Goal: Task Accomplishment & Management: Use online tool/utility

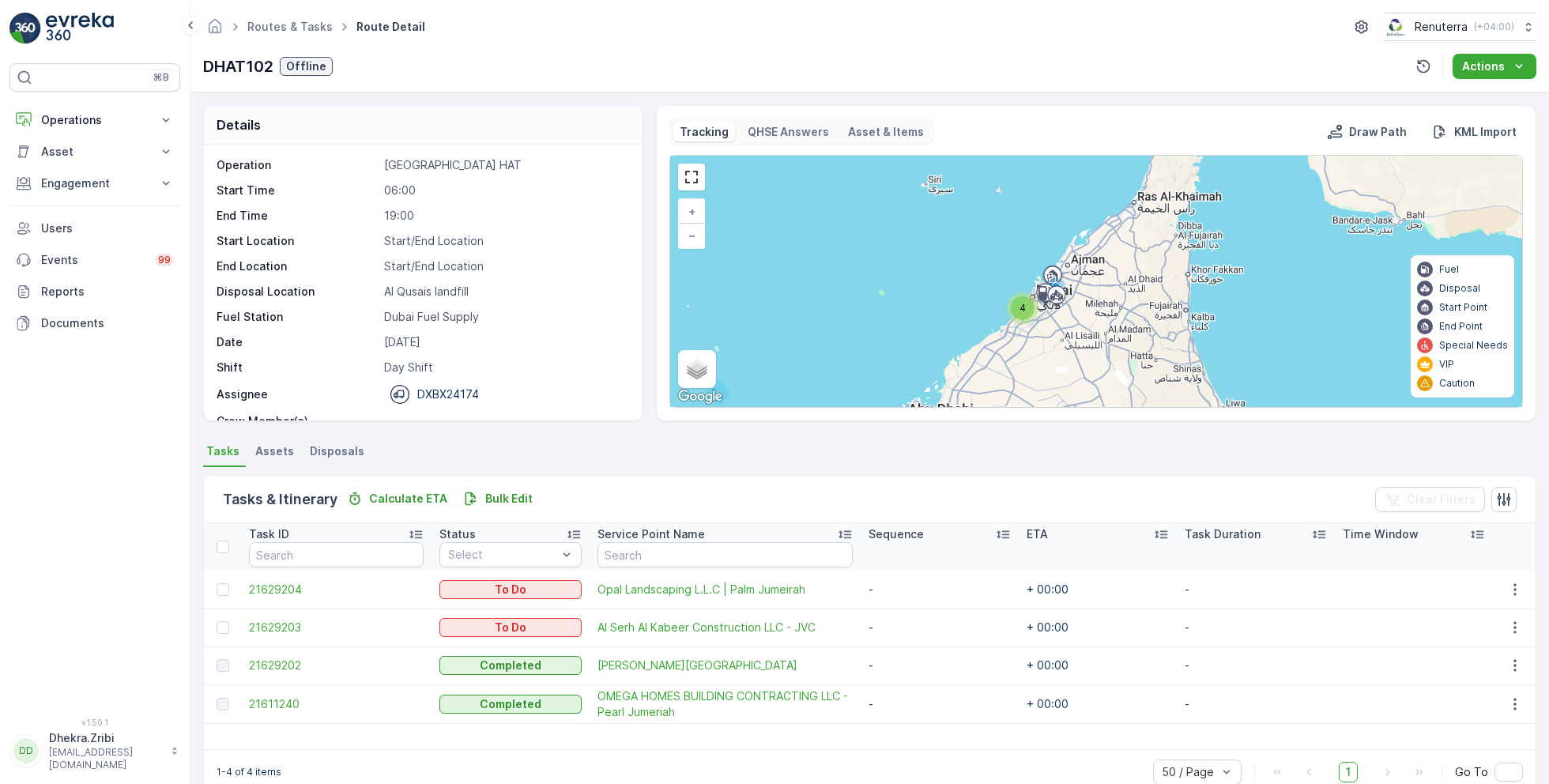
scroll to position [49, 0]
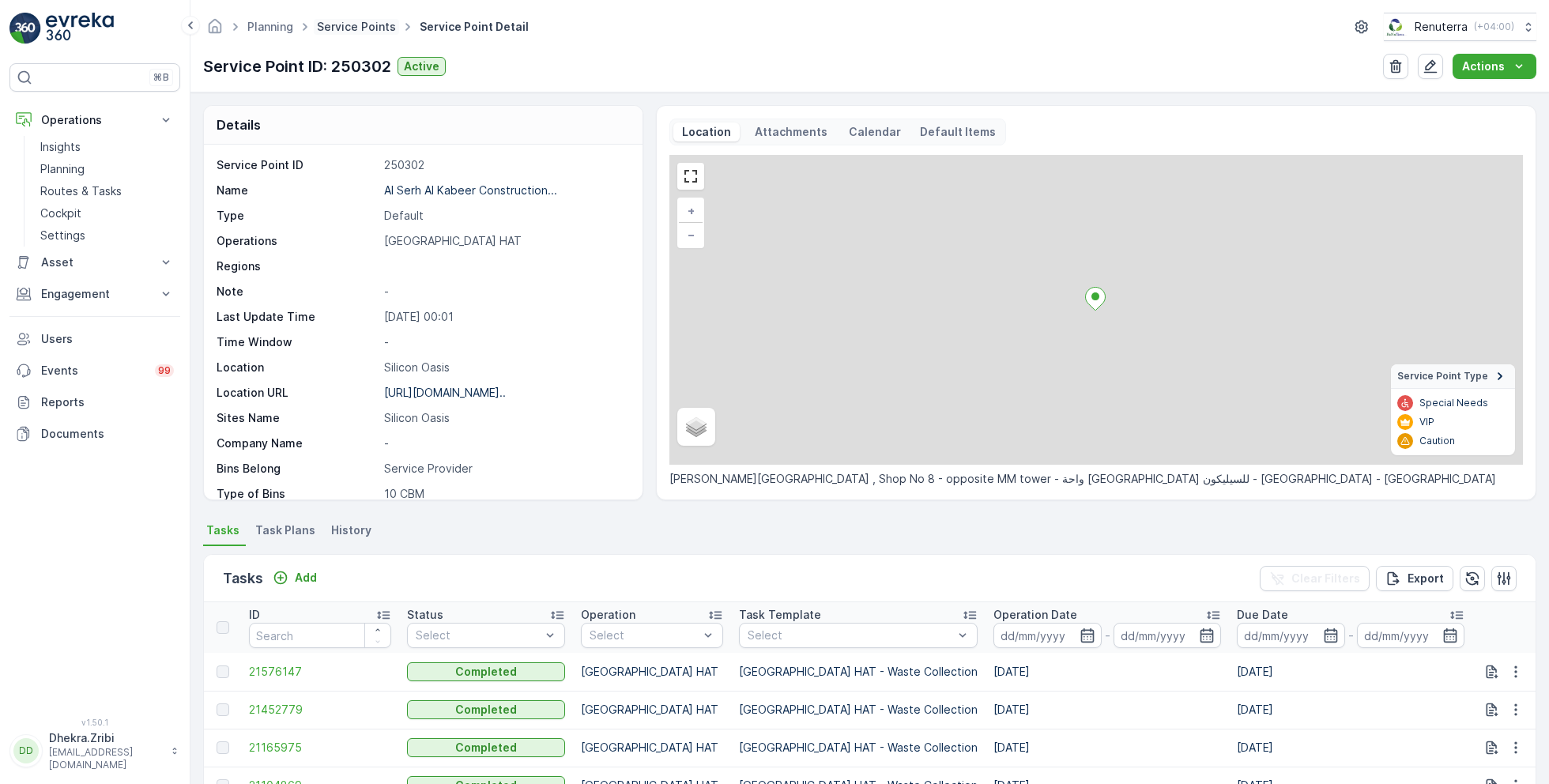
click at [340, 31] on link "Service Points" at bounding box center [356, 26] width 79 height 14
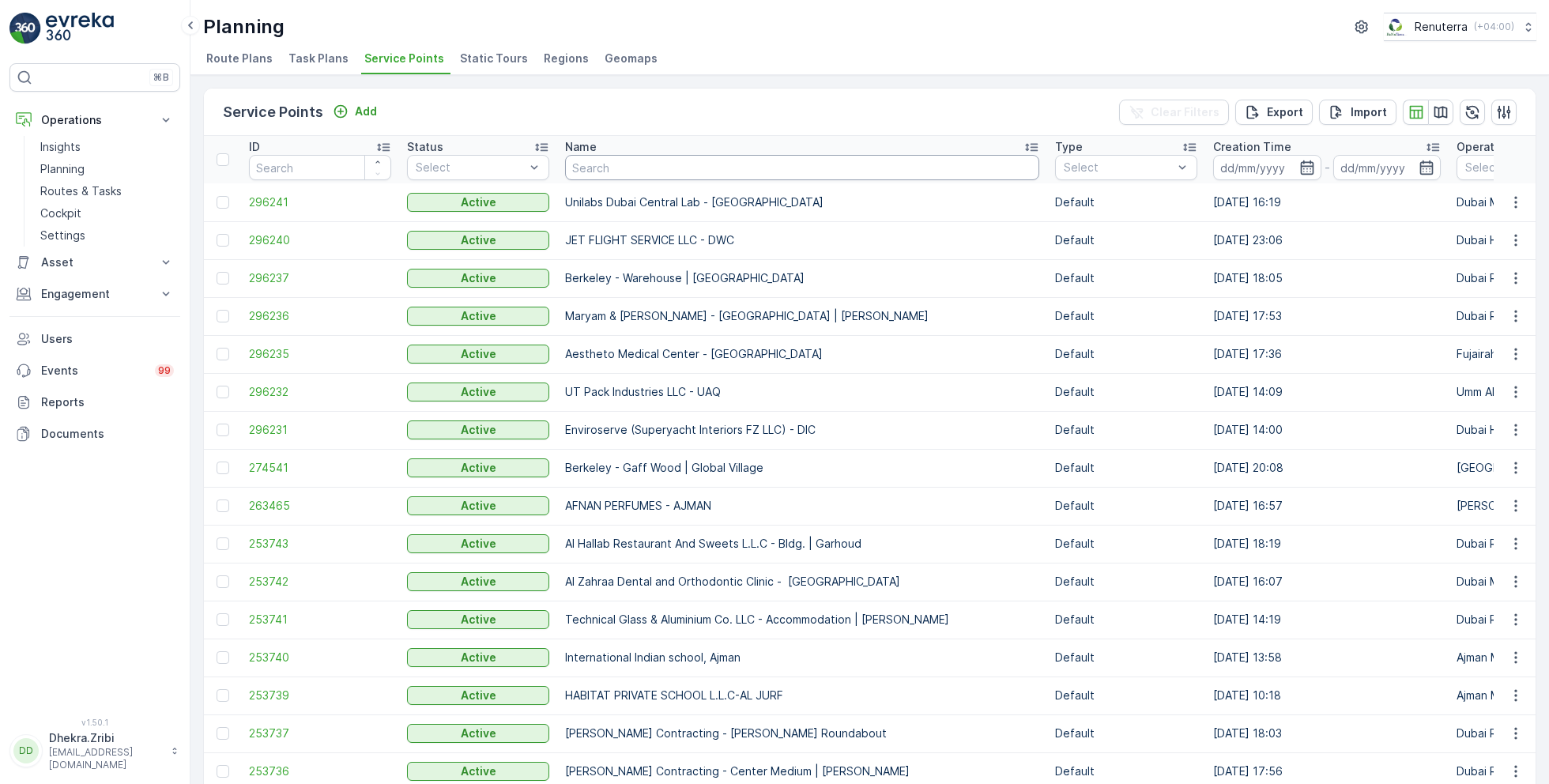
click at [614, 169] on input "text" at bounding box center [802, 168] width 474 height 26
paste input "Besix Construct LLC- Head Office"
type input "Besix Construct LLC- Head Office"
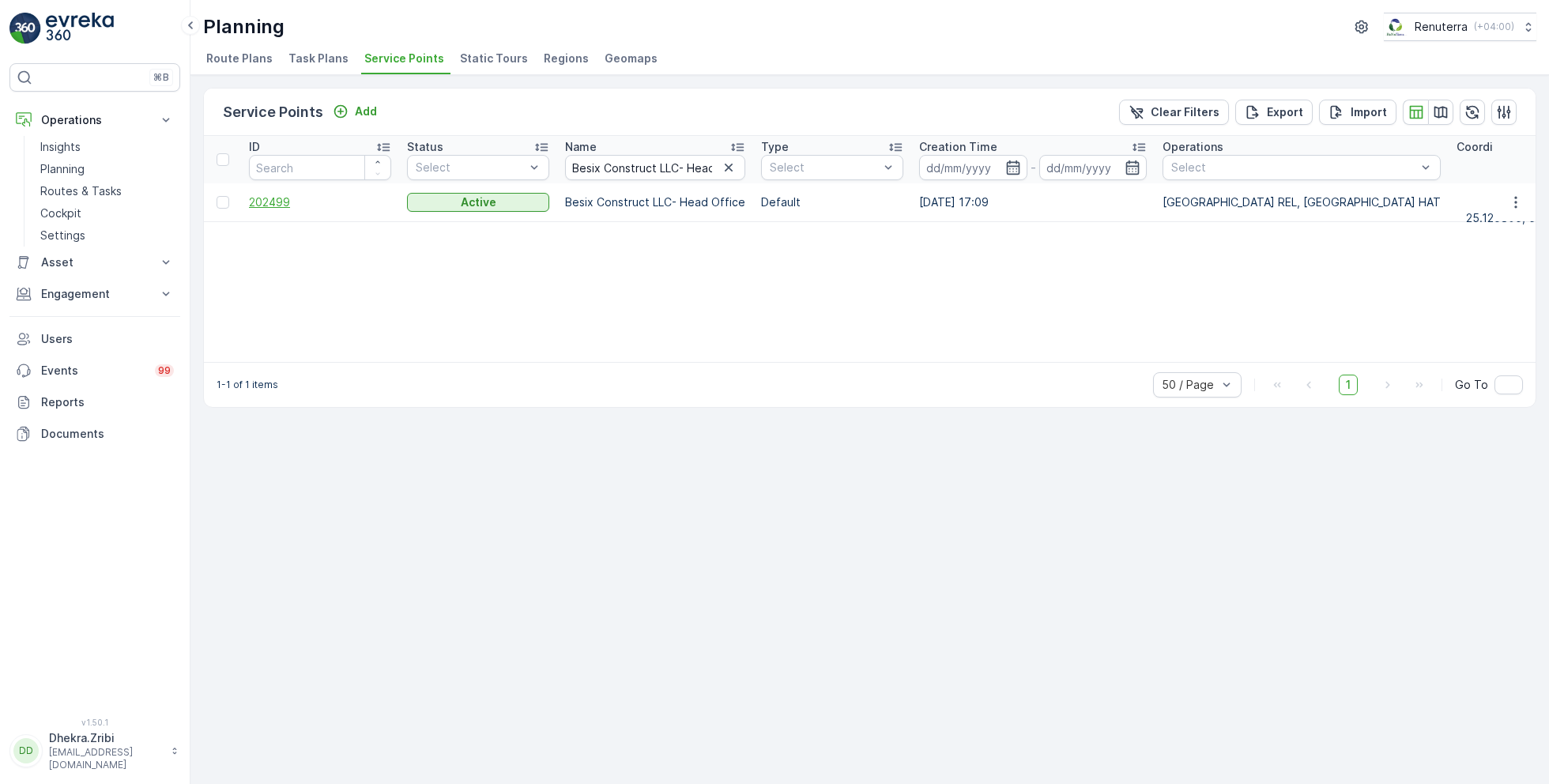
click at [289, 204] on span "202499" at bounding box center [320, 202] width 142 height 16
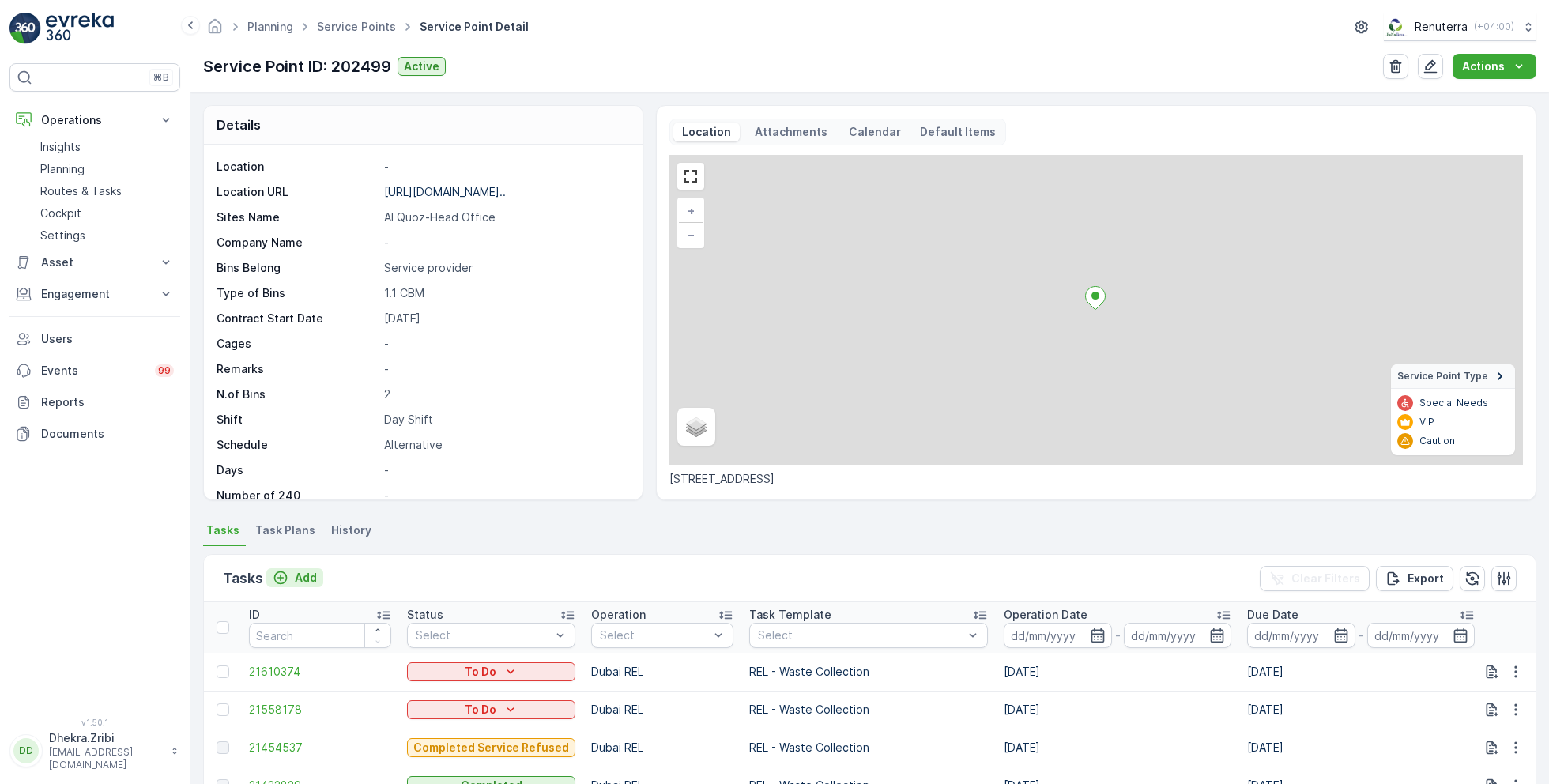
click at [309, 575] on p "Add" at bounding box center [306, 578] width 22 height 16
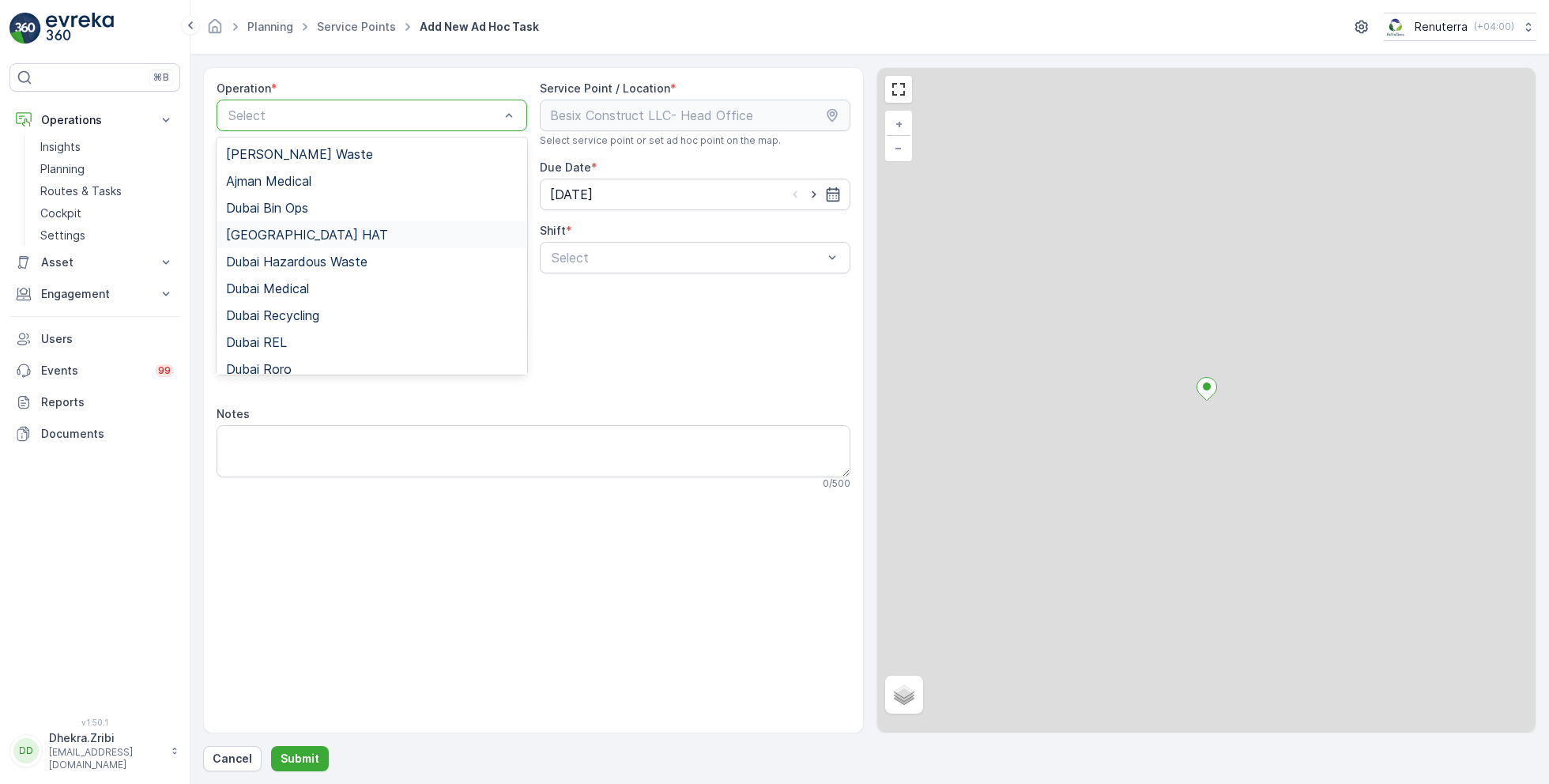
click at [304, 233] on div "[GEOGRAPHIC_DATA] HAT" at bounding box center [372, 235] width 292 height 14
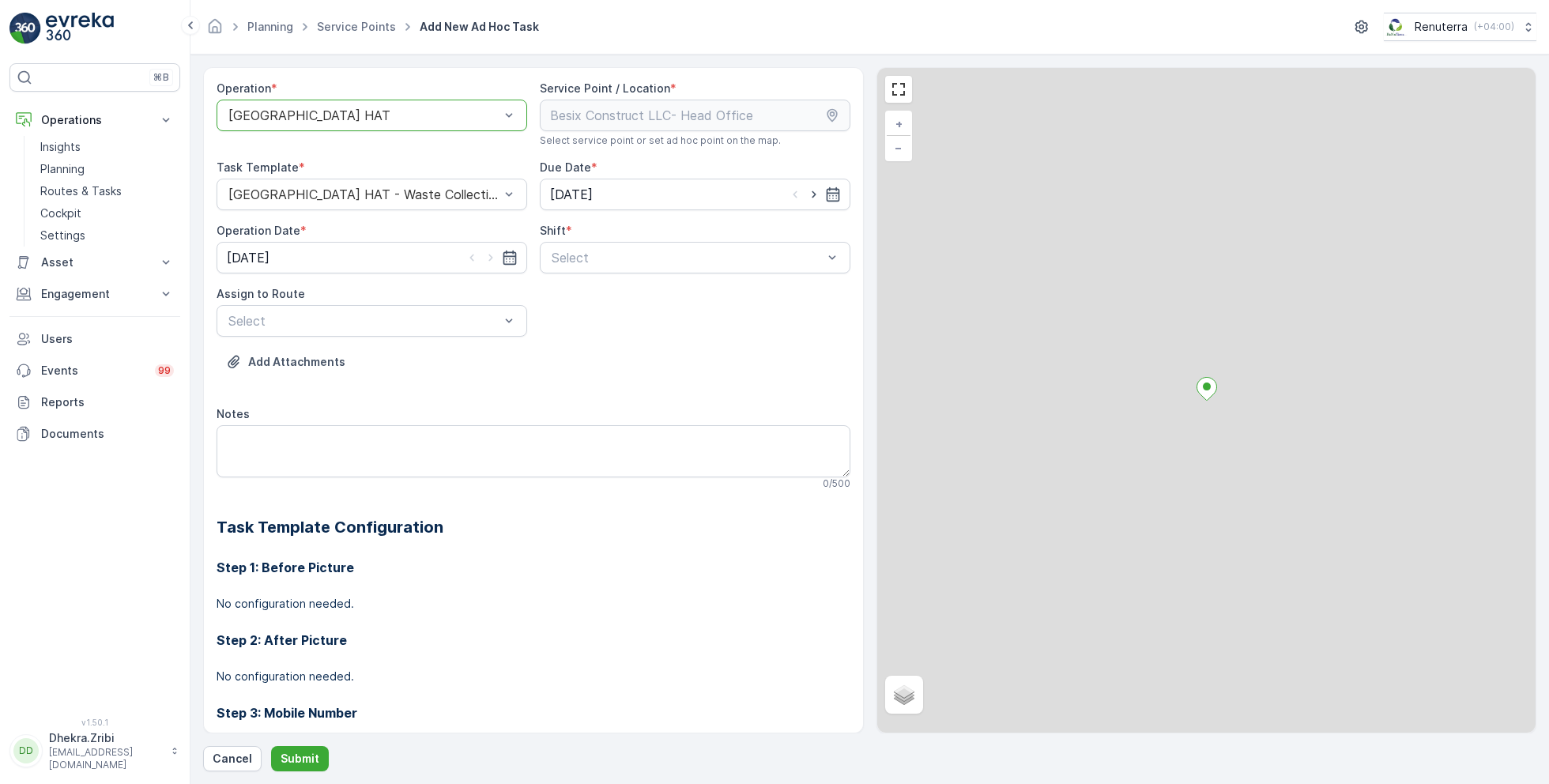
click at [818, 197] on div at bounding box center [814, 194] width 54 height 16
click at [812, 194] on icon "button" at bounding box center [814, 194] width 4 height 7
type input "[DATE]"
click at [489, 253] on icon "button" at bounding box center [491, 257] width 16 height 16
type input "[DATE]"
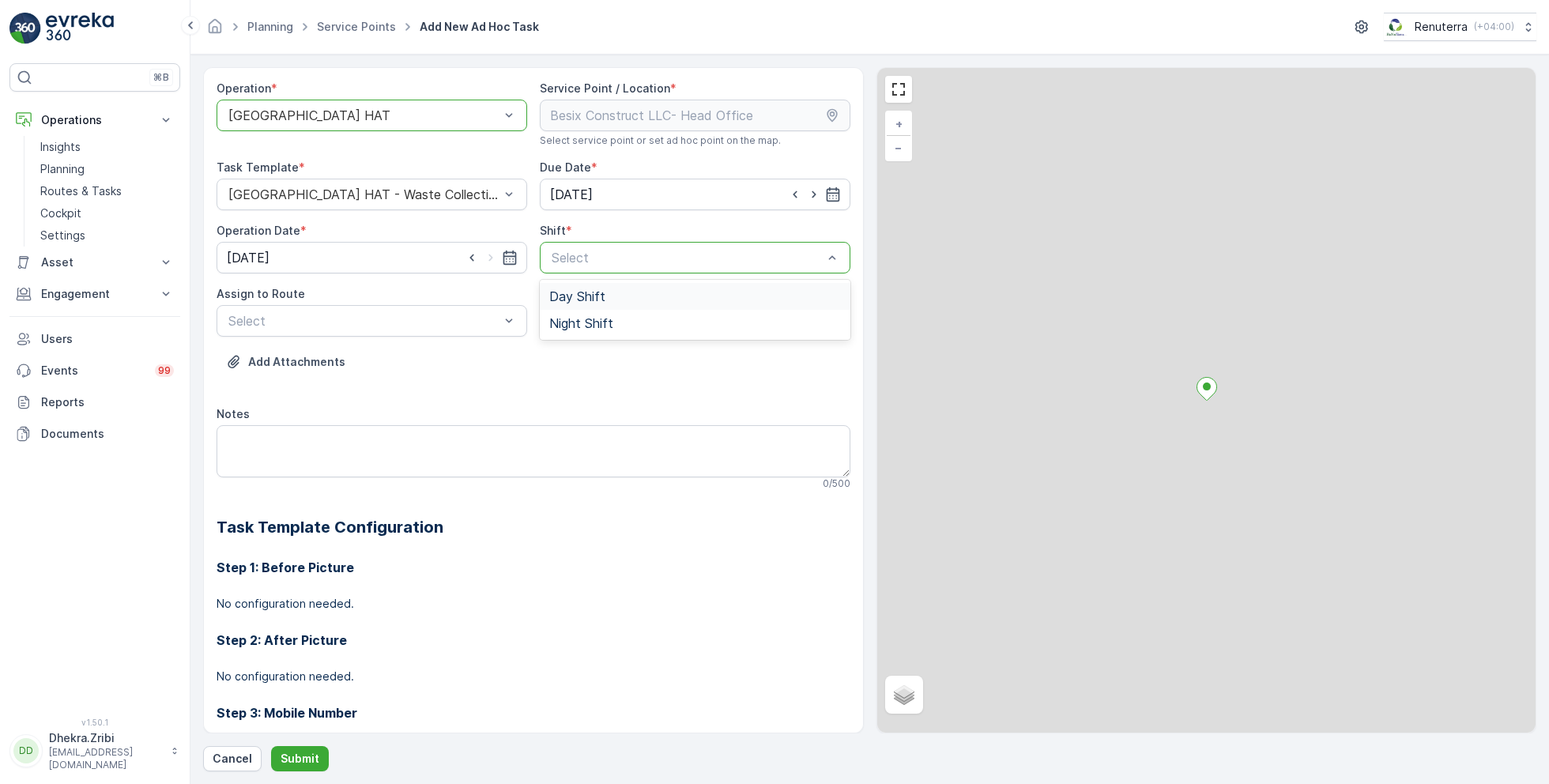
click at [562, 299] on span "Day Shift" at bounding box center [577, 296] width 56 height 14
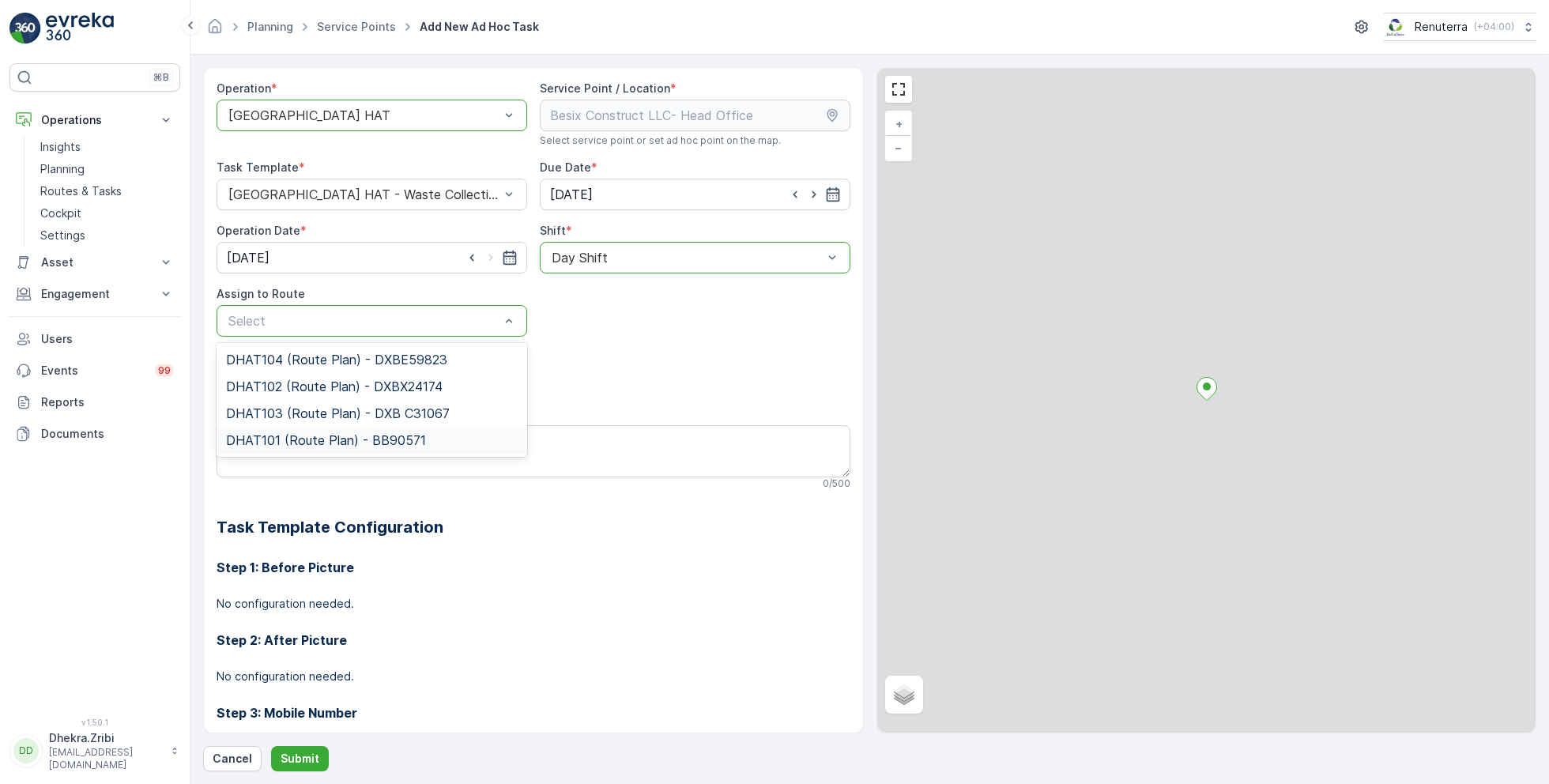
click at [283, 433] on span "DHAT101 (Route Plan) - BB90571" at bounding box center [326, 440] width 200 height 14
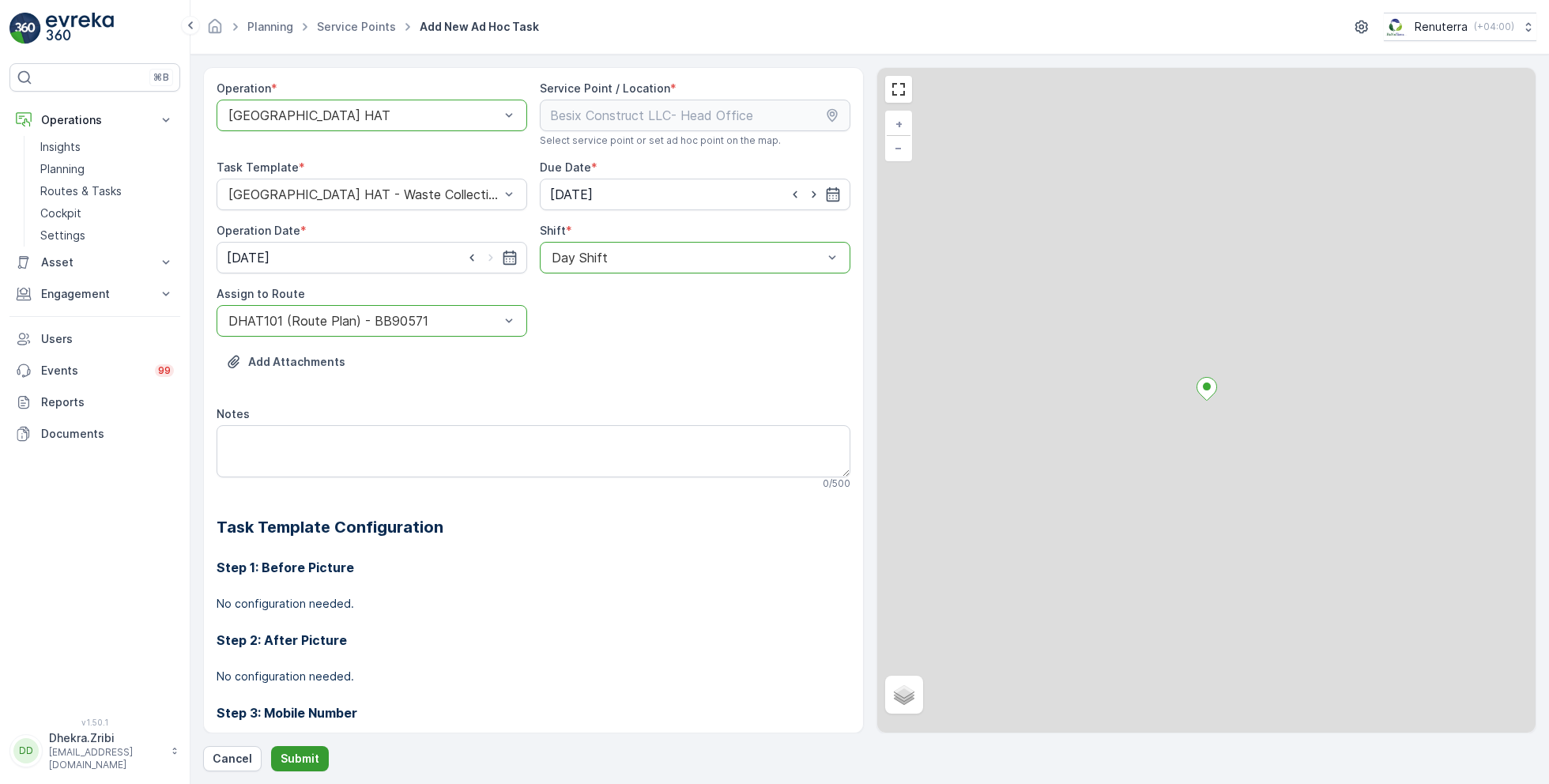
click at [294, 759] on p "Submit" at bounding box center [300, 758] width 38 height 16
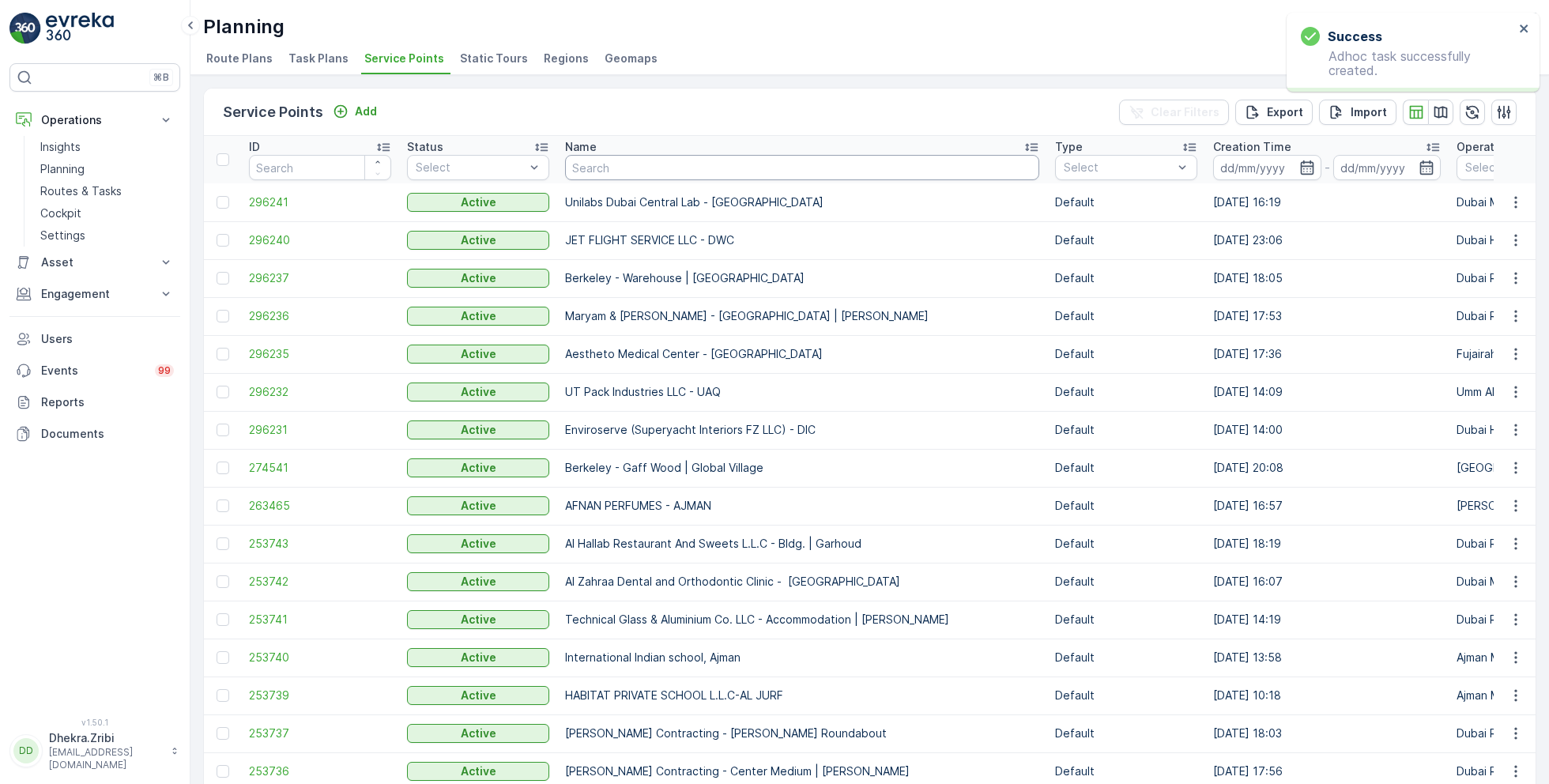
click at [651, 170] on input "text" at bounding box center [802, 168] width 474 height 26
paste input "ARABIAN CONSTRUCTION COMPANY L.L.C. - Baccarat Hotel & Residences"
type input "ARABIAN CONSTRUCTION COMPANY L.L.C. - Baccarat Hotel & Residences"
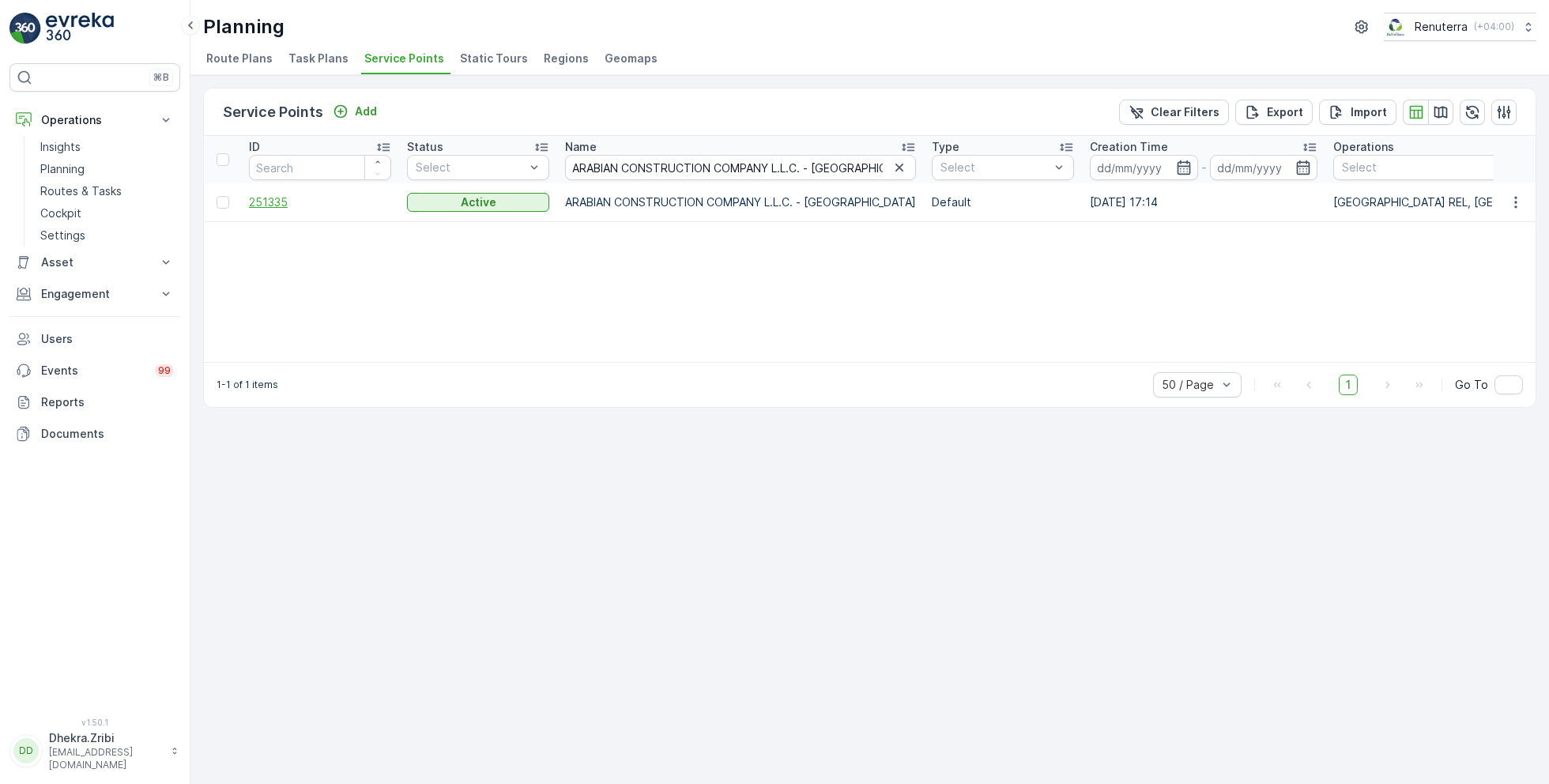
click at [273, 201] on span "251335" at bounding box center [320, 202] width 142 height 16
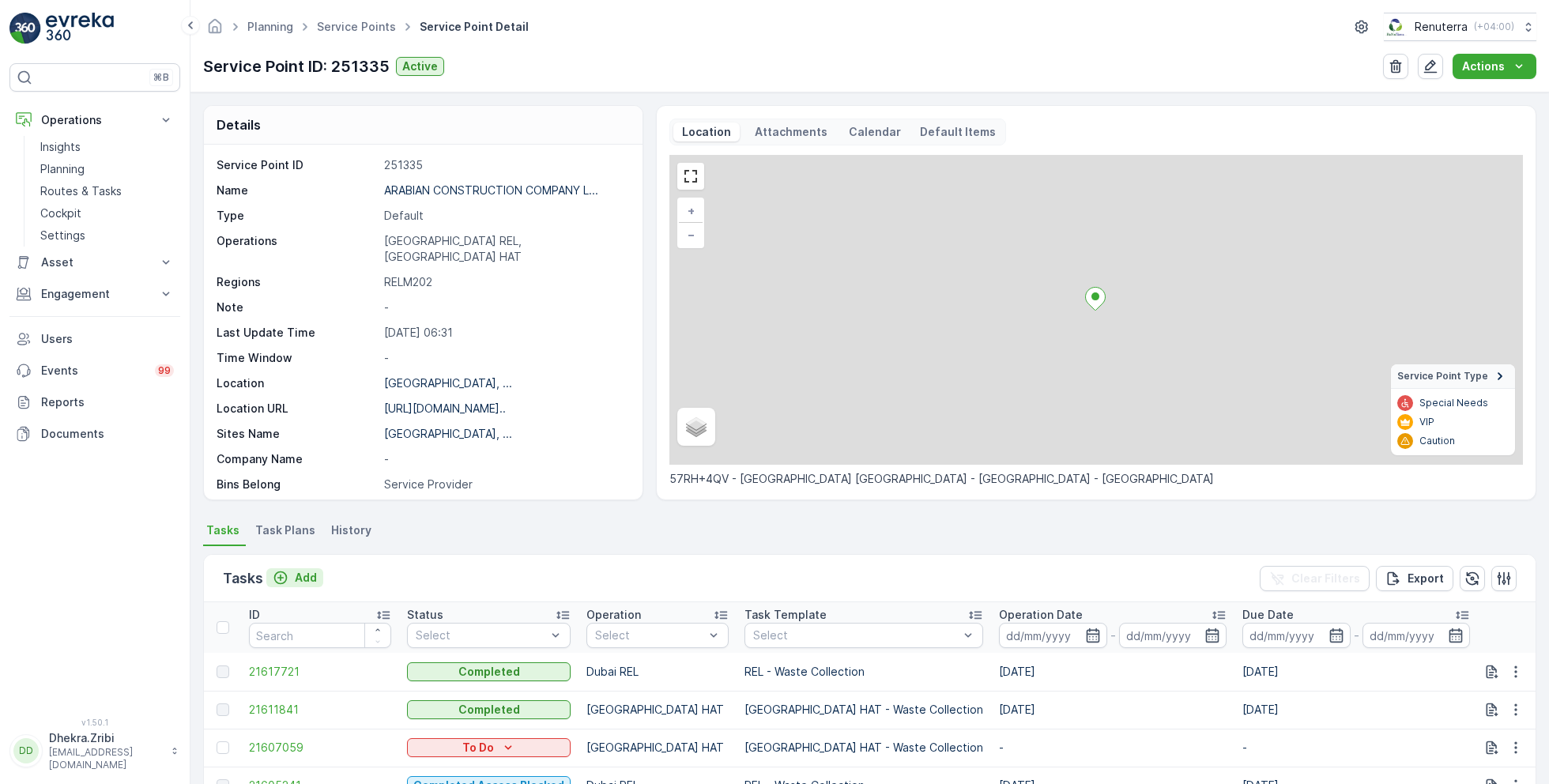
click at [306, 576] on p "Add" at bounding box center [306, 578] width 22 height 16
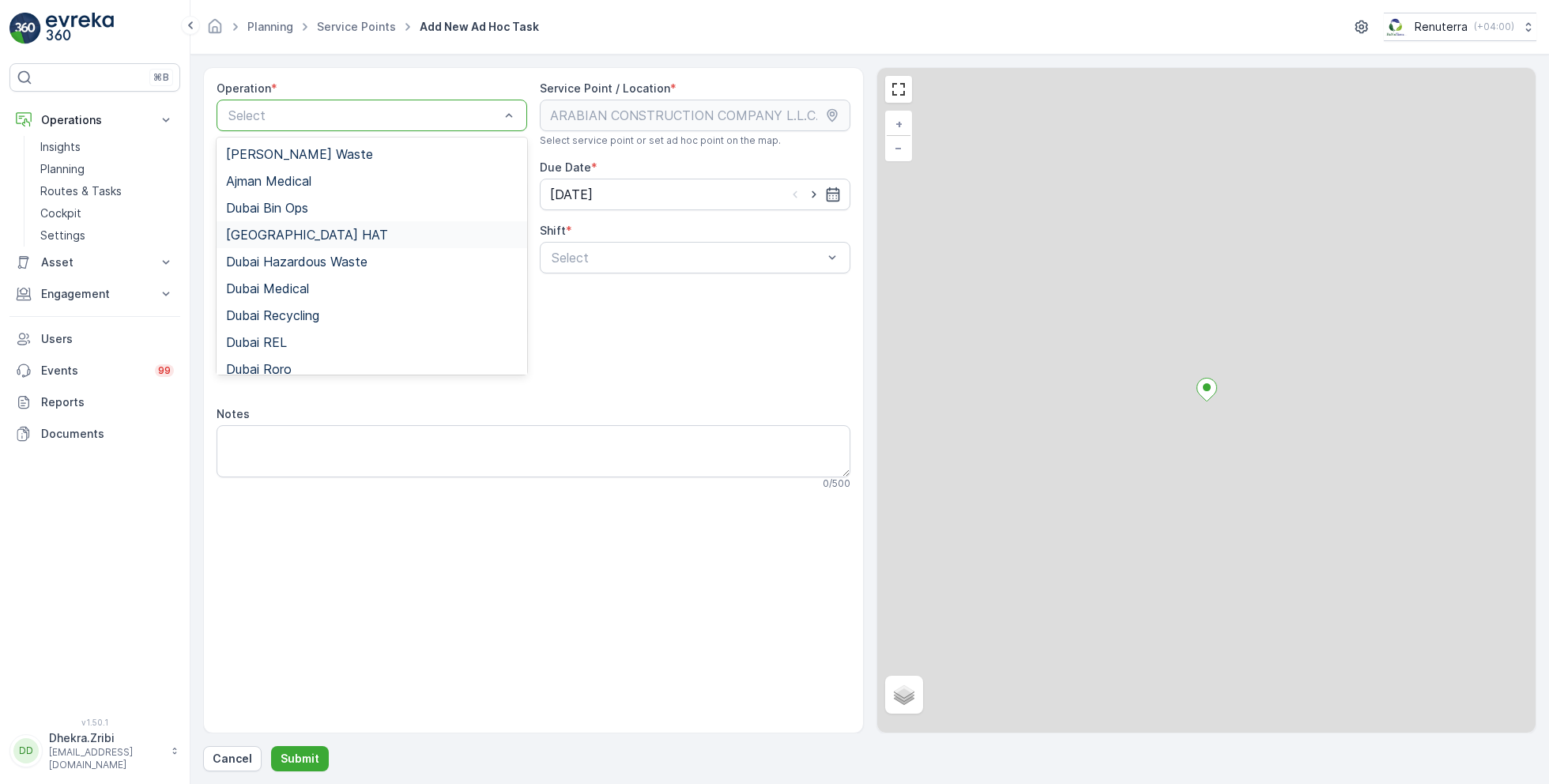
click at [274, 229] on span "[GEOGRAPHIC_DATA] HAT" at bounding box center [307, 235] width 162 height 14
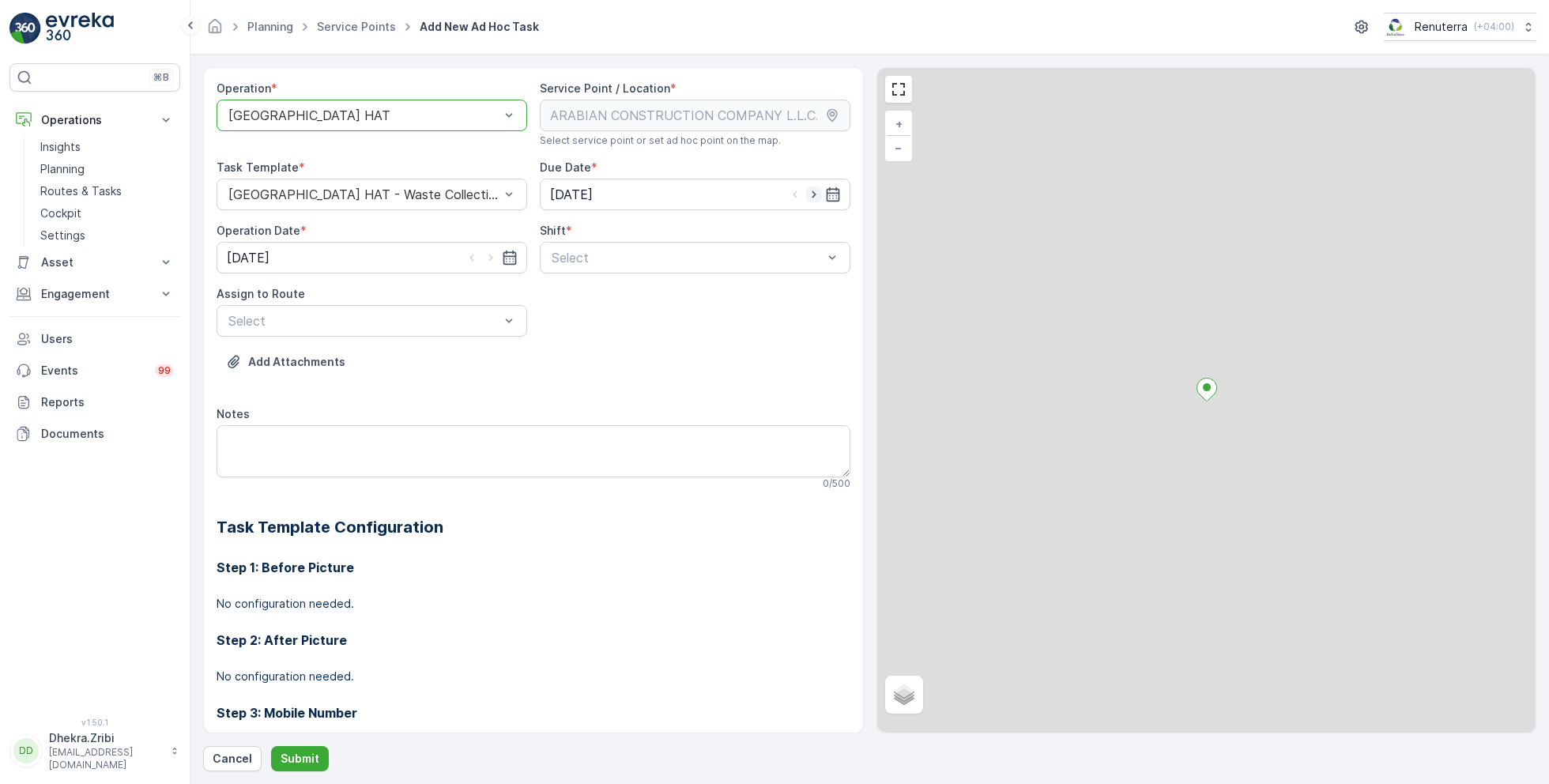
click at [812, 191] on icon "button" at bounding box center [814, 194] width 4 height 7
type input "[DATE]"
click at [489, 256] on icon "button" at bounding box center [490, 257] width 4 height 7
type input "[DATE]"
click at [575, 293] on span "Day Shift" at bounding box center [577, 296] width 56 height 14
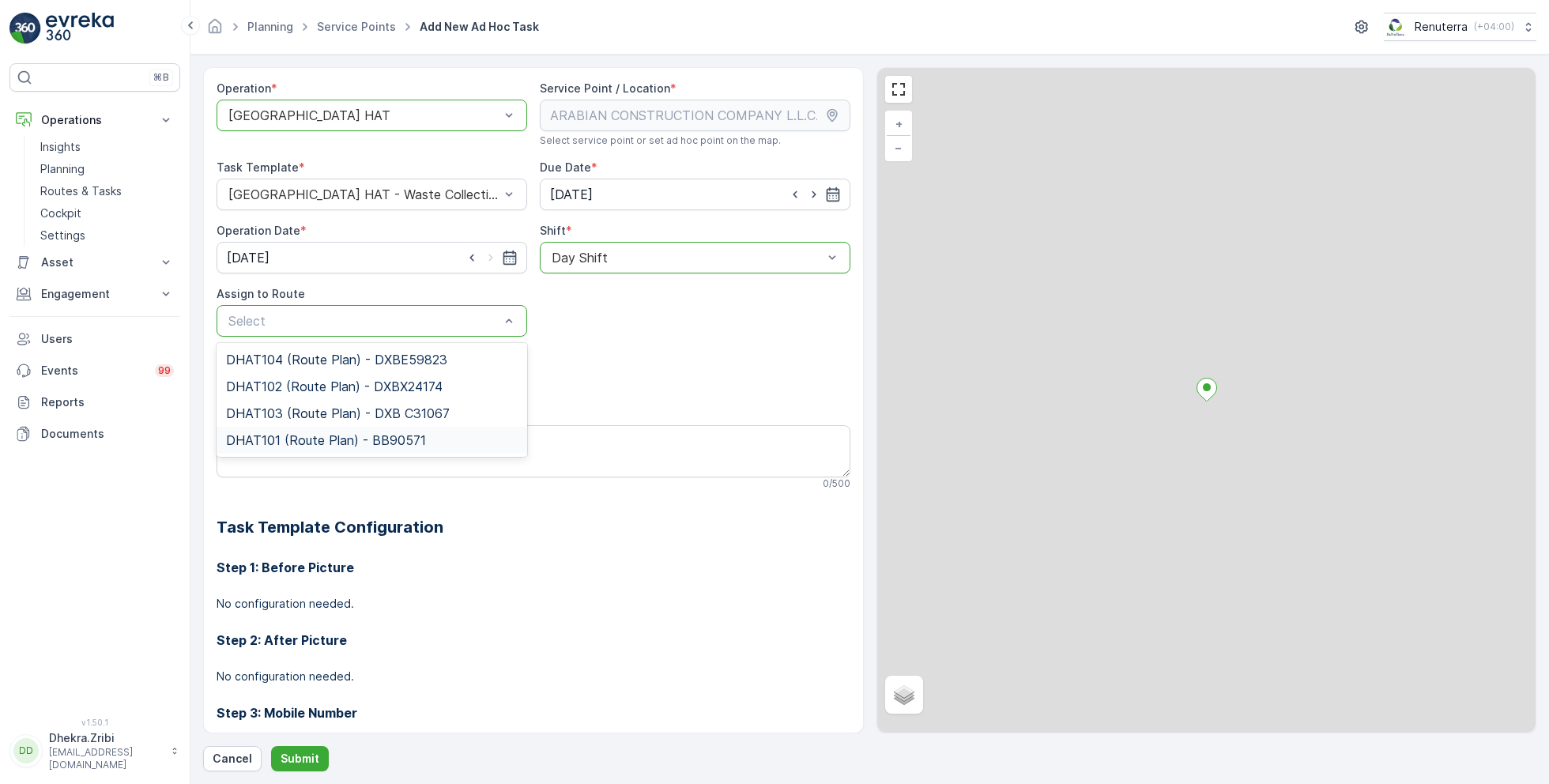
click at [288, 437] on span "DHAT101 (Route Plan) - BB90571" at bounding box center [326, 440] width 200 height 14
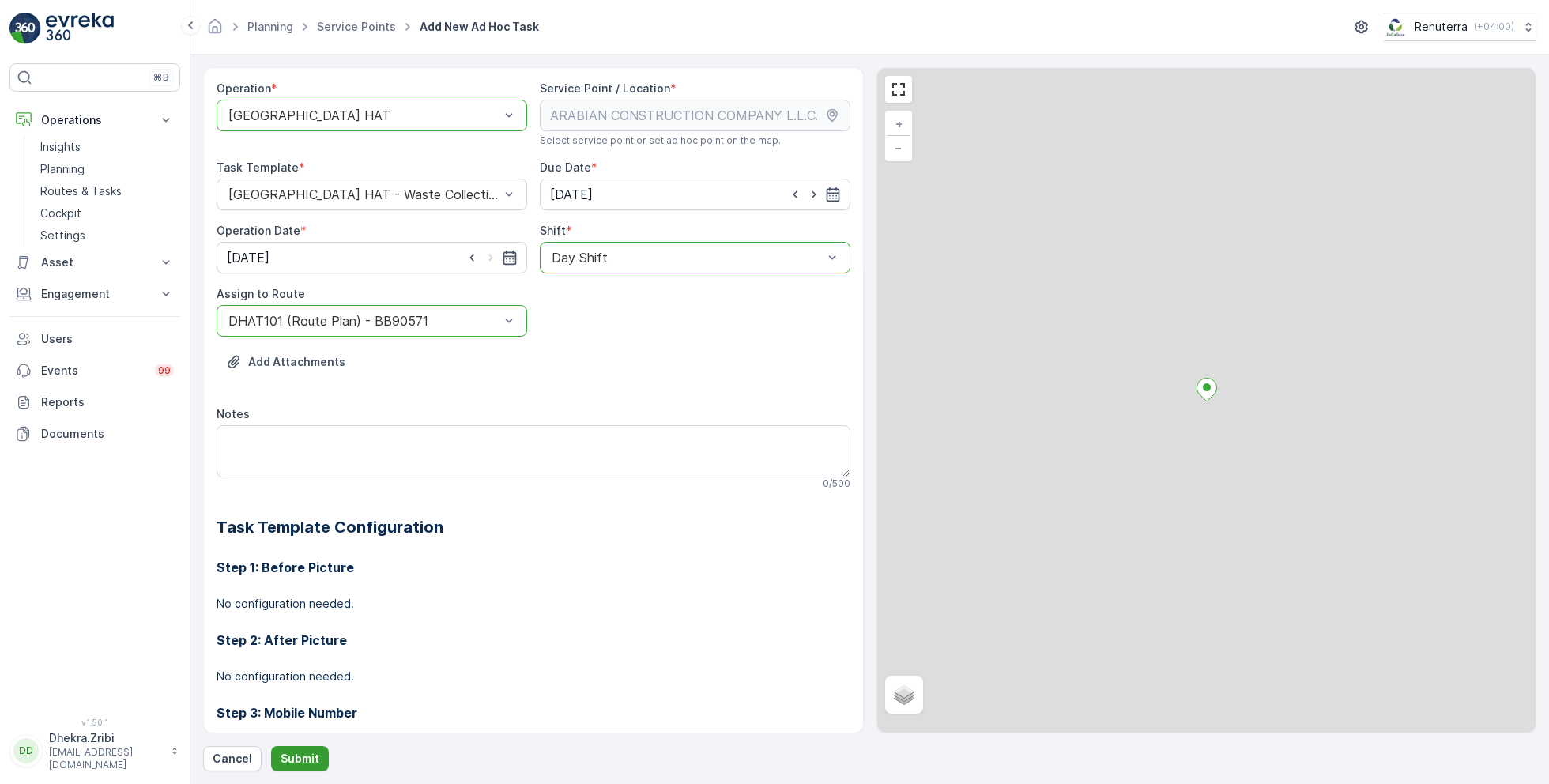
click at [298, 758] on p "Submit" at bounding box center [300, 758] width 38 height 16
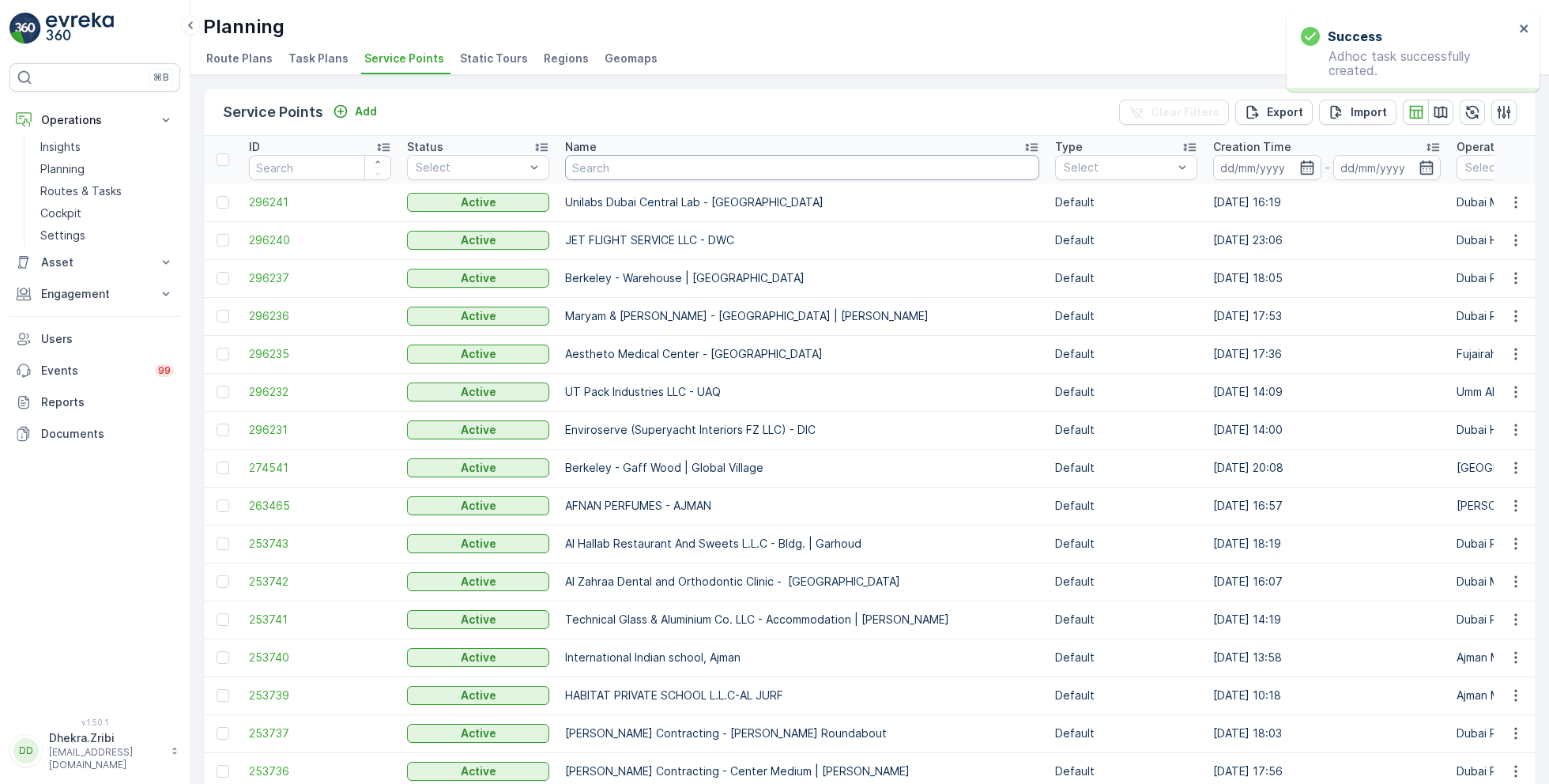
click at [658, 172] on input "text" at bounding box center [802, 168] width 474 height 26
paste input "Besix Construct LLC-1JC"
type input "Besix Construct LLC-1JC"
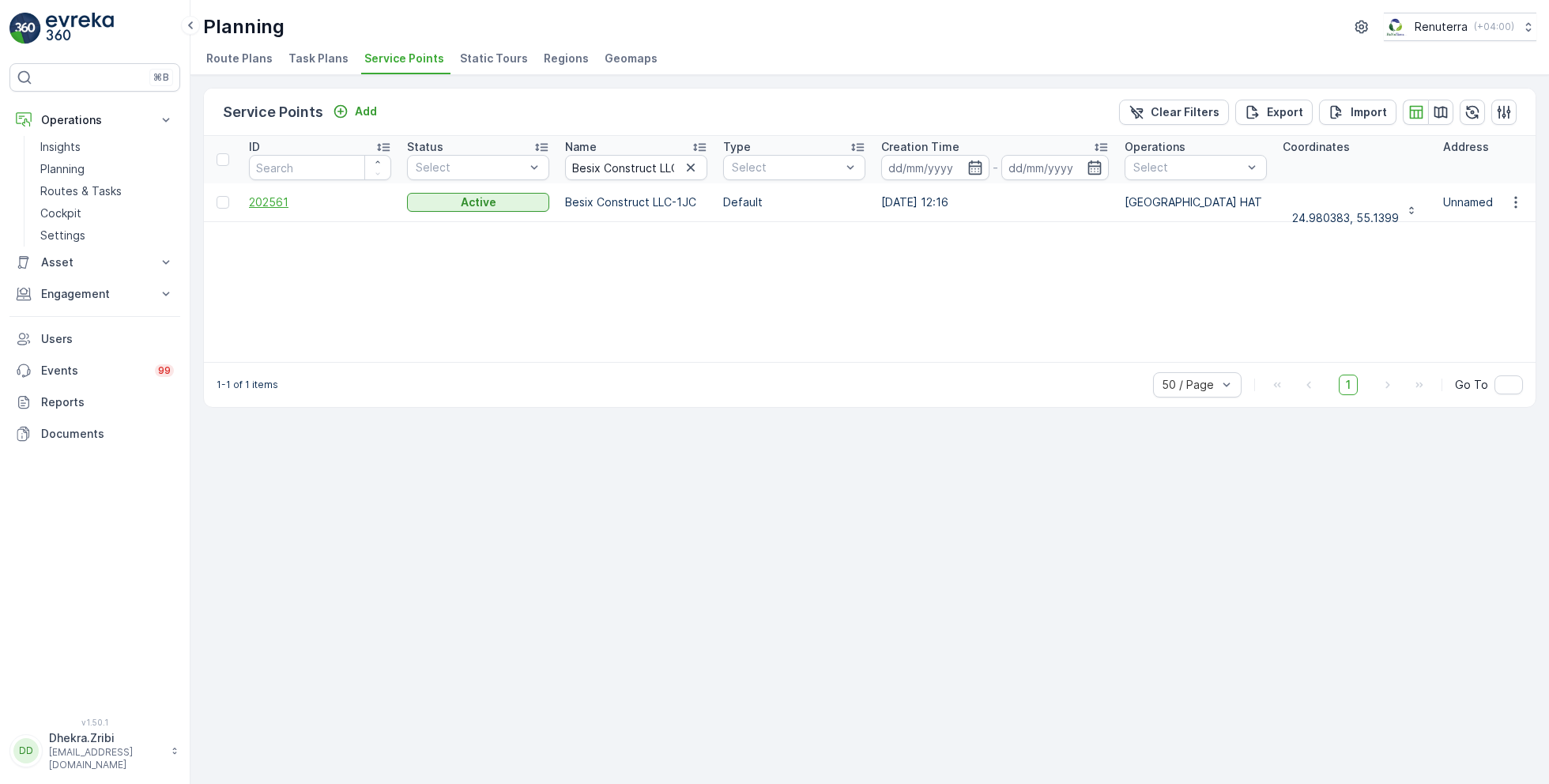
click at [273, 204] on span "202561" at bounding box center [320, 202] width 142 height 16
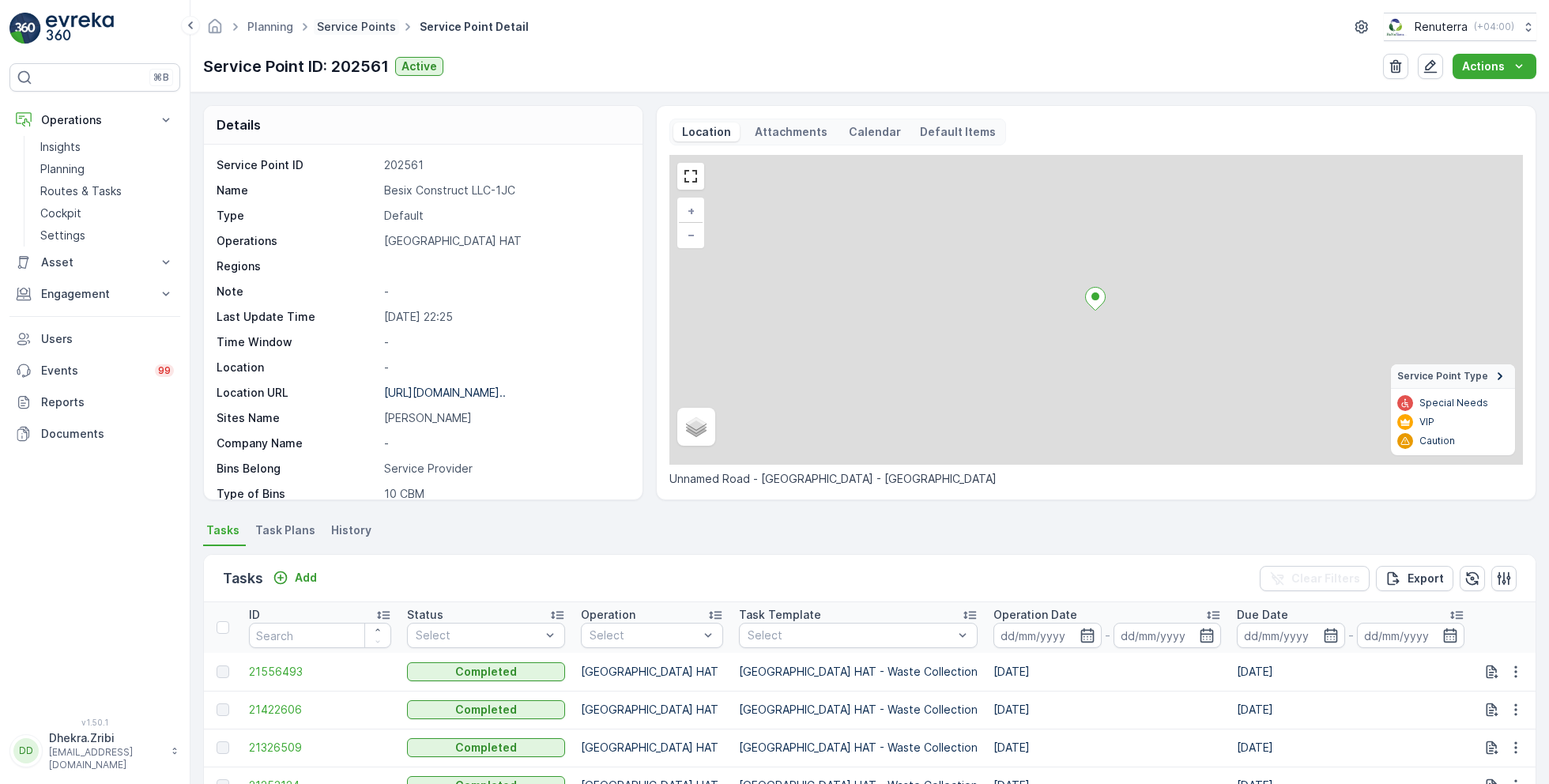
click at [377, 23] on link "Service Points" at bounding box center [356, 26] width 79 height 14
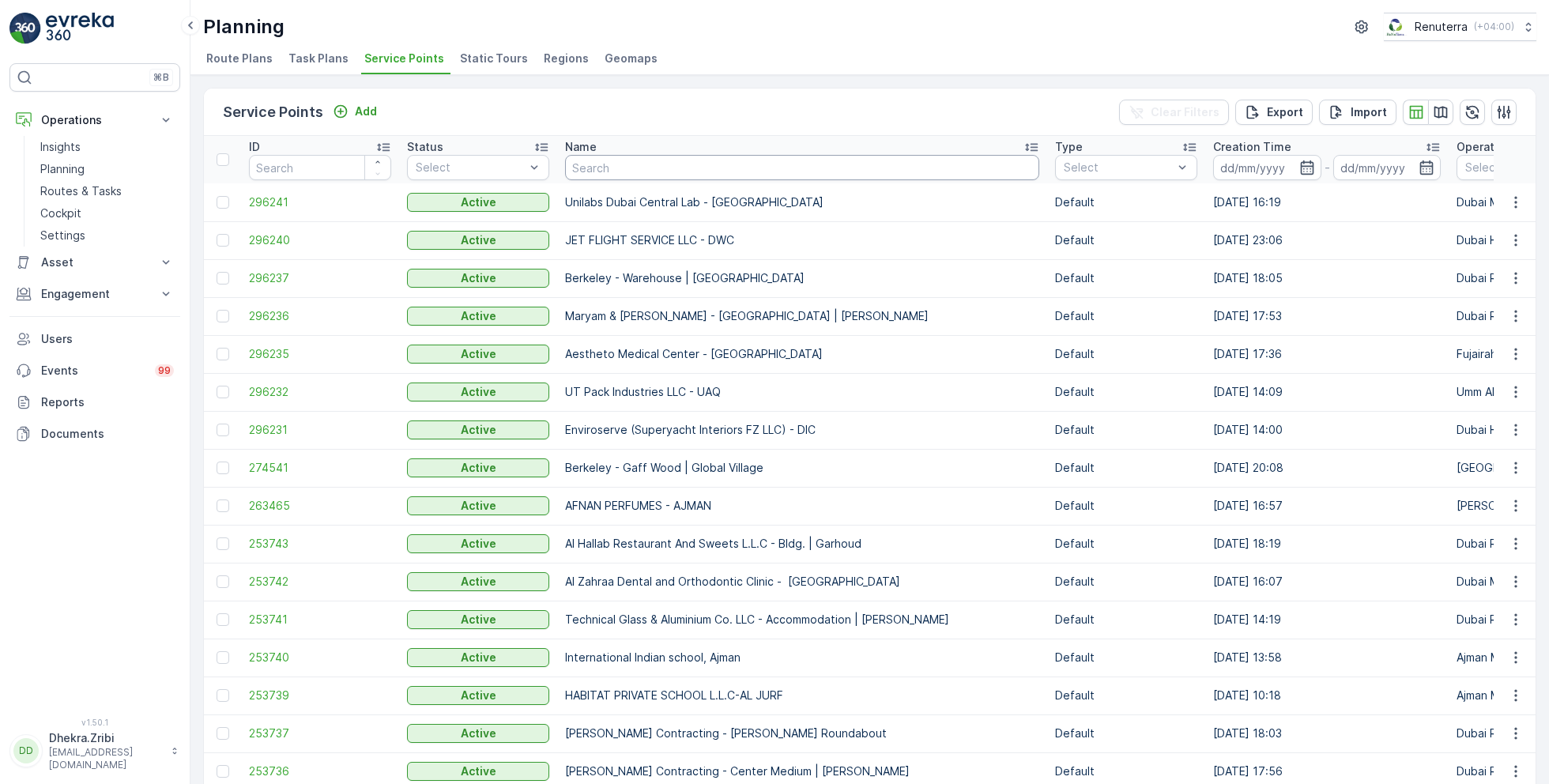
click at [631, 166] on input "text" at bounding box center [802, 168] width 474 height 26
paste input "Curoscape Landscaping & Pools"
type input "Curoscape Landscaping & Pools"
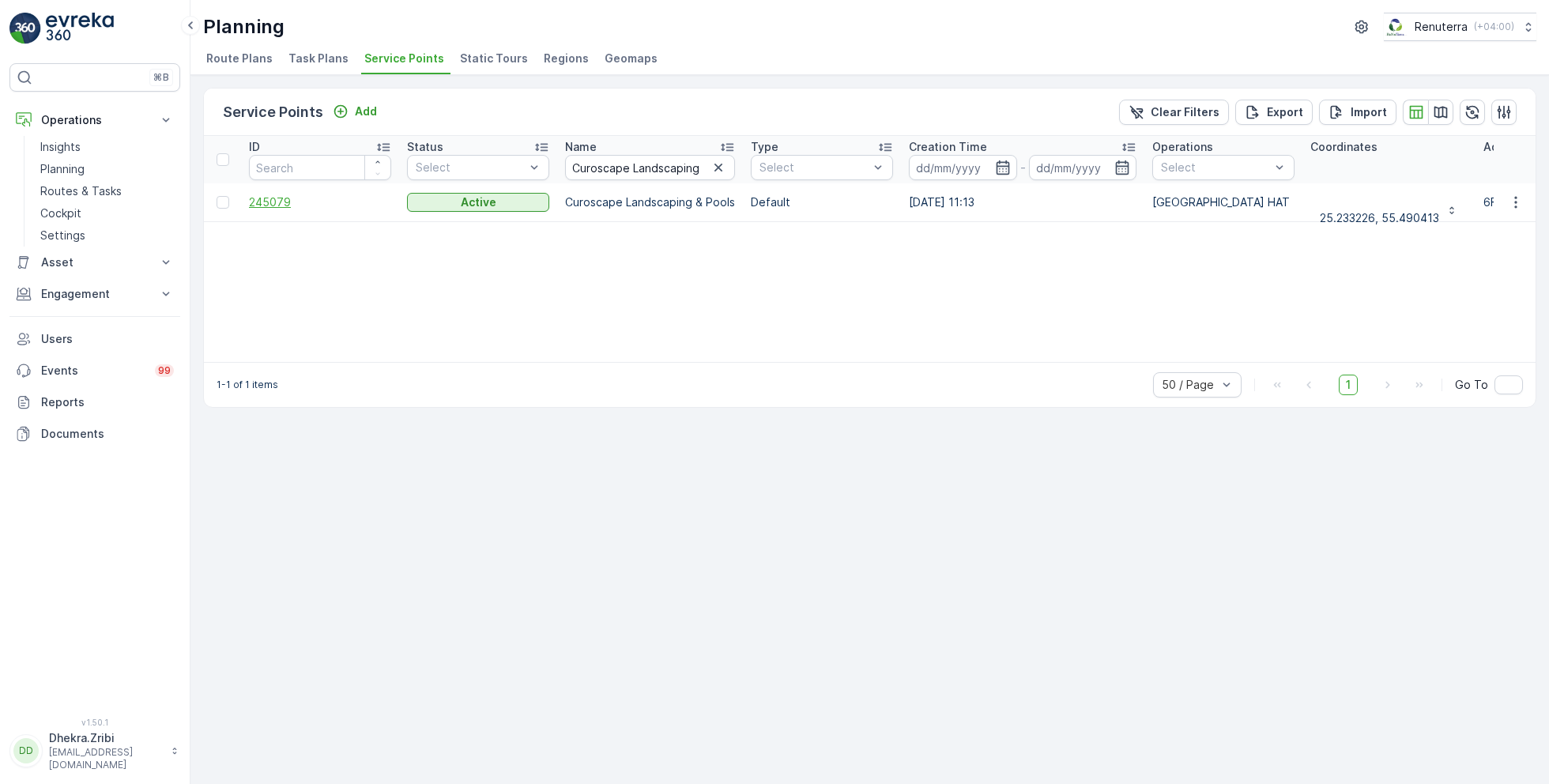
click at [267, 208] on span "245079" at bounding box center [320, 202] width 142 height 16
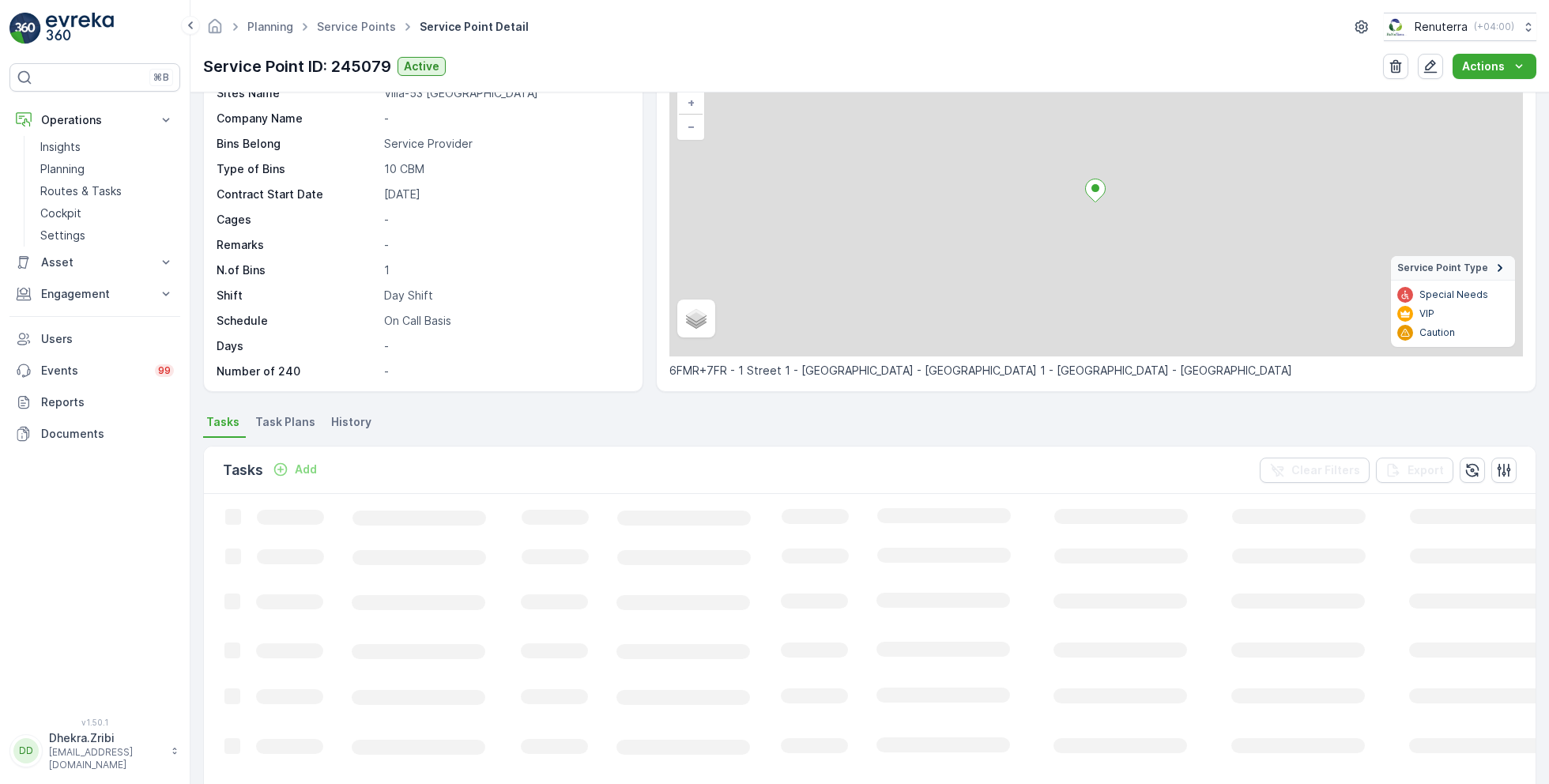
scroll to position [111, 0]
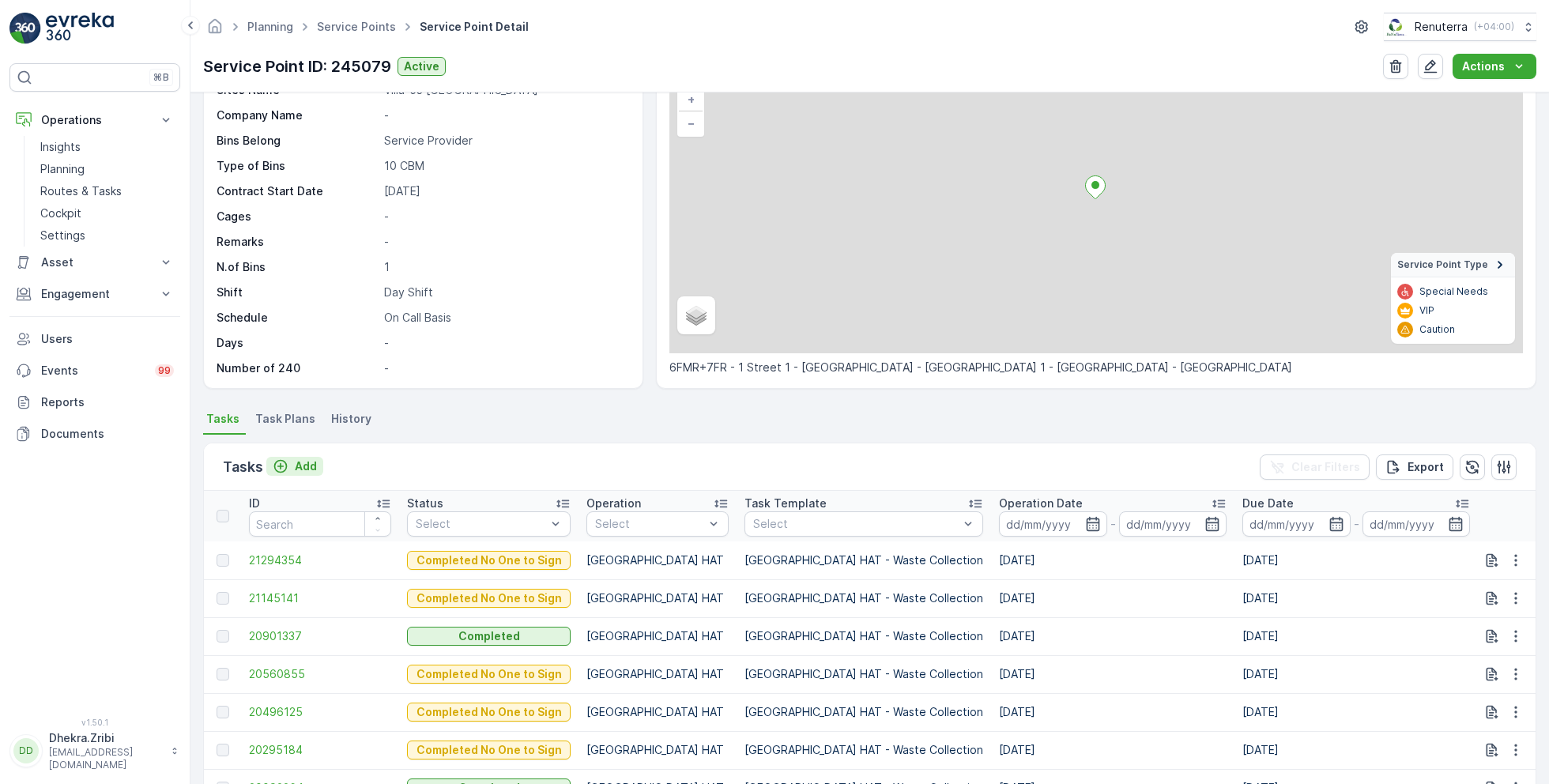
click at [304, 464] on p "Add" at bounding box center [306, 467] width 22 height 16
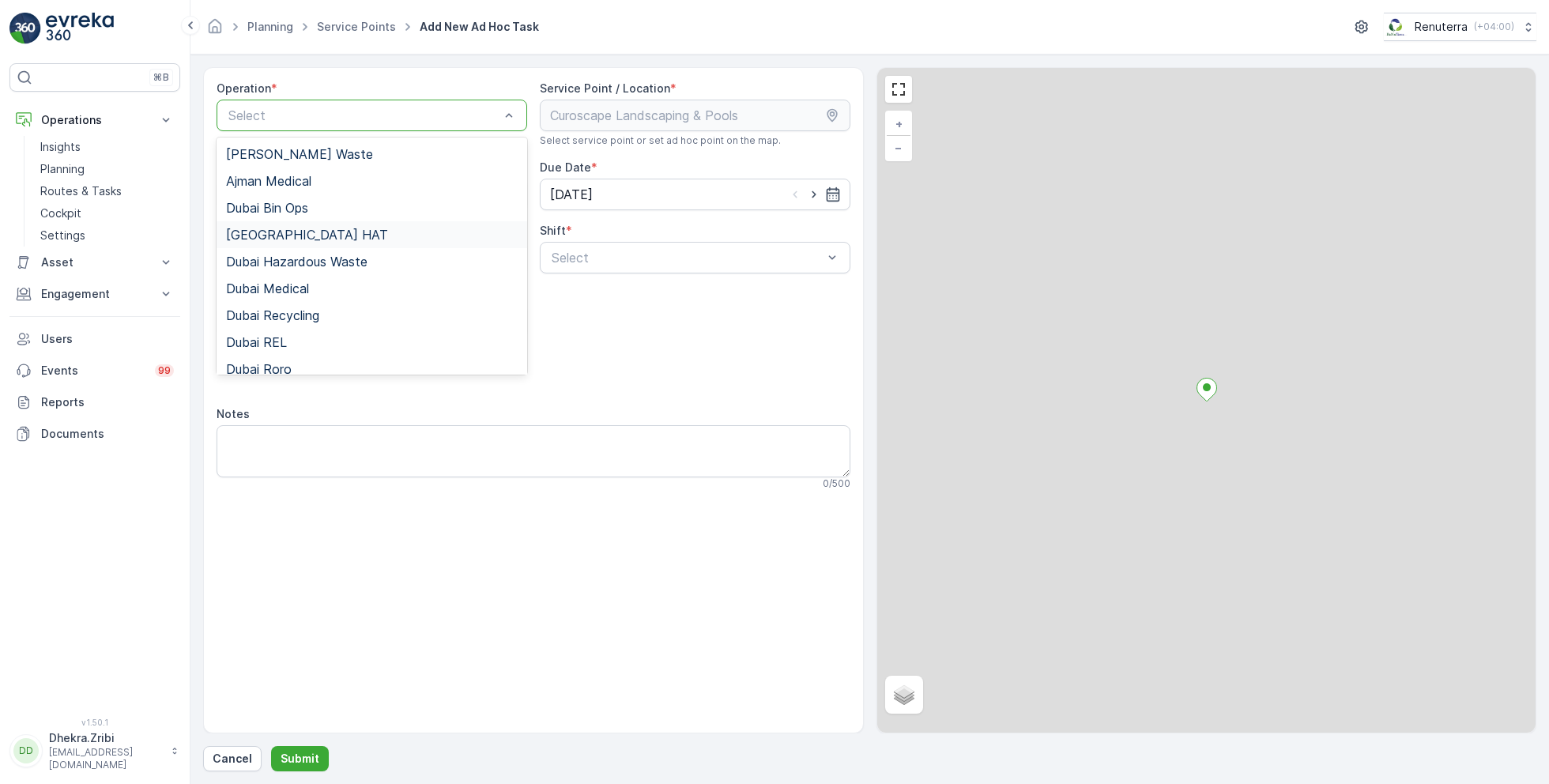
click at [290, 236] on div "[GEOGRAPHIC_DATA] HAT" at bounding box center [372, 235] width 292 height 14
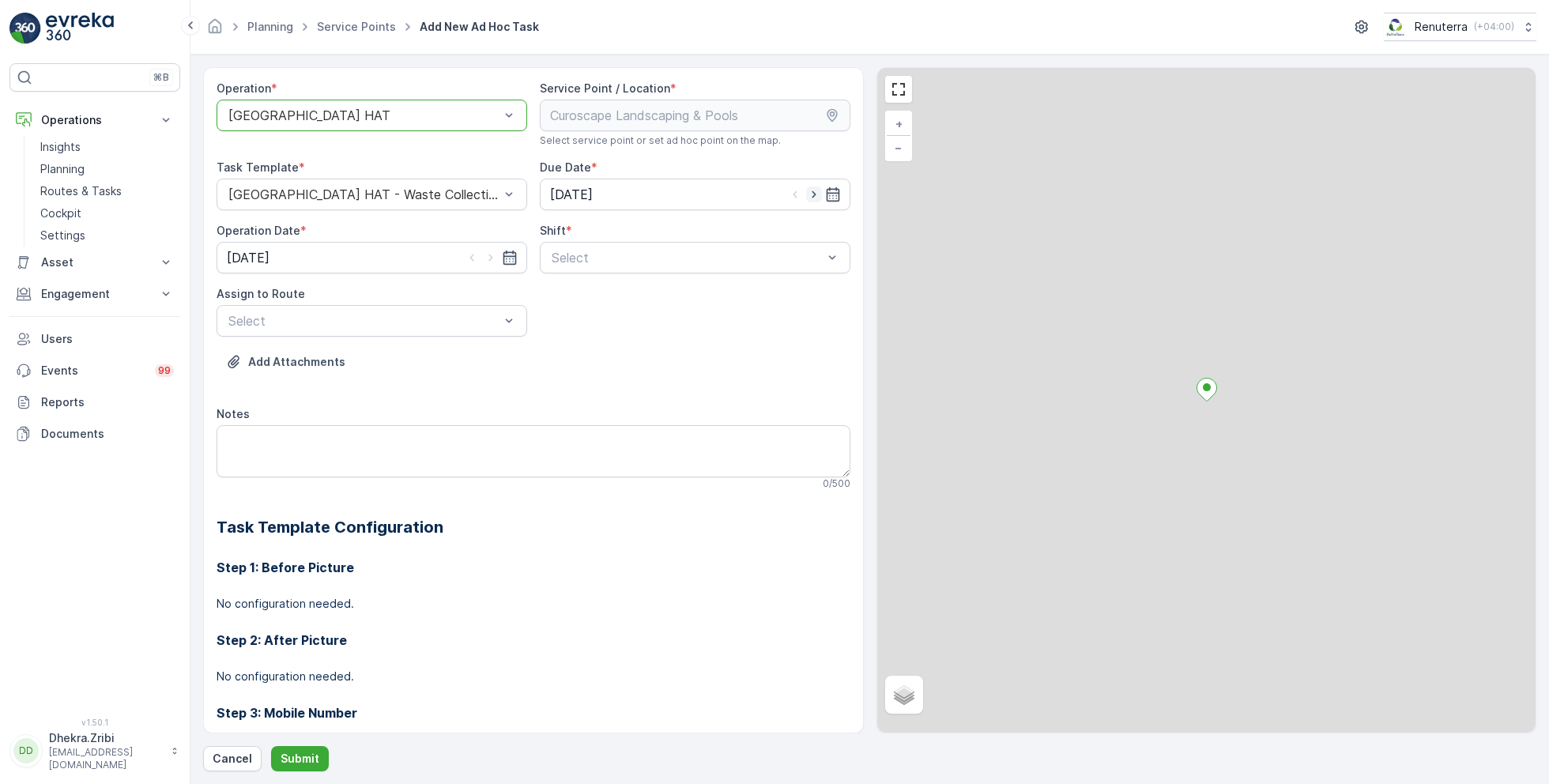
click at [812, 196] on icon "button" at bounding box center [814, 194] width 4 height 7
type input "[DATE]"
click at [492, 253] on icon "button" at bounding box center [491, 257] width 16 height 16
type input "[DATE]"
click at [578, 292] on span "Day Shift" at bounding box center [577, 296] width 56 height 14
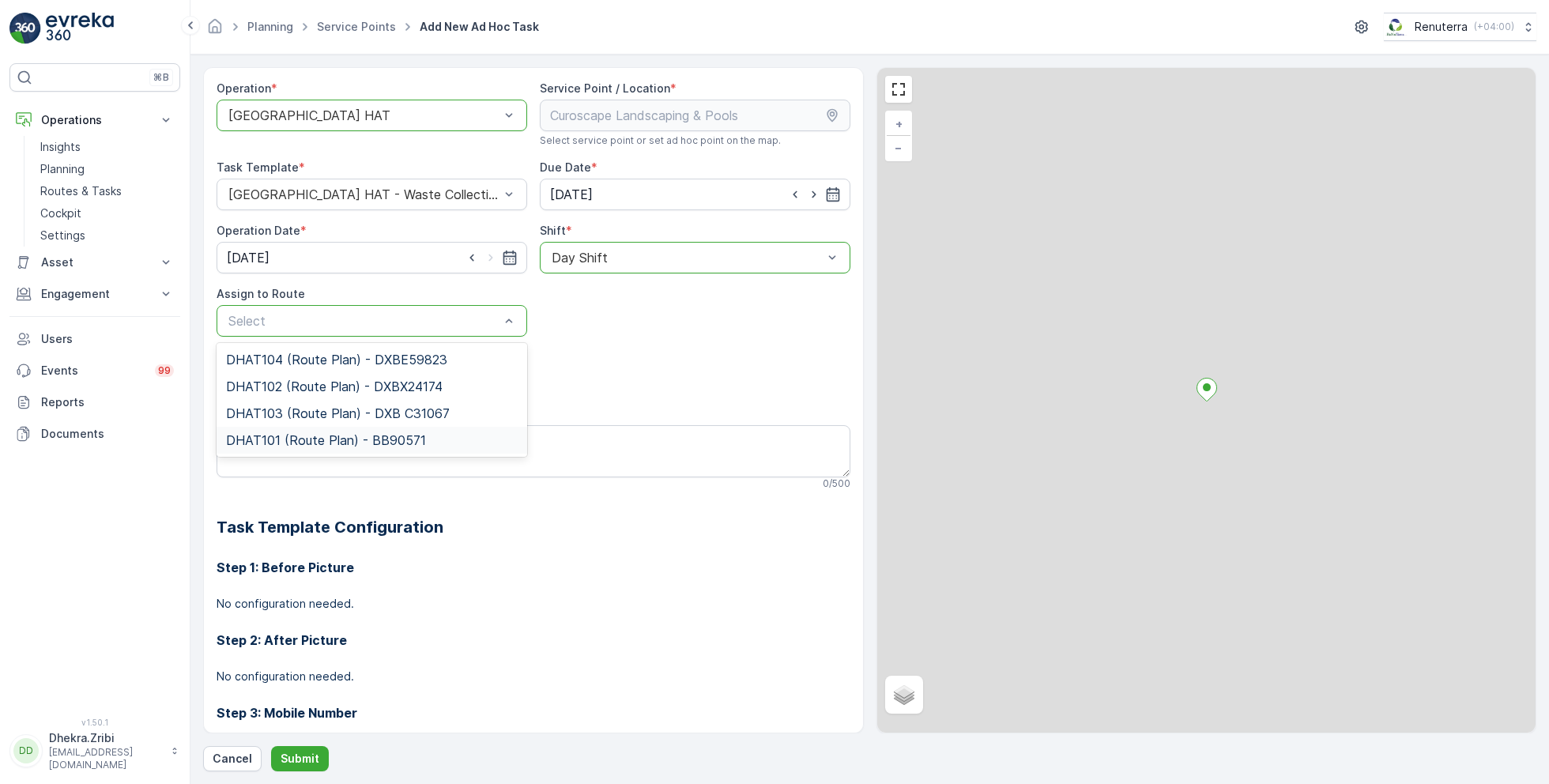
click at [300, 436] on span "DHAT101 (Route Plan) - BB90571" at bounding box center [326, 440] width 200 height 14
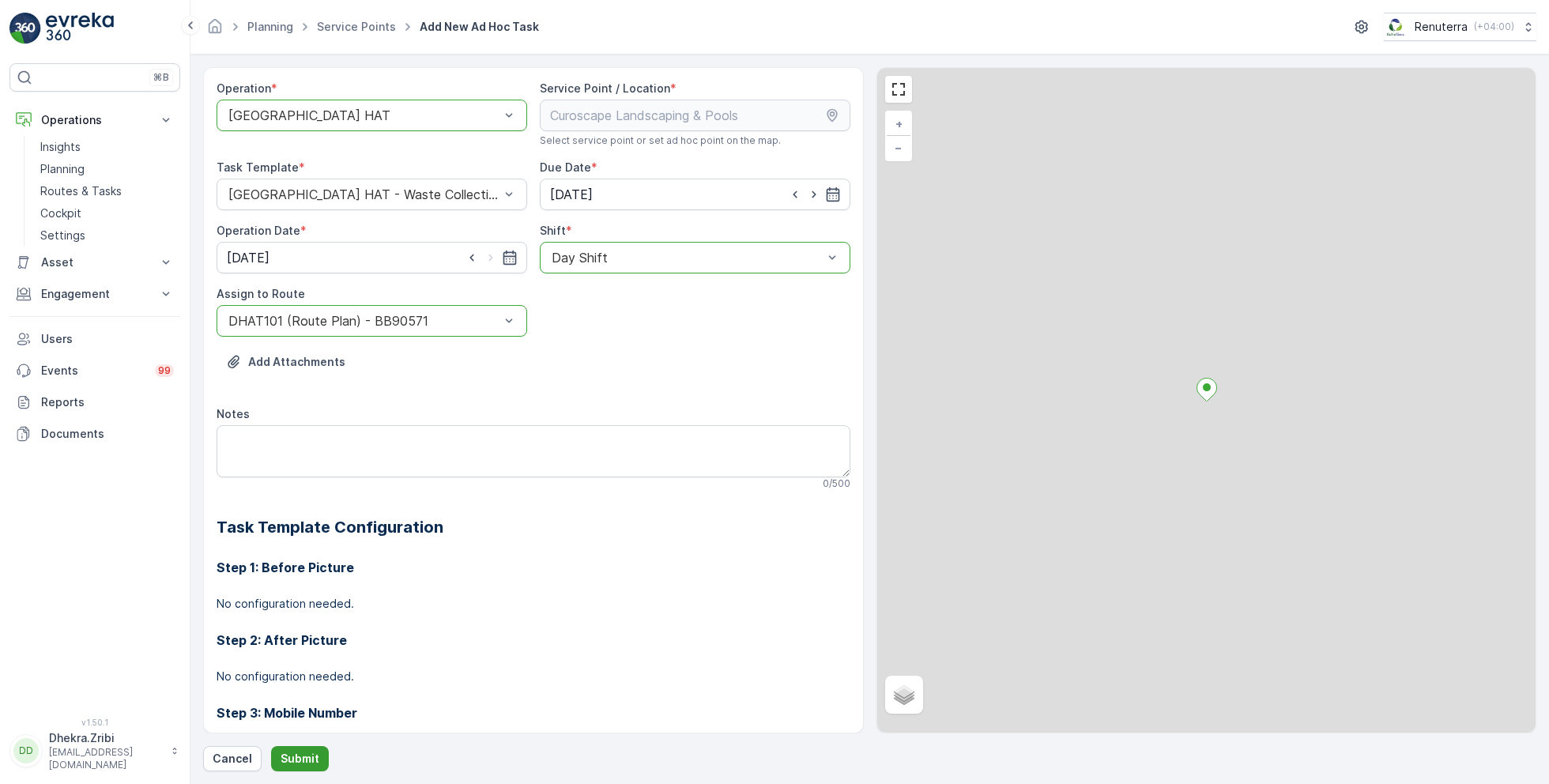
click at [297, 761] on p "Submit" at bounding box center [300, 758] width 38 height 16
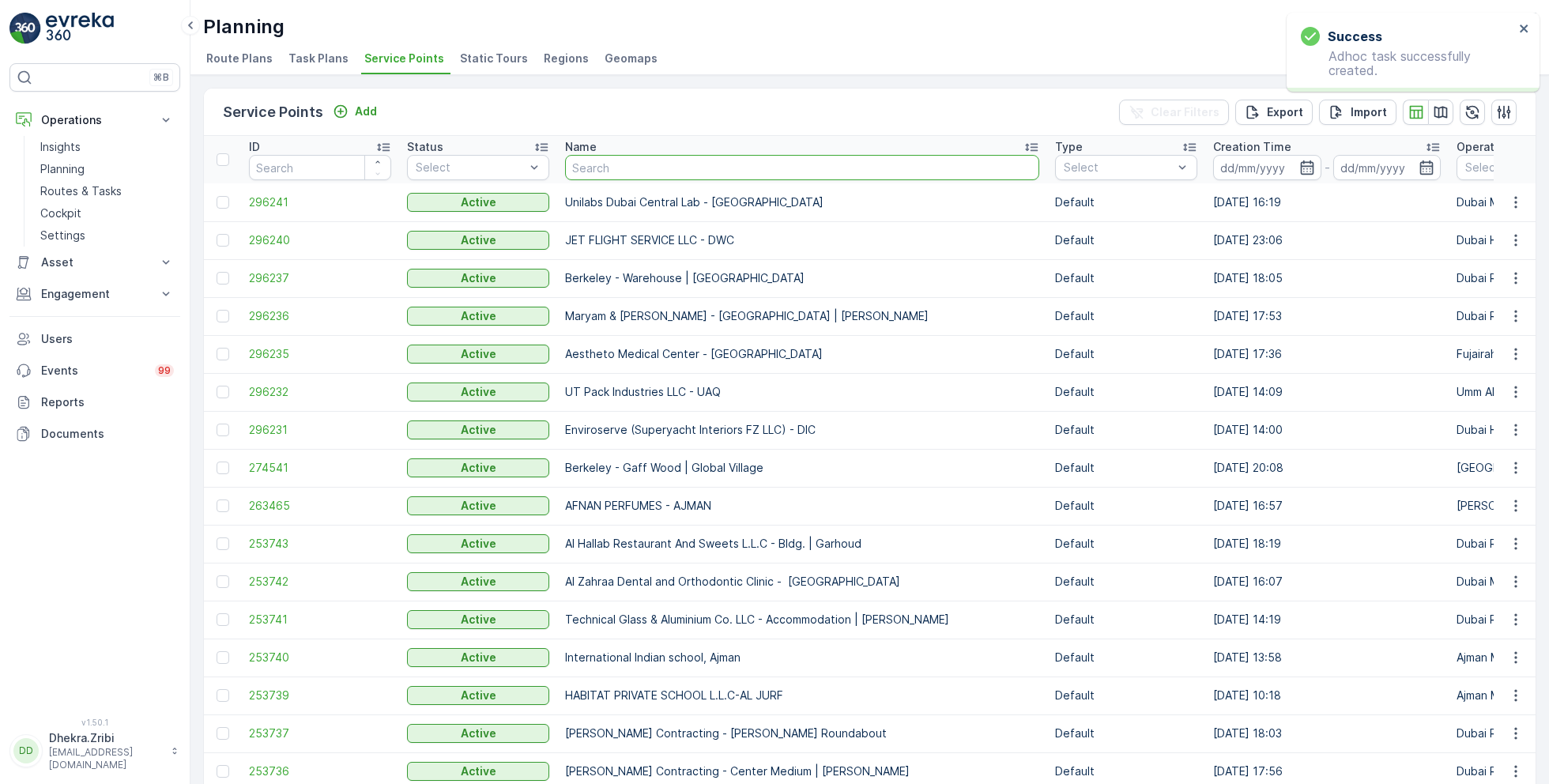
click at [610, 161] on input "text" at bounding box center [802, 168] width 474 height 26
paste input "Besix Construct LLC-1JC"
type input "Besix Construct LLC-1JC"
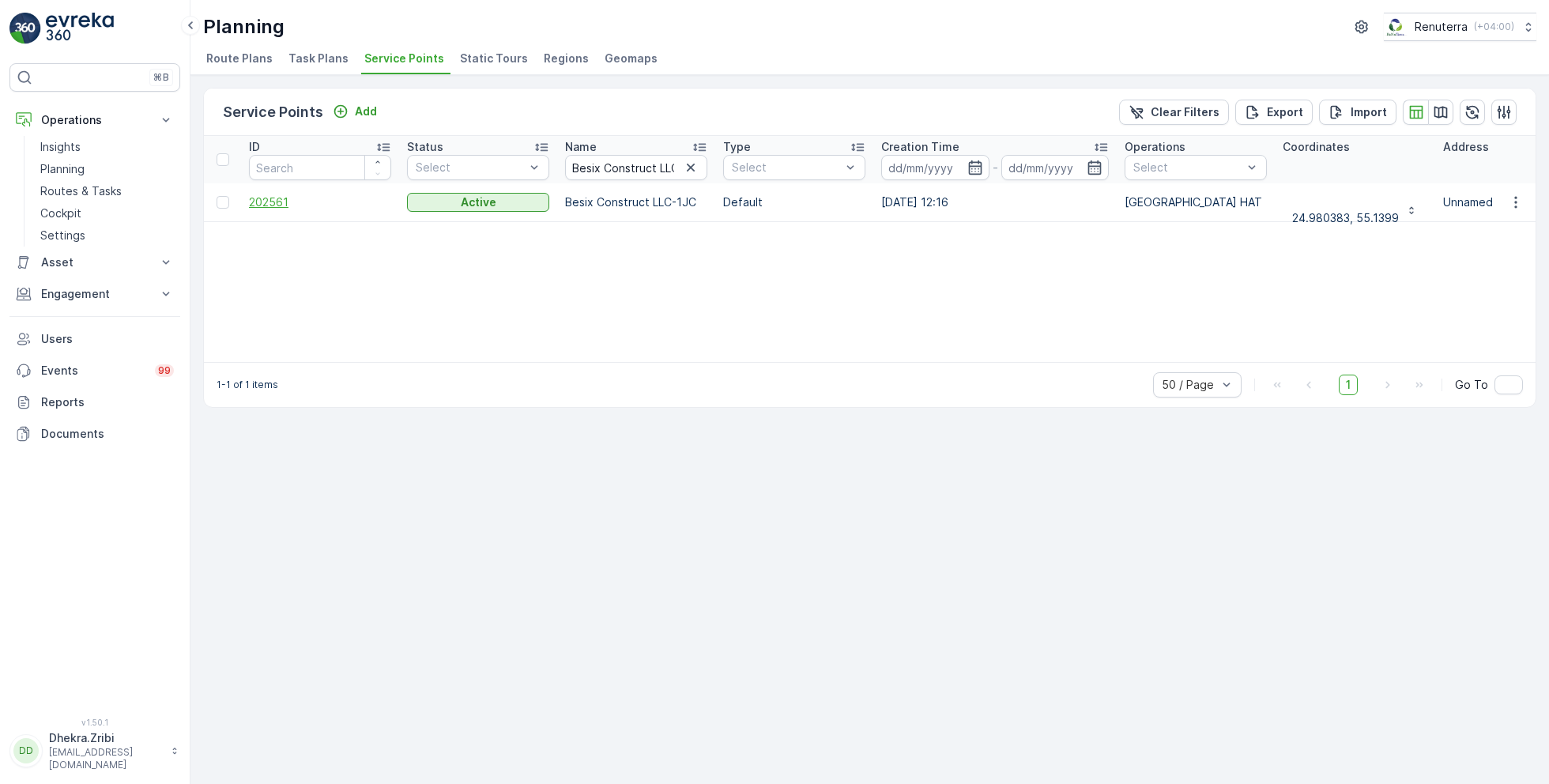
click at [274, 203] on span "202561" at bounding box center [320, 202] width 142 height 16
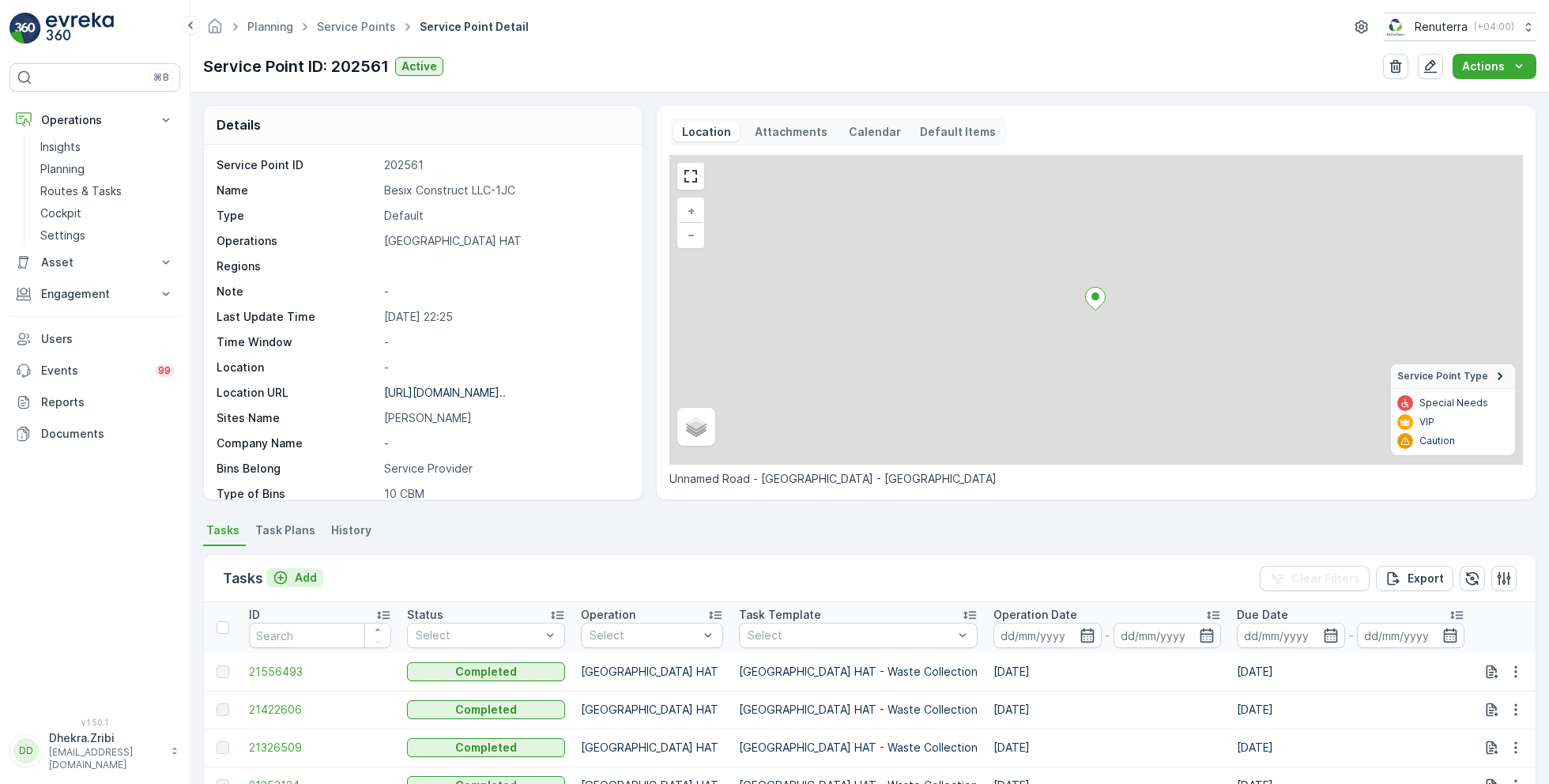
click at [297, 572] on p "Add" at bounding box center [306, 578] width 22 height 16
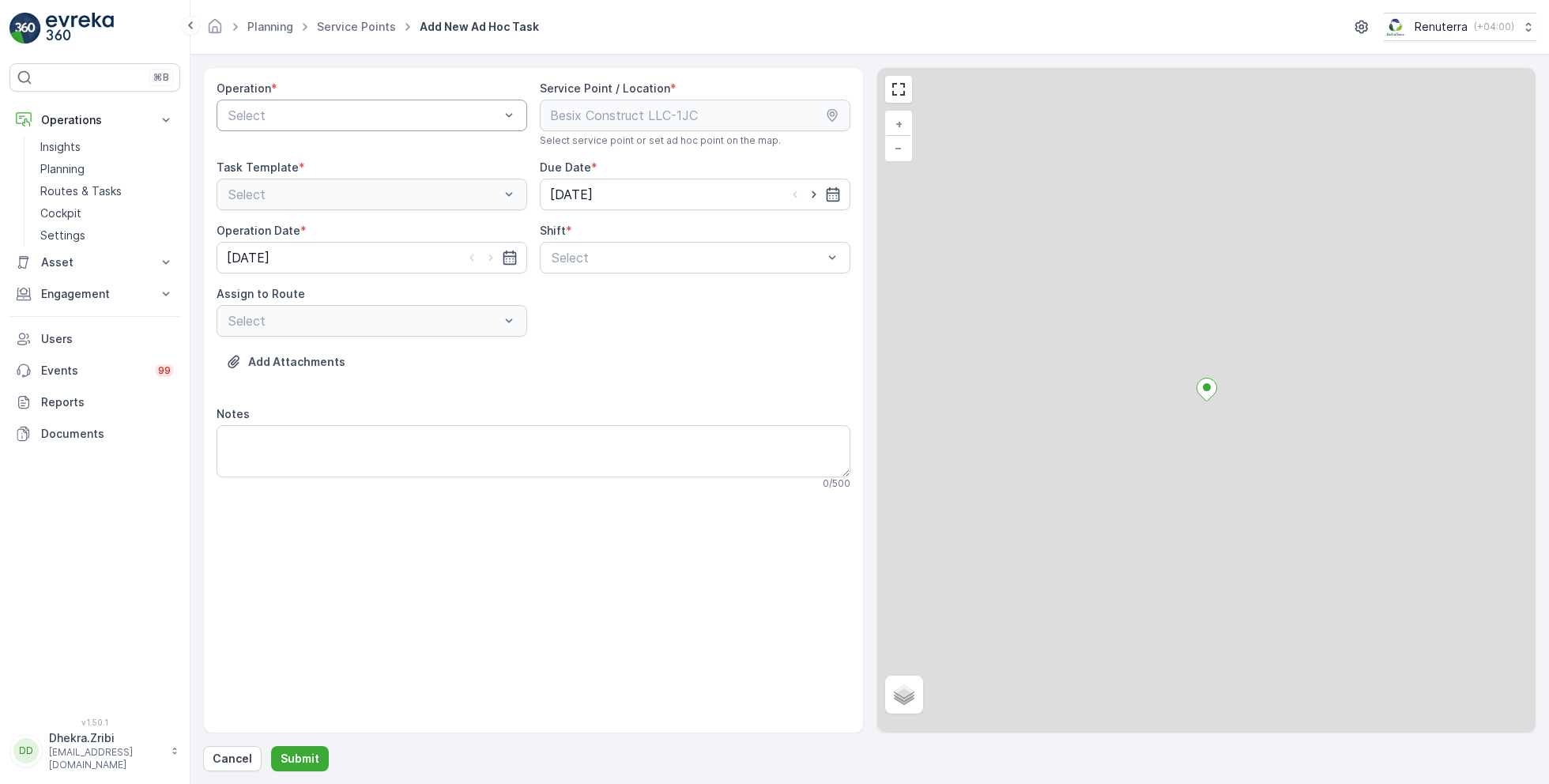
click at [412, 100] on div "Select" at bounding box center [372, 116] width 311 height 32
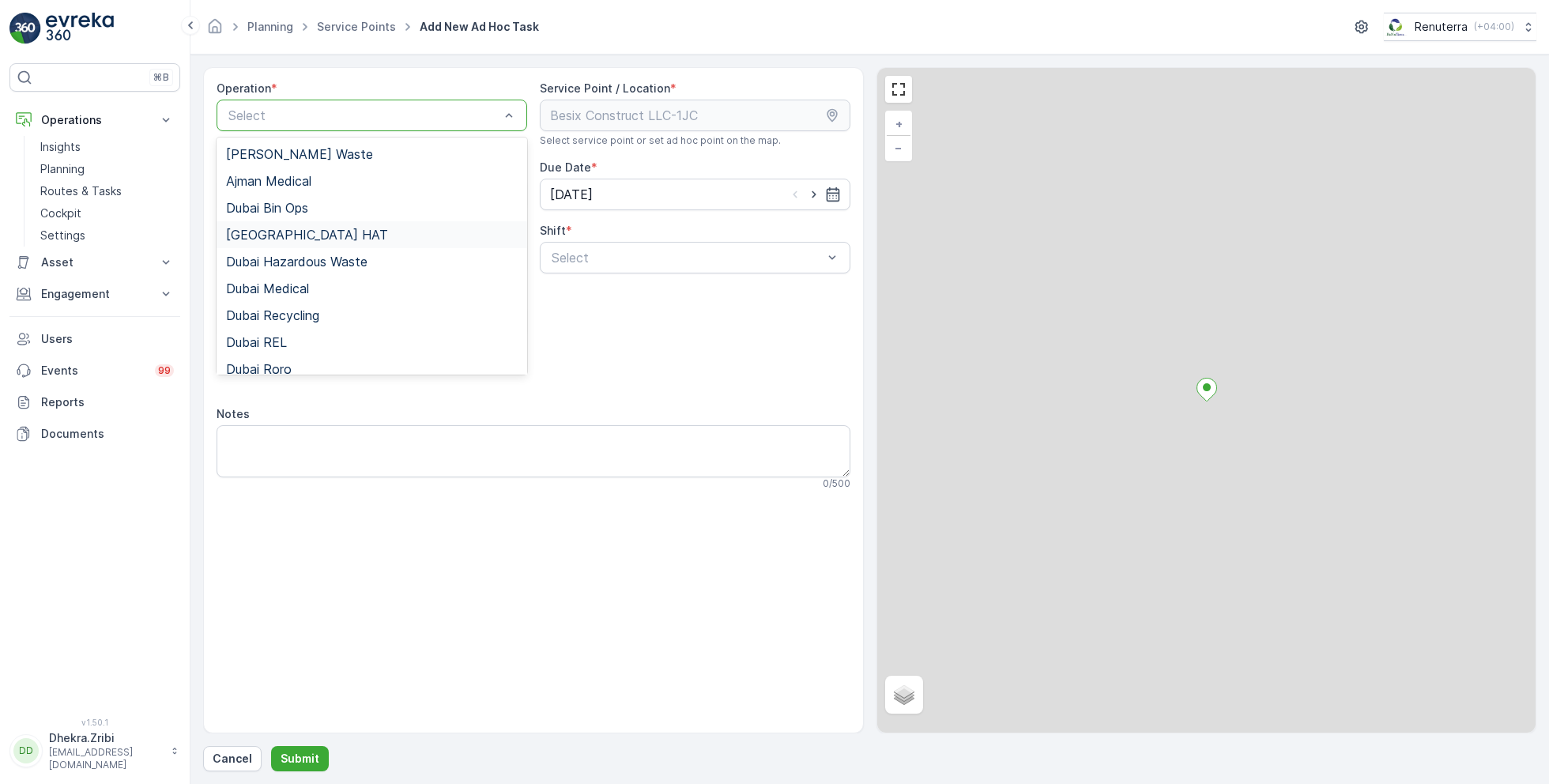
click at [280, 229] on span "Dubai HAT" at bounding box center [307, 235] width 162 height 14
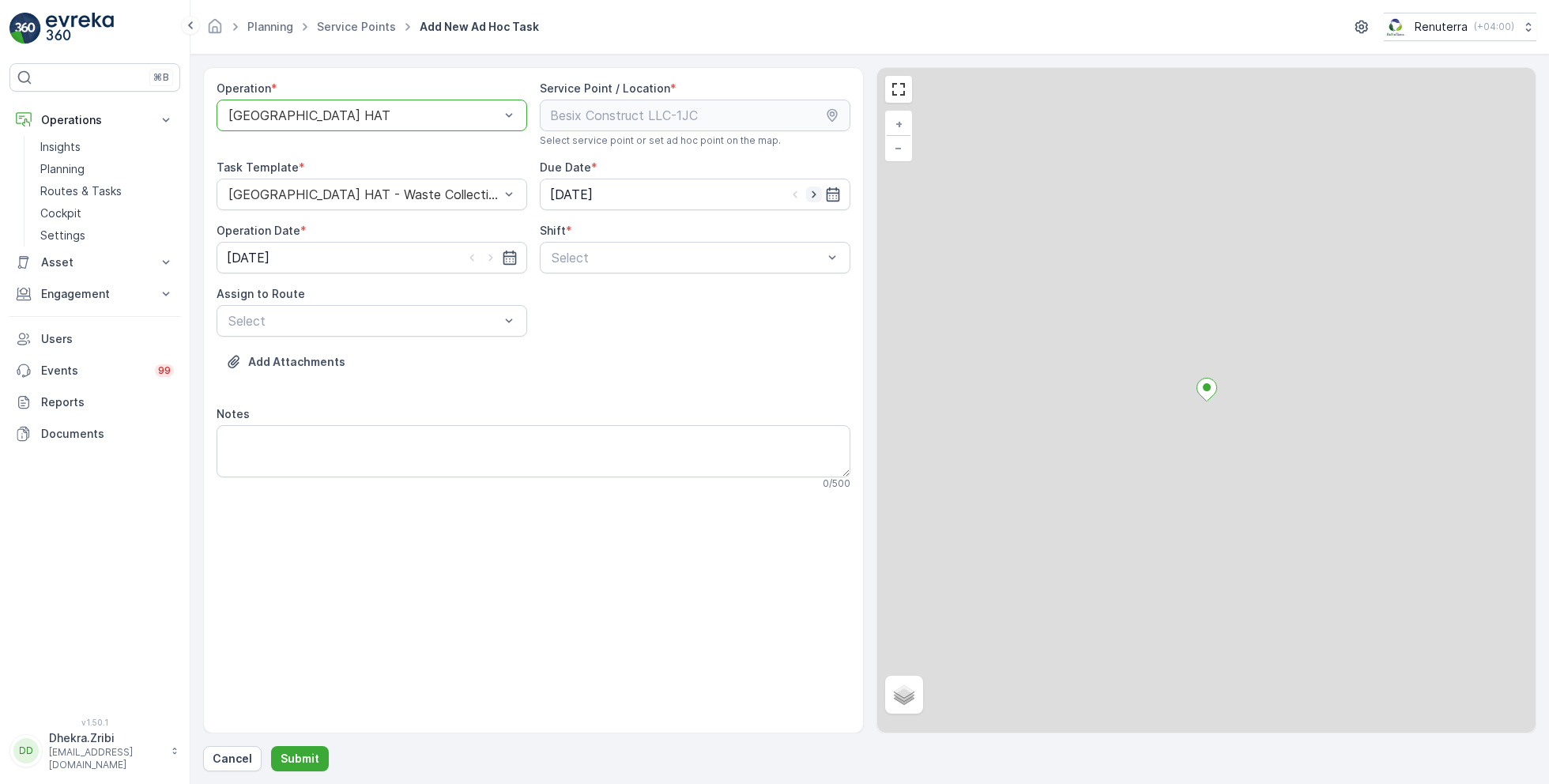
click at [816, 193] on icon "button" at bounding box center [814, 194] width 16 height 16
type input "[DATE]"
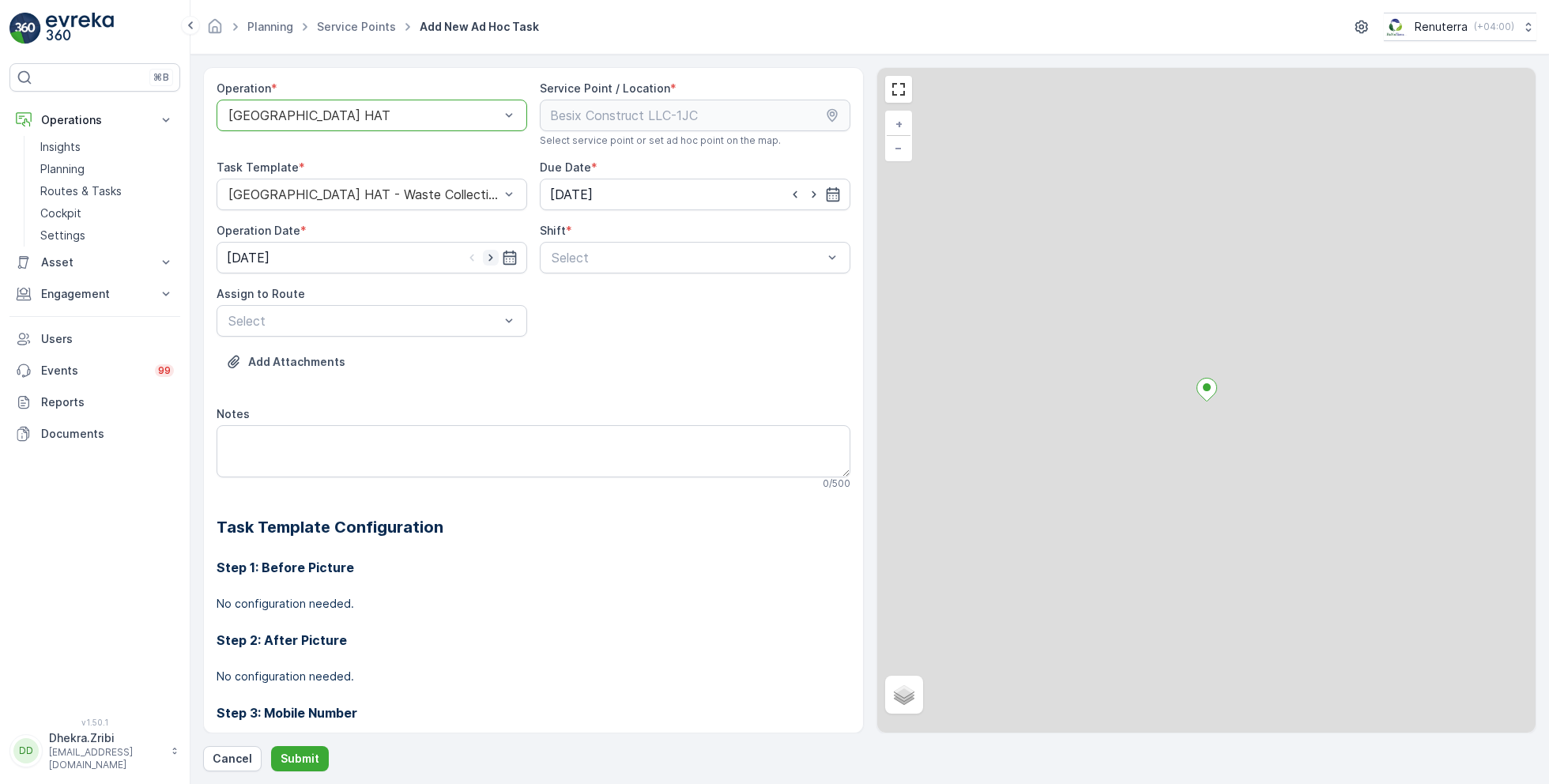
click at [490, 257] on icon "button" at bounding box center [491, 257] width 16 height 16
type input "[DATE]"
click at [571, 293] on span "Day Shift" at bounding box center [577, 296] width 56 height 14
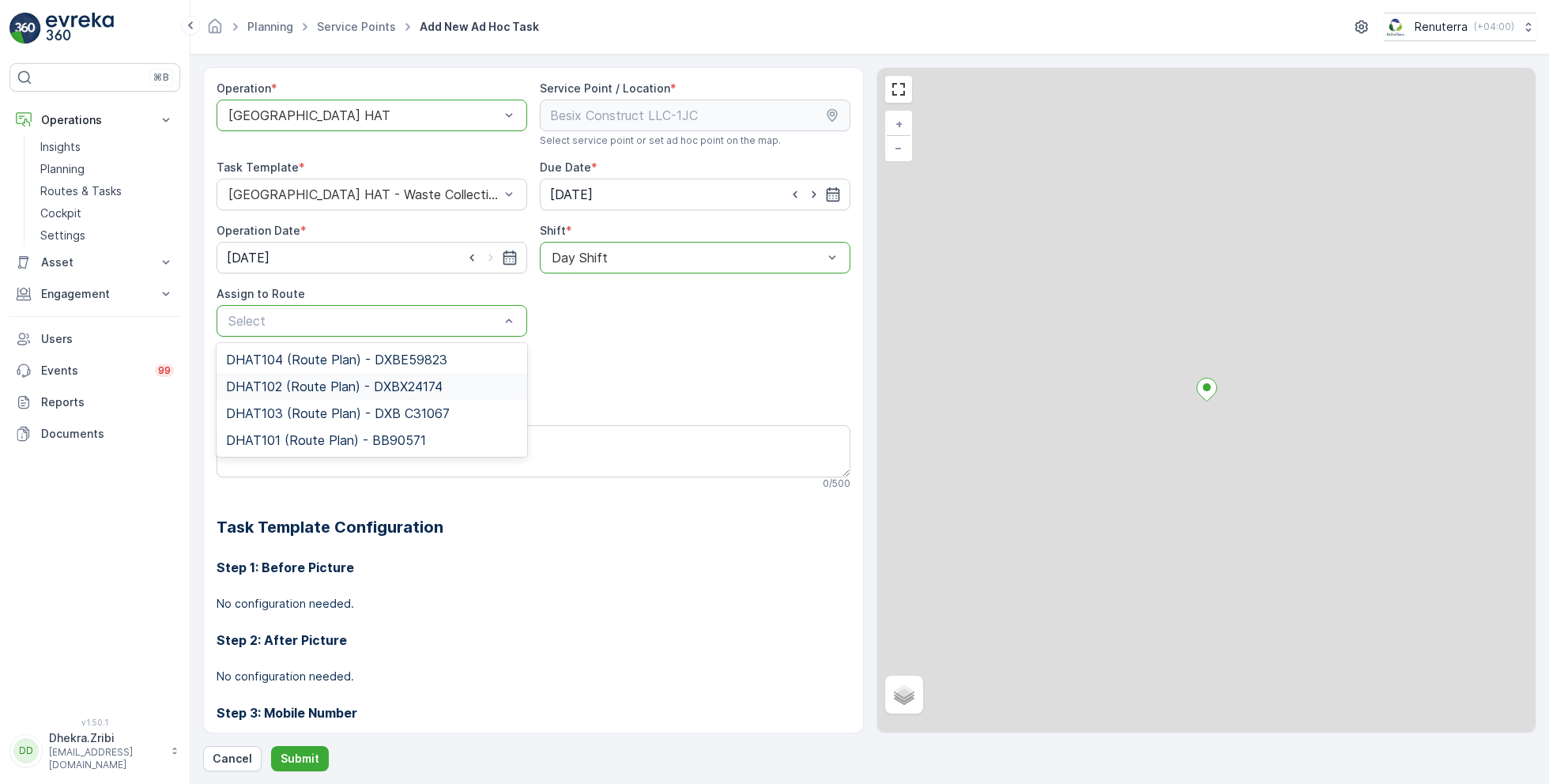
click at [316, 384] on span "DHAT102 (Route Plan) - DXBX24174" at bounding box center [334, 387] width 217 height 14
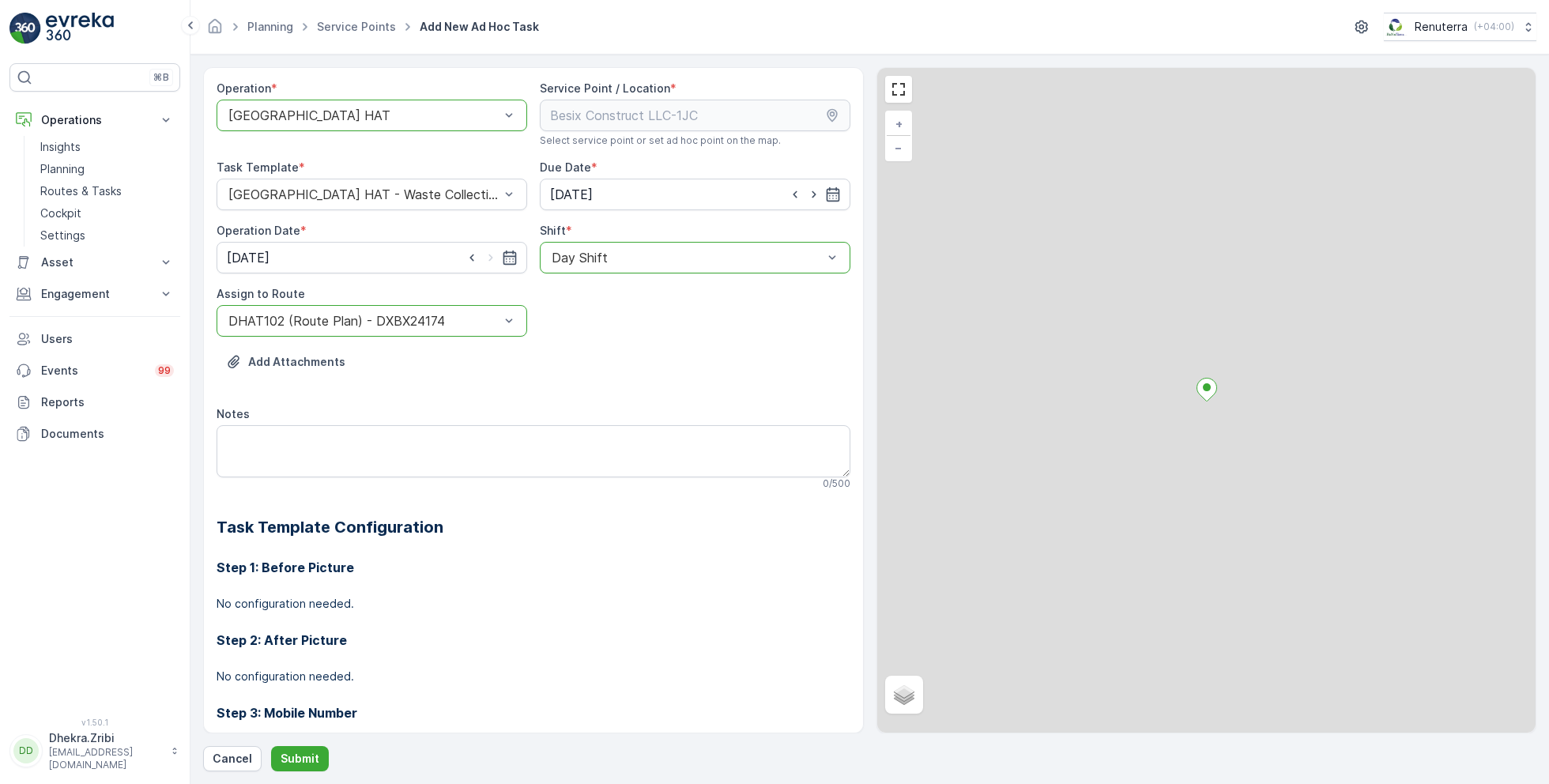
click at [331, 328] on div "DHAT102 (Route Plan) - DXBX24174" at bounding box center [372, 321] width 311 height 32
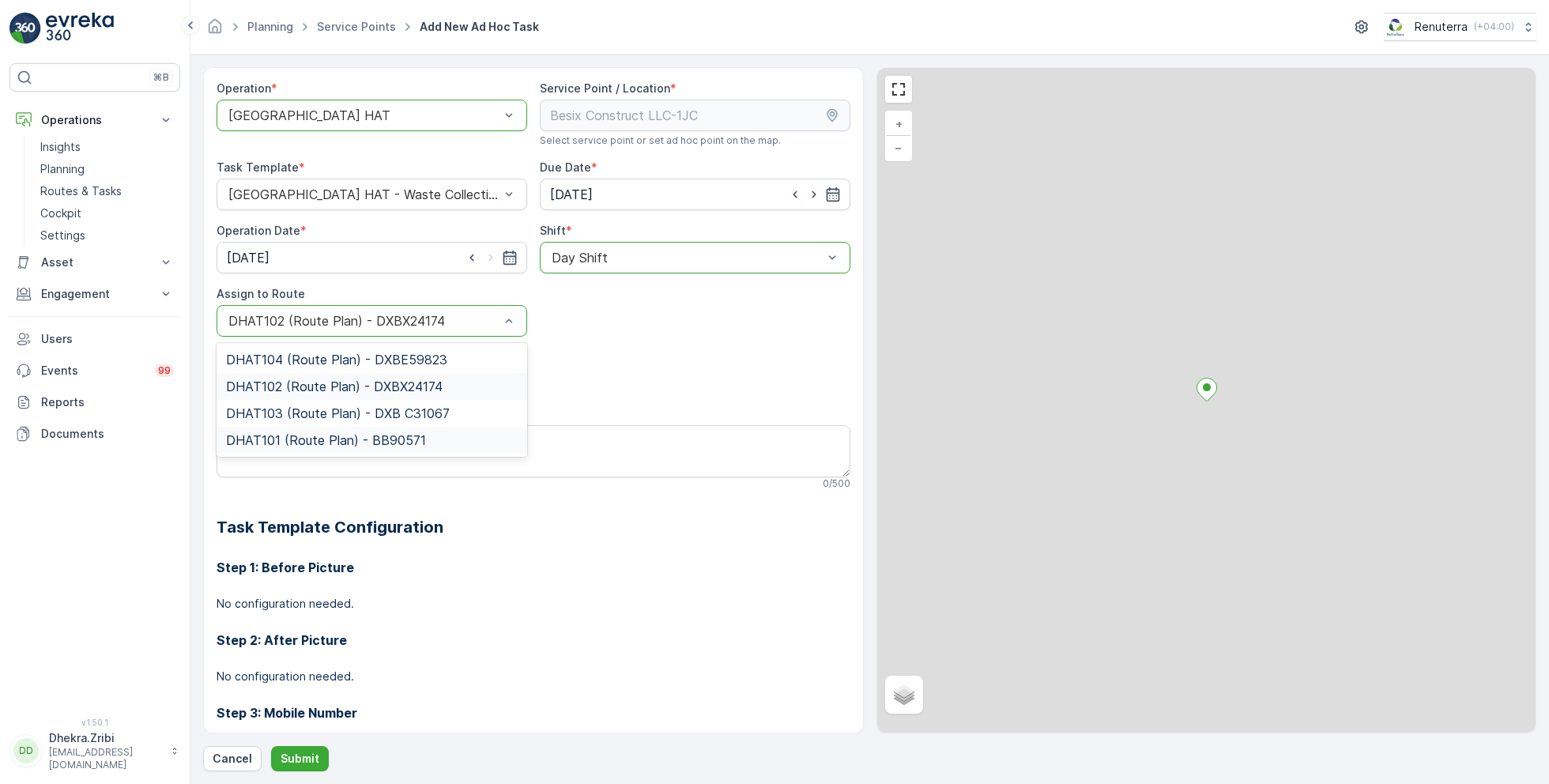
click at [293, 433] on span "DHAT101 (Route Plan) - BB90571" at bounding box center [326, 440] width 200 height 14
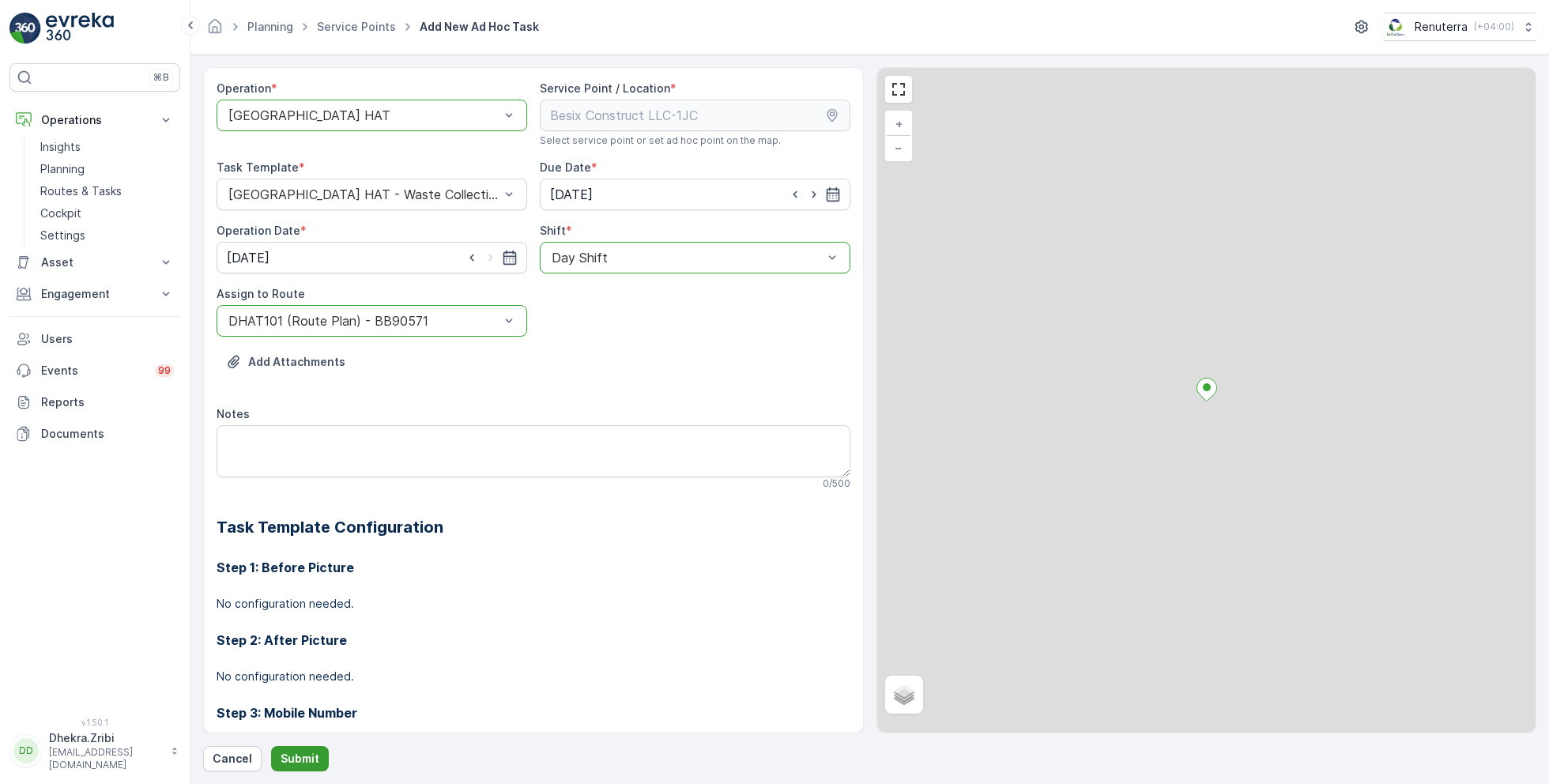
click at [305, 748] on button "Submit" at bounding box center [300, 758] width 58 height 26
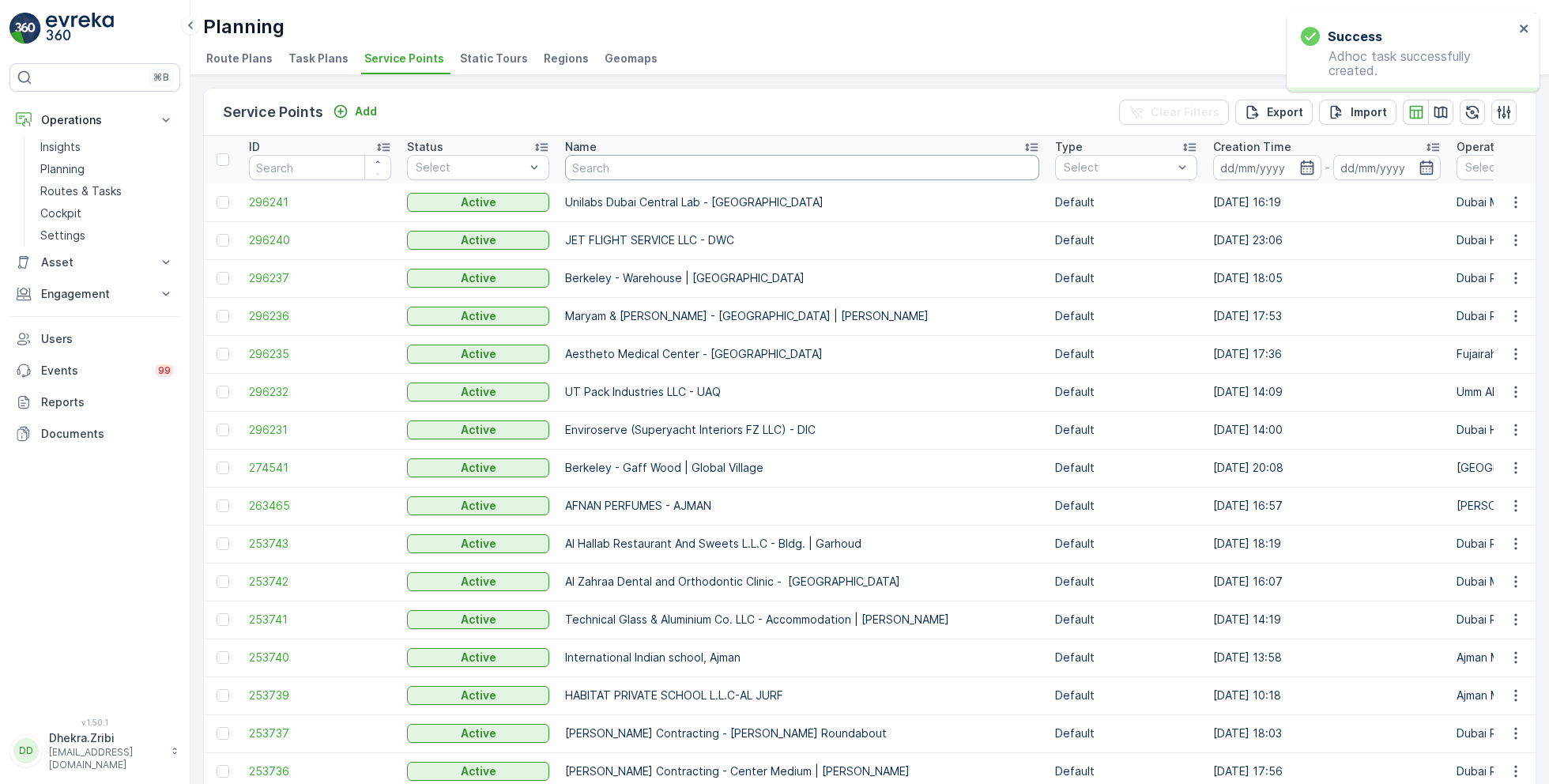
click at [591, 161] on input "text" at bounding box center [802, 168] width 474 height 26
paste input "Al Serh Al Kabeer Construction LLC - [GEOGRAPHIC_DATA]"
type input "Al Serh Al Kabeer Construction LLC - [GEOGRAPHIC_DATA]"
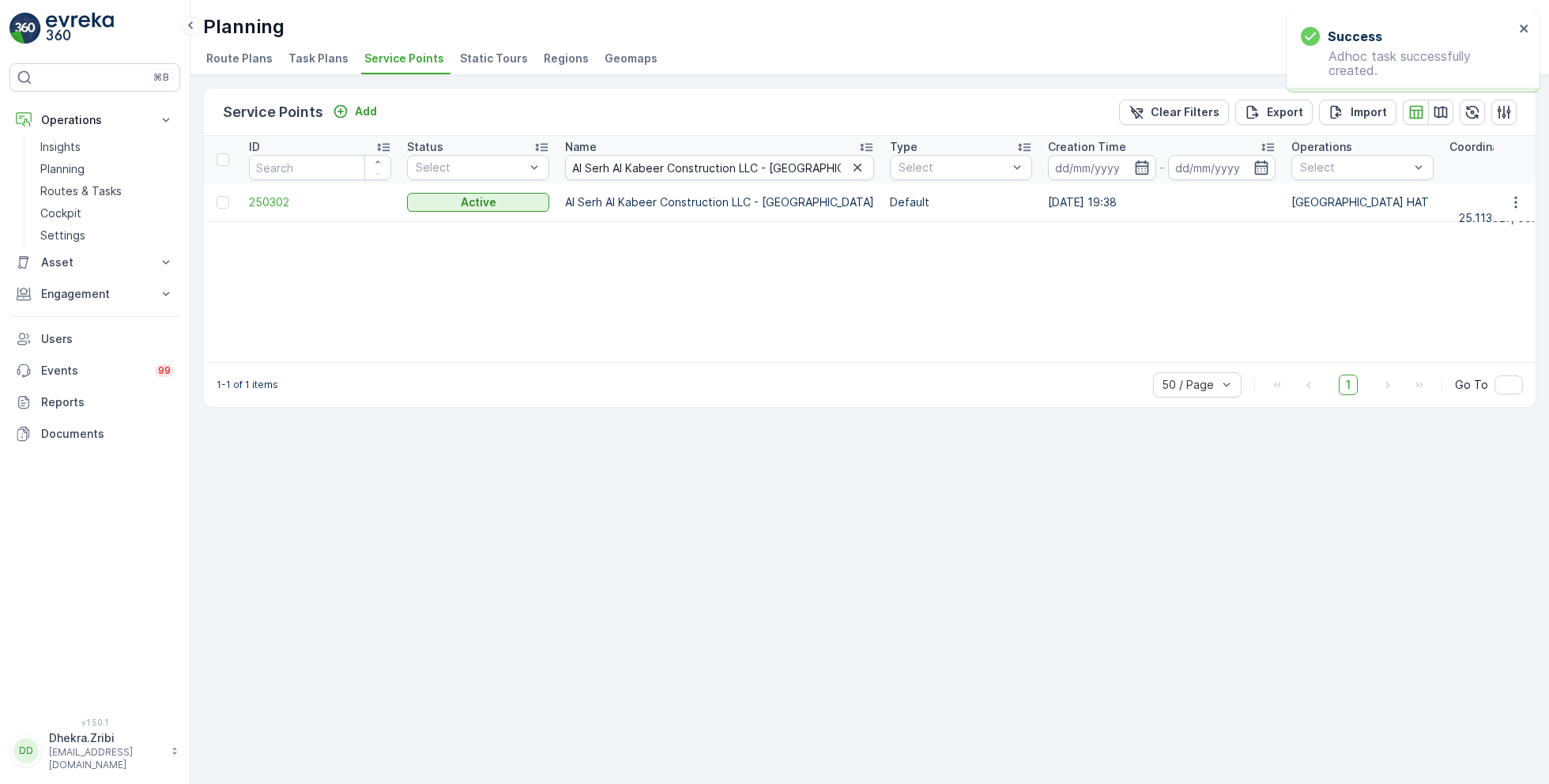
click at [273, 209] on td "250302" at bounding box center [321, 201] width 158 height 38
click at [273, 200] on span "250302" at bounding box center [320, 202] width 142 height 16
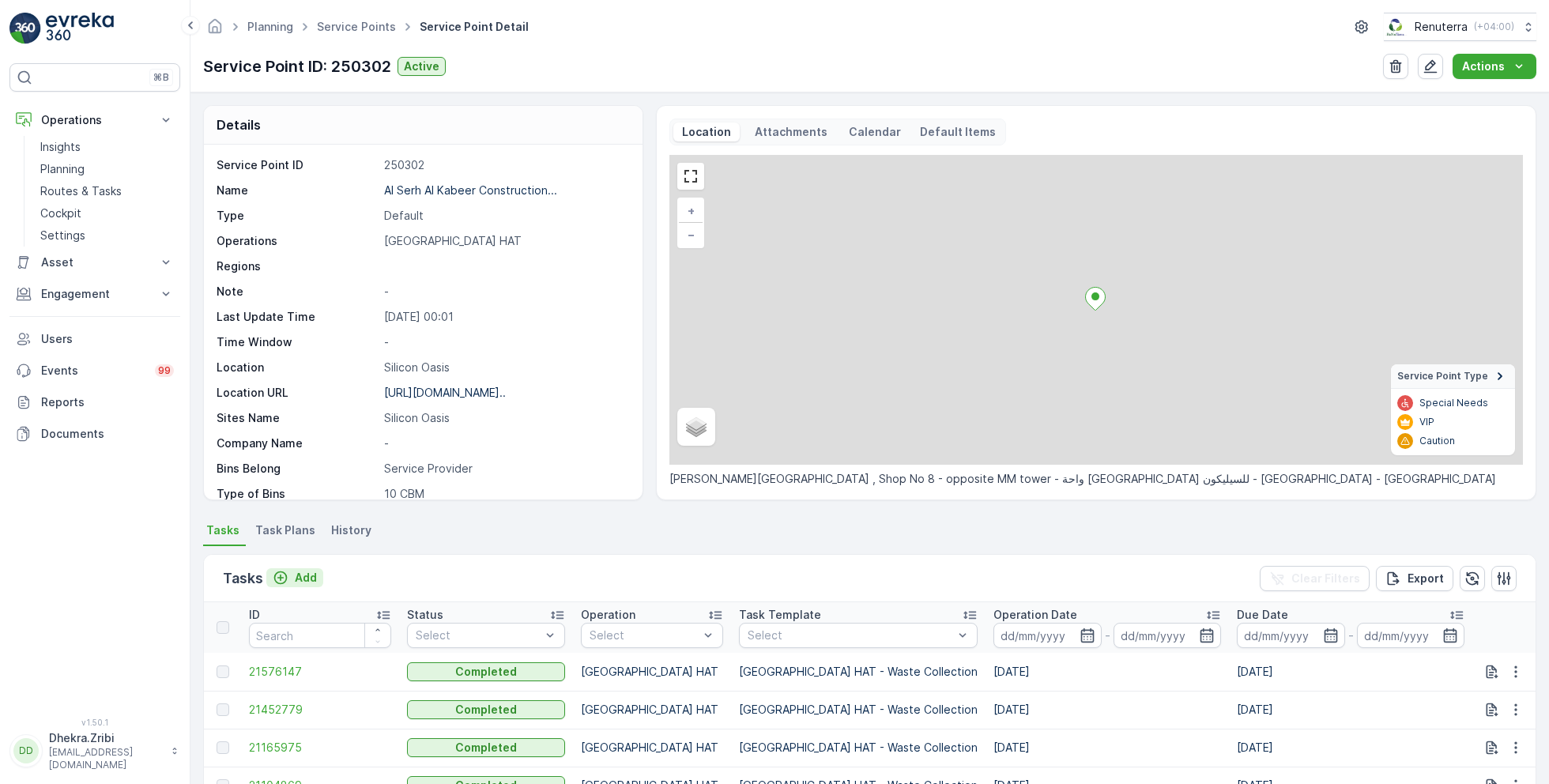
click at [305, 577] on p "Add" at bounding box center [306, 578] width 22 height 16
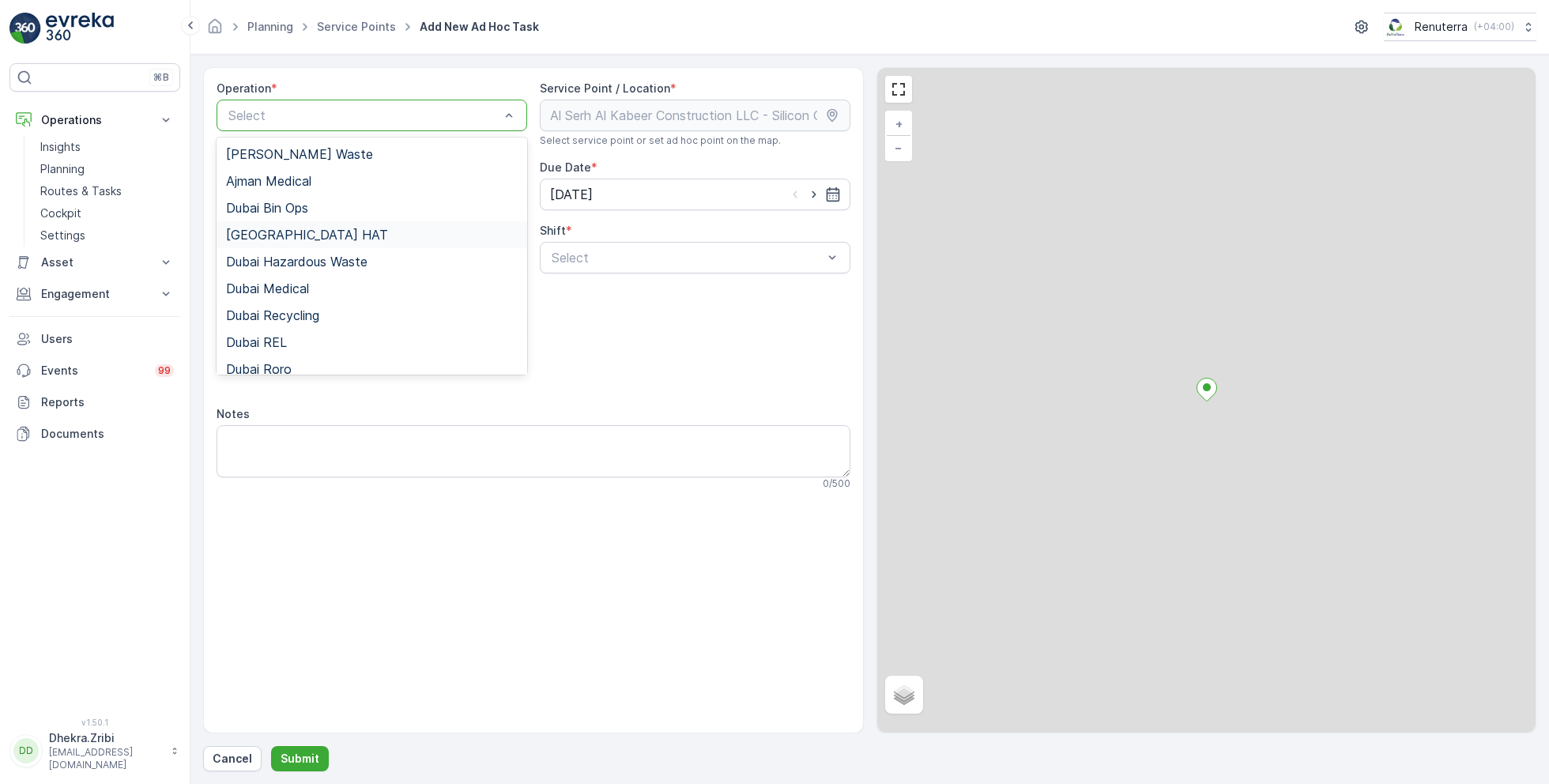
click at [295, 233] on div "[GEOGRAPHIC_DATA] HAT" at bounding box center [372, 235] width 292 height 14
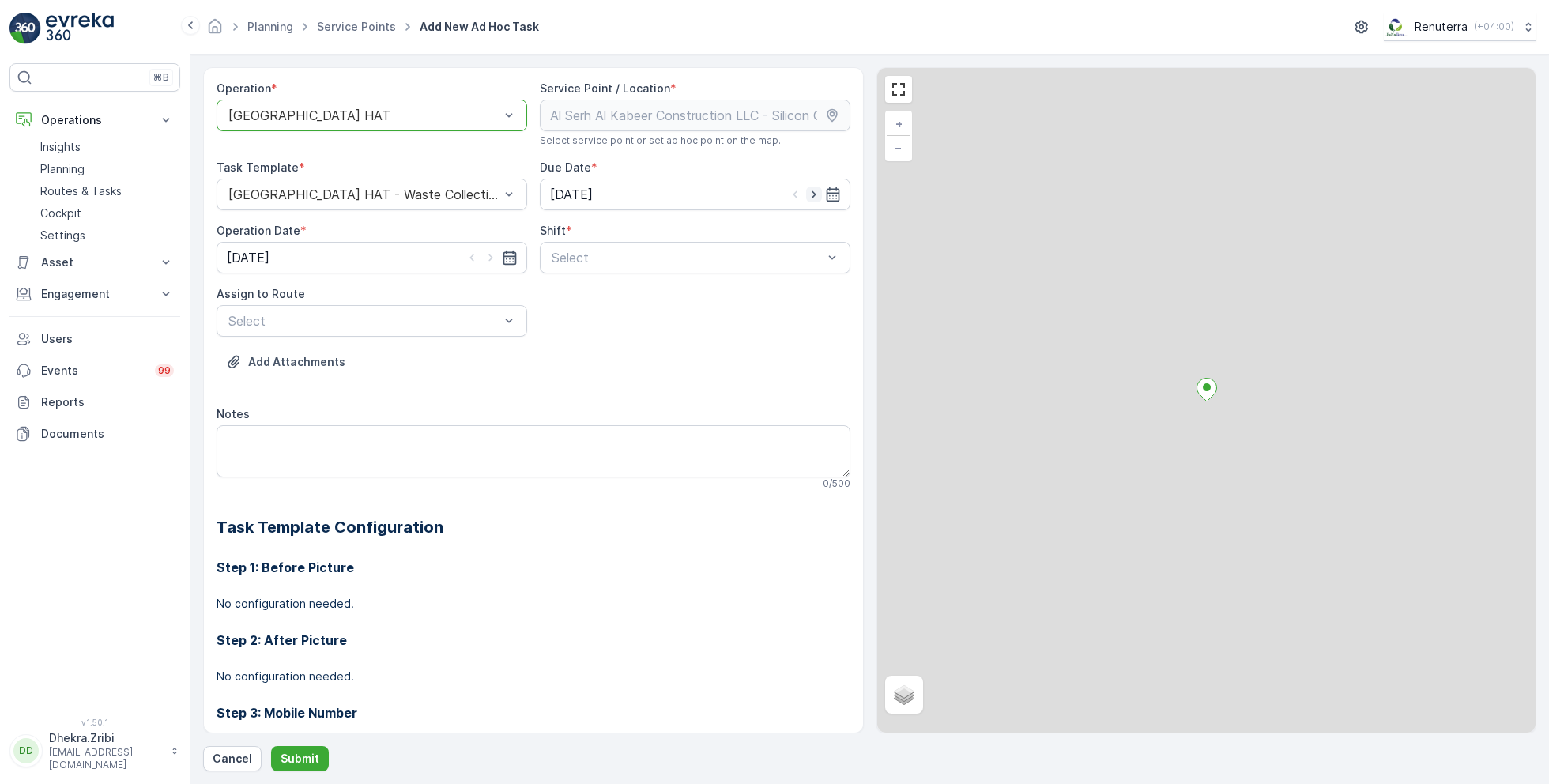
click at [810, 196] on icon "button" at bounding box center [814, 194] width 16 height 16
type input "[DATE]"
click at [484, 258] on icon "button" at bounding box center [491, 257] width 16 height 16
type input "[DATE]"
click at [561, 298] on span "Day Shift" at bounding box center [577, 296] width 56 height 14
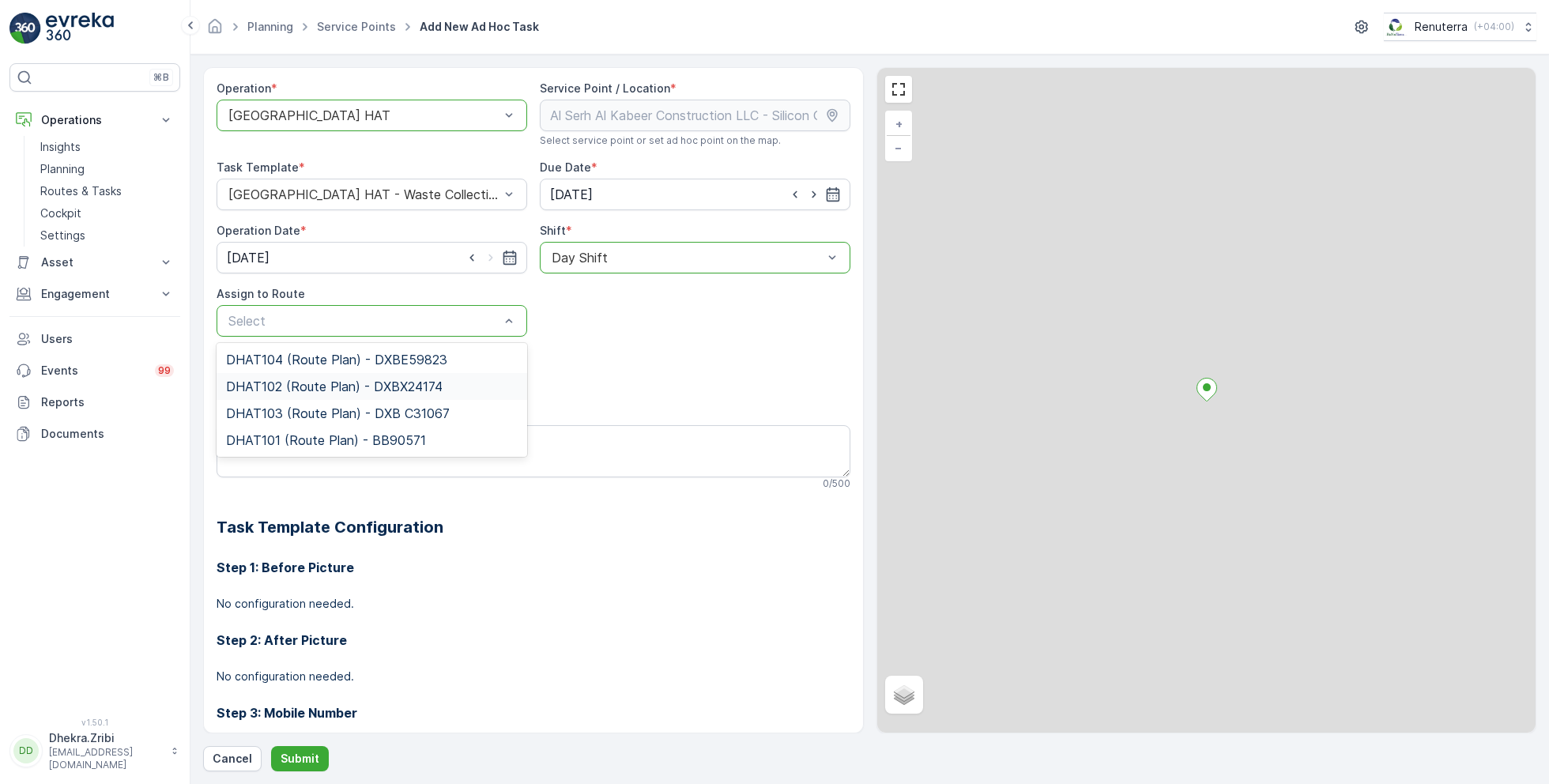
click at [311, 384] on span "DHAT102 (Route Plan) - DXBX24174" at bounding box center [334, 387] width 217 height 14
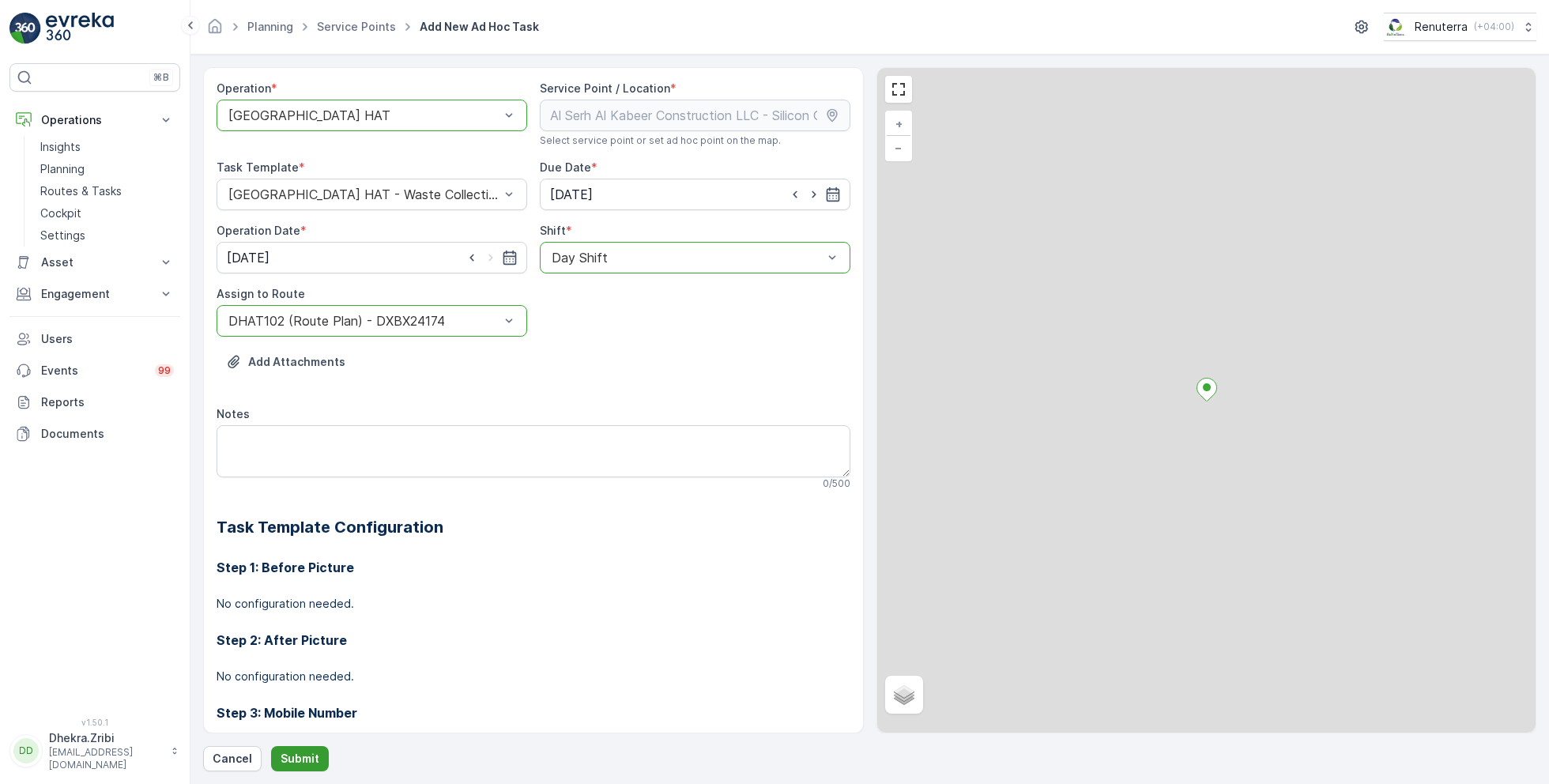
click at [298, 748] on button "Submit" at bounding box center [300, 758] width 58 height 26
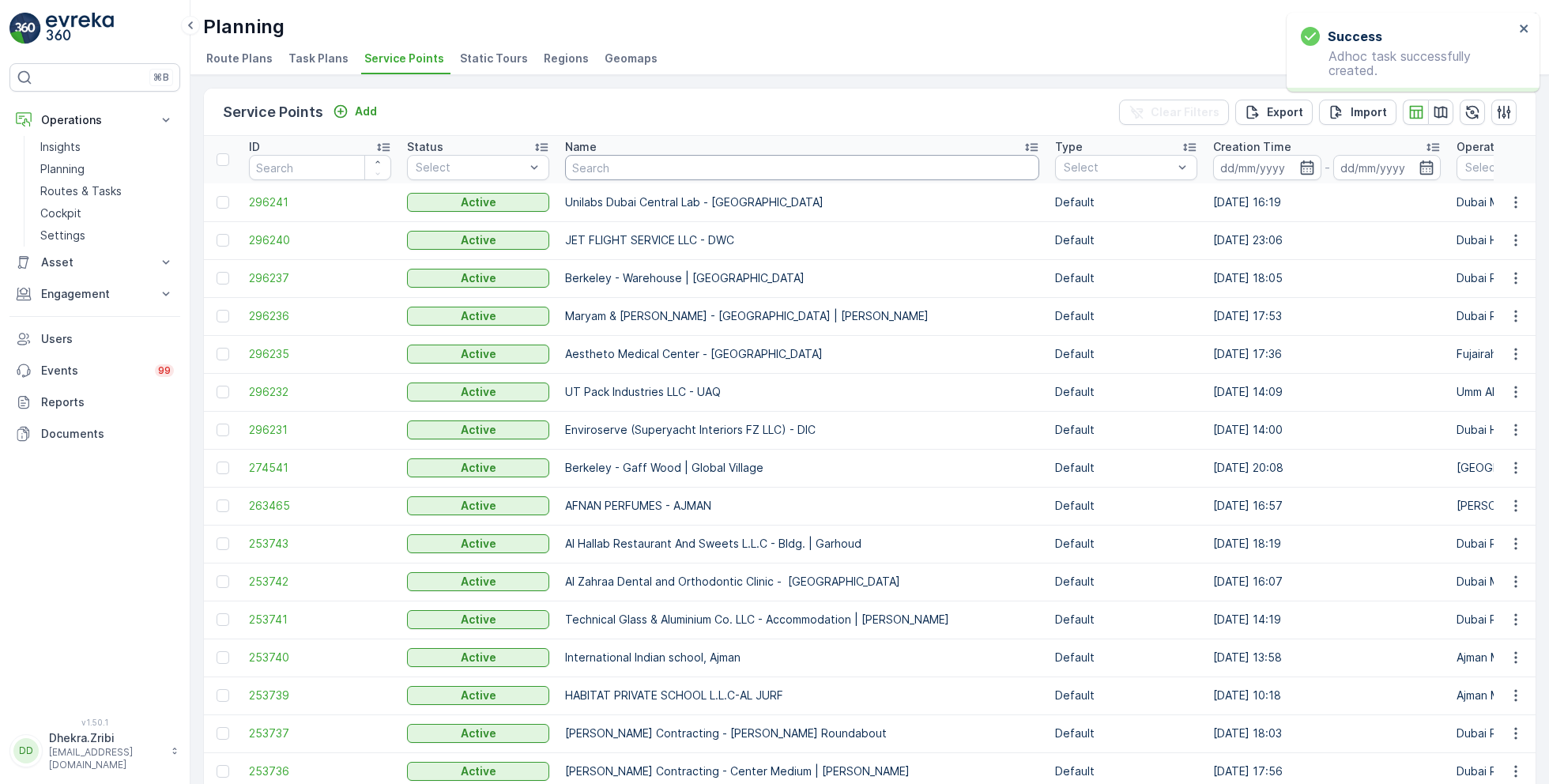
click at [652, 168] on input "text" at bounding box center [802, 168] width 474 height 26
paste input "Besix Construct LLC- Head Office"
type input "Besix Construct LLC- Head Office"
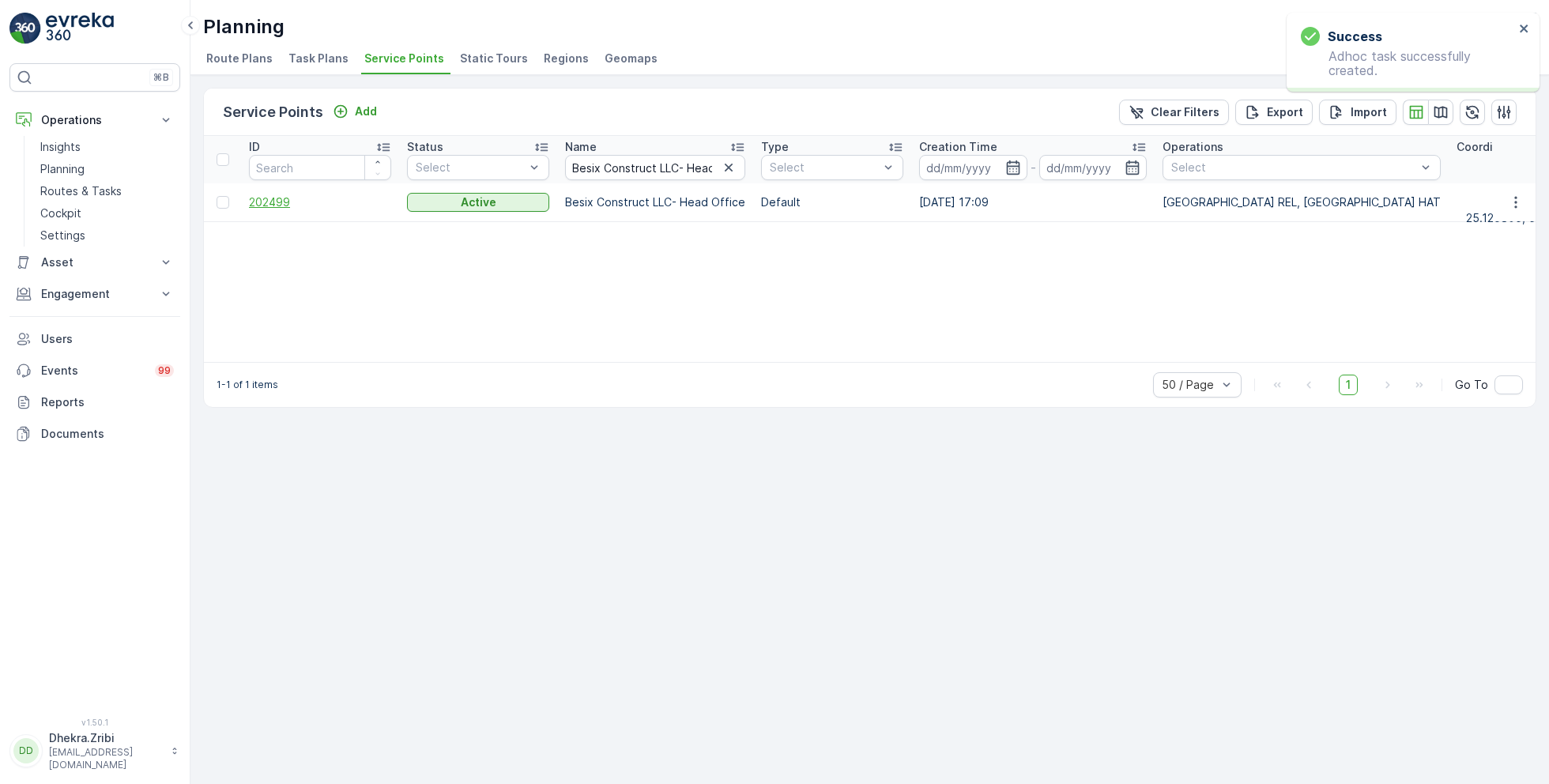
click at [273, 200] on span "202499" at bounding box center [320, 202] width 142 height 16
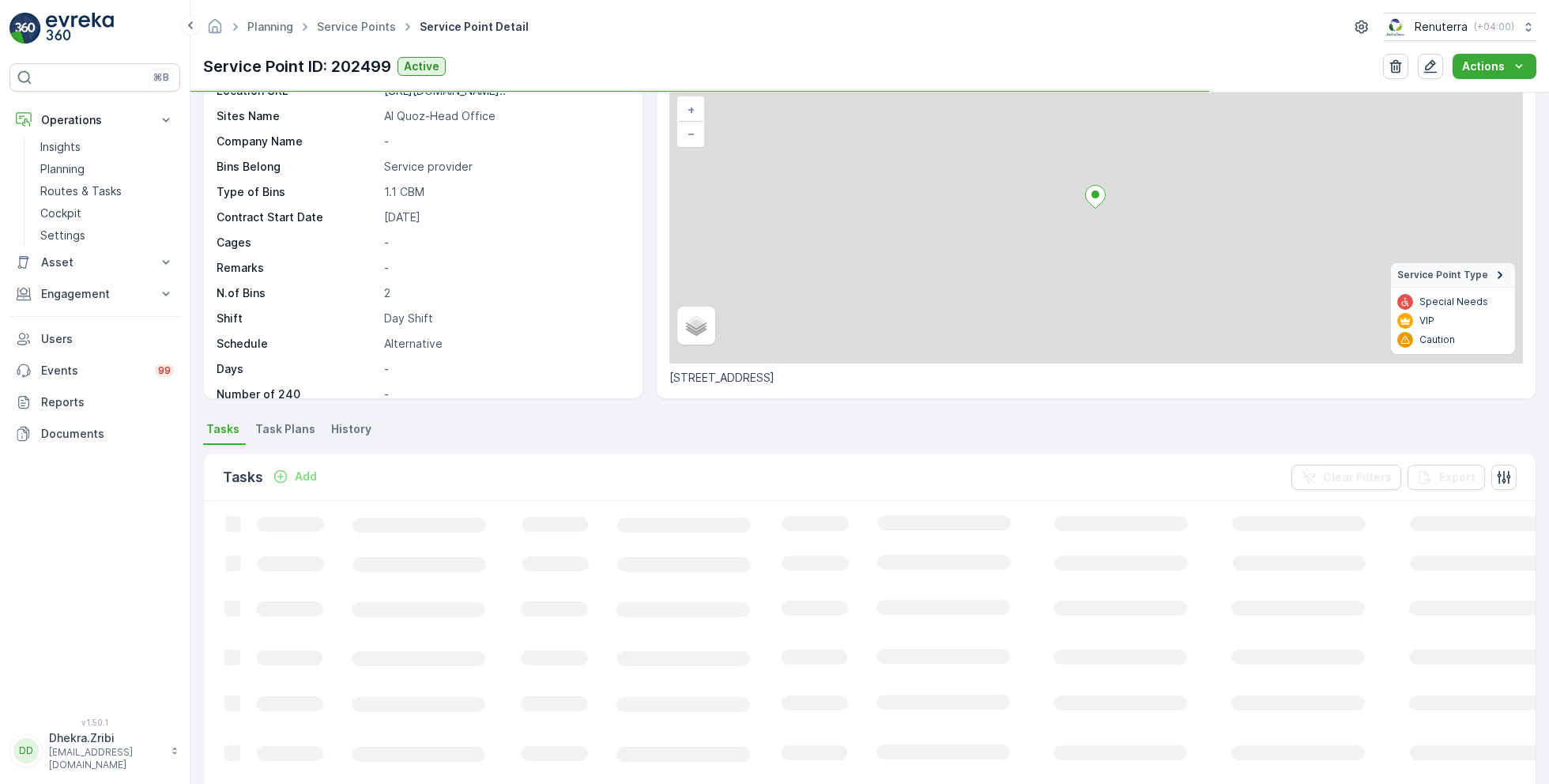
scroll to position [105, 0]
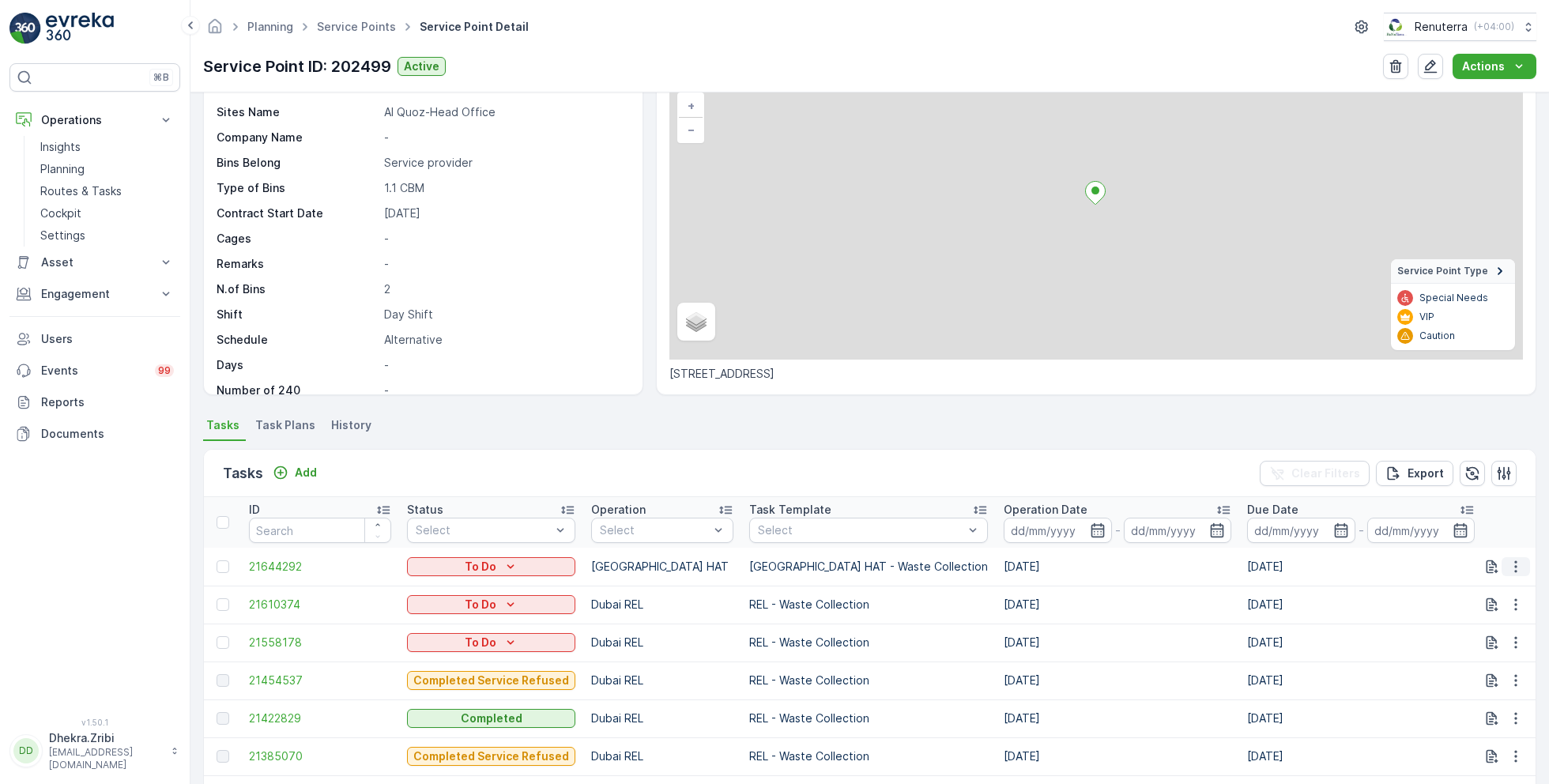
click at [1515, 561] on icon "button" at bounding box center [1515, 566] width 2 height 12
click at [1474, 631] on span "Change Route" at bounding box center [1475, 633] width 77 height 16
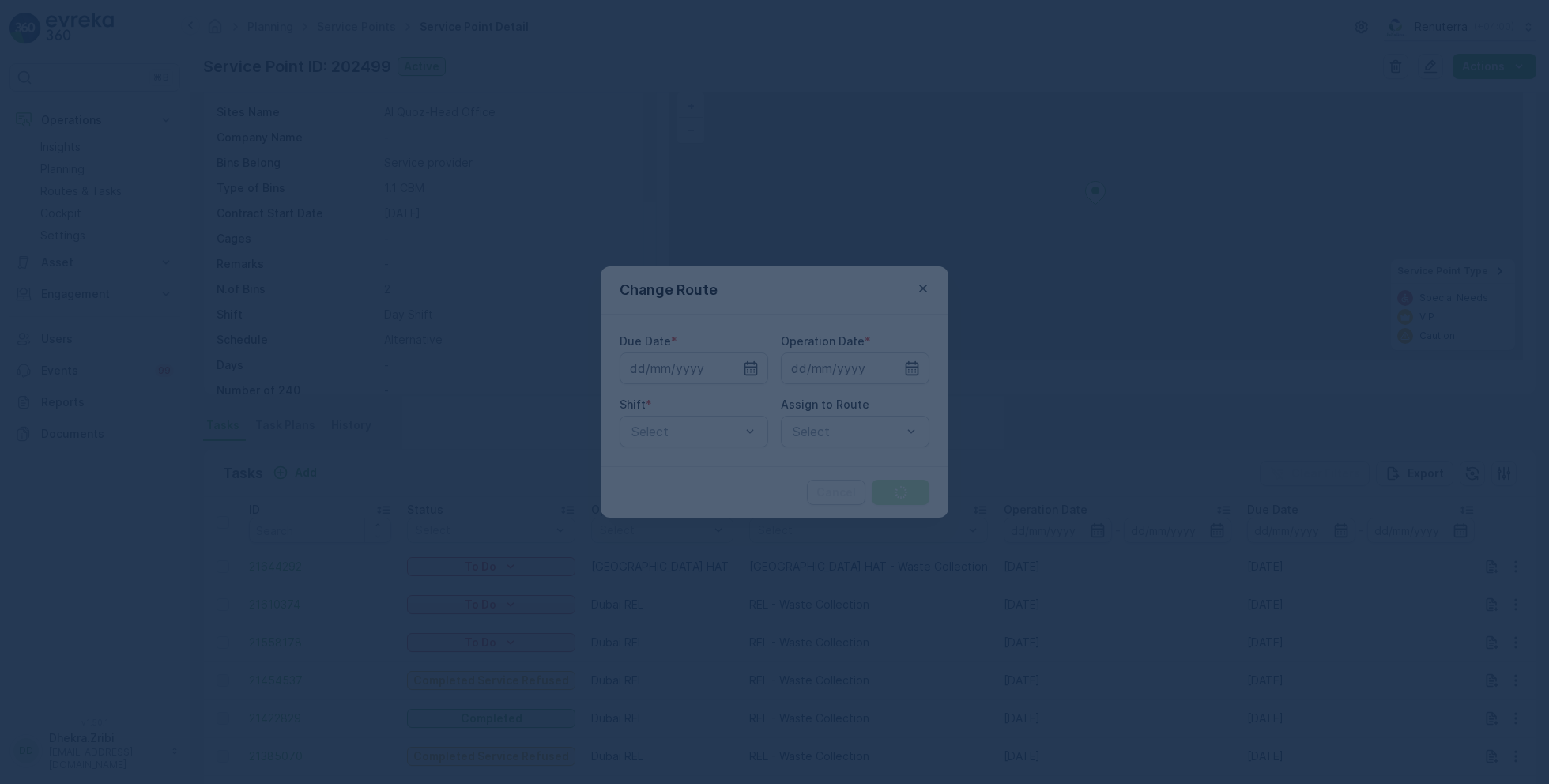
type input "[DATE]"
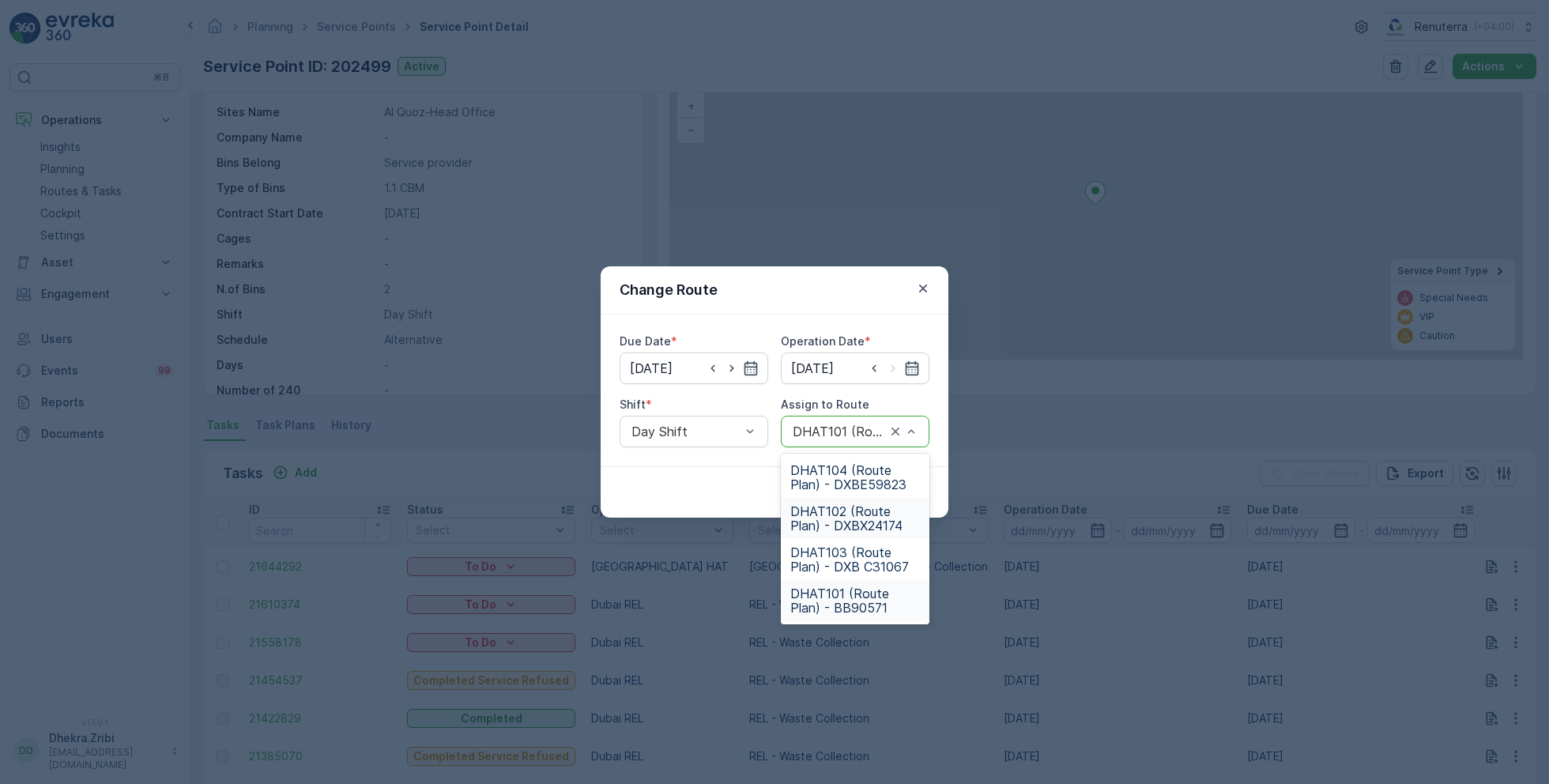
click at [840, 511] on span "DHAT102 (Route Plan) - DXBX24174" at bounding box center [855, 519] width 129 height 29
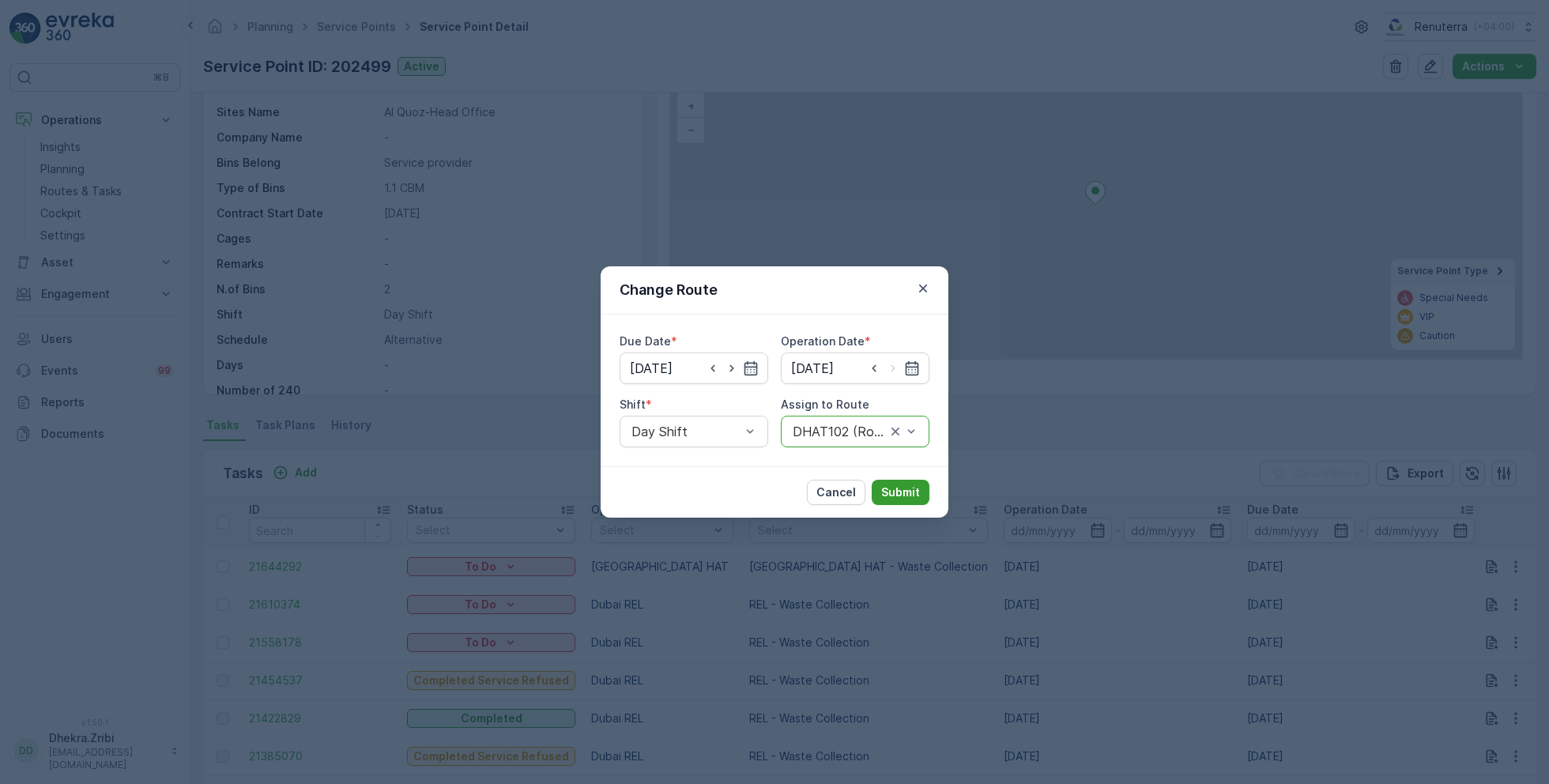
click at [890, 488] on p "Submit" at bounding box center [901, 492] width 38 height 16
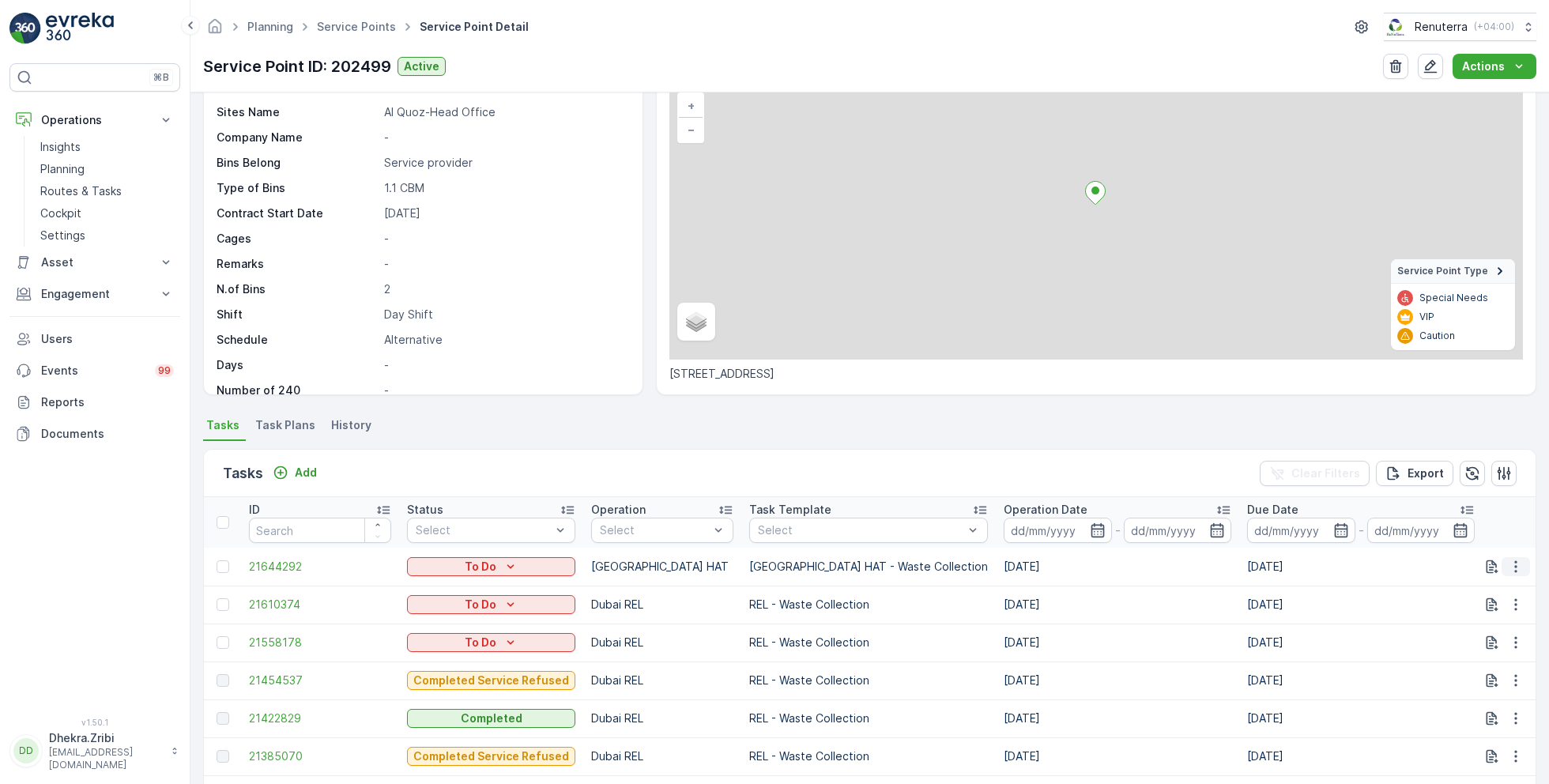
click at [1521, 564] on button "button" at bounding box center [1516, 567] width 29 height 19
click at [1475, 639] on span "Change Route" at bounding box center [1475, 633] width 77 height 16
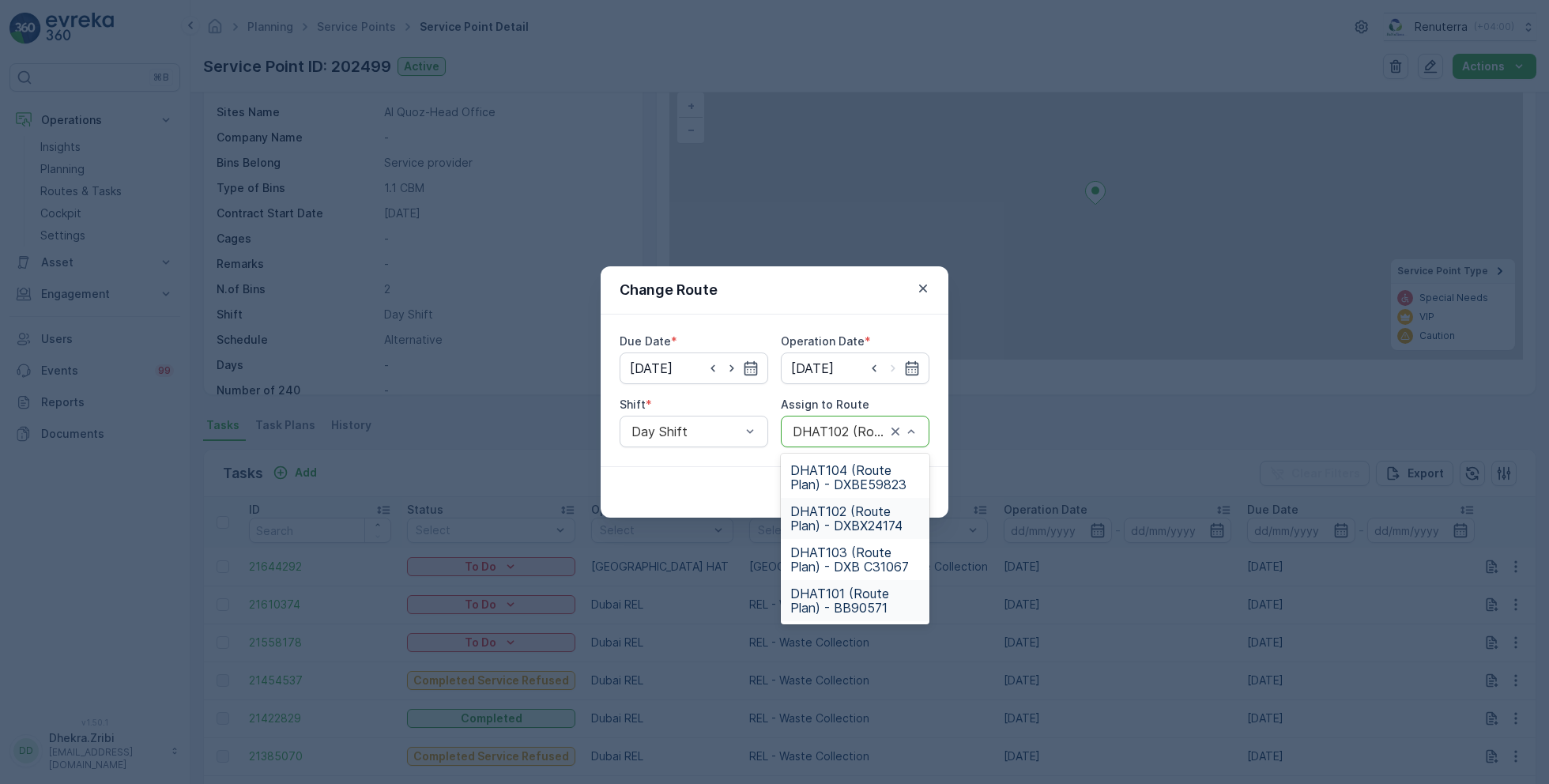
click at [827, 595] on span "DHAT101 (Route Plan) - BB90571" at bounding box center [855, 601] width 129 height 29
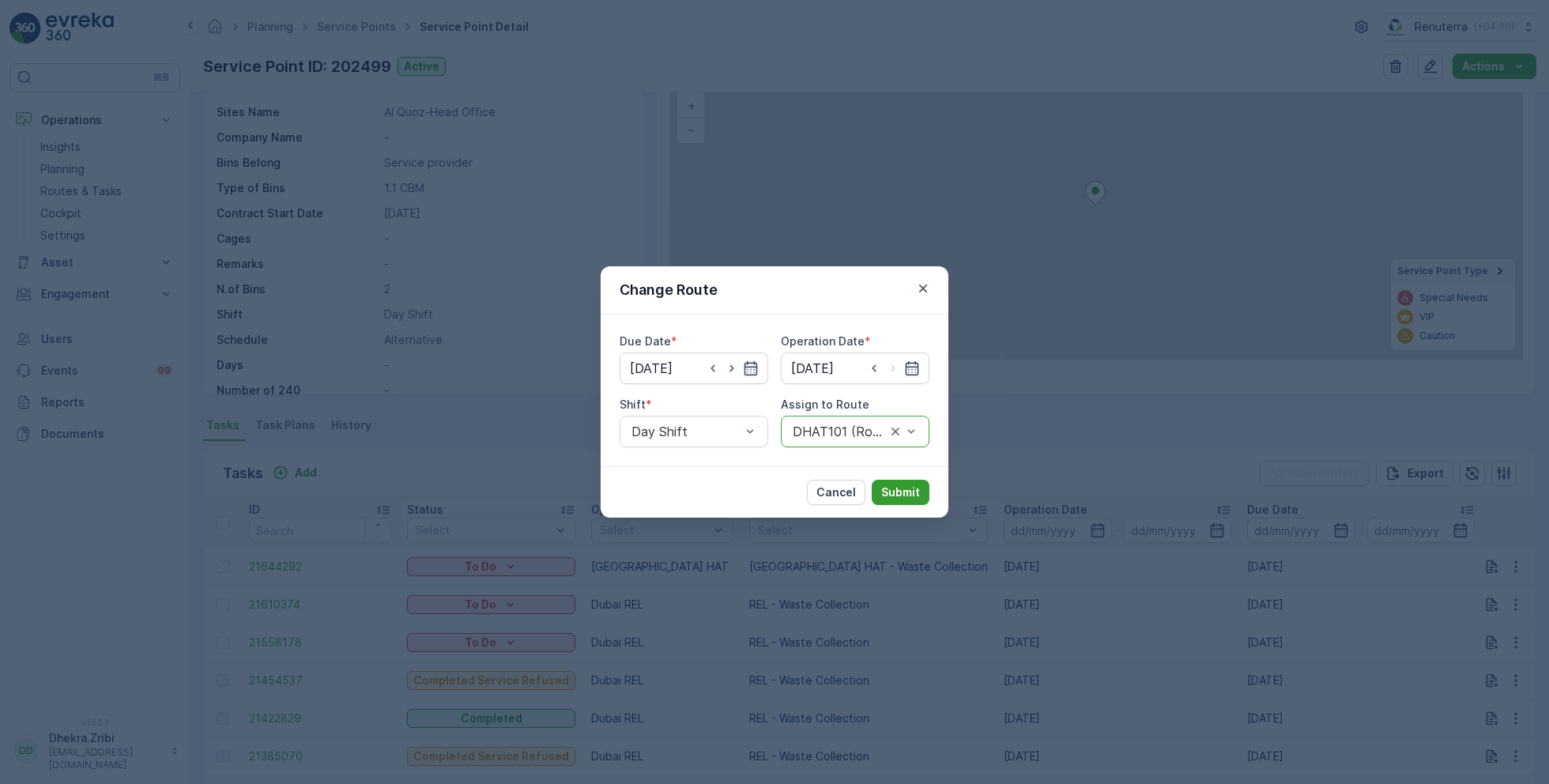
click at [915, 495] on p "Submit" at bounding box center [901, 492] width 38 height 16
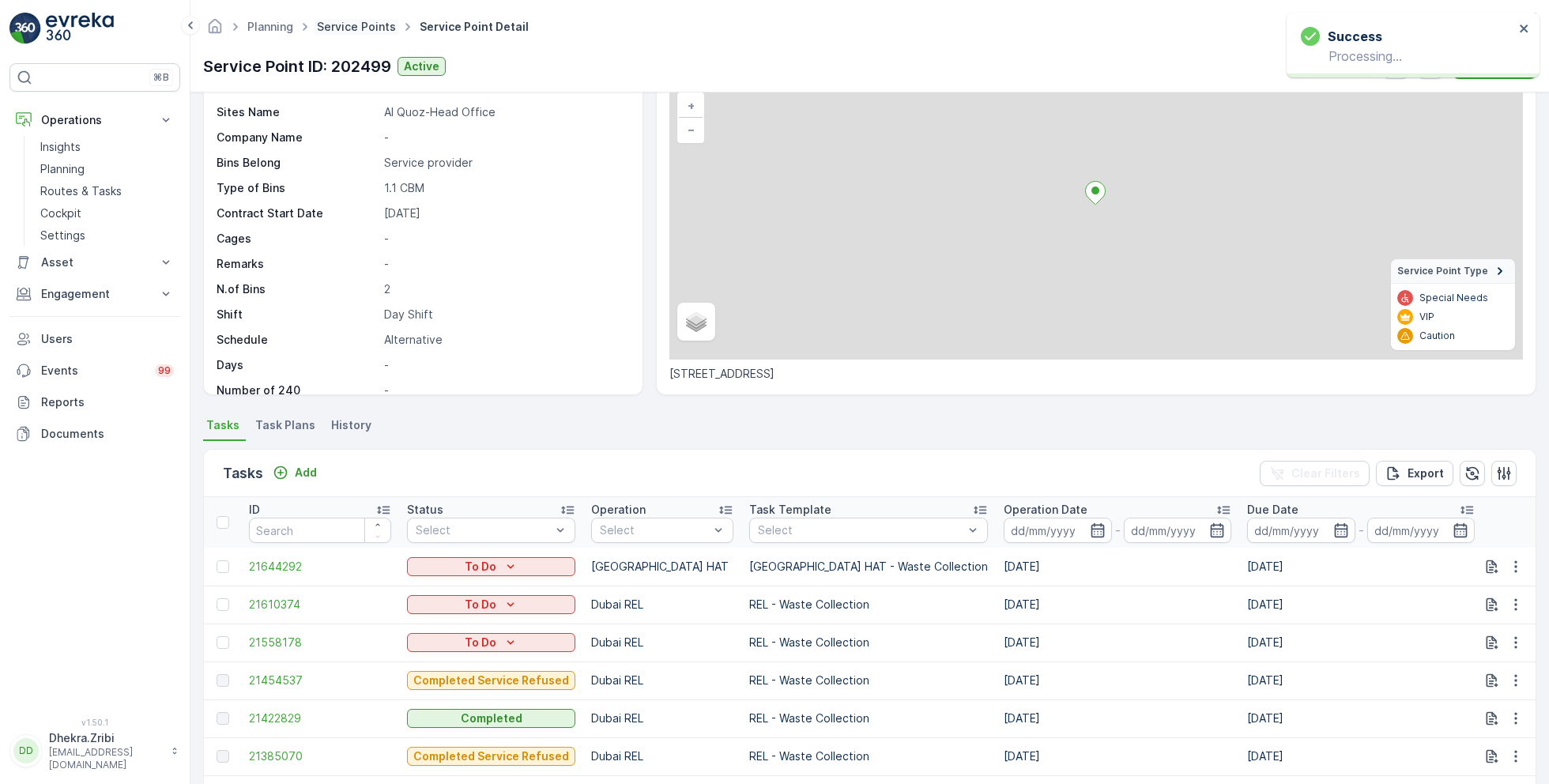
click at [376, 32] on link "Service Points" at bounding box center [356, 26] width 79 height 14
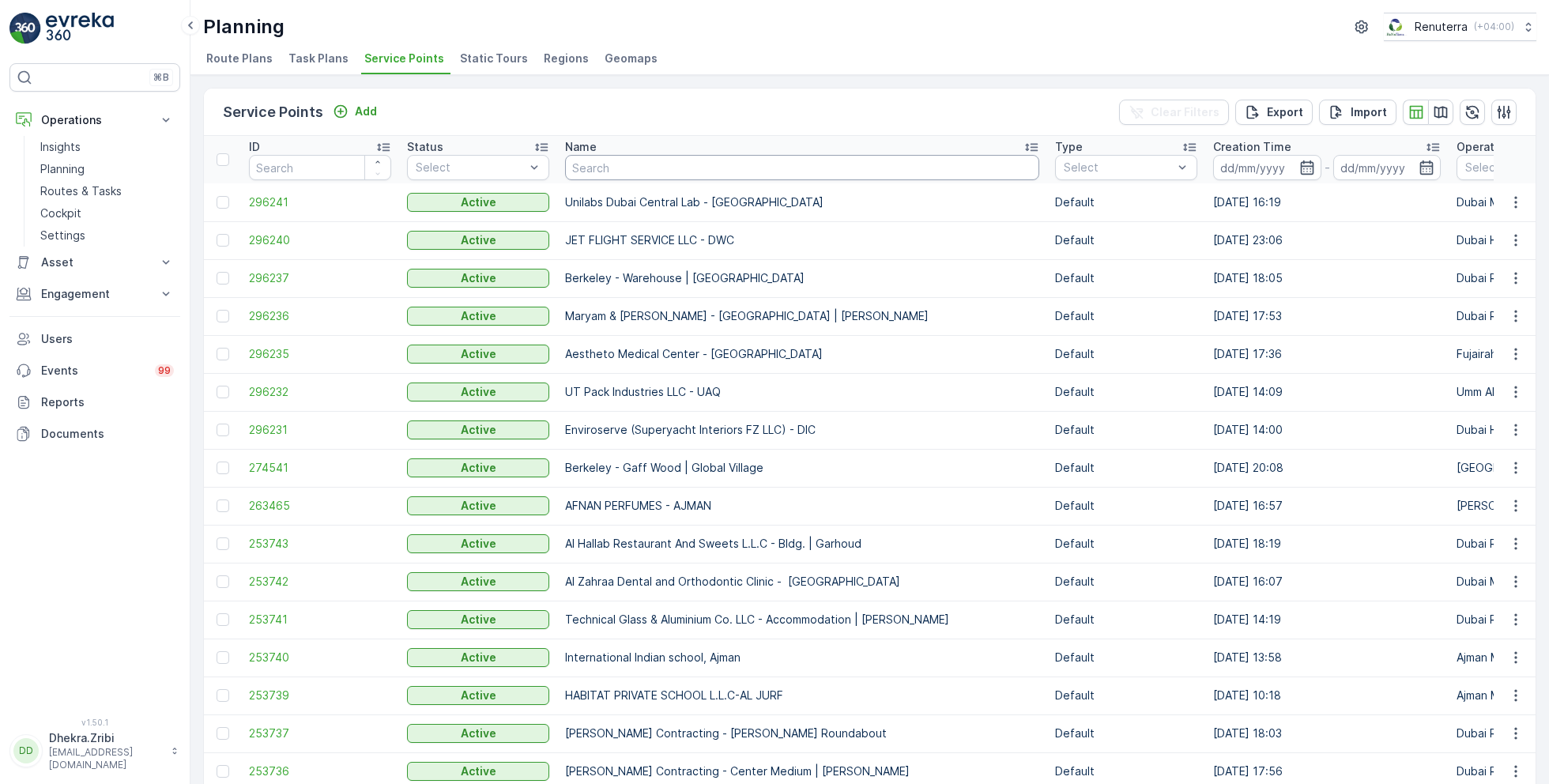
click at [655, 165] on input "text" at bounding box center [802, 168] width 474 height 26
type input "otto"
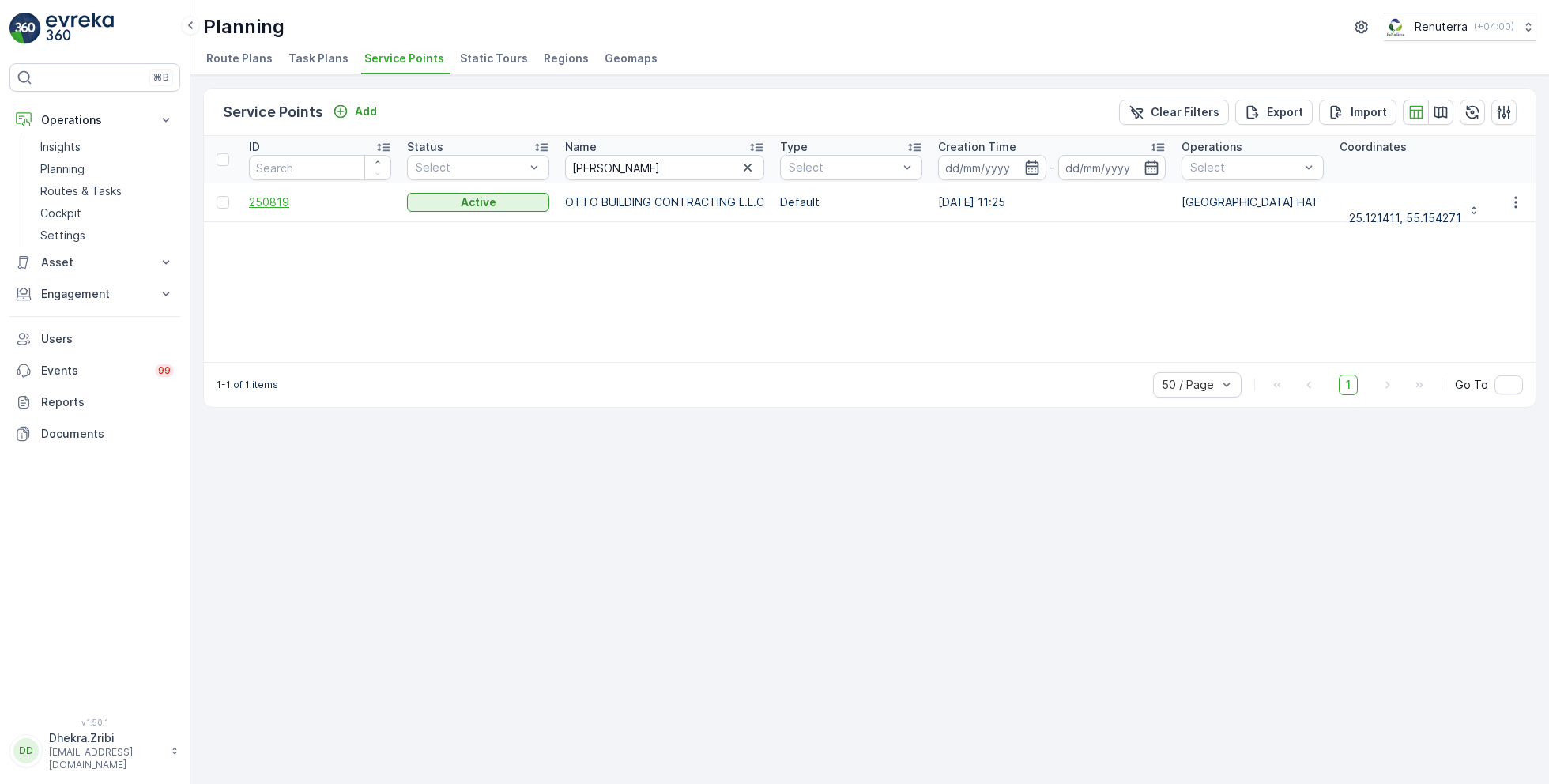
click at [266, 203] on span "250819" at bounding box center [320, 202] width 142 height 16
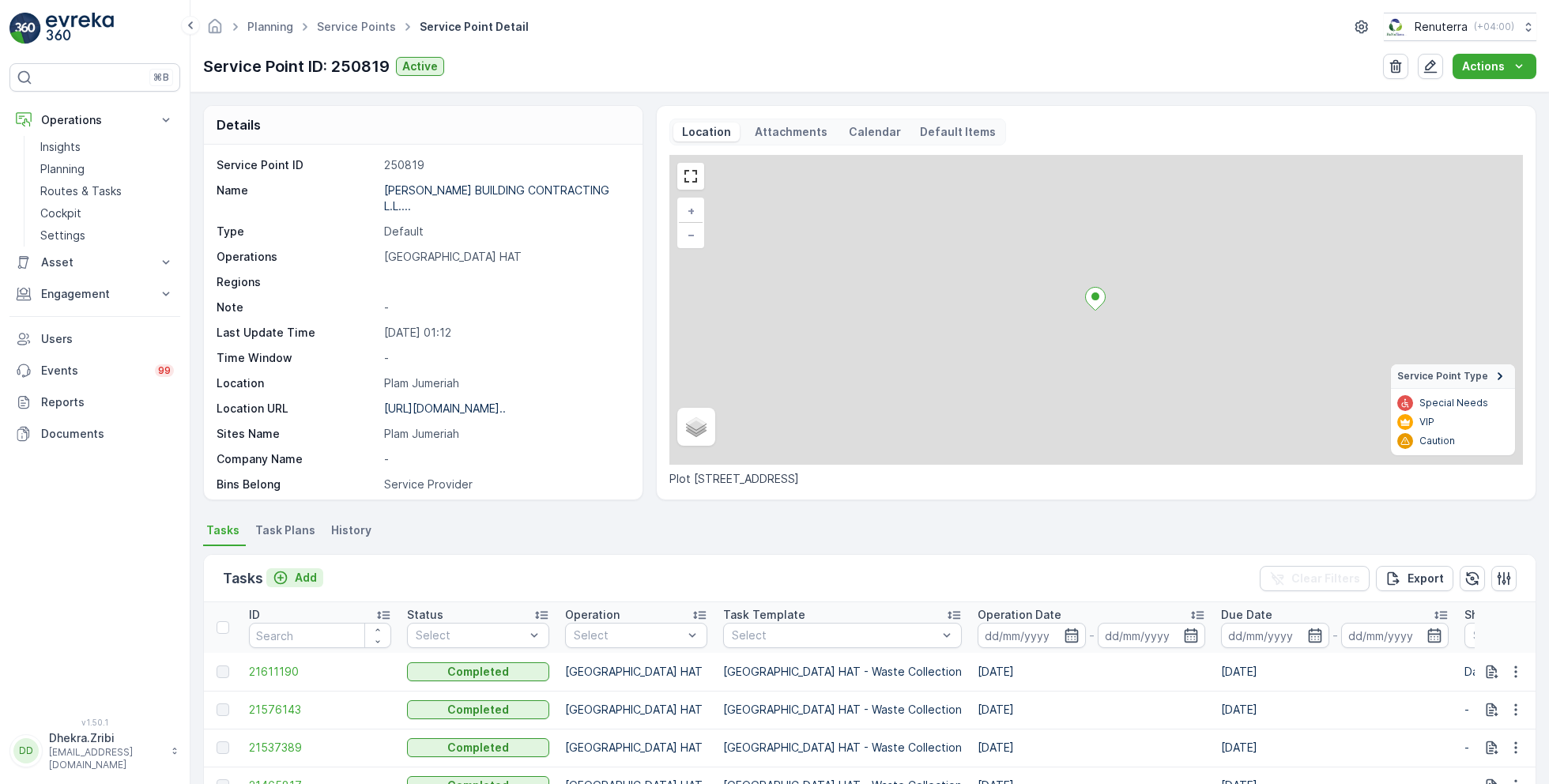
click at [315, 577] on p "Add" at bounding box center [306, 578] width 22 height 16
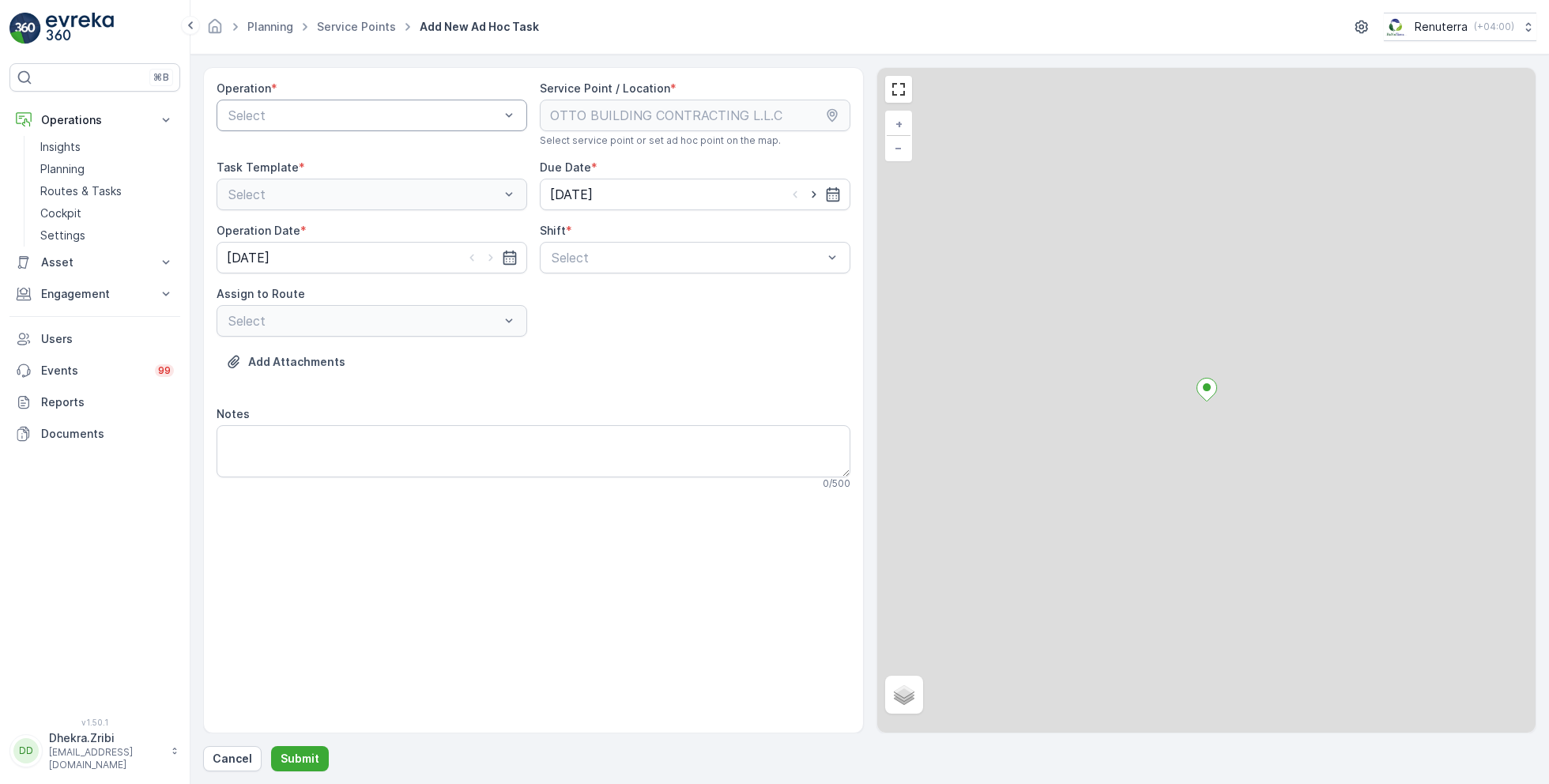
click at [378, 101] on div "Select" at bounding box center [372, 116] width 311 height 32
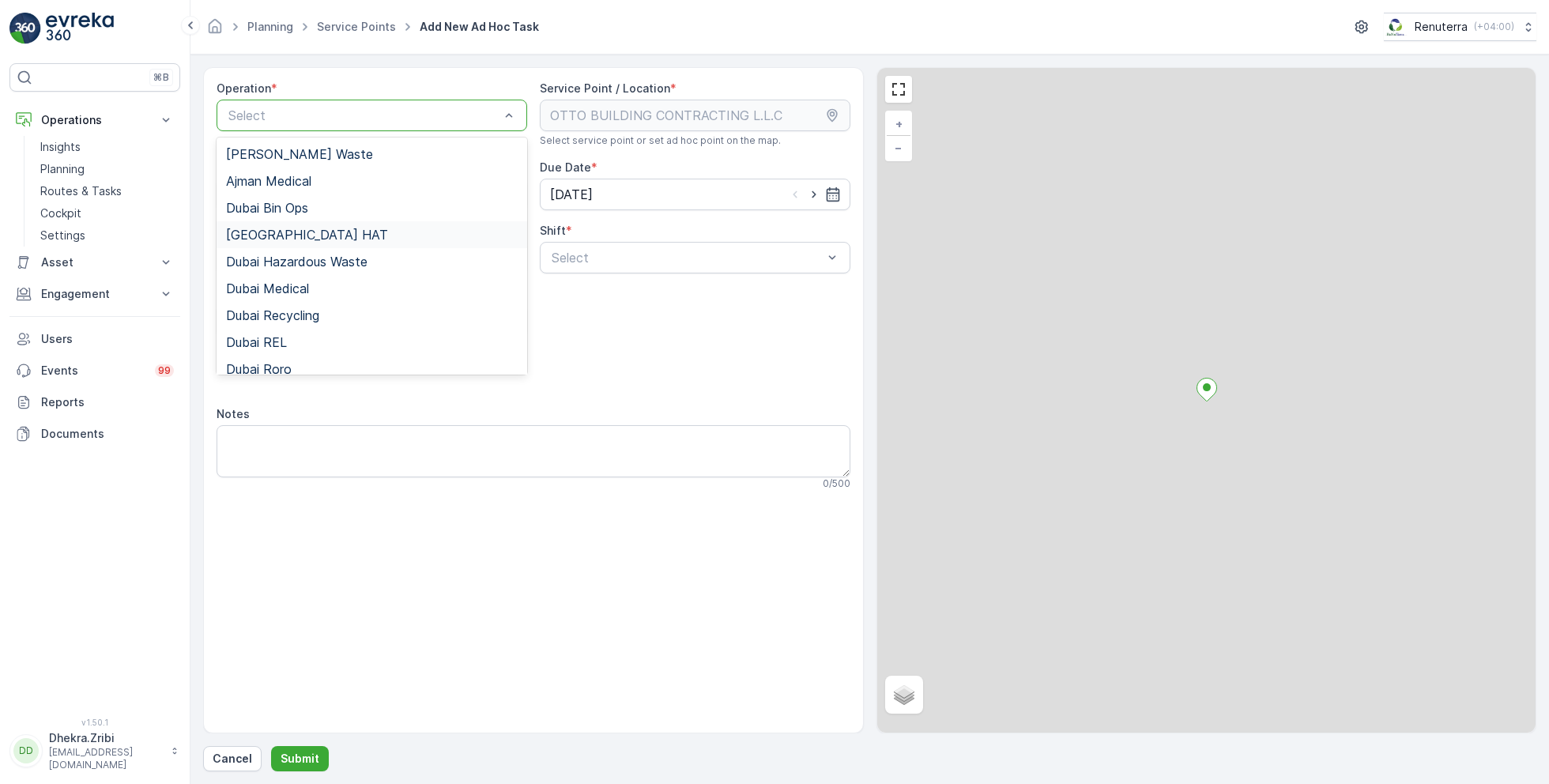
click at [298, 228] on div "[GEOGRAPHIC_DATA] HAT" at bounding box center [372, 235] width 292 height 14
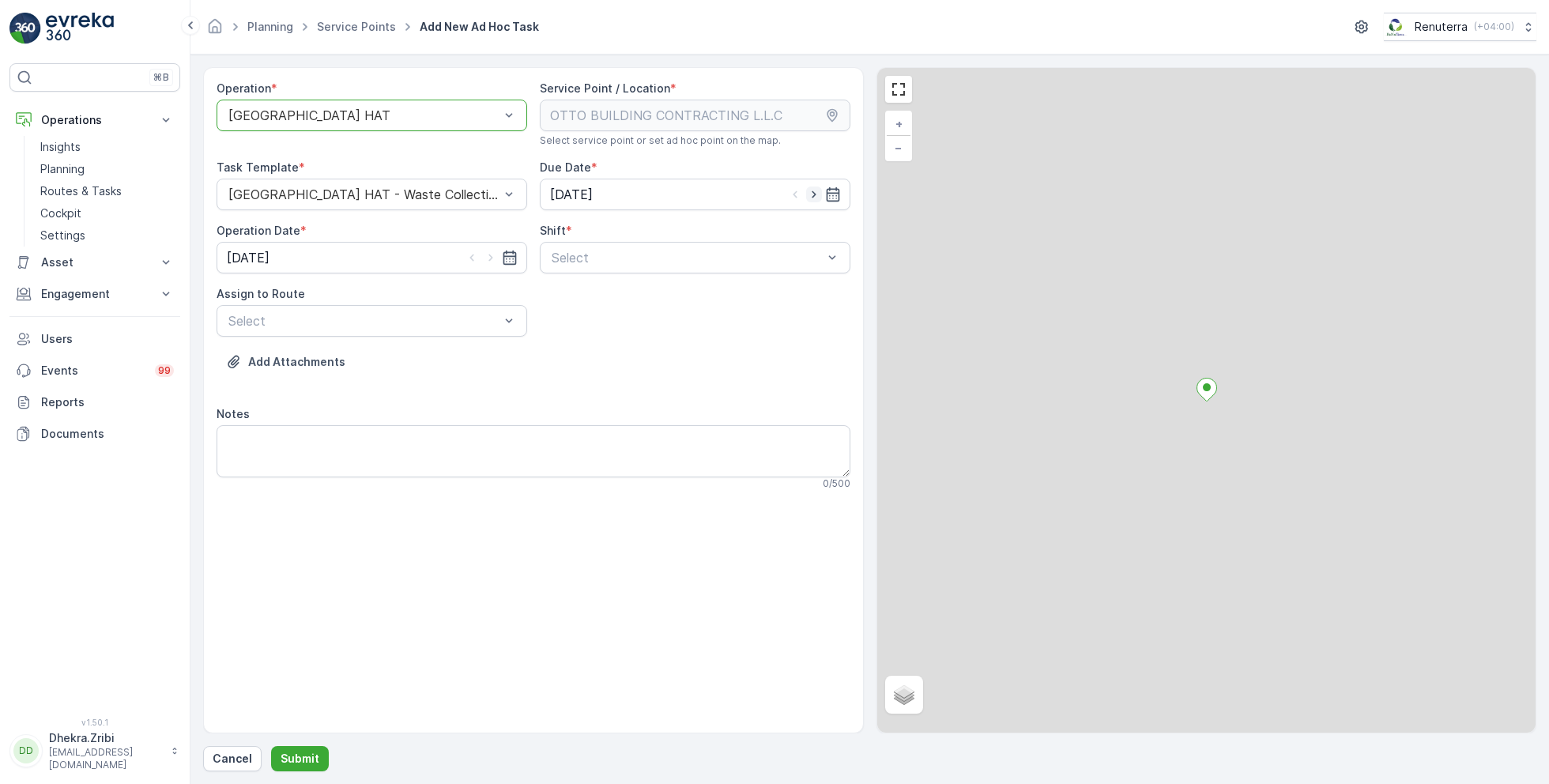
click at [814, 193] on icon "button" at bounding box center [814, 194] width 16 height 16
type input "[DATE]"
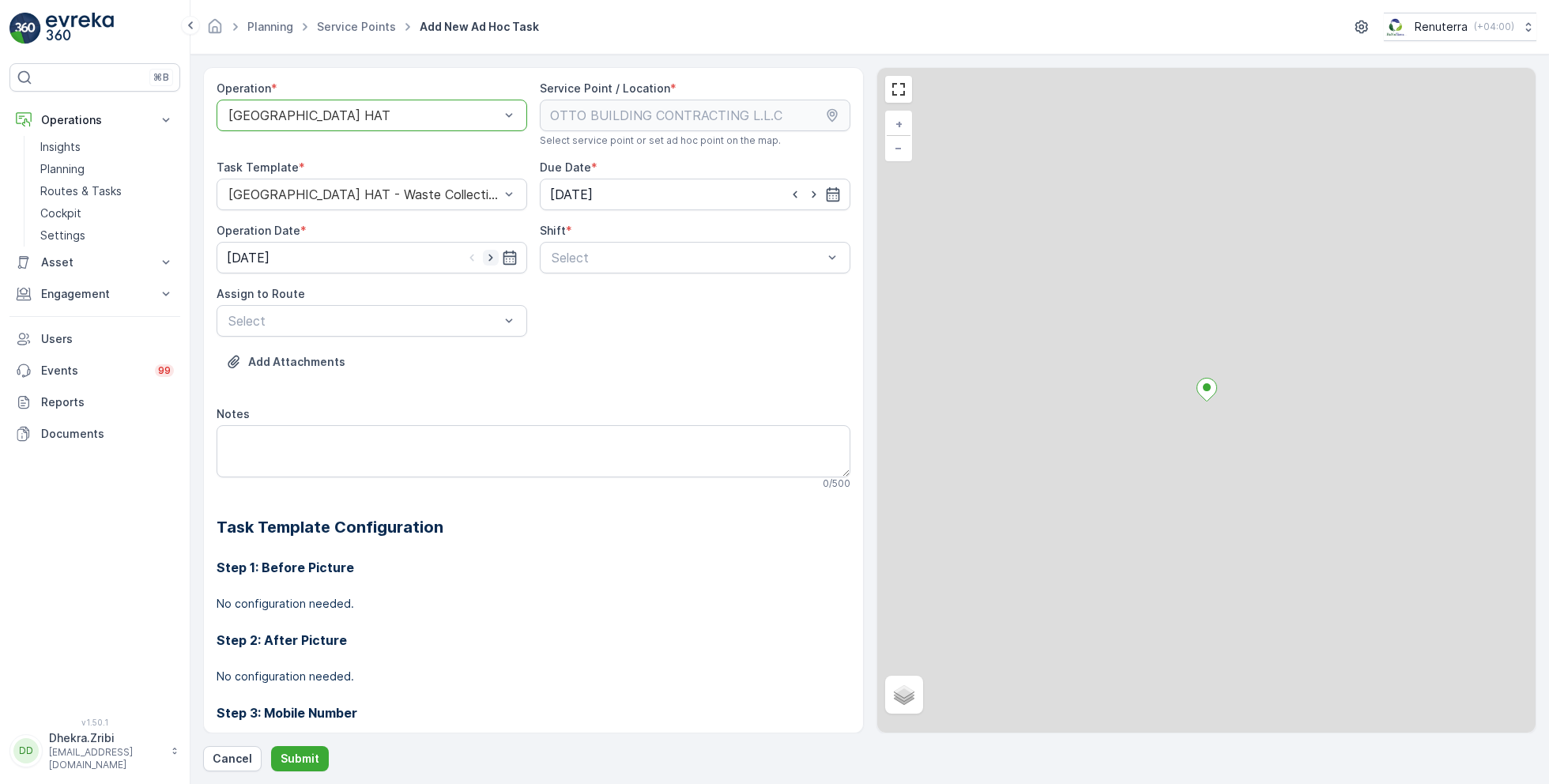
click at [491, 257] on icon "button" at bounding box center [491, 257] width 16 height 16
type input "[DATE]"
click at [579, 290] on span "Day Shift" at bounding box center [577, 296] width 56 height 14
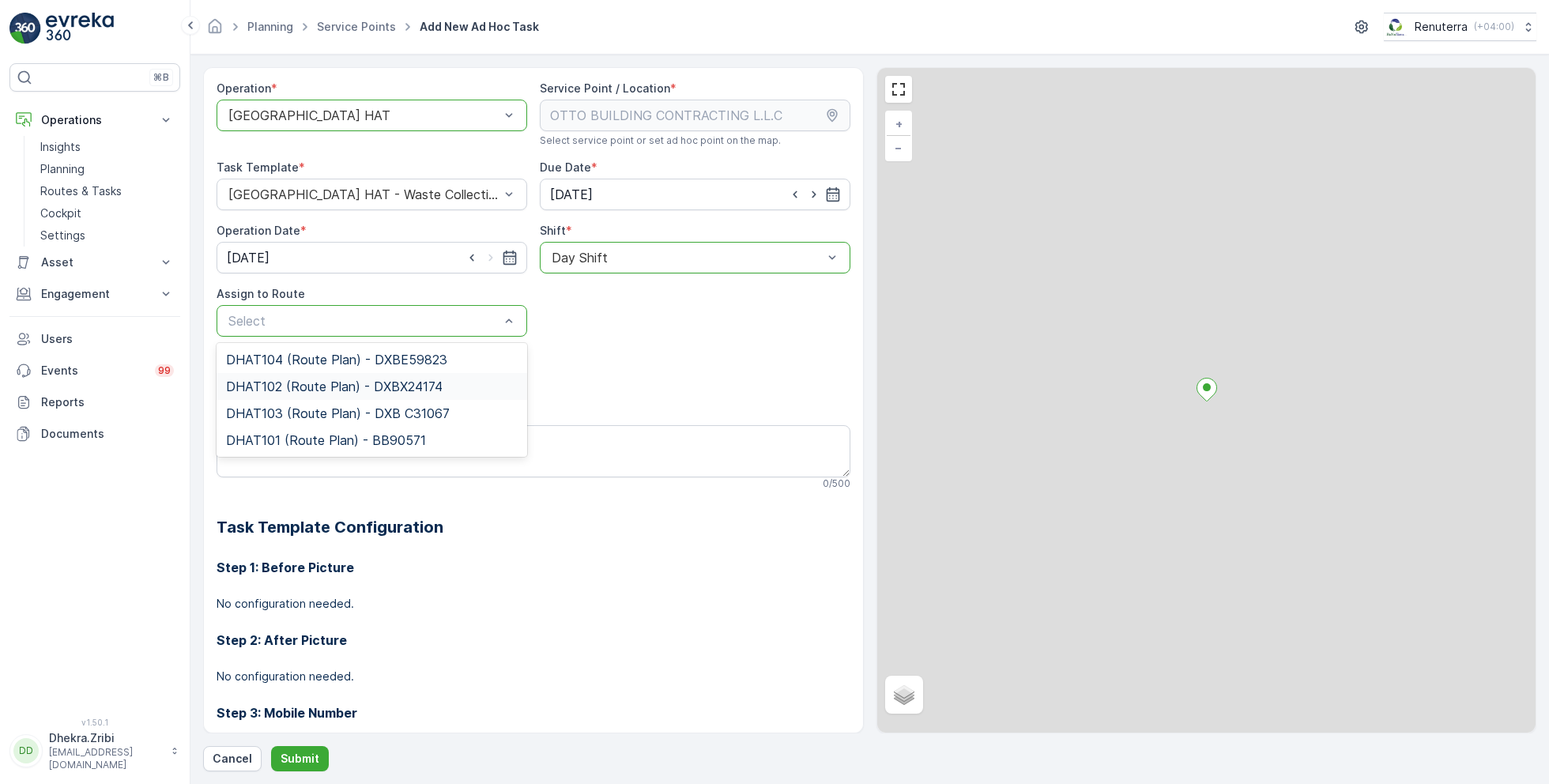
click at [297, 388] on span "DHAT102 (Route Plan) - DXBX24174" at bounding box center [334, 387] width 217 height 14
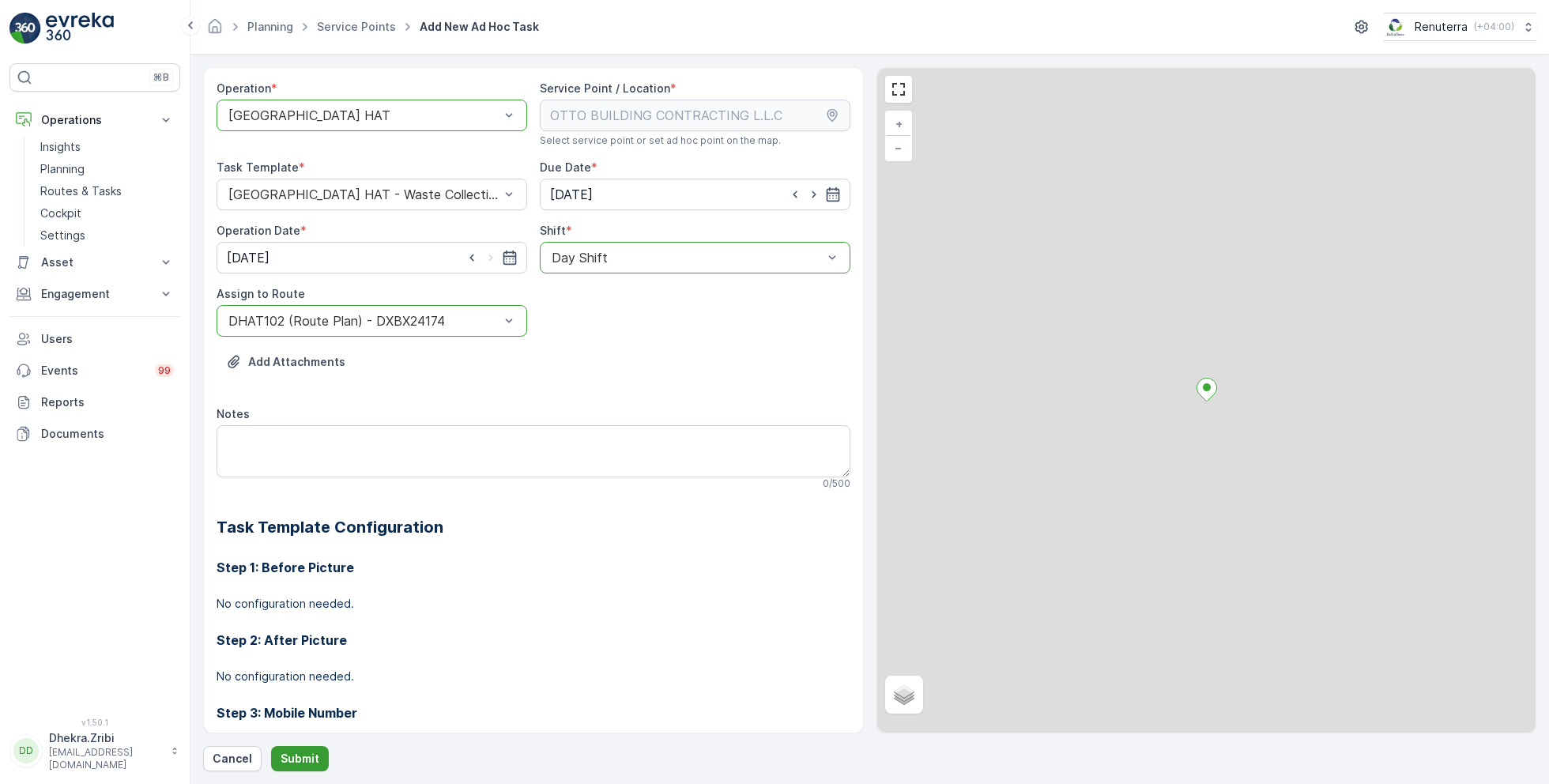
click at [301, 749] on button "Submit" at bounding box center [300, 758] width 58 height 26
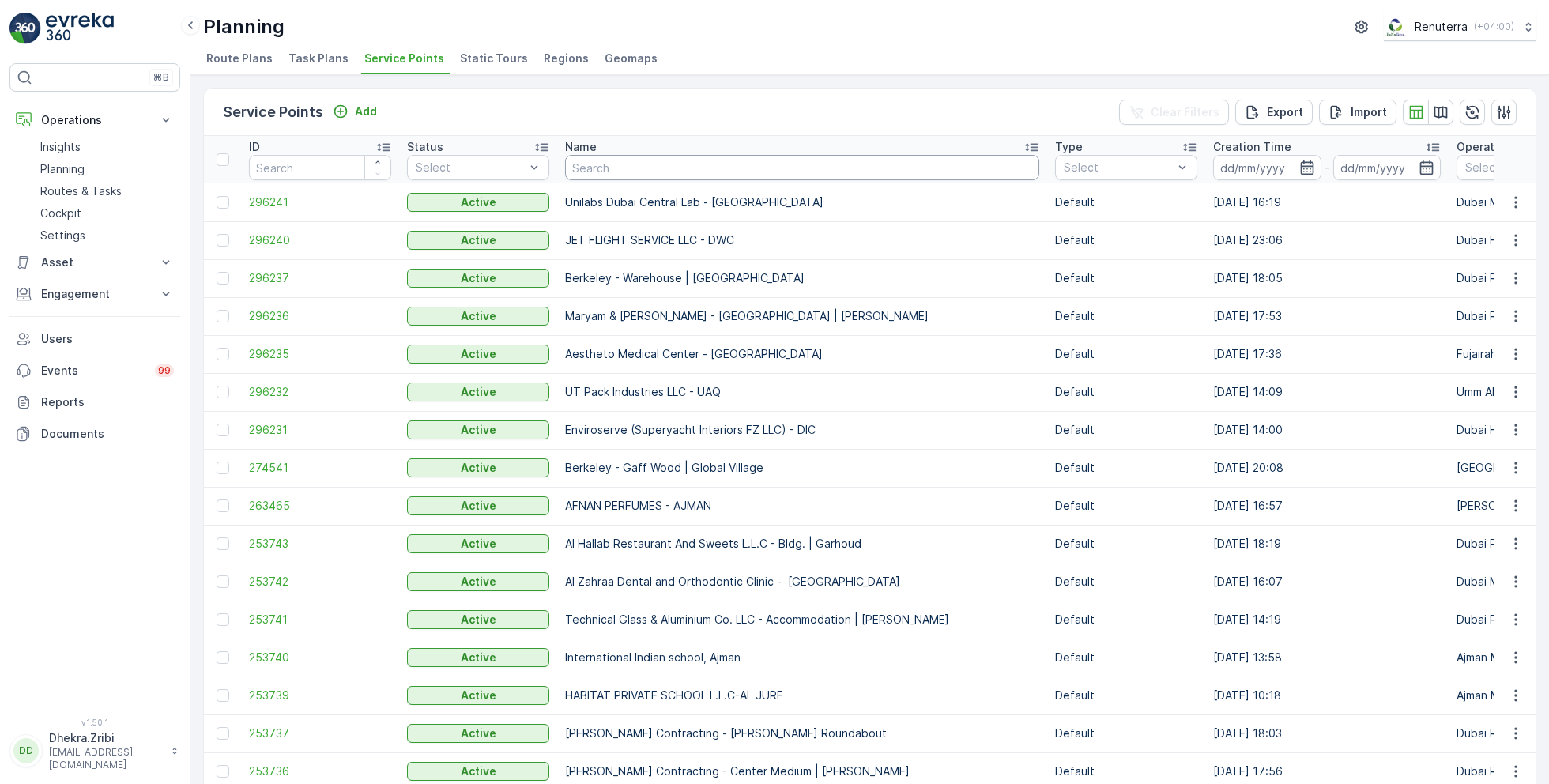
click at [639, 170] on input "text" at bounding box center [802, 168] width 474 height 26
paste input "DELTA AL WADI CONTRACTING (L.L.C)"
type input "DELTA AL WADI CONTRACTING (L.L.C)"
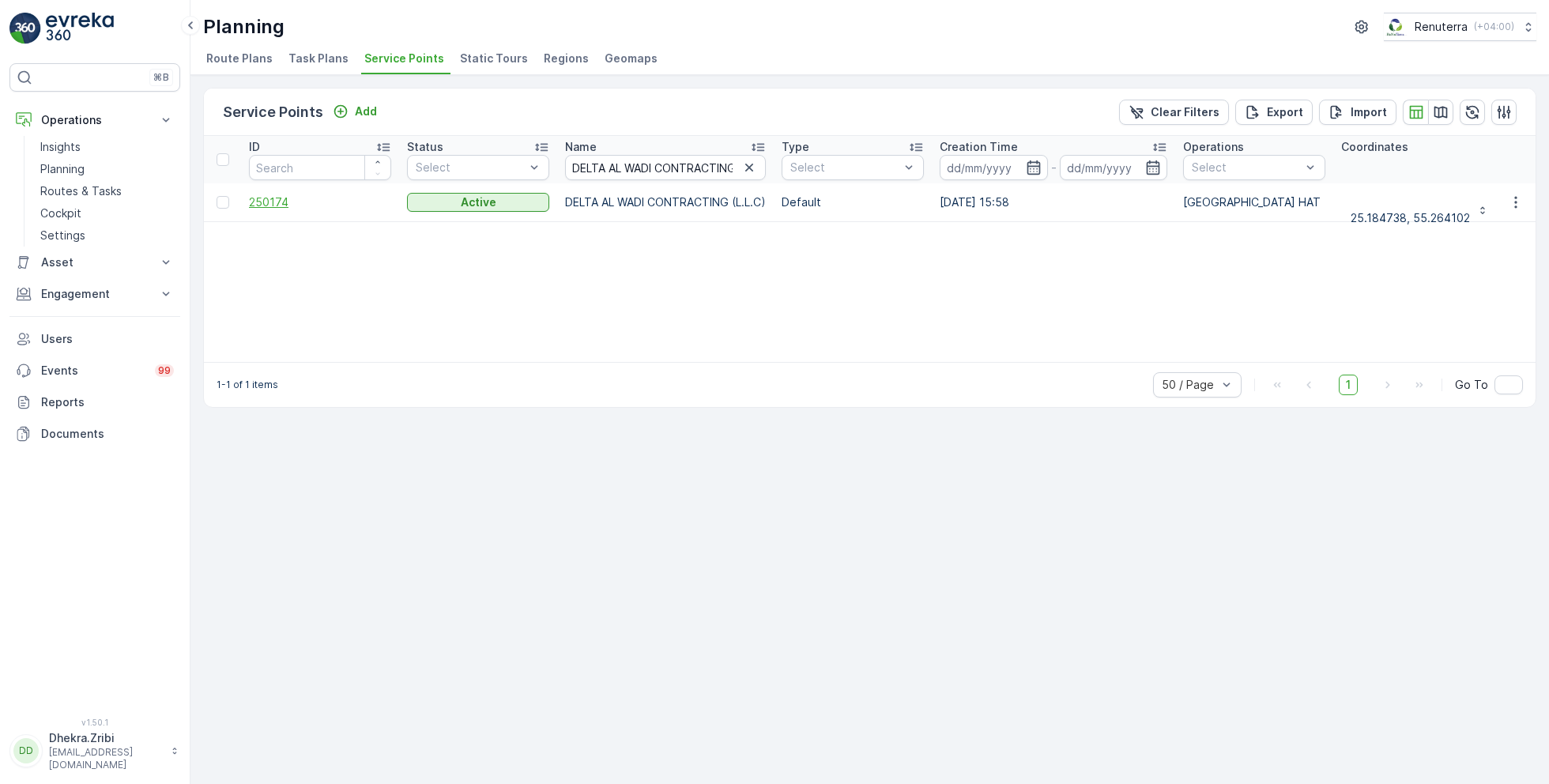
click at [268, 199] on span "250174" at bounding box center [320, 202] width 142 height 16
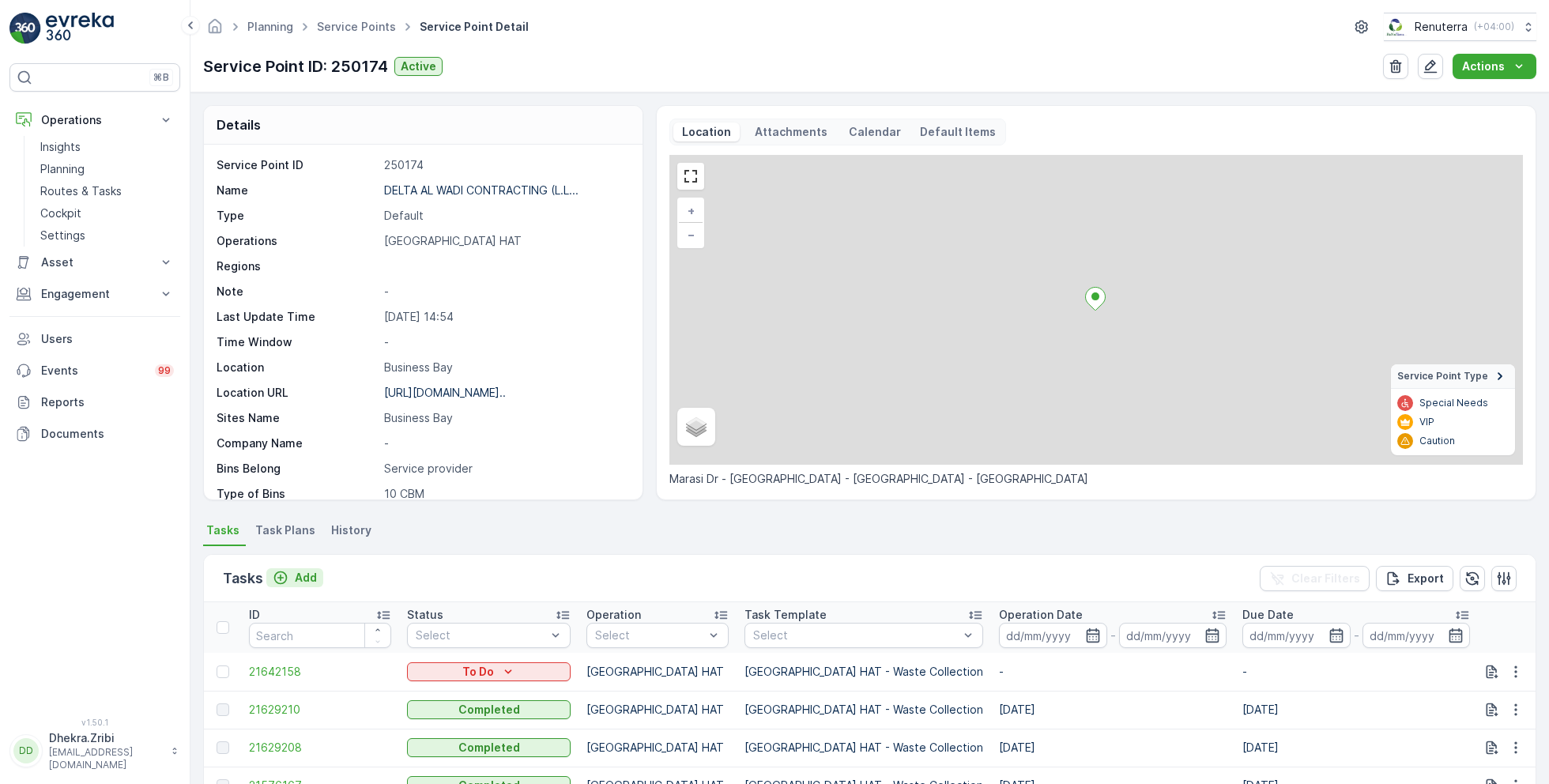
click at [307, 577] on p "Add" at bounding box center [306, 578] width 22 height 16
click at [1513, 671] on icon "button" at bounding box center [1516, 672] width 16 height 16
click at [1486, 593] on span "Change Route" at bounding box center [1475, 596] width 77 height 16
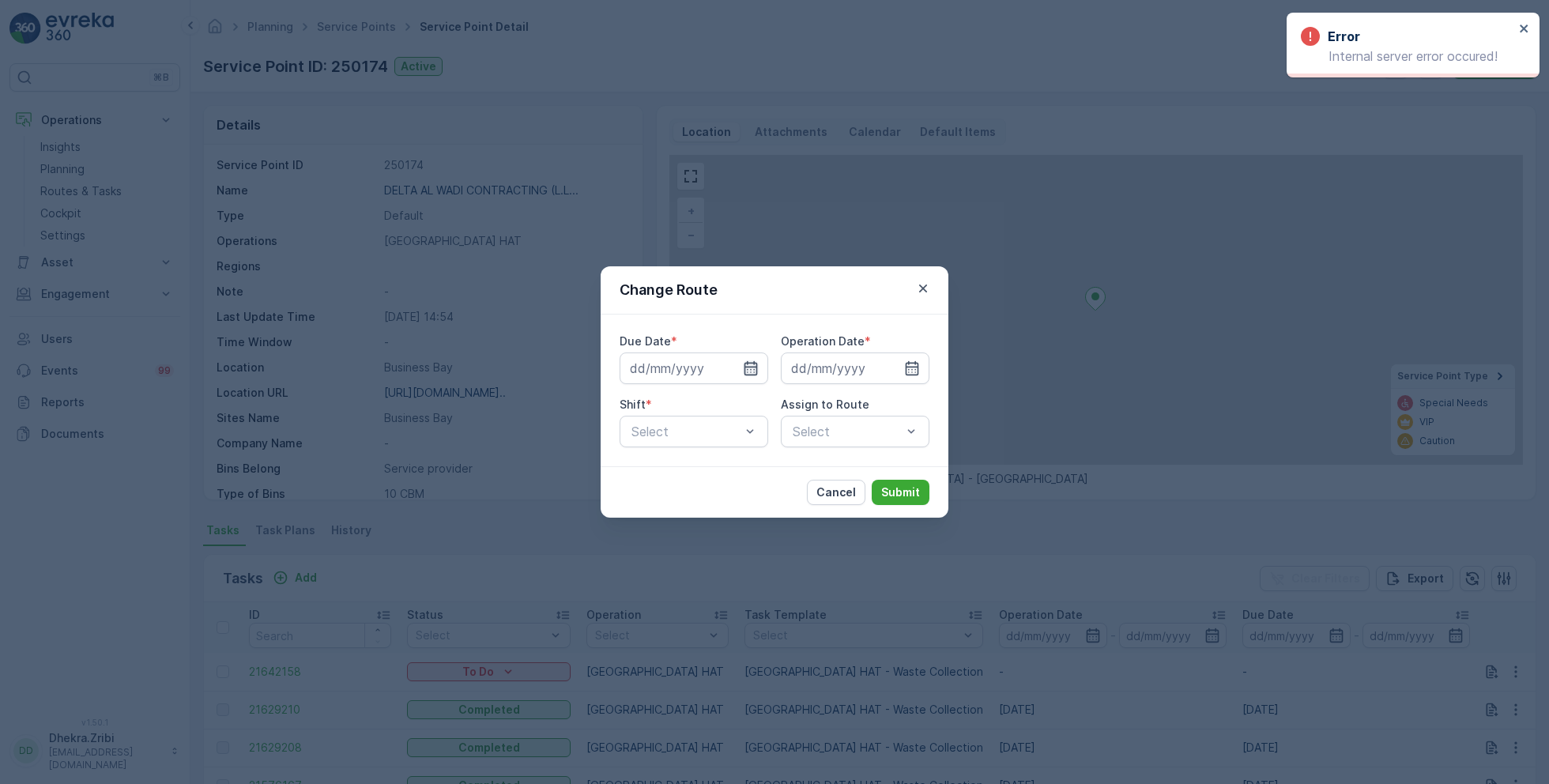
click at [754, 368] on icon "button" at bounding box center [751, 368] width 16 height 16
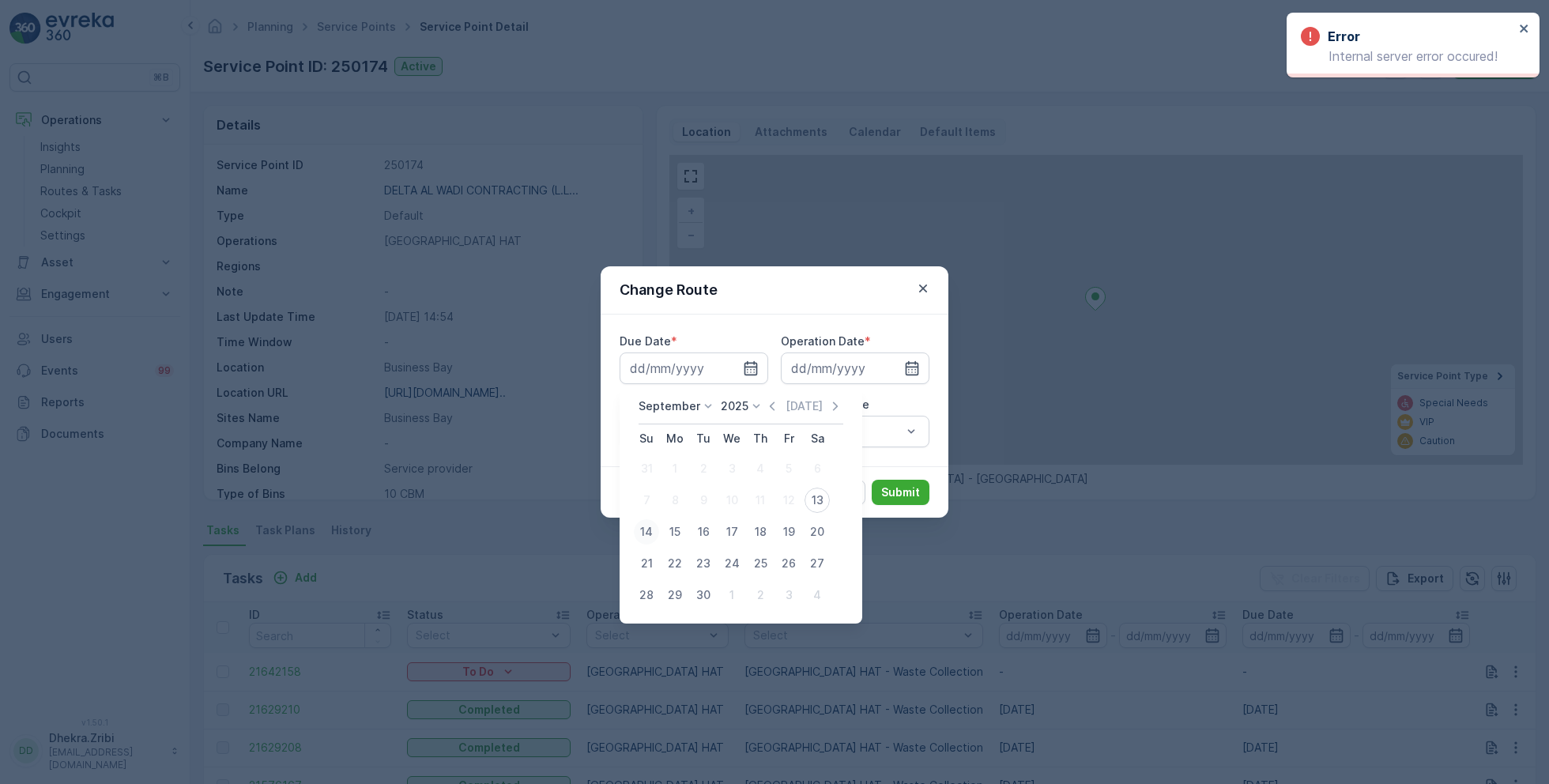
click at [647, 527] on div "14" at bounding box center [647, 532] width 26 height 26
type input "[DATE]"
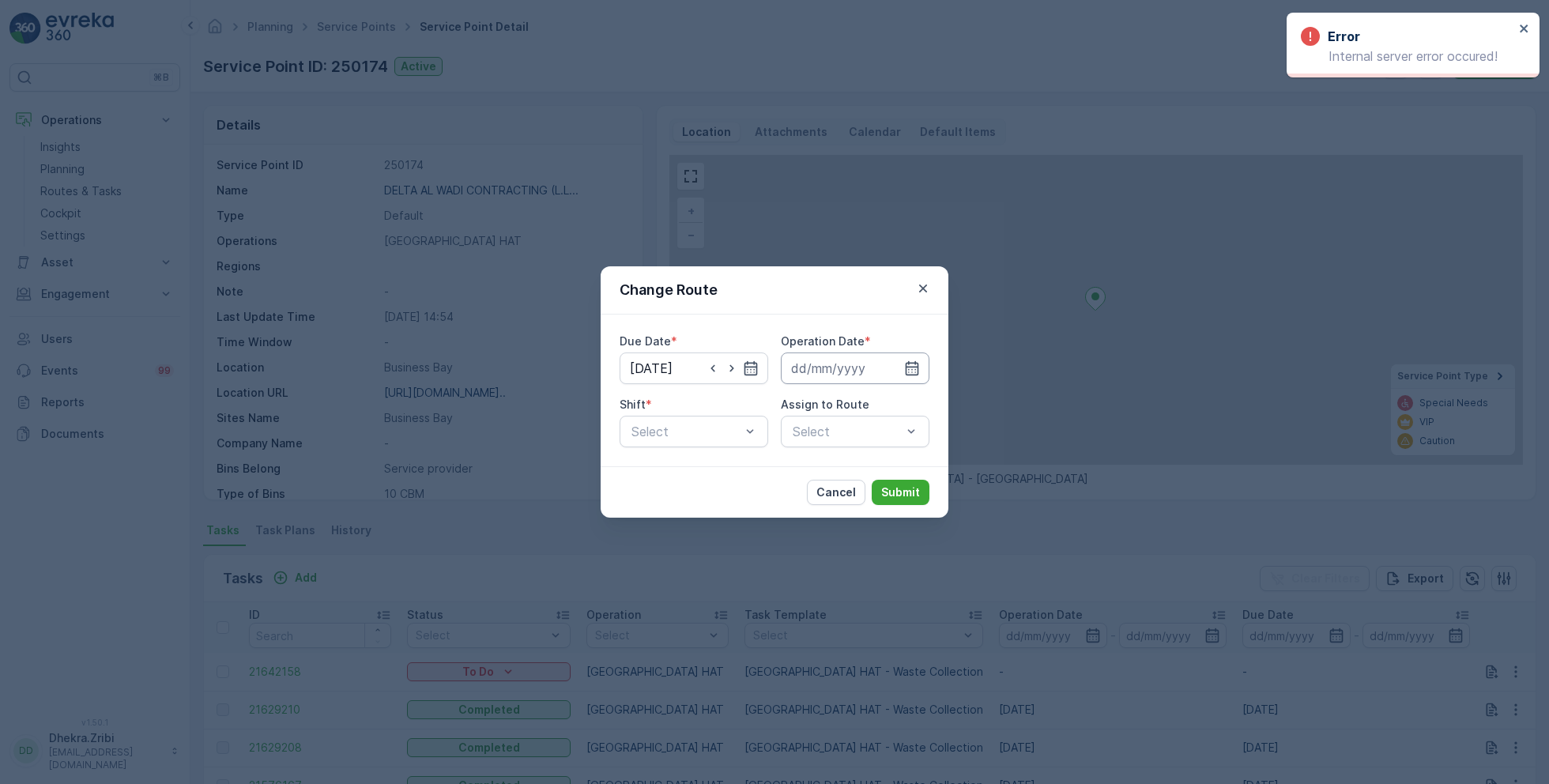
click at [886, 372] on input at bounding box center [855, 368] width 149 height 32
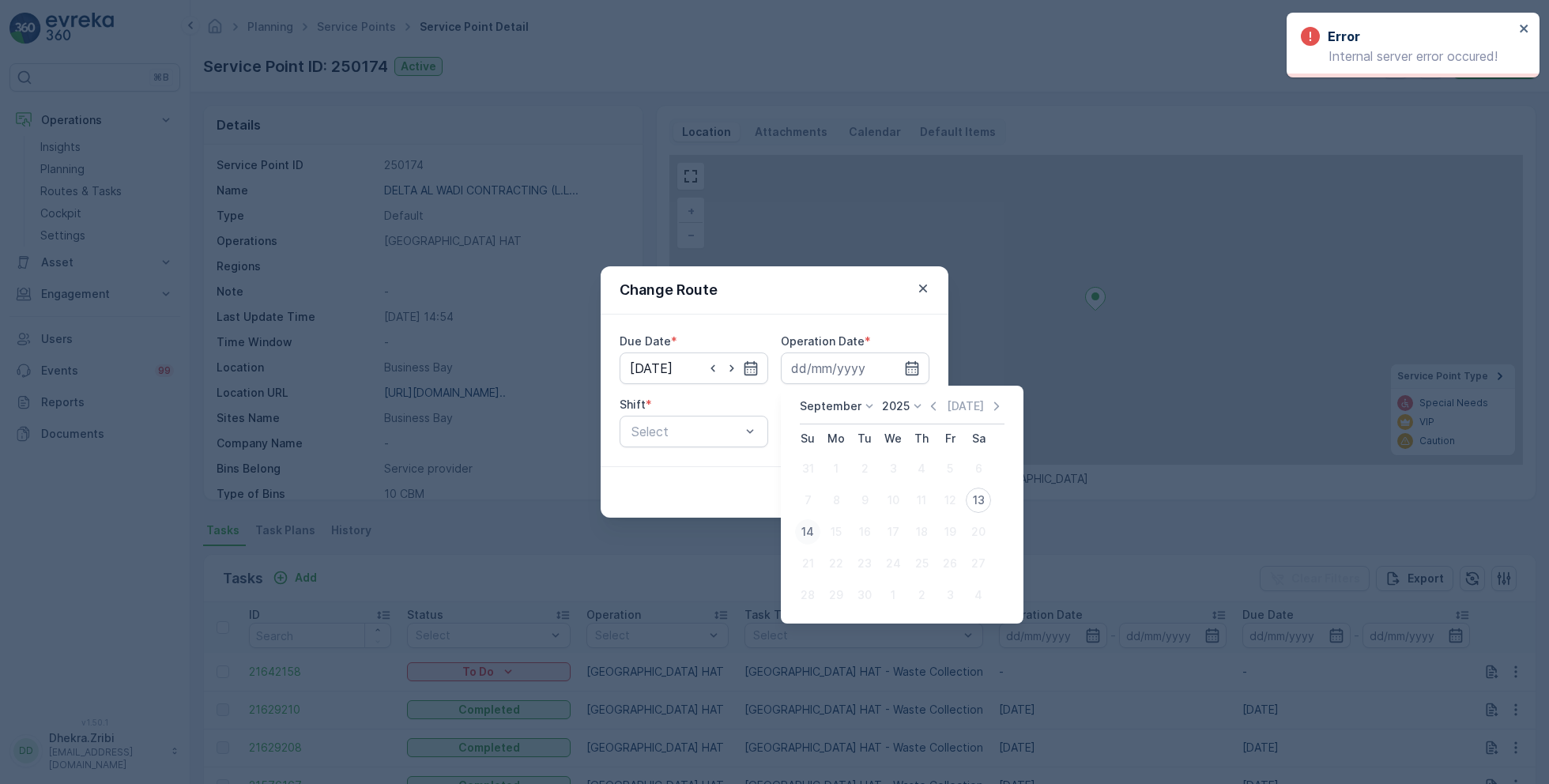
click at [802, 536] on div "14" at bounding box center [808, 532] width 26 height 26
type input "[DATE]"
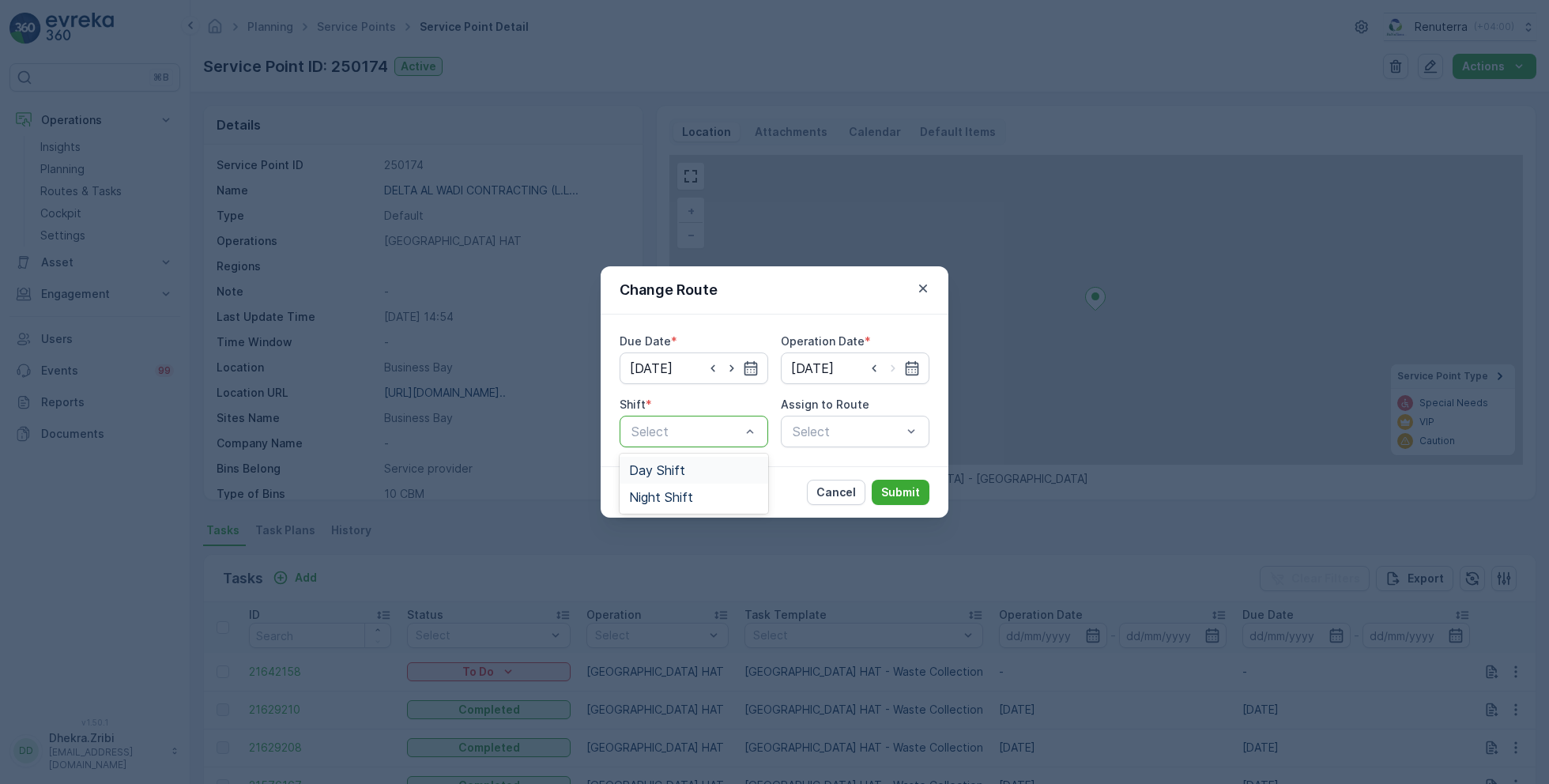
click at [668, 463] on span "Day Shift" at bounding box center [657, 470] width 56 height 14
click at [797, 433] on div "Select" at bounding box center [855, 432] width 149 height 32
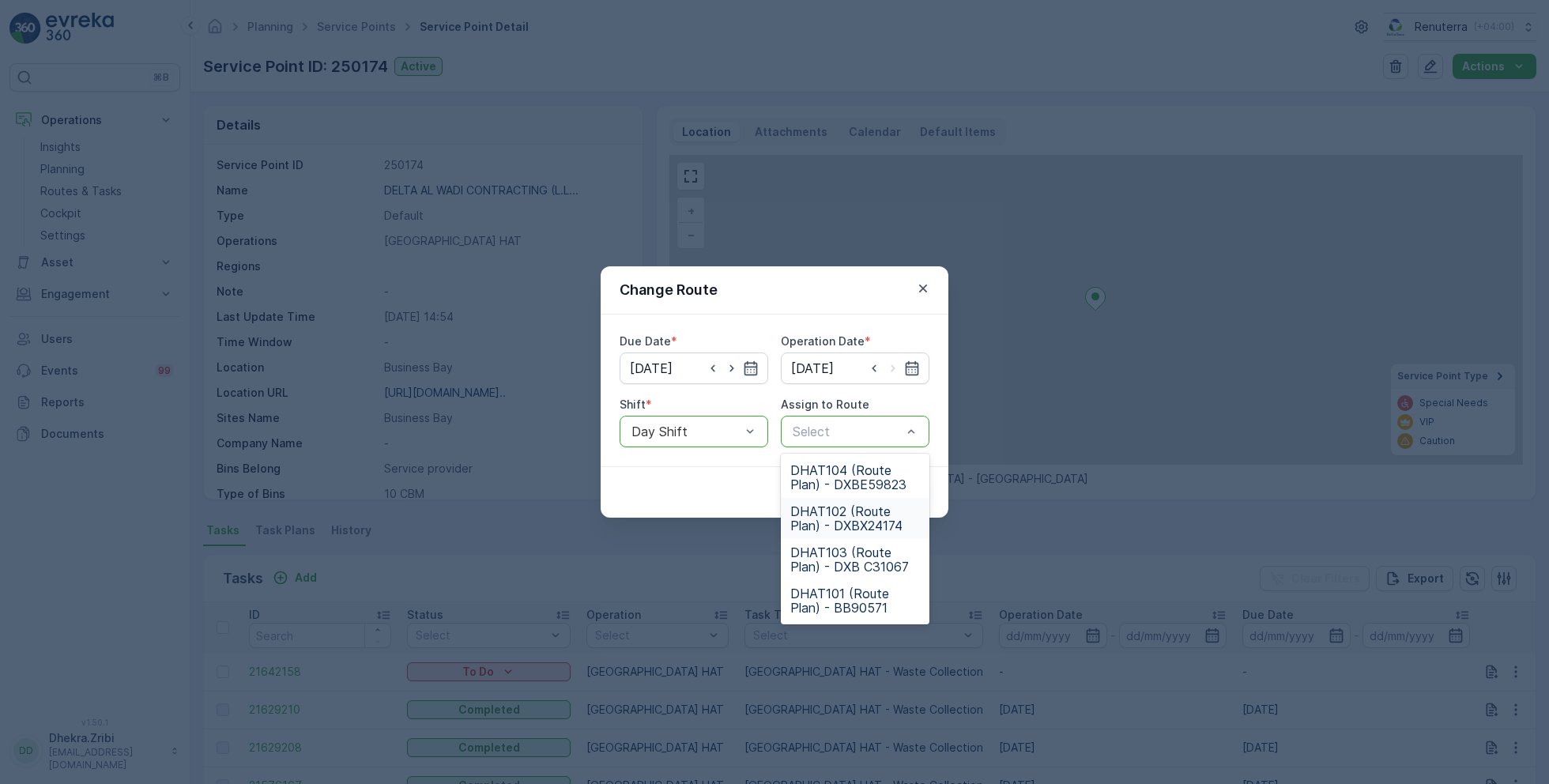
click at [830, 514] on span "DHAT102 (Route Plan) - DXBX24174" at bounding box center [855, 519] width 129 height 29
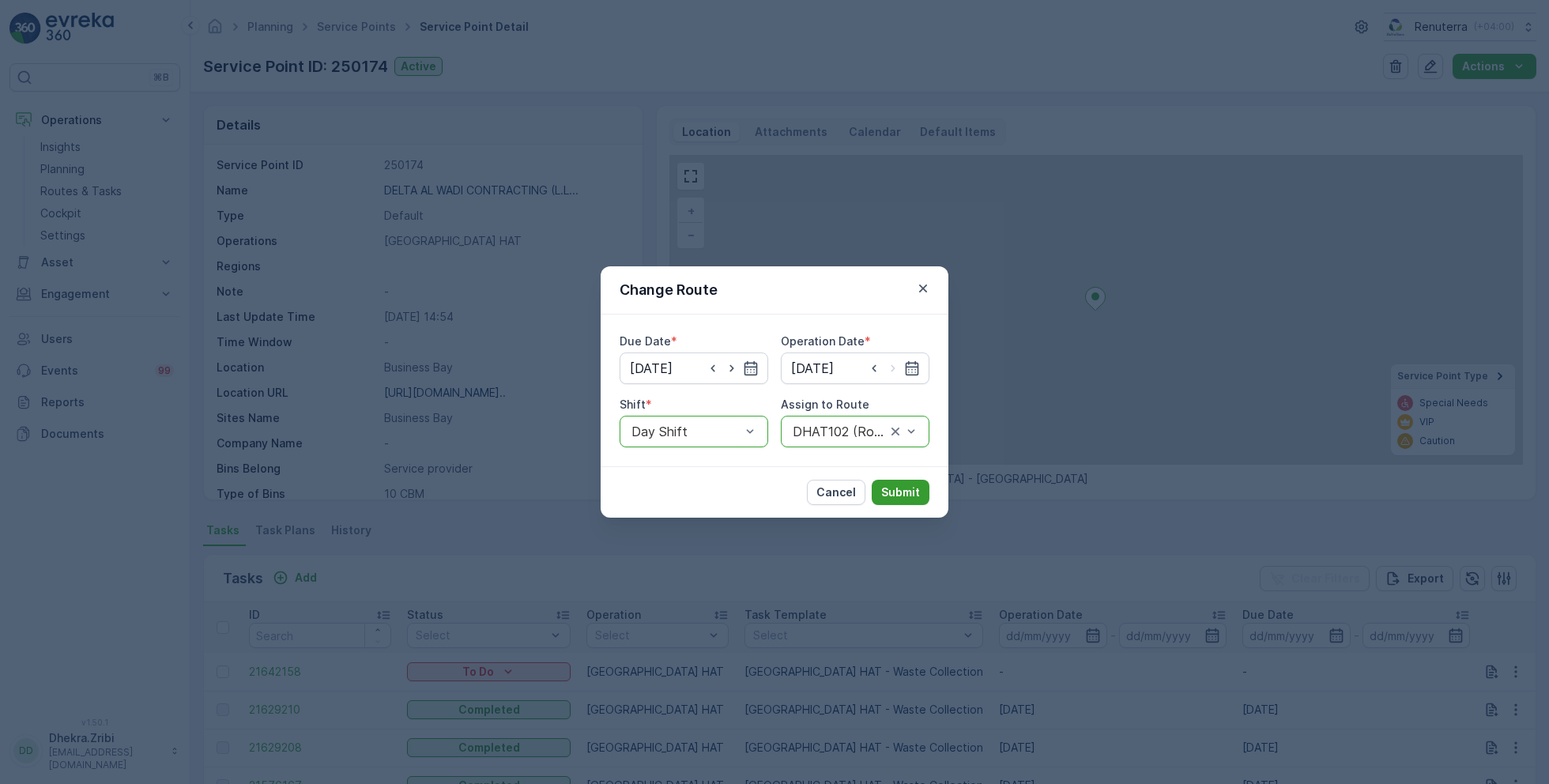
click at [898, 491] on p "Submit" at bounding box center [901, 492] width 38 height 16
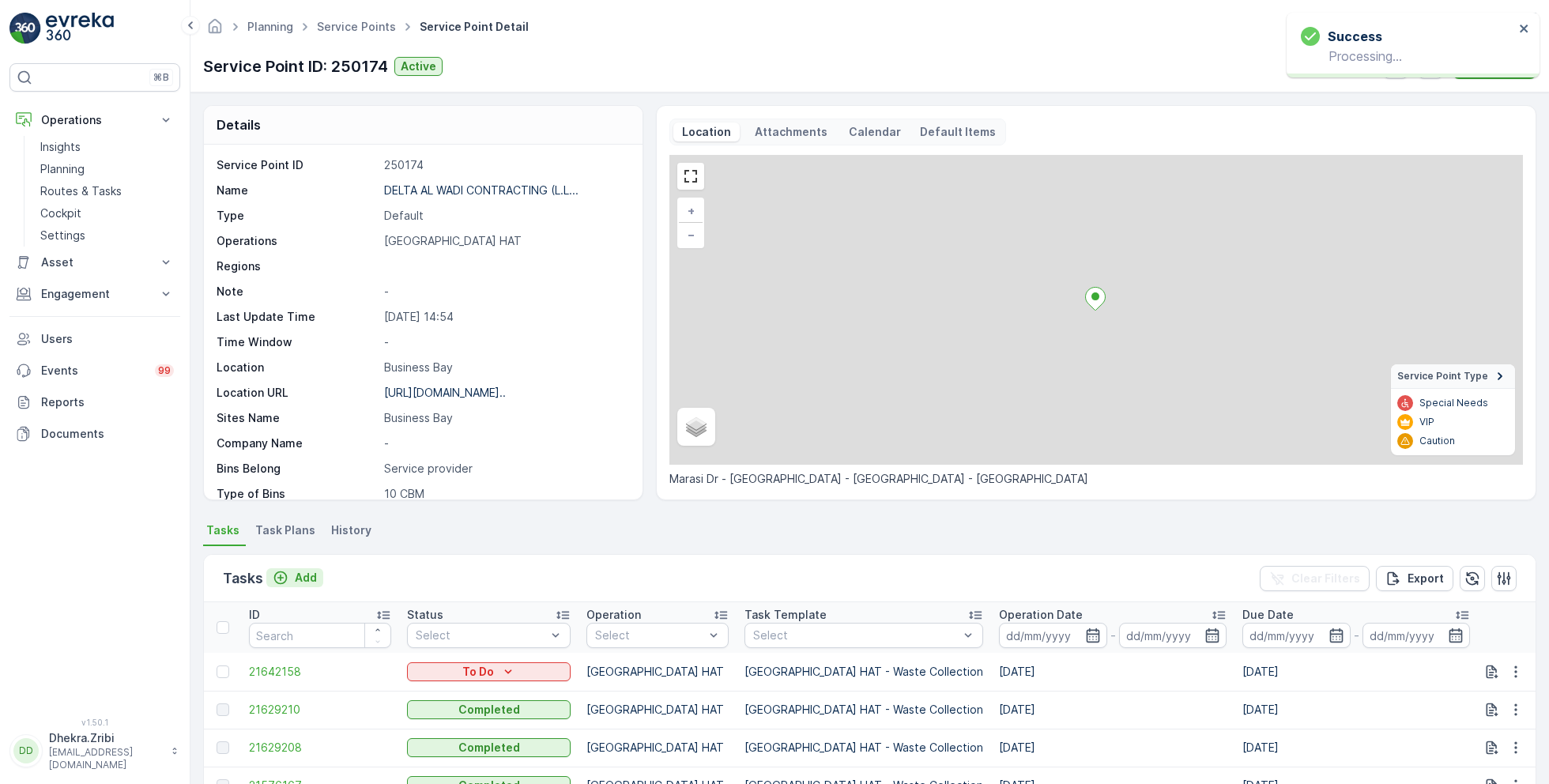
click at [310, 578] on p "Add" at bounding box center [306, 578] width 22 height 16
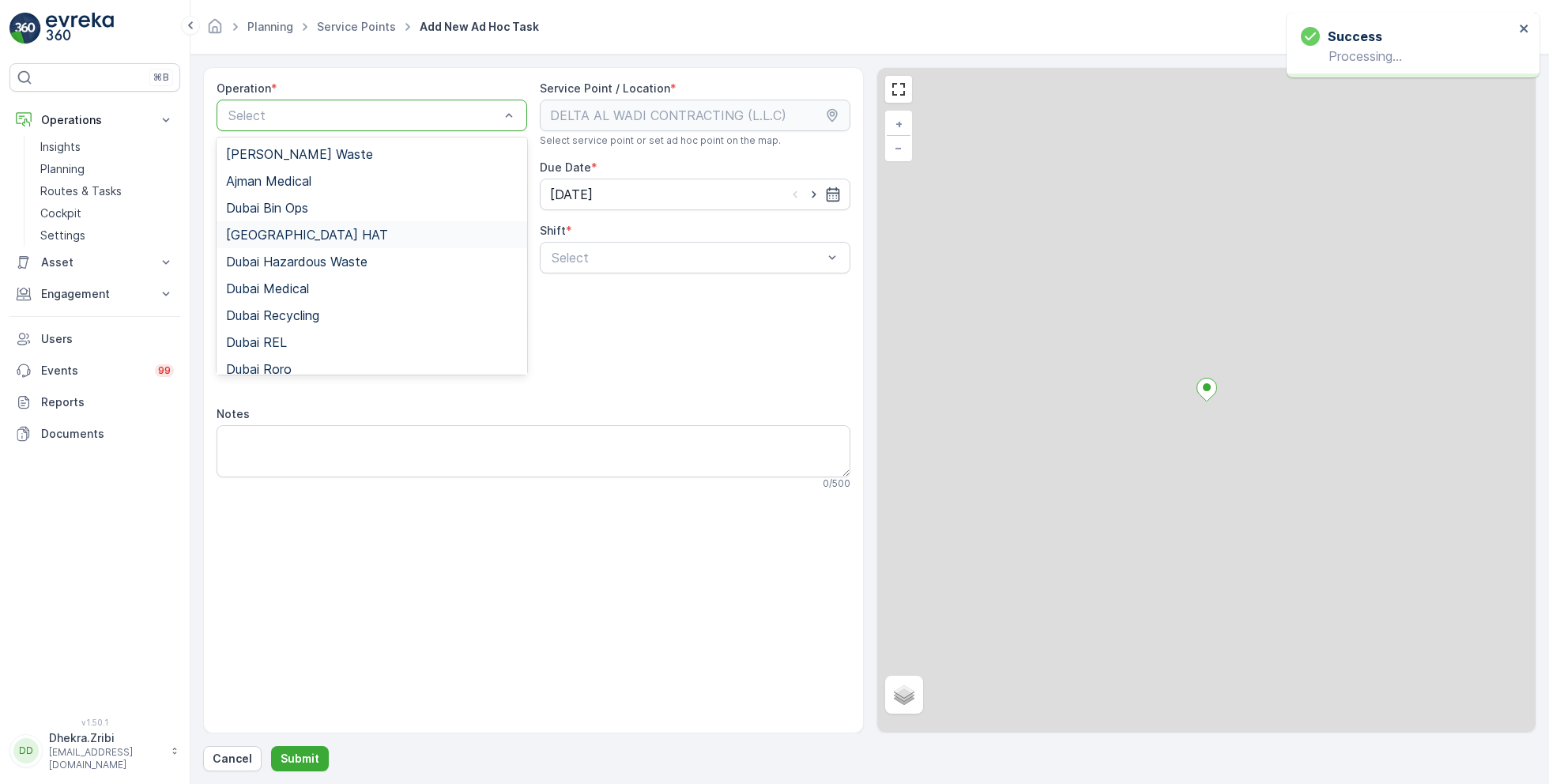
click at [285, 243] on div "[GEOGRAPHIC_DATA] HAT" at bounding box center [372, 235] width 311 height 27
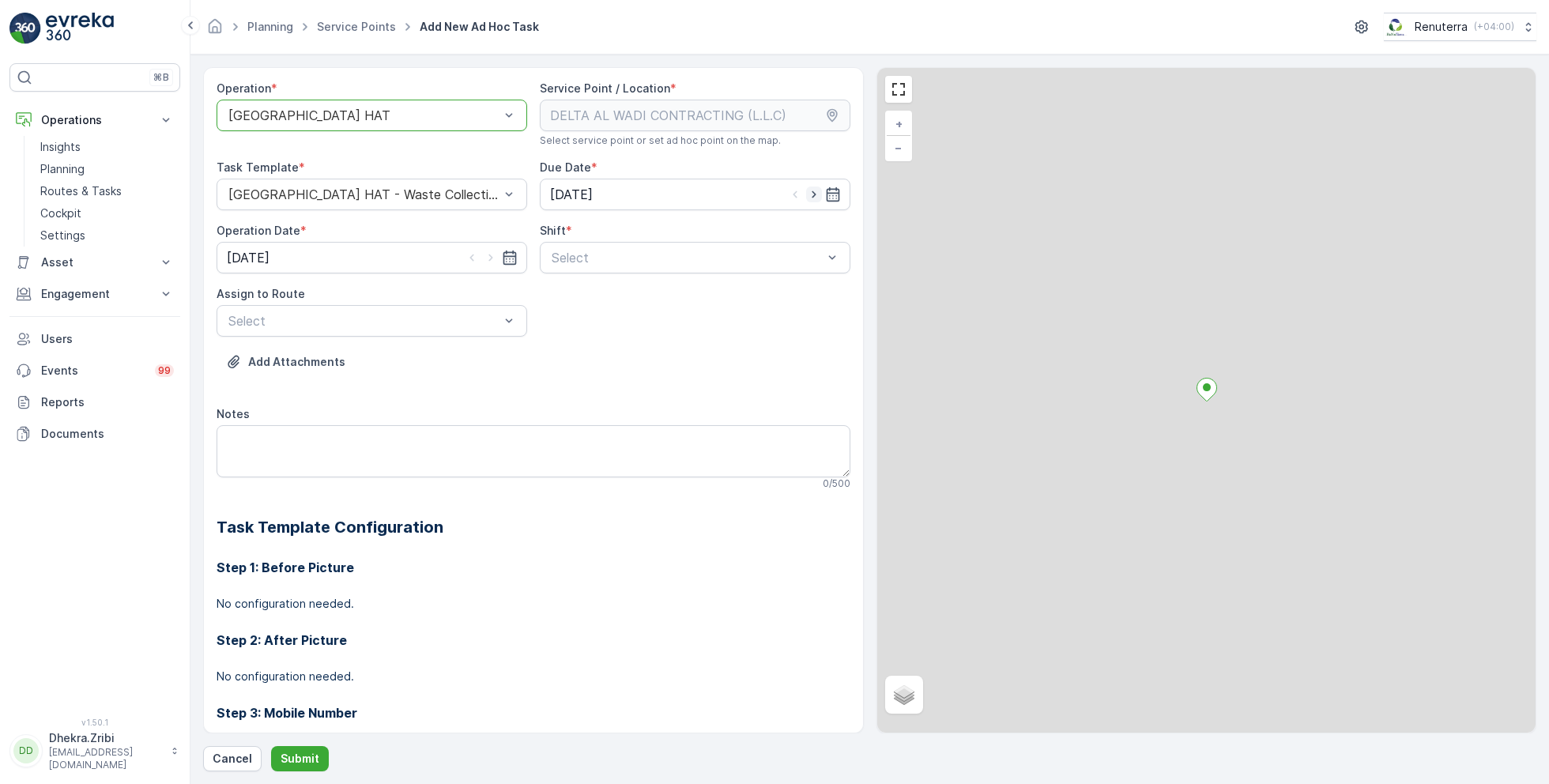
click at [814, 194] on icon "button" at bounding box center [814, 194] width 16 height 16
type input "[DATE]"
click at [490, 256] on icon "button" at bounding box center [490, 257] width 4 height 7
type input "[DATE]"
click at [626, 269] on div "Select" at bounding box center [695, 258] width 311 height 32
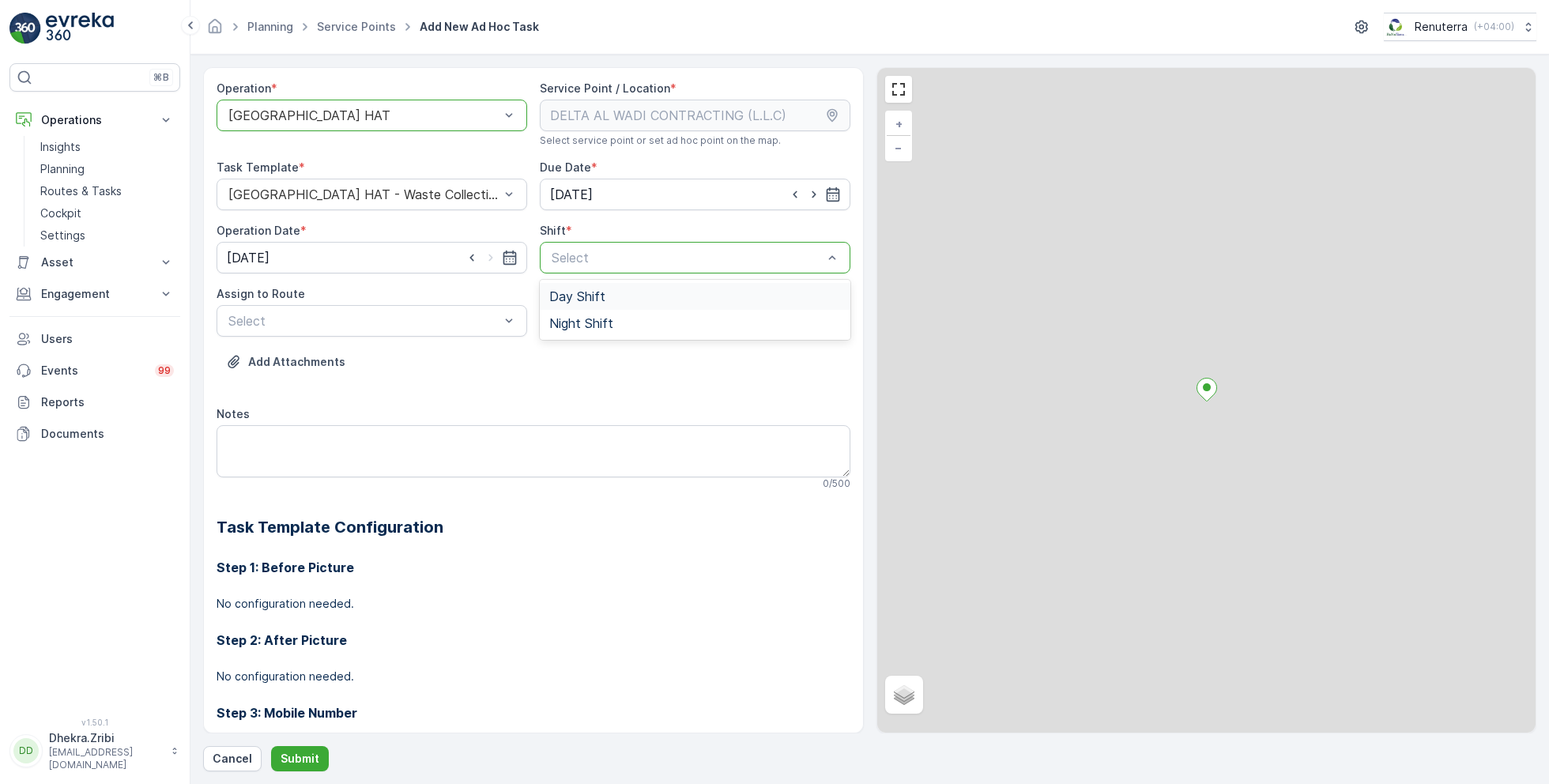
click at [583, 299] on span "Day Shift" at bounding box center [577, 296] width 56 height 14
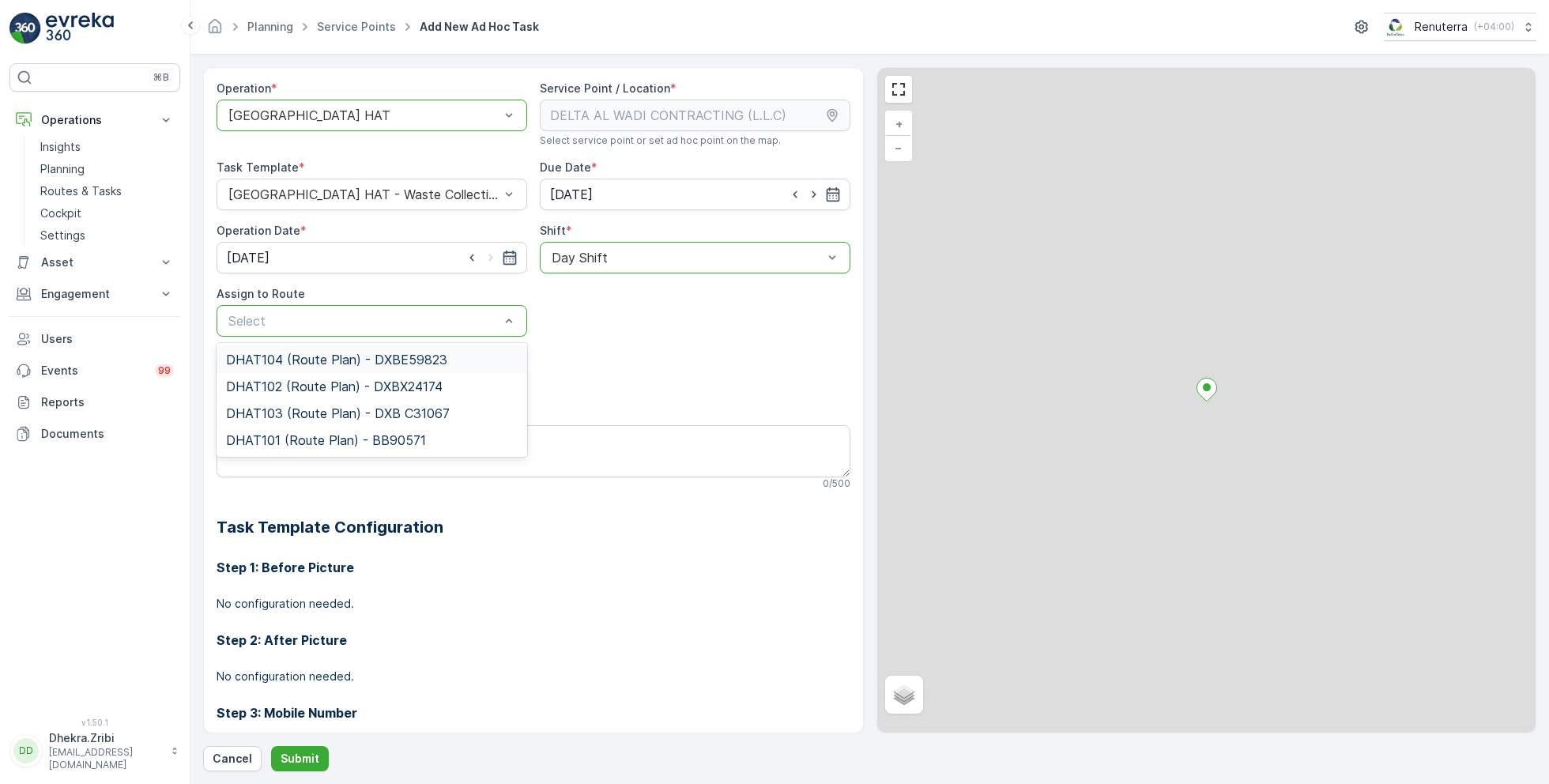
click at [334, 352] on span "DHAT104 (Route Plan) - DXBE59823" at bounding box center [336, 360] width 221 height 14
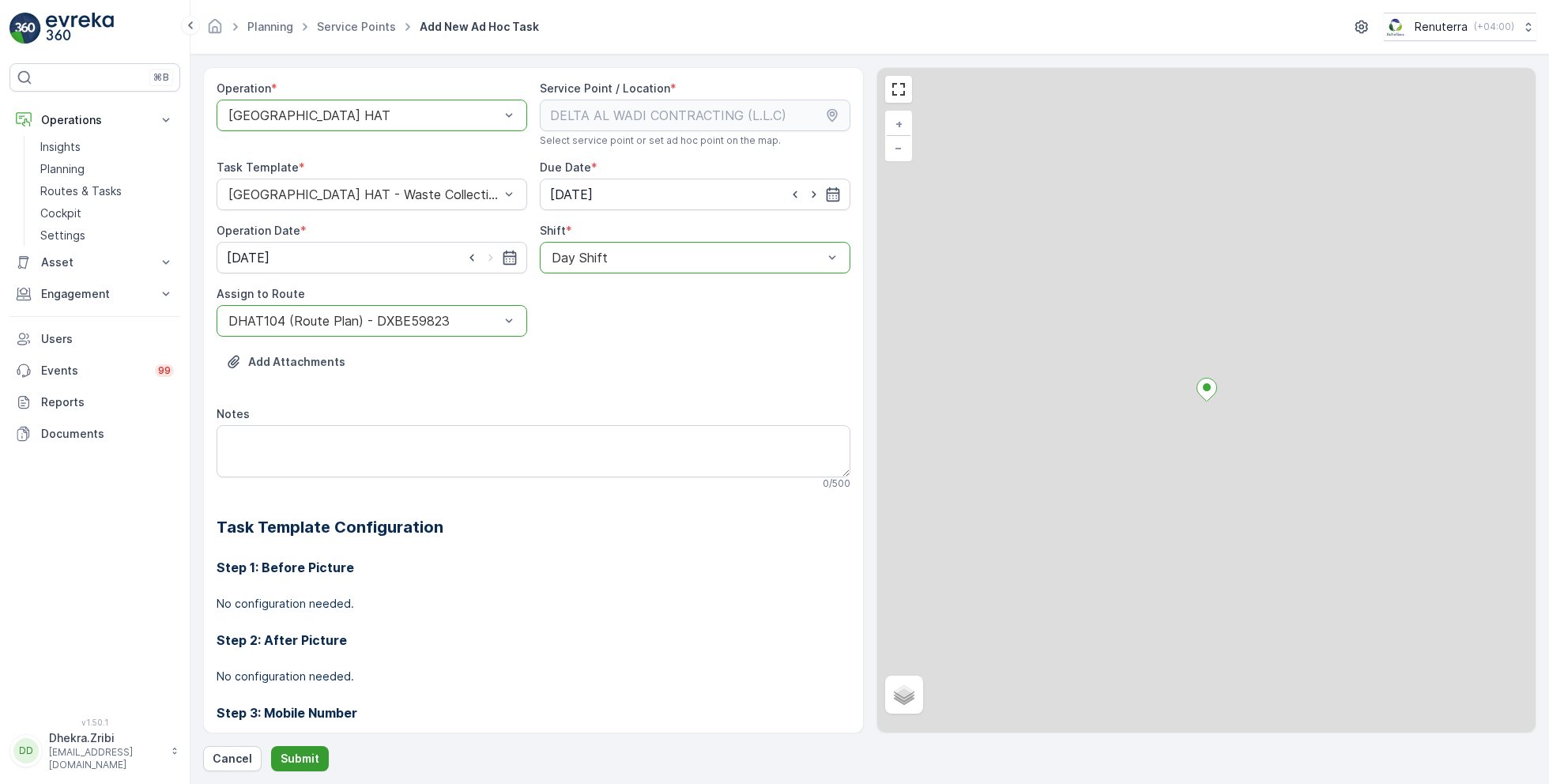
click at [304, 754] on p "Submit" at bounding box center [300, 758] width 38 height 16
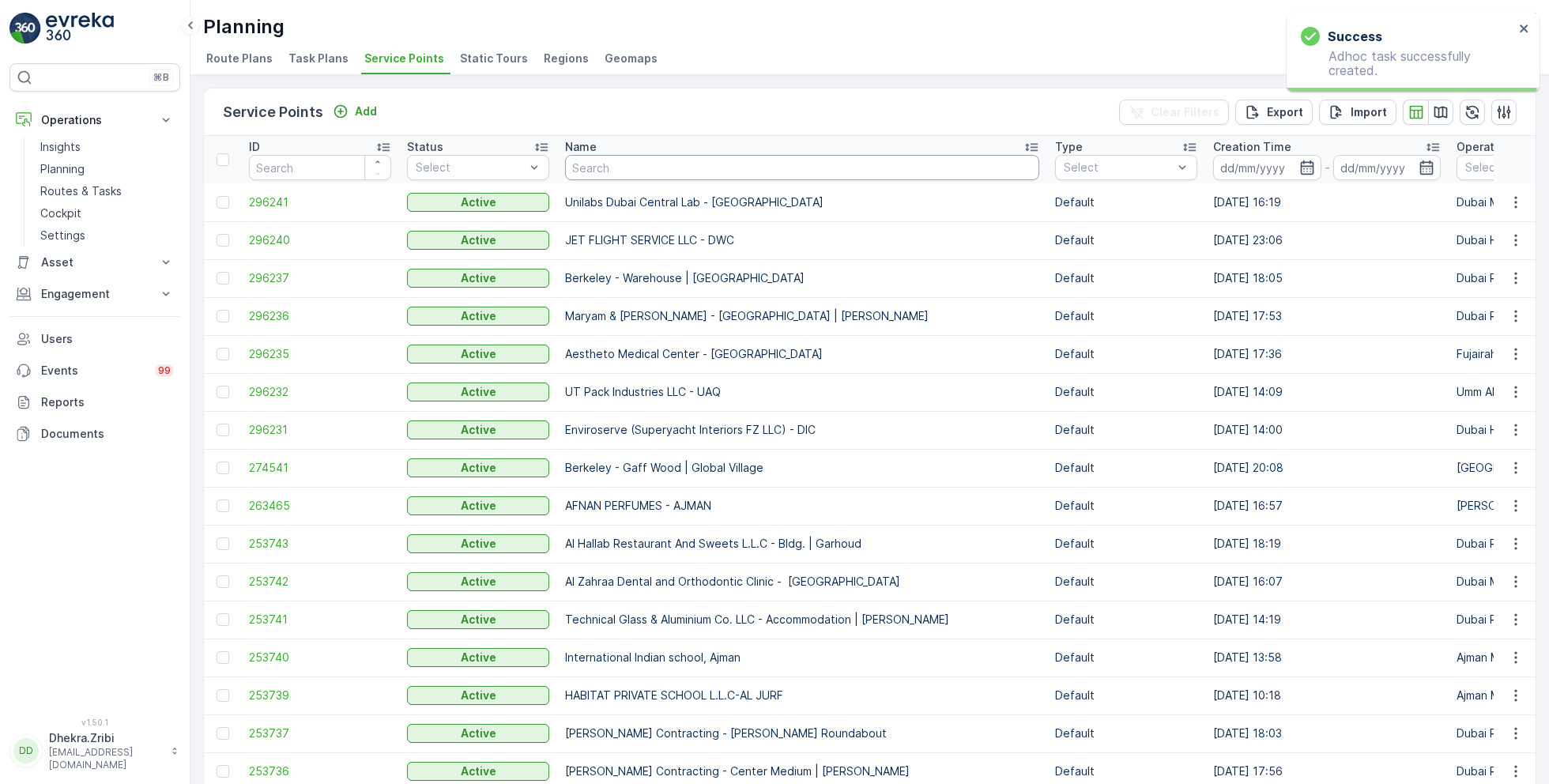
click at [630, 169] on input "text" at bounding box center [802, 168] width 474 height 26
paste input "DELTA AL WADI CONTRACTING (L.L.C)"
type input "DELTA AL WADI CONTRACTING (L.L.C)"
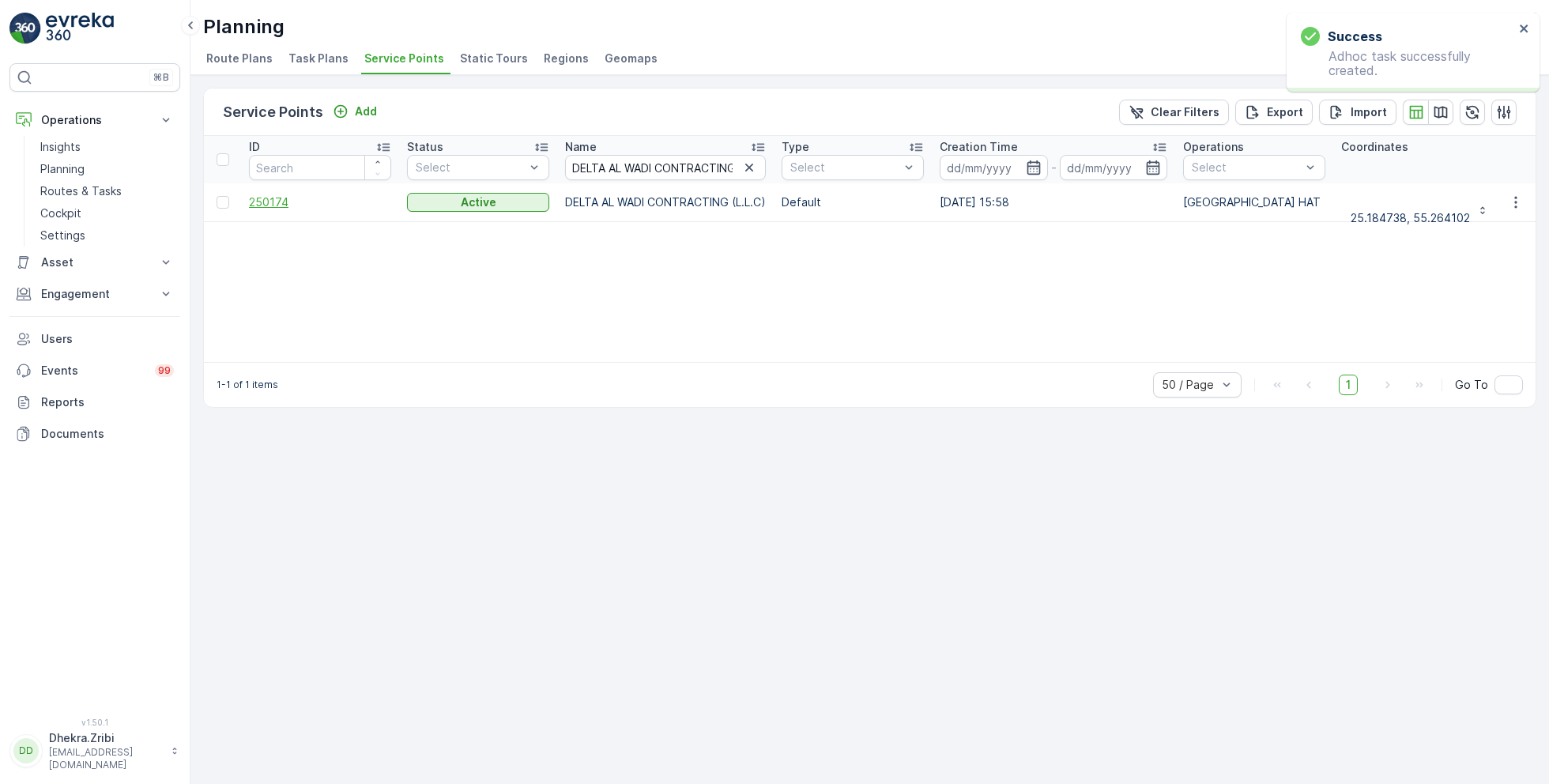
click at [272, 201] on span "250174" at bounding box center [320, 202] width 142 height 16
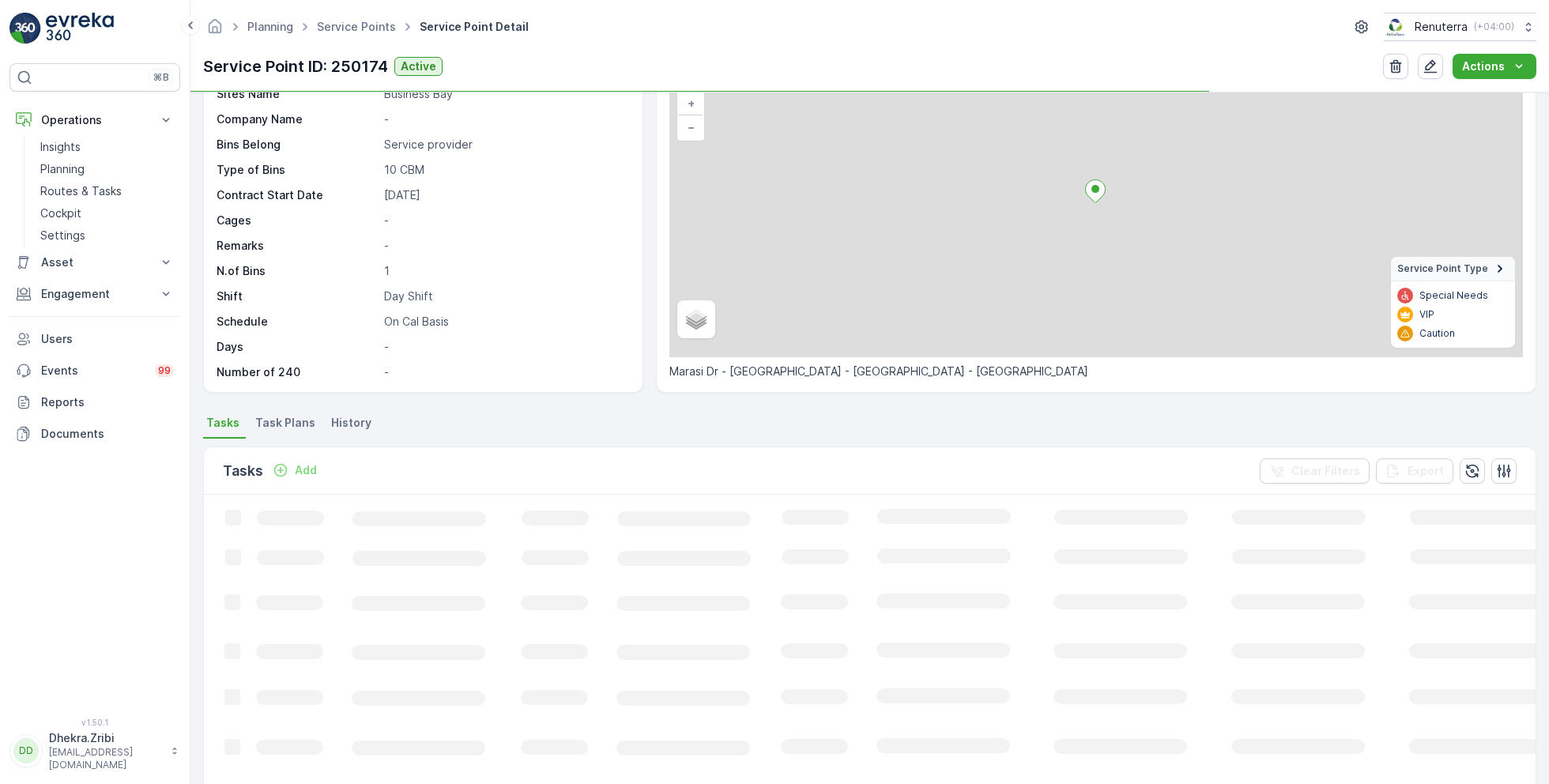
scroll to position [112, 0]
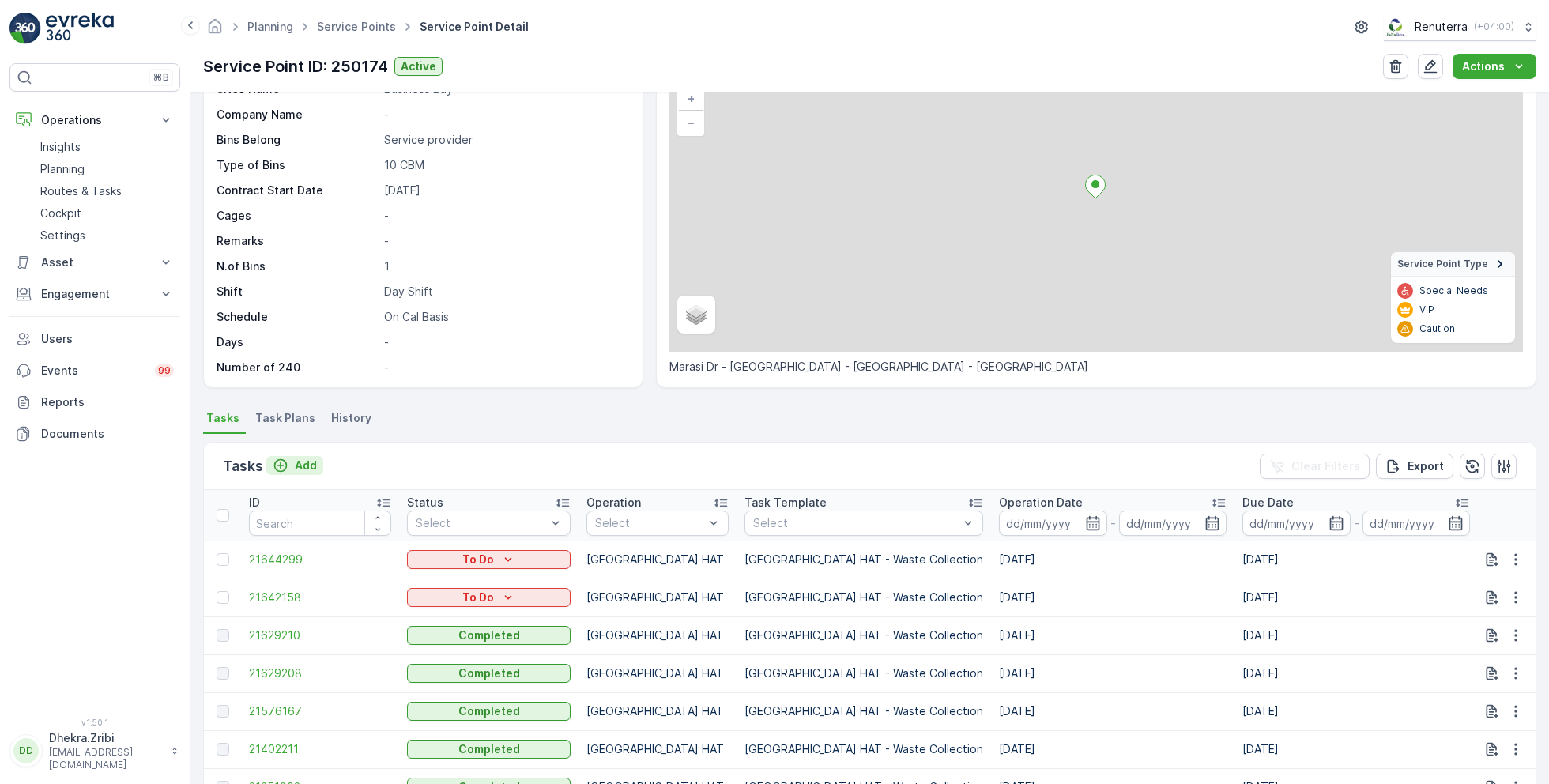
click at [305, 465] on p "Add" at bounding box center [306, 466] width 22 height 16
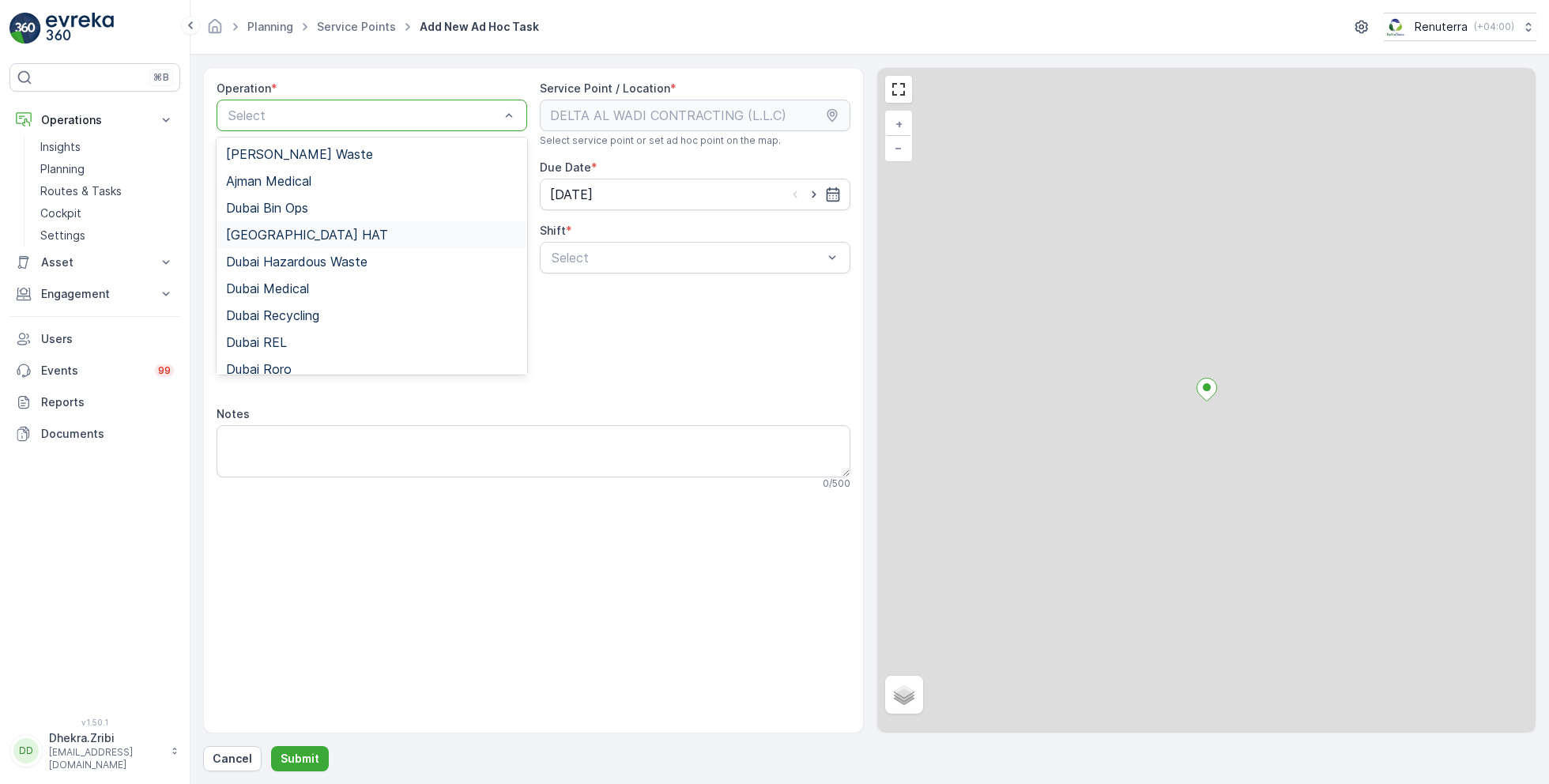
click at [290, 233] on div "[GEOGRAPHIC_DATA] HAT" at bounding box center [372, 235] width 292 height 14
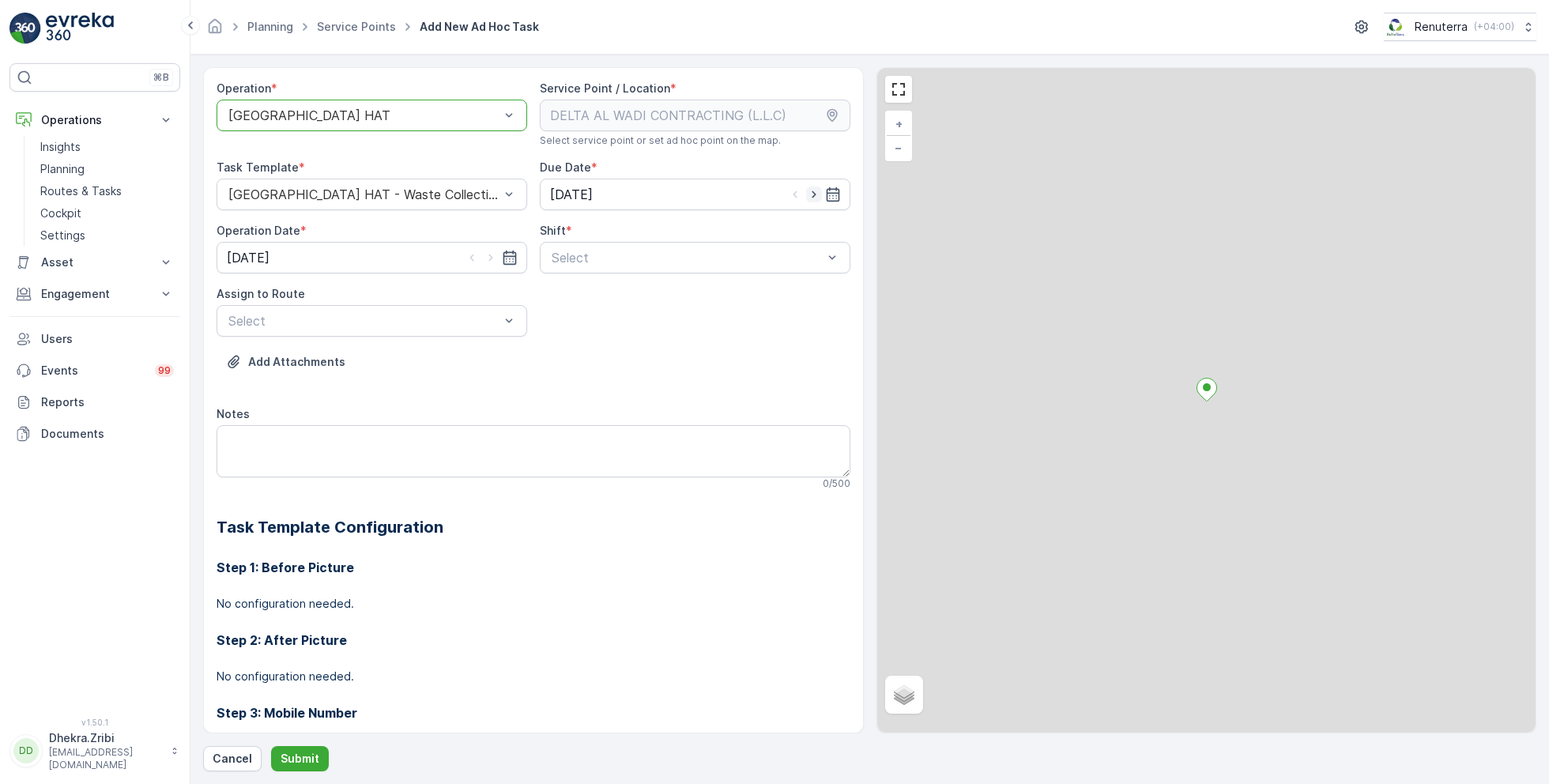
click at [812, 194] on icon "button" at bounding box center [814, 194] width 16 height 16
type input "[DATE]"
click at [493, 255] on icon "button" at bounding box center [491, 257] width 16 height 16
type input "[DATE]"
click at [586, 290] on span "Day Shift" at bounding box center [577, 296] width 56 height 14
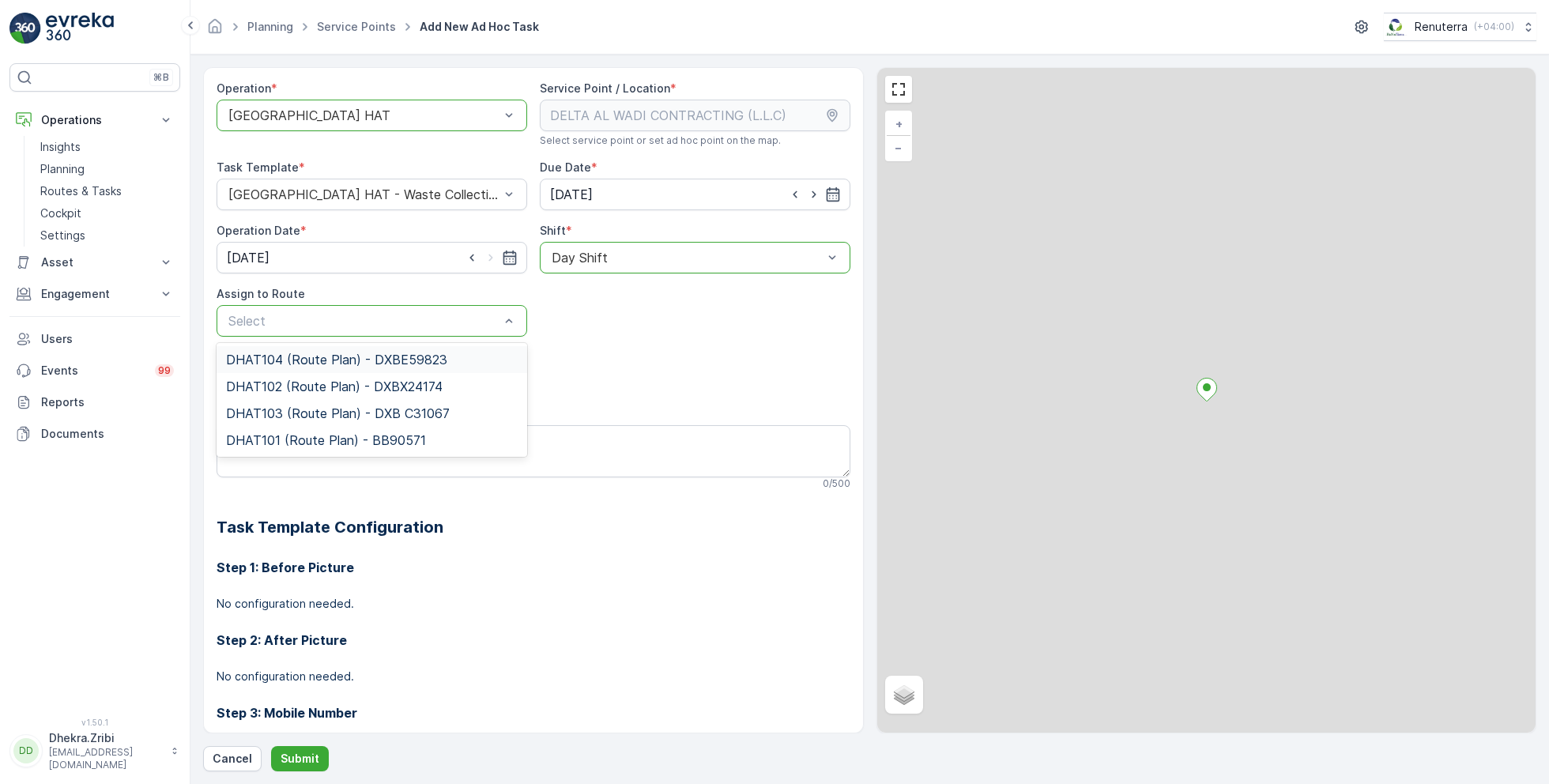
click at [336, 363] on span "DHAT104 (Route Plan) - DXBE59823" at bounding box center [336, 360] width 221 height 14
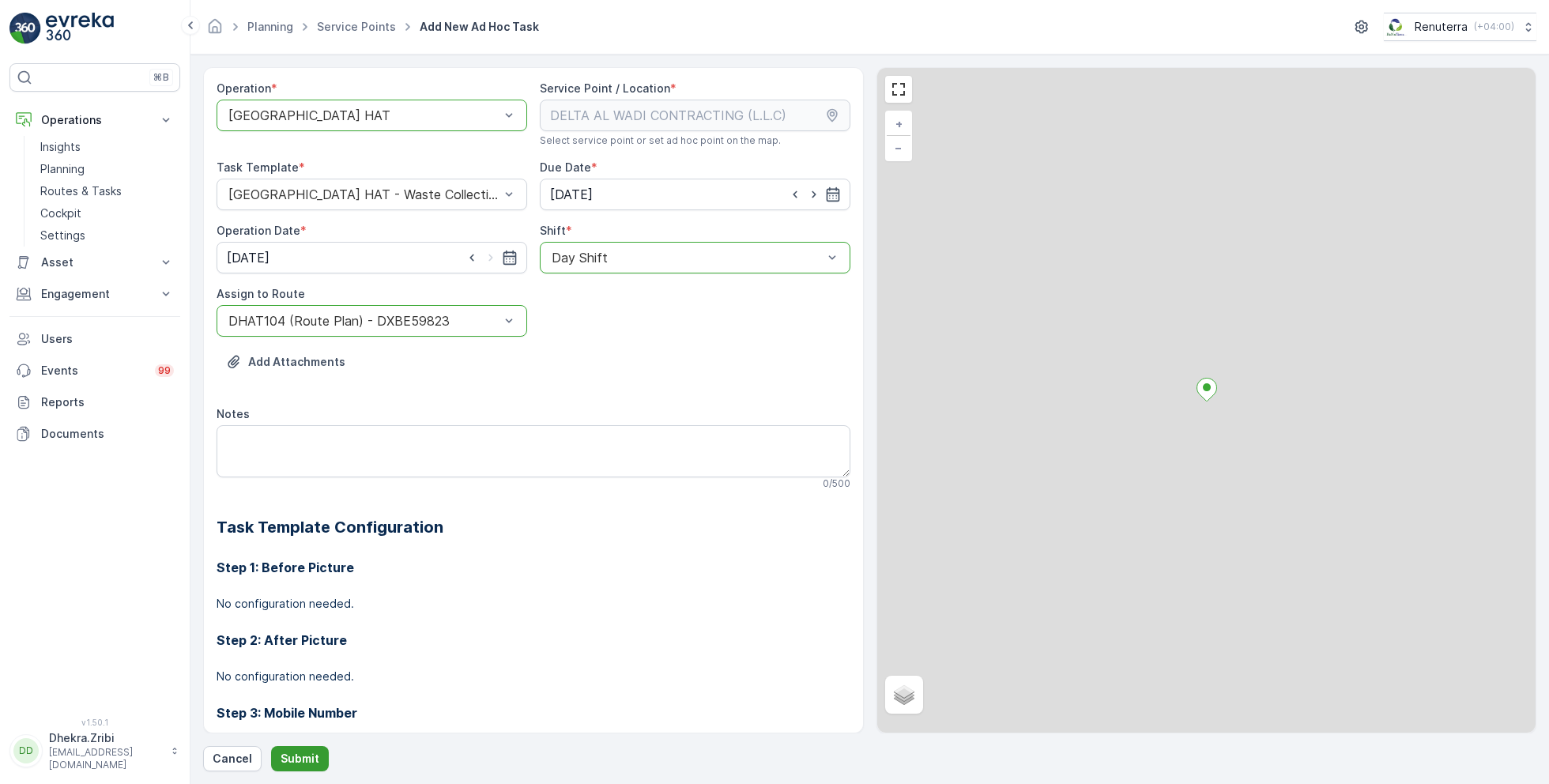
click at [284, 758] on p "Submit" at bounding box center [300, 758] width 38 height 16
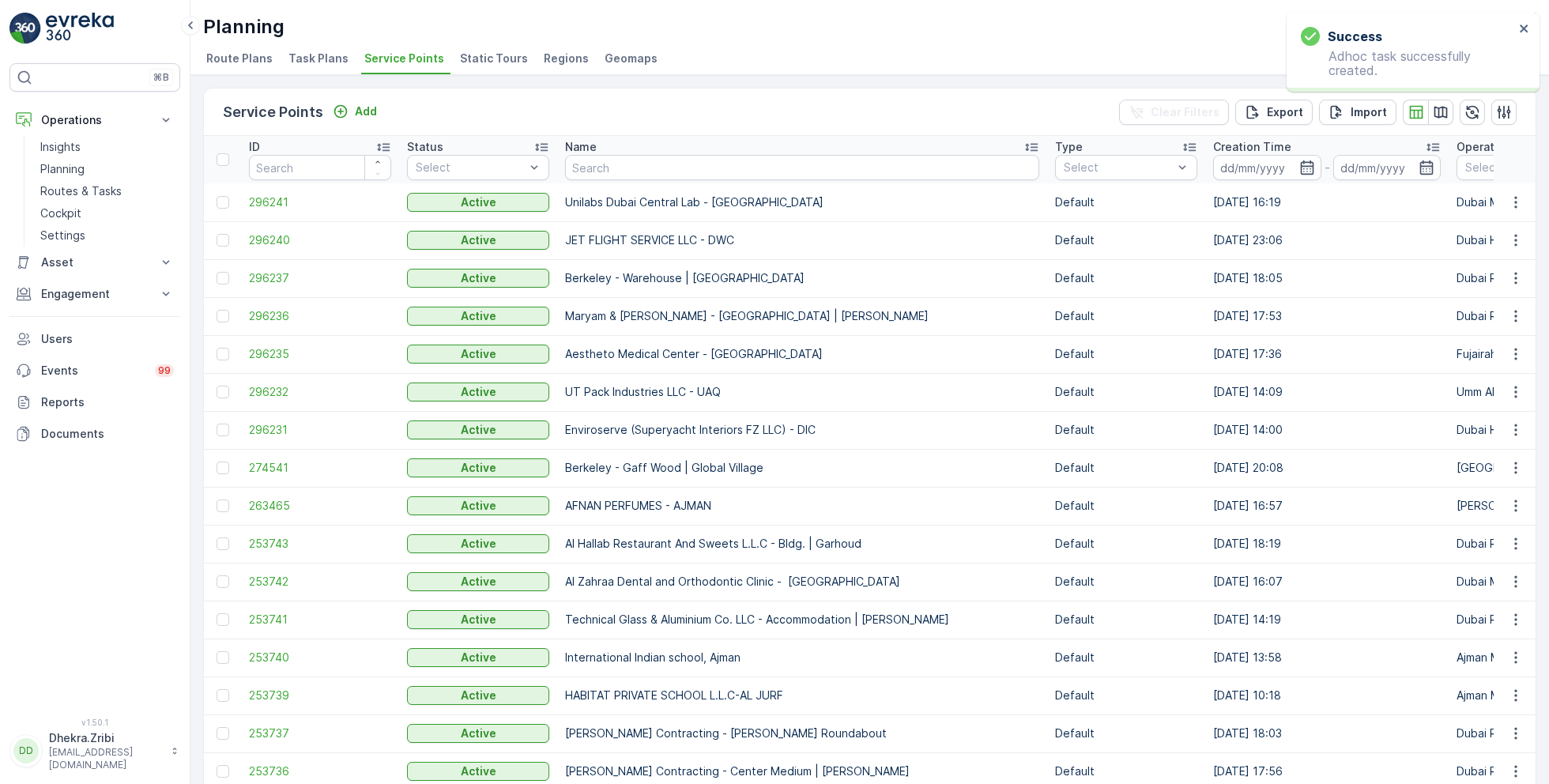
click at [647, 180] on th "Name" at bounding box center [802, 159] width 490 height 47
click at [652, 171] on input "text" at bounding box center [802, 168] width 474 height 26
paste input "ARABIAN CONSTRUCTION COMPANY L.L.C. - OMNIYAT | [GEOGRAPHIC_DATA]"
type input "ARABIAN CONSTRUCTION COMPANY L.L.C. - OMNIYAT | [GEOGRAPHIC_DATA]"
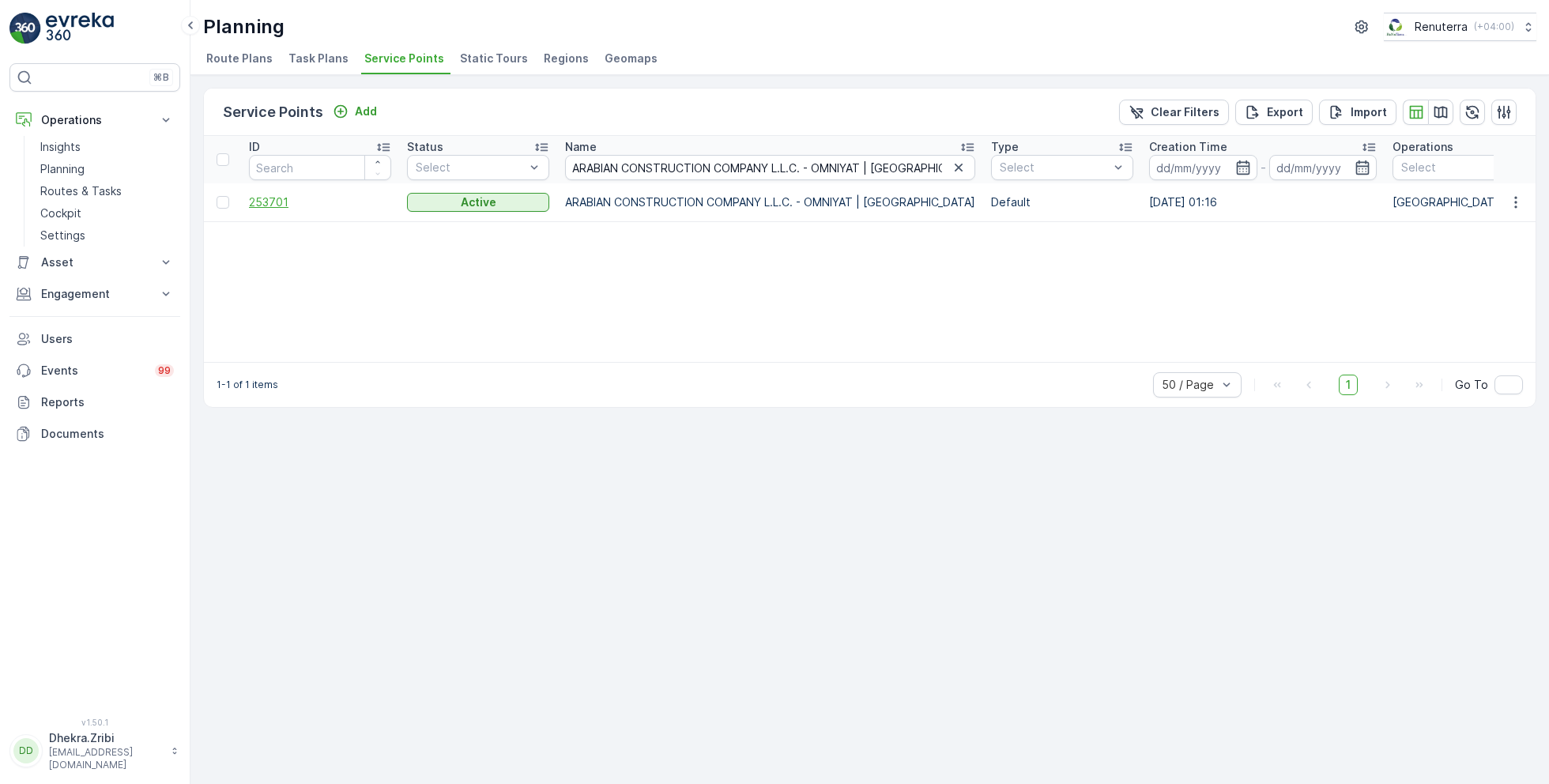
click at [264, 196] on span "253701" at bounding box center [320, 202] width 142 height 16
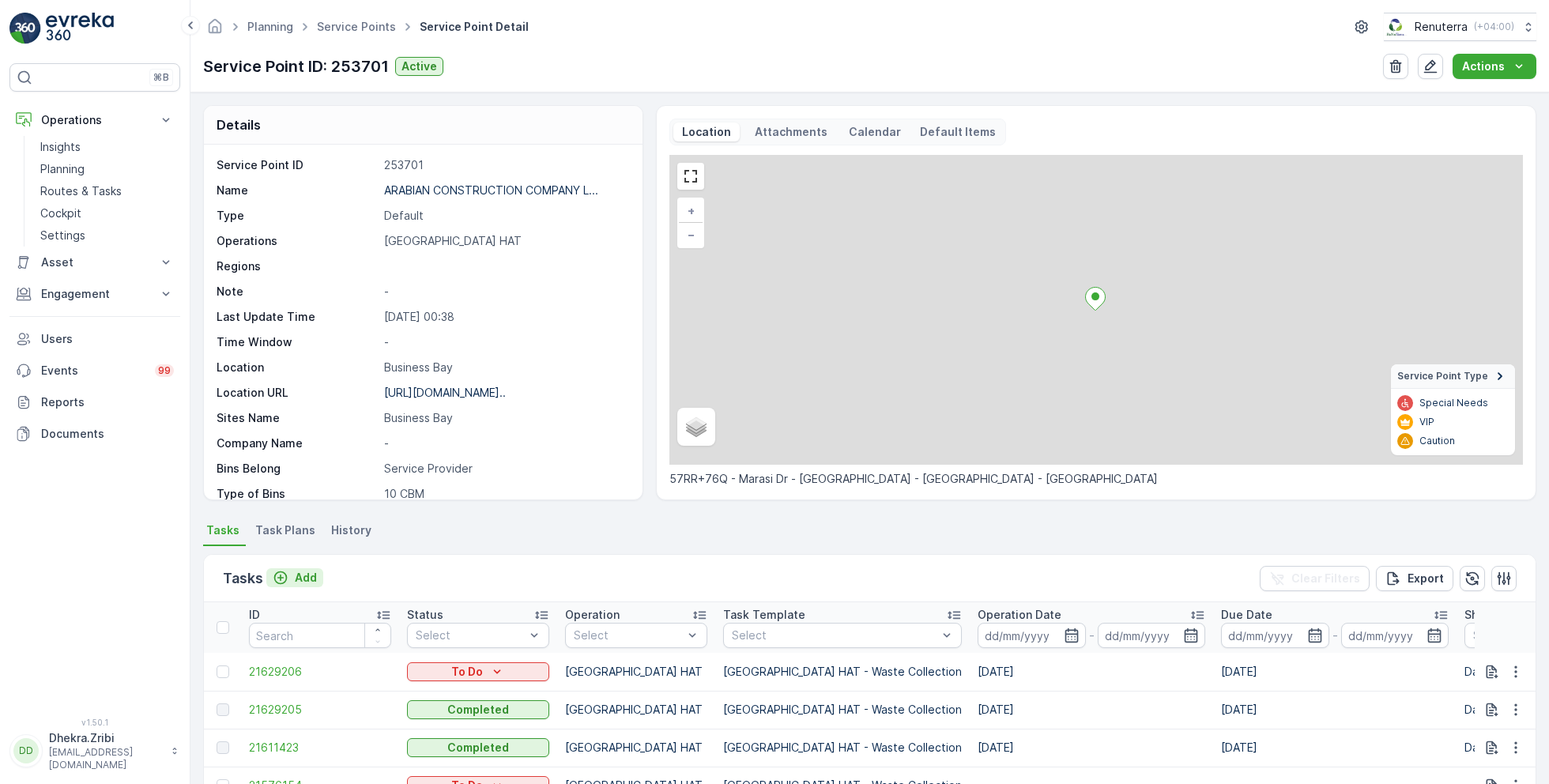
click at [309, 572] on p "Add" at bounding box center [306, 578] width 22 height 16
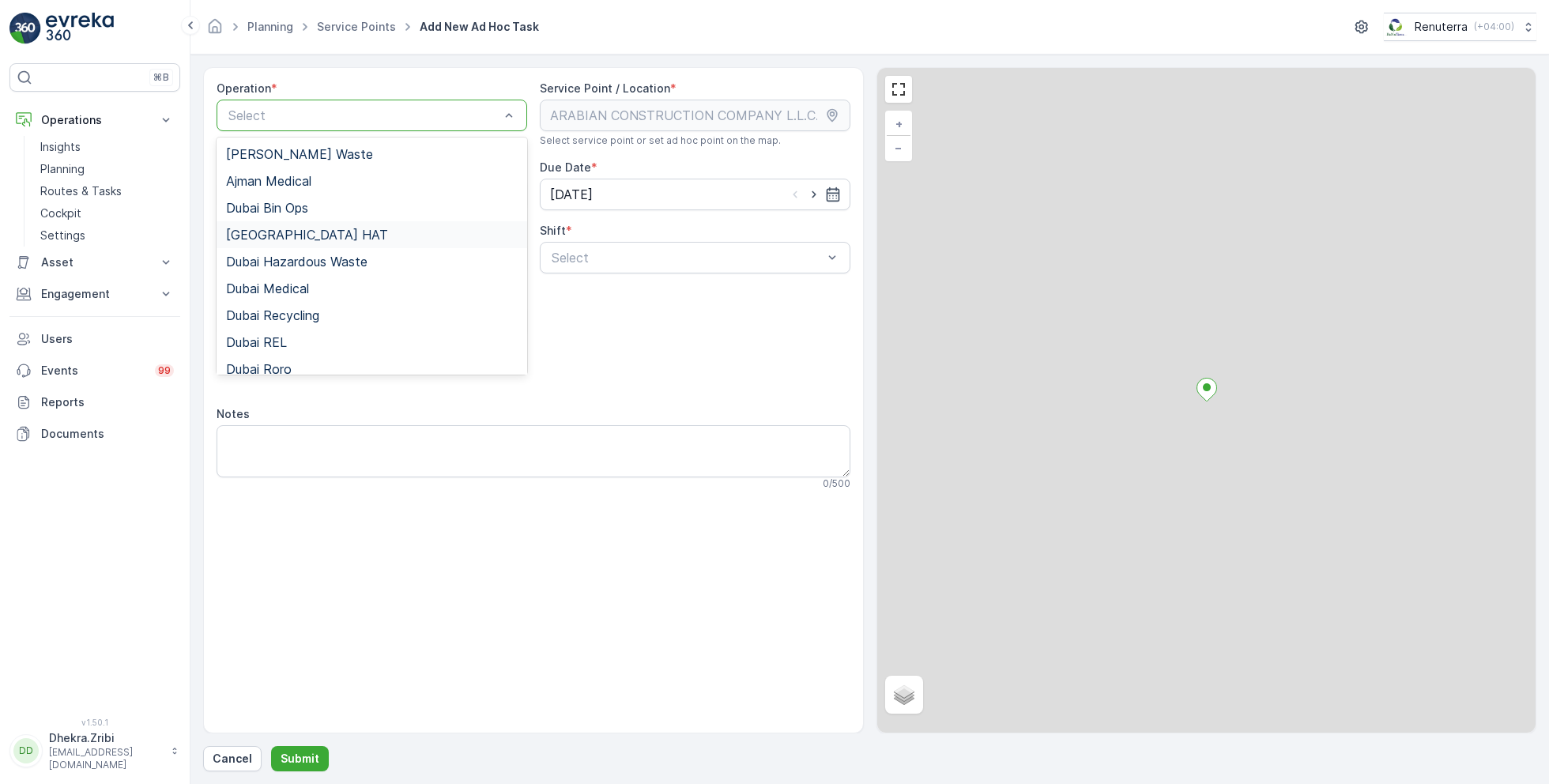
click at [282, 234] on span "[GEOGRAPHIC_DATA] HAT" at bounding box center [307, 235] width 162 height 14
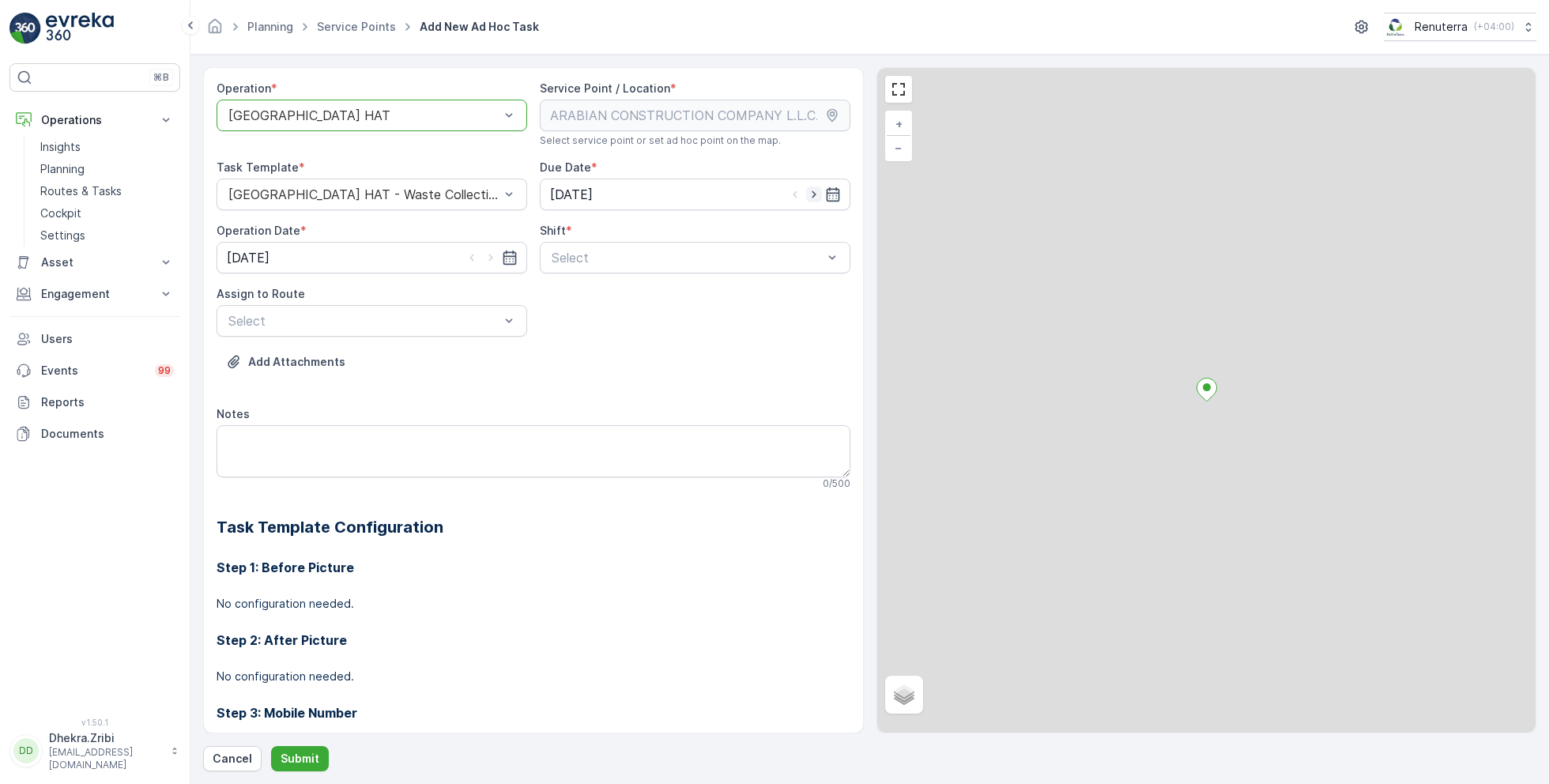
click at [811, 190] on icon "button" at bounding box center [814, 194] width 16 height 16
type input "[DATE]"
click at [488, 254] on icon "button" at bounding box center [490, 257] width 4 height 7
type input "[DATE]"
click at [570, 289] on span "Day Shift" at bounding box center [577, 296] width 56 height 14
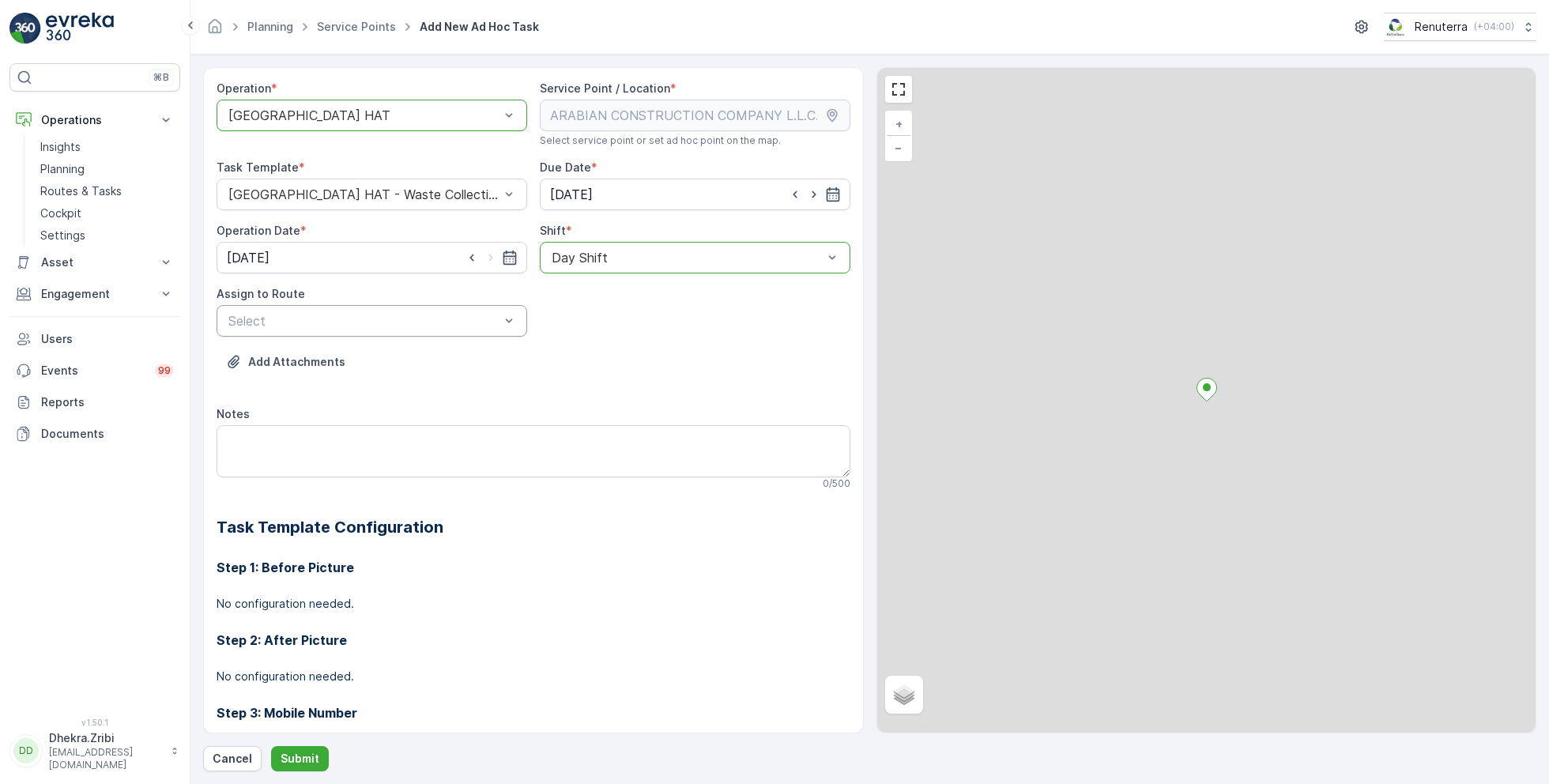
click at [386, 308] on div "Select" at bounding box center [372, 321] width 311 height 32
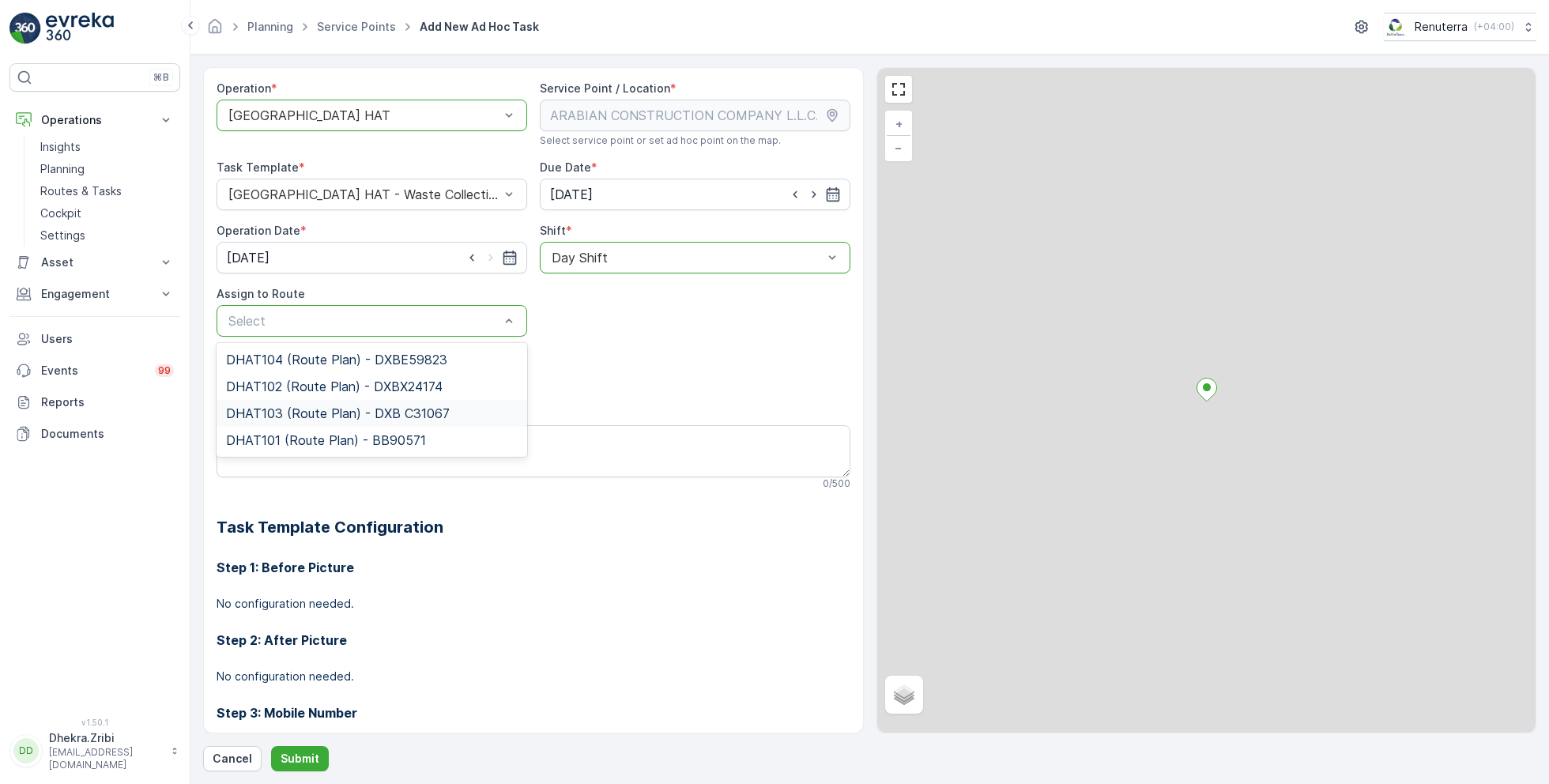
click at [314, 404] on div "DHAT103 (Route Plan) - DXB C31067" at bounding box center [372, 413] width 311 height 27
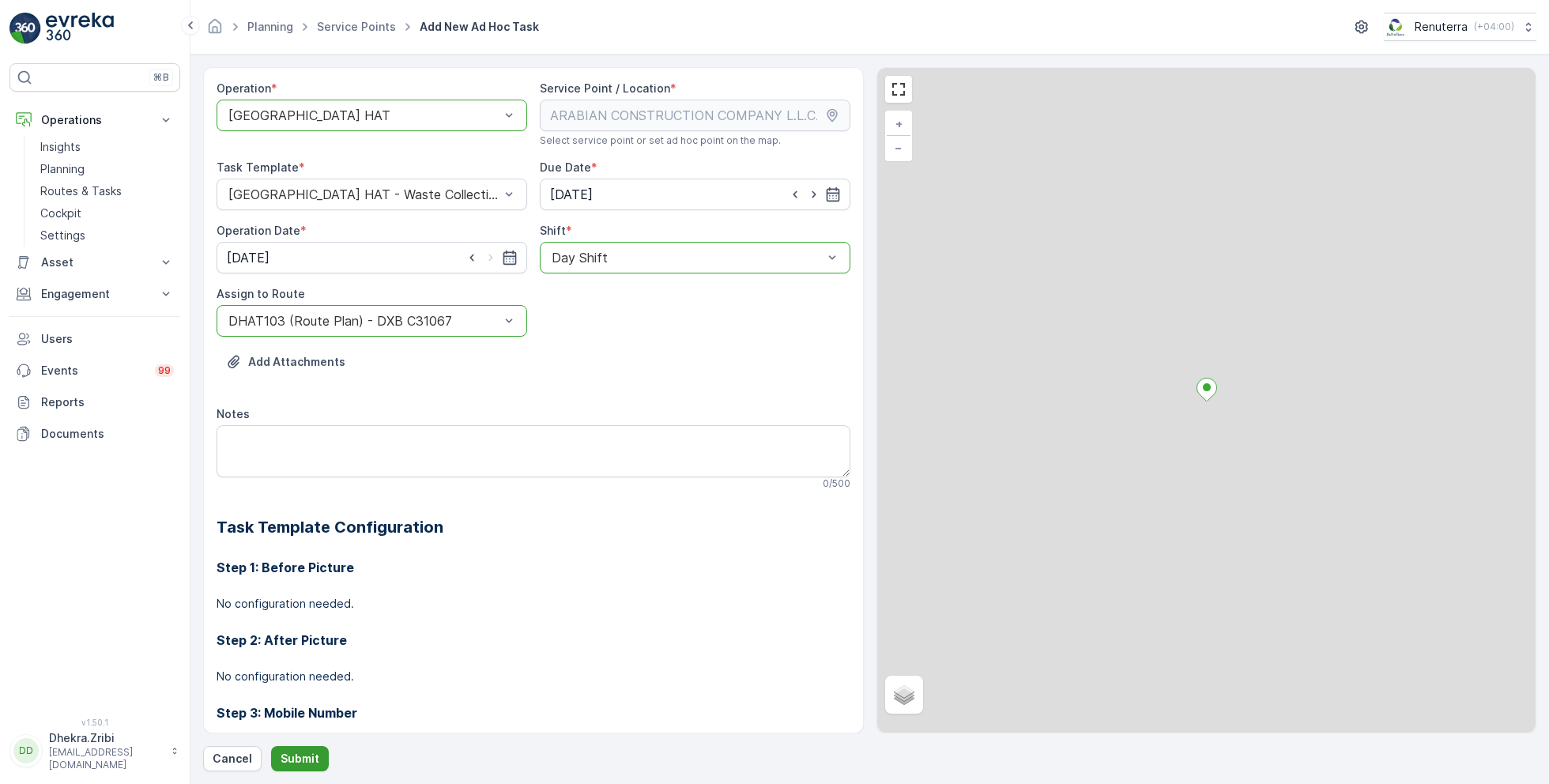
click at [299, 747] on button "Submit" at bounding box center [300, 758] width 58 height 26
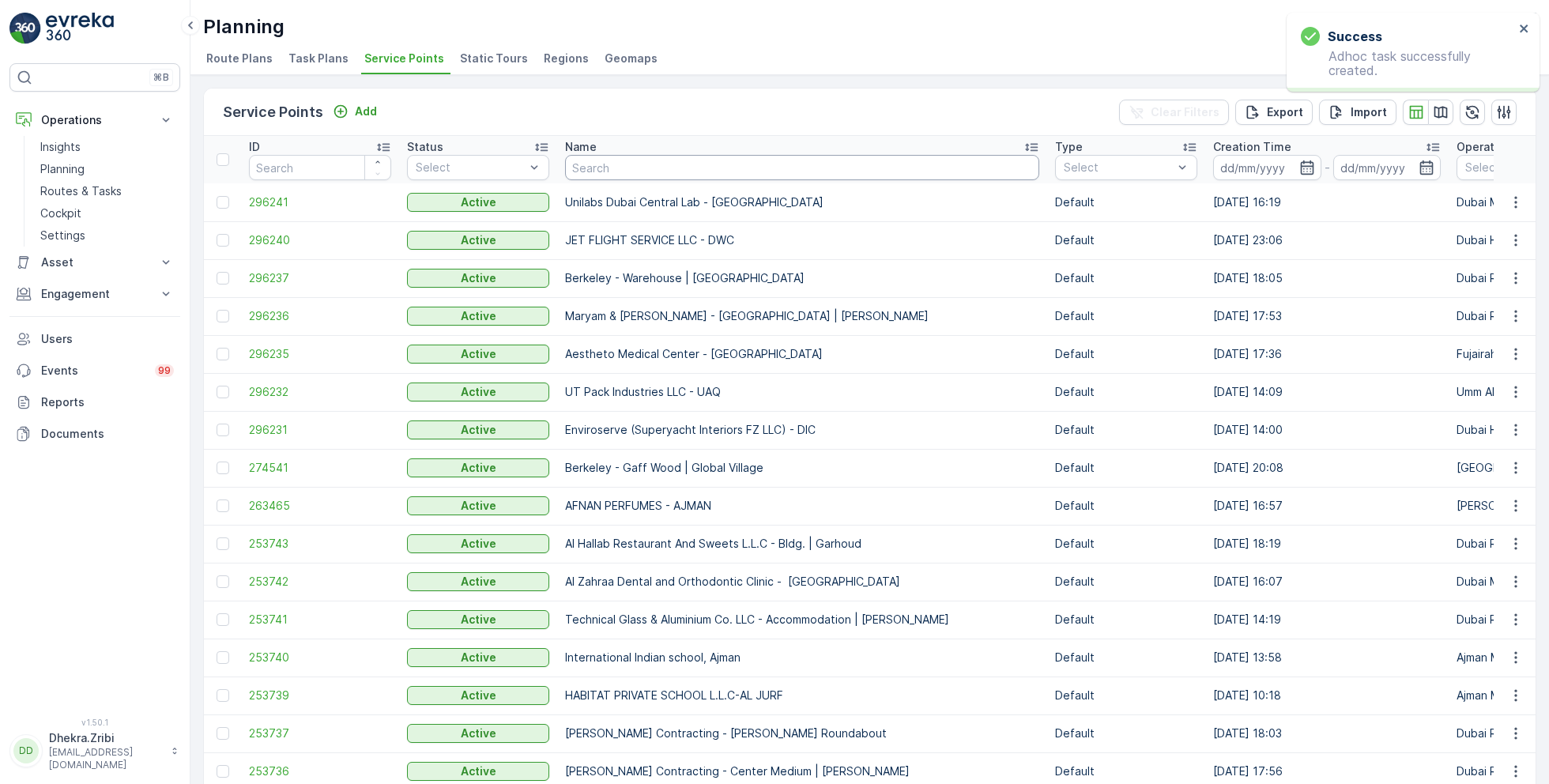
click at [637, 161] on input "text" at bounding box center [802, 168] width 474 height 26
paste input "Al Fattan Properties / [GEOGRAPHIC_DATA]"
type input "Al Fattan Properties / [GEOGRAPHIC_DATA]"
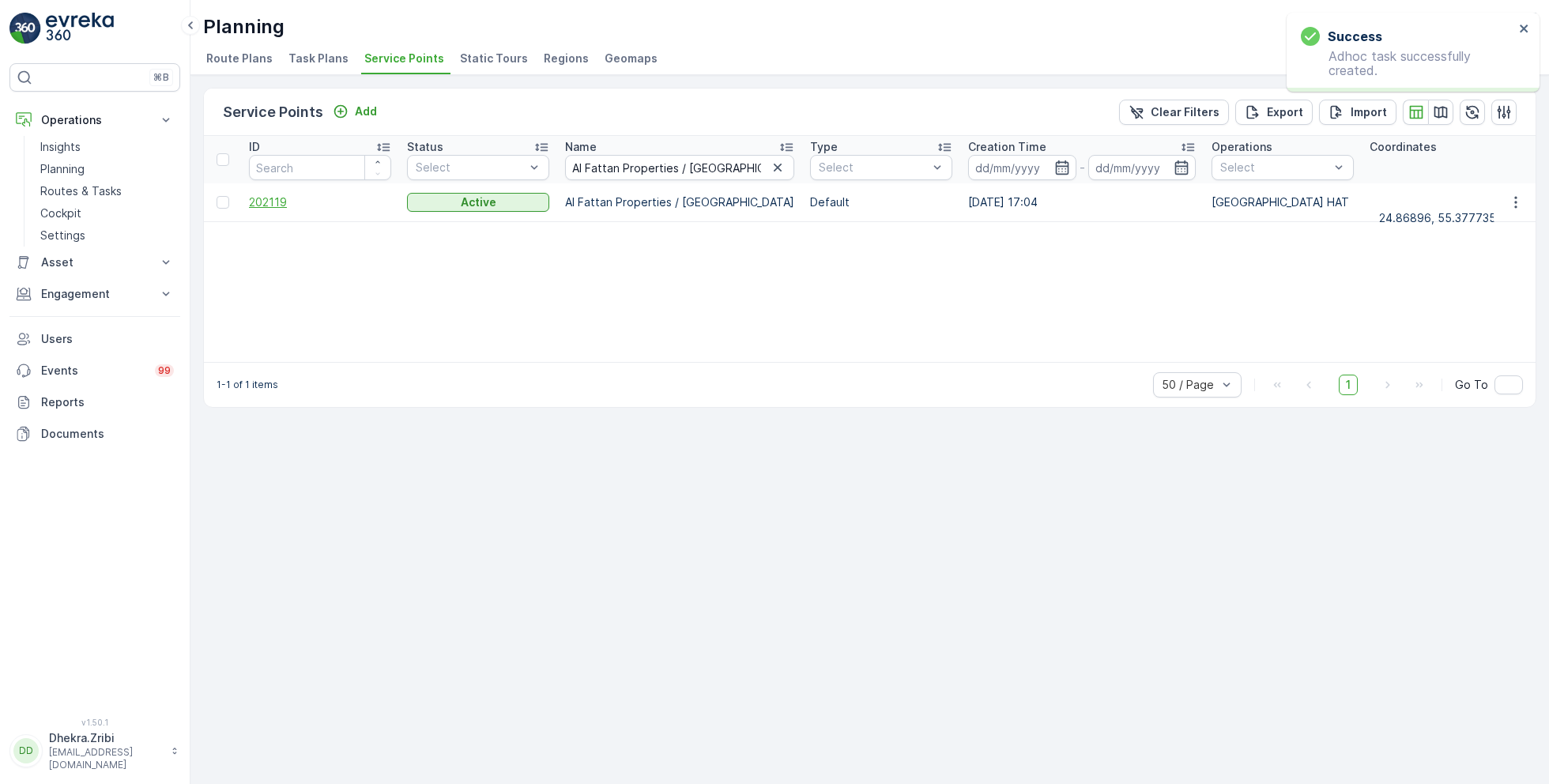
click at [275, 201] on span "202119" at bounding box center [320, 202] width 142 height 16
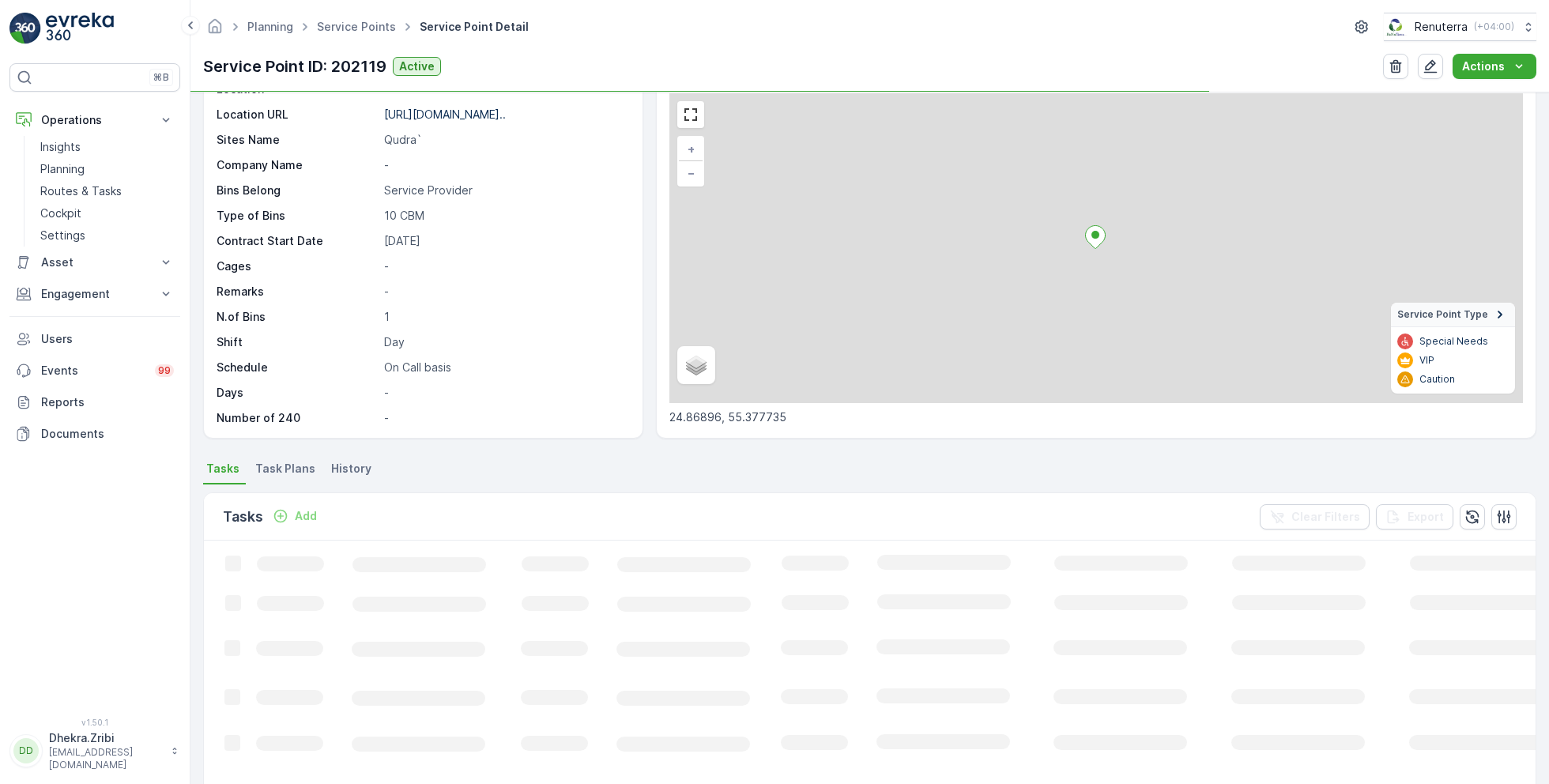
scroll to position [94, 0]
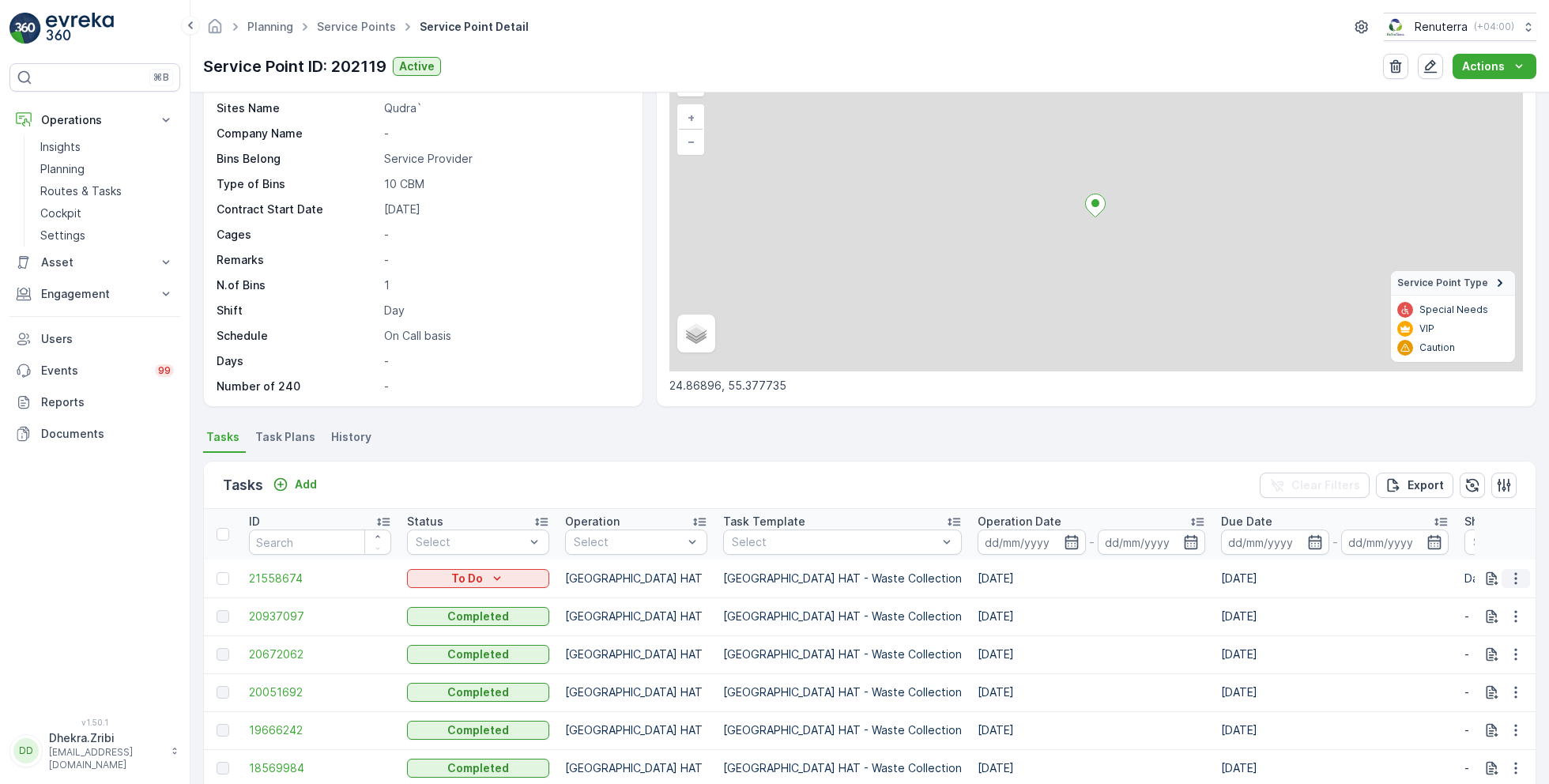
click at [1513, 575] on icon "button" at bounding box center [1516, 579] width 16 height 16
click at [1464, 647] on span "Change Route" at bounding box center [1475, 645] width 77 height 16
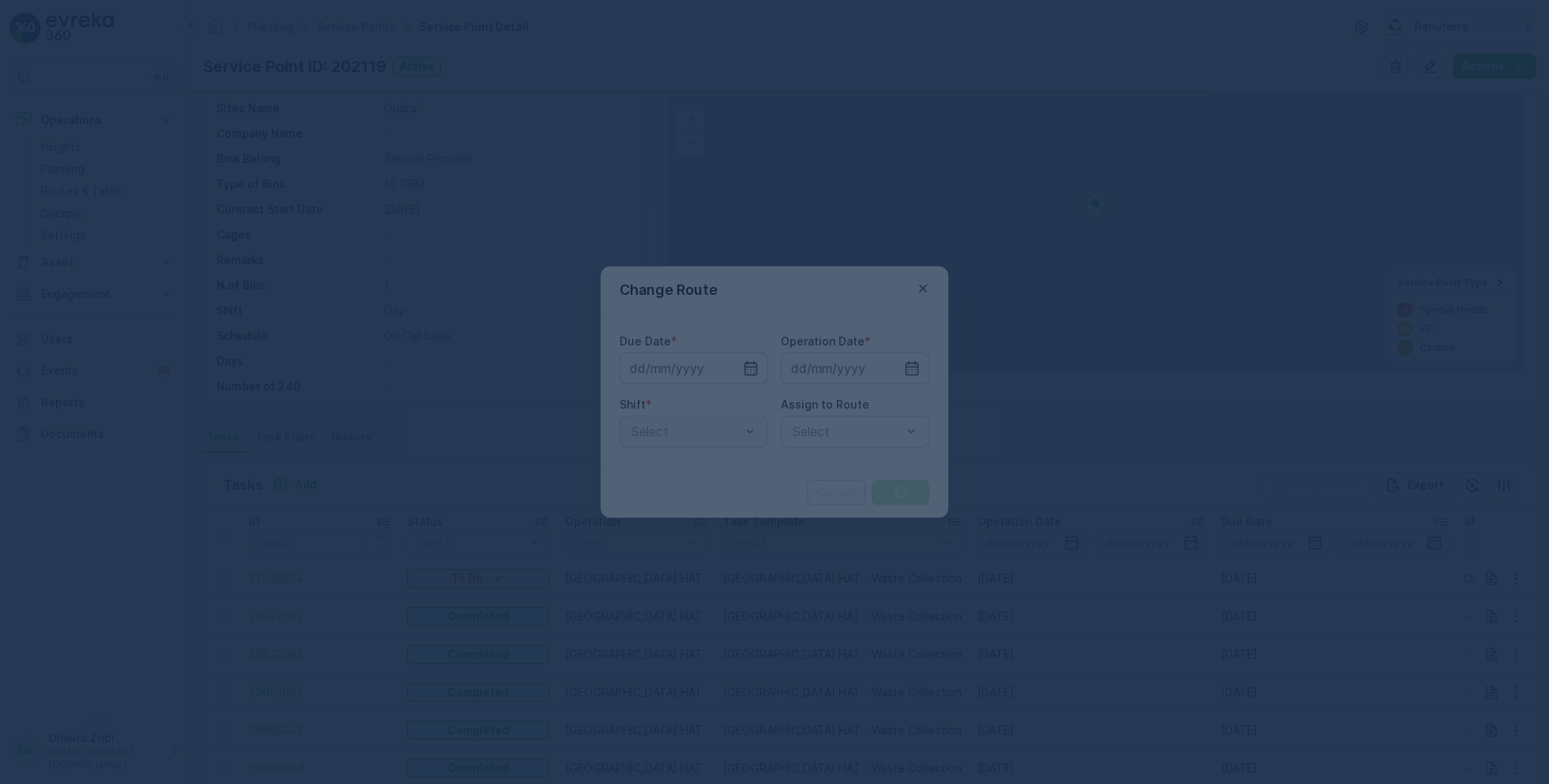
type input "15.09.2025"
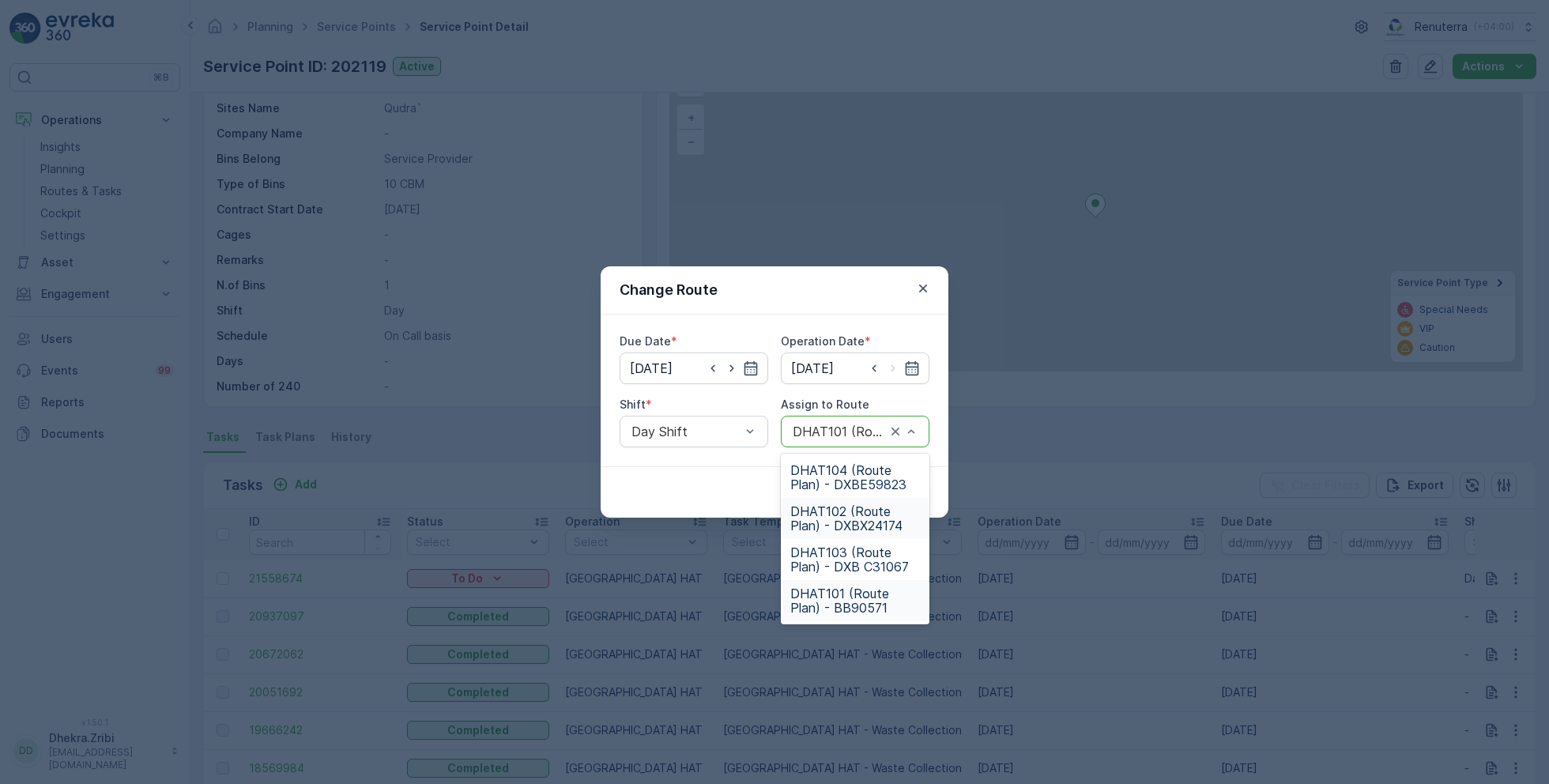
click at [841, 517] on span "DHAT102 (Route Plan) - DXBX24174" at bounding box center [855, 519] width 129 height 29
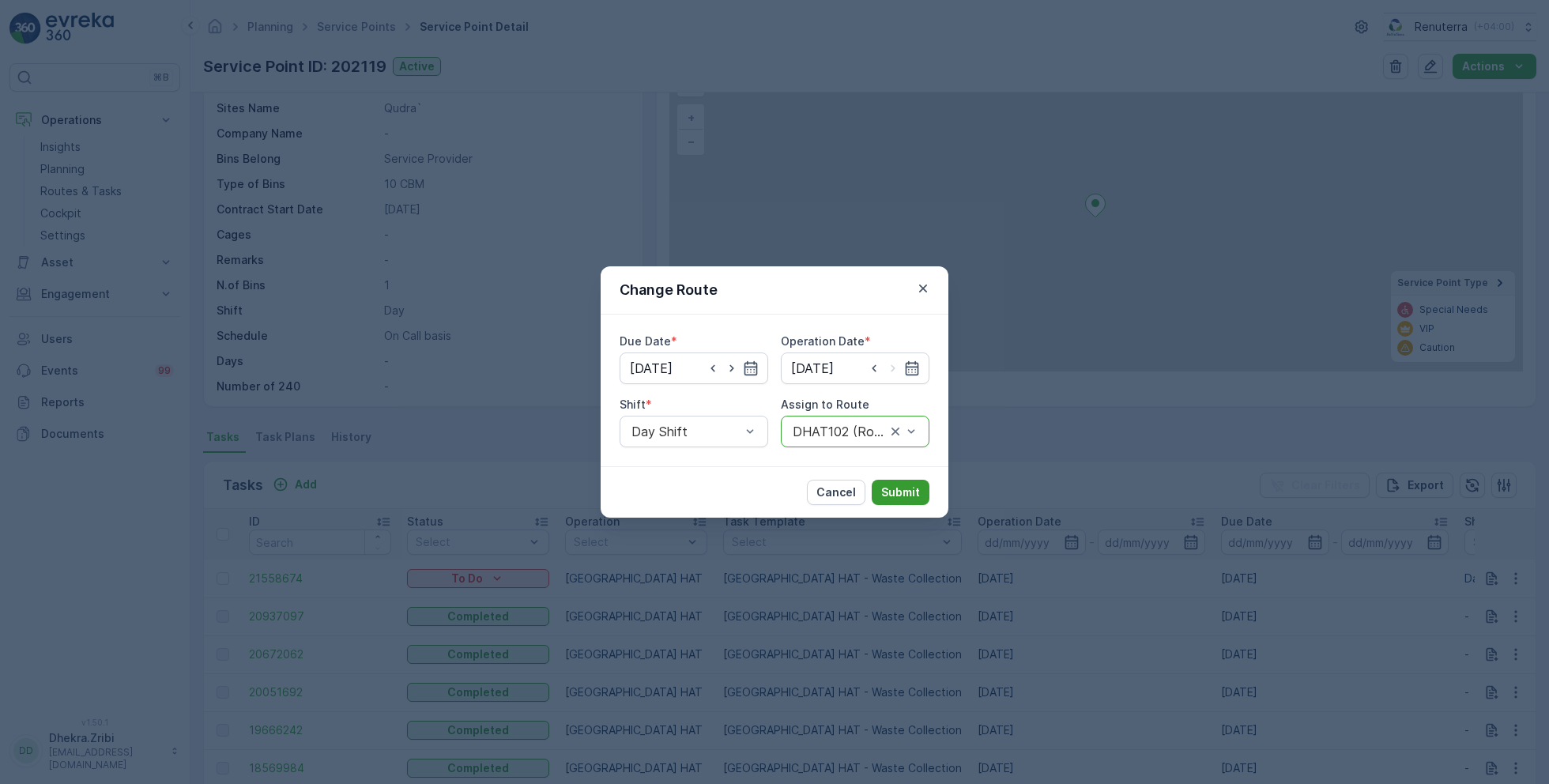
click at [906, 489] on p "Submit" at bounding box center [901, 492] width 38 height 16
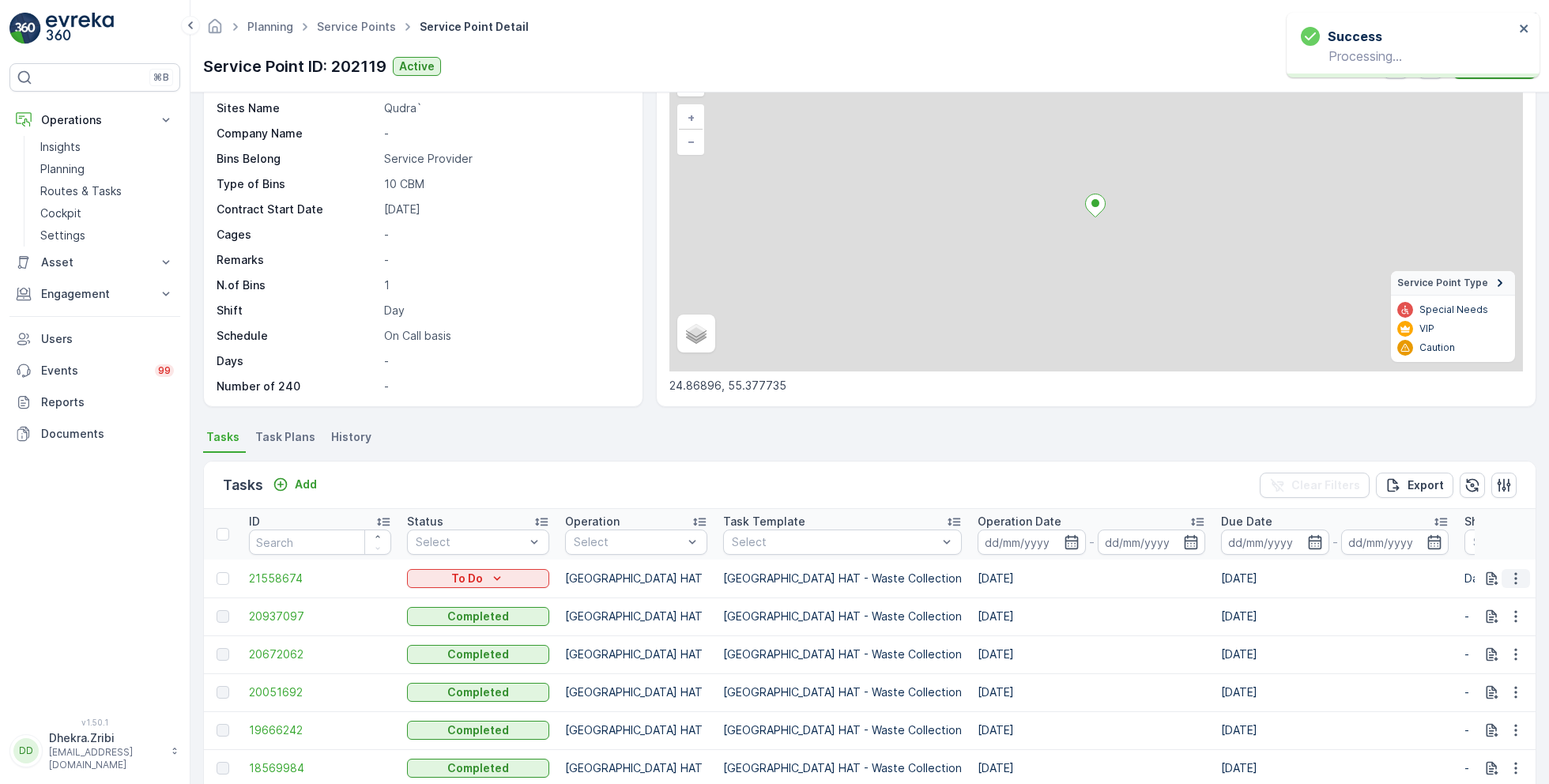
click at [1515, 575] on icon "button" at bounding box center [1516, 579] width 16 height 16
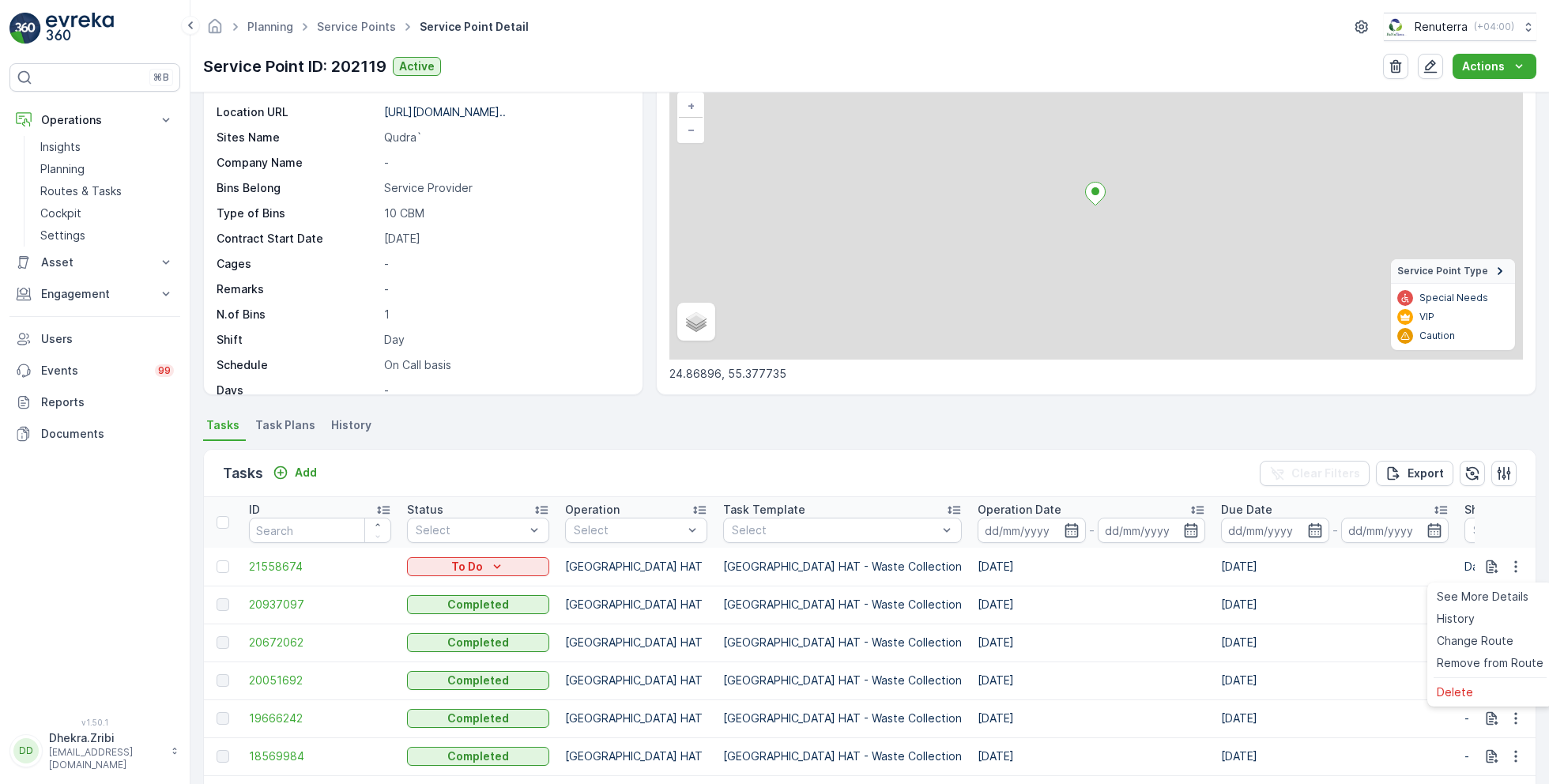
scroll to position [121, 0]
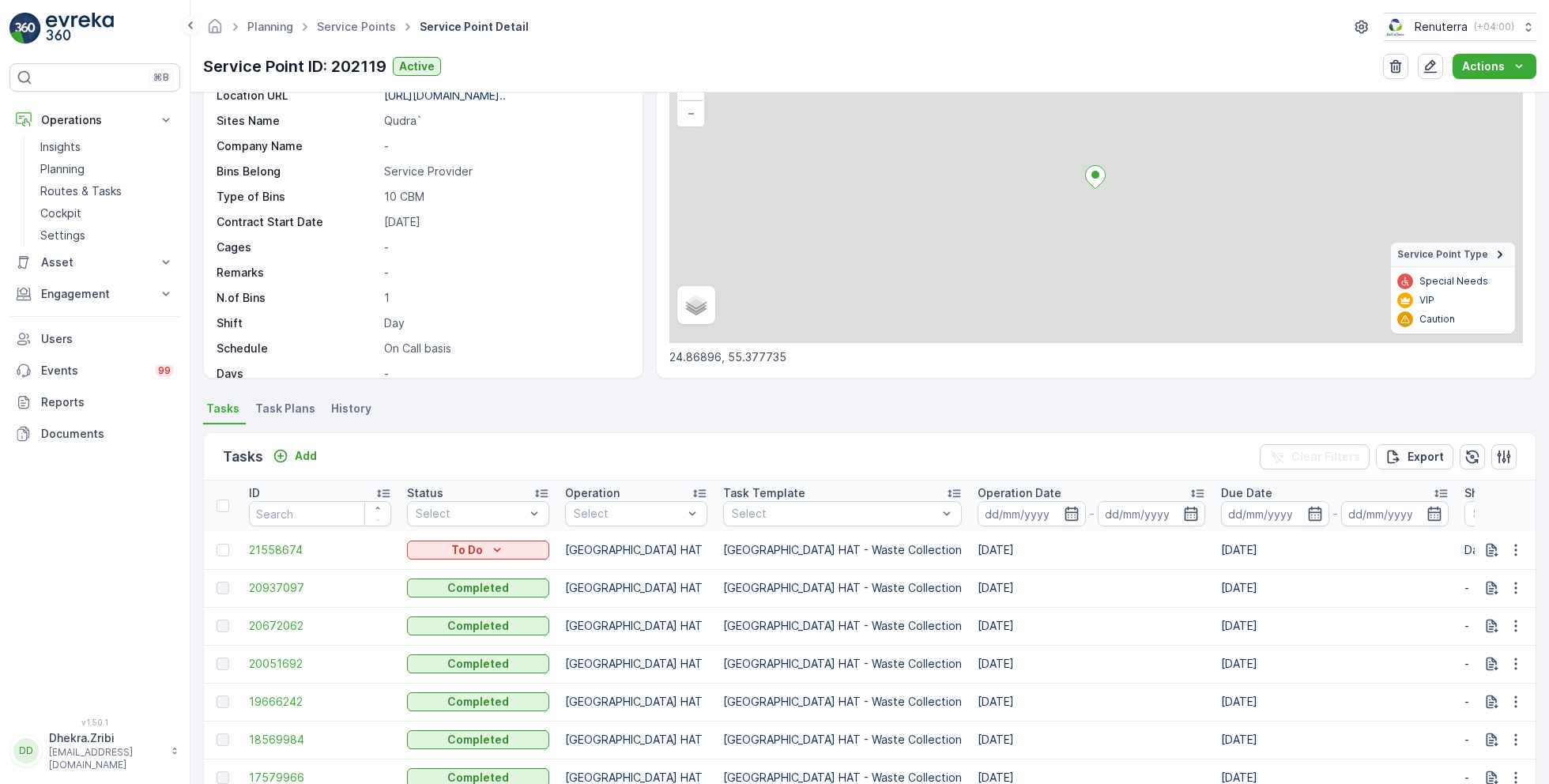
click at [1422, 404] on ul "Tasks Task Plans History" at bounding box center [870, 411] width 1333 height 27
click at [1511, 551] on icon "button" at bounding box center [1516, 550] width 16 height 16
click at [1466, 617] on span "Change Route" at bounding box center [1475, 616] width 77 height 16
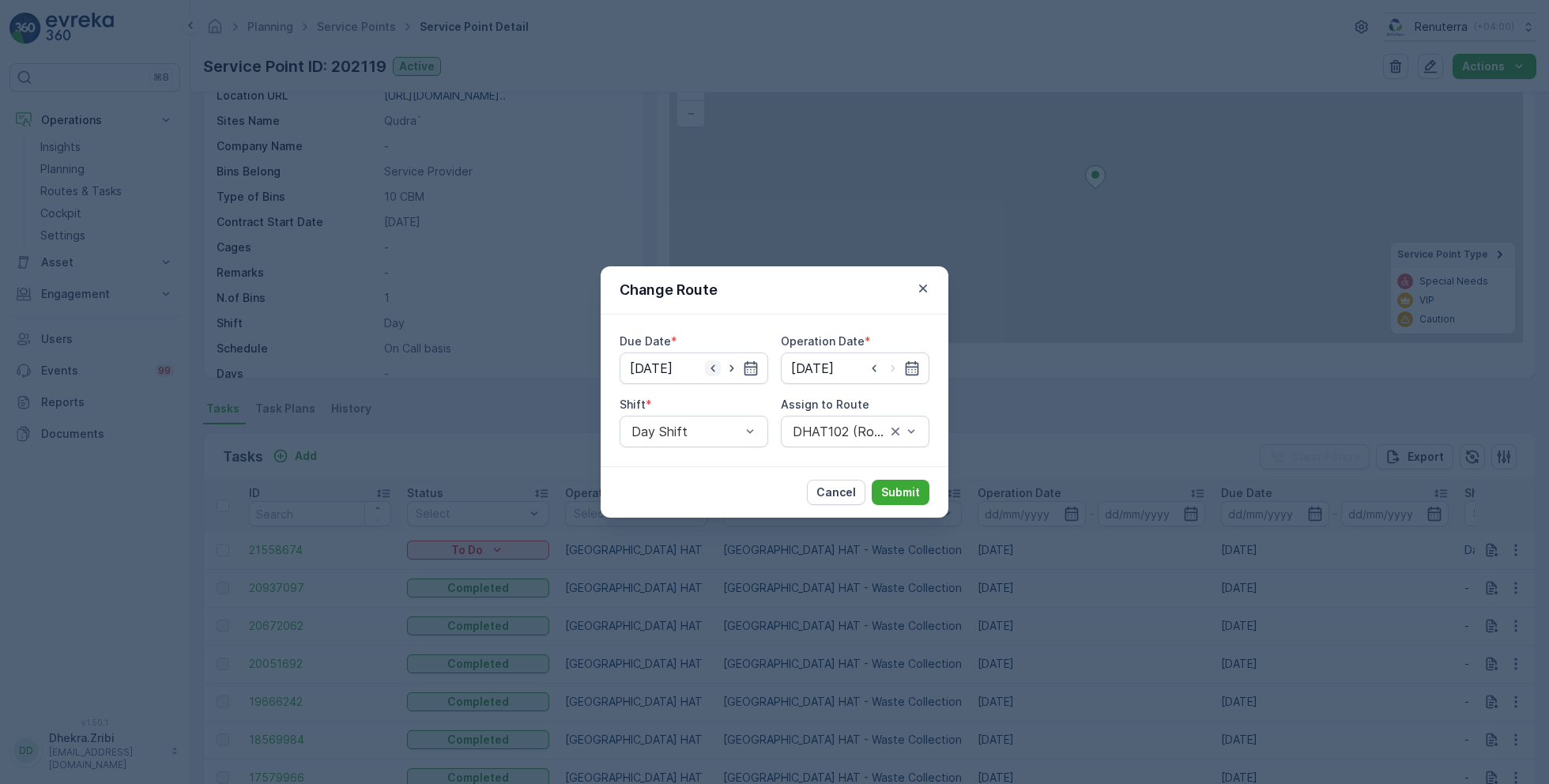
click at [711, 365] on icon "button" at bounding box center [713, 368] width 16 height 16
type input "[DATE]"
click at [872, 373] on input at bounding box center [855, 368] width 149 height 32
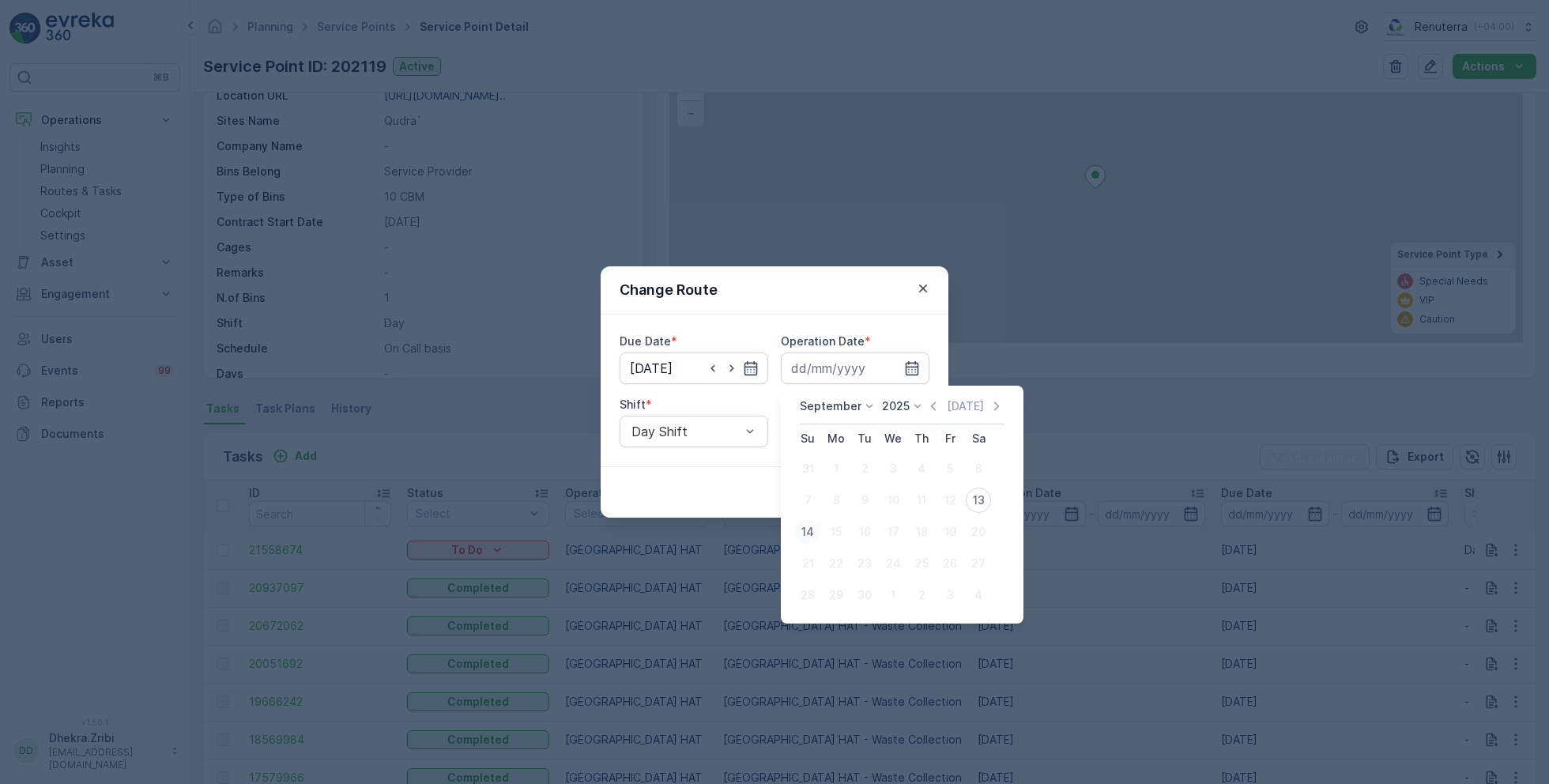
click at [804, 536] on div "14" at bounding box center [808, 532] width 26 height 26
type input "[DATE]"
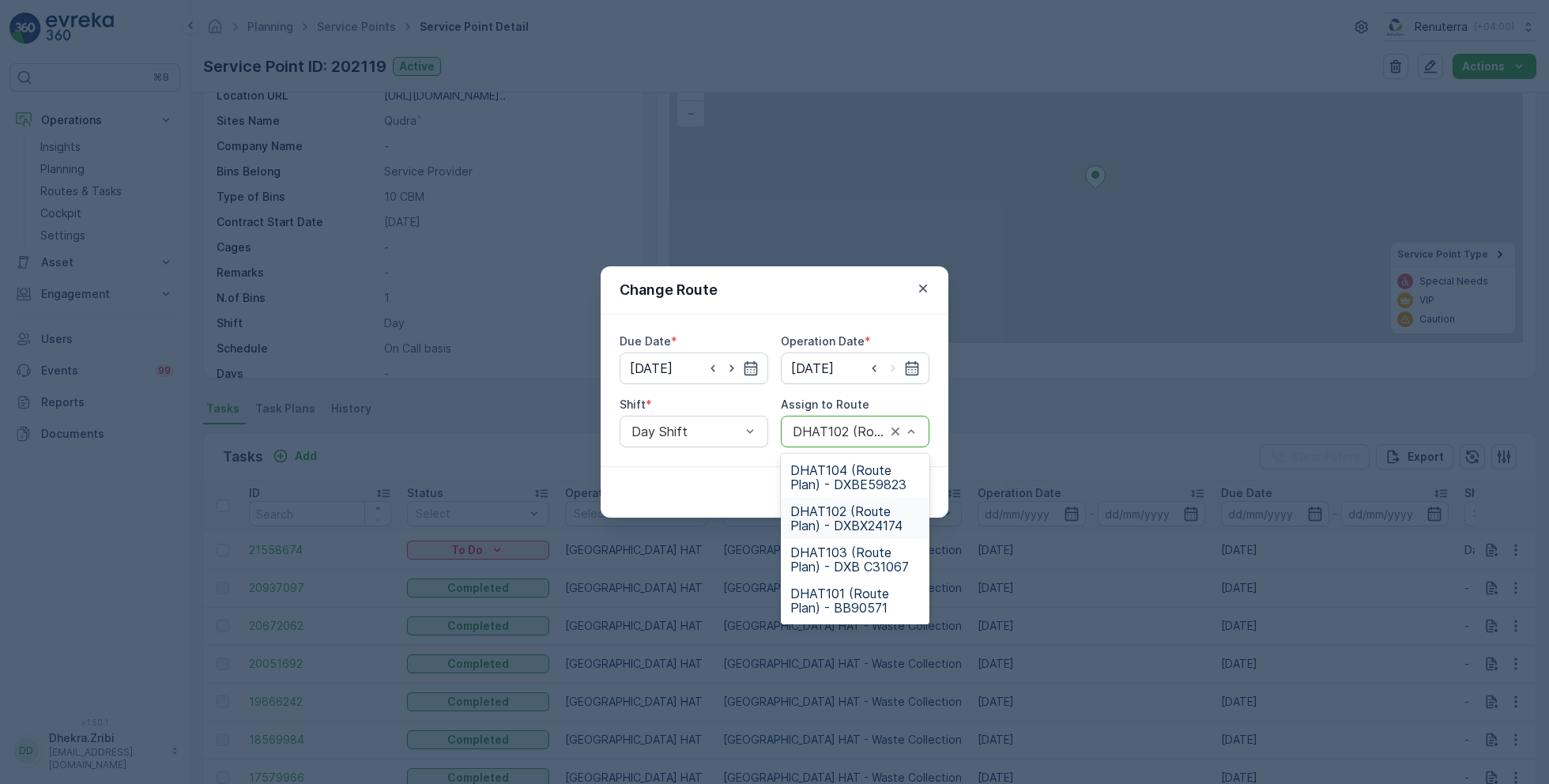
click at [842, 511] on span "DHAT102 (Route Plan) - DXBX24174" at bounding box center [855, 519] width 129 height 29
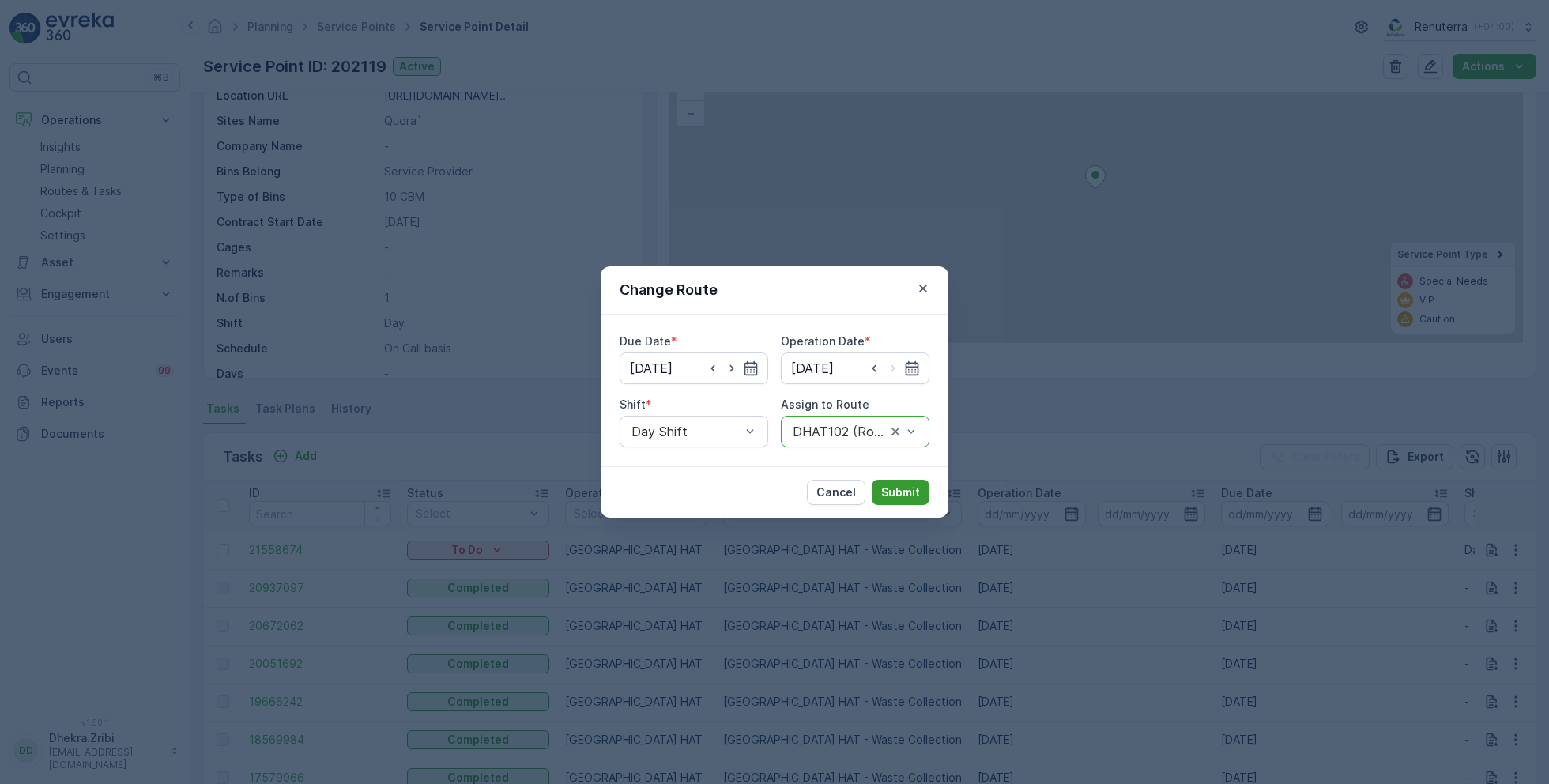
click at [905, 495] on p "Submit" at bounding box center [901, 492] width 38 height 16
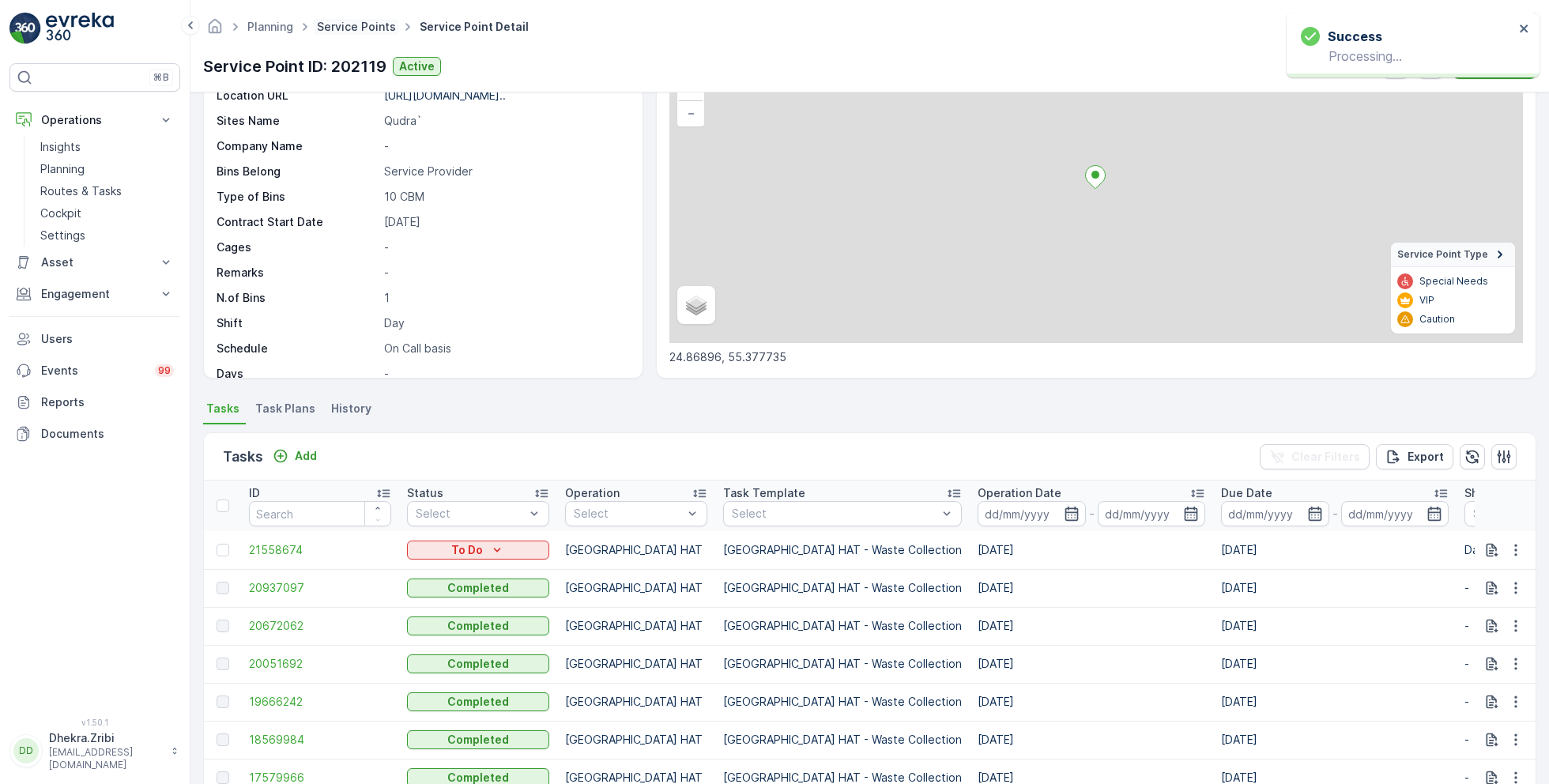
click at [367, 26] on link "Service Points" at bounding box center [356, 26] width 79 height 14
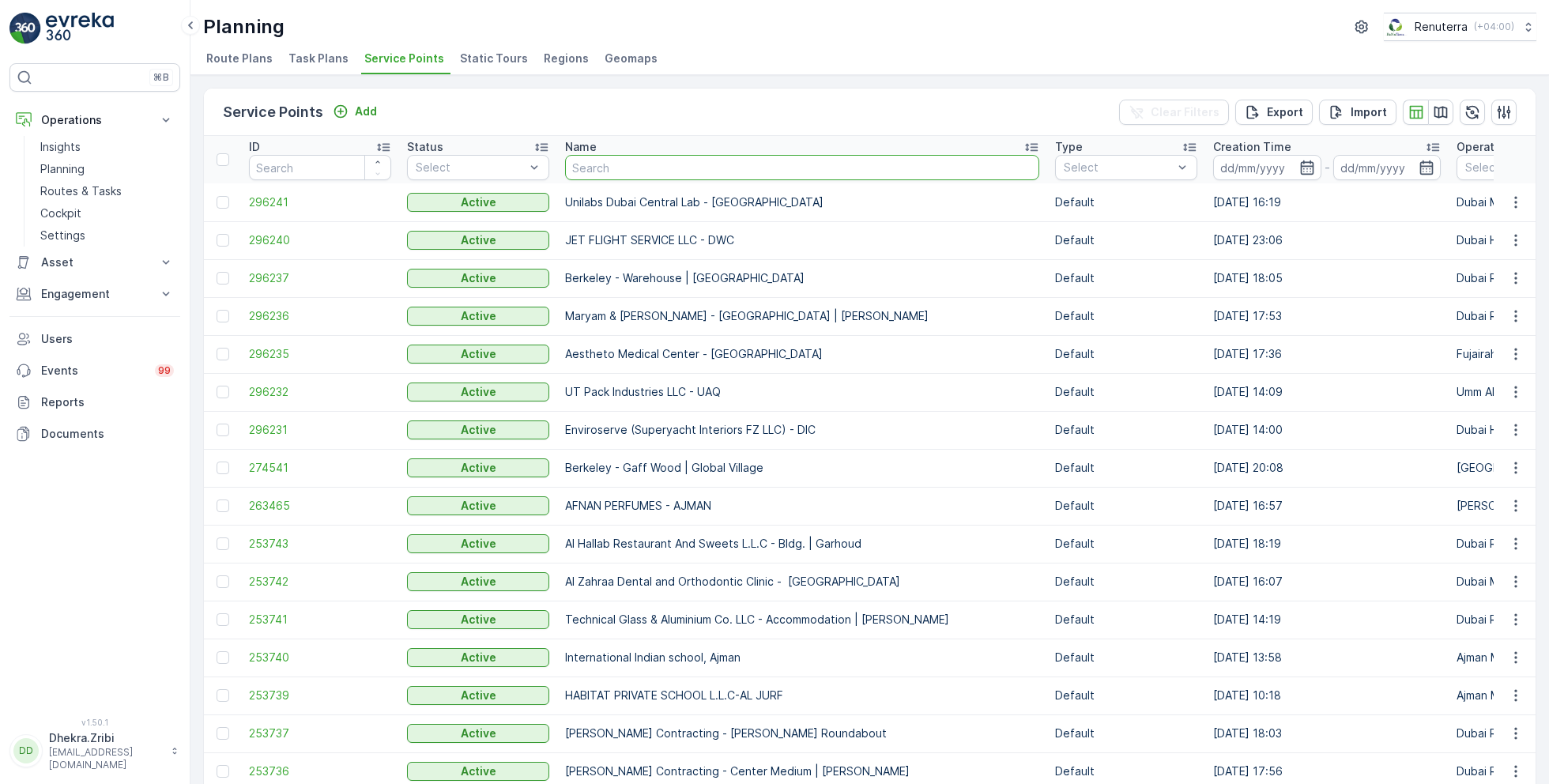
click at [599, 158] on input "text" at bounding box center [802, 168] width 474 height 26
paste input "GULF CONTRACTING AND LANDSCAPING LLC - Khawaneej"
type input "GULF CONTRACTING AND LANDSCAPING LLC - Khawaneej"
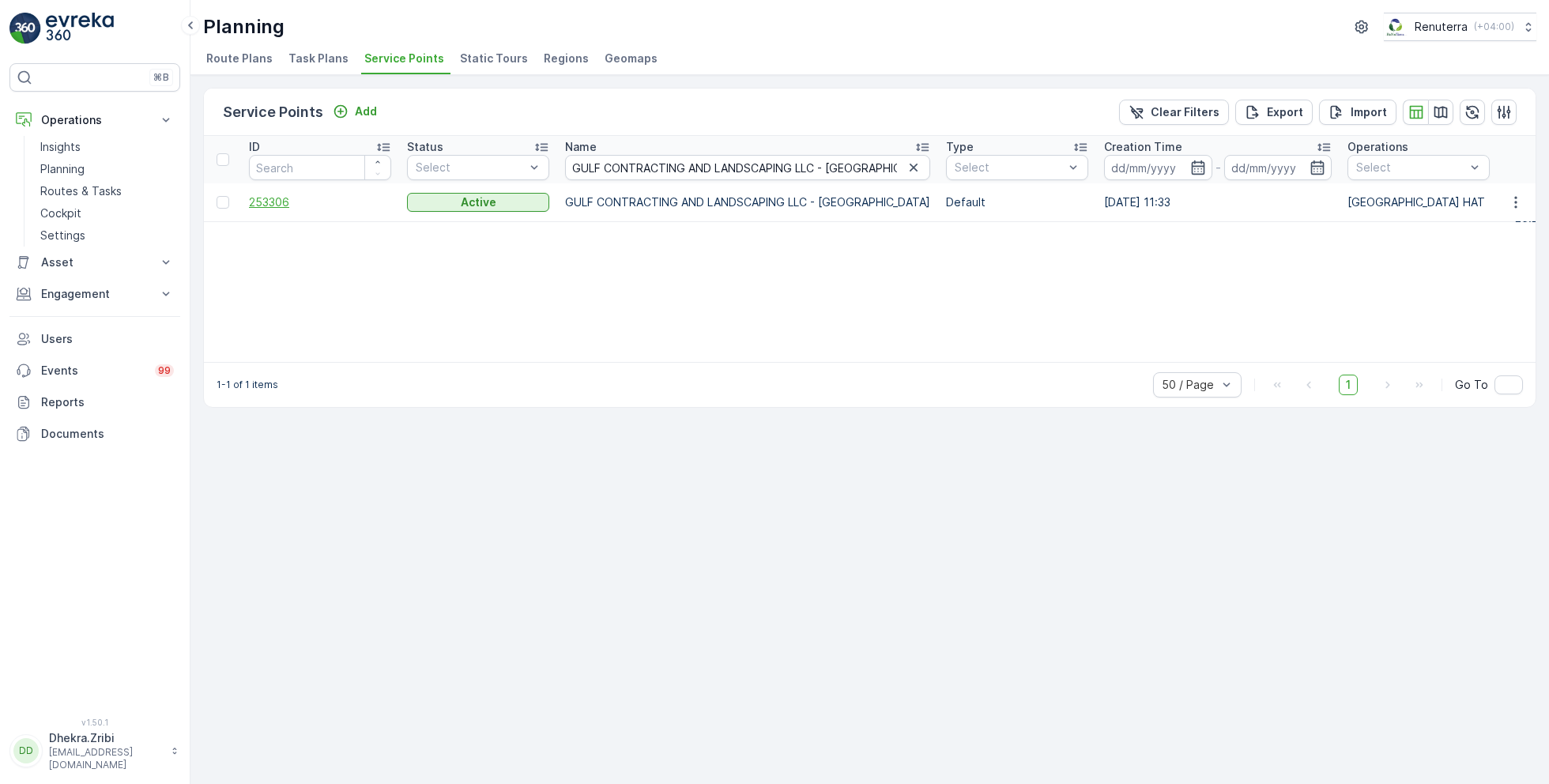
click at [267, 197] on span "253306" at bounding box center [320, 202] width 142 height 16
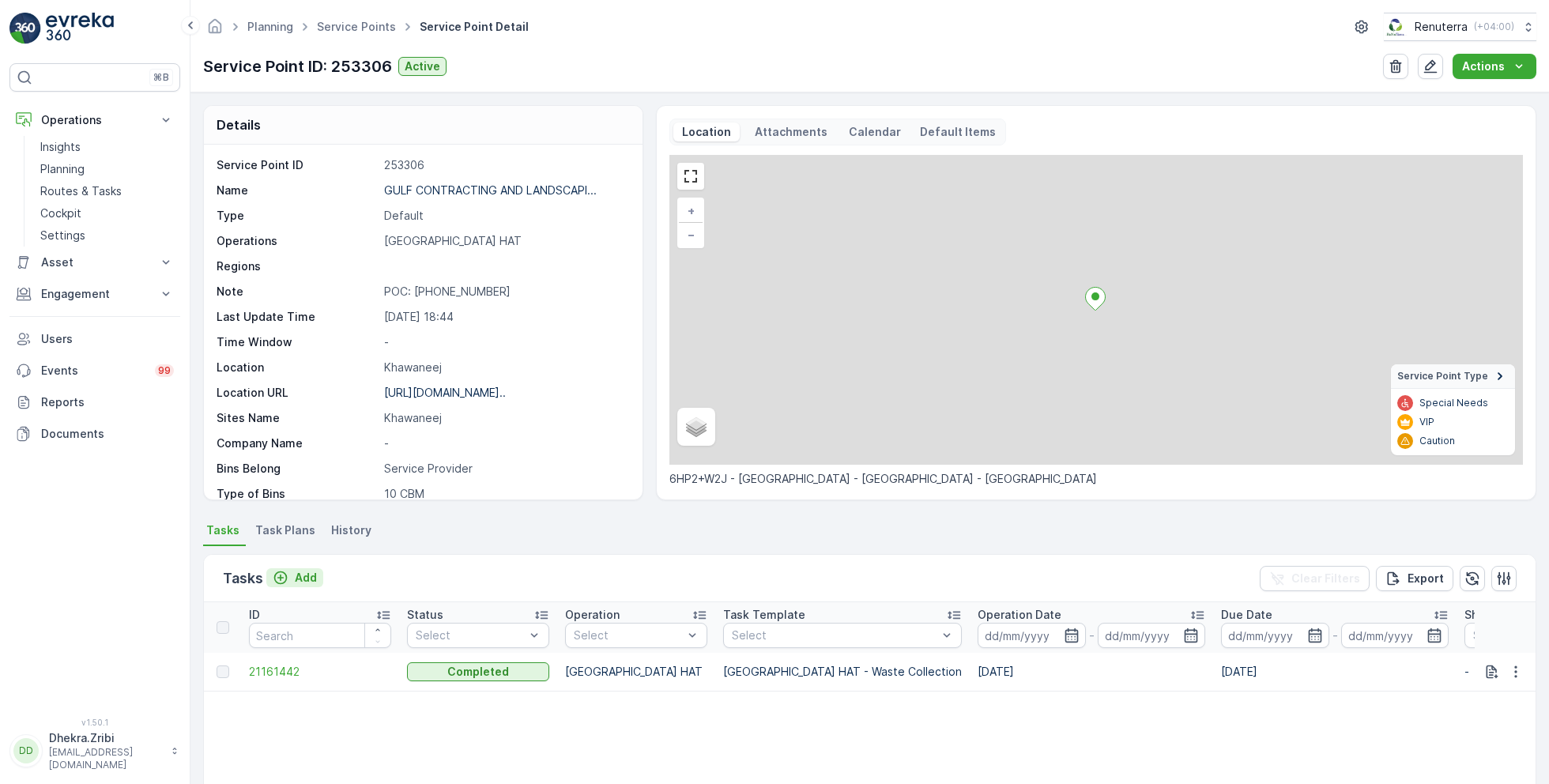
click at [297, 577] on p "Add" at bounding box center [306, 578] width 22 height 16
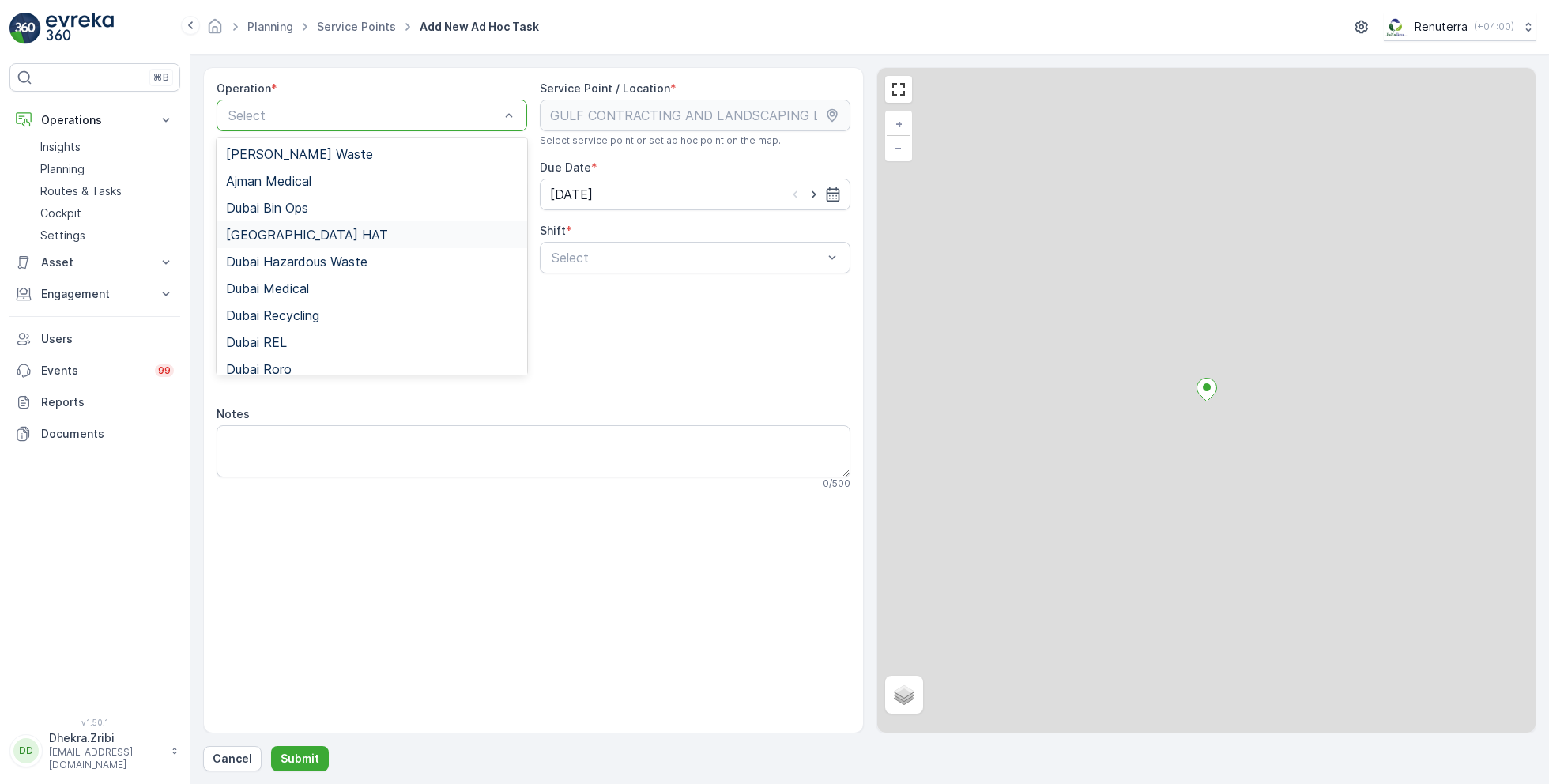
click at [299, 237] on div "[GEOGRAPHIC_DATA] HAT" at bounding box center [372, 235] width 292 height 14
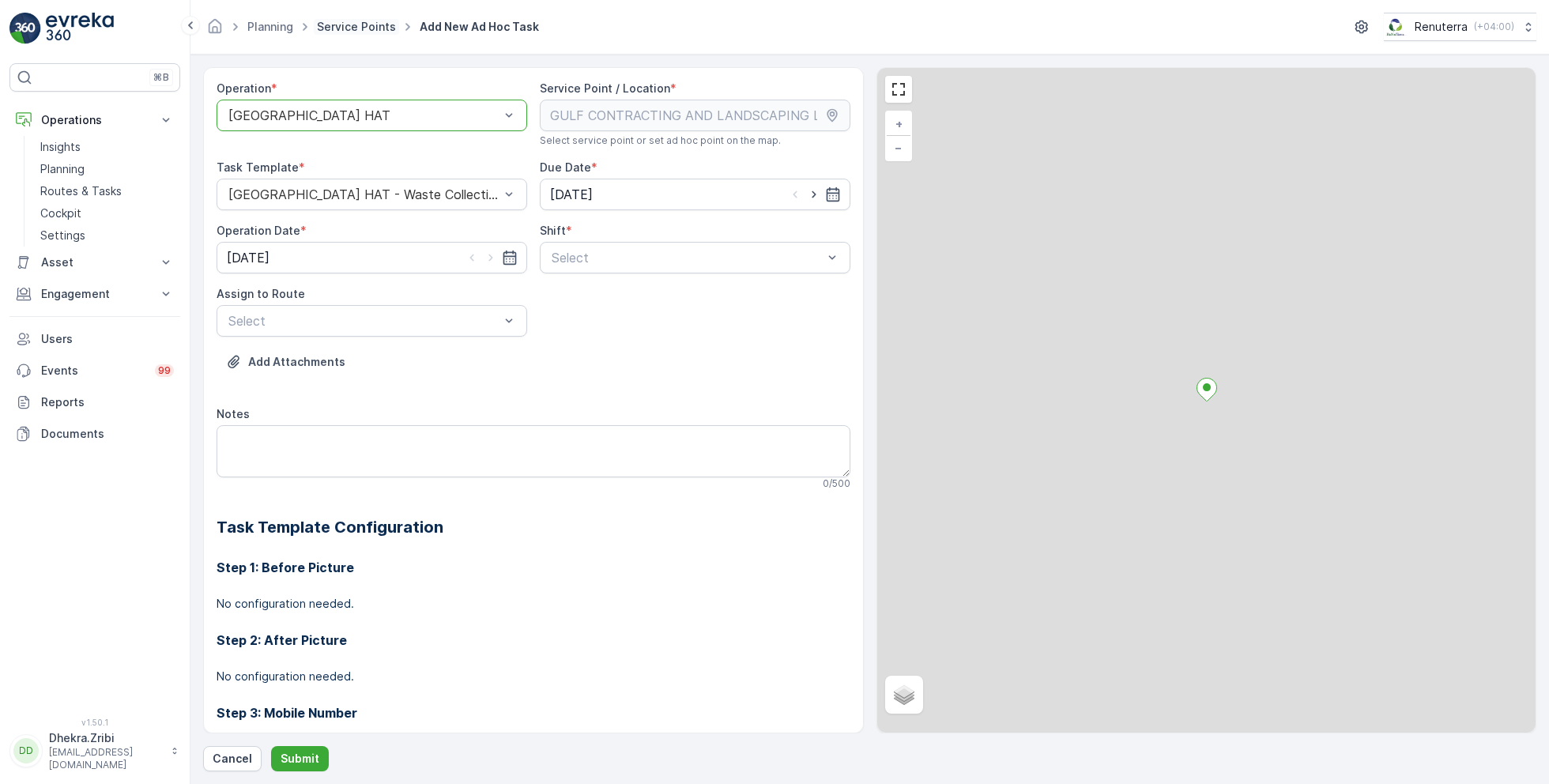
click at [366, 20] on link "Service Points" at bounding box center [356, 26] width 79 height 14
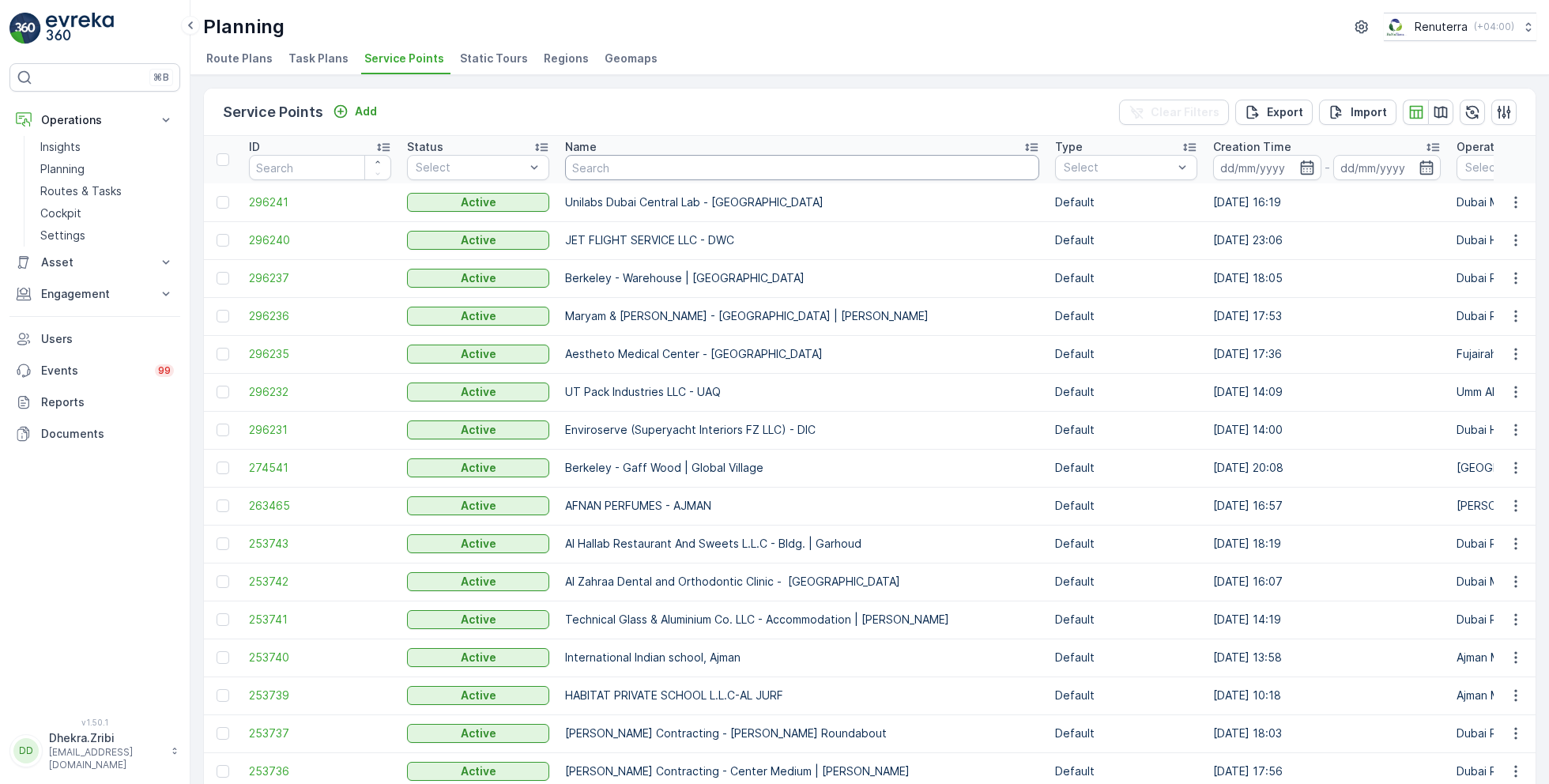
click at [639, 173] on input "text" at bounding box center [802, 168] width 474 height 26
paste input "[PERSON_NAME] Workshop"
type input "[PERSON_NAME] Workshop"
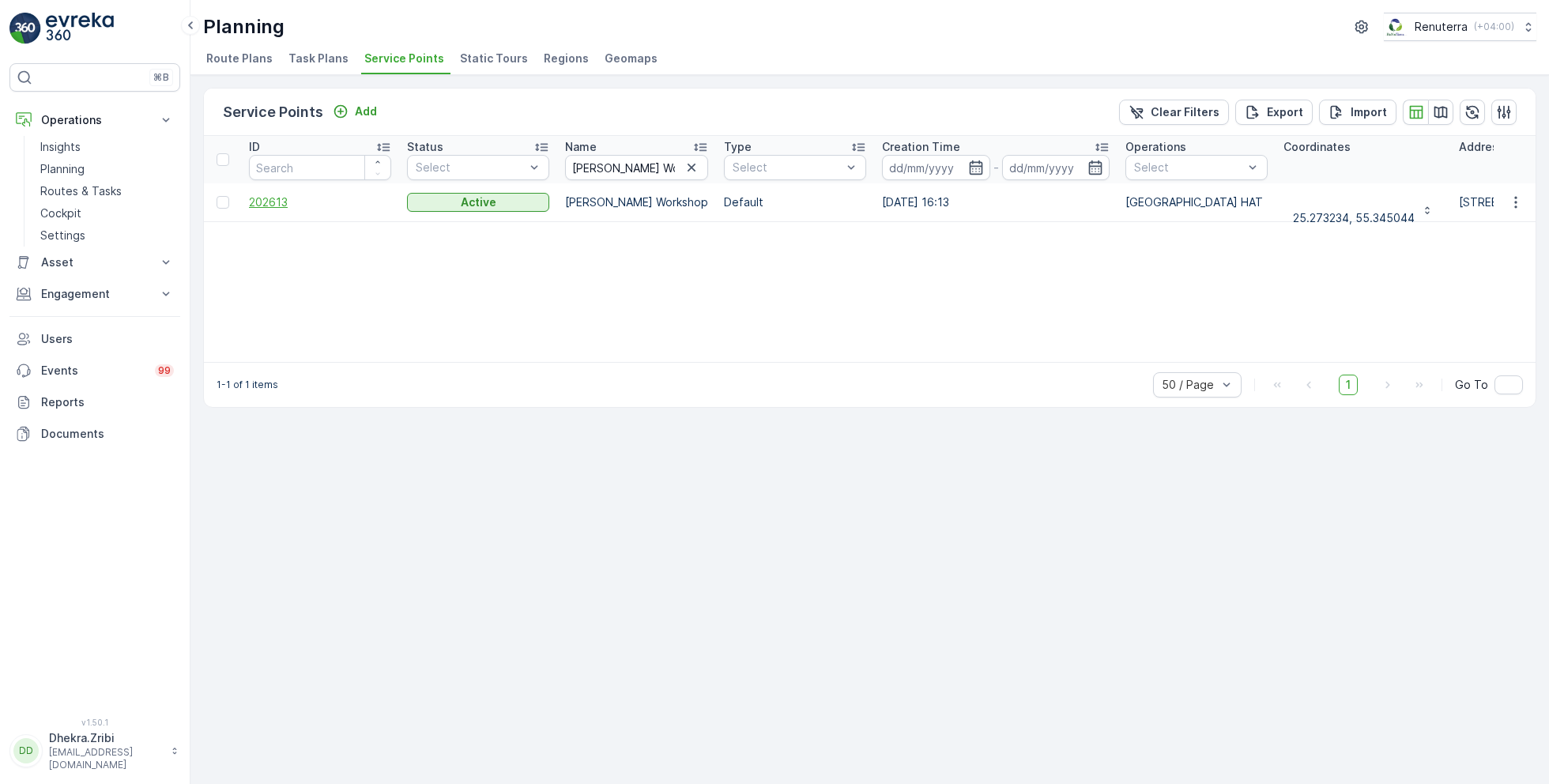
click at [277, 201] on span "202613" at bounding box center [320, 202] width 142 height 16
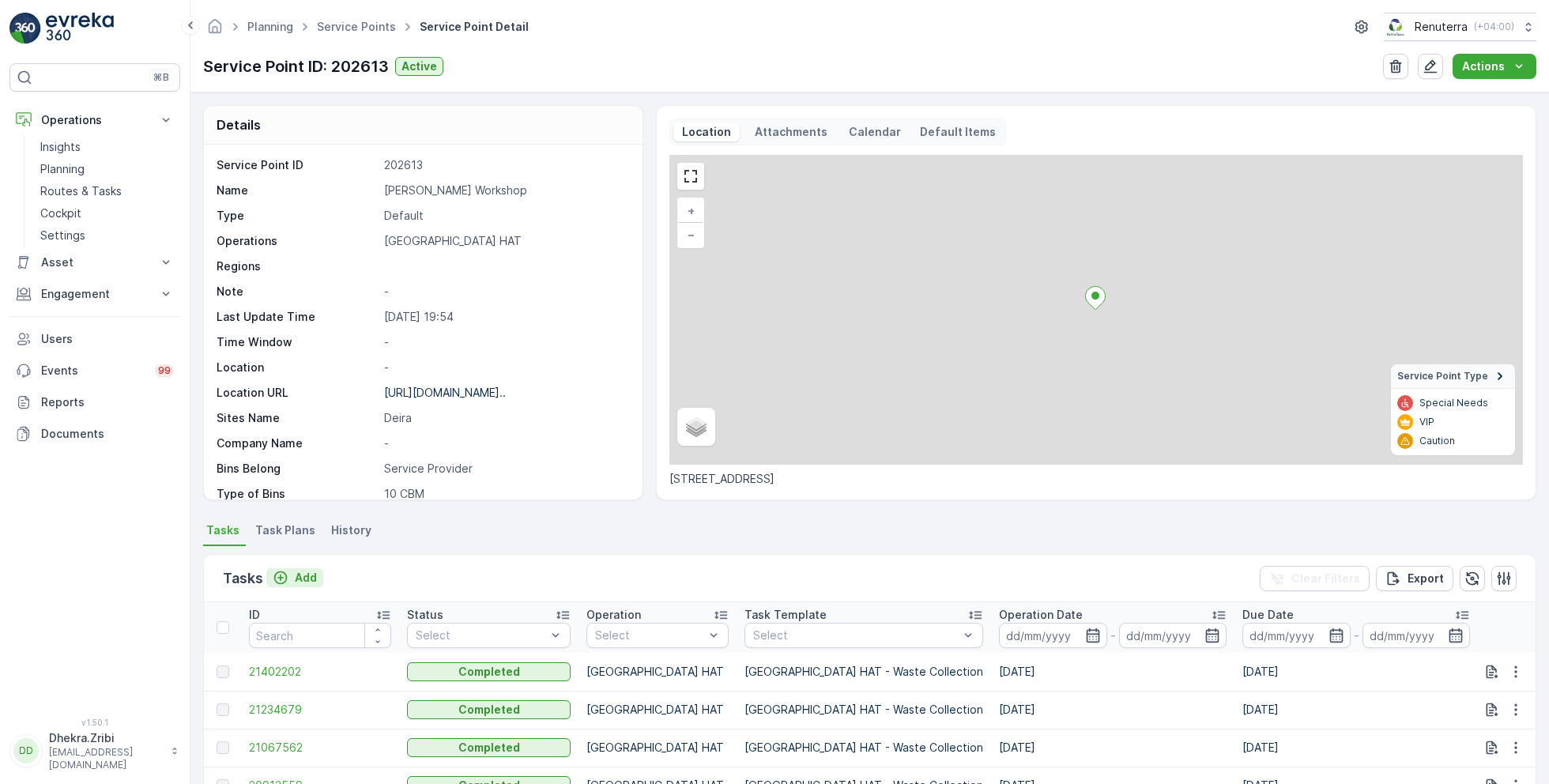
click at [296, 575] on p "Add" at bounding box center [306, 578] width 22 height 16
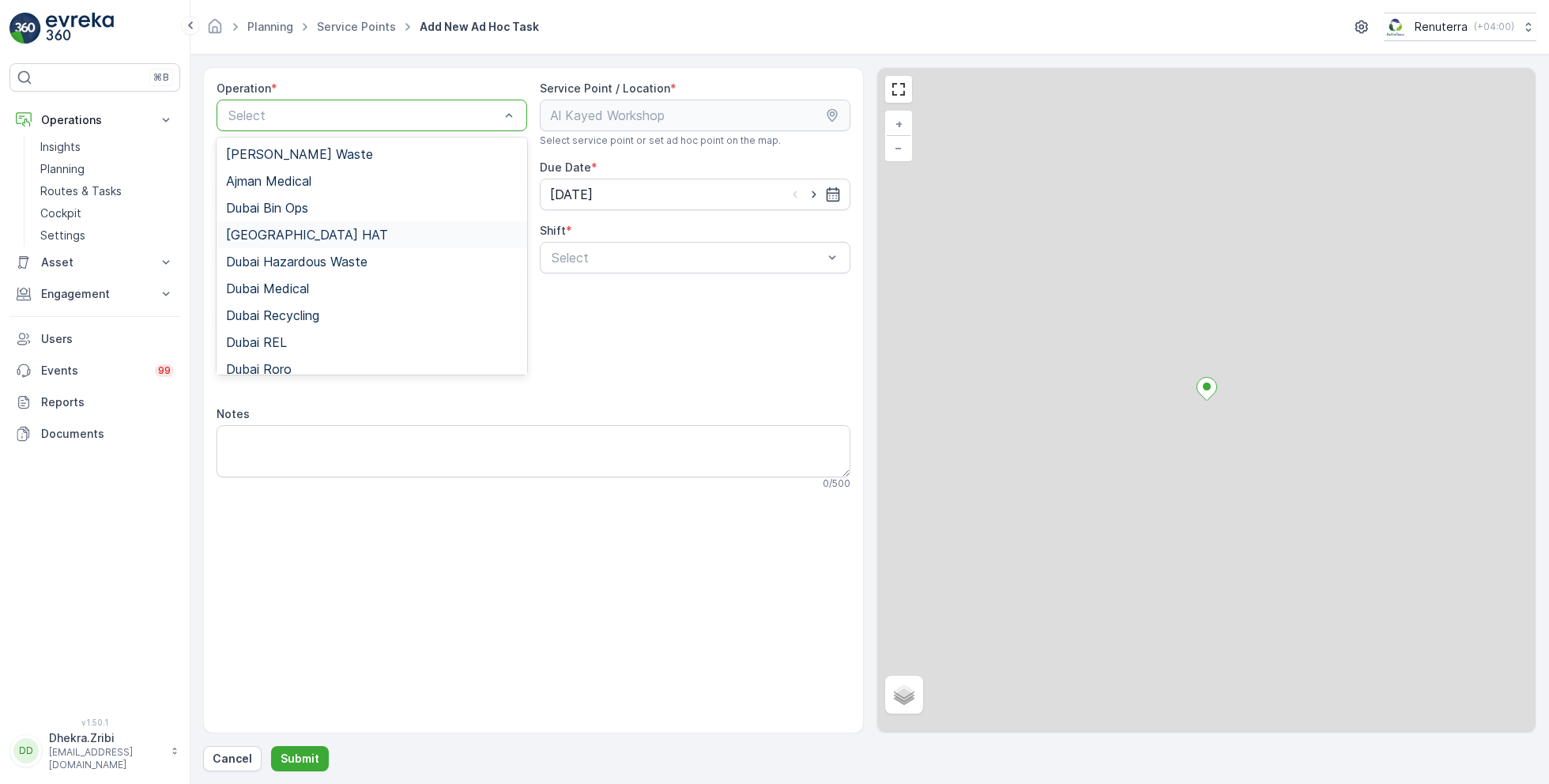
click at [280, 233] on span "[GEOGRAPHIC_DATA] HAT" at bounding box center [307, 235] width 162 height 14
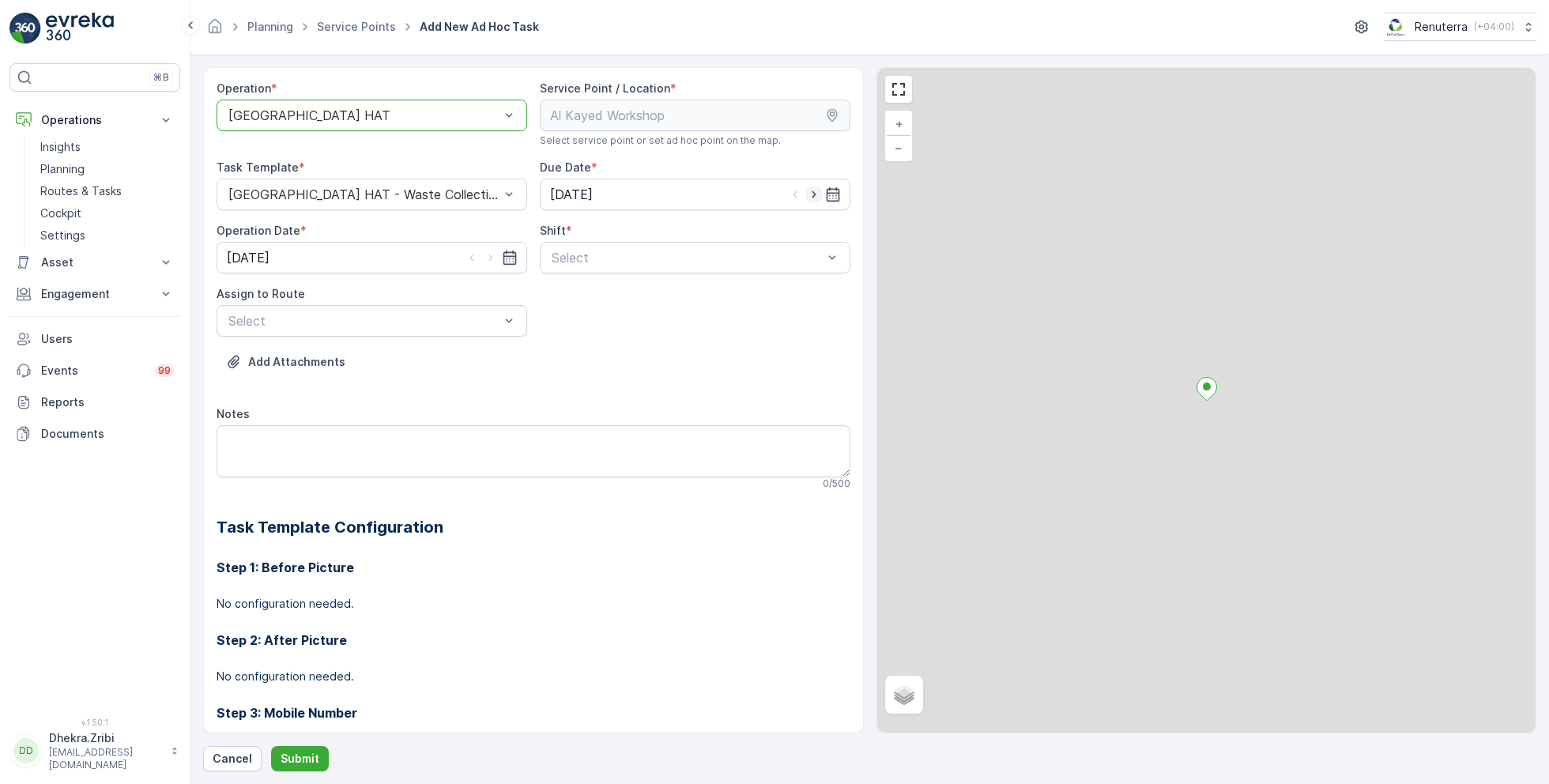
click at [813, 192] on icon "button" at bounding box center [814, 194] width 16 height 16
type input "[DATE]"
click at [495, 254] on icon "button" at bounding box center [491, 257] width 16 height 16
type input "[DATE]"
click at [559, 296] on span "Day Shift" at bounding box center [577, 296] width 56 height 14
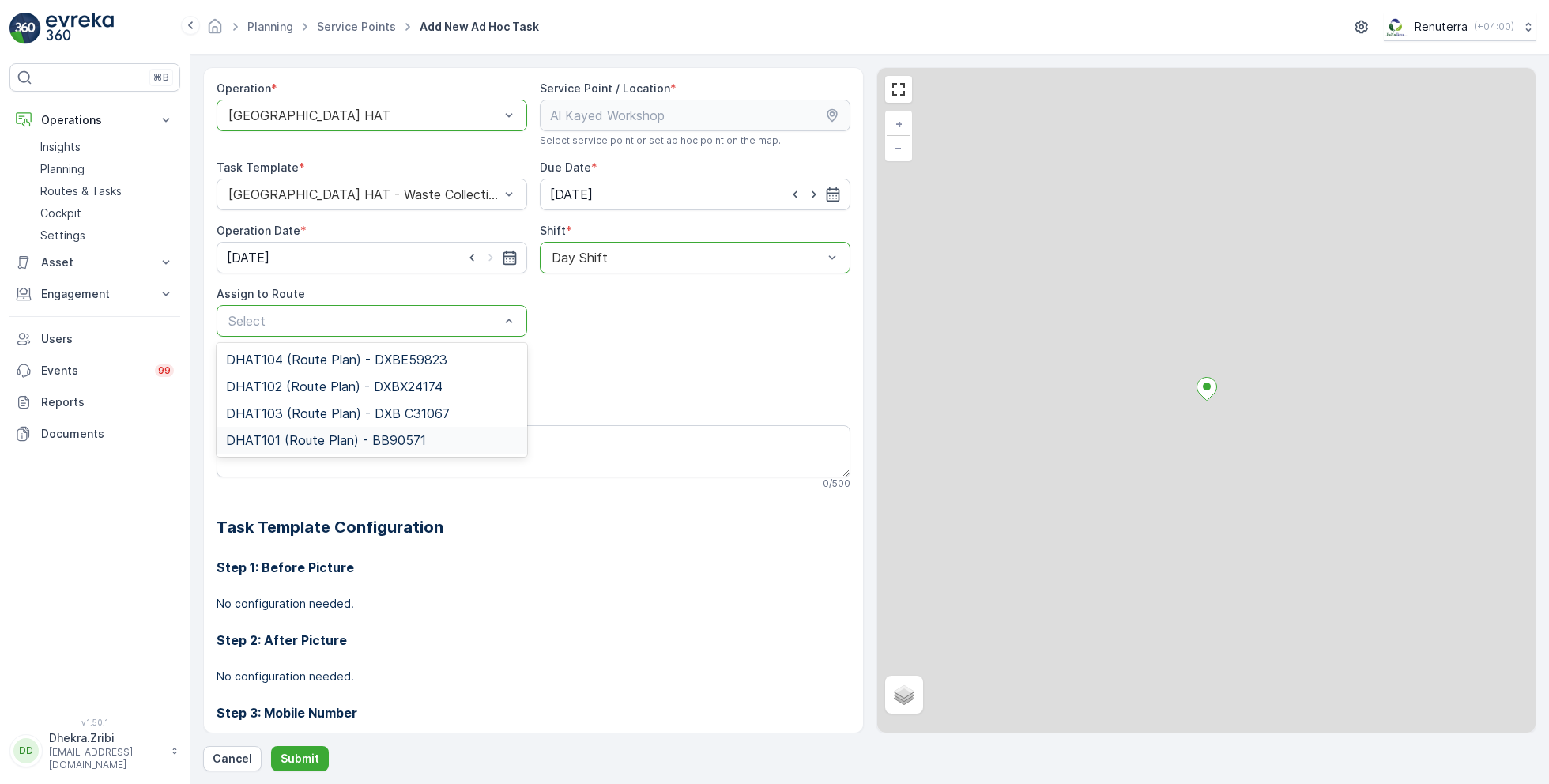
click at [292, 439] on span "DHAT101 (Route Plan) - BB90571" at bounding box center [326, 440] width 200 height 14
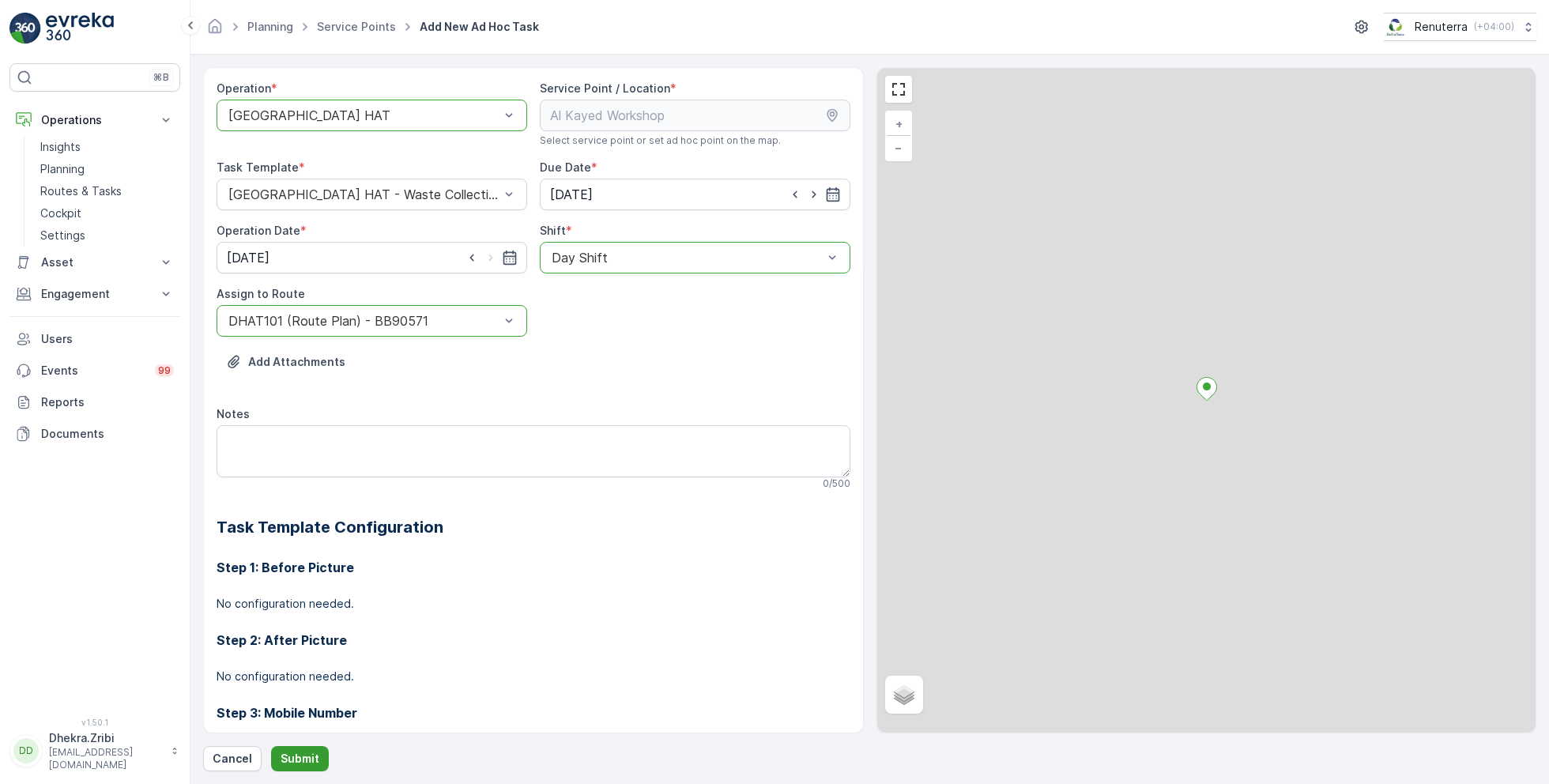
click at [300, 755] on p "Submit" at bounding box center [300, 758] width 38 height 16
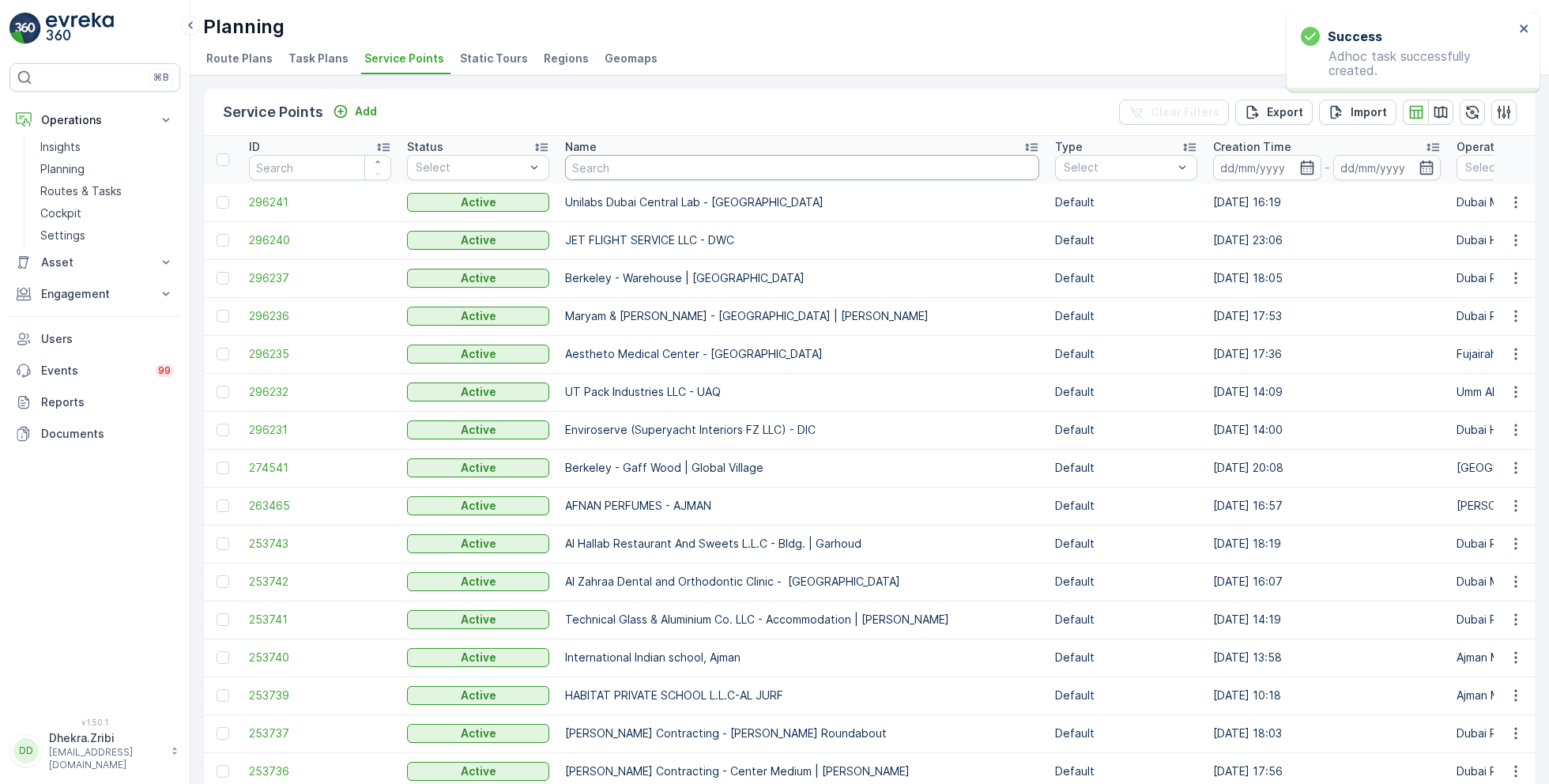
click at [619, 161] on input "text" at bounding box center [802, 168] width 474 height 26
paste input "Besix Construct LLC- Head Office"
type input "Besix Construct LLC- Head Office"
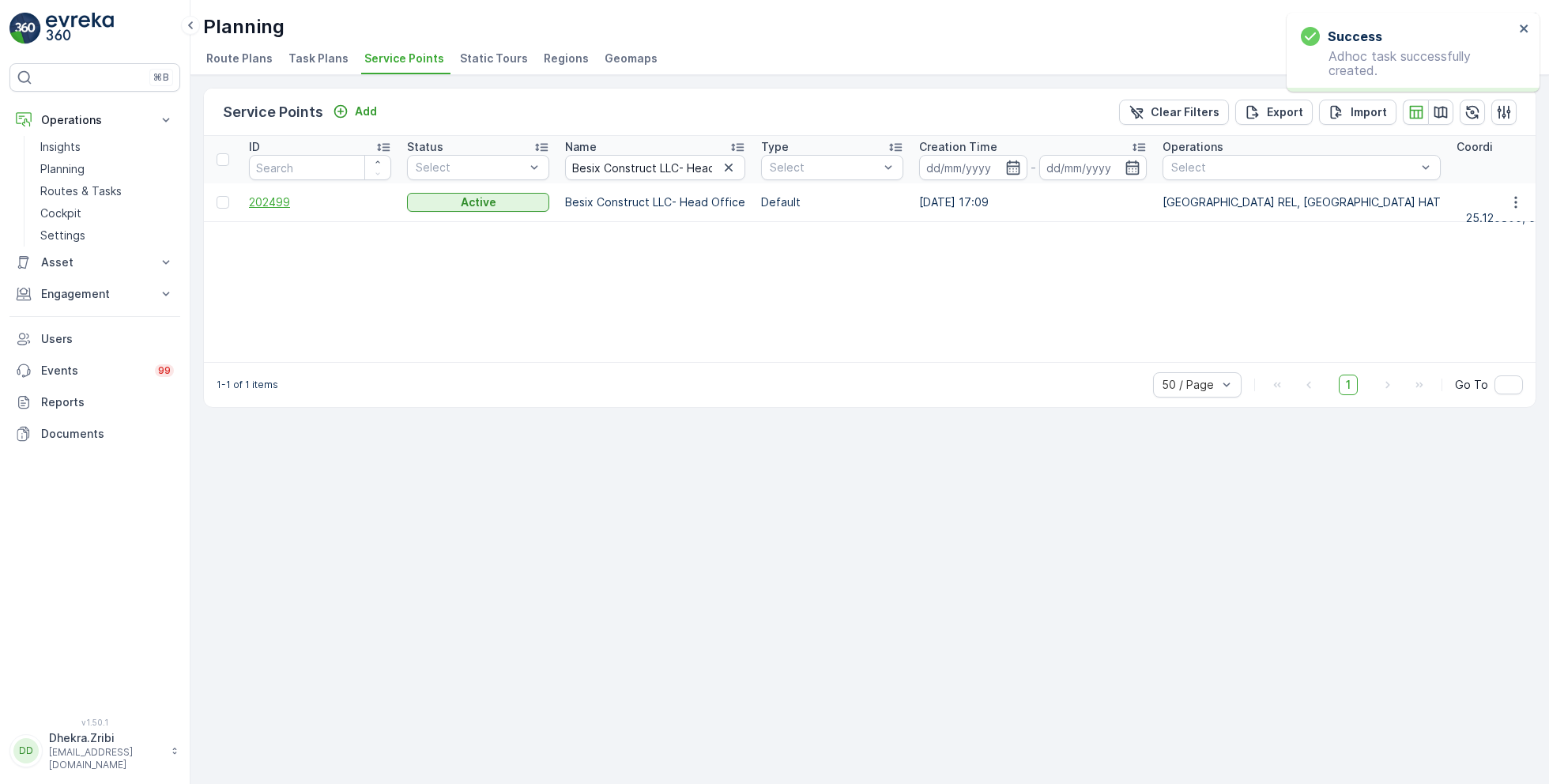
click at [274, 197] on span "202499" at bounding box center [320, 202] width 142 height 16
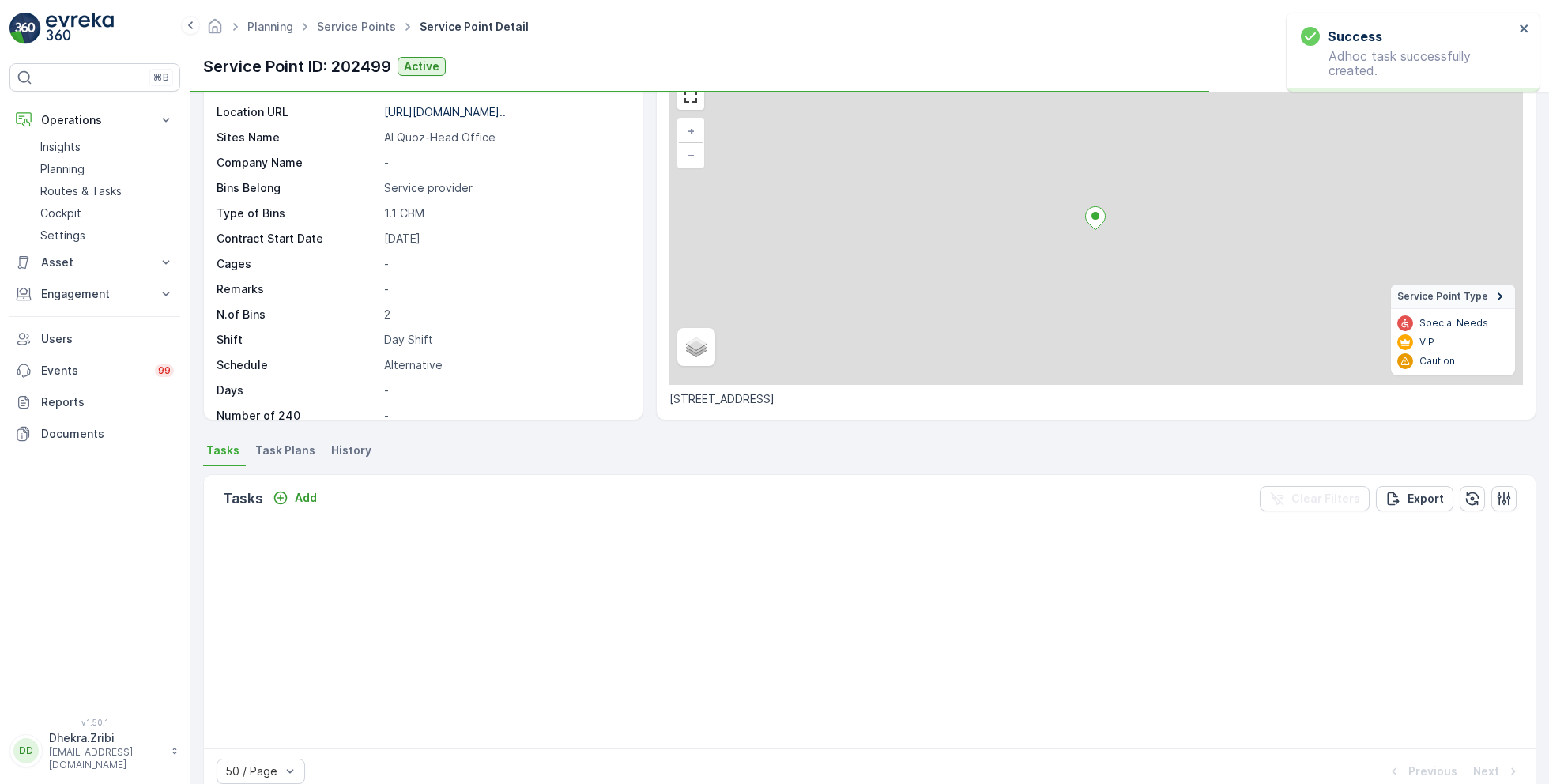
scroll to position [90, 0]
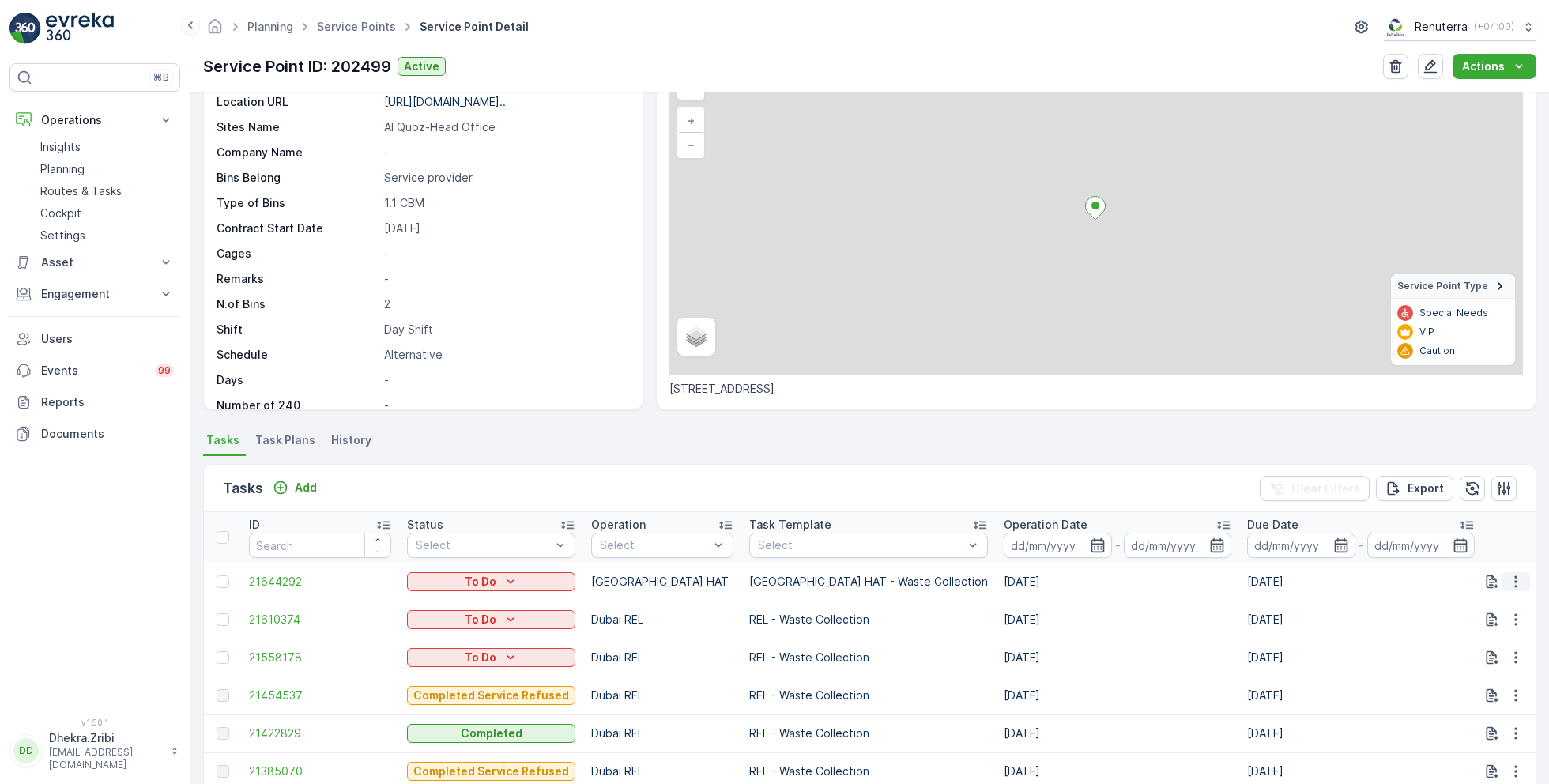
click at [1508, 581] on icon "button" at bounding box center [1516, 582] width 16 height 16
click at [1463, 651] on span "Change Route" at bounding box center [1475, 648] width 77 height 16
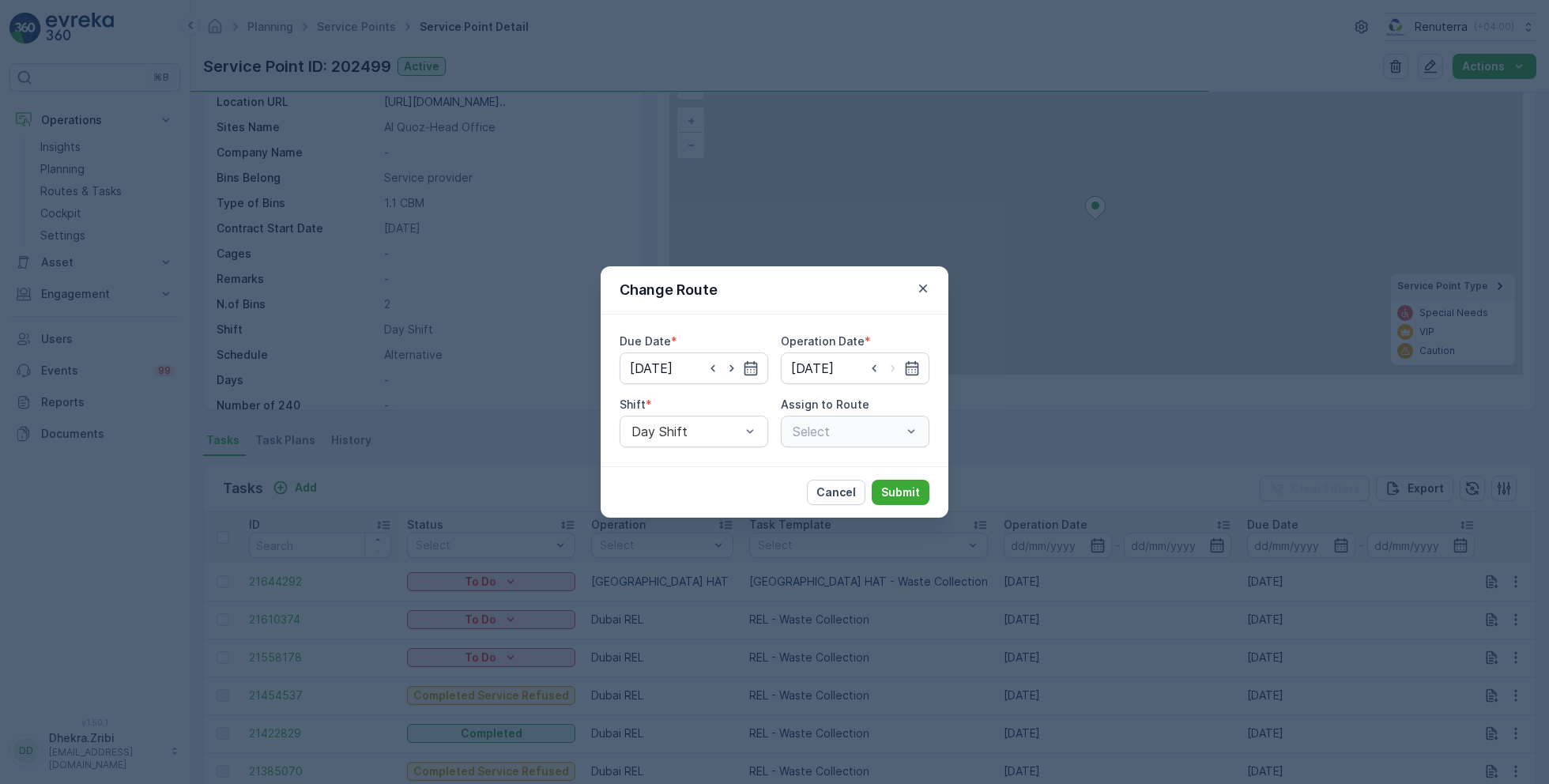
type input "[DATE]"
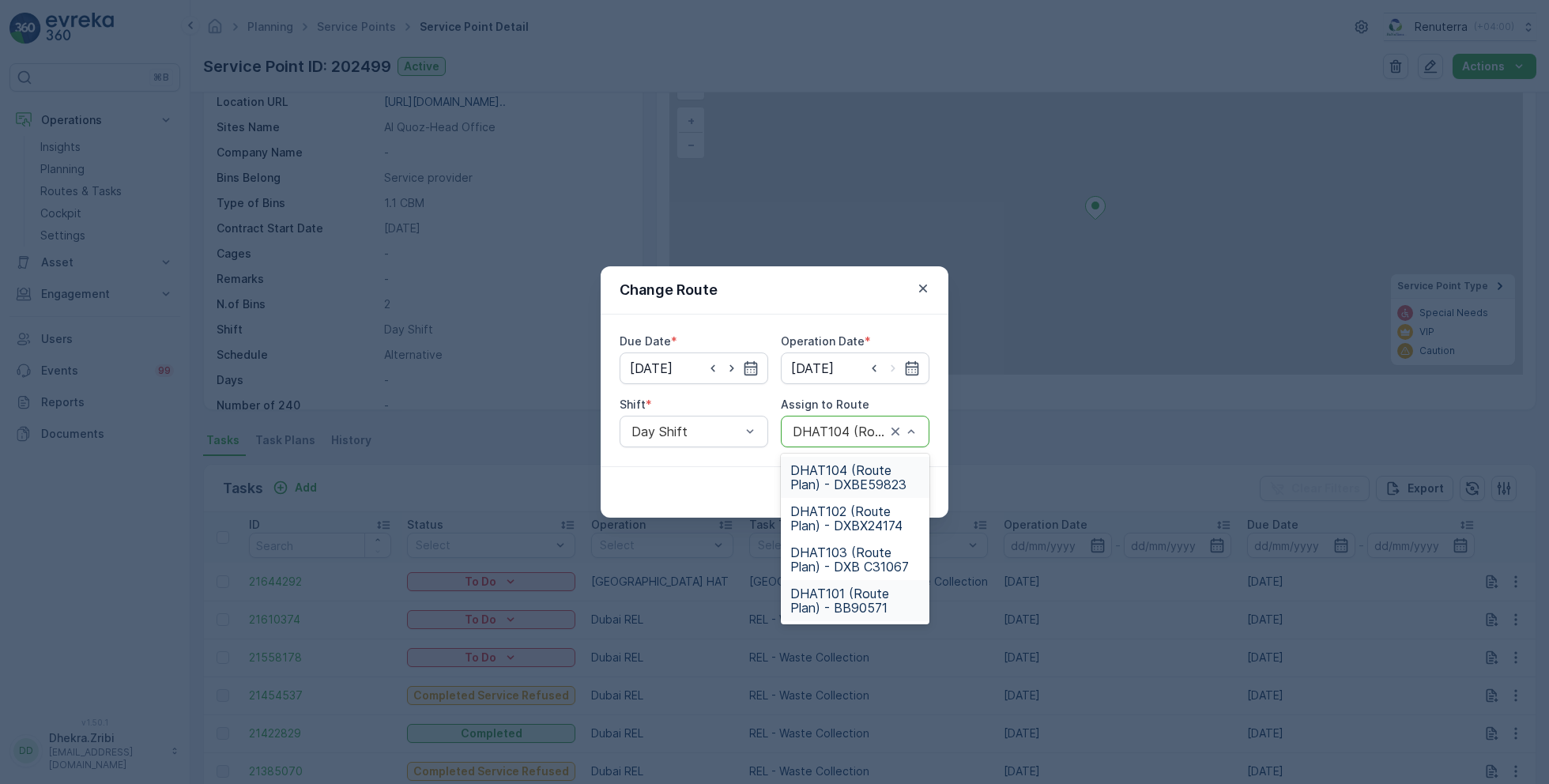
click at [823, 600] on span "DHAT101 (Route Plan) - BB90571" at bounding box center [855, 601] width 129 height 29
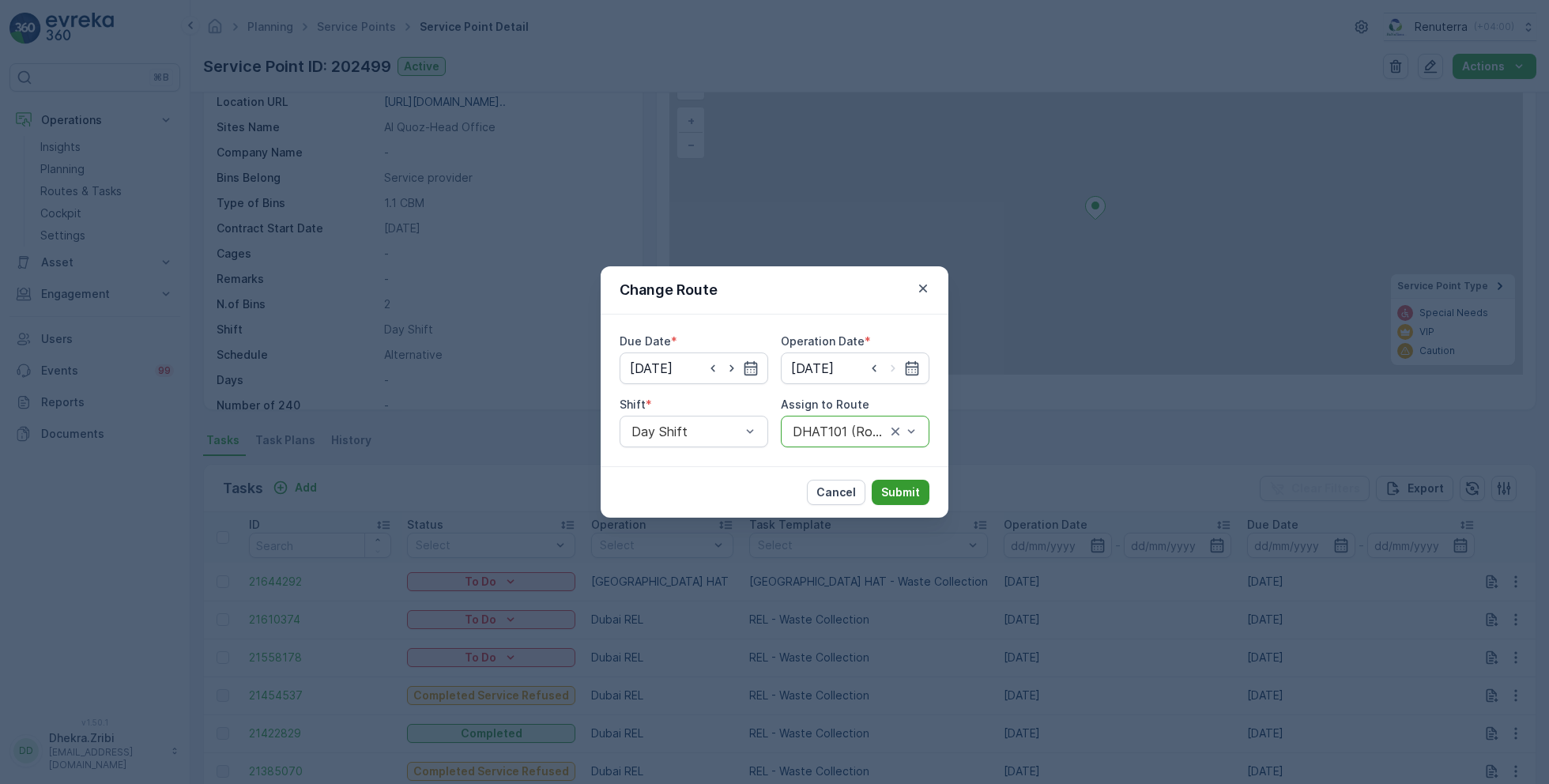
click at [907, 495] on p "Submit" at bounding box center [901, 492] width 38 height 16
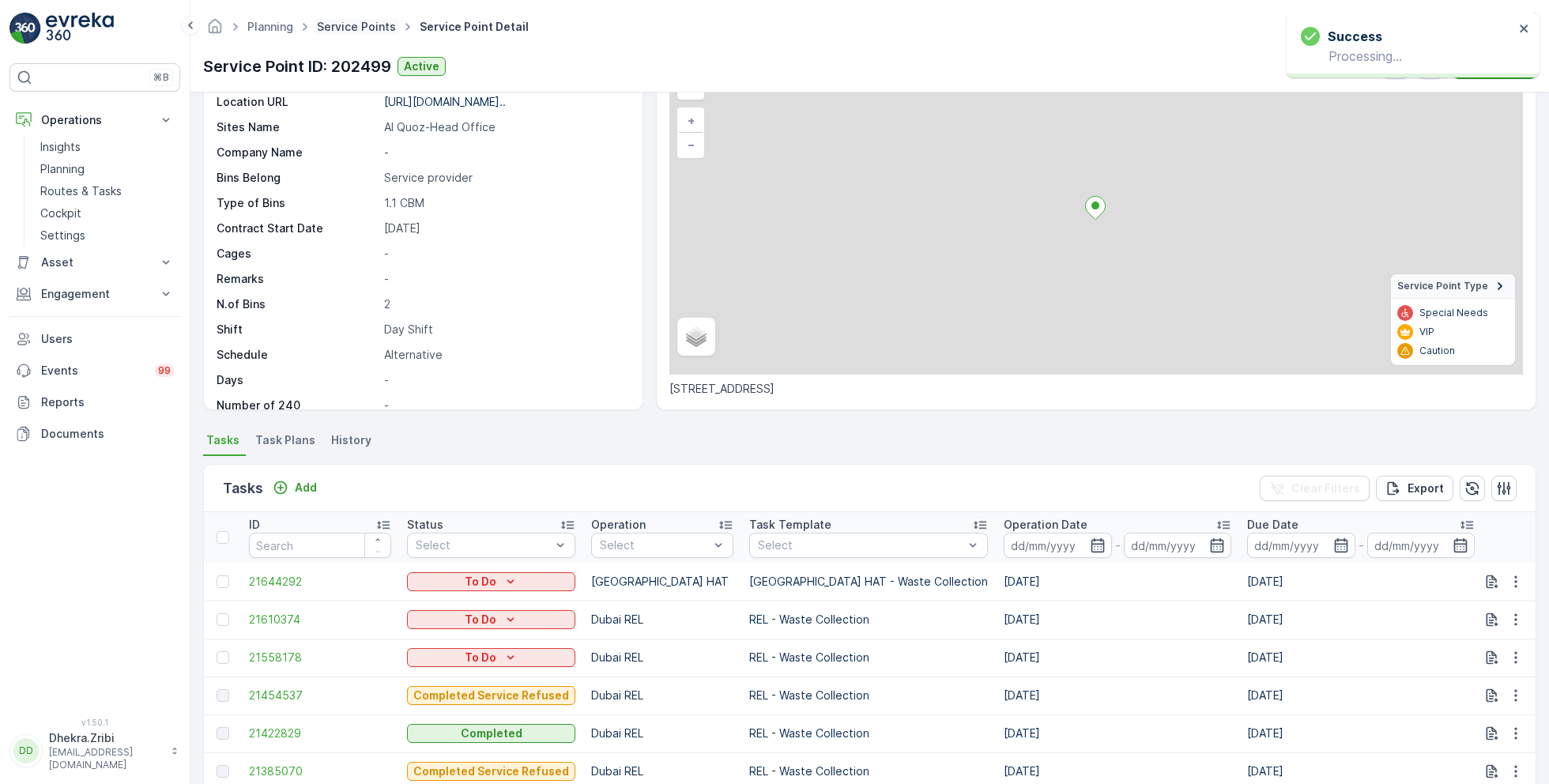
click at [372, 29] on link "Service Points" at bounding box center [356, 26] width 79 height 14
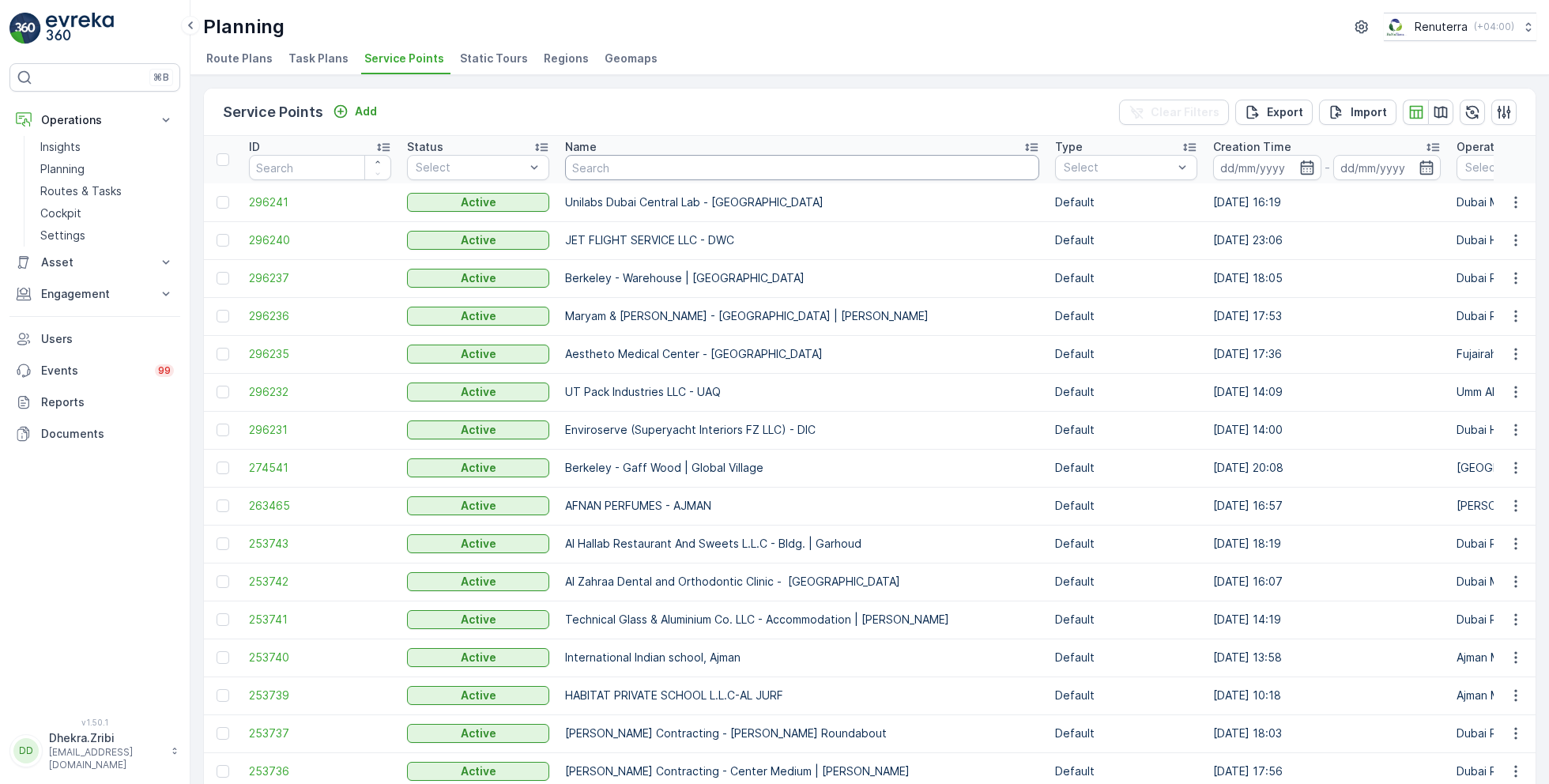
click at [680, 172] on input "text" at bounding box center [802, 168] width 474 height 26
paste input "SOBHA CONSTRUCTIONS LLC - [GEOGRAPHIC_DATA] Module 1 | [GEOGRAPHIC_DATA]"
type input "SOBHA CONSTRUCTIONS LLC - [GEOGRAPHIC_DATA] Module 1 | [GEOGRAPHIC_DATA]"
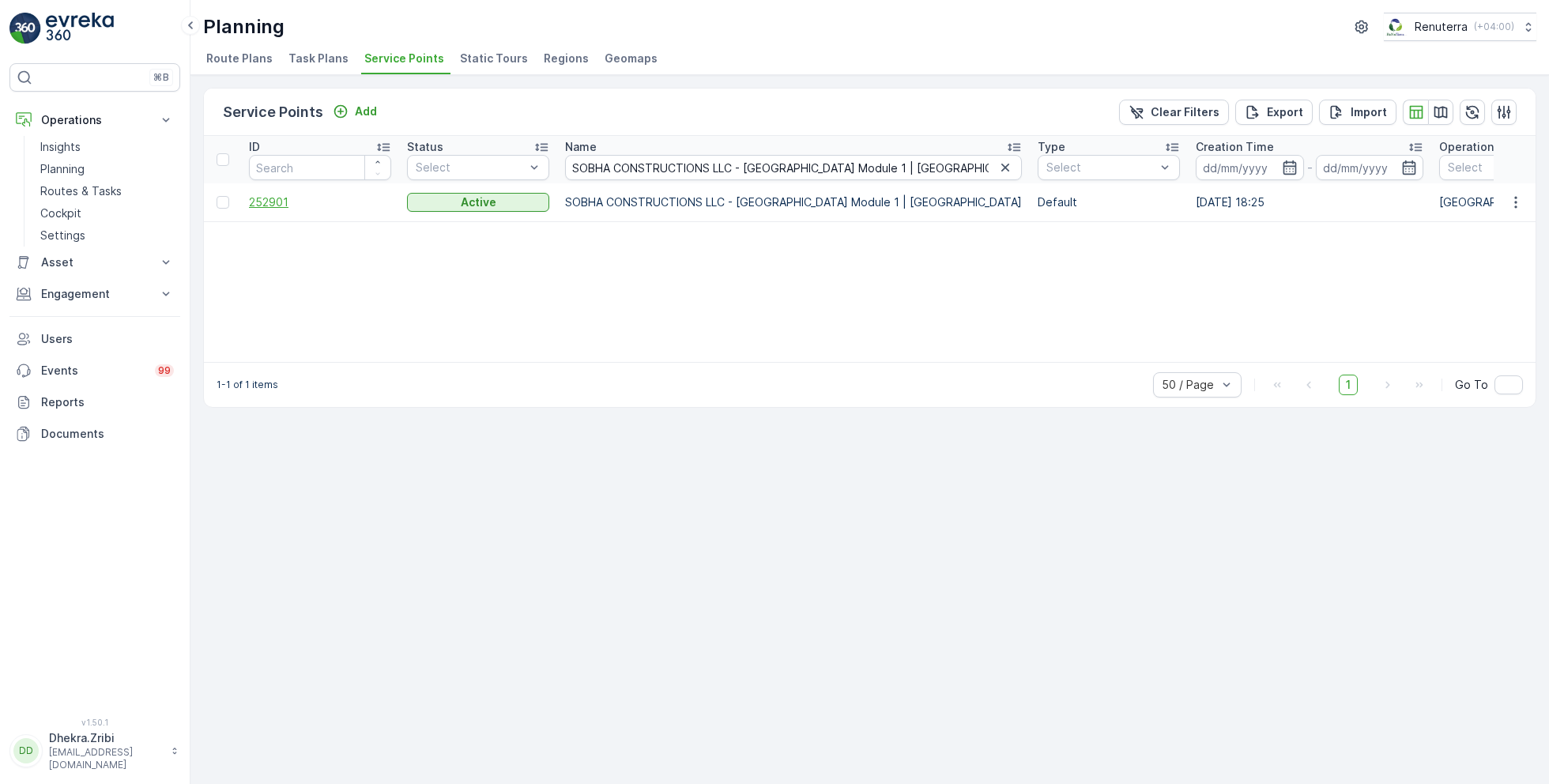
click at [273, 204] on span "252901" at bounding box center [320, 202] width 142 height 16
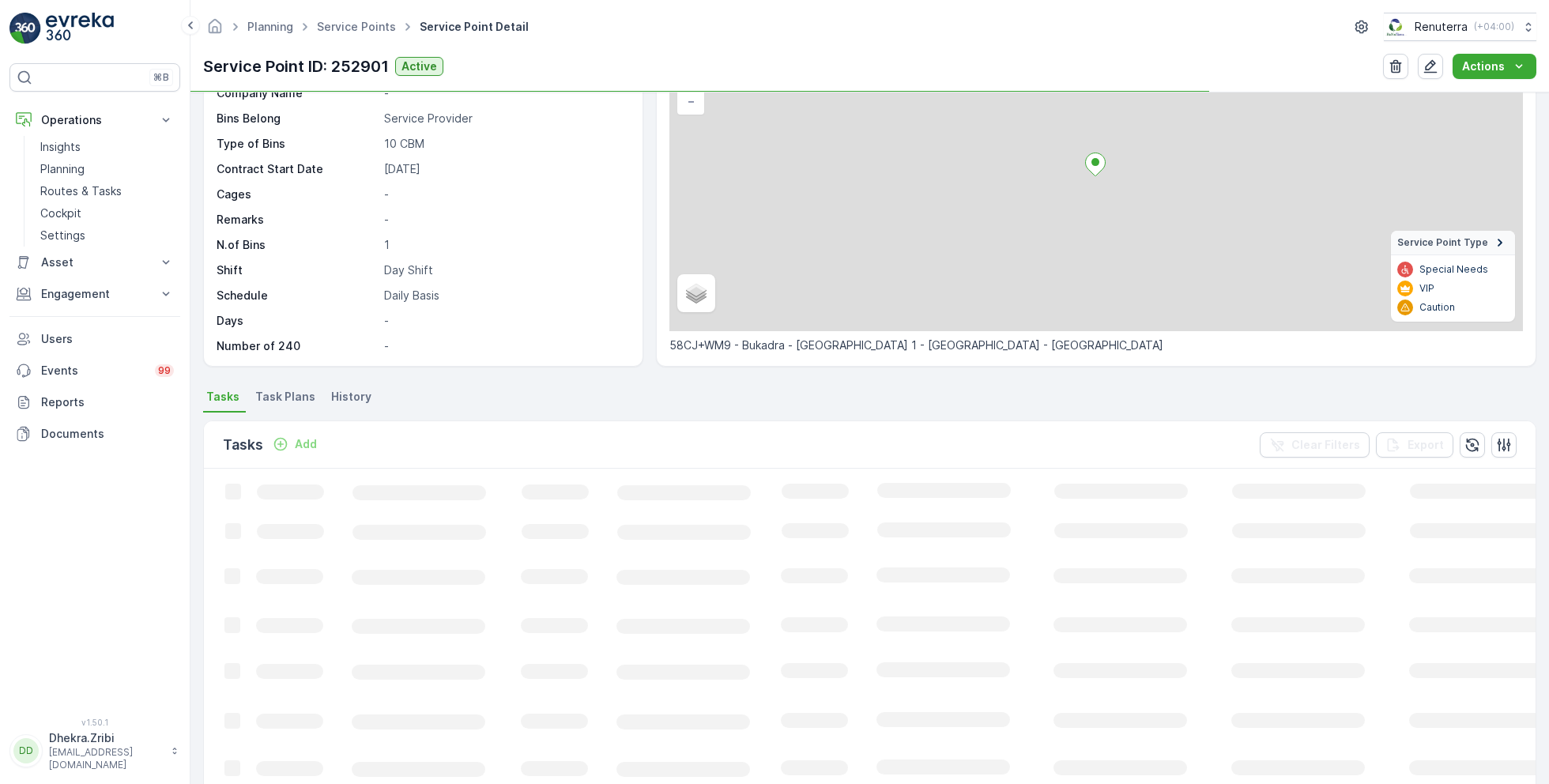
scroll to position [133, 0]
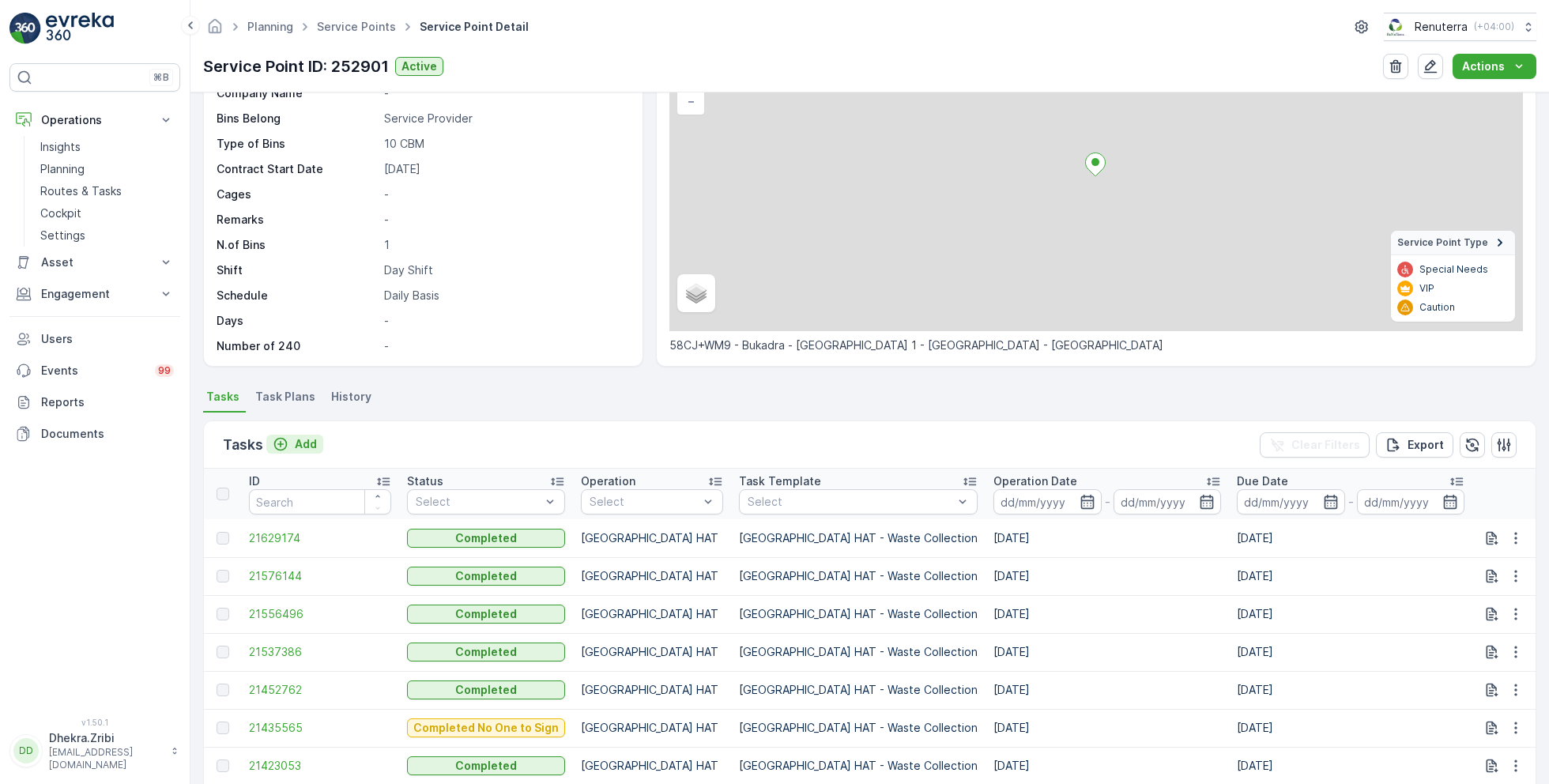
click at [297, 441] on p "Add" at bounding box center [306, 444] width 22 height 16
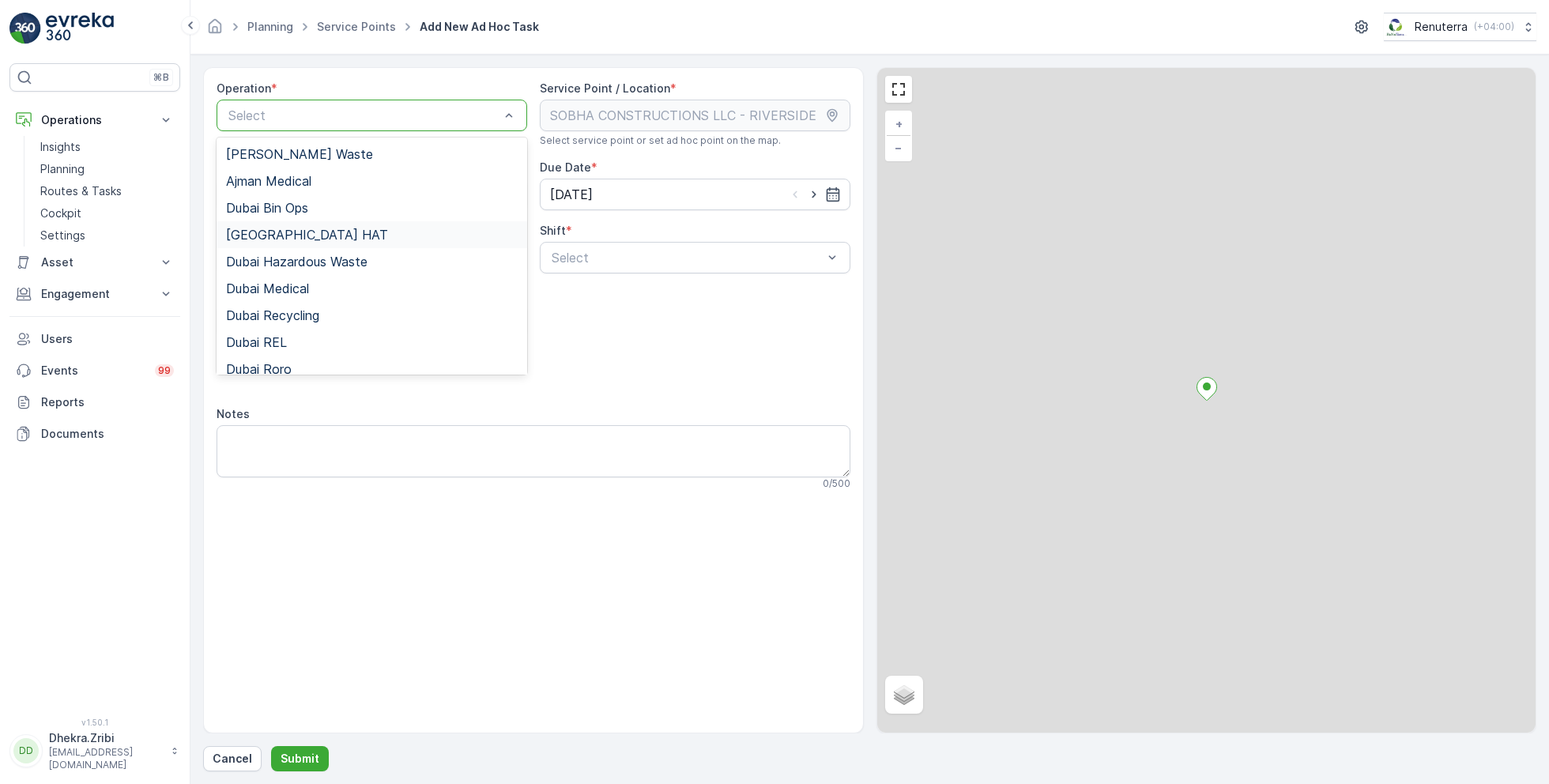
click at [289, 234] on div "[GEOGRAPHIC_DATA] HAT" at bounding box center [372, 235] width 292 height 14
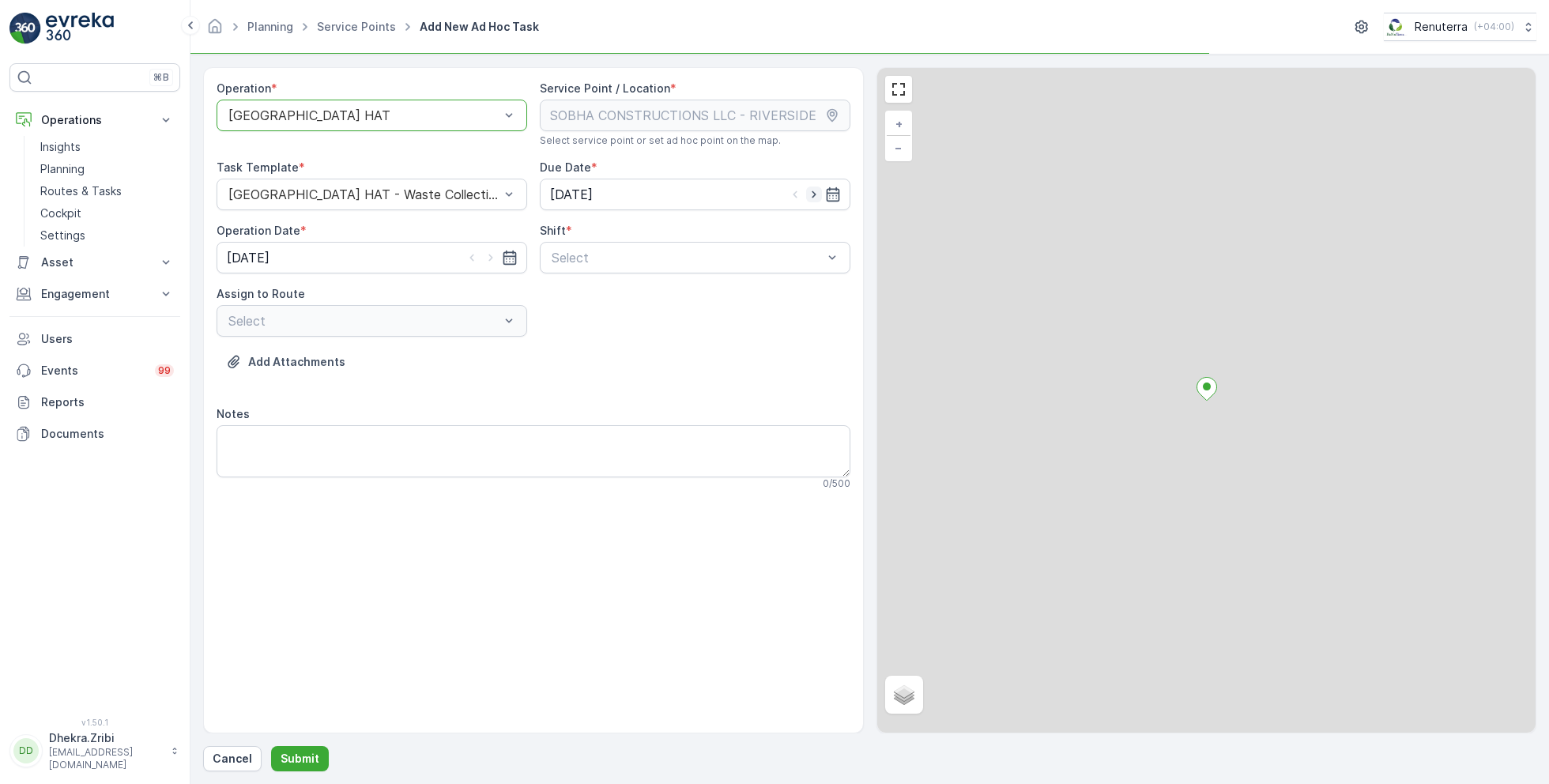
click at [811, 188] on icon "button" at bounding box center [814, 194] width 16 height 16
type input "[DATE]"
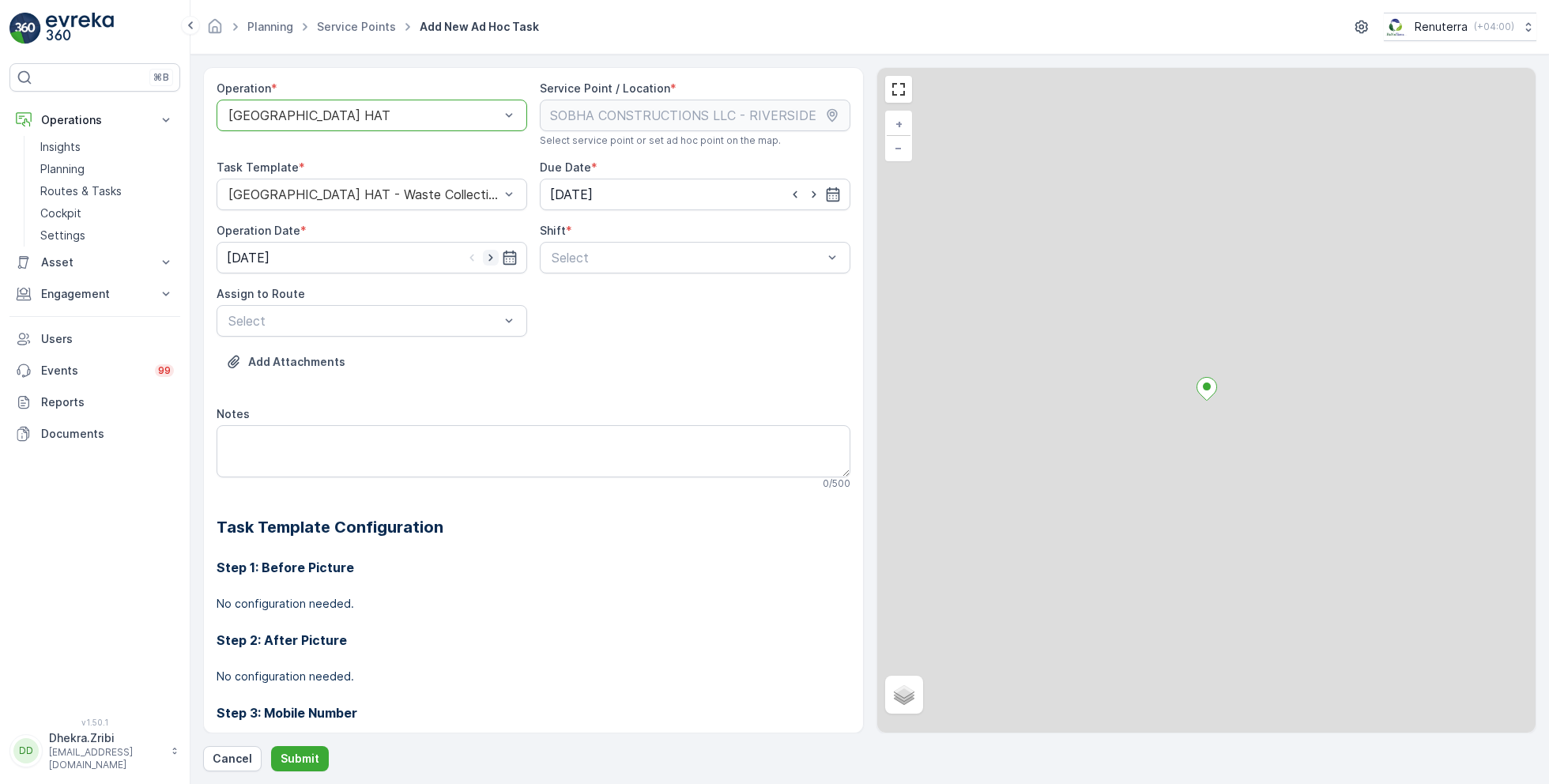
click at [492, 251] on icon "button" at bounding box center [491, 257] width 16 height 16
type input "[DATE]"
click at [575, 289] on span "Day Shift" at bounding box center [577, 296] width 56 height 14
click at [452, 307] on div "Select" at bounding box center [372, 321] width 311 height 32
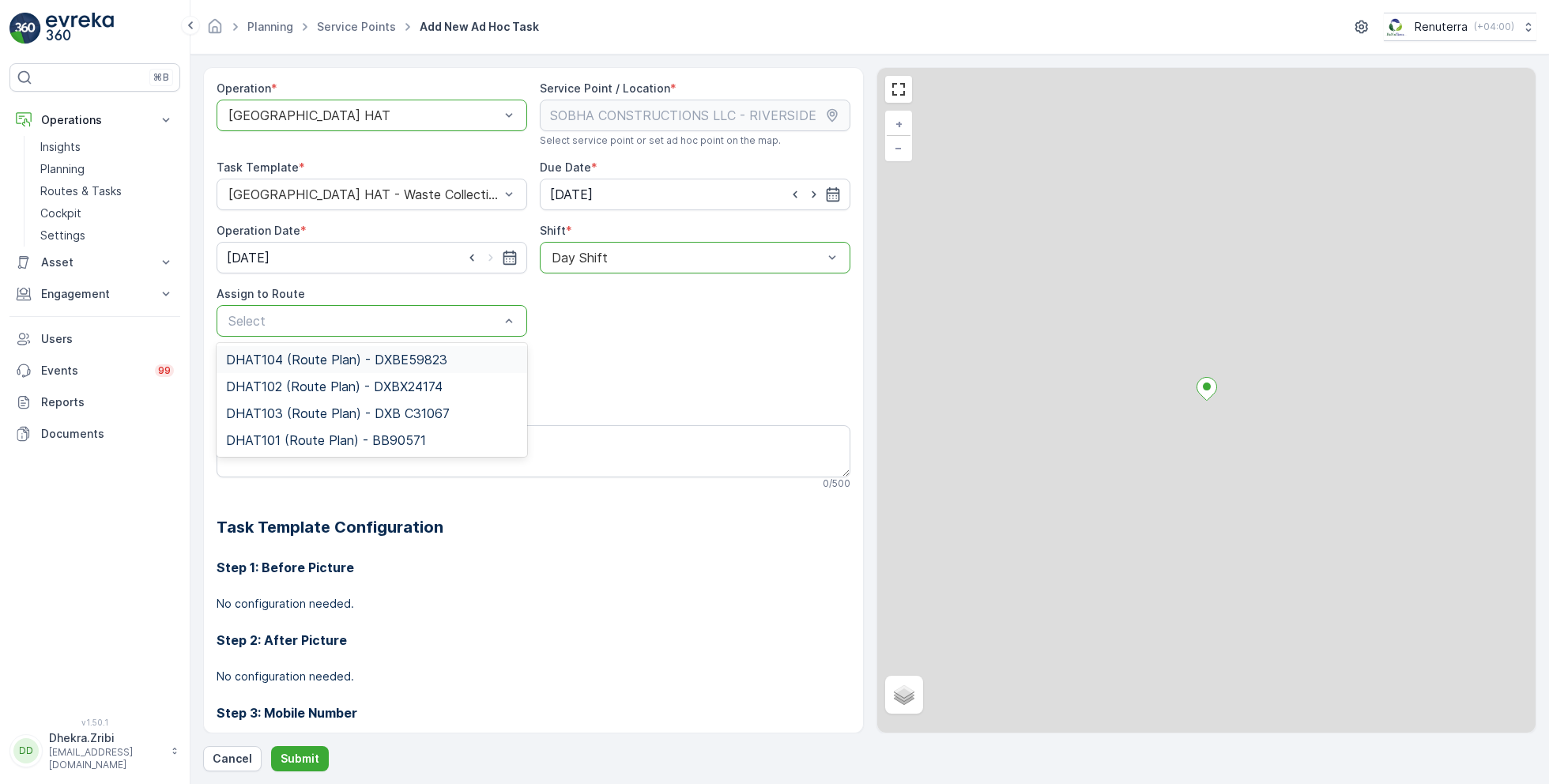
click at [308, 361] on span "DHAT104 (Route Plan) - DXBE59823" at bounding box center [336, 360] width 221 height 14
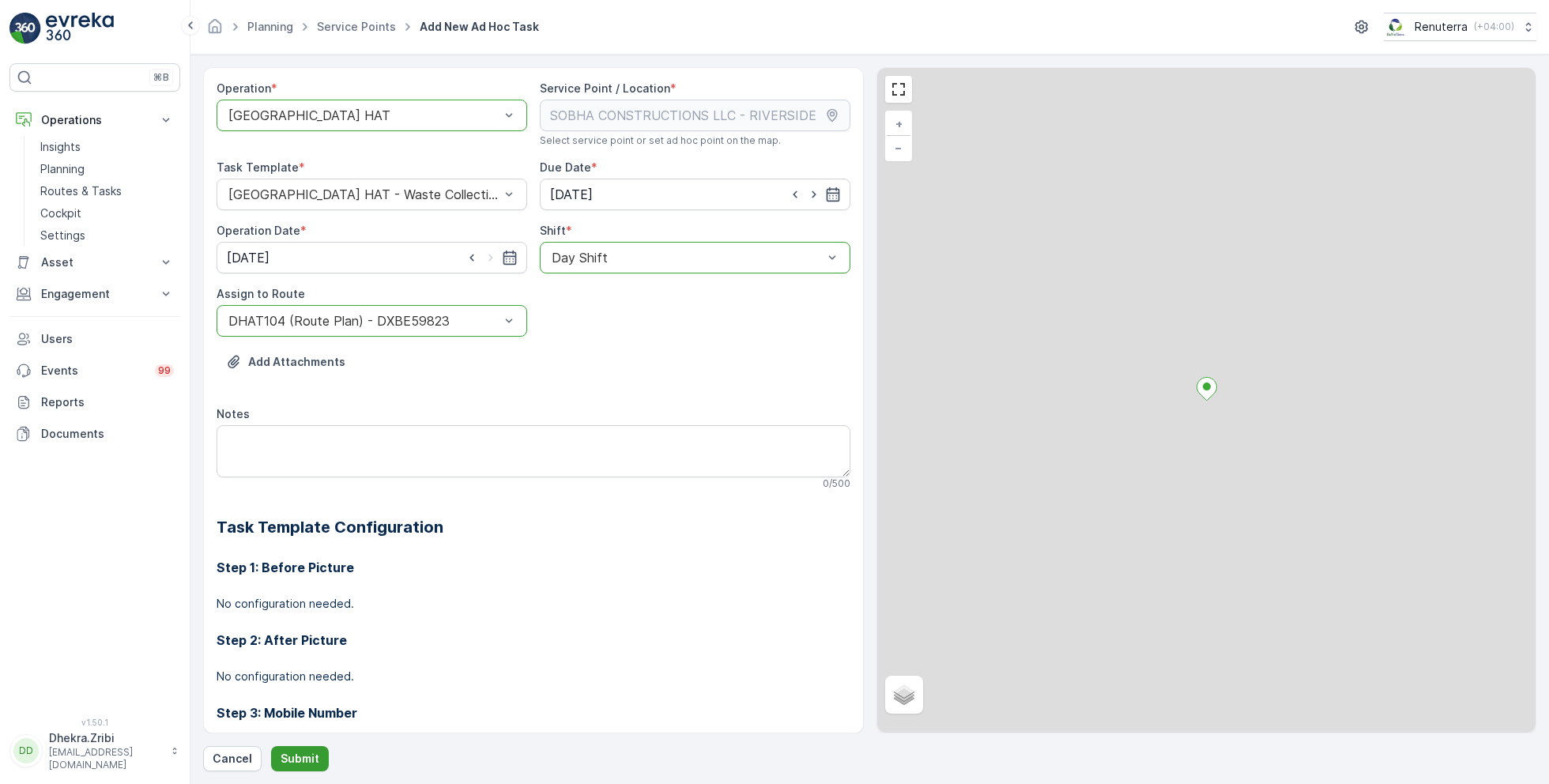
click at [304, 746] on button "Submit" at bounding box center [300, 758] width 58 height 26
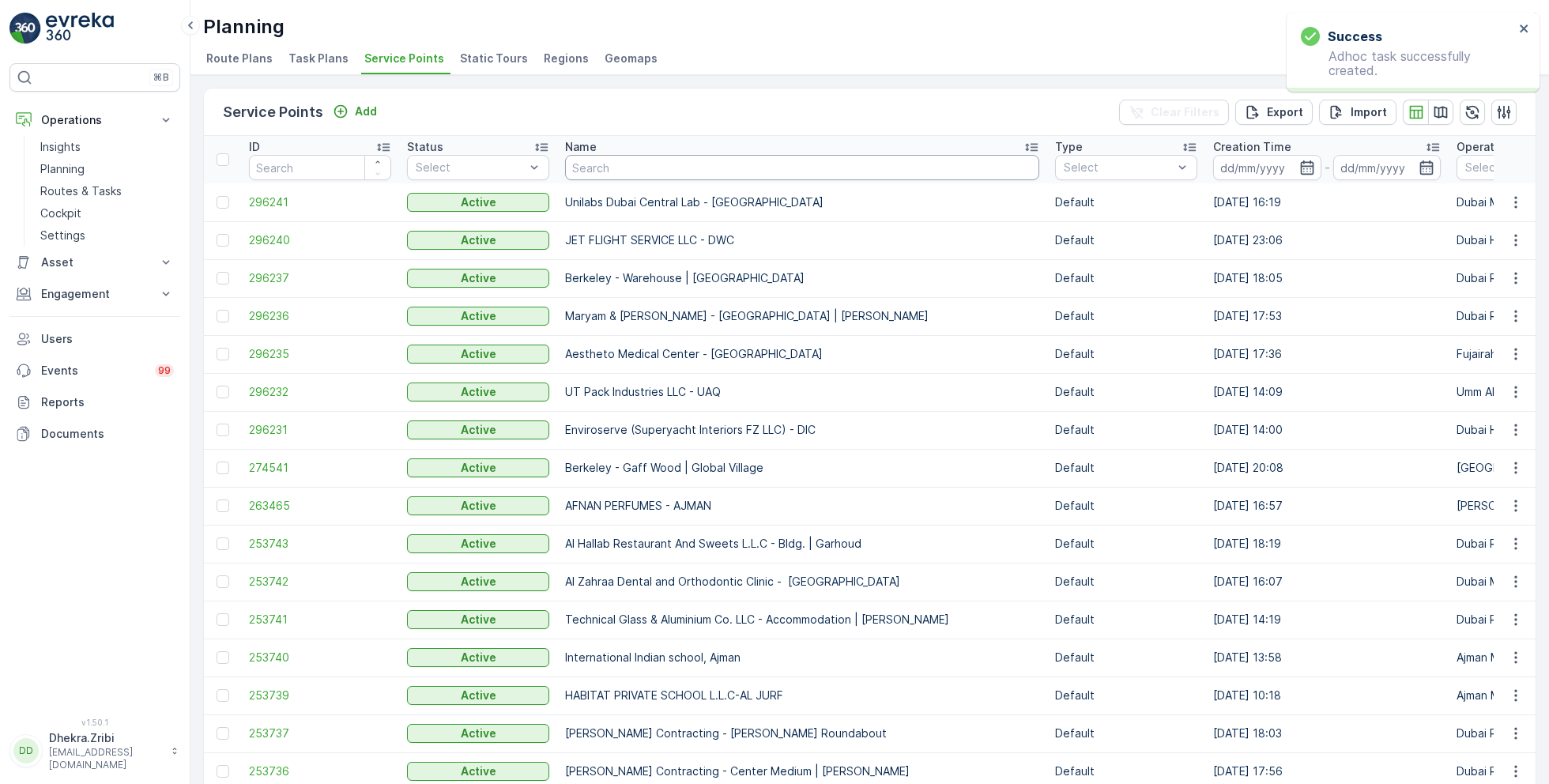
click at [617, 158] on input "text" at bounding box center [802, 168] width 474 height 26
paste input "Motor World Workshop LLC"
type input "Motor World Workshop LLC"
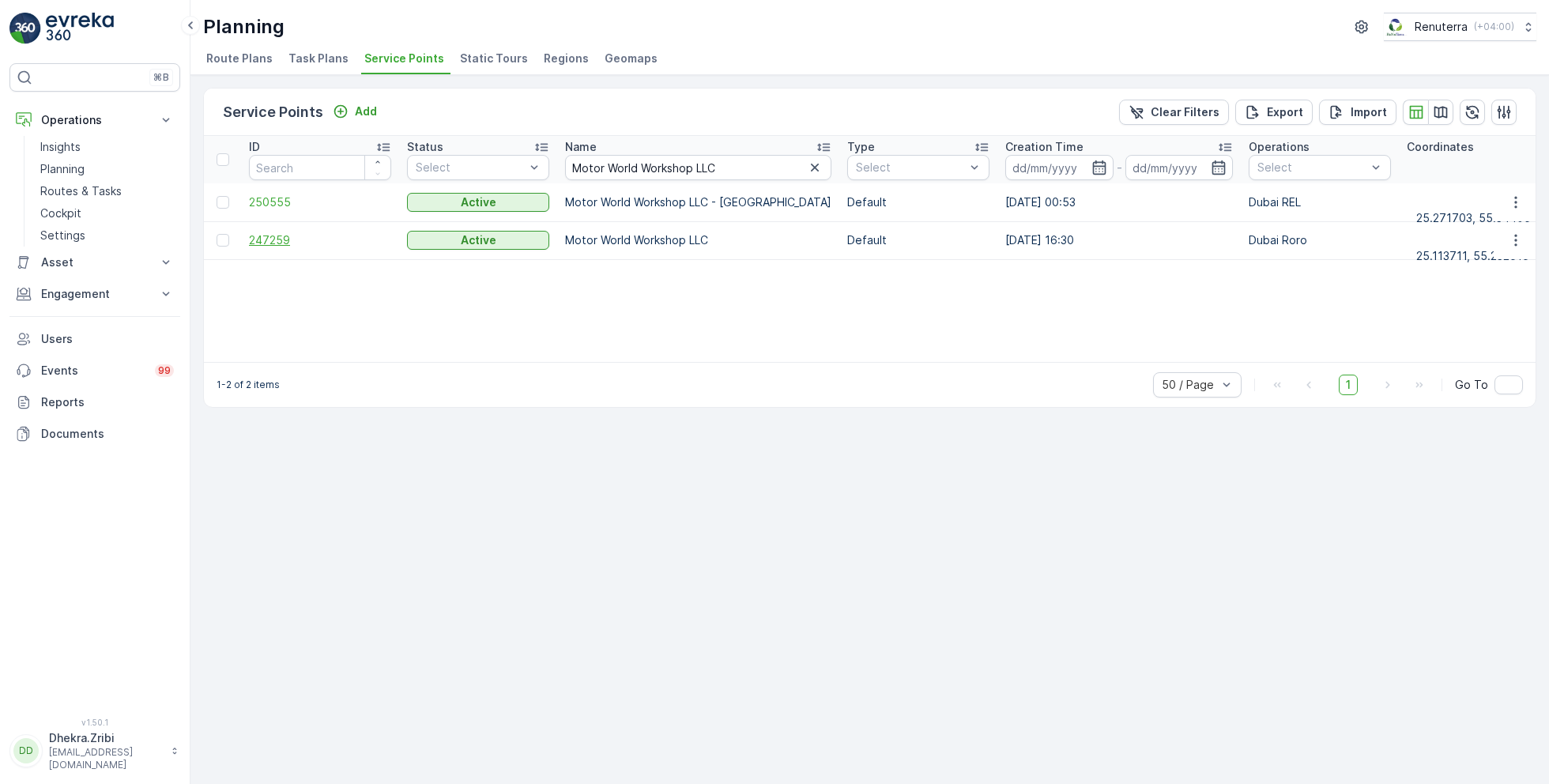
click at [285, 241] on span "247259" at bounding box center [320, 241] width 142 height 16
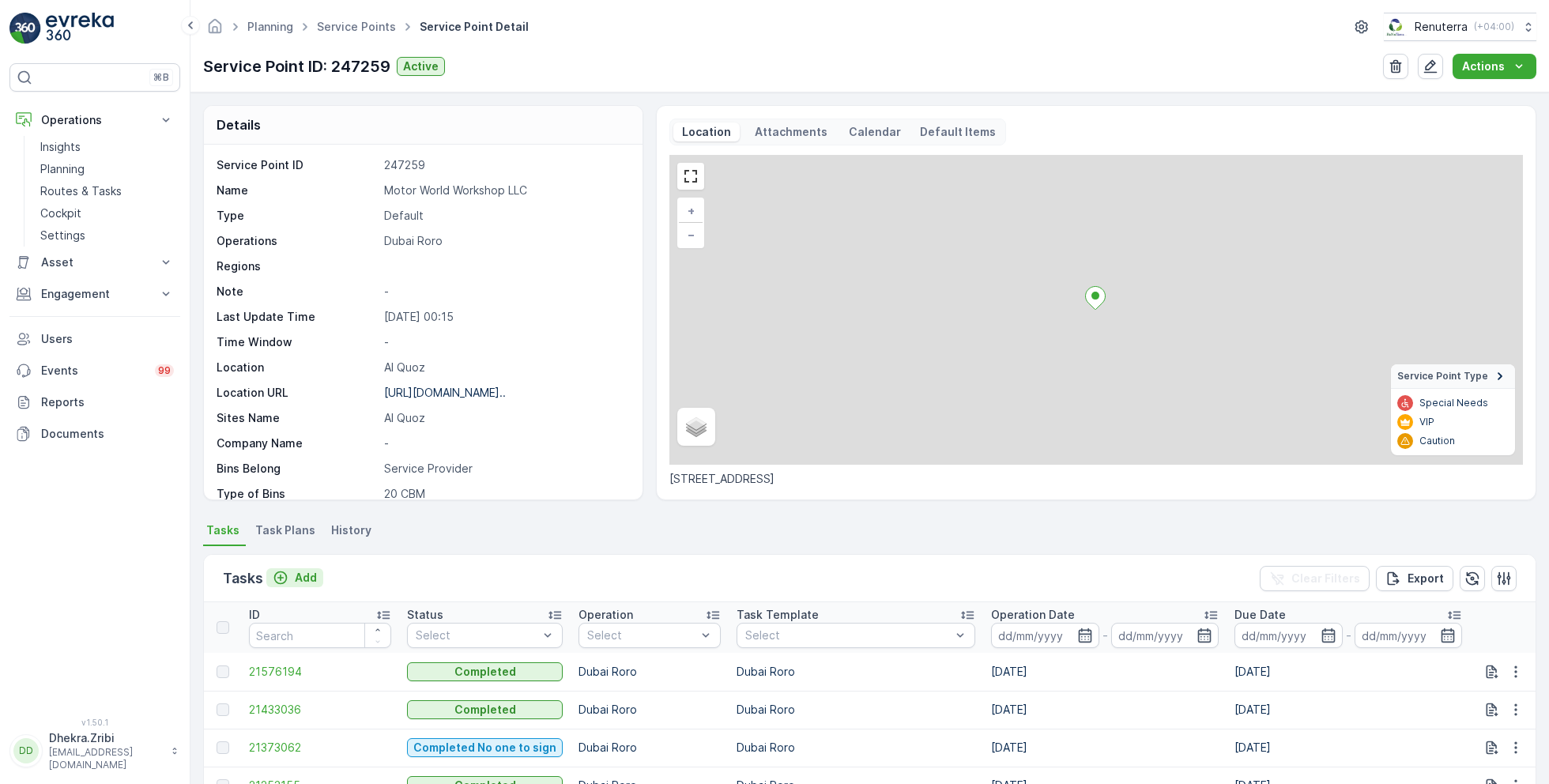
click at [293, 575] on div "Add" at bounding box center [294, 578] width 44 height 16
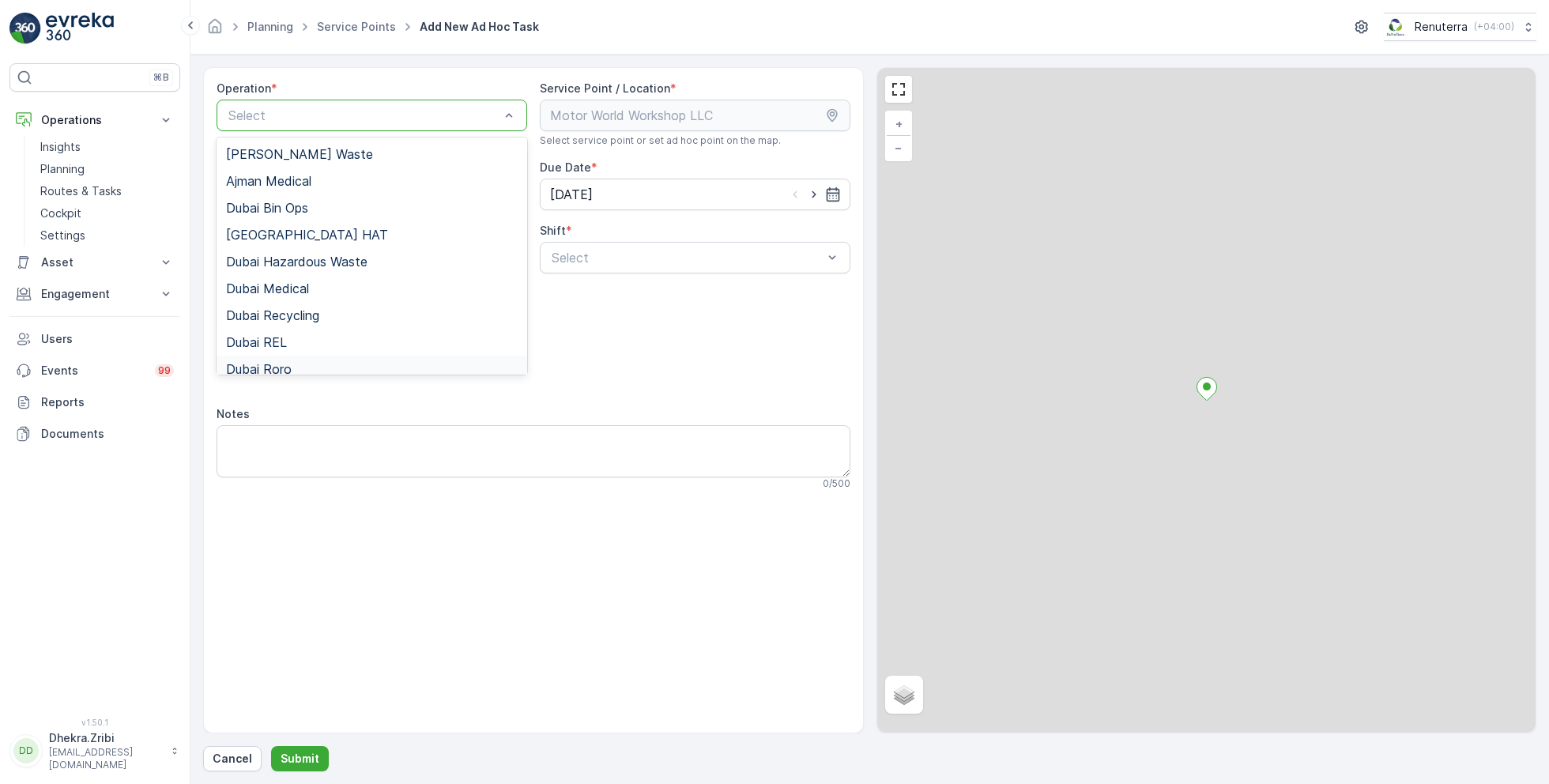
click at [285, 363] on span "Dubai Roro" at bounding box center [259, 369] width 66 height 14
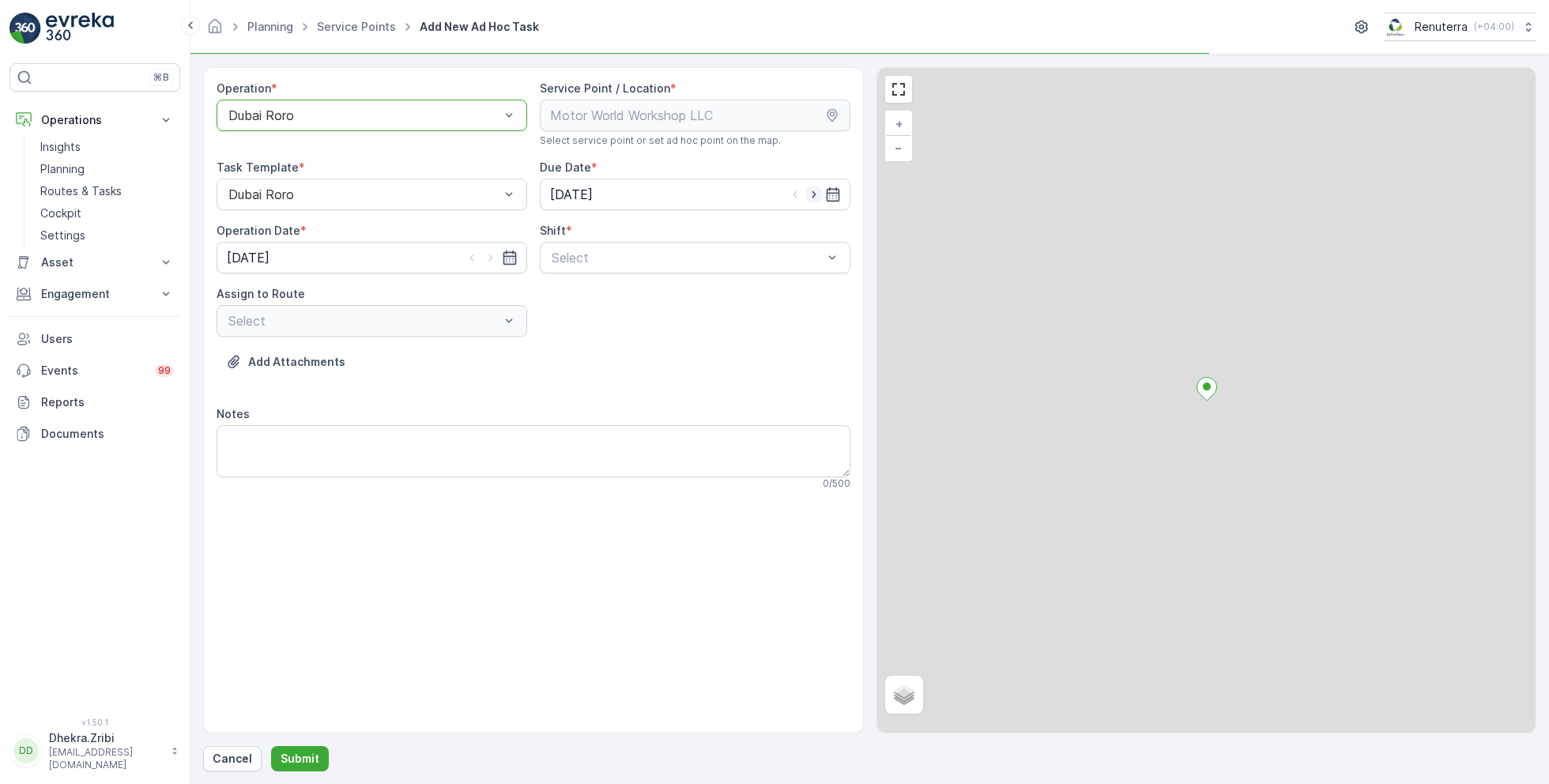
click at [814, 197] on icon "button" at bounding box center [814, 194] width 16 height 16
type input "[DATE]"
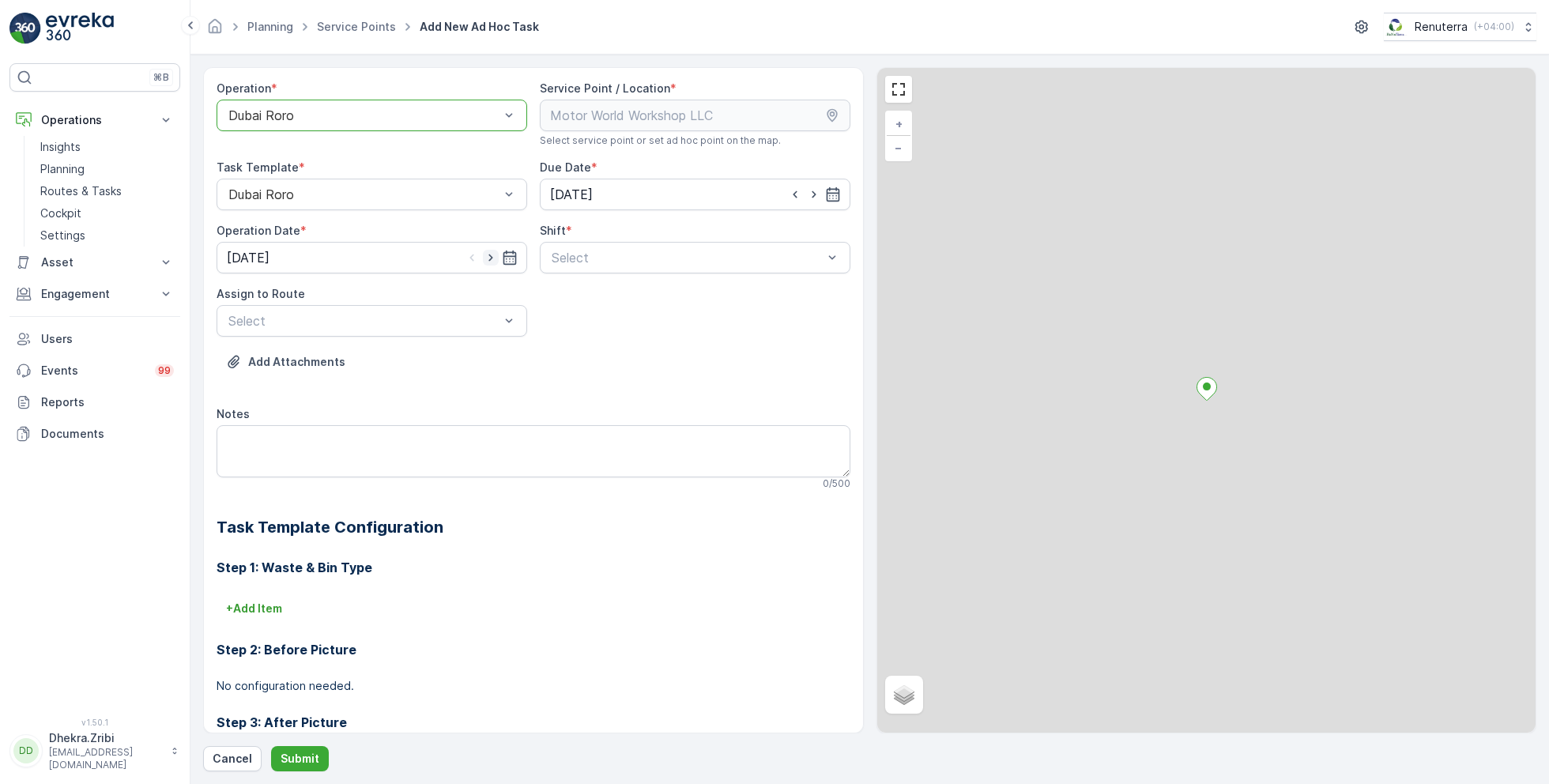
click at [486, 256] on icon "button" at bounding box center [491, 257] width 16 height 16
type input "[DATE]"
click at [577, 295] on span "Day Shift" at bounding box center [577, 296] width 56 height 14
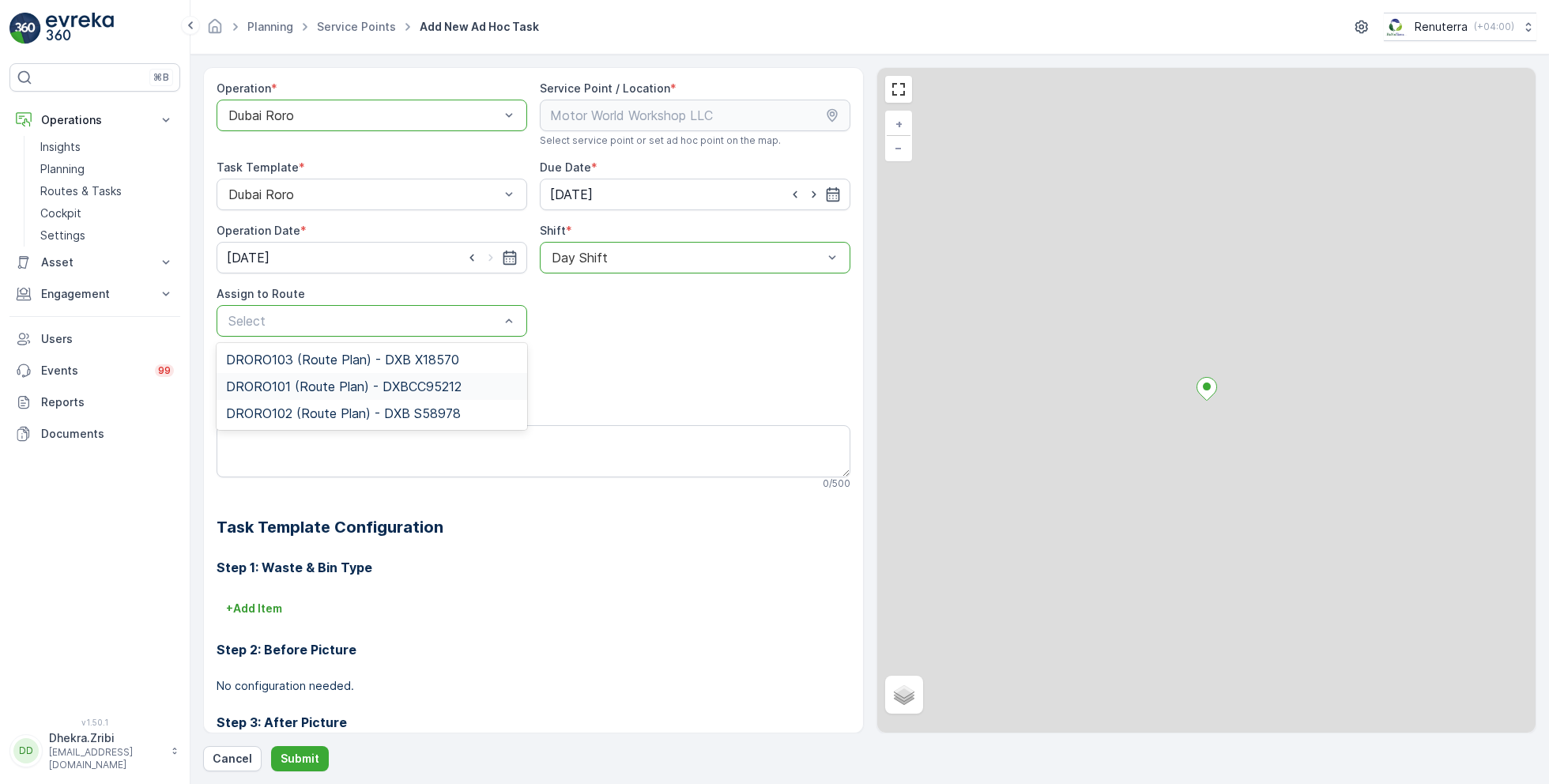
click at [312, 390] on span "DRORO101 (Route Plan) - DXBCC95212" at bounding box center [344, 387] width 236 height 14
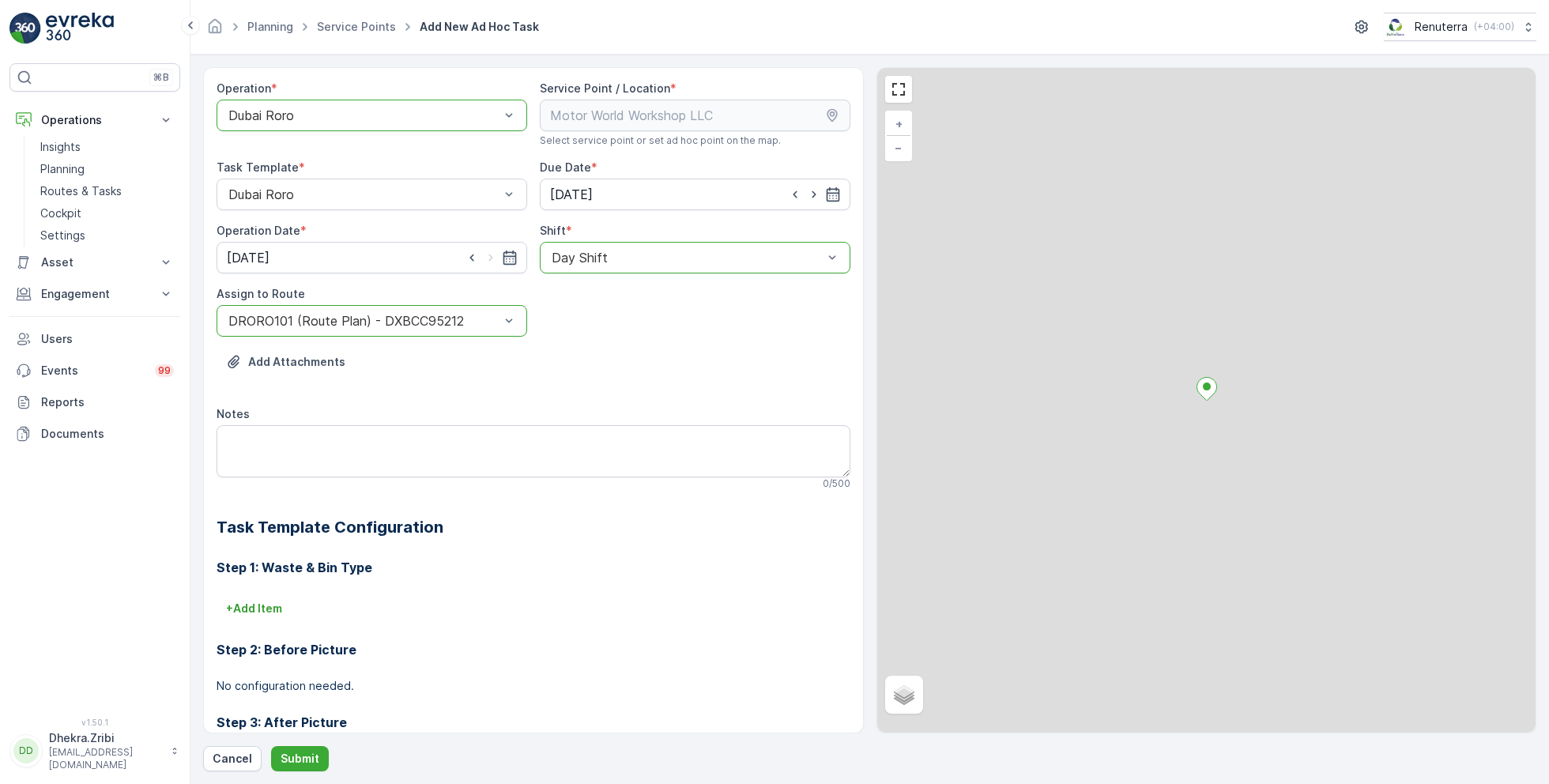
click at [297, 773] on form "Operation * option Dubai Roro, selected. Dubai Roro Service Point / Location * …" at bounding box center [870, 419] width 1359 height 730
click at [299, 750] on p "Submit" at bounding box center [300, 758] width 38 height 16
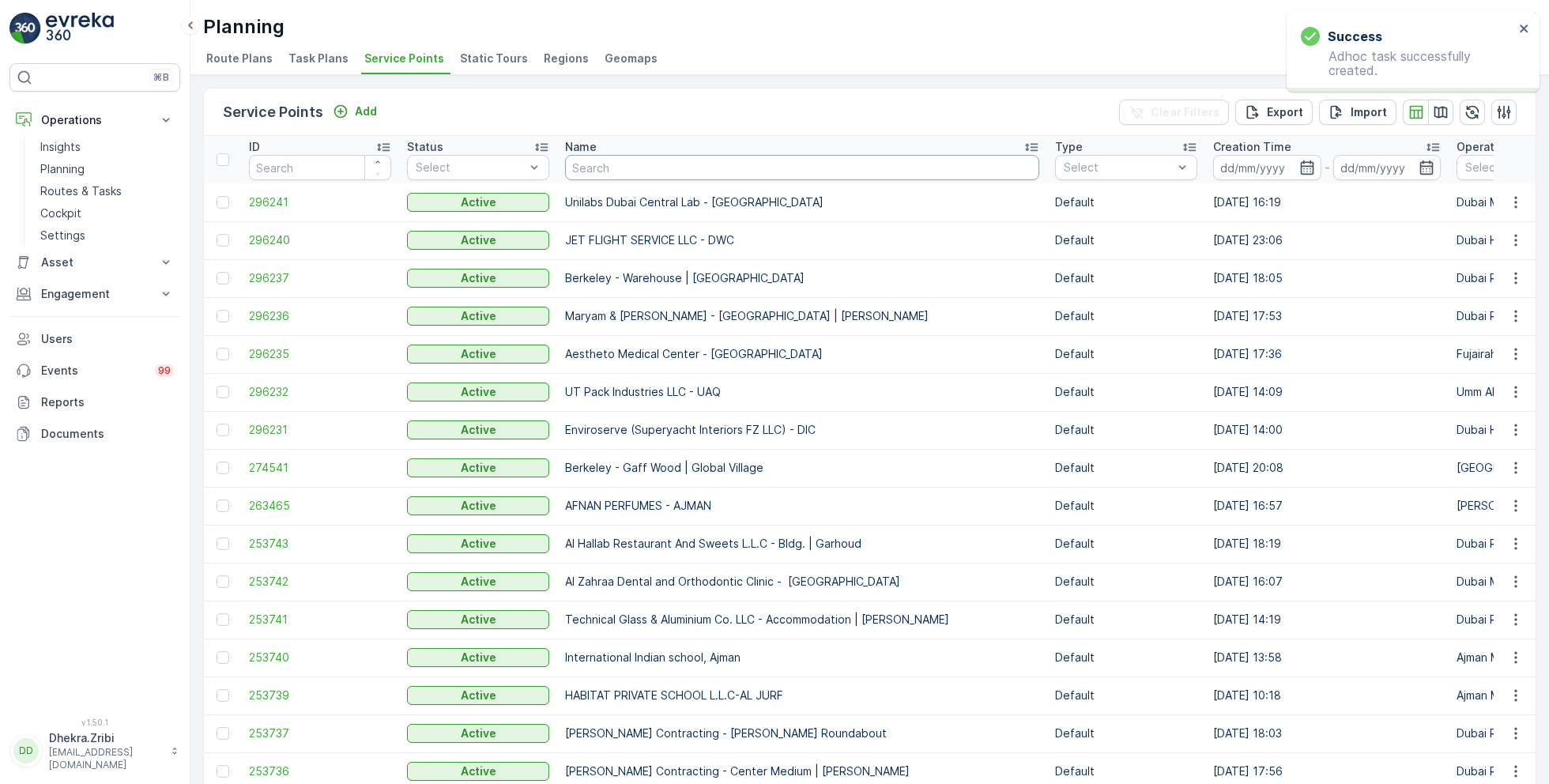
click at [613, 165] on input "text" at bounding box center [802, 168] width 474 height 26
paste input "[PERSON_NAME] Project (EM836) - [PERSON_NAME]"
type input "[PERSON_NAME] Project (EM836) - [PERSON_NAME]"
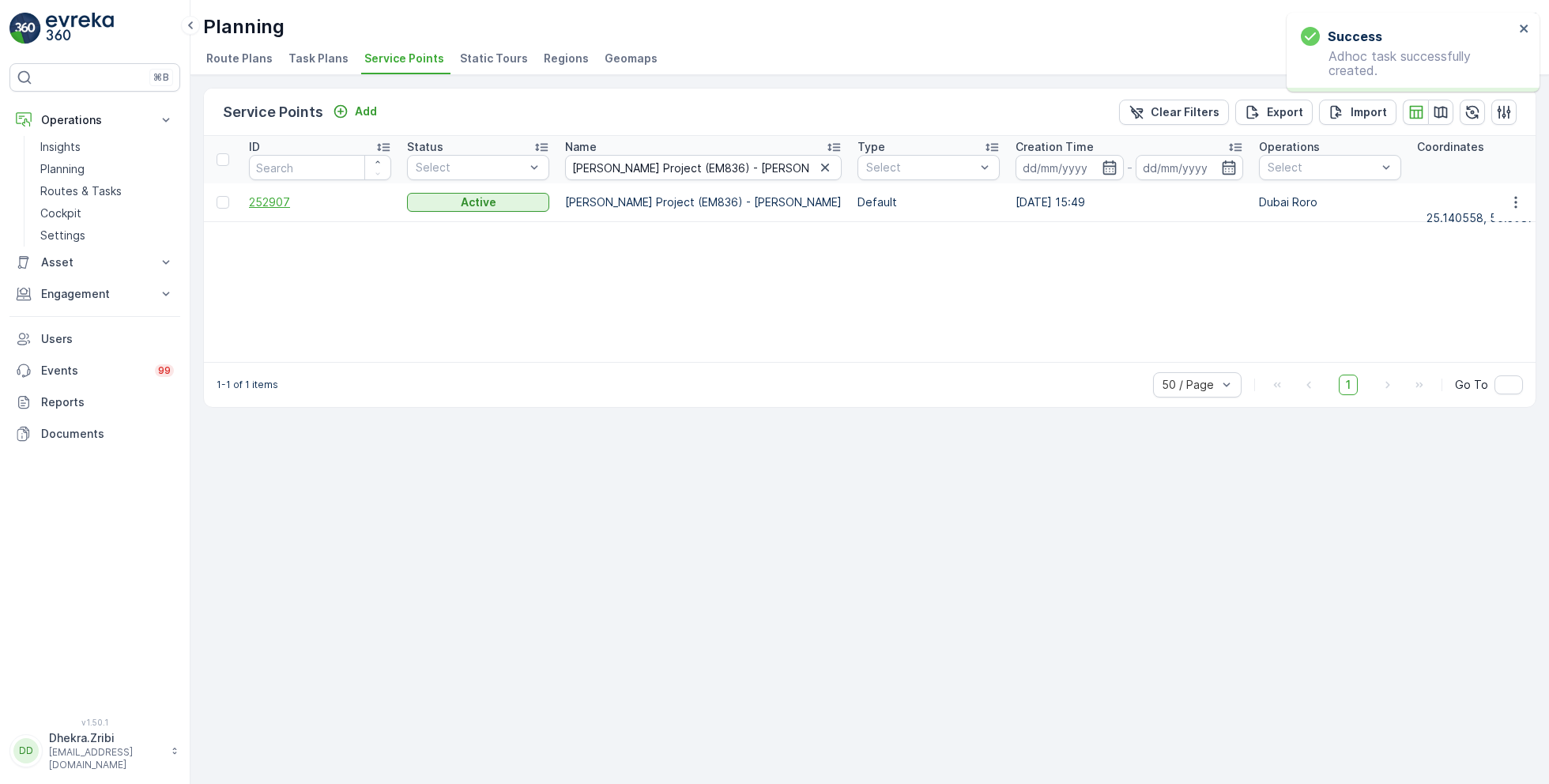
click at [273, 200] on span "252907" at bounding box center [320, 202] width 142 height 16
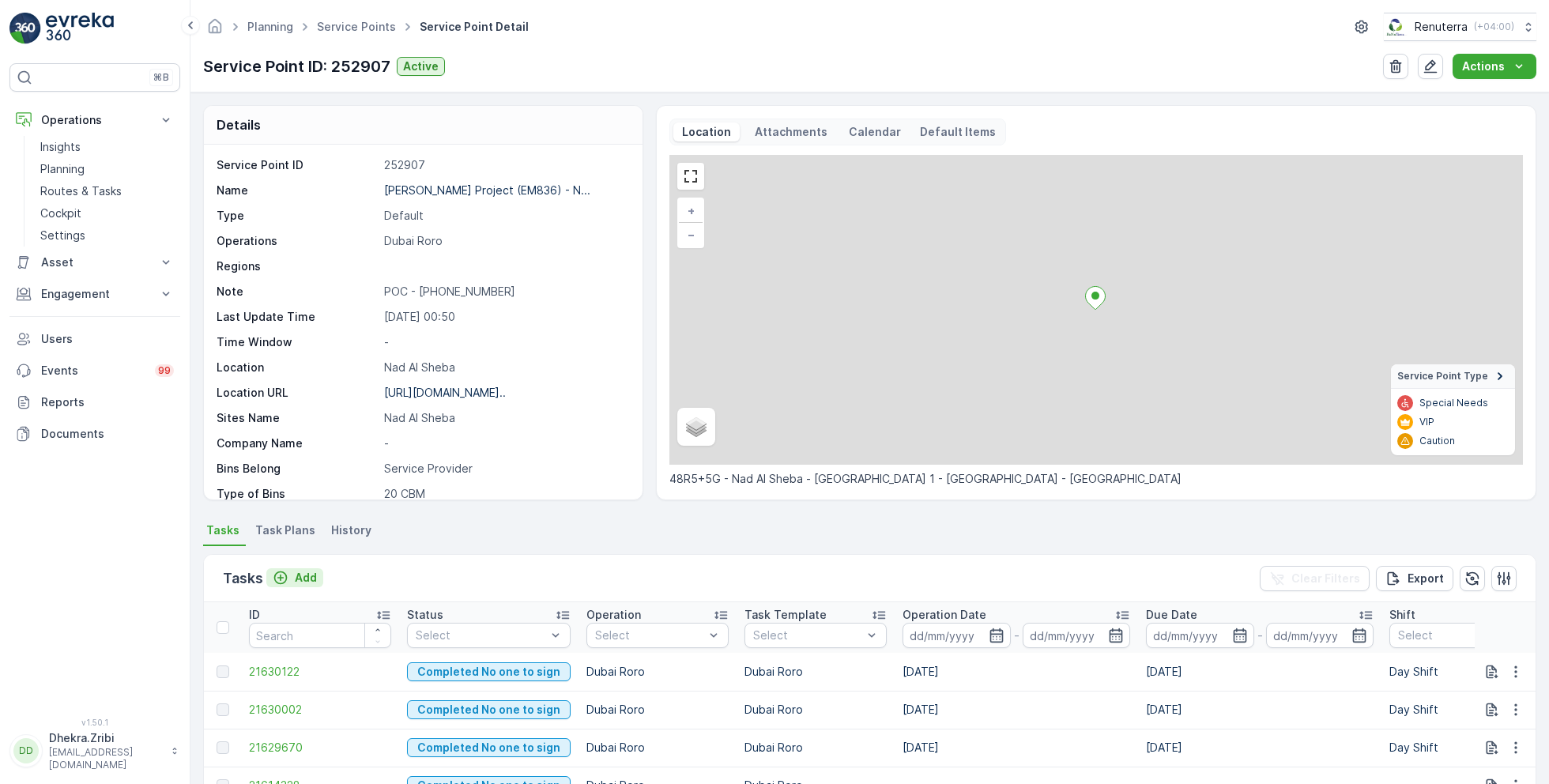
click at [299, 575] on p "Add" at bounding box center [306, 578] width 22 height 16
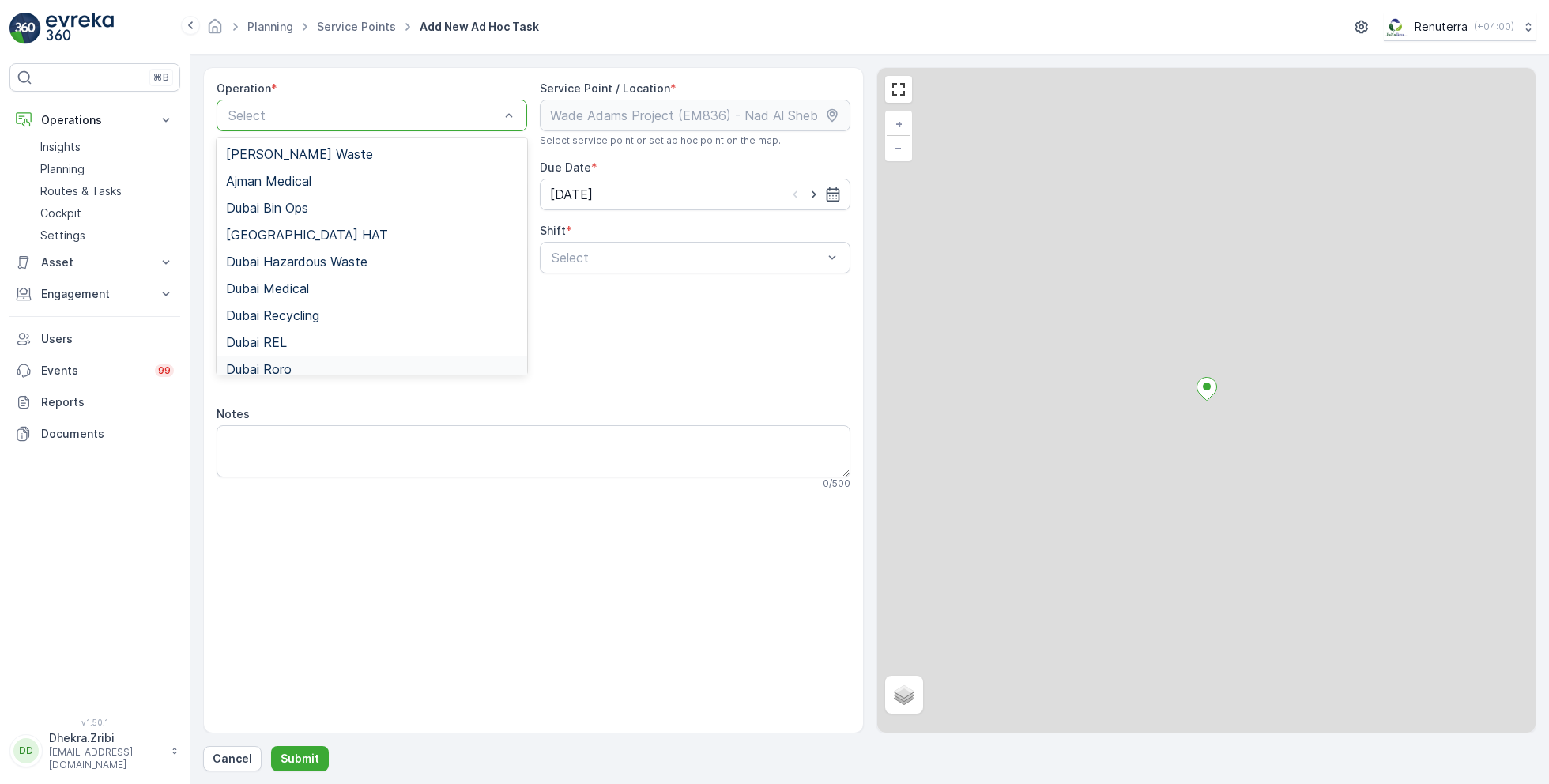
click at [300, 365] on div "Dubai Roro" at bounding box center [372, 369] width 292 height 14
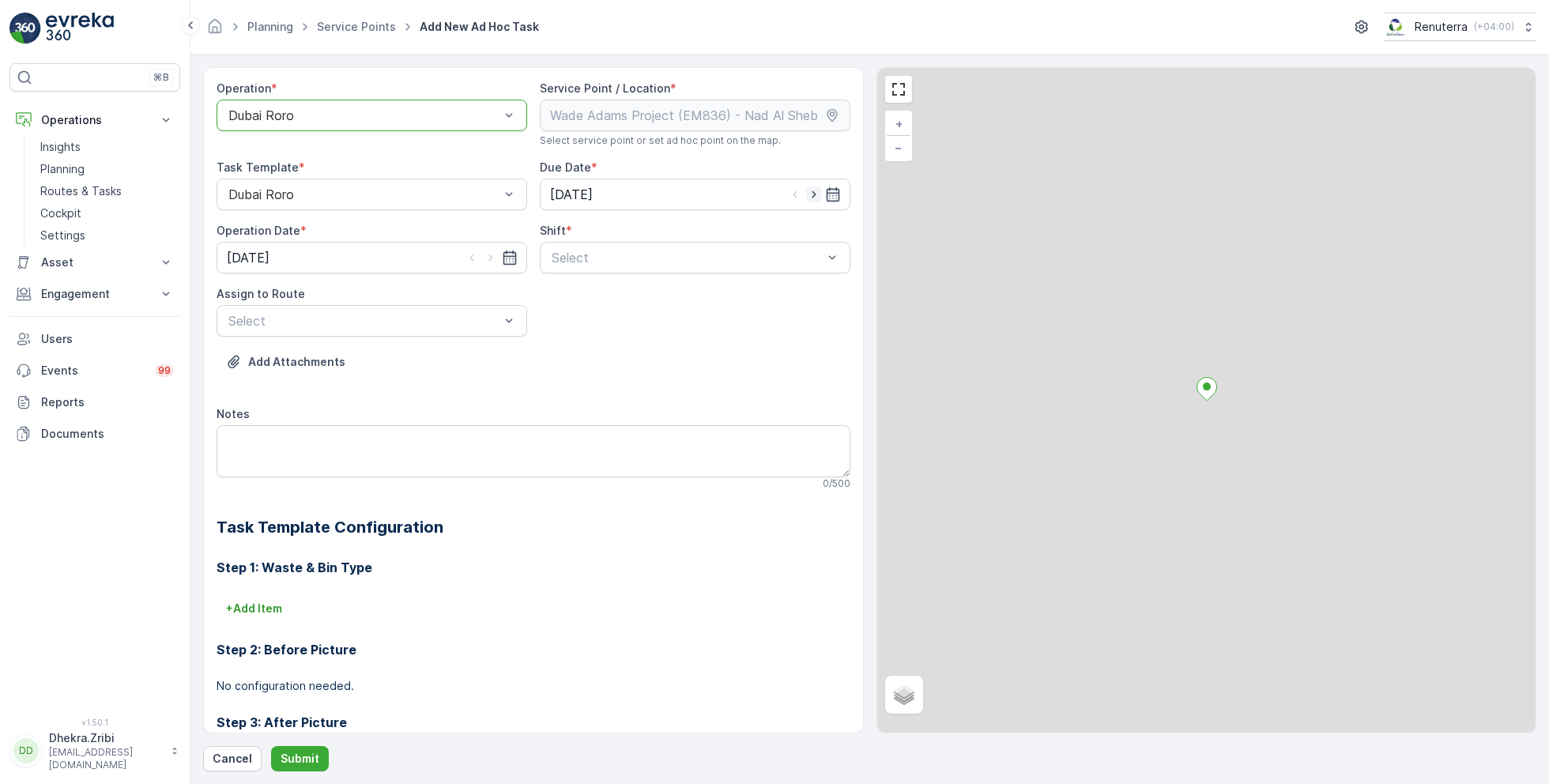
click at [807, 201] on icon "button" at bounding box center [814, 194] width 16 height 16
type input "[DATE]"
click at [490, 260] on icon "button" at bounding box center [491, 257] width 16 height 16
type input "[DATE]"
click at [571, 300] on span "Day Shift" at bounding box center [577, 296] width 56 height 14
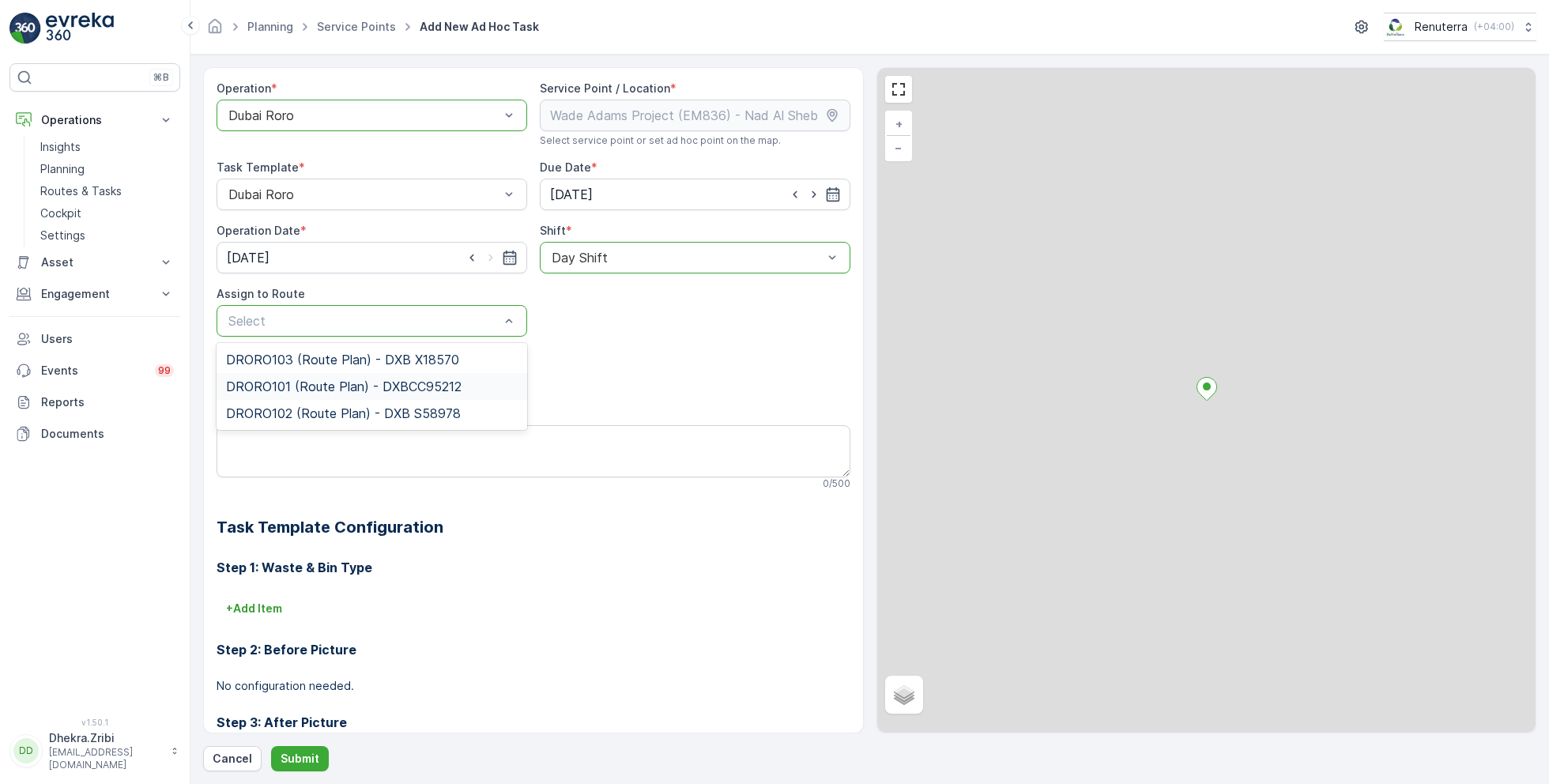
click at [300, 384] on span "DRORO101 (Route Plan) - DXBCC95212" at bounding box center [344, 387] width 236 height 14
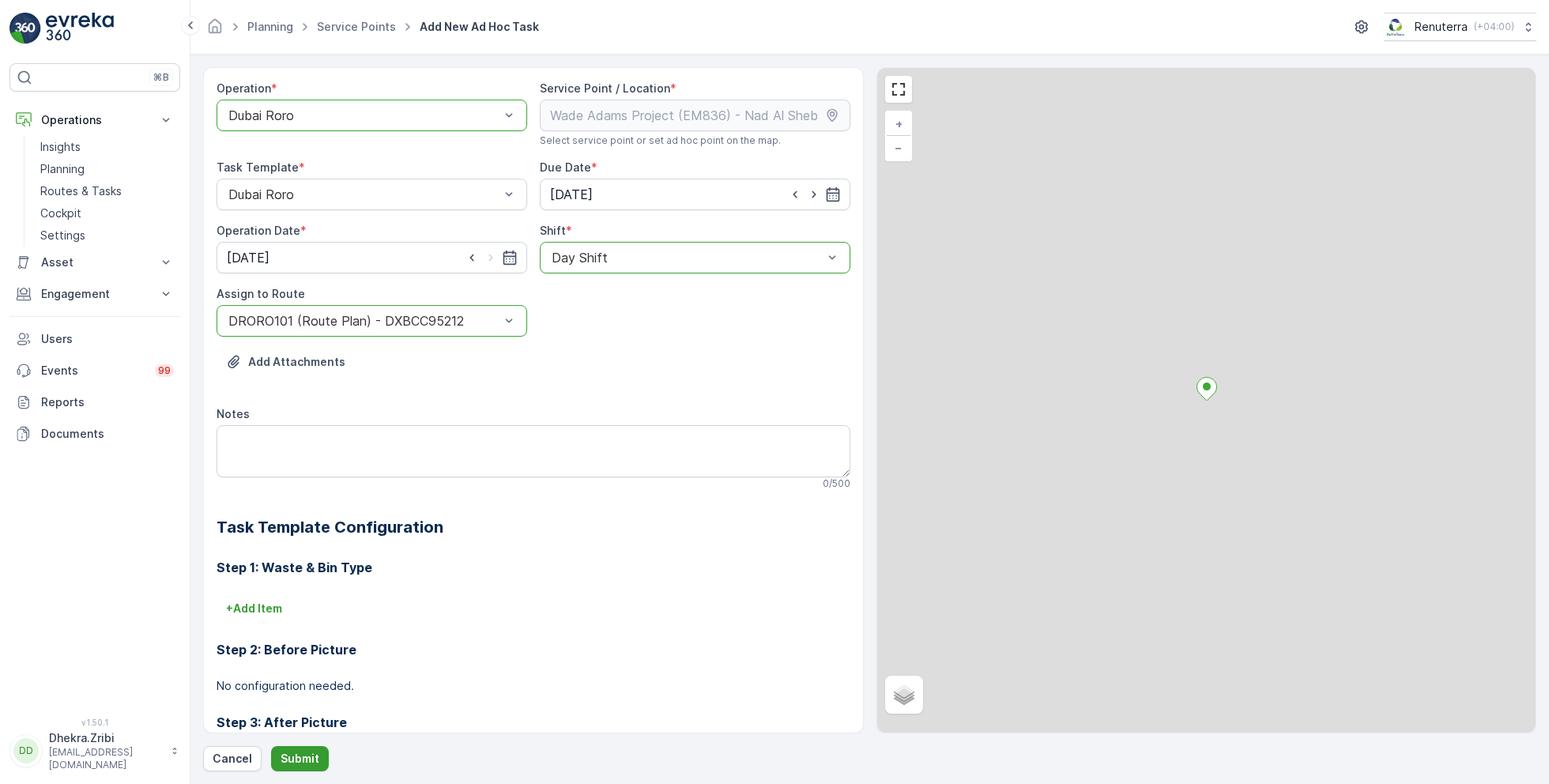
click at [289, 758] on p "Submit" at bounding box center [300, 758] width 38 height 16
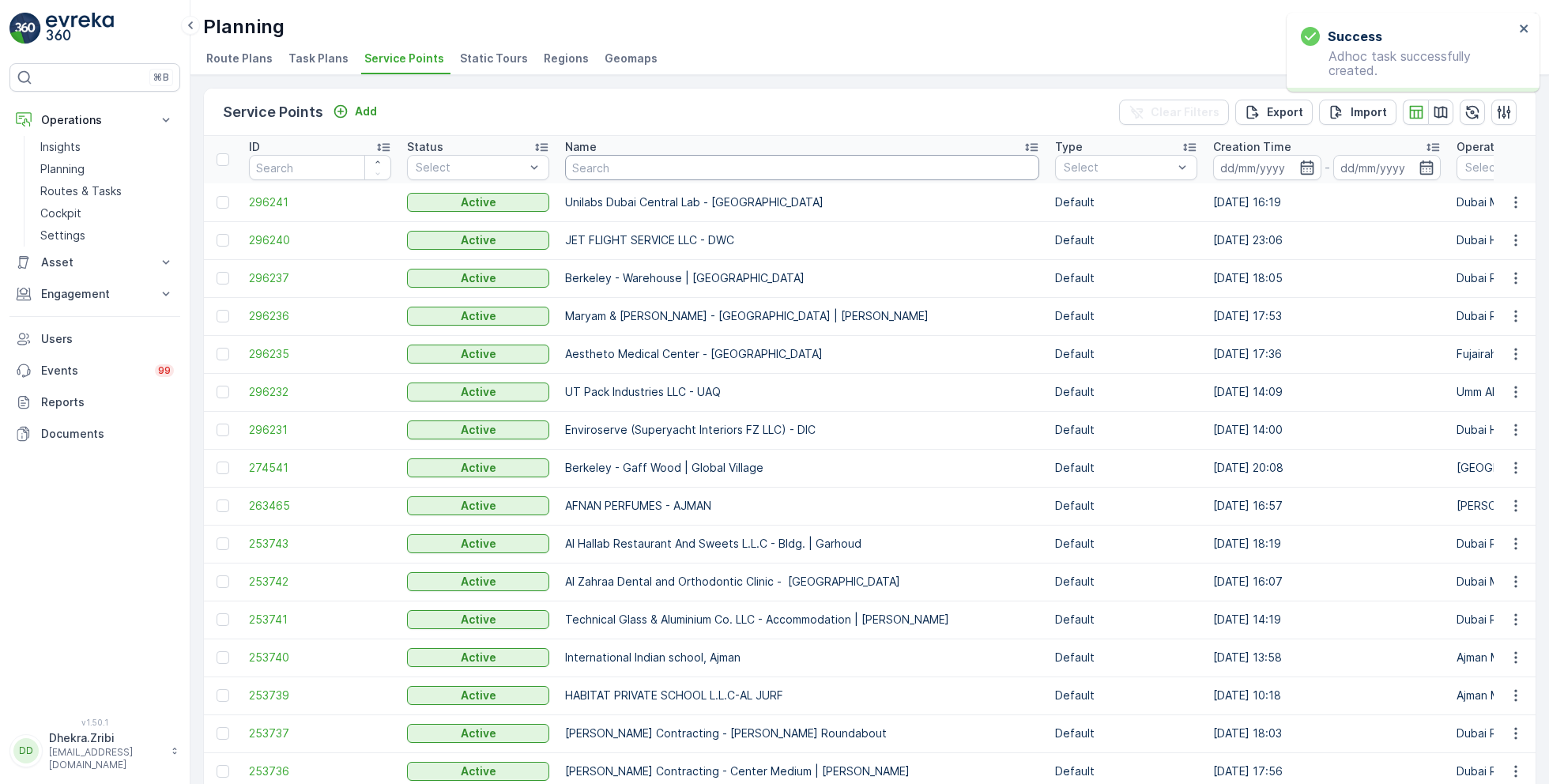
click at [619, 174] on input "text" at bounding box center [802, 168] width 474 height 26
paste input "KTC INTERNATIONAL LANDSCAPING - [GEOGRAPHIC_DATA] - SZR"
type input "KTC INTERNATIONAL LANDSCAPING - [GEOGRAPHIC_DATA] - SZR"
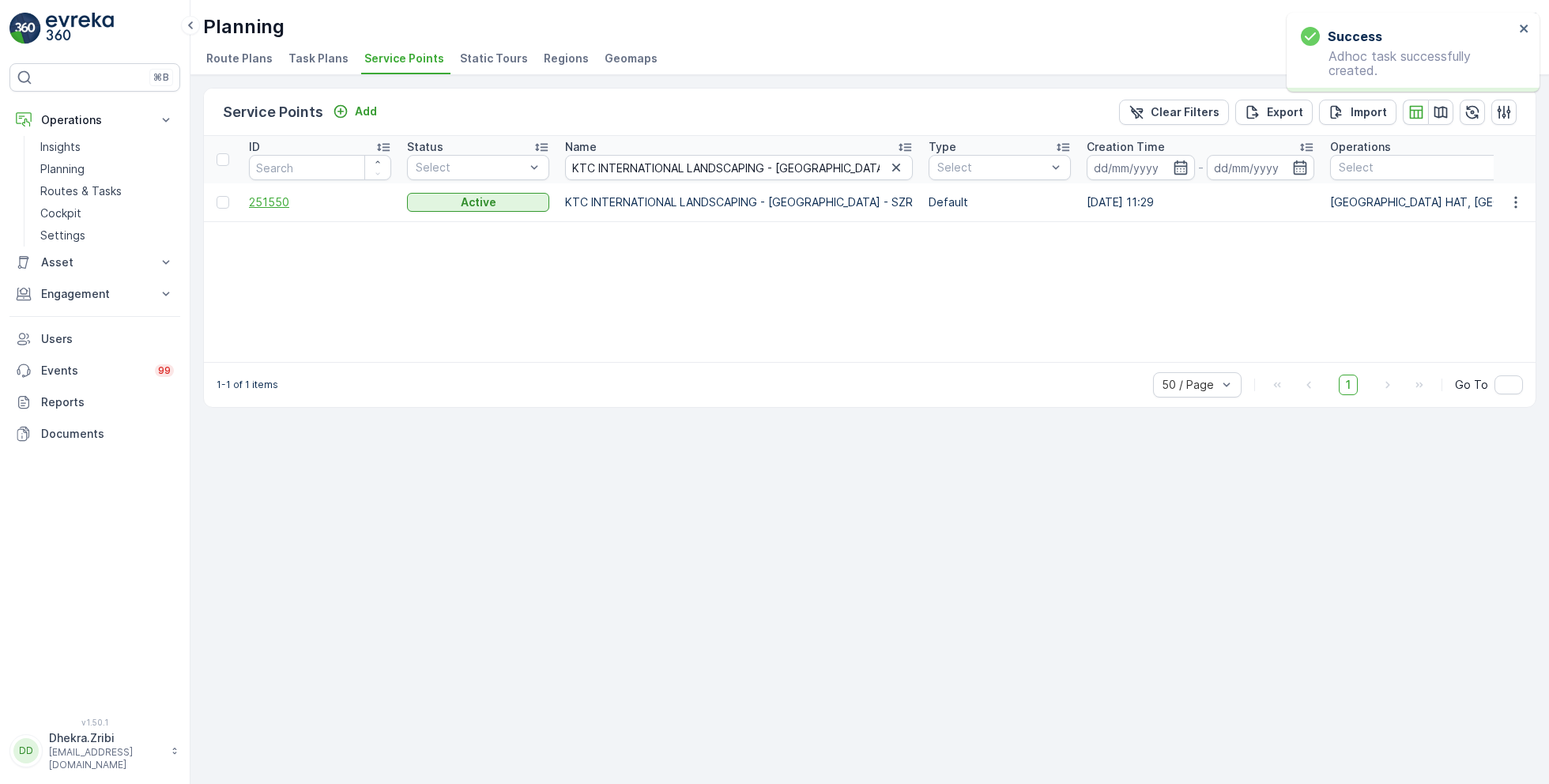
click at [276, 200] on span "251550" at bounding box center [320, 202] width 142 height 16
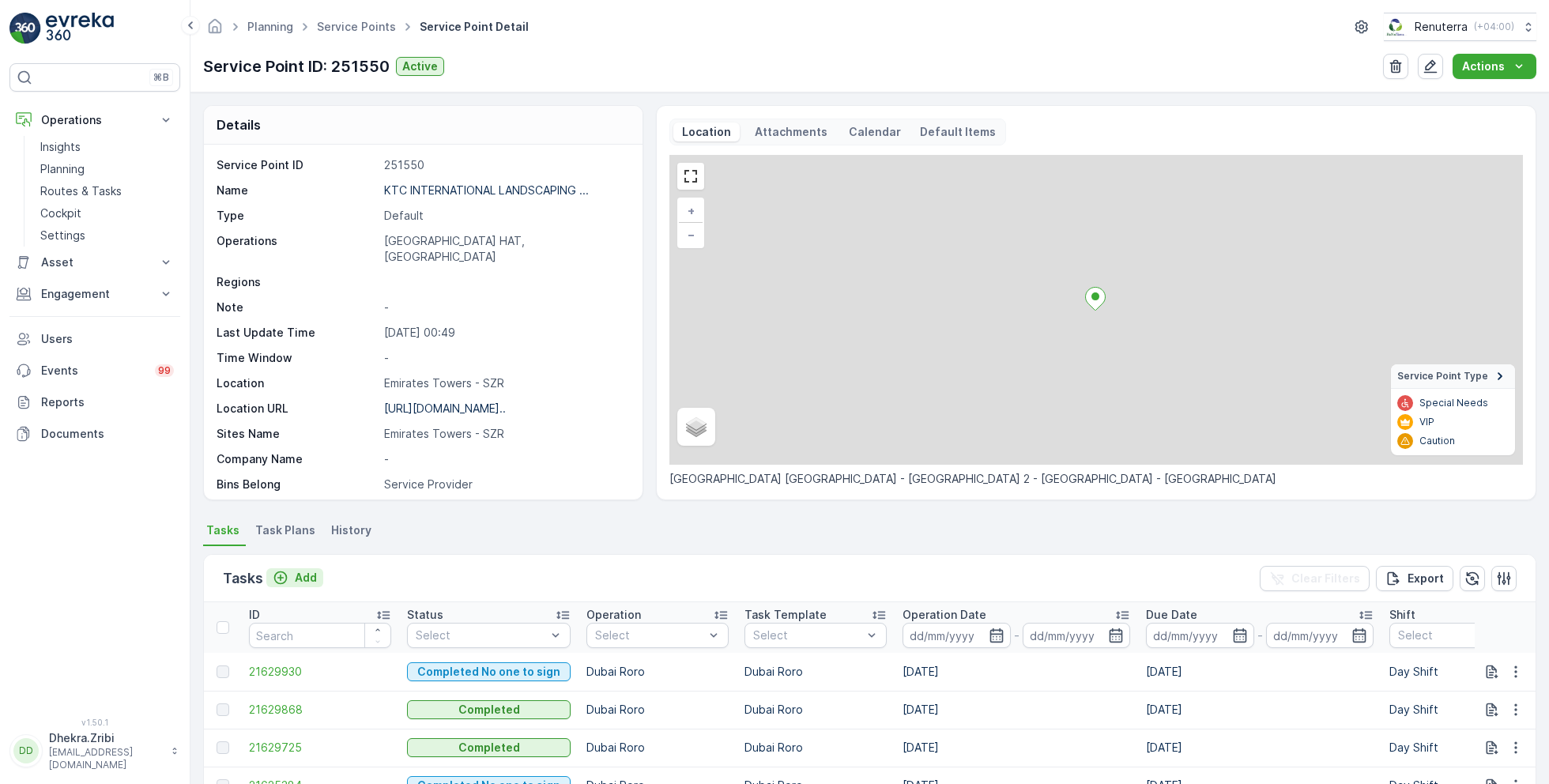
click at [305, 575] on p "Add" at bounding box center [306, 578] width 22 height 16
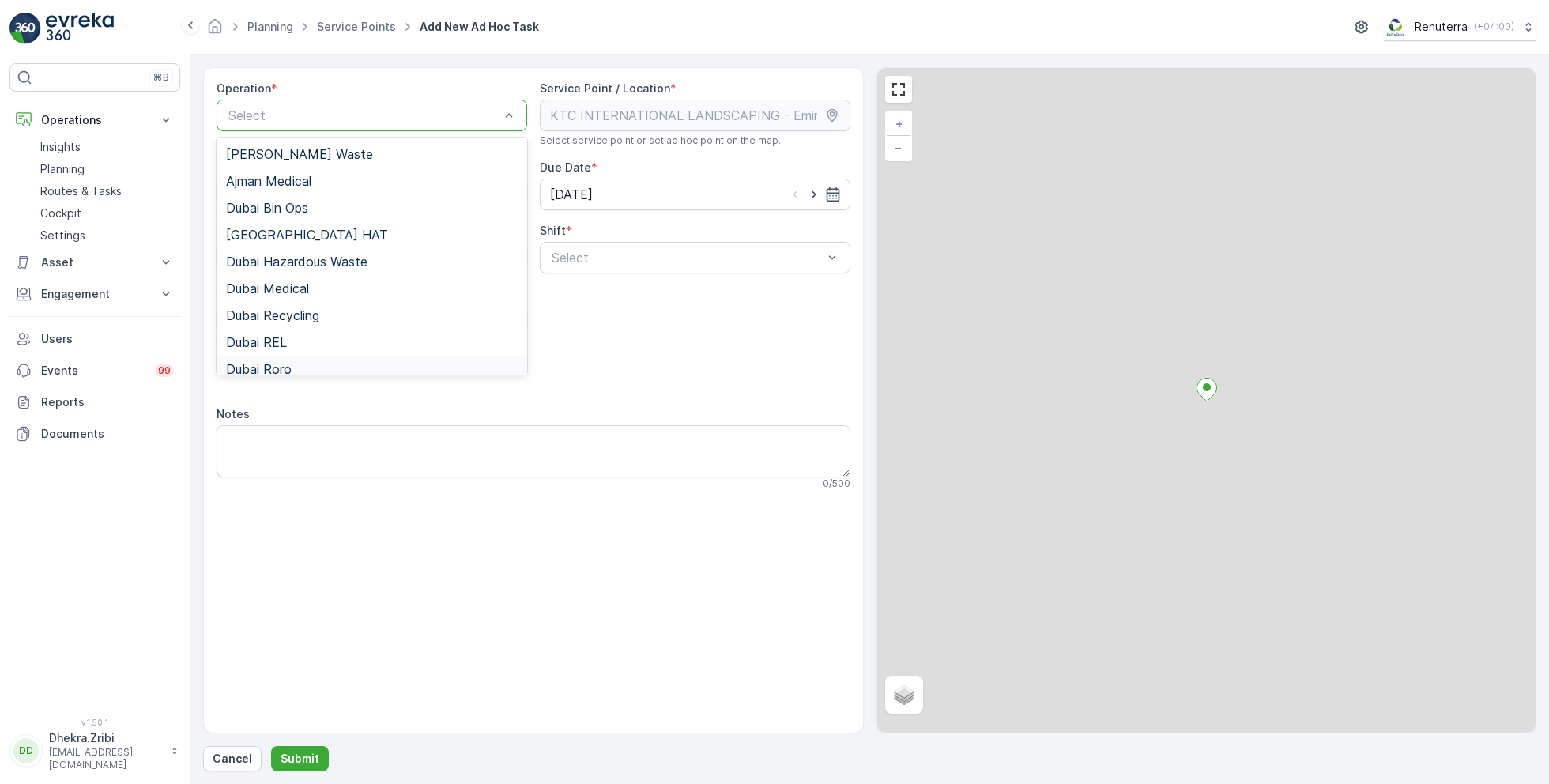
click at [290, 368] on span "Dubai Roro" at bounding box center [259, 369] width 66 height 14
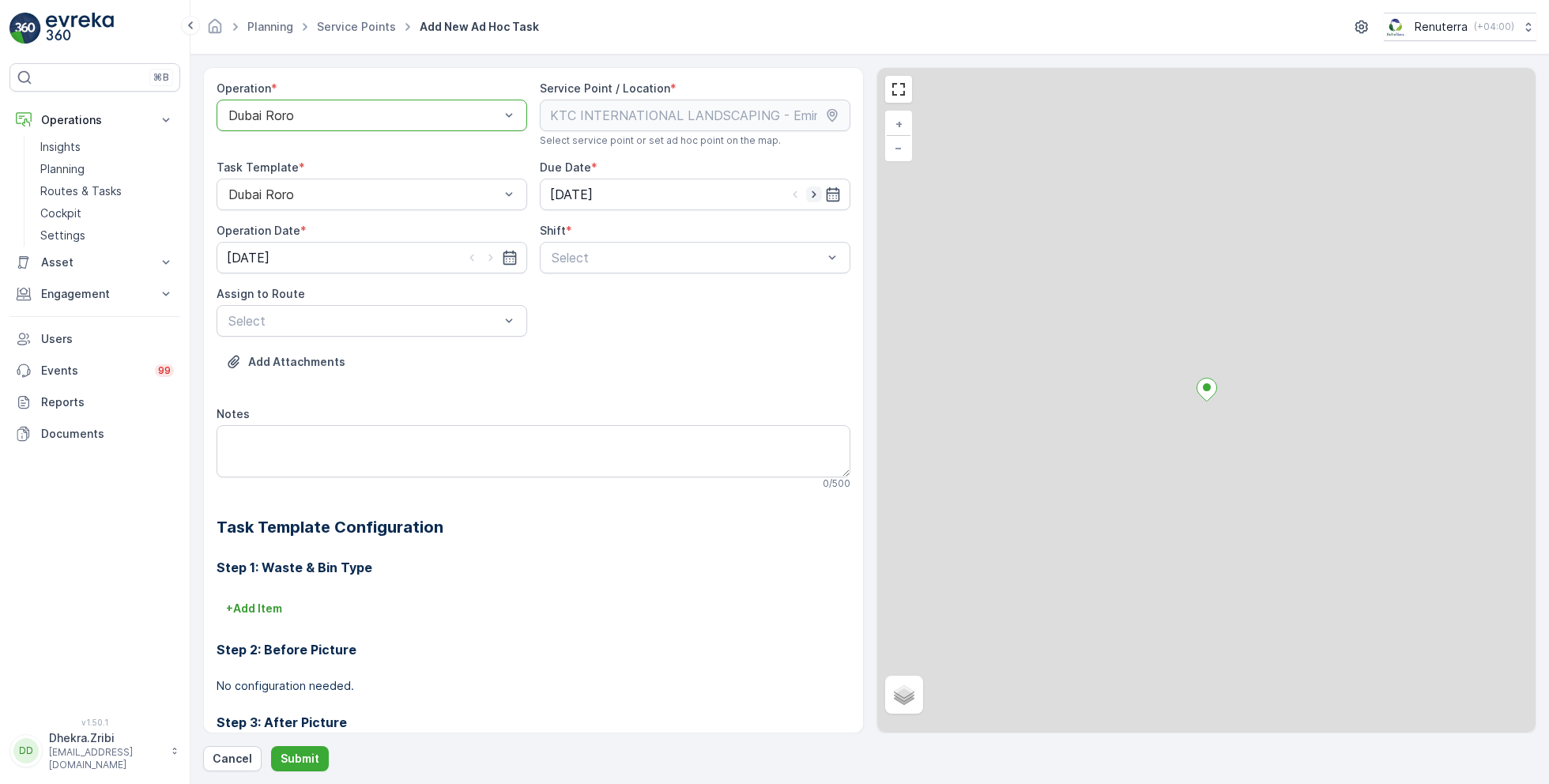
click at [812, 191] on icon "button" at bounding box center [814, 194] width 4 height 7
type input "[DATE]"
click at [492, 256] on icon "button" at bounding box center [491, 257] width 16 height 16
type input "[DATE]"
click at [621, 267] on div "Select" at bounding box center [695, 258] width 311 height 32
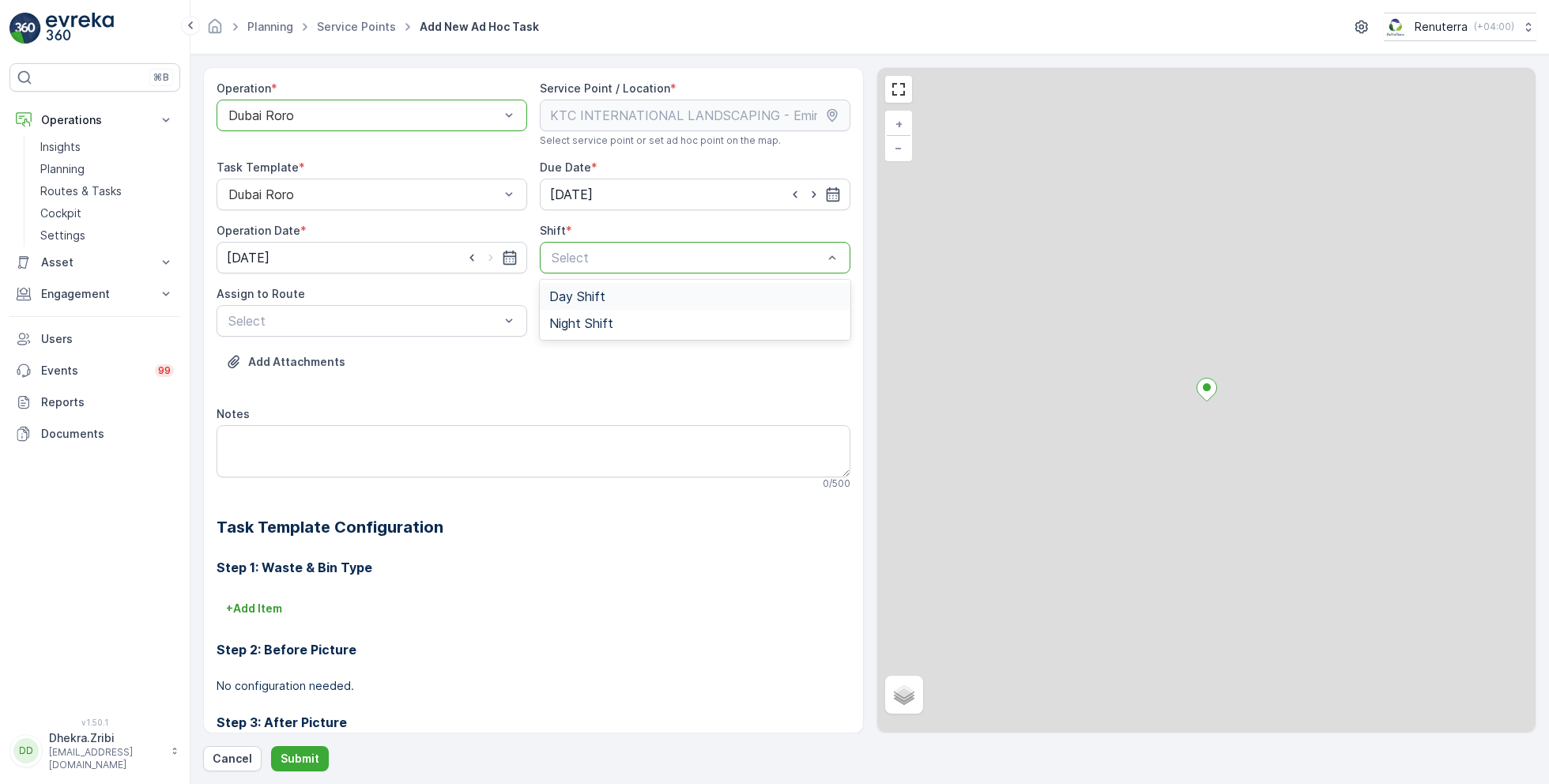
click at [575, 304] on div "Day Shift" at bounding box center [695, 296] width 311 height 27
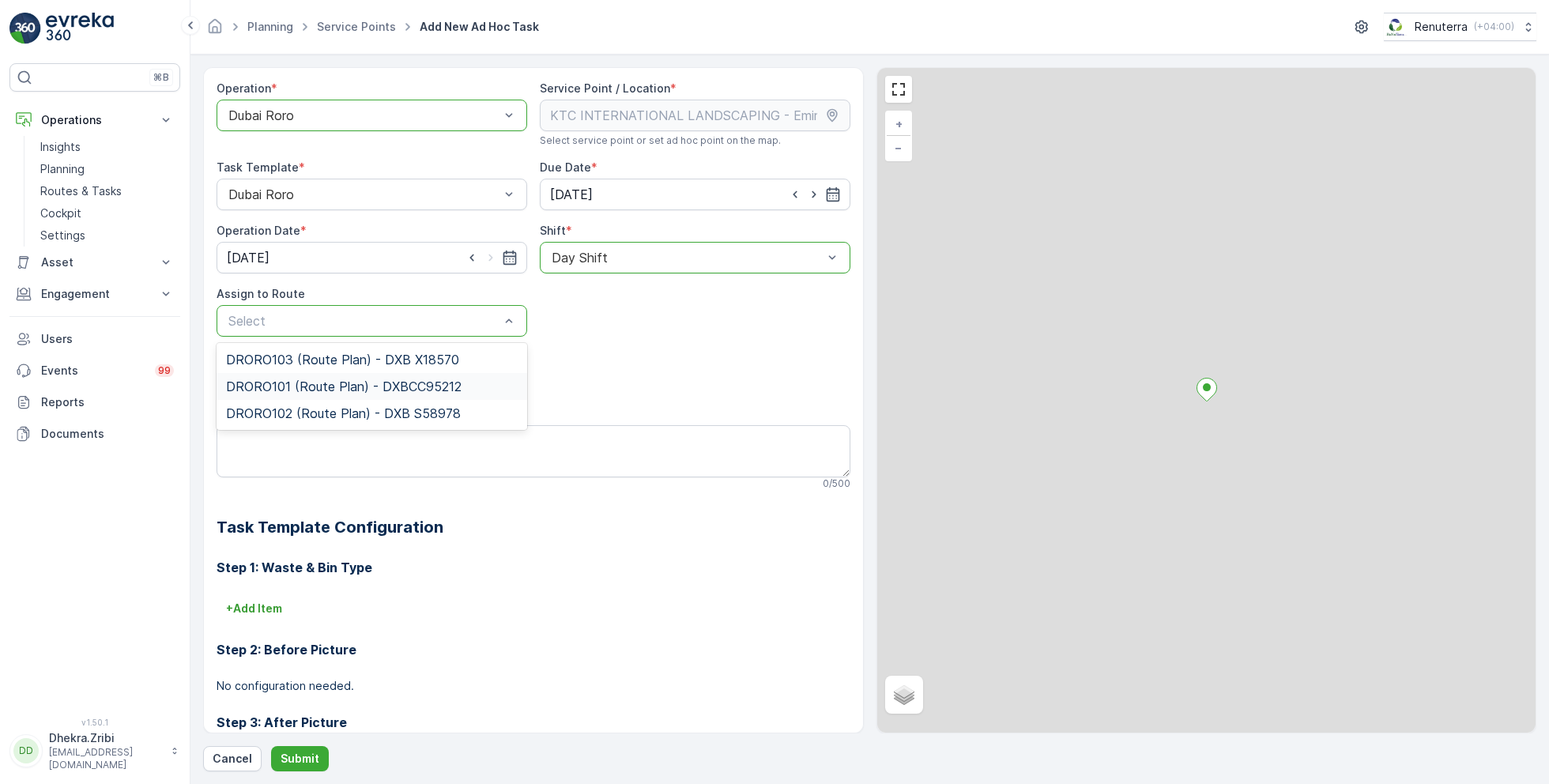
click at [309, 386] on span "DRORO101 (Route Plan) - DXBCC95212" at bounding box center [344, 387] width 236 height 14
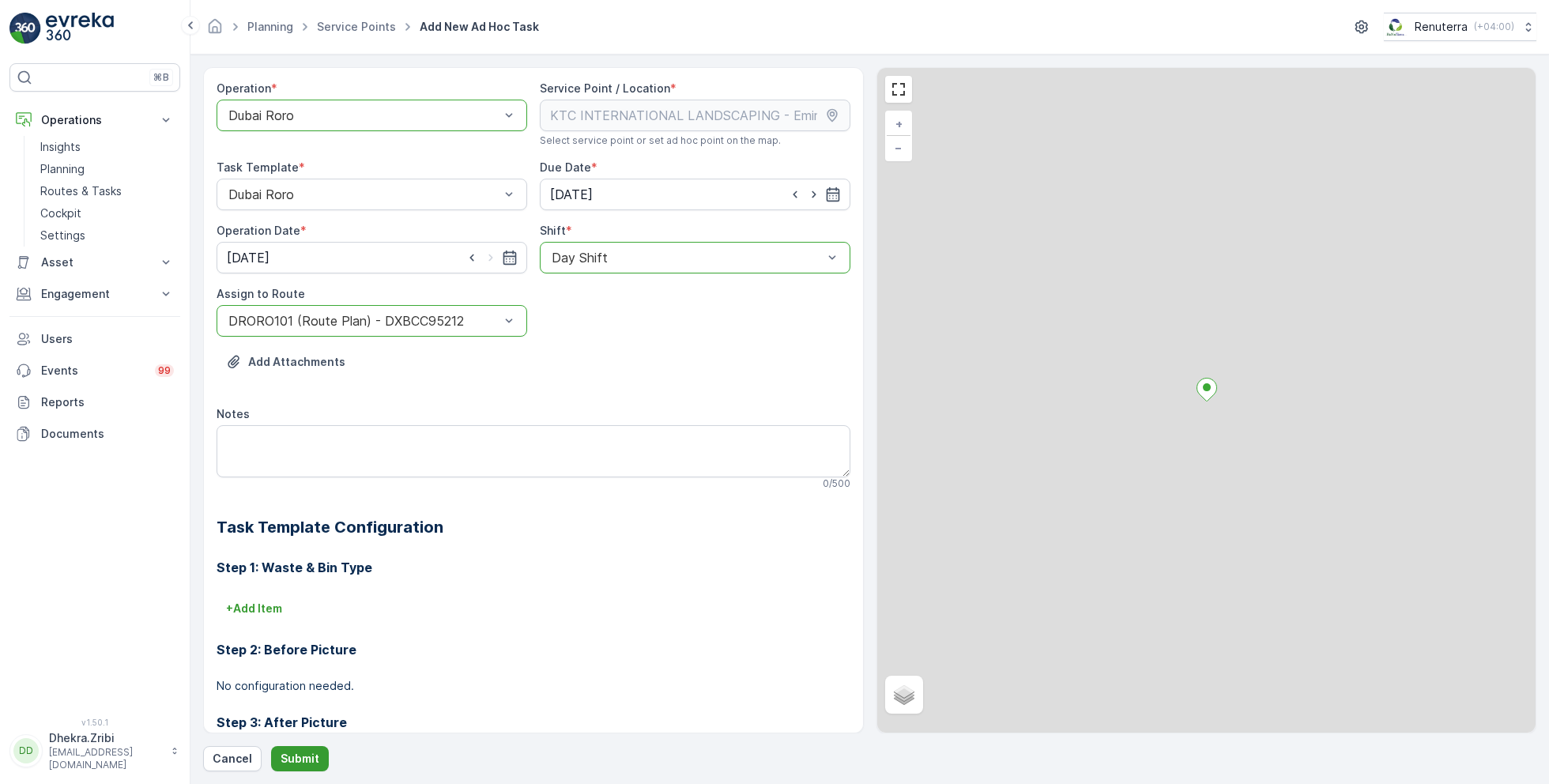
click at [301, 758] on p "Submit" at bounding box center [300, 758] width 38 height 16
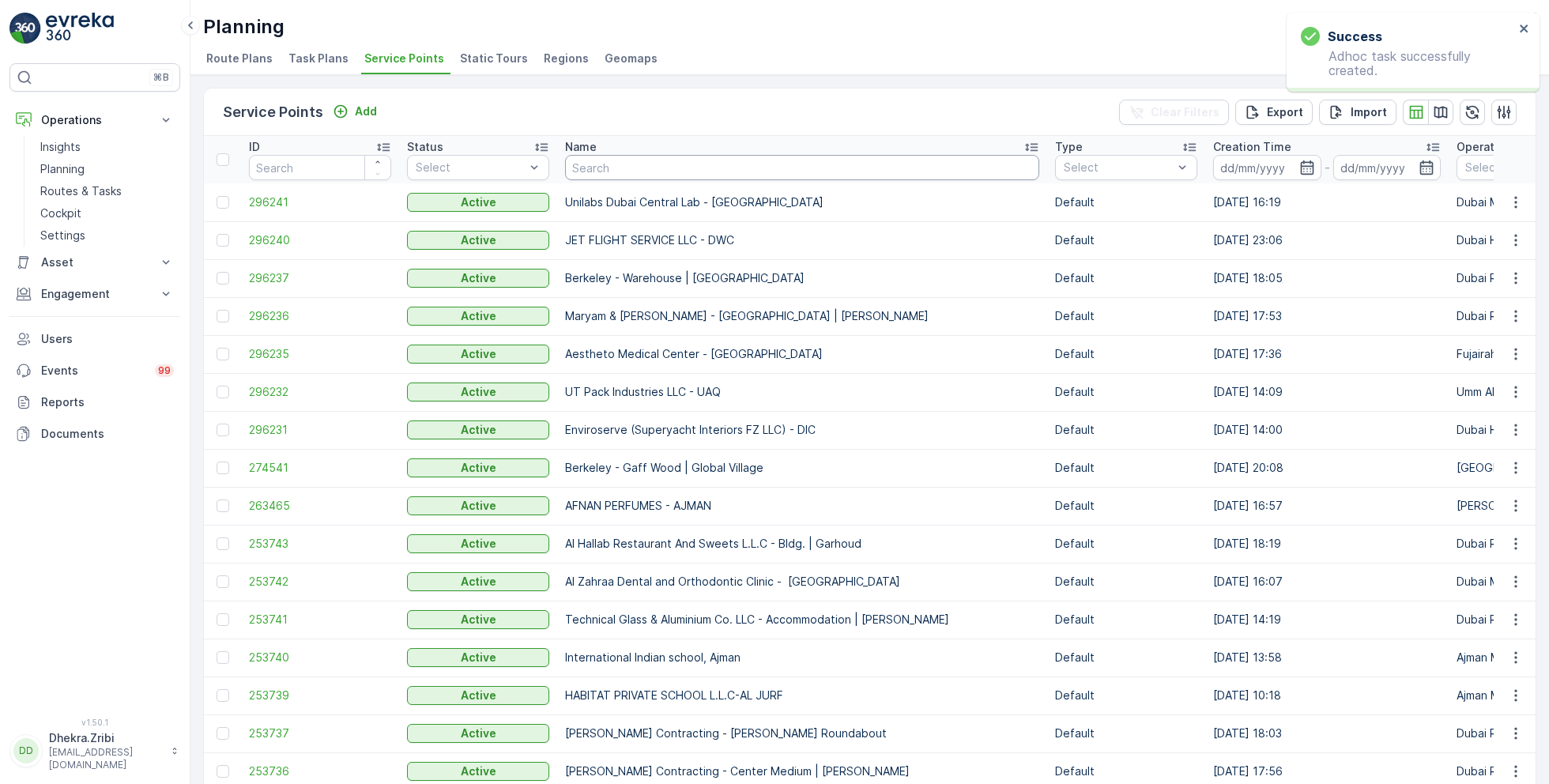
click at [632, 168] on input "text" at bounding box center [802, 168] width 474 height 26
paste input "KTC INTERNATIONAL LANDSCAPING - [GEOGRAPHIC_DATA] - SZR"
type input "KTC INTERNATIONAL LANDSCAPING - [GEOGRAPHIC_DATA] - SZR"
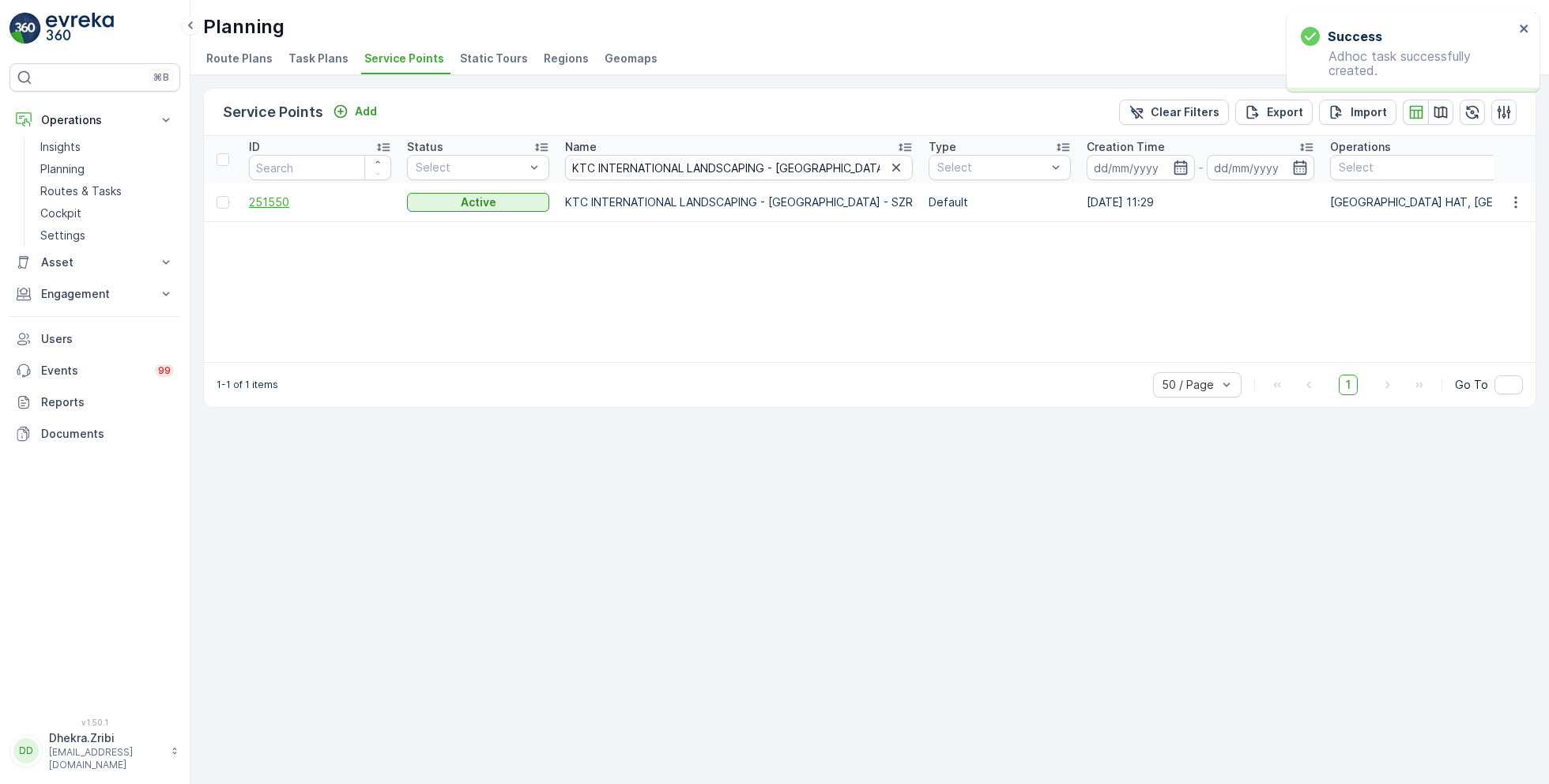
click at [289, 200] on span "251550" at bounding box center [320, 202] width 142 height 16
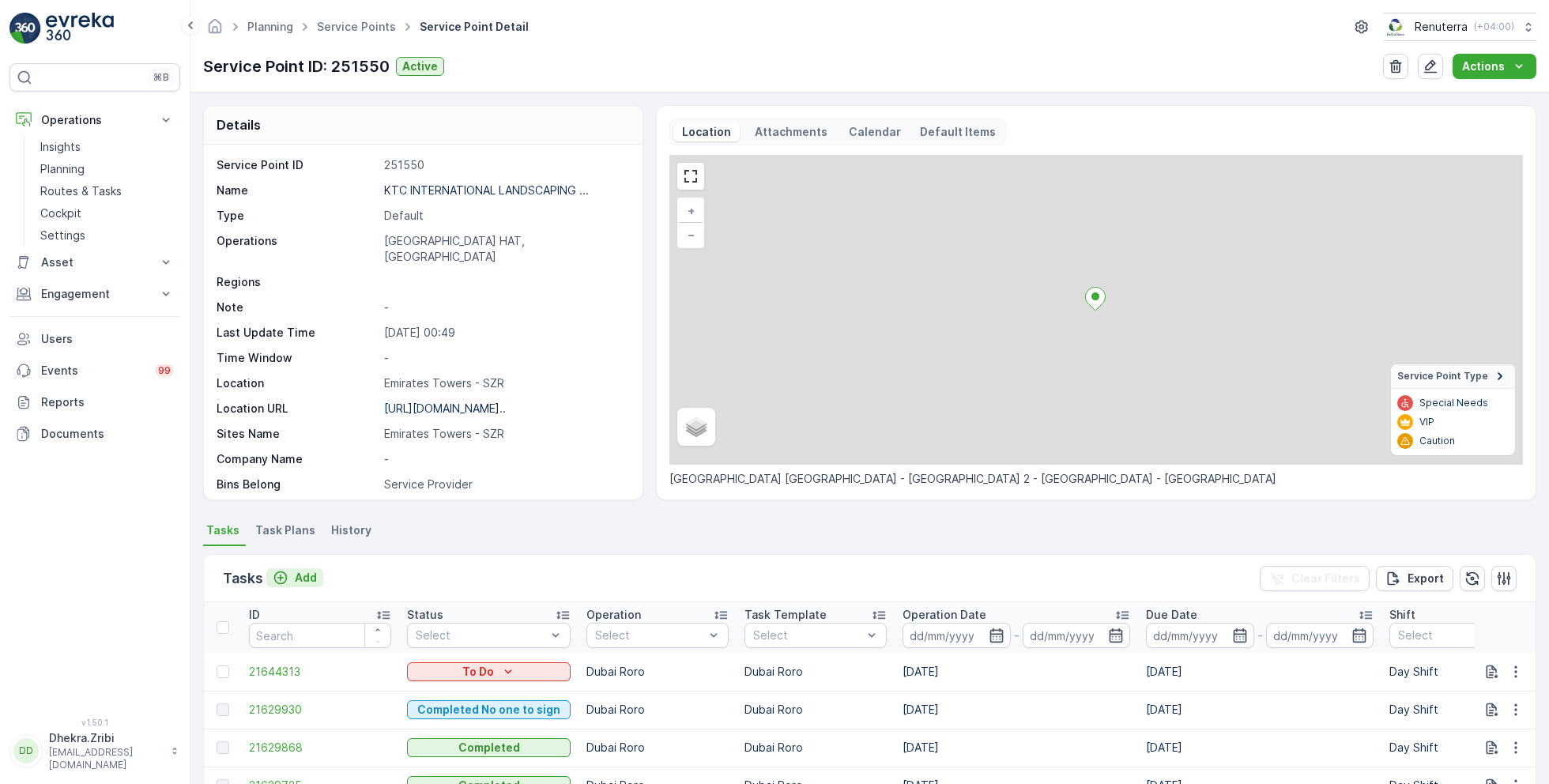
click at [301, 575] on p "Add" at bounding box center [306, 578] width 22 height 16
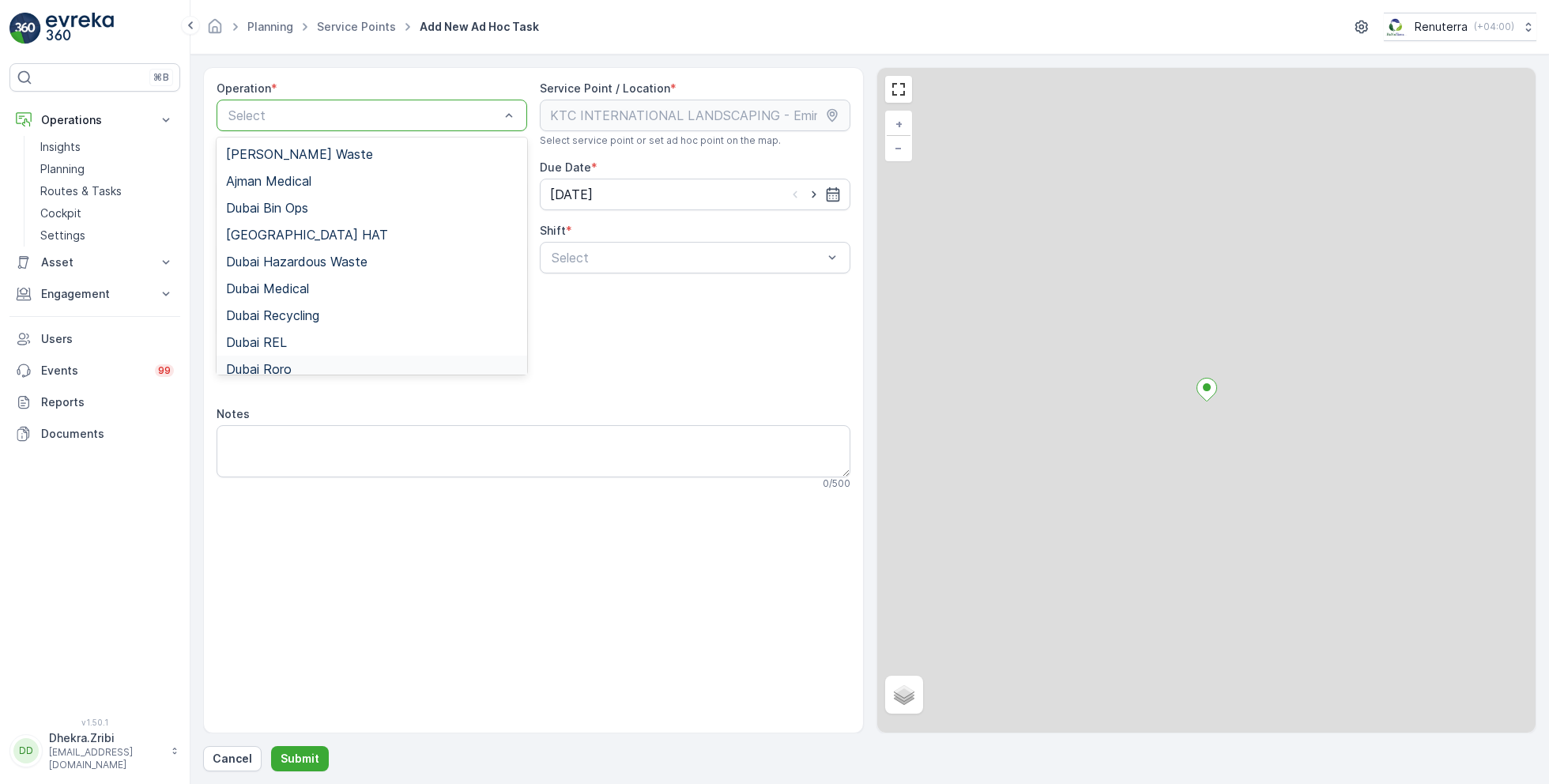
click at [288, 362] on span "Dubai Roro" at bounding box center [259, 369] width 66 height 14
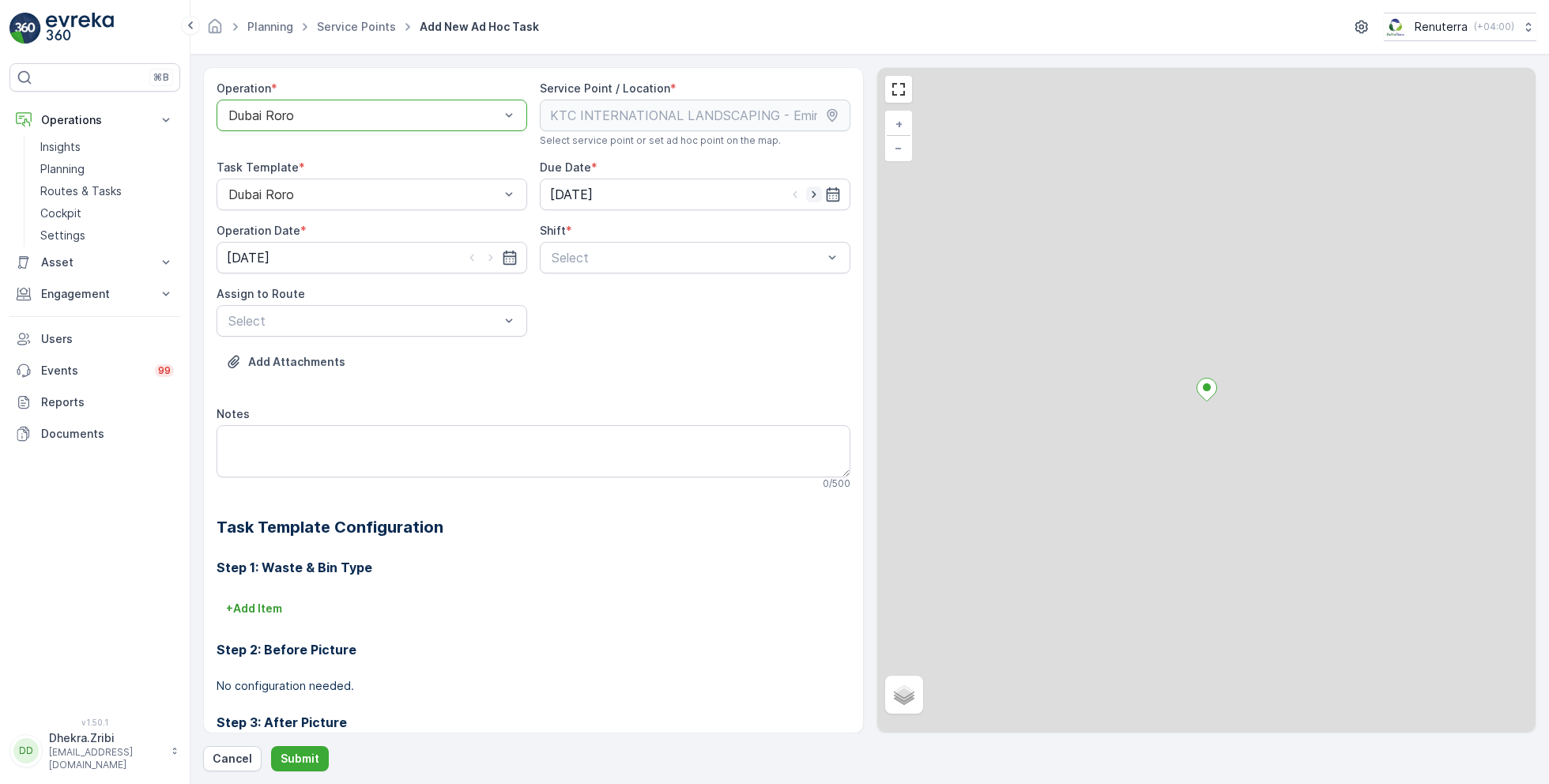
click at [814, 195] on icon "button" at bounding box center [814, 194] width 16 height 16
type input "[DATE]"
click at [485, 253] on icon "button" at bounding box center [491, 257] width 16 height 16
type input "[DATE]"
click at [573, 298] on span "Day Shift" at bounding box center [577, 296] width 56 height 14
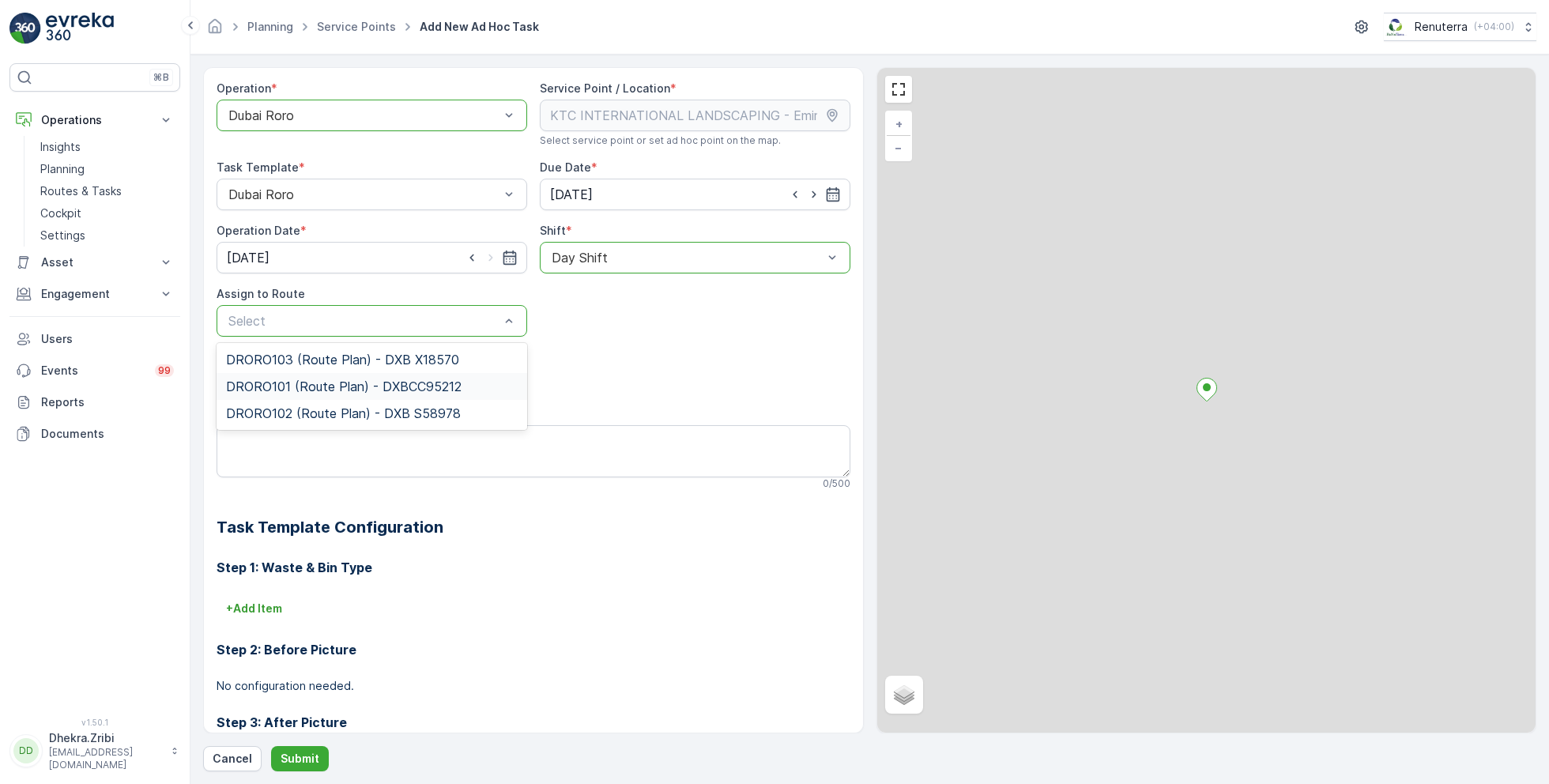
click at [300, 386] on span "DRORO101 (Route Plan) - DXBCC95212" at bounding box center [344, 387] width 236 height 14
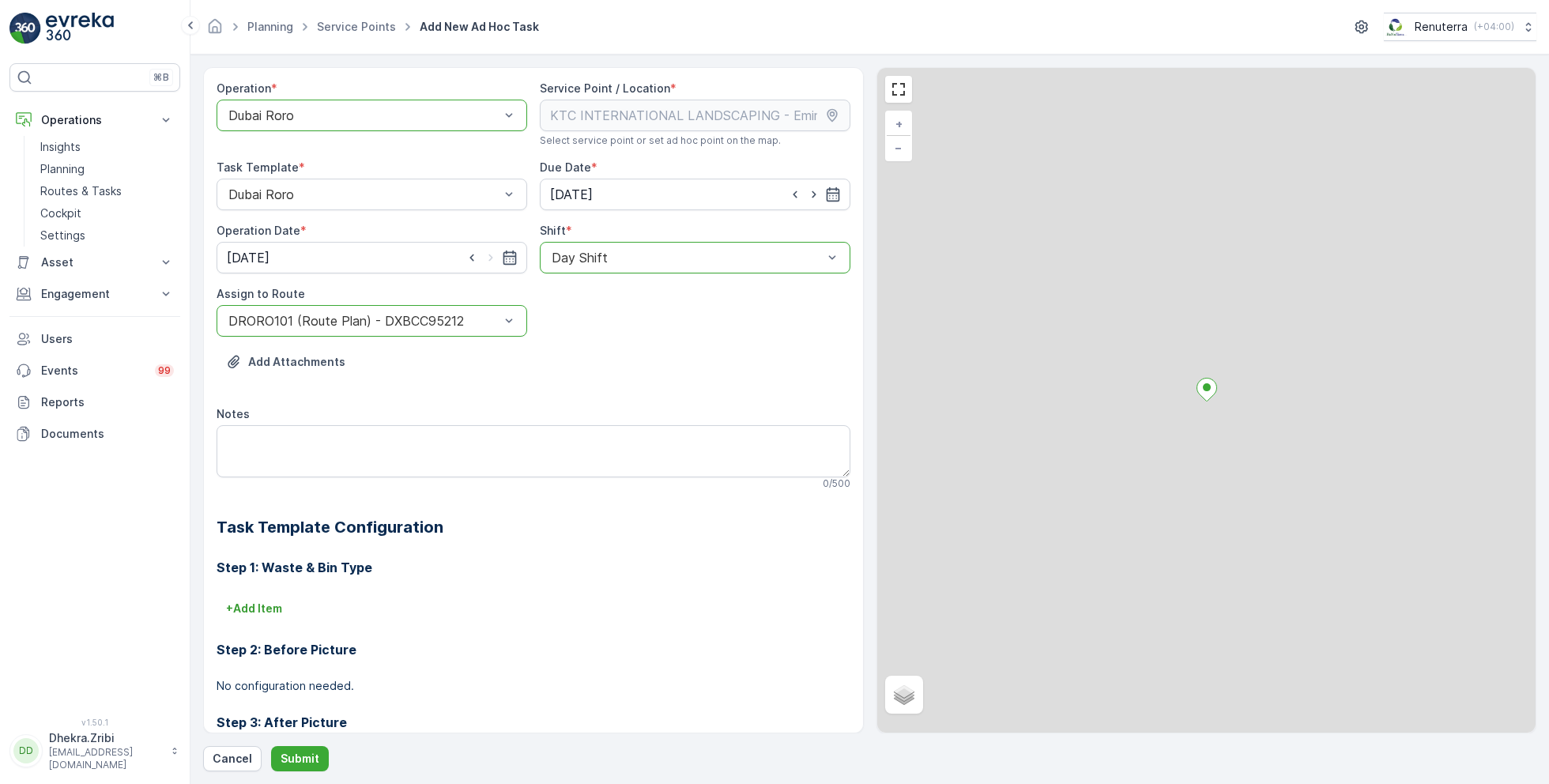
click at [422, 316] on div at bounding box center [364, 321] width 274 height 14
click at [305, 352] on span "DRORO103 (Route Plan) - DXB X18570" at bounding box center [343, 360] width 233 height 14
click at [299, 752] on p "Submit" at bounding box center [300, 758] width 38 height 16
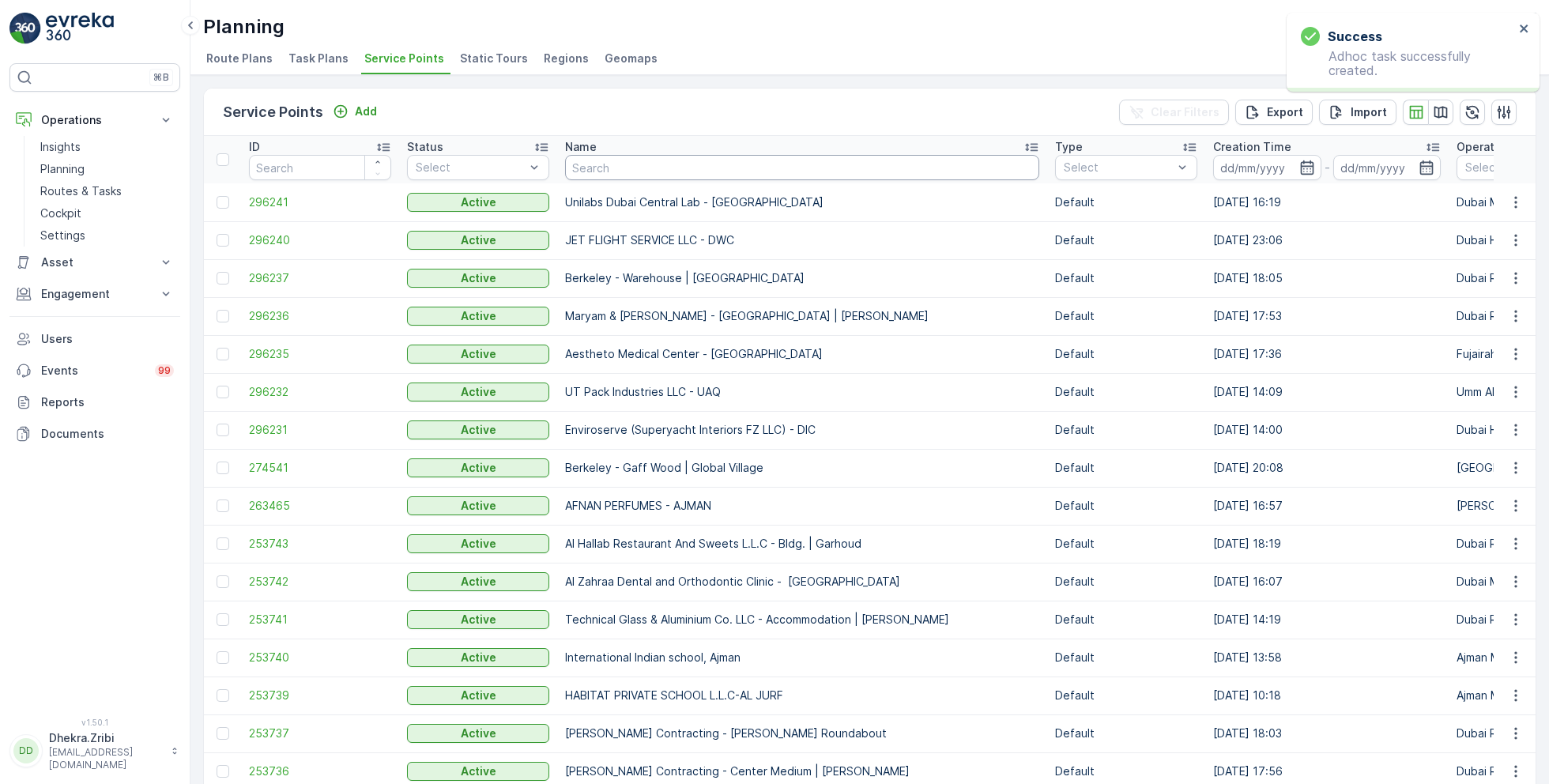
click at [669, 162] on input "text" at bounding box center [802, 168] width 474 height 26
paste input "KTC INTERNATIONAL LANDSCAPING - [GEOGRAPHIC_DATA] - SZR"
type input "KTC INTERNATIONAL LANDSCAPING - [GEOGRAPHIC_DATA] - SZR"
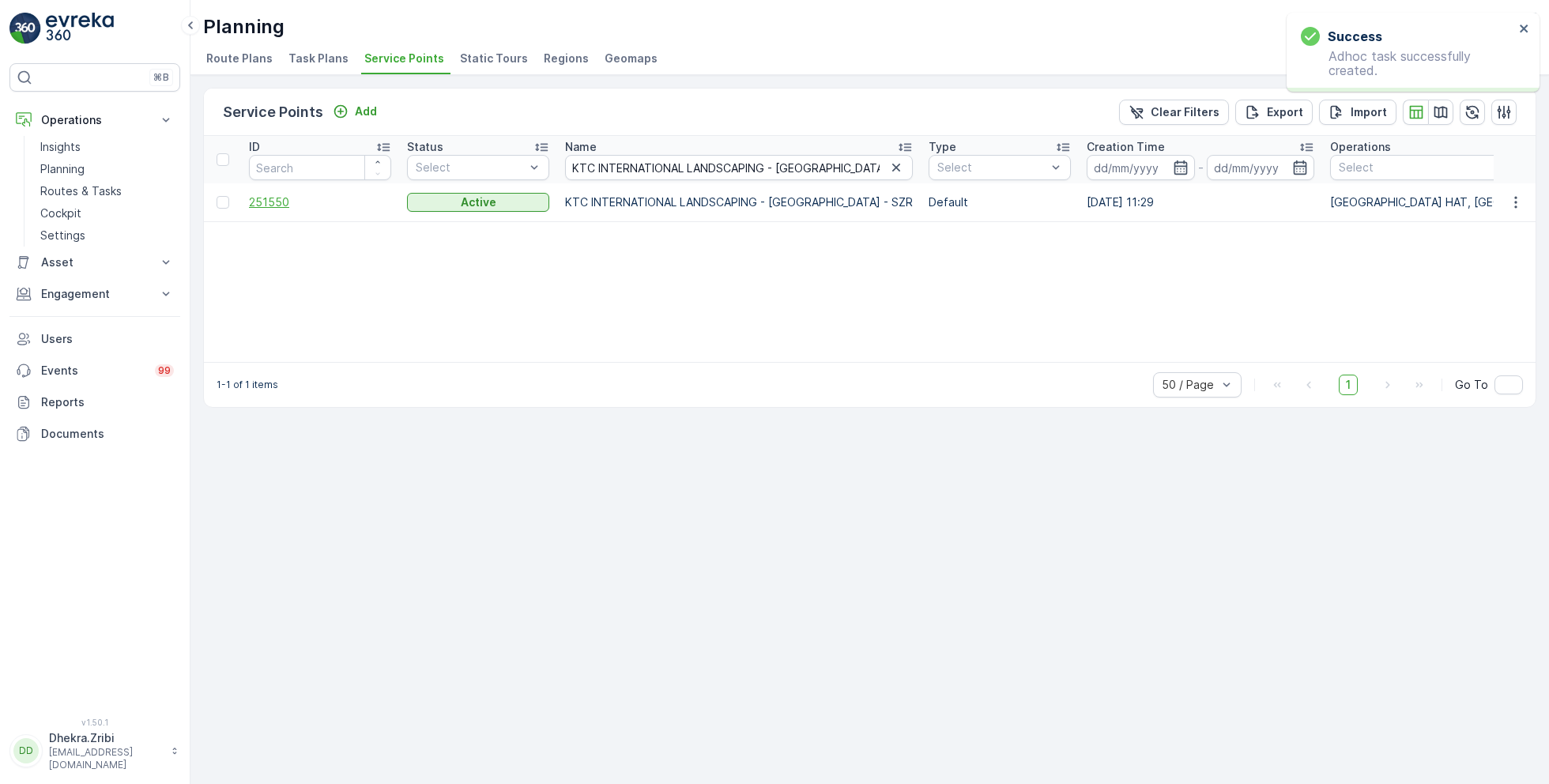
click at [271, 204] on span "251550" at bounding box center [320, 202] width 142 height 16
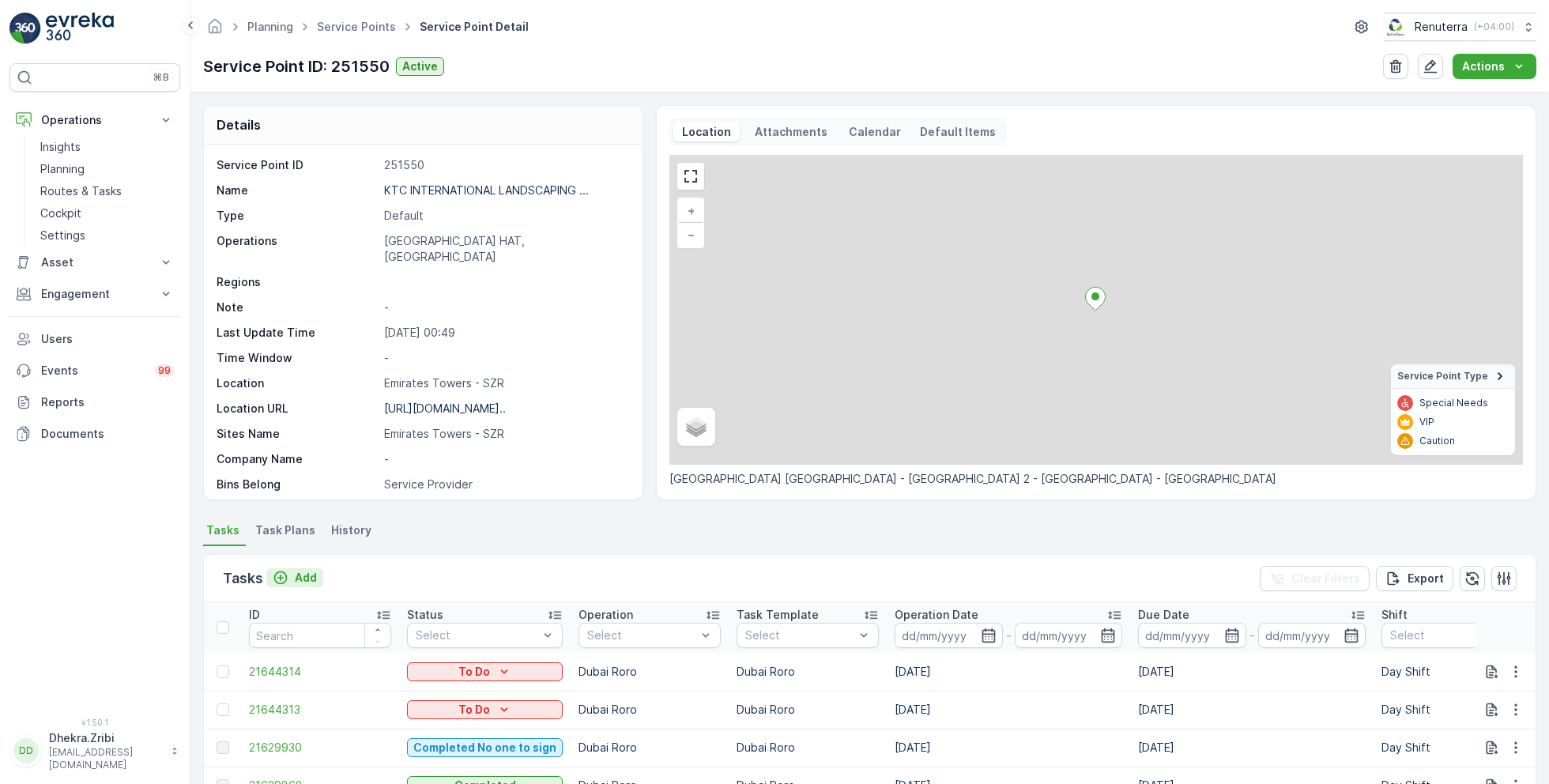
click at [300, 575] on p "Add" at bounding box center [306, 578] width 22 height 16
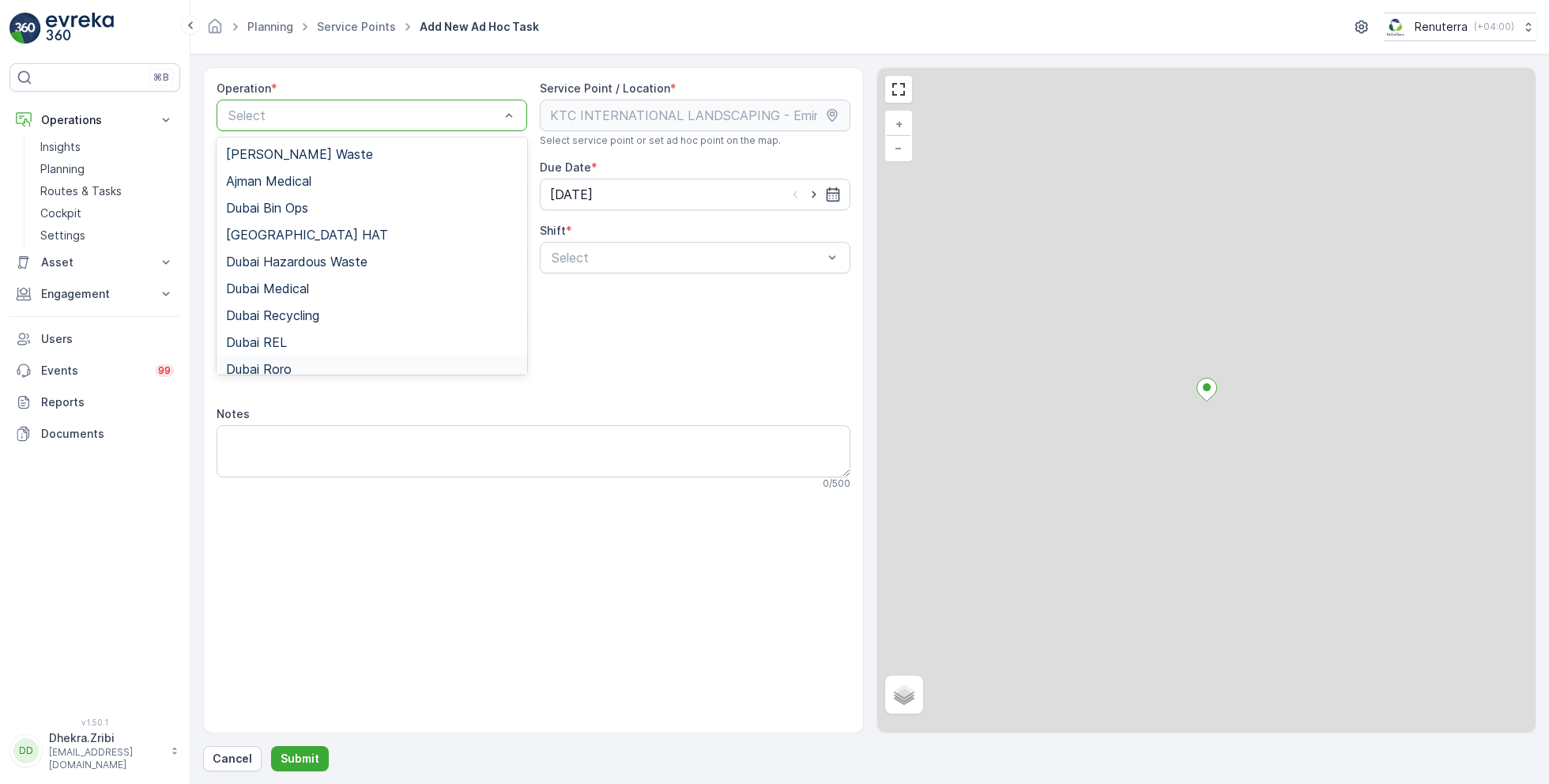
click at [299, 368] on div "Dubai Roro" at bounding box center [372, 369] width 292 height 14
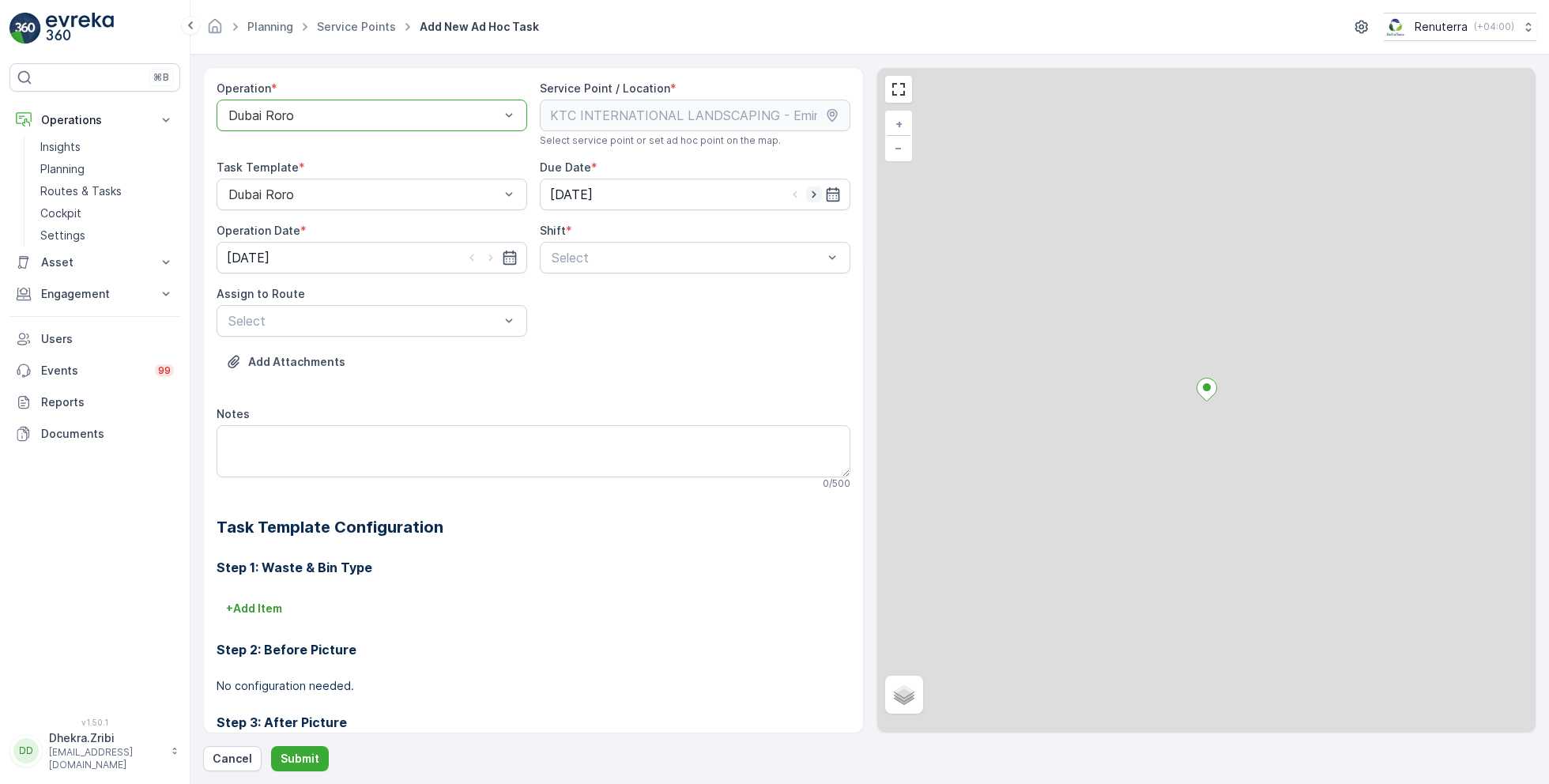
click at [814, 192] on icon "button" at bounding box center [814, 194] width 16 height 16
type input "[DATE]"
click at [489, 257] on icon "button" at bounding box center [491, 257] width 16 height 16
type input "[DATE]"
click at [561, 304] on div "Day Shift" at bounding box center [695, 296] width 311 height 27
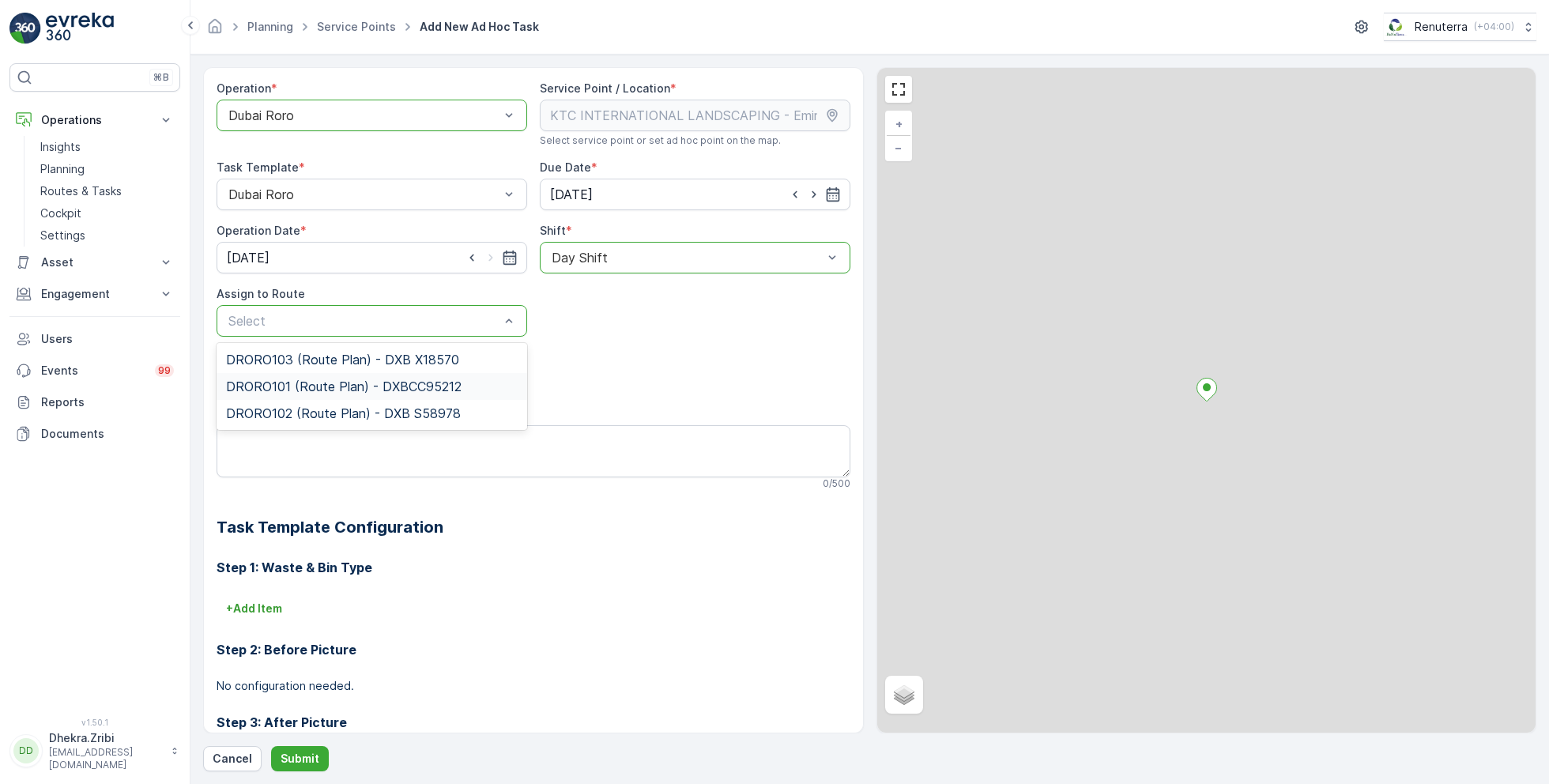
click at [305, 385] on span "DRORO101 (Route Plan) - DXBCC95212" at bounding box center [344, 387] width 236 height 14
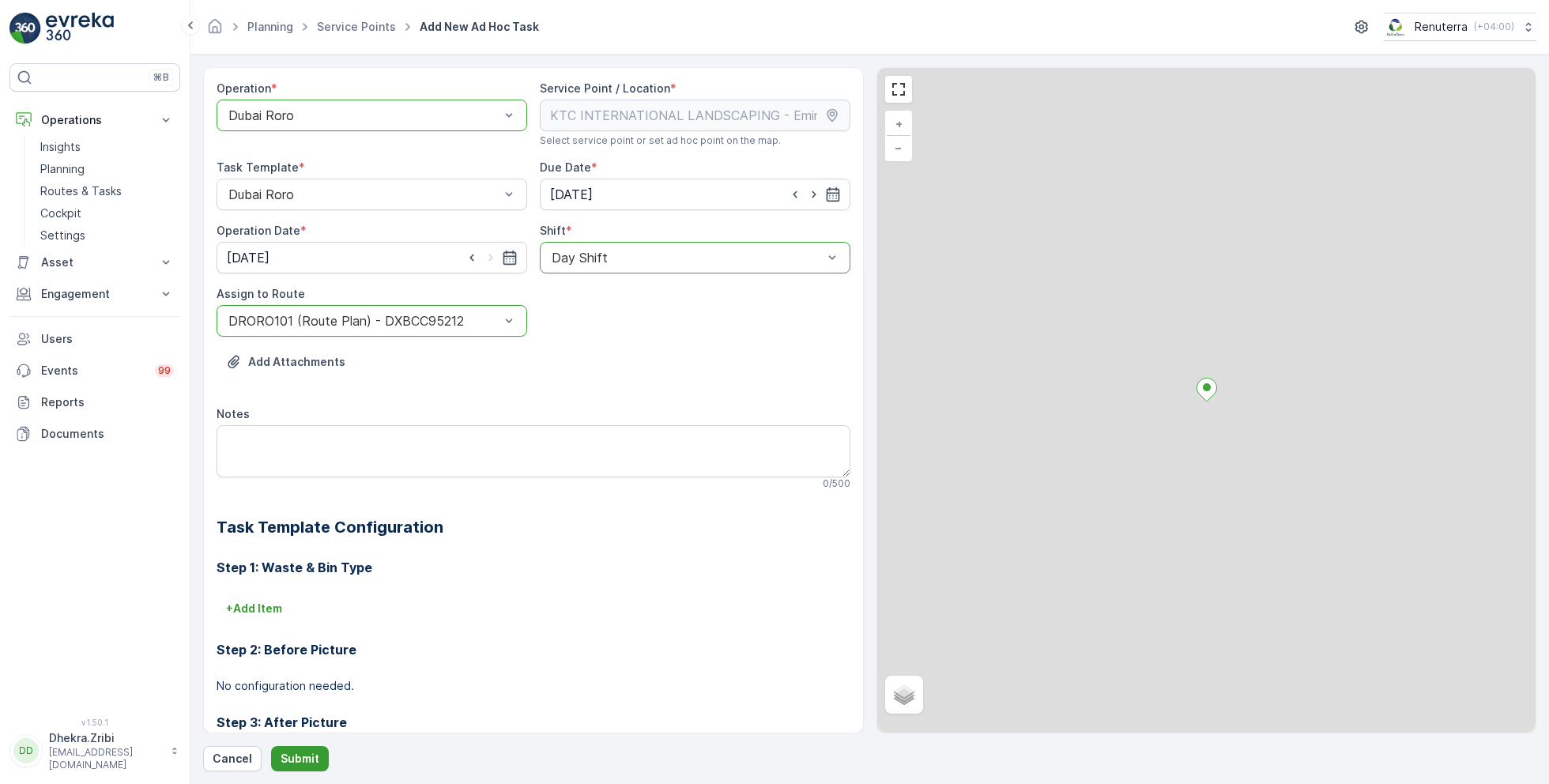
click at [298, 754] on p "Submit" at bounding box center [300, 758] width 38 height 16
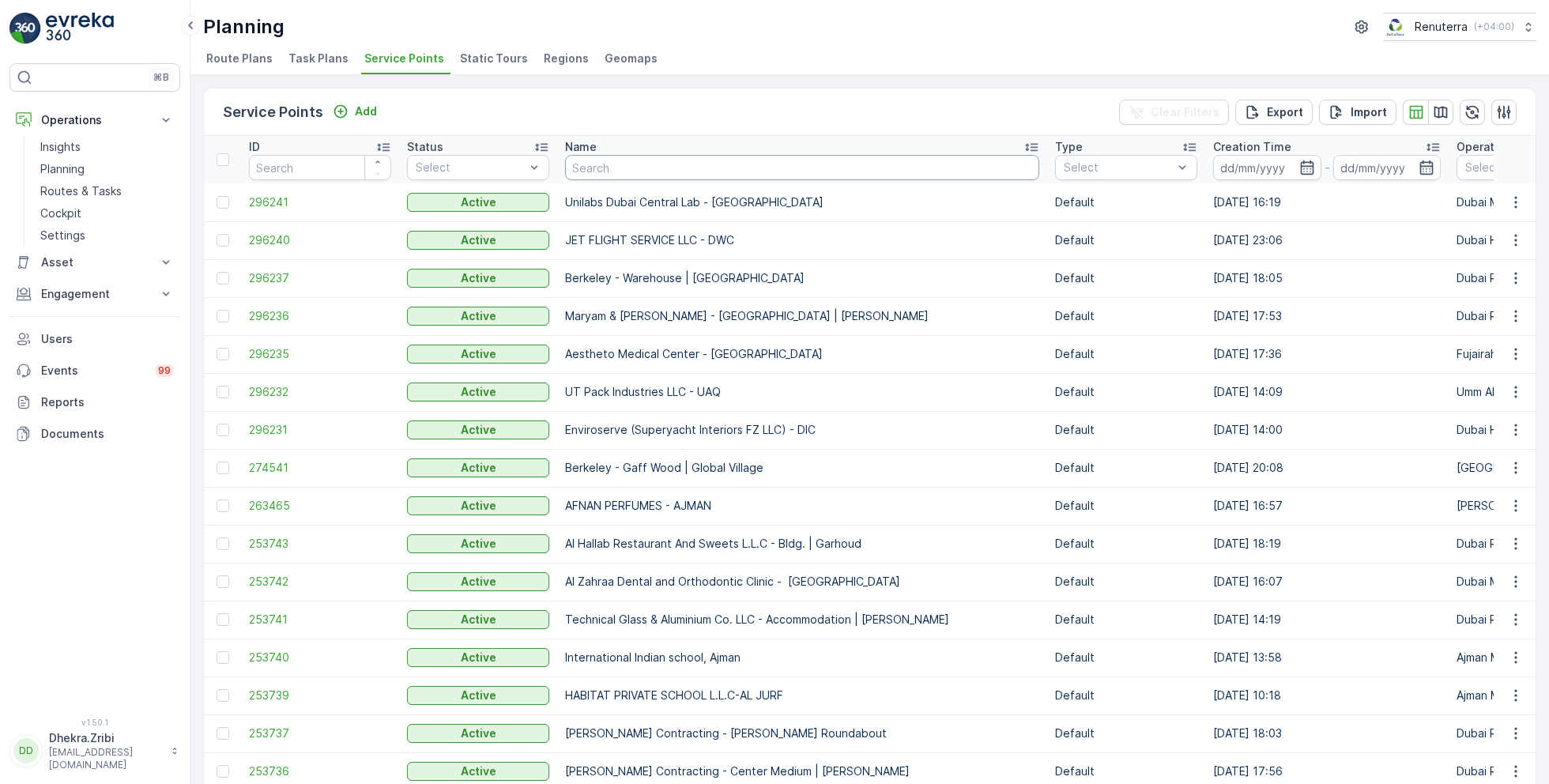
click at [608, 175] on input "text" at bounding box center [802, 168] width 474 height 26
paste input "[PERSON_NAME] Project (EM836) - [PERSON_NAME]"
type input "[PERSON_NAME] Project (EM836) - [PERSON_NAME]"
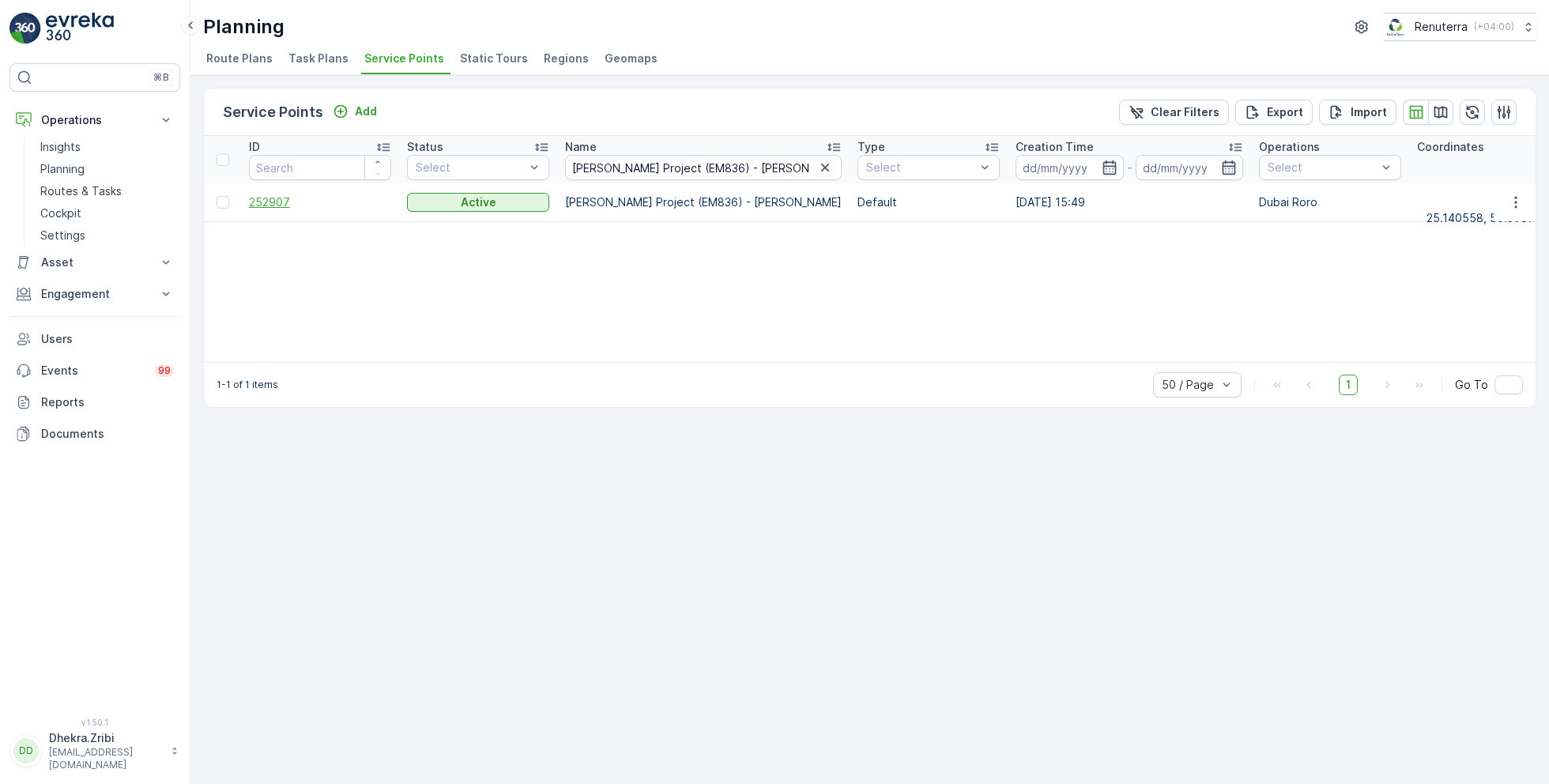
click at [277, 201] on span "252907" at bounding box center [320, 202] width 142 height 16
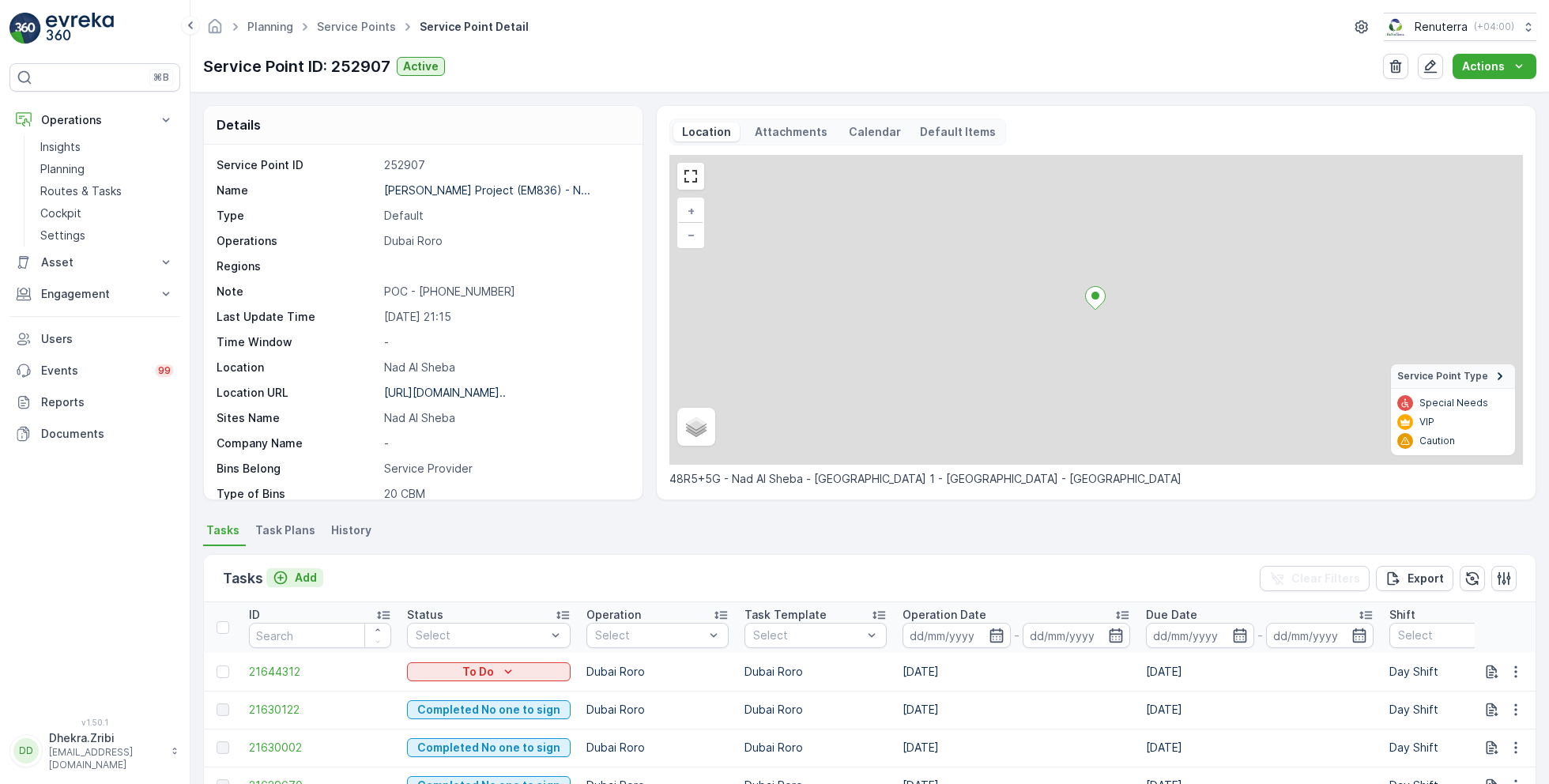
click at [306, 575] on p "Add" at bounding box center [306, 578] width 22 height 16
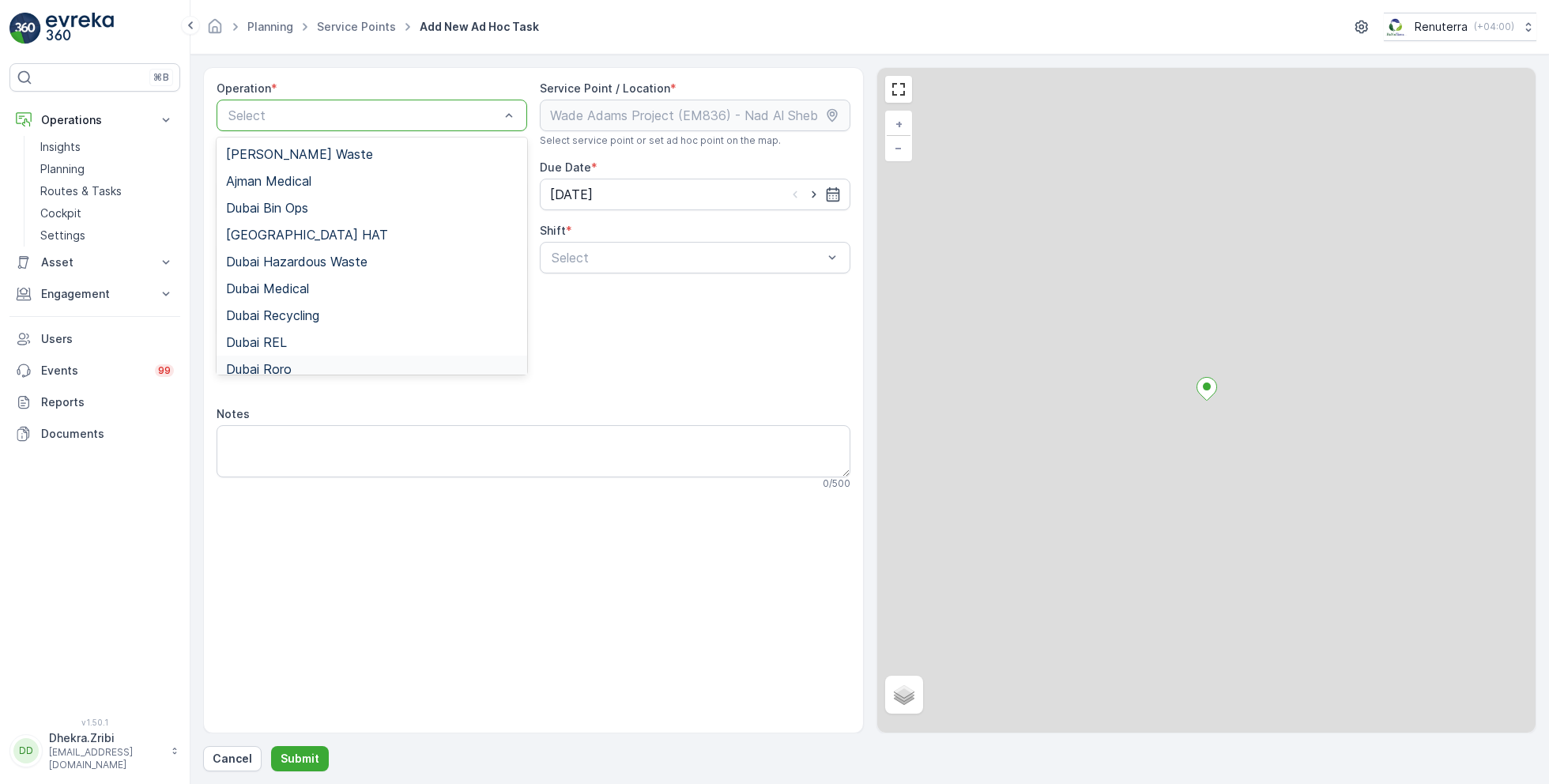
click at [305, 368] on div "Dubai Roro" at bounding box center [372, 369] width 292 height 14
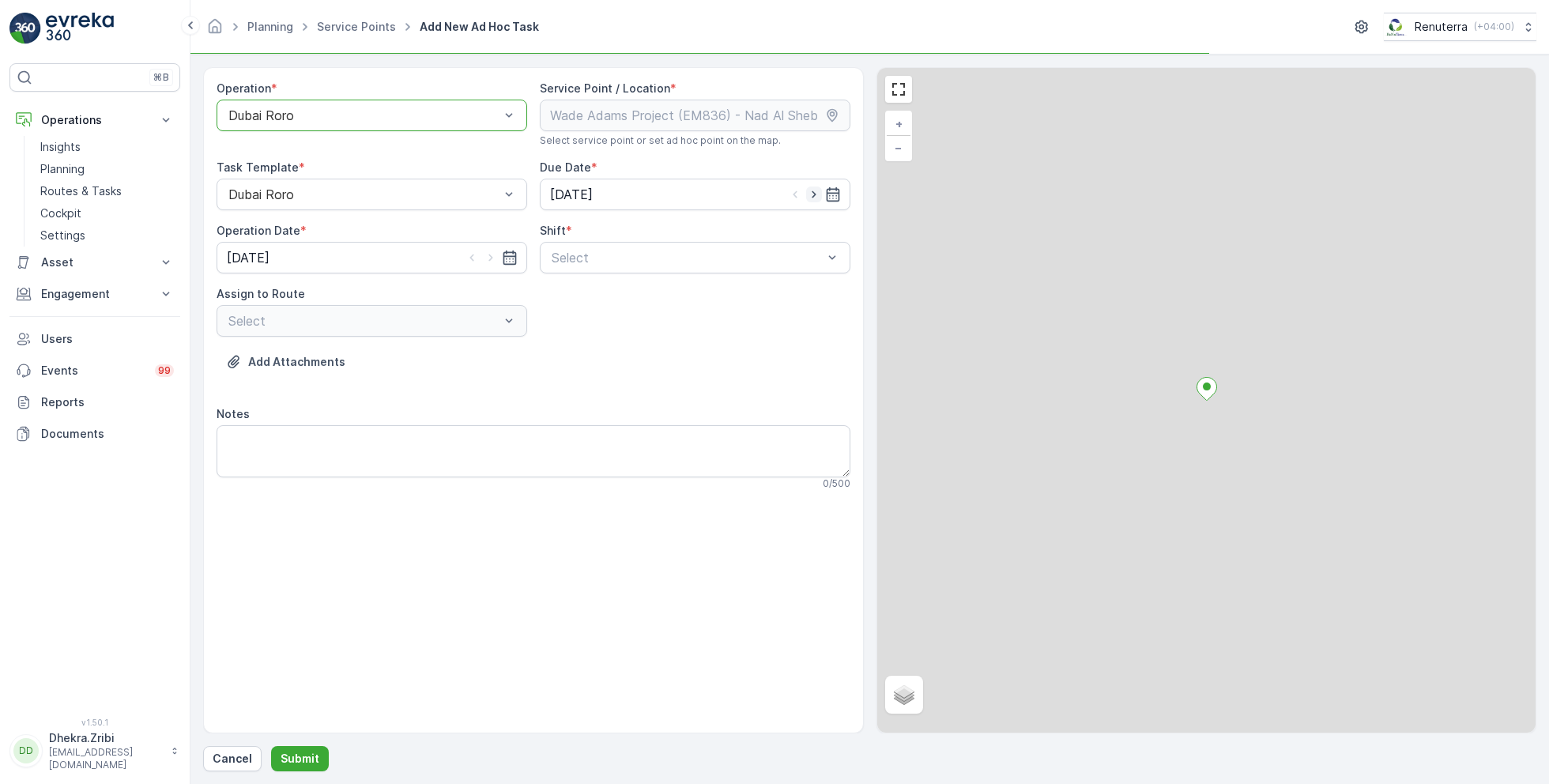
click at [813, 193] on icon "button" at bounding box center [814, 194] width 16 height 16
type input "[DATE]"
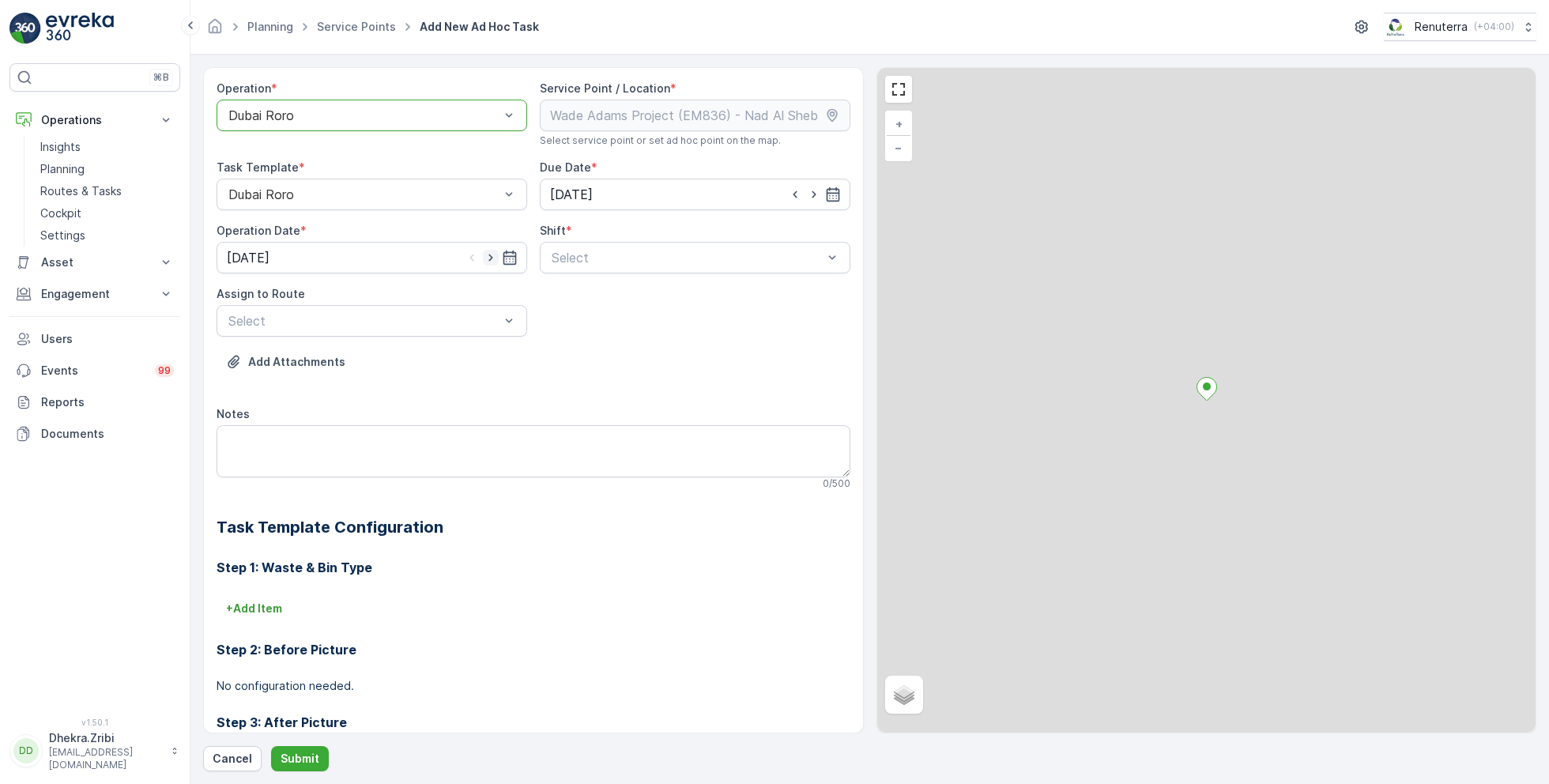
click at [490, 257] on icon "button" at bounding box center [490, 257] width 4 height 7
type input "[DATE]"
click at [567, 292] on span "Day Shift" at bounding box center [577, 296] width 56 height 14
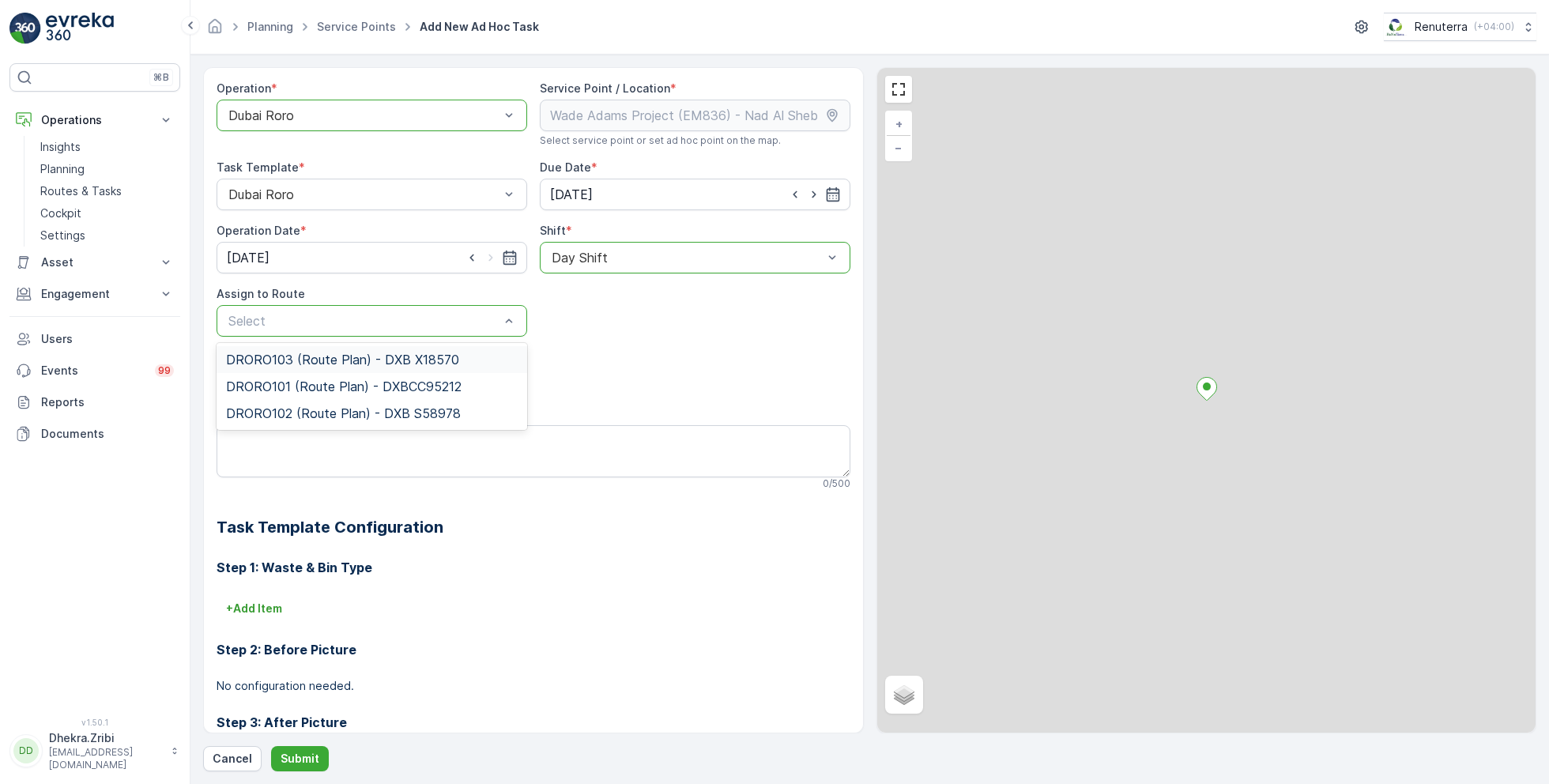
click at [313, 361] on span "DRORO103 (Route Plan) - DXB X18570" at bounding box center [343, 360] width 233 height 14
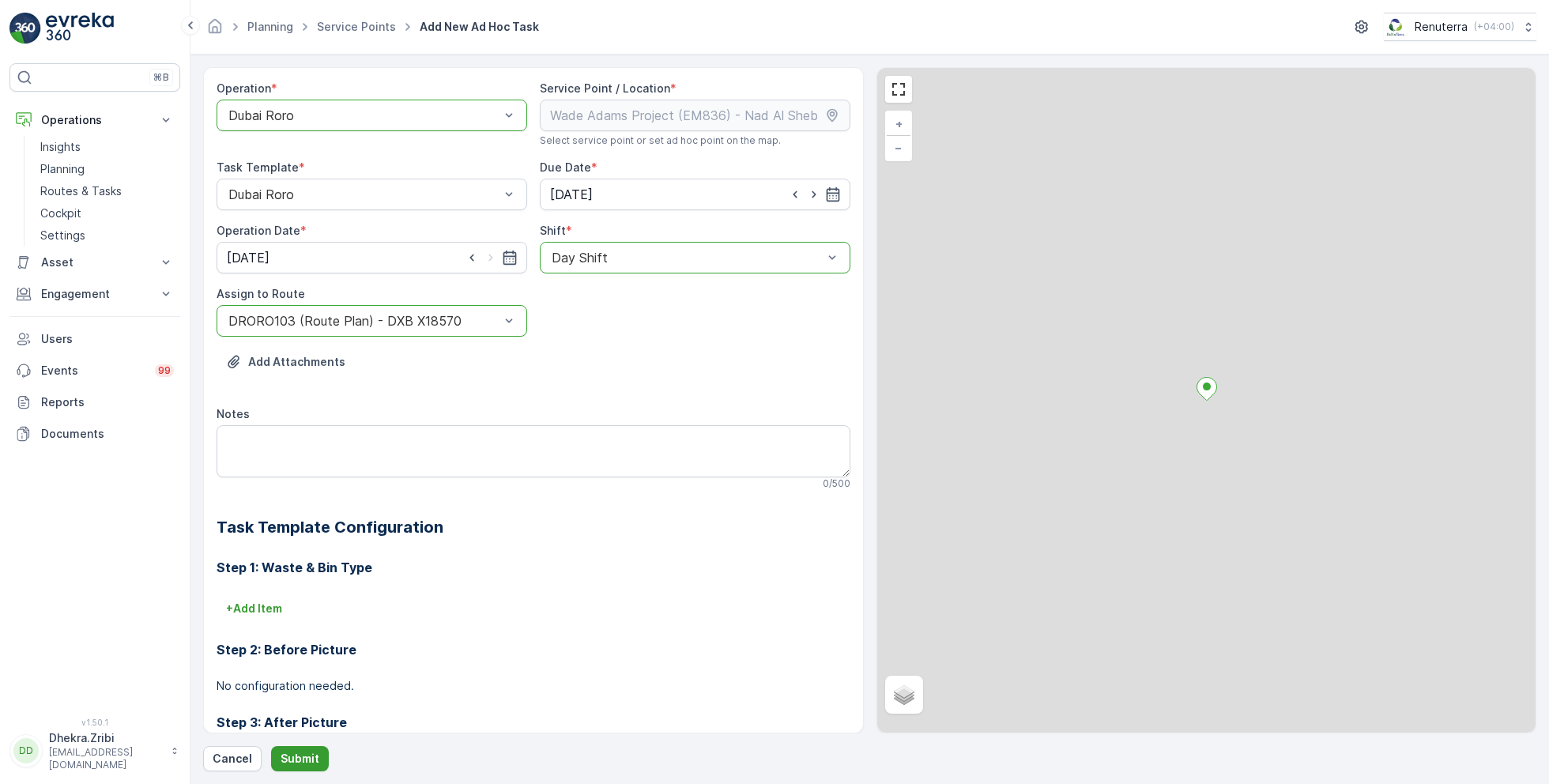
click at [293, 750] on p "Submit" at bounding box center [300, 758] width 38 height 16
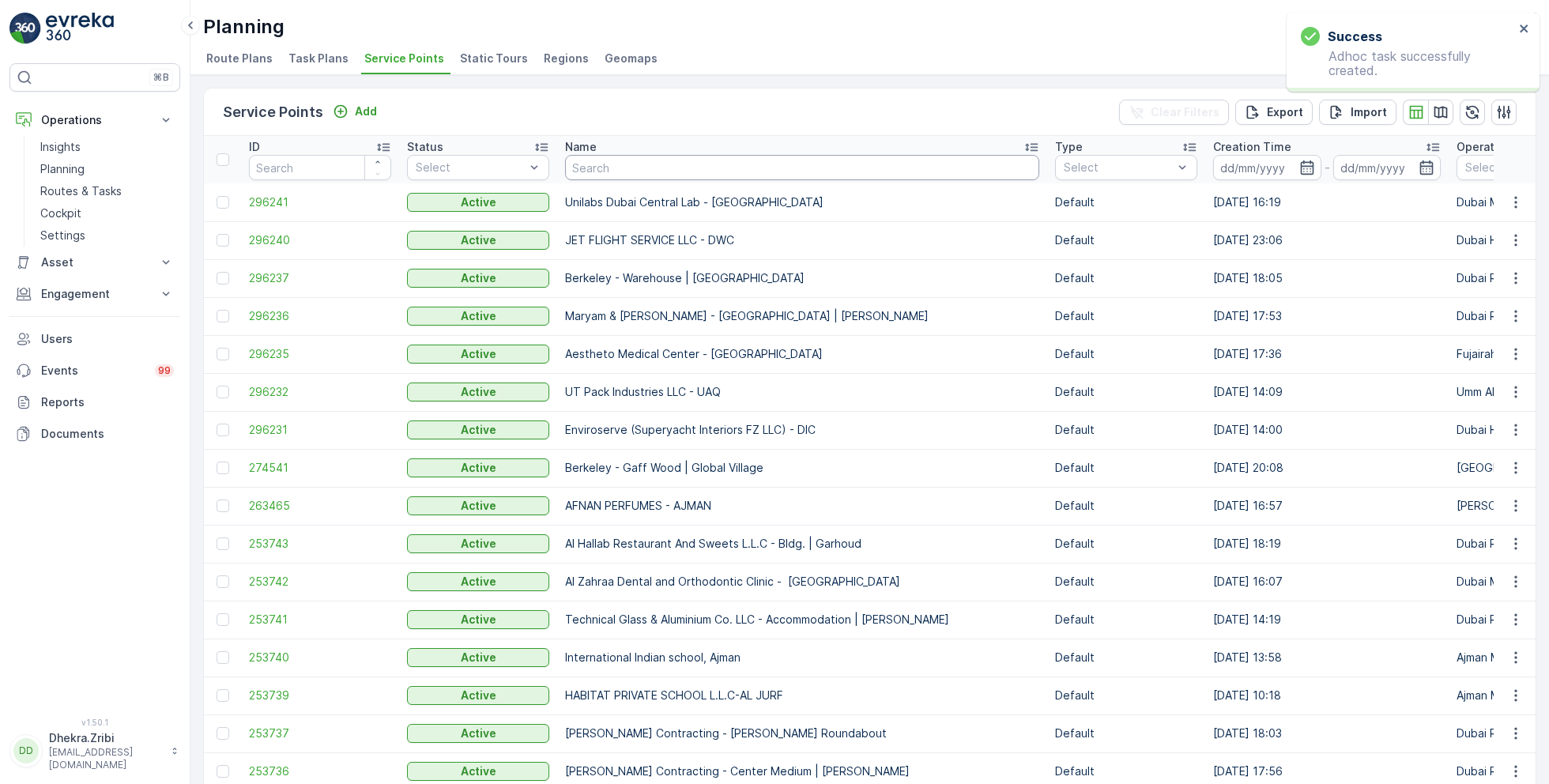
click at [699, 166] on input "text" at bounding box center [802, 168] width 474 height 26
paste input "[PERSON_NAME] Project (EM836) - [PERSON_NAME]"
type input "[PERSON_NAME] Project (EM836) - [PERSON_NAME]"
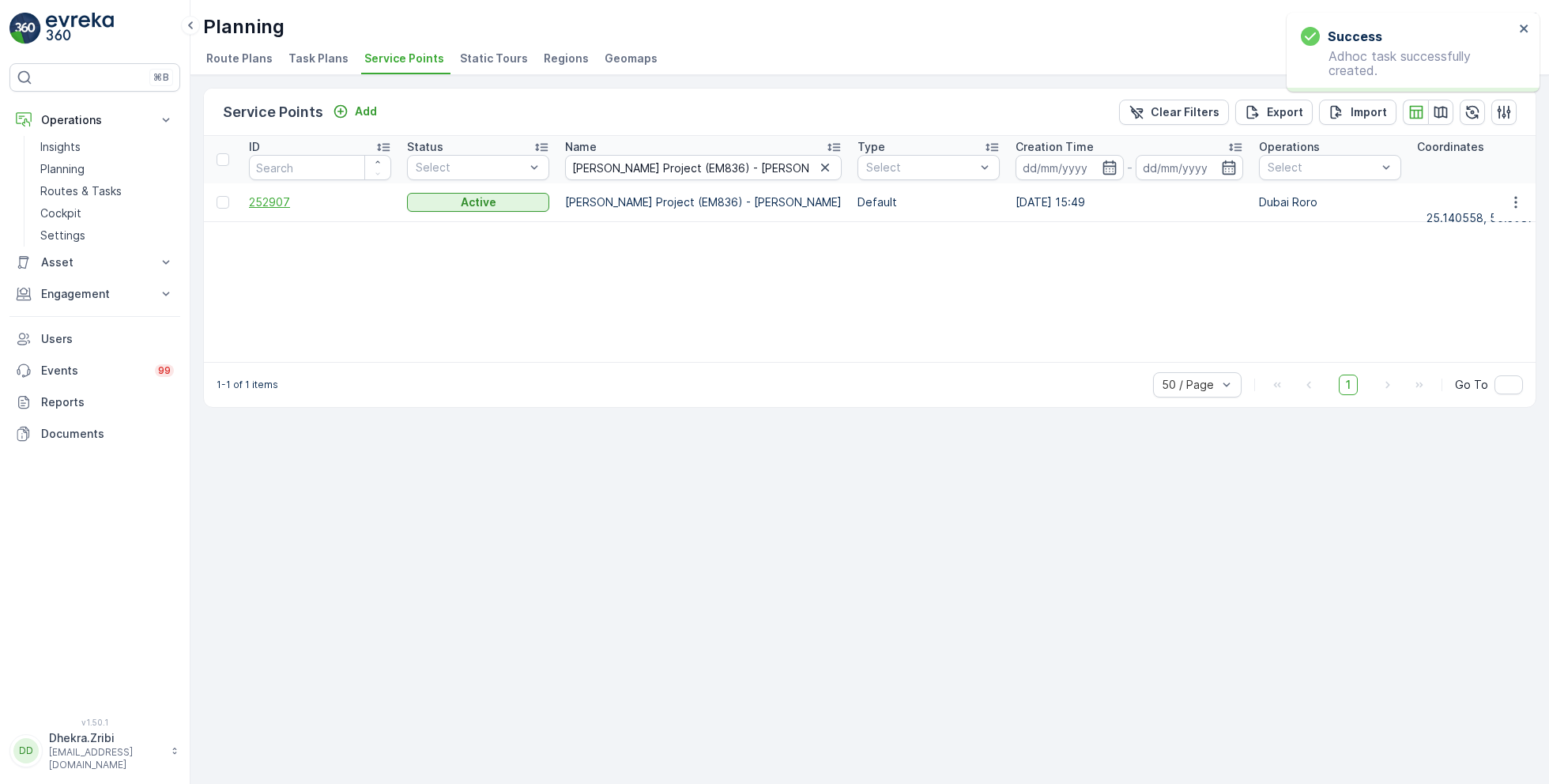
click at [269, 205] on span "252907" at bounding box center [320, 202] width 142 height 16
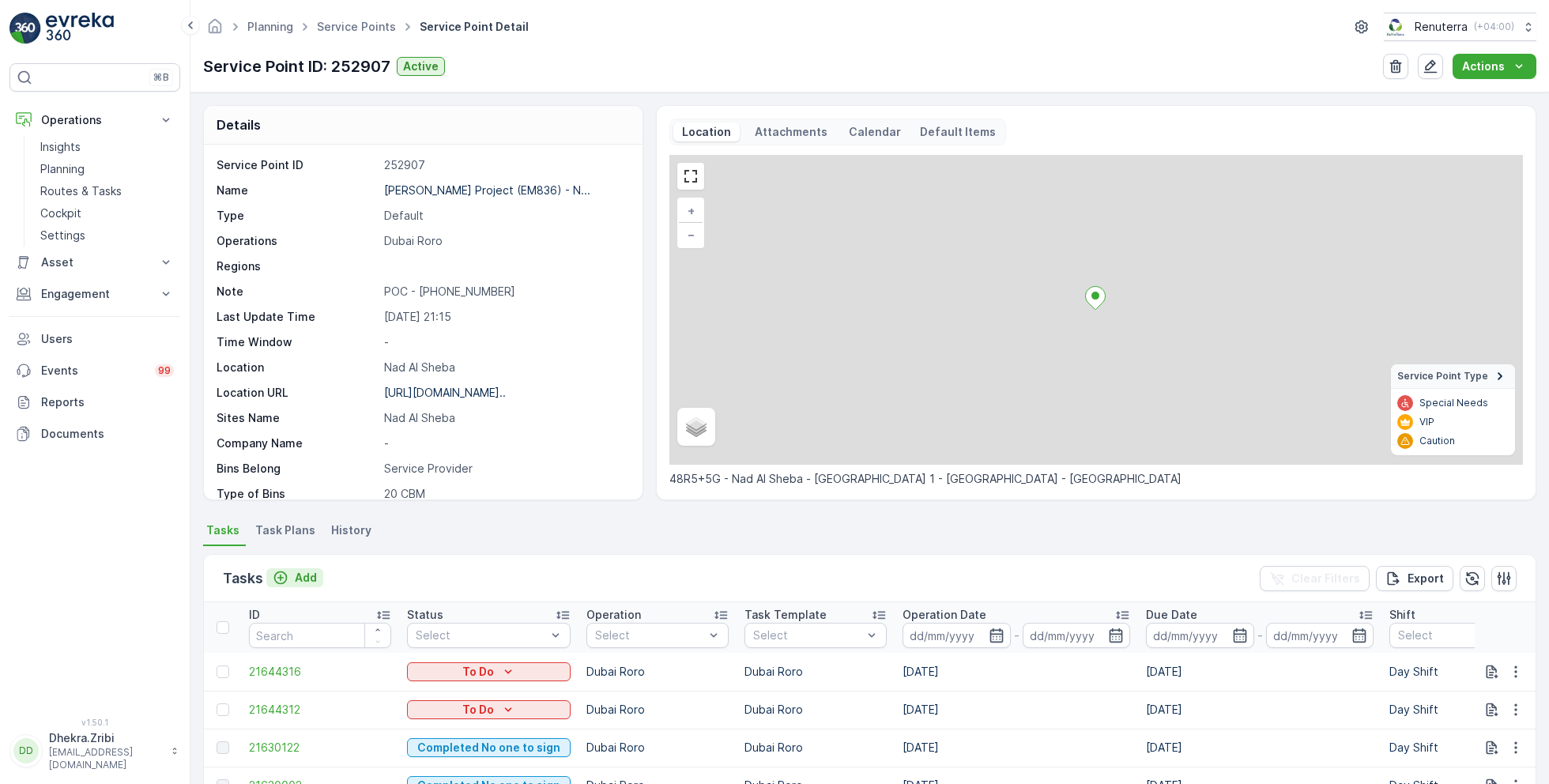
click at [302, 575] on p "Add" at bounding box center [306, 578] width 22 height 16
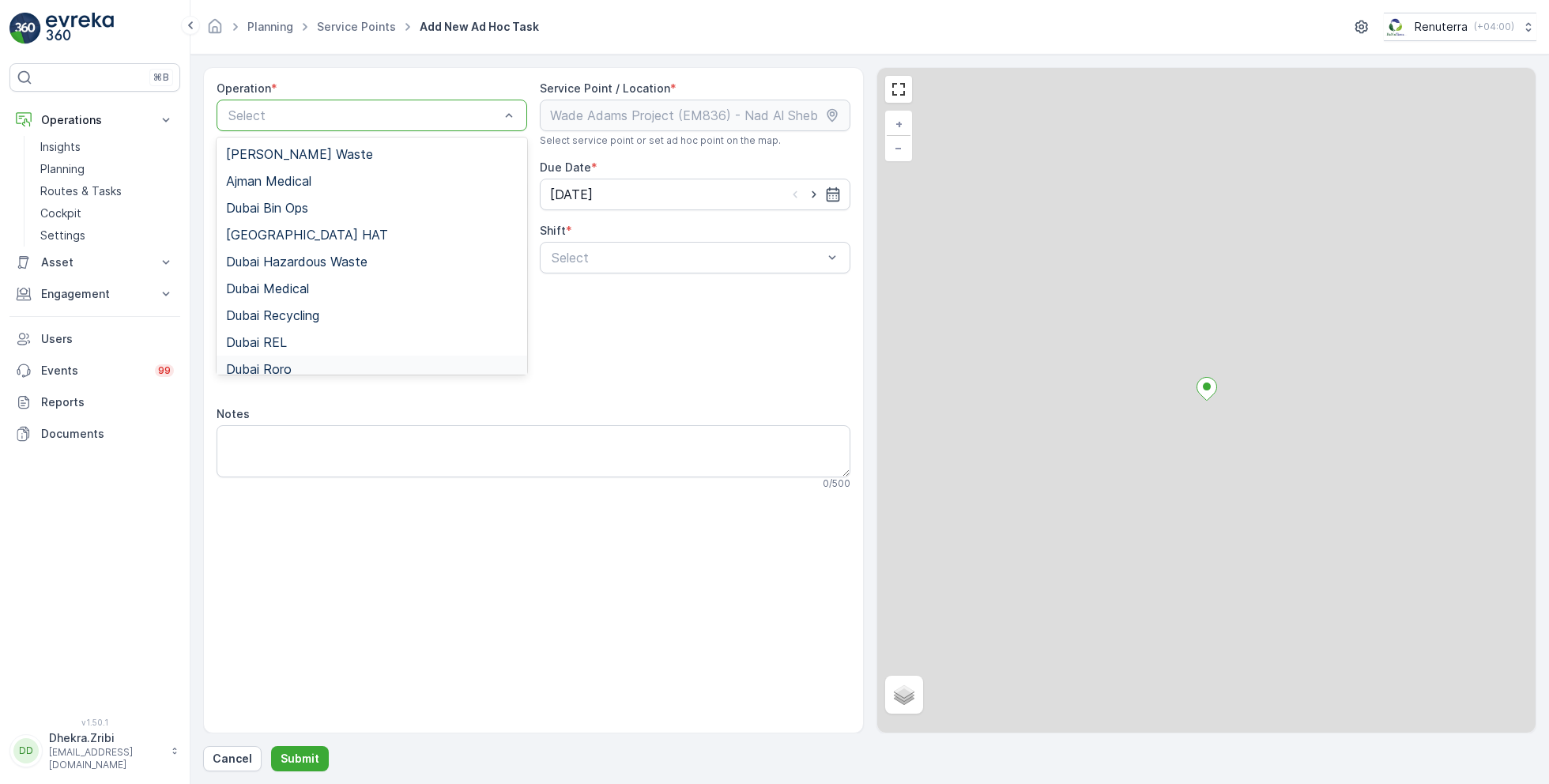
click at [293, 363] on div "Dubai Roro" at bounding box center [372, 369] width 292 height 14
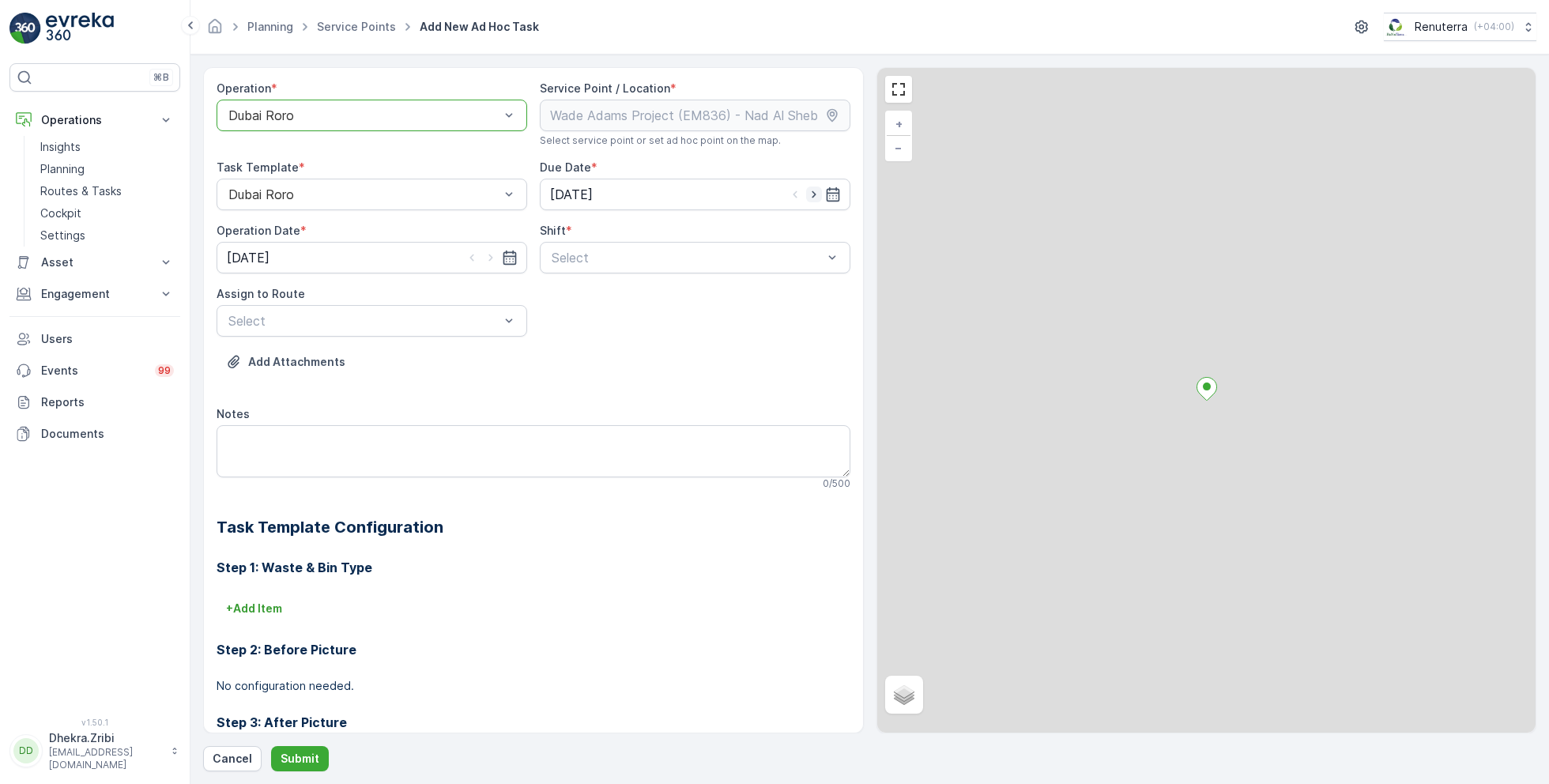
click at [807, 196] on icon "button" at bounding box center [814, 194] width 16 height 16
type input "[DATE]"
click at [492, 253] on icon "button" at bounding box center [491, 257] width 16 height 16
type input "[DATE]"
click at [567, 299] on span "Day Shift" at bounding box center [577, 296] width 56 height 14
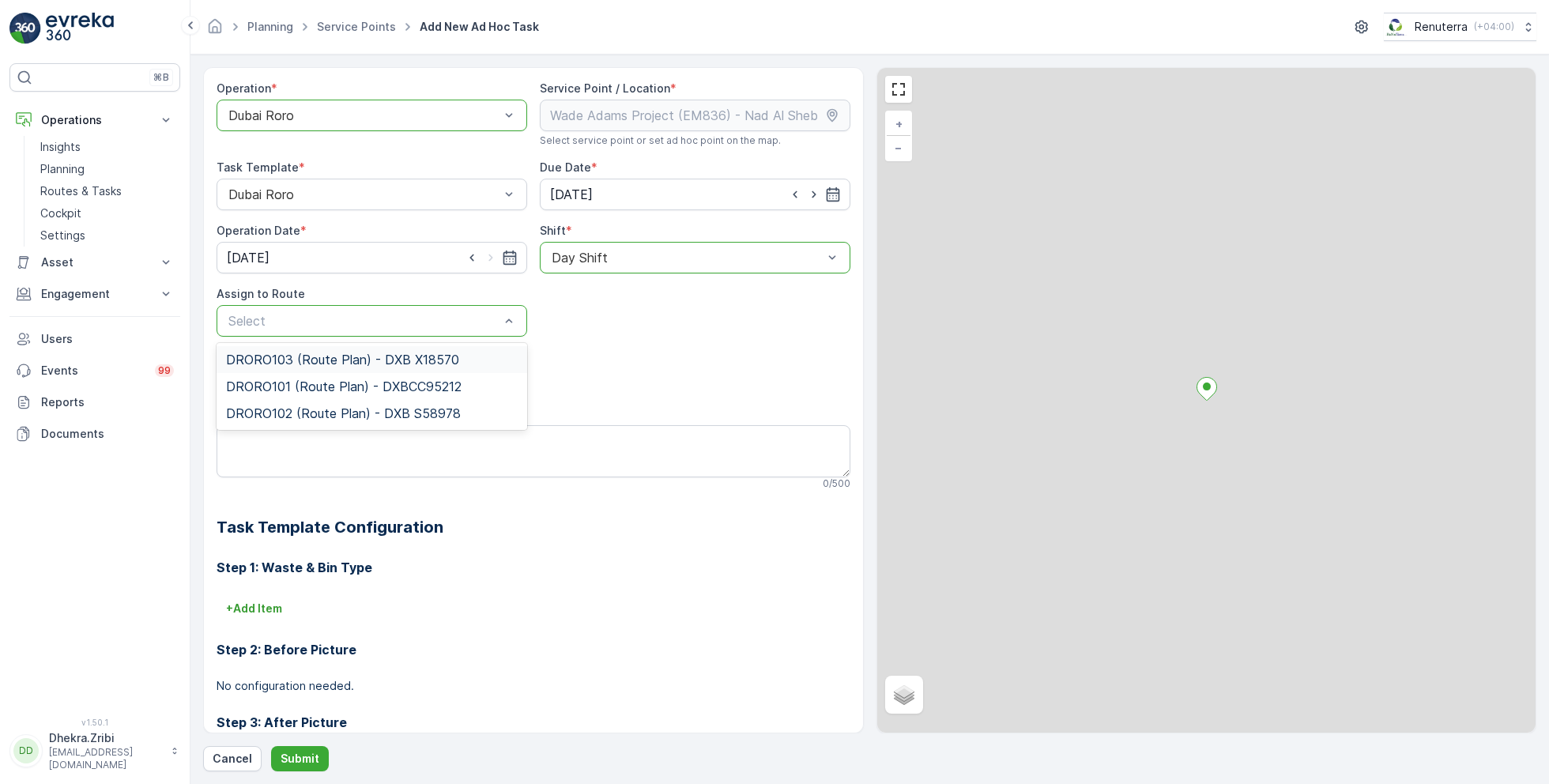
click at [321, 363] on span "DRORO103 (Route Plan) - DXB X18570" at bounding box center [343, 360] width 233 height 14
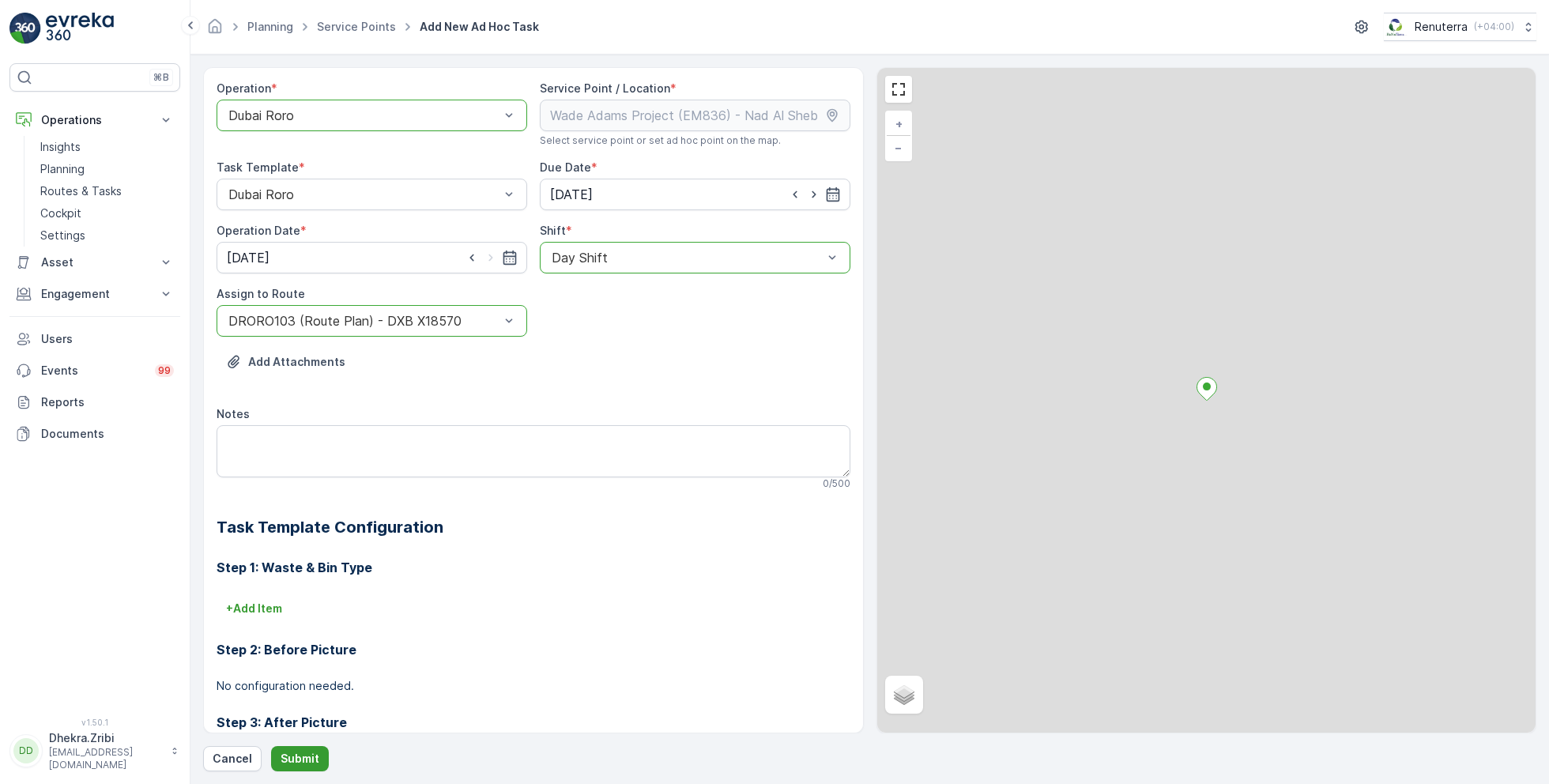
click at [301, 750] on p "Submit" at bounding box center [300, 758] width 38 height 16
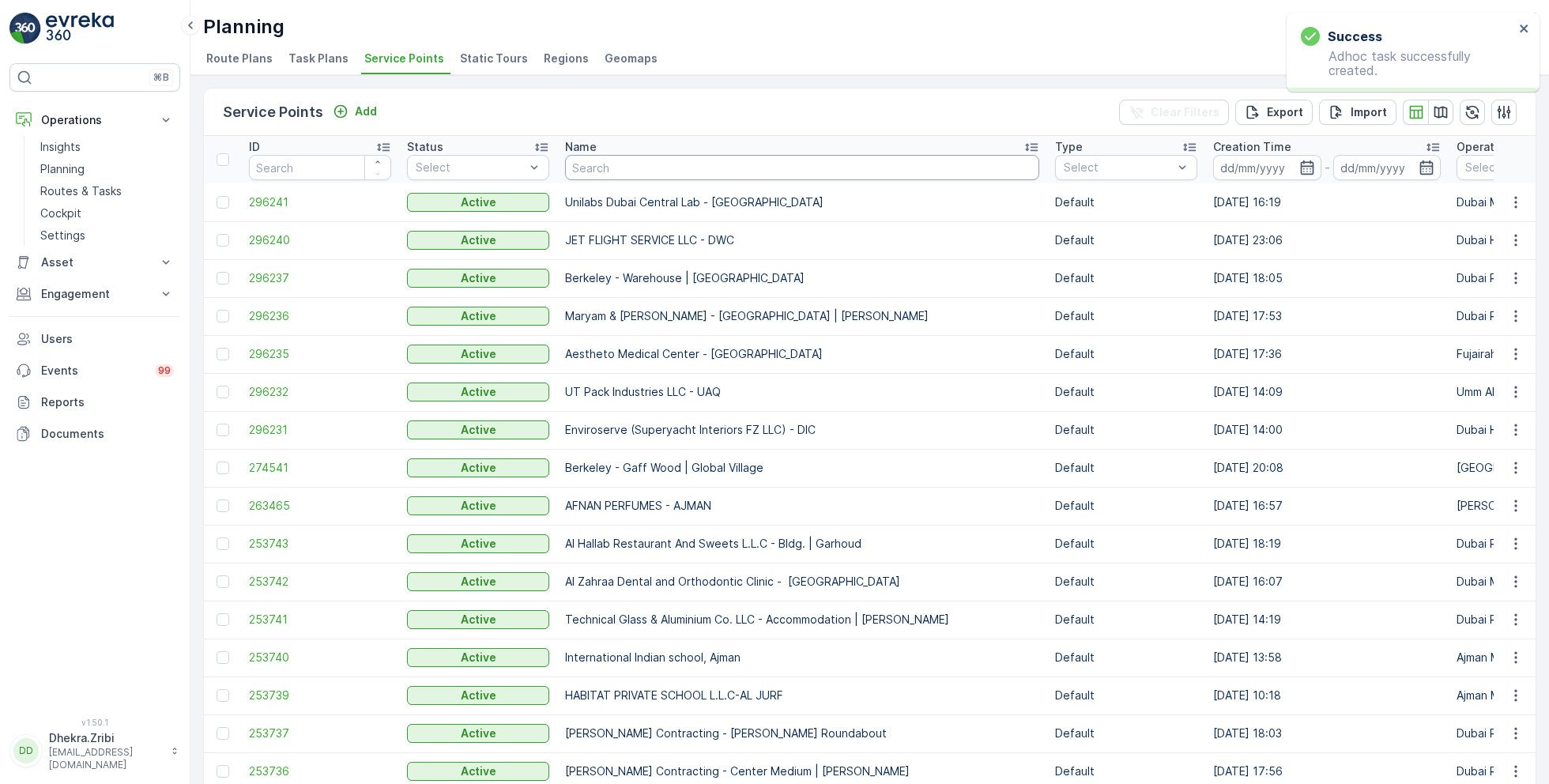
click at [692, 173] on input "text" at bounding box center [802, 168] width 474 height 26
paste input "Berkely Al marooj Furjan"
type input "Berkely Al marooj Furjan"
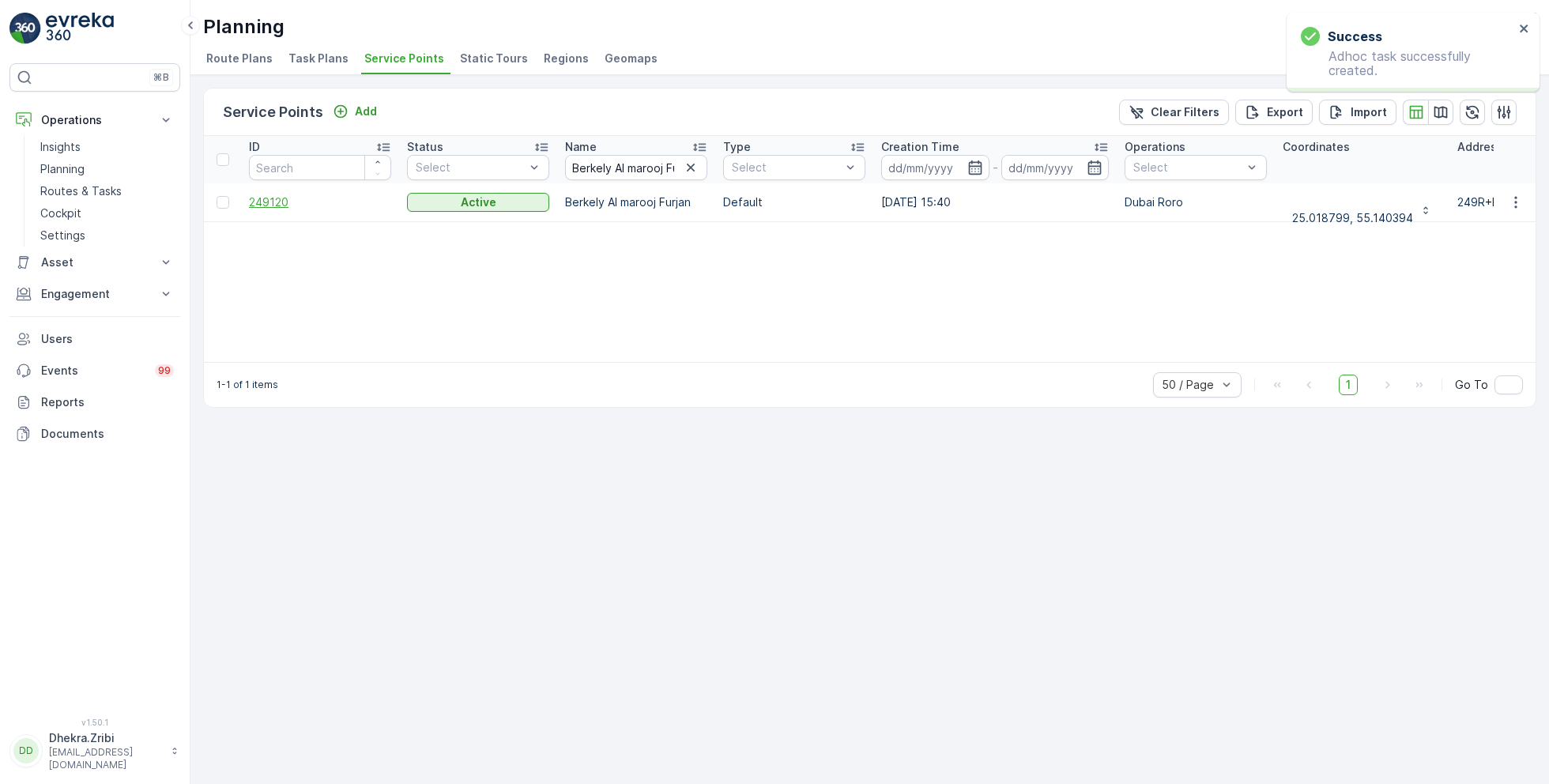
click at [275, 200] on span "249120" at bounding box center [320, 202] width 142 height 16
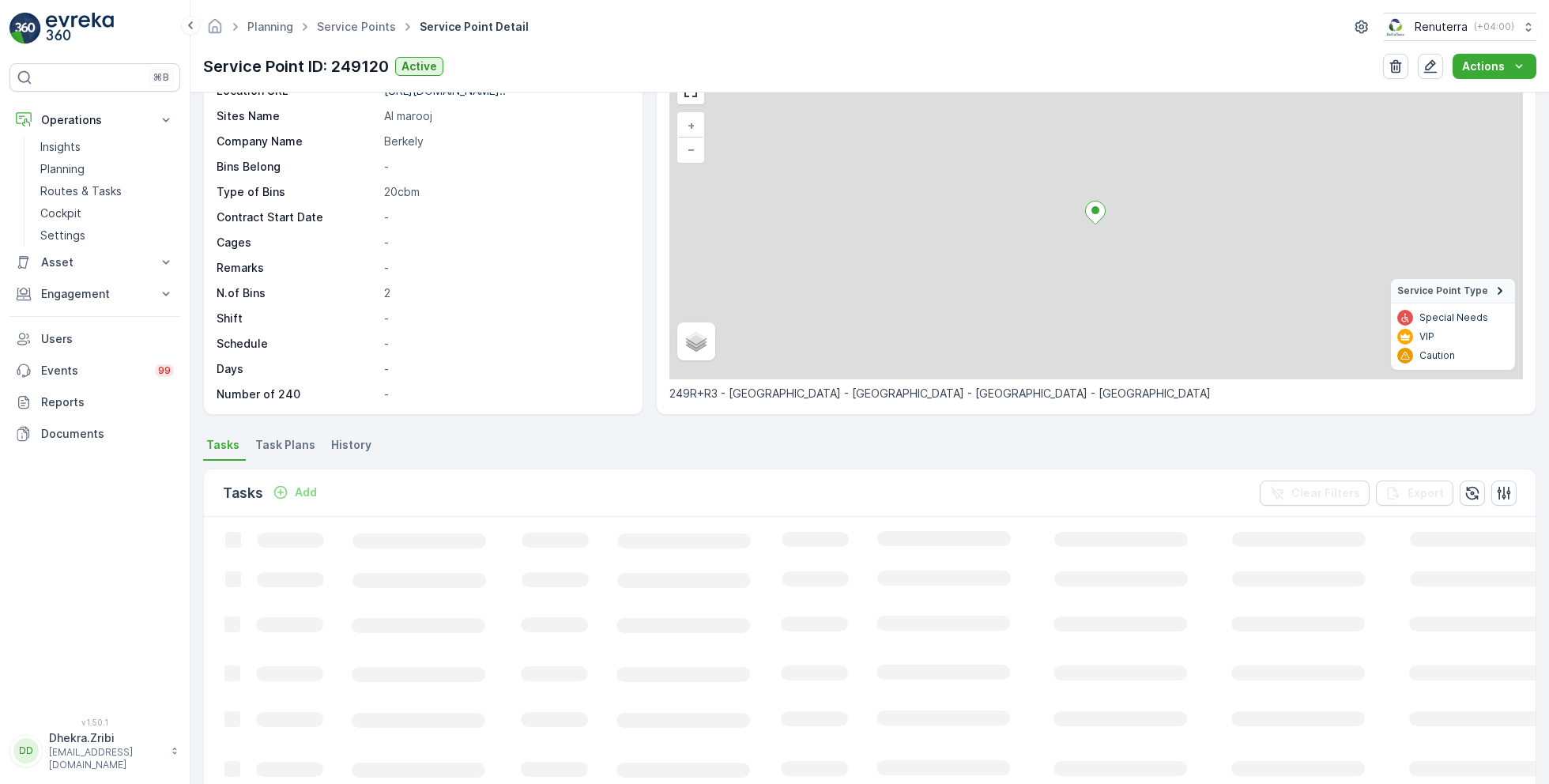
scroll to position [86, 0]
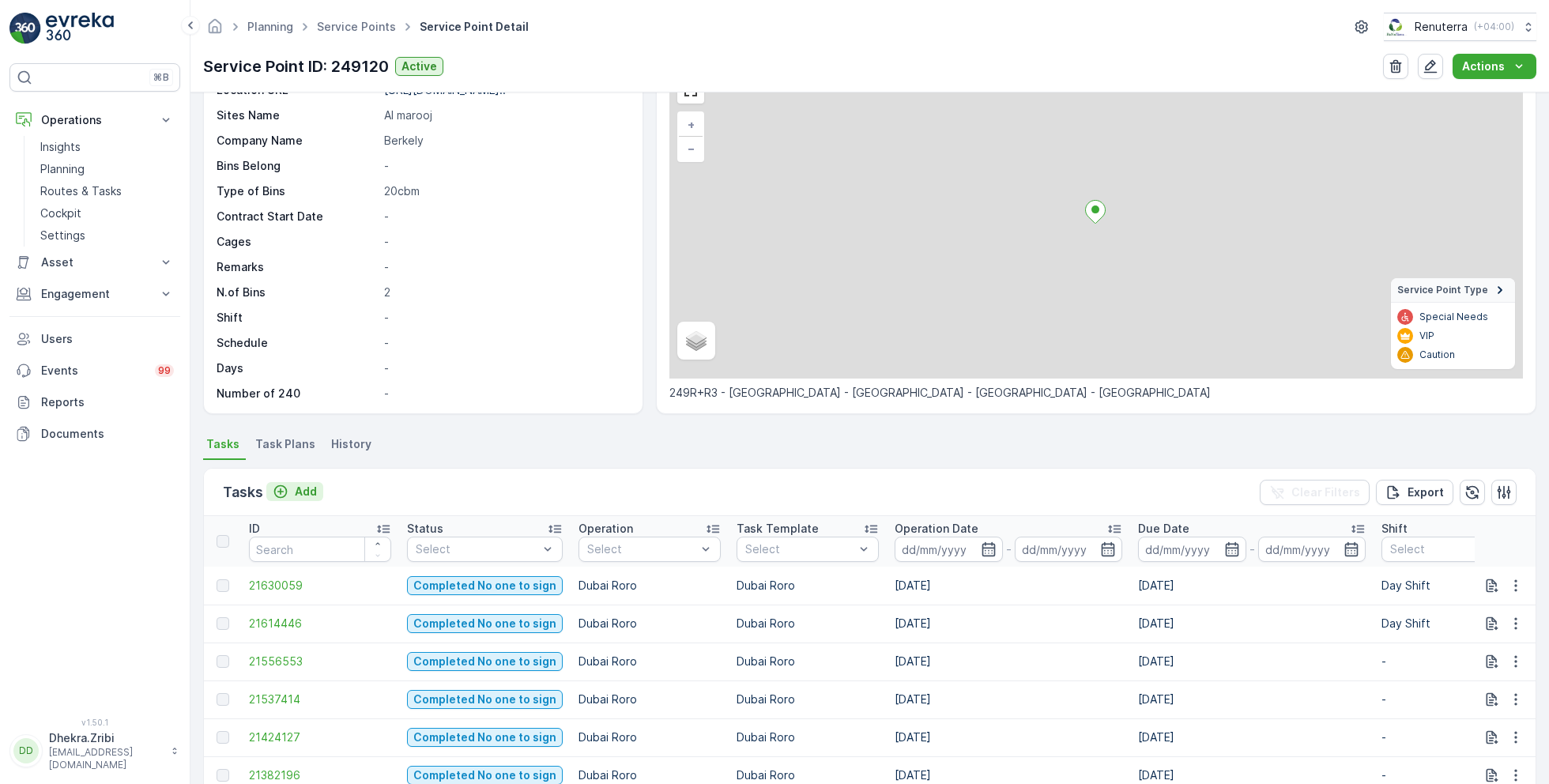
click at [295, 489] on p "Add" at bounding box center [306, 491] width 22 height 16
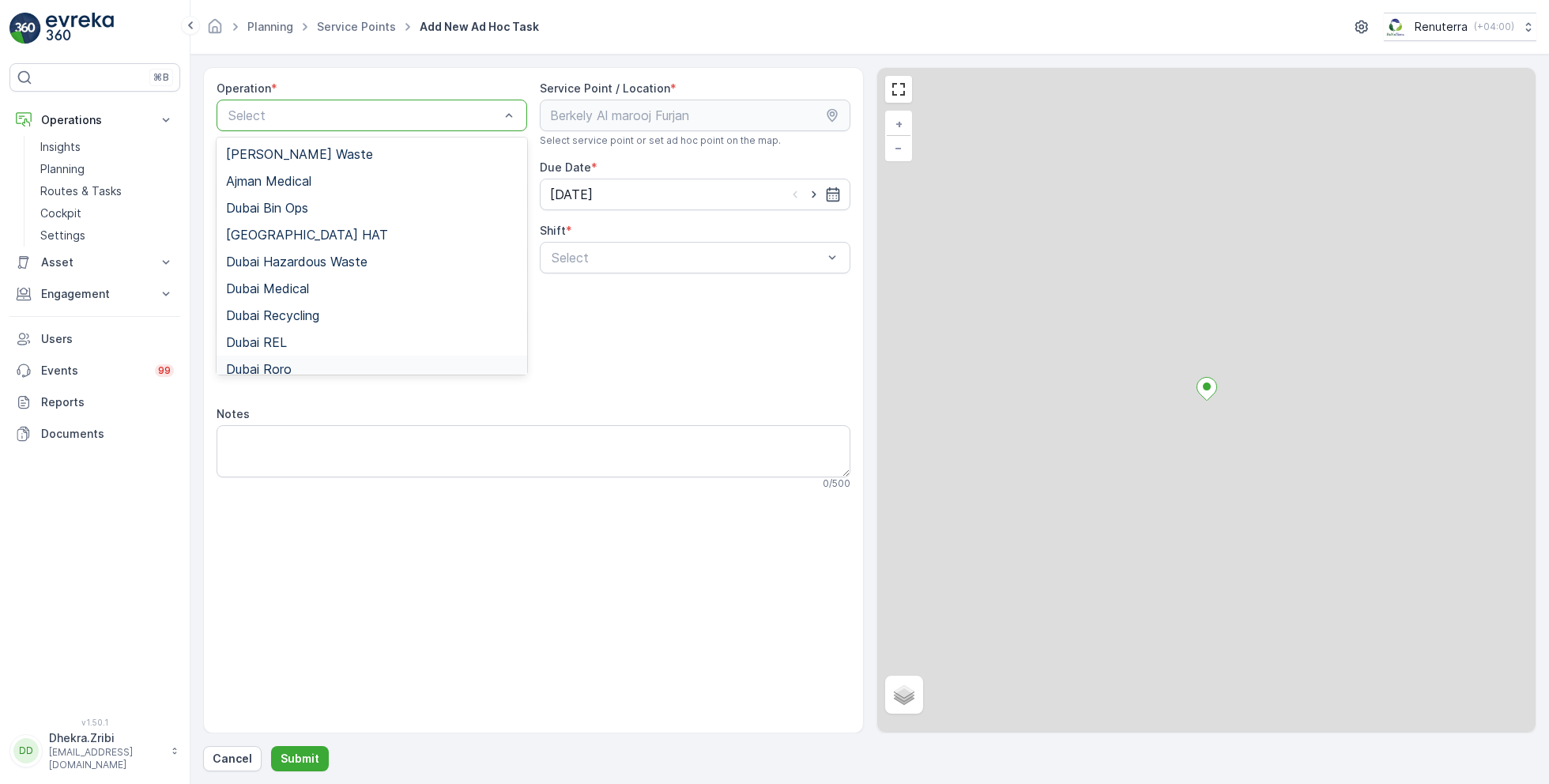
click at [283, 363] on span "Dubai Roro" at bounding box center [259, 369] width 66 height 14
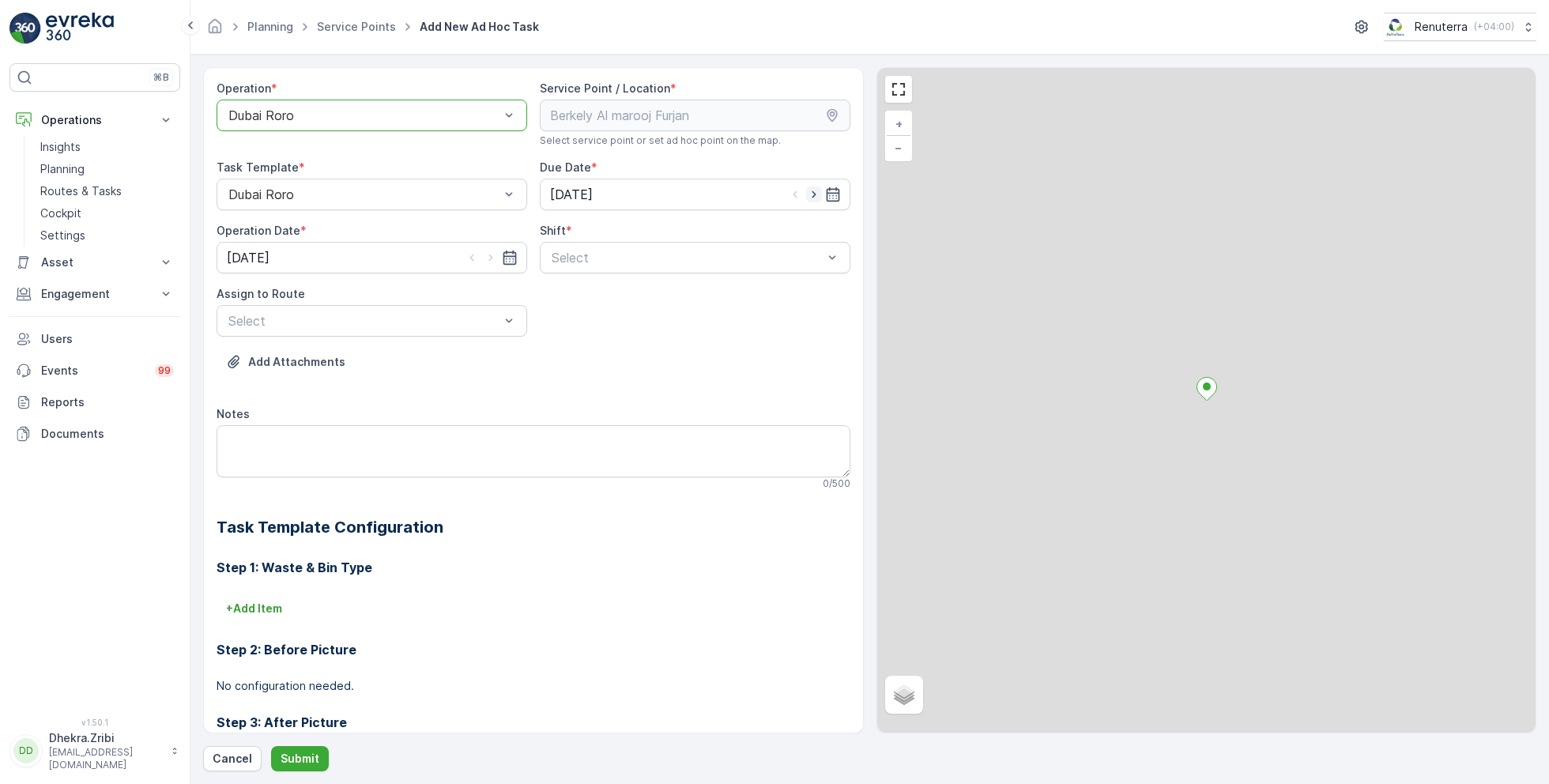
click at [812, 192] on icon "button" at bounding box center [814, 194] width 4 height 7
type input "[DATE]"
click at [487, 245] on input "13.09.2025" at bounding box center [372, 258] width 311 height 32
click at [238, 416] on div "14" at bounding box center [244, 420] width 26 height 26
type input "[DATE]"
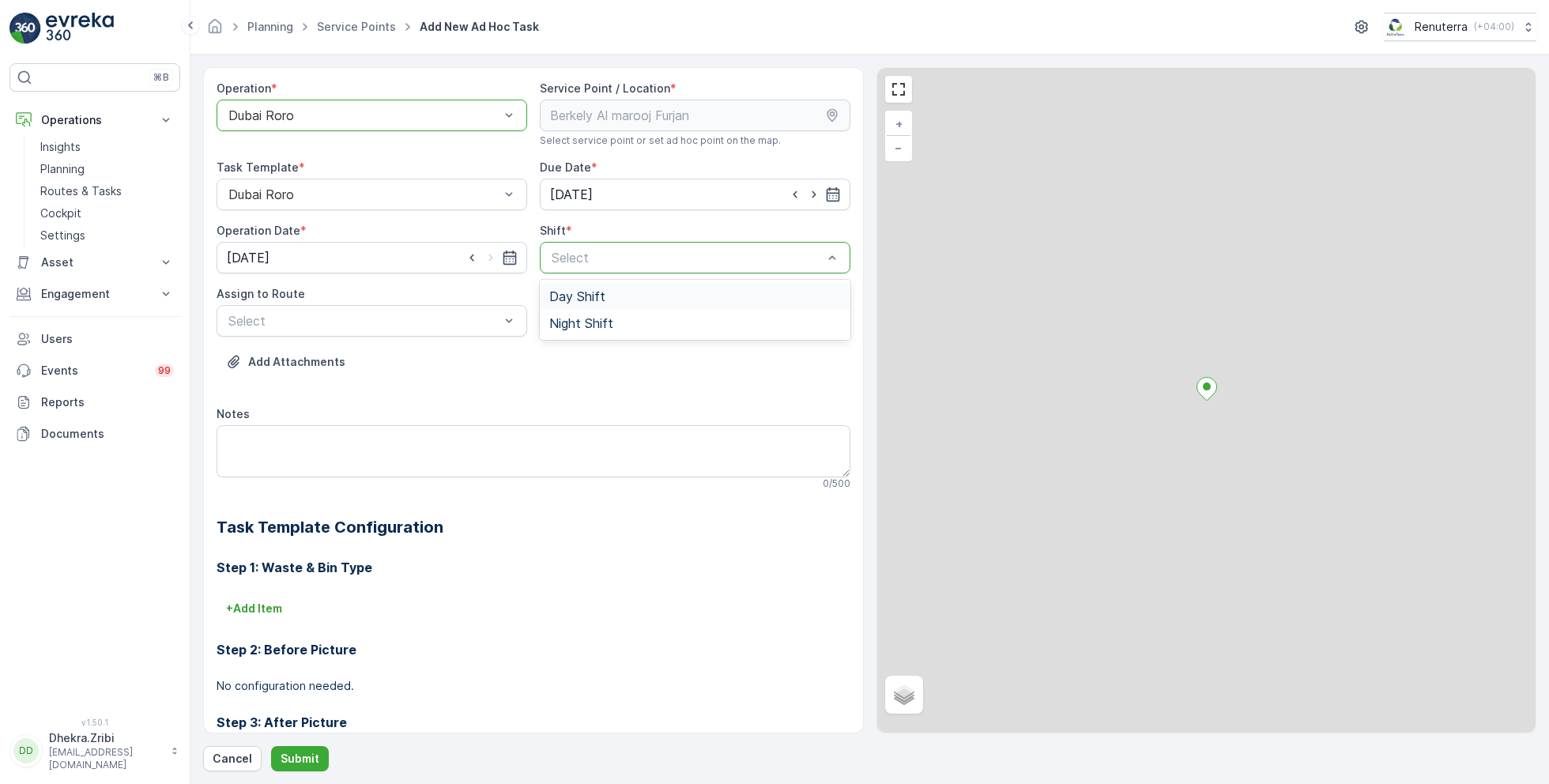
click at [586, 301] on span "Day Shift" at bounding box center [577, 296] width 56 height 14
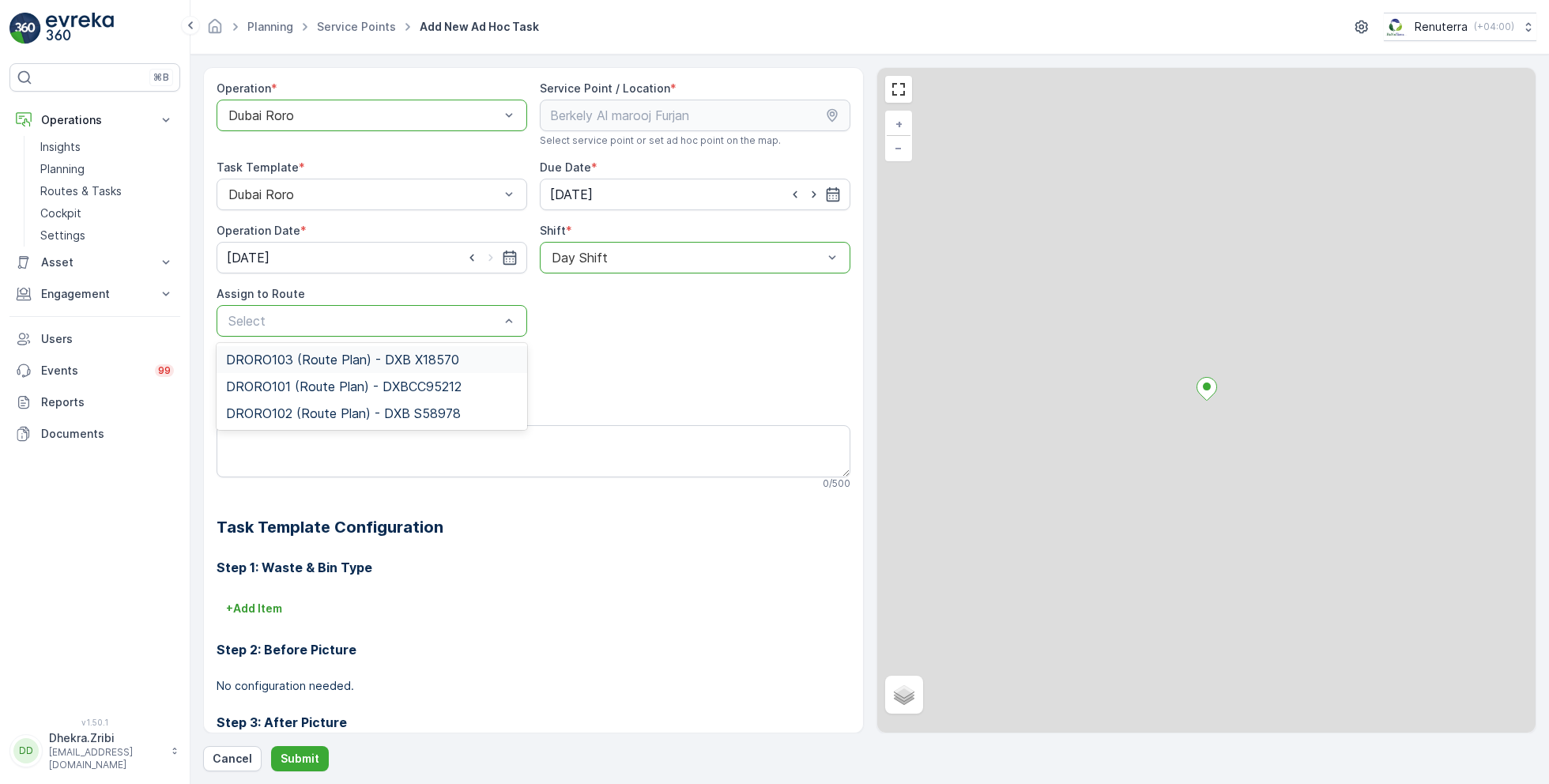
click at [315, 360] on span "DRORO103 (Route Plan) - DXB X18570" at bounding box center [343, 360] width 233 height 14
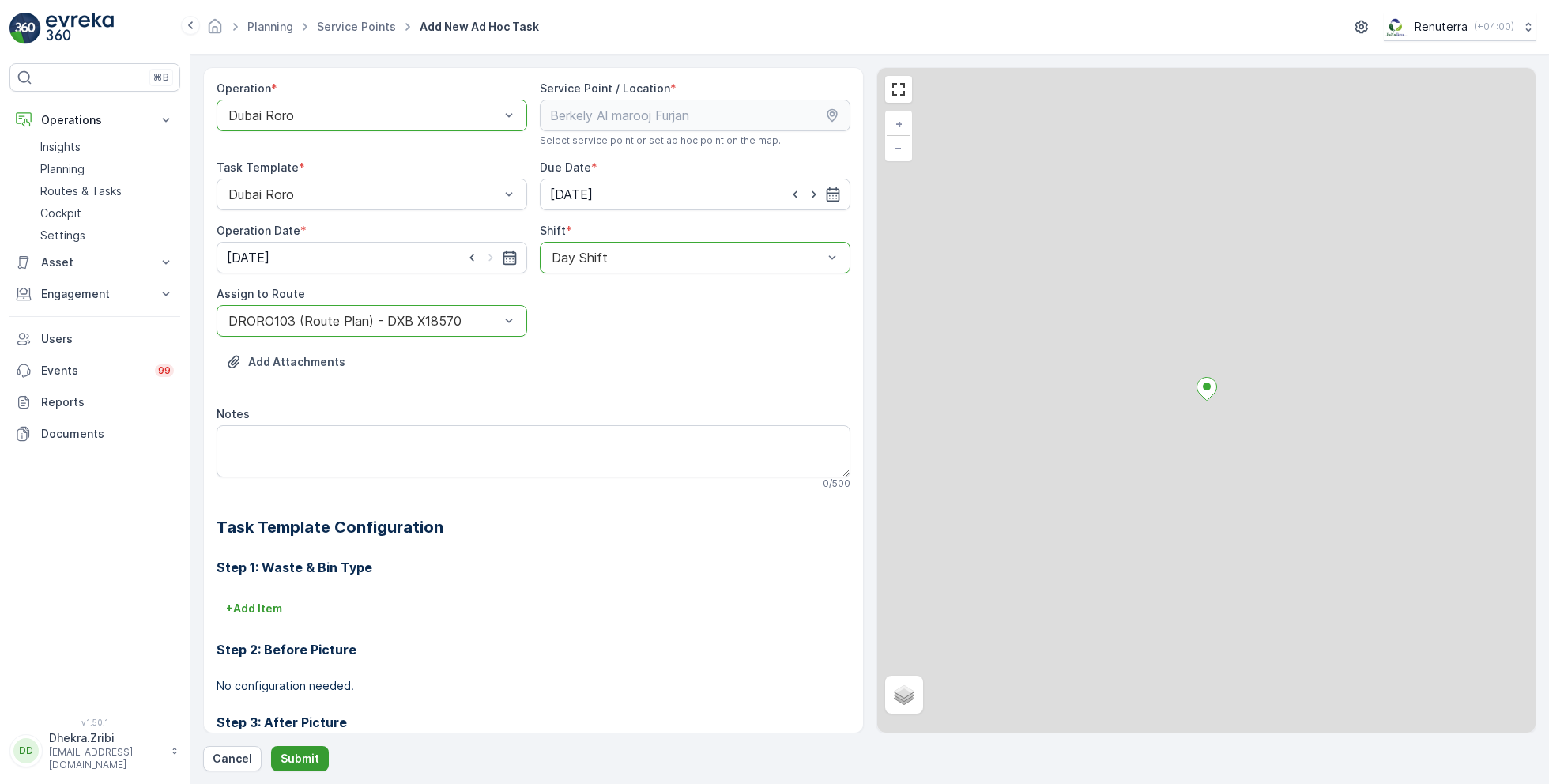
click at [301, 755] on p "Submit" at bounding box center [300, 758] width 38 height 16
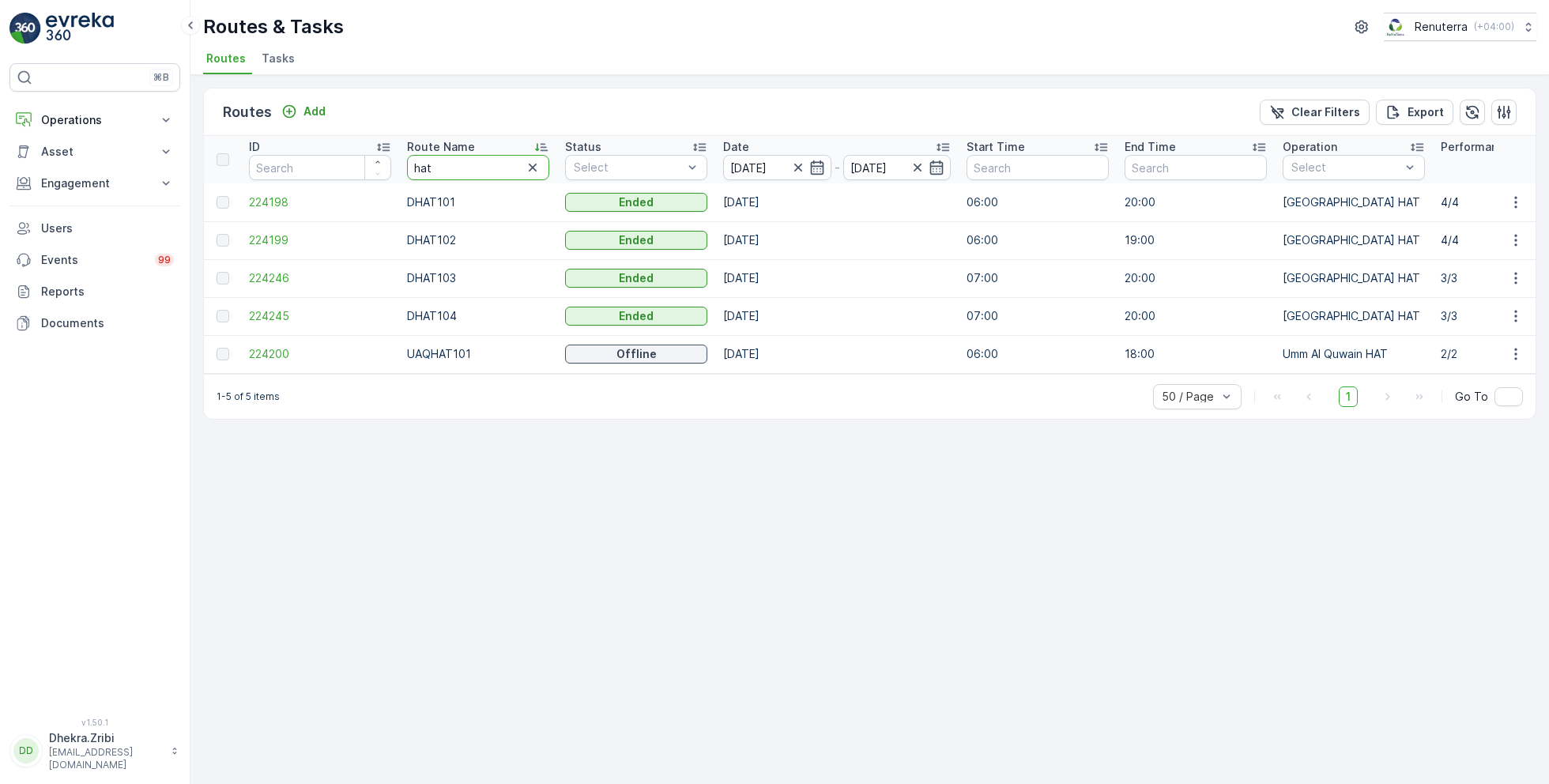
drag, startPoint x: 451, startPoint y: 165, endPoint x: 400, endPoint y: 164, distance: 51.0
click at [400, 164] on th "Route Name hat" at bounding box center [478, 159] width 158 height 47
type input "roro"
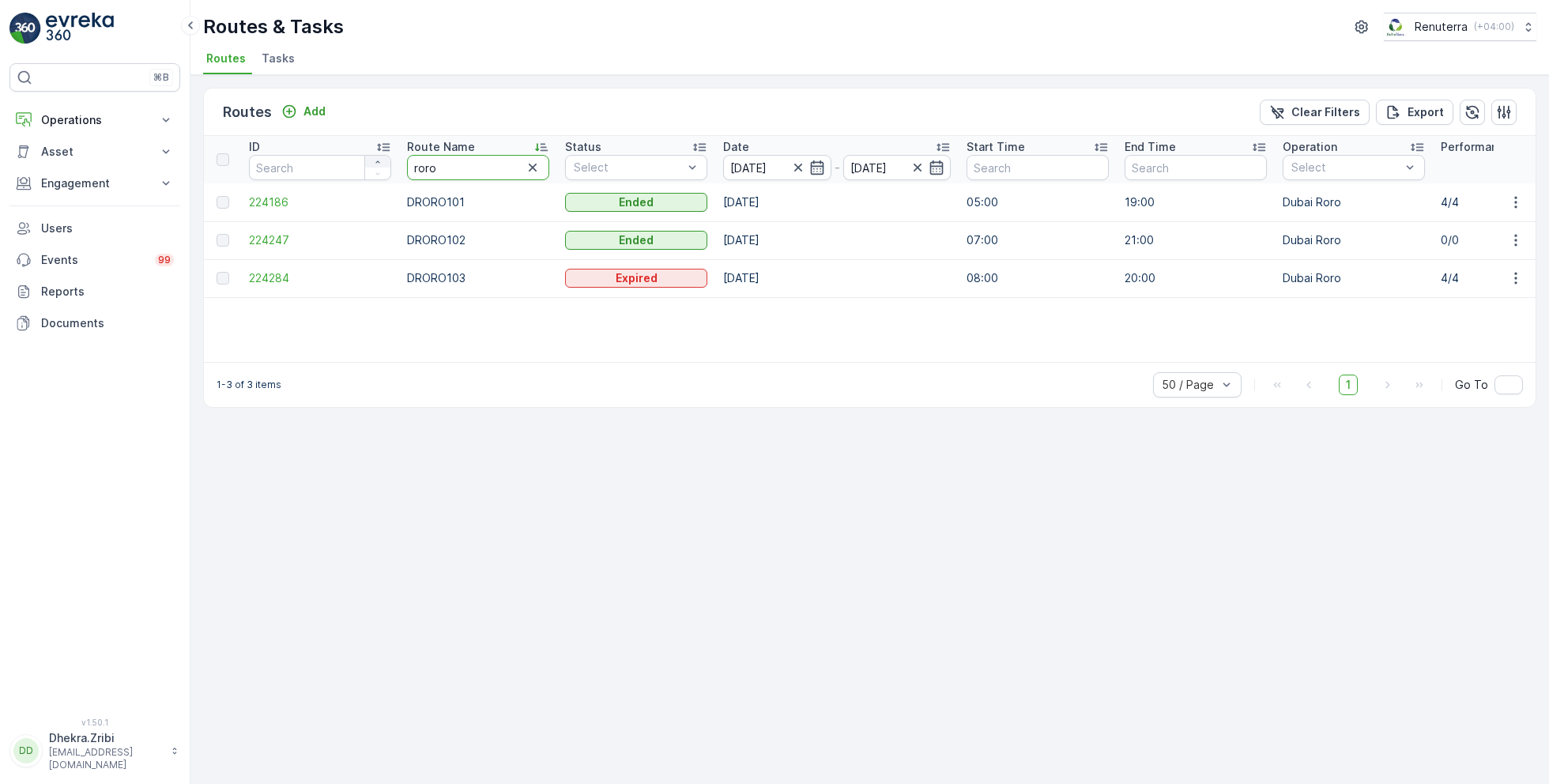
drag, startPoint x: 461, startPoint y: 163, endPoint x: 383, endPoint y: 162, distance: 78.0
type input "rel"
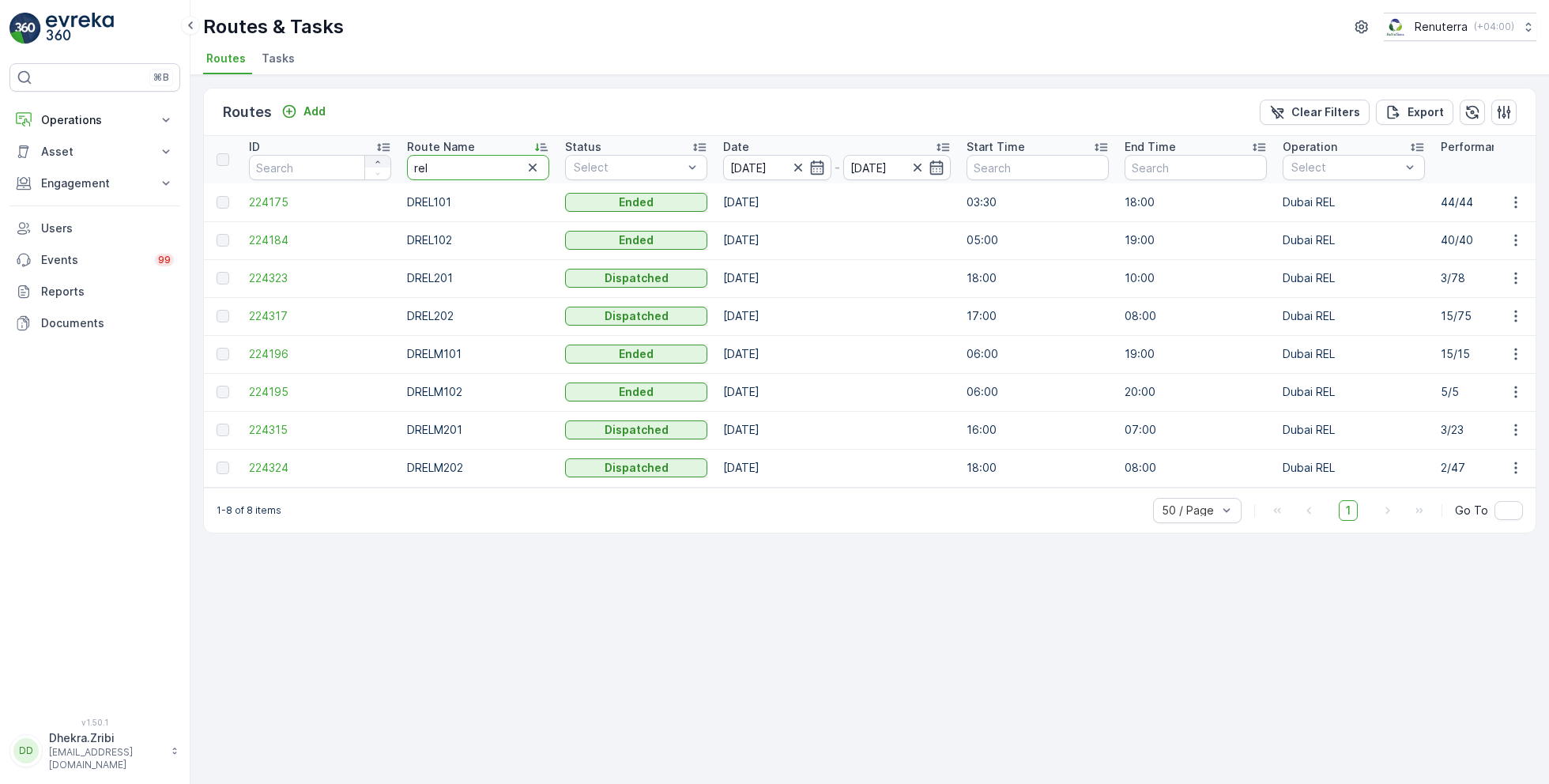
drag, startPoint x: 451, startPoint y: 168, endPoint x: 382, endPoint y: 162, distance: 69.3
type input "med"
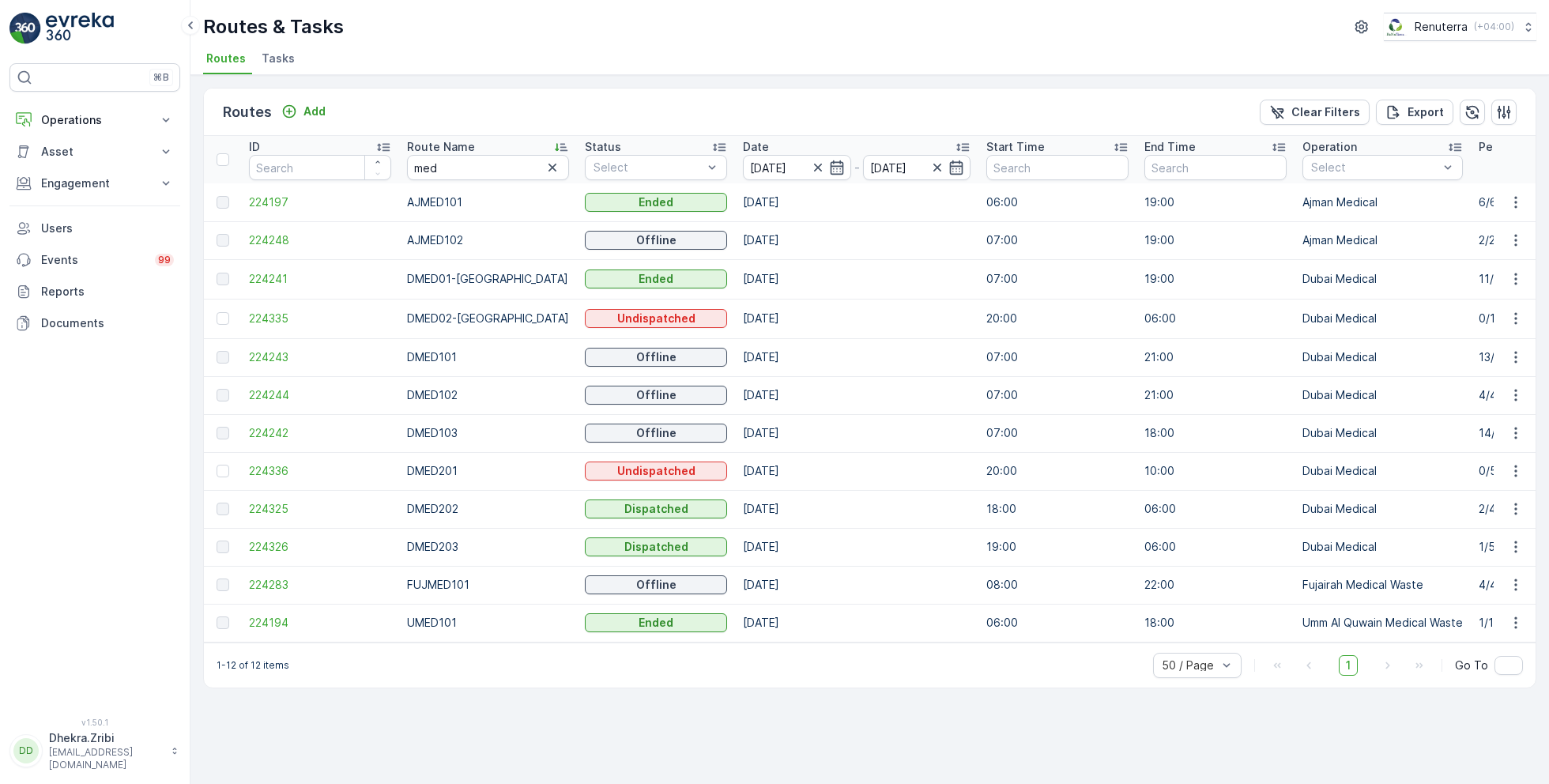
click at [273, 62] on span "Tasks" at bounding box center [278, 58] width 34 height 16
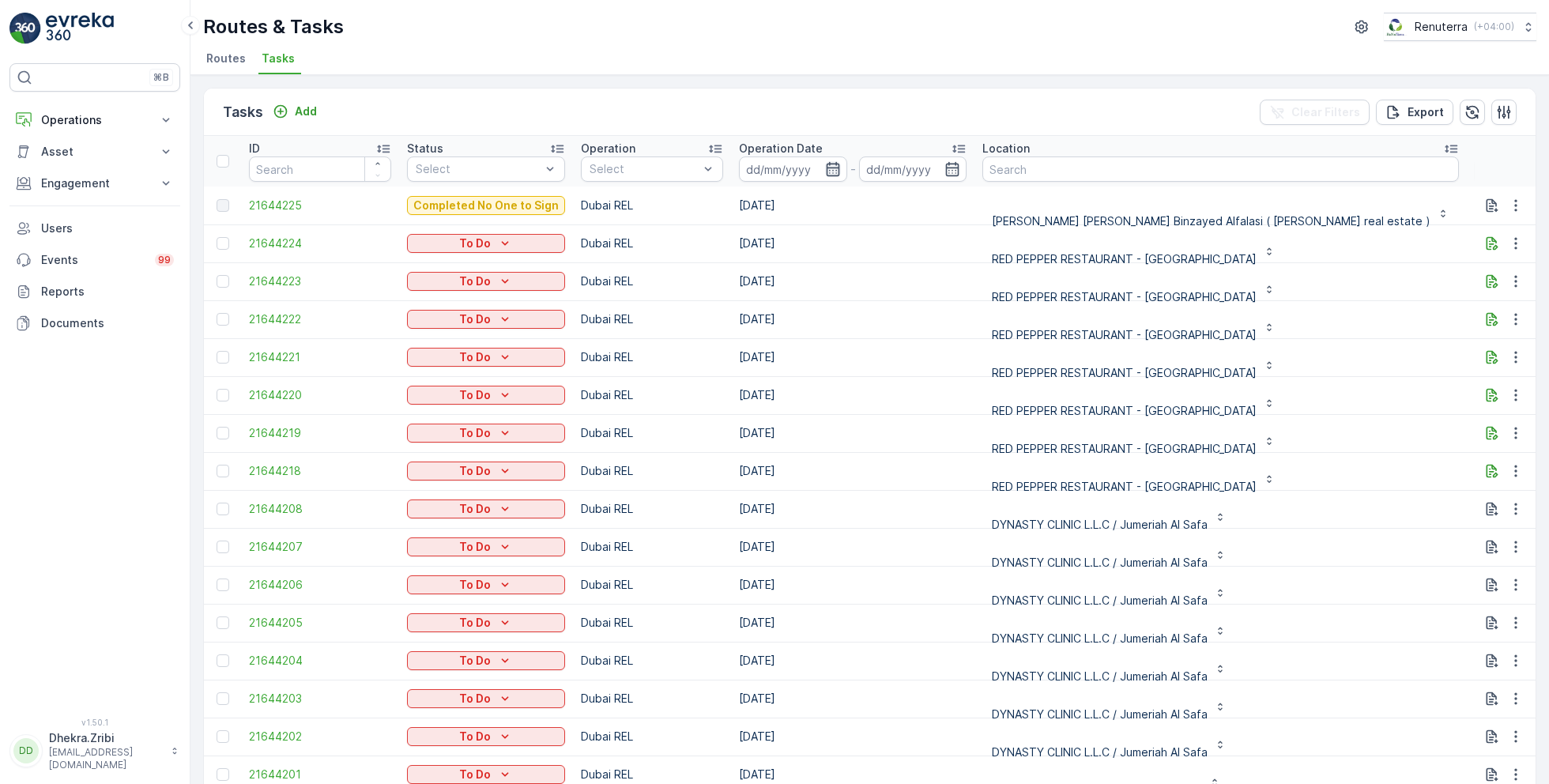
click at [832, 171] on icon "button" at bounding box center [833, 169] width 16 height 16
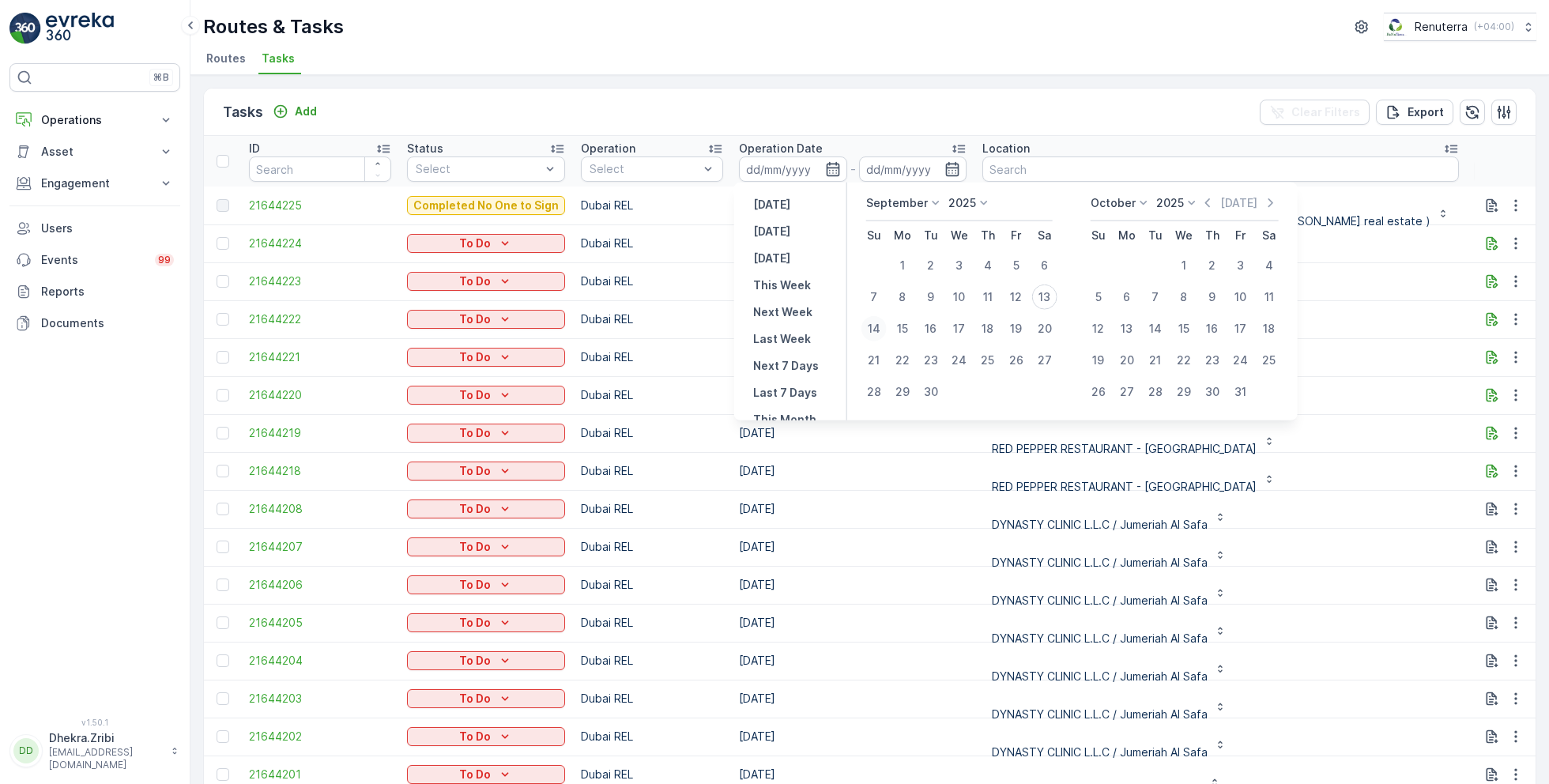
click at [878, 332] on div "14" at bounding box center [874, 329] width 26 height 26
type input "[DATE]"
click at [878, 332] on div "14" at bounding box center [874, 329] width 26 height 26
type input "[DATE]"
click at [793, 55] on ul "Routes Tasks" at bounding box center [863, 61] width 1320 height 27
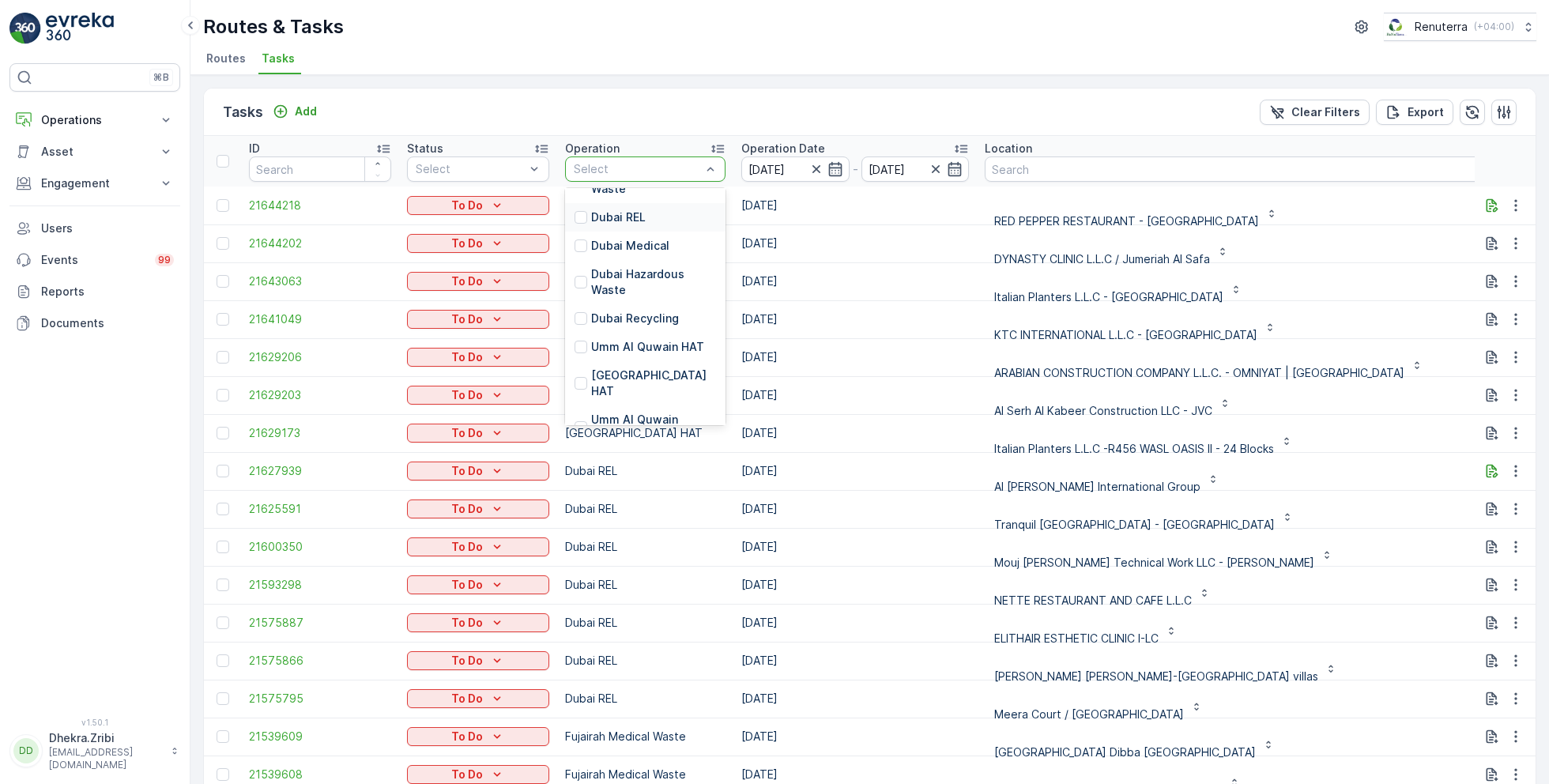
scroll to position [141, 0]
click at [628, 360] on p "[GEOGRAPHIC_DATA] HAT" at bounding box center [654, 376] width 125 height 32
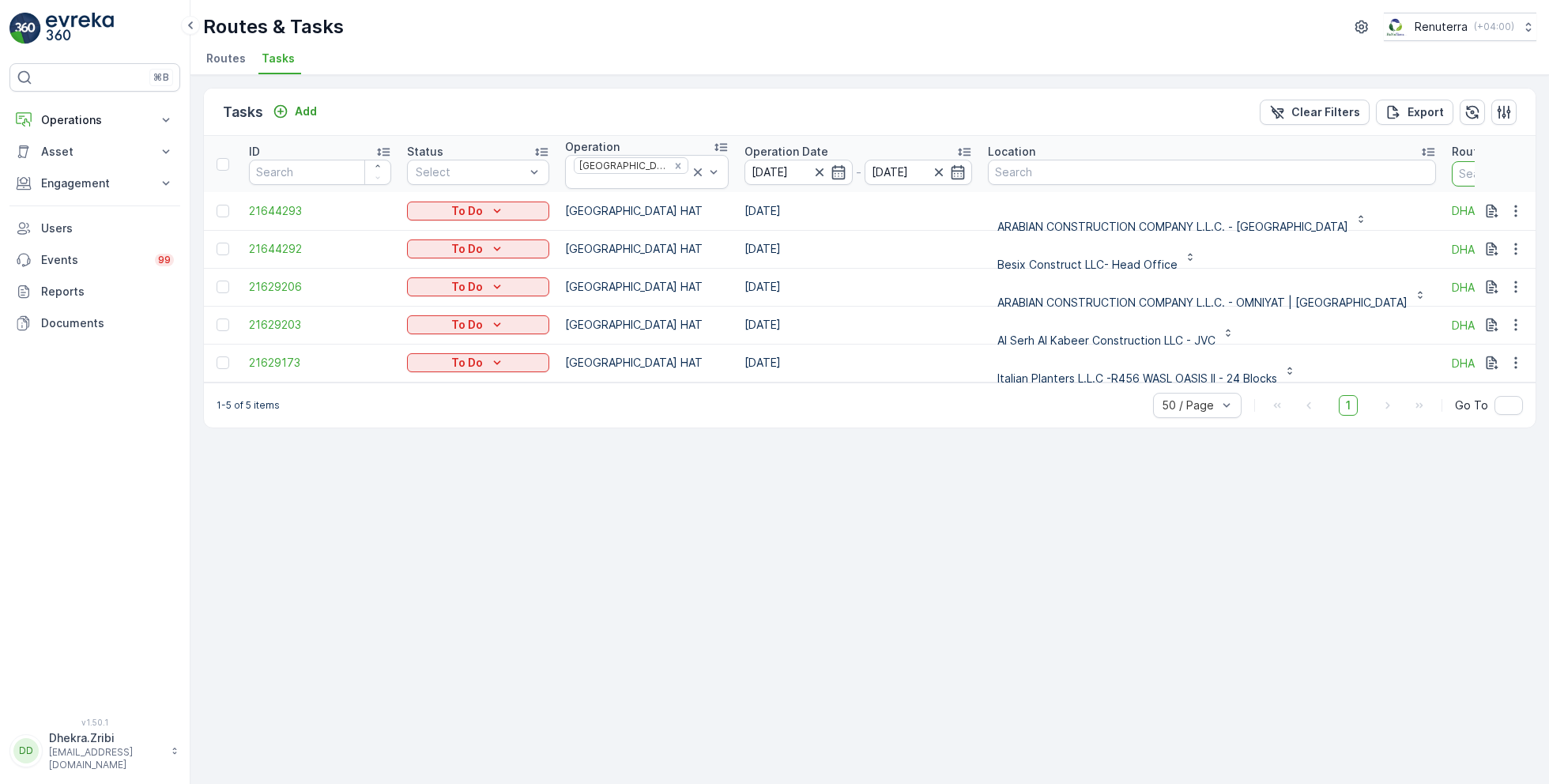
click at [1452, 165] on input "text" at bounding box center [1523, 174] width 142 height 26
type input "101"
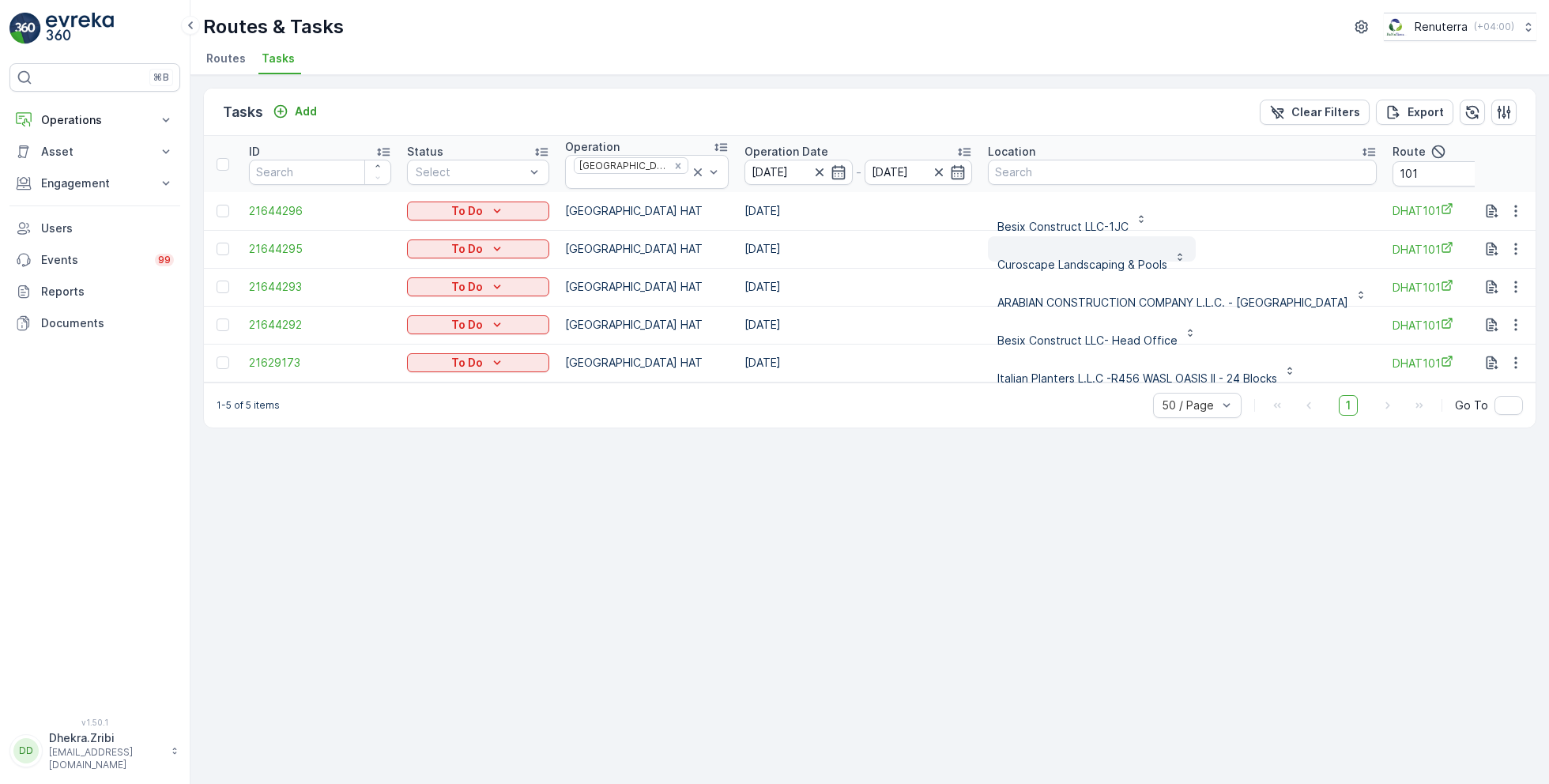
scroll to position [4, 0]
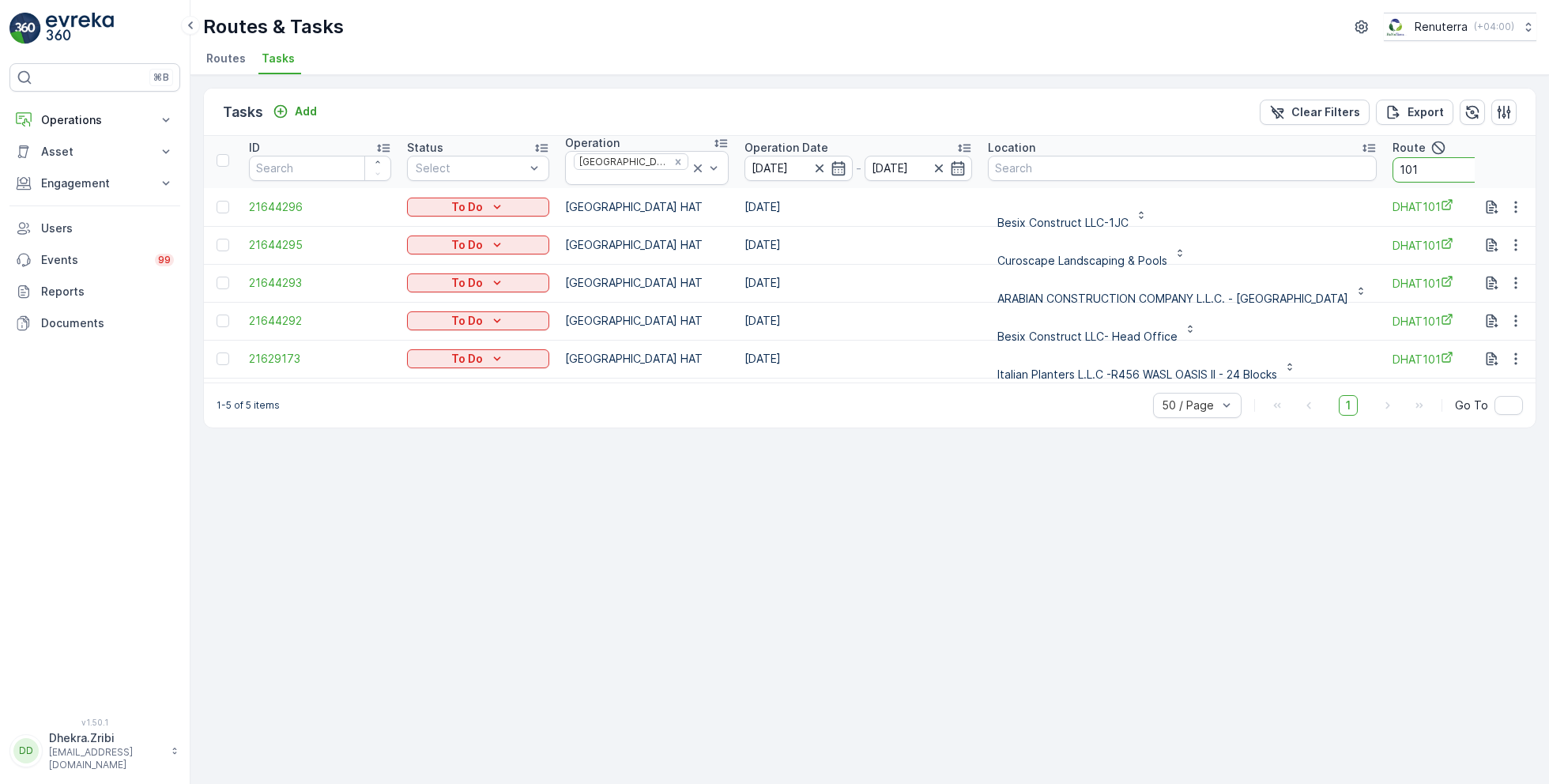
click at [1452, 160] on input "101" at bounding box center [1463, 170] width 142 height 26
type input "102"
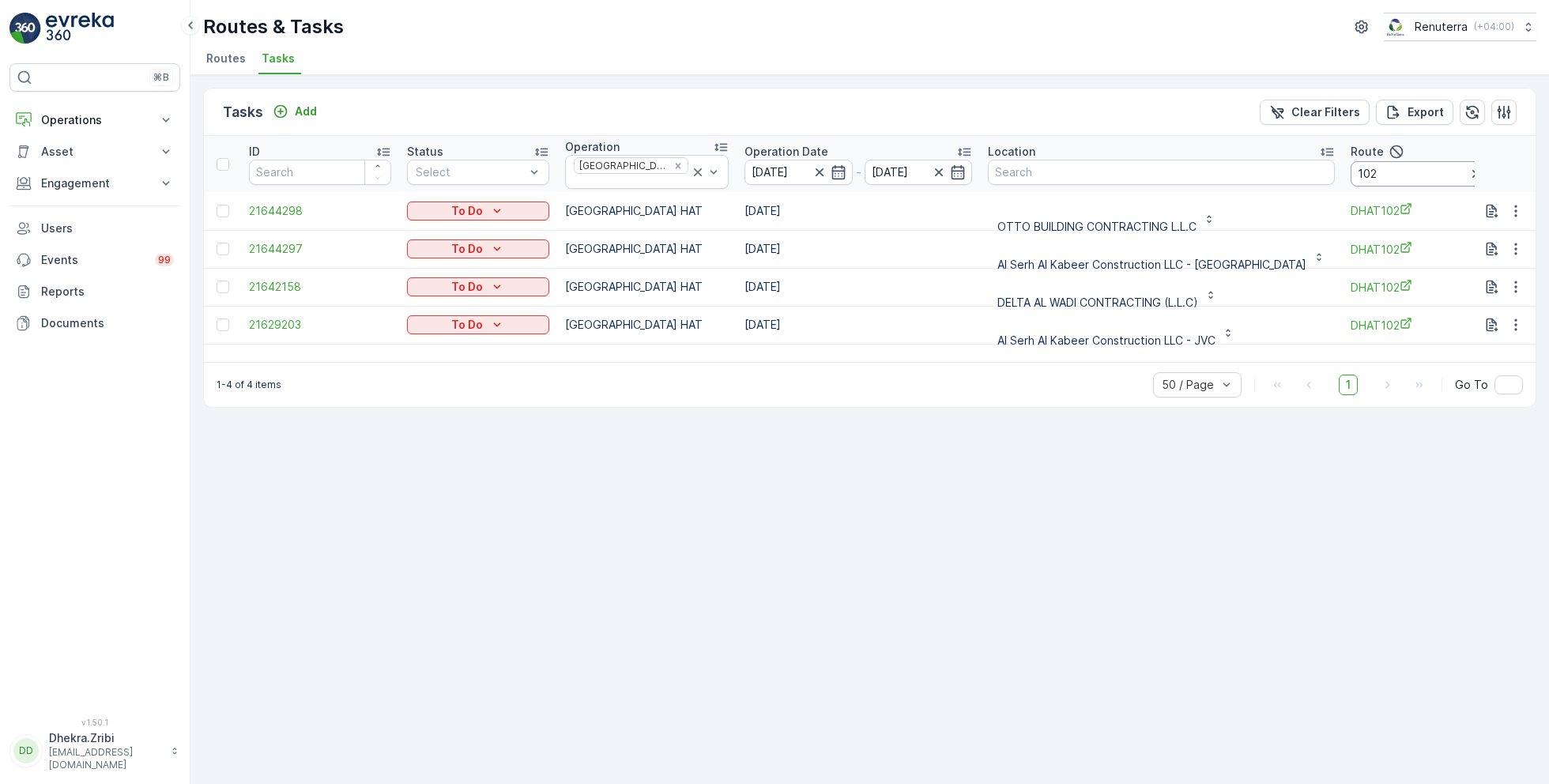
click at [1351, 176] on input "102" at bounding box center [1422, 174] width 142 height 26
type input "103"
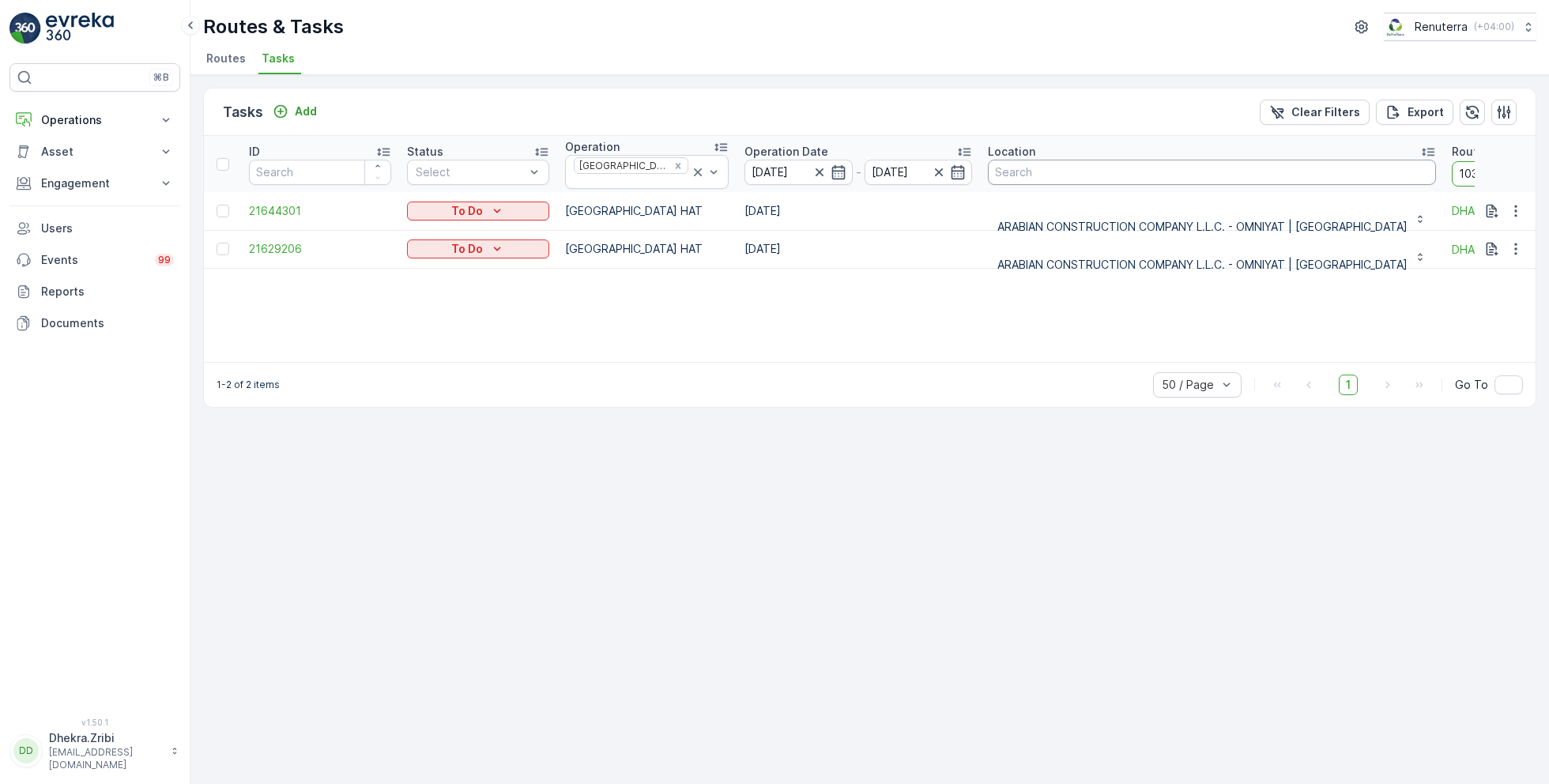
drag, startPoint x: 1431, startPoint y: 167, endPoint x: 1318, endPoint y: 165, distance: 113.0
click at [1318, 165] on tr "ID Status Select Operation Dubai HAT Operation Date [DATE] - [DATE] Location Ro…" at bounding box center [1013, 164] width 1618 height 56
type input "101"
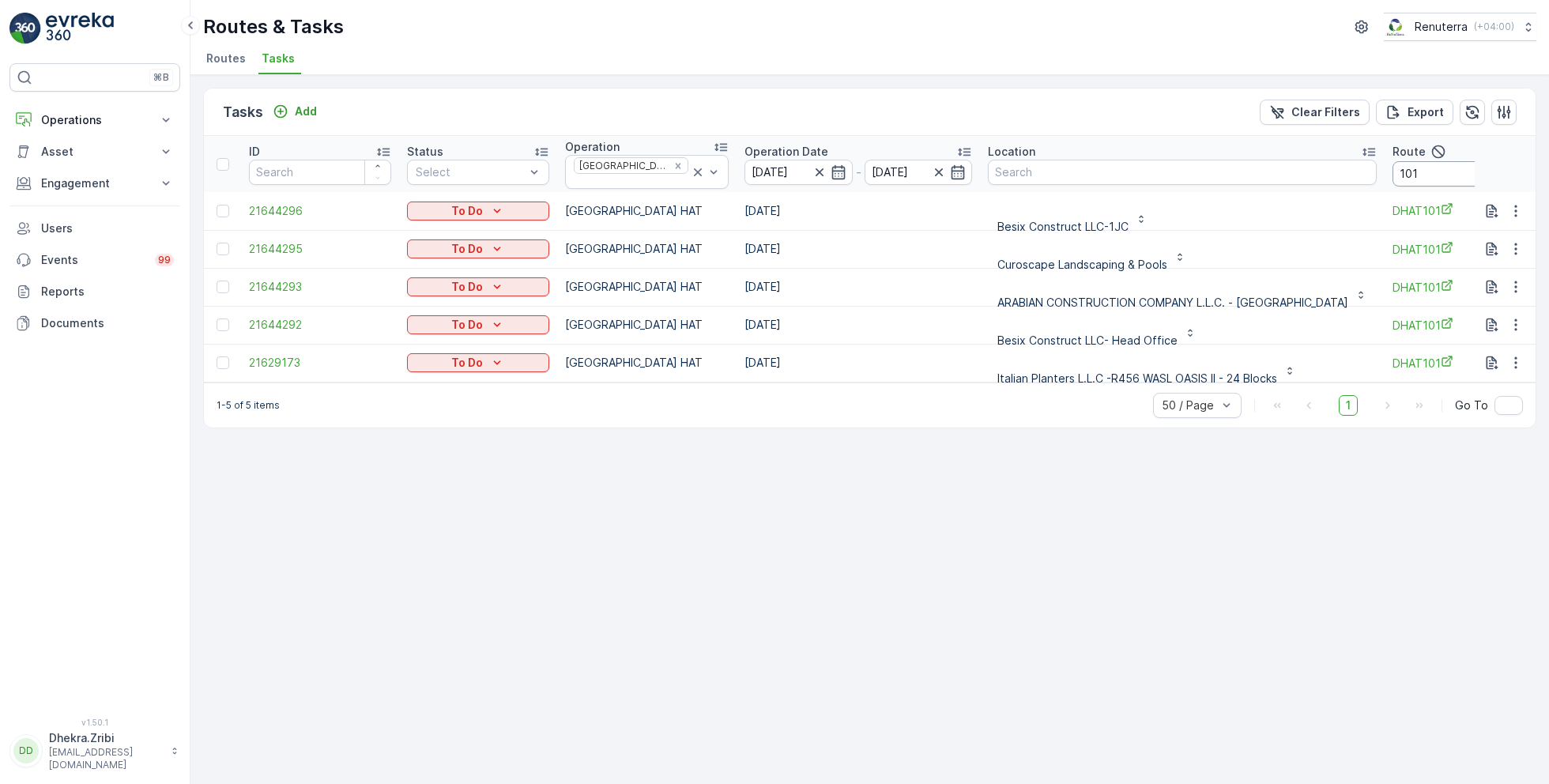
click at [1443, 172] on input "101" at bounding box center [1463, 174] width 142 height 26
type input "102"
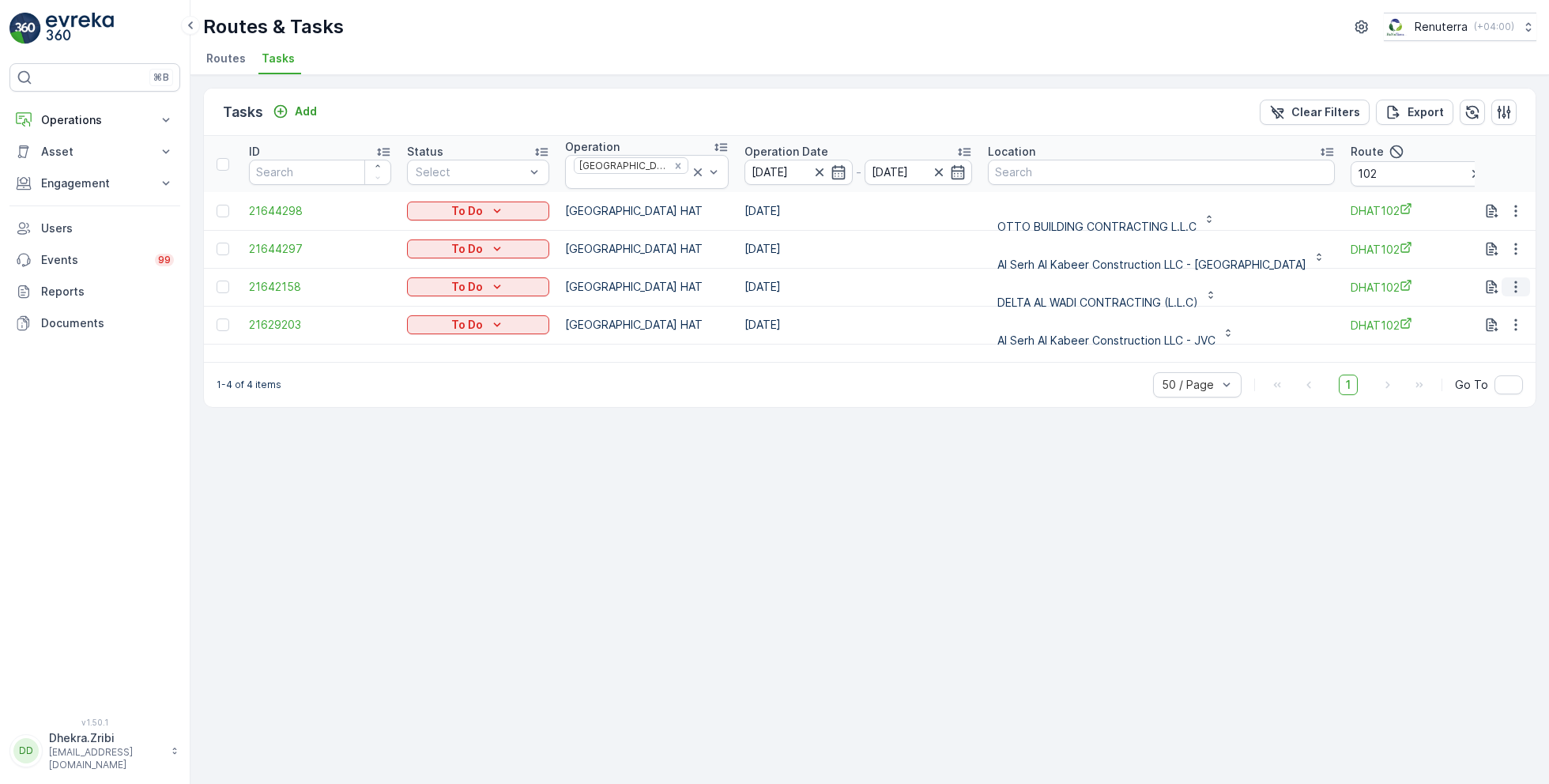
click at [1515, 285] on icon "button" at bounding box center [1516, 287] width 16 height 16
click at [1474, 344] on span "Change Route" at bounding box center [1475, 348] width 77 height 16
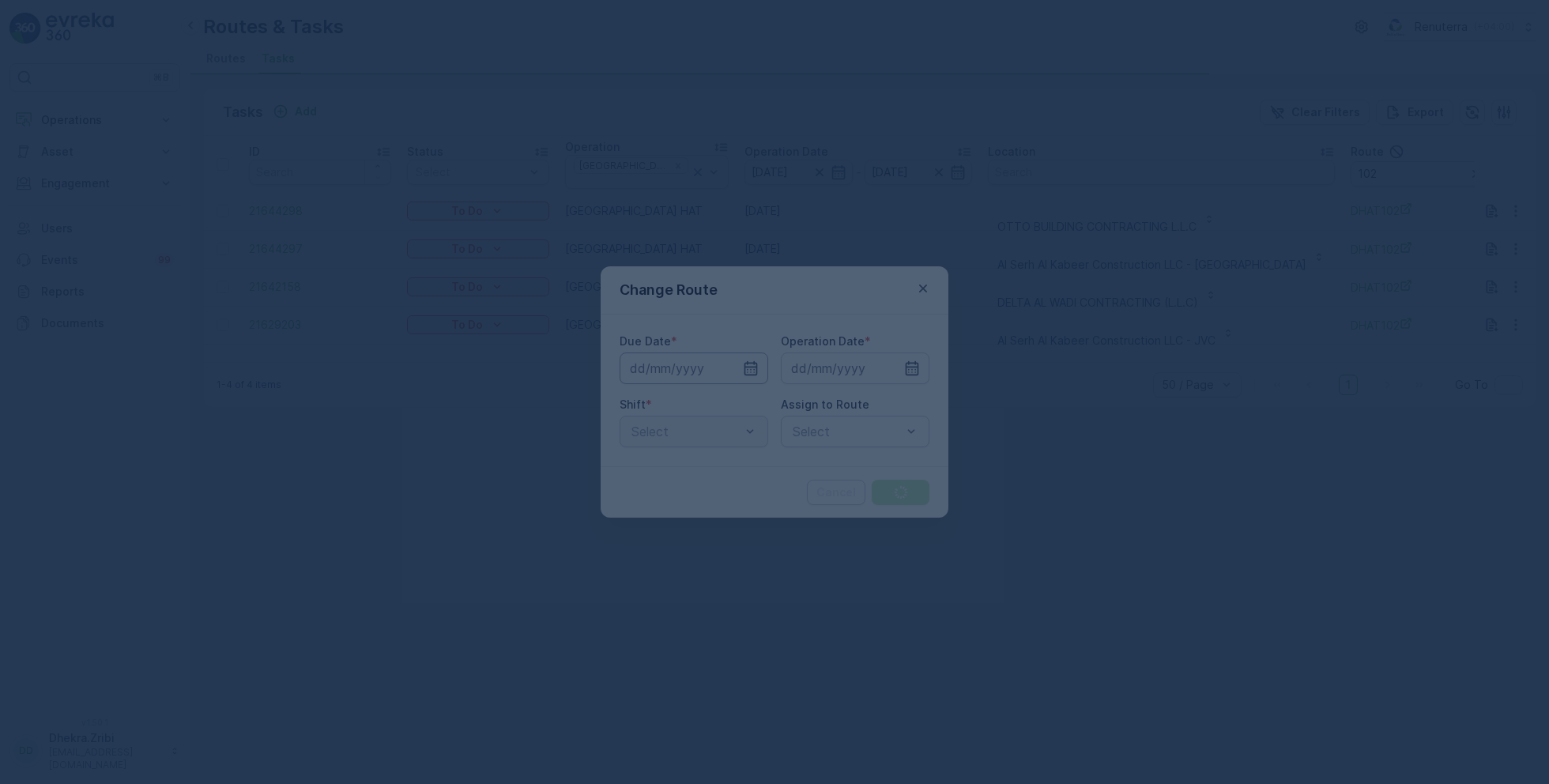
type input "[DATE]"
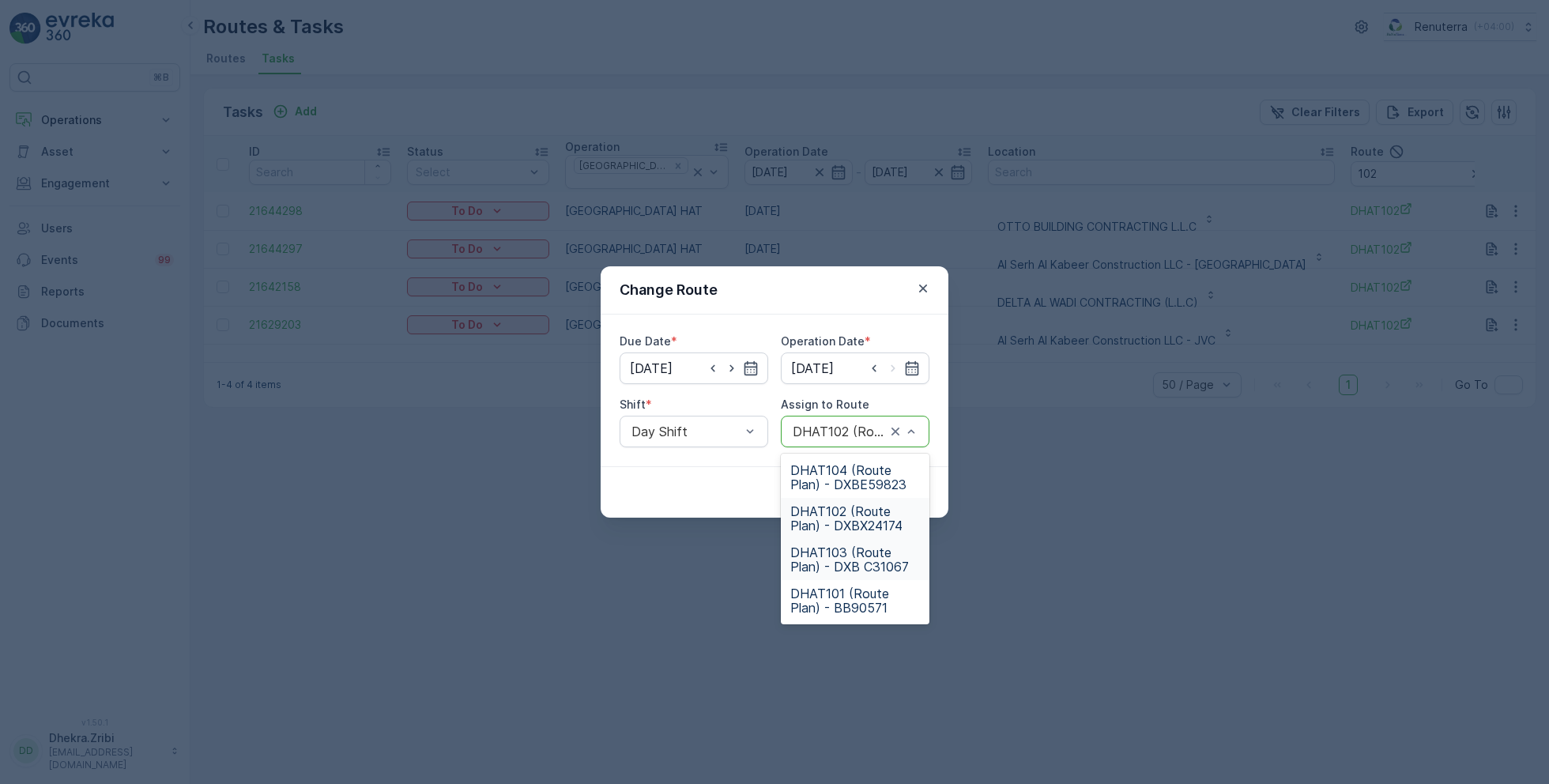
click at [841, 555] on span "DHAT103 (Route Plan) - DXB C31067" at bounding box center [855, 559] width 129 height 29
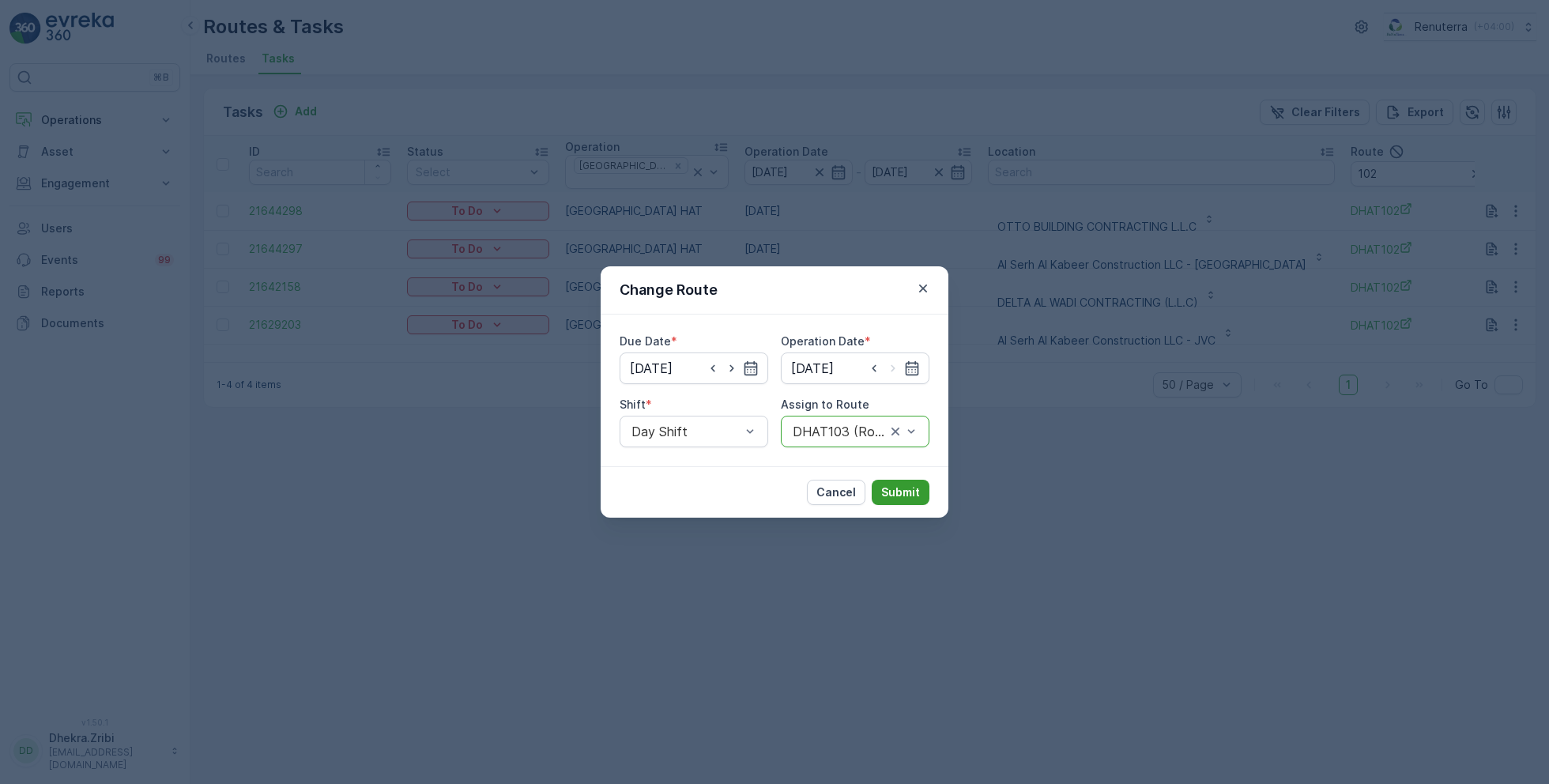
click at [909, 488] on p "Submit" at bounding box center [901, 492] width 38 height 16
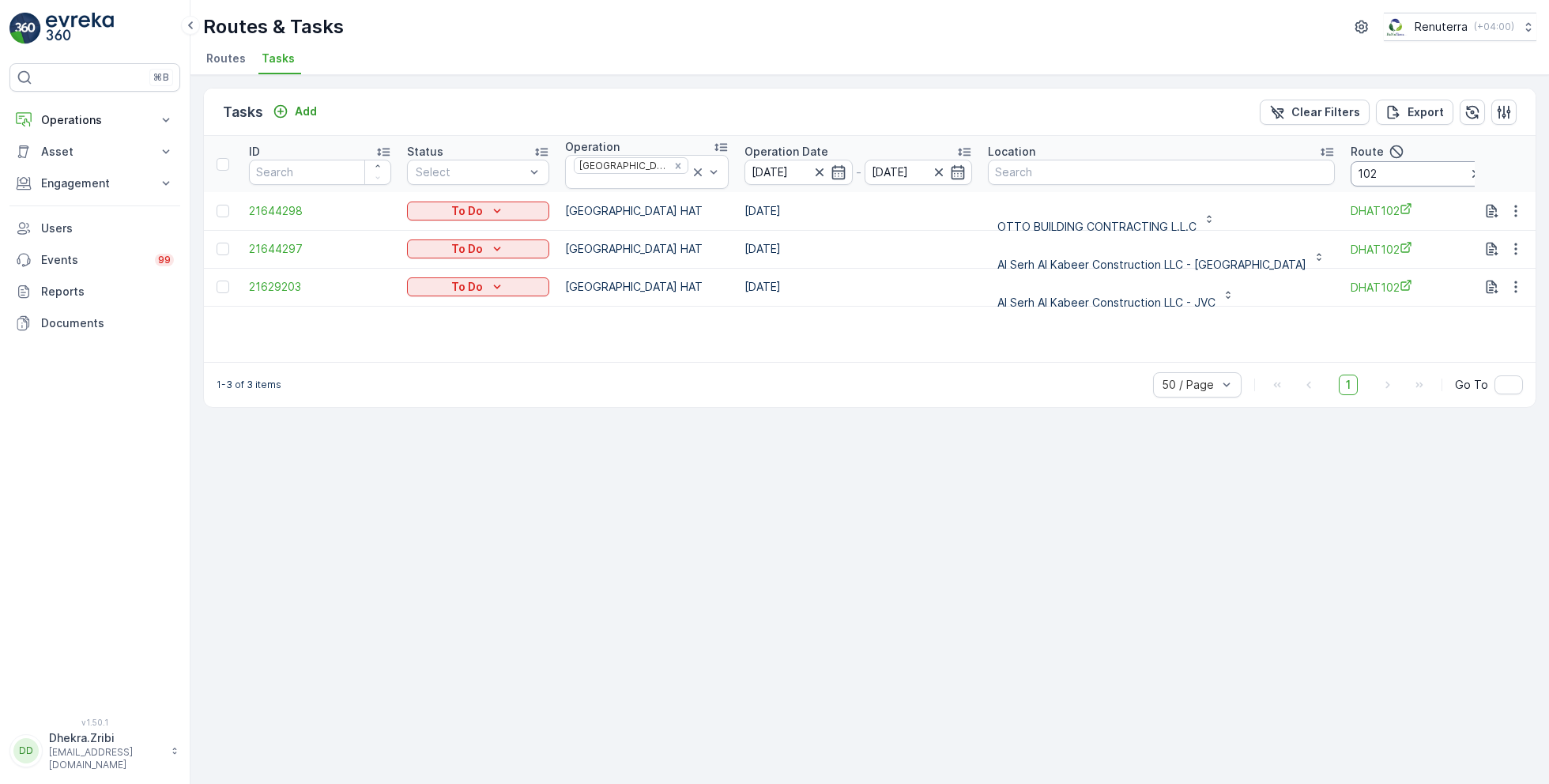
click at [1358, 171] on input "102" at bounding box center [1422, 174] width 142 height 26
type input "1"
type input "101"
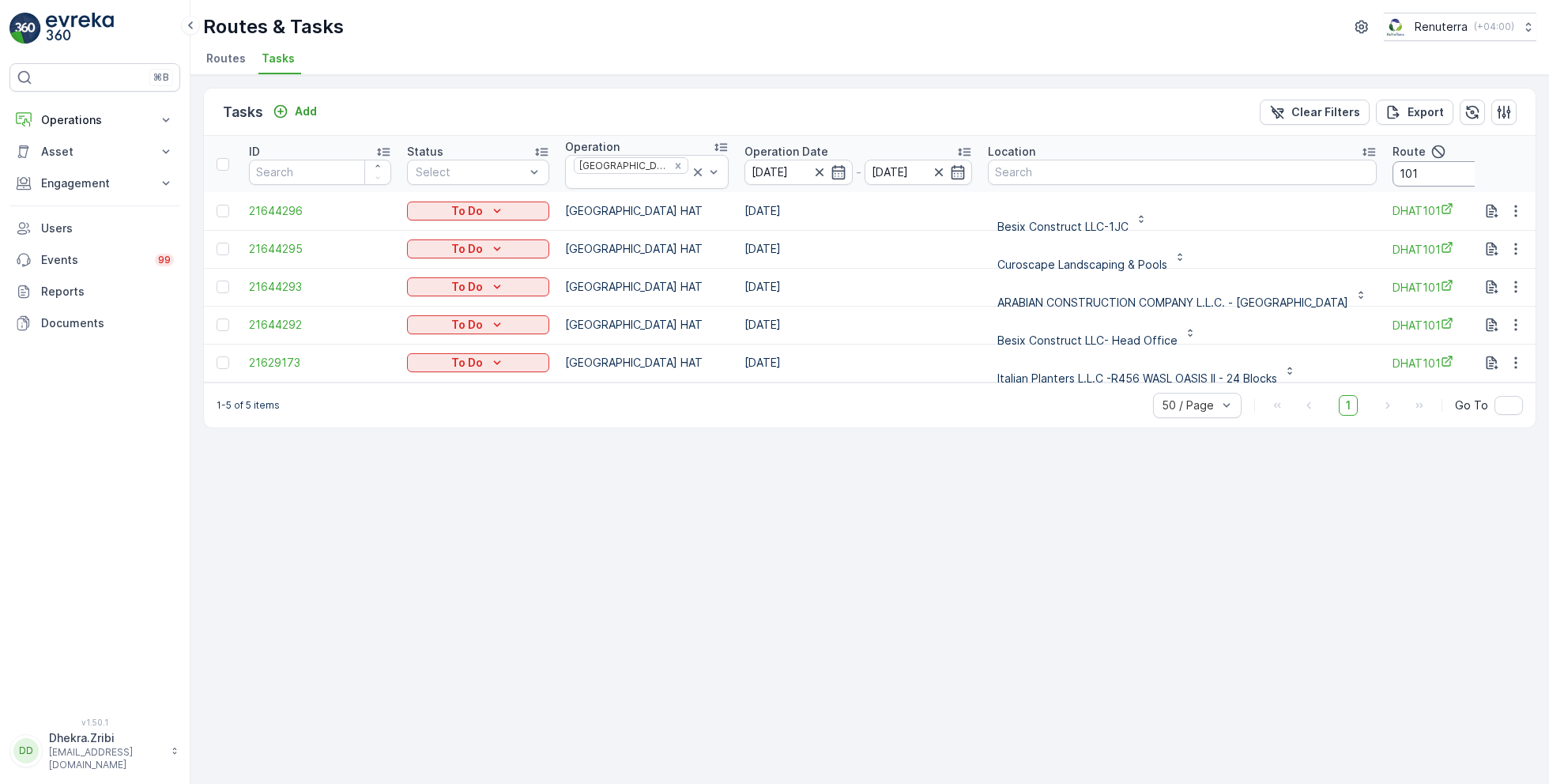
click at [1443, 167] on input "101" at bounding box center [1463, 174] width 142 height 26
type input "102"
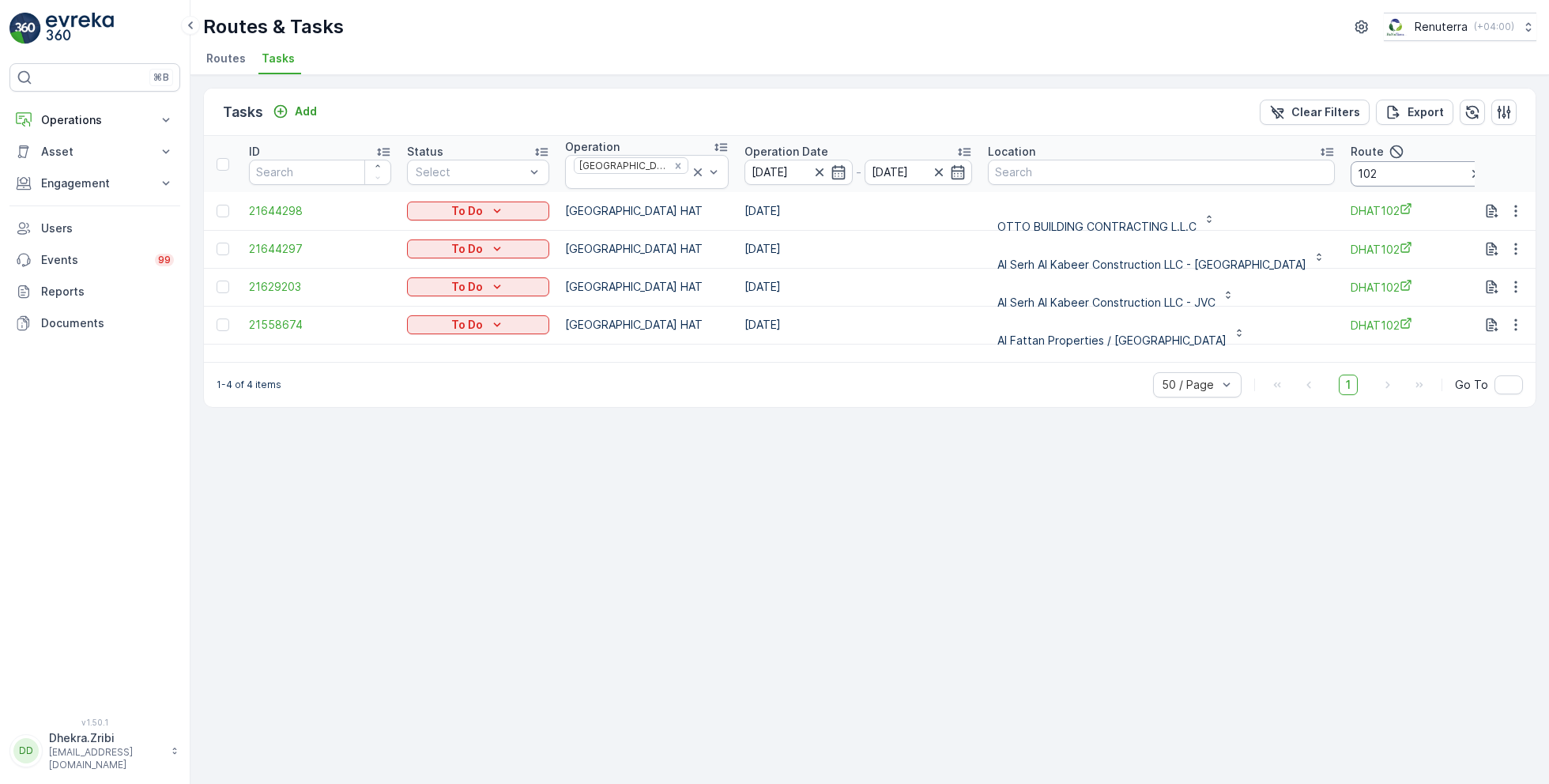
click at [1351, 163] on input "102" at bounding box center [1422, 174] width 142 height 26
click at [1351, 173] on input "102" at bounding box center [1422, 174] width 142 height 26
type input "103"
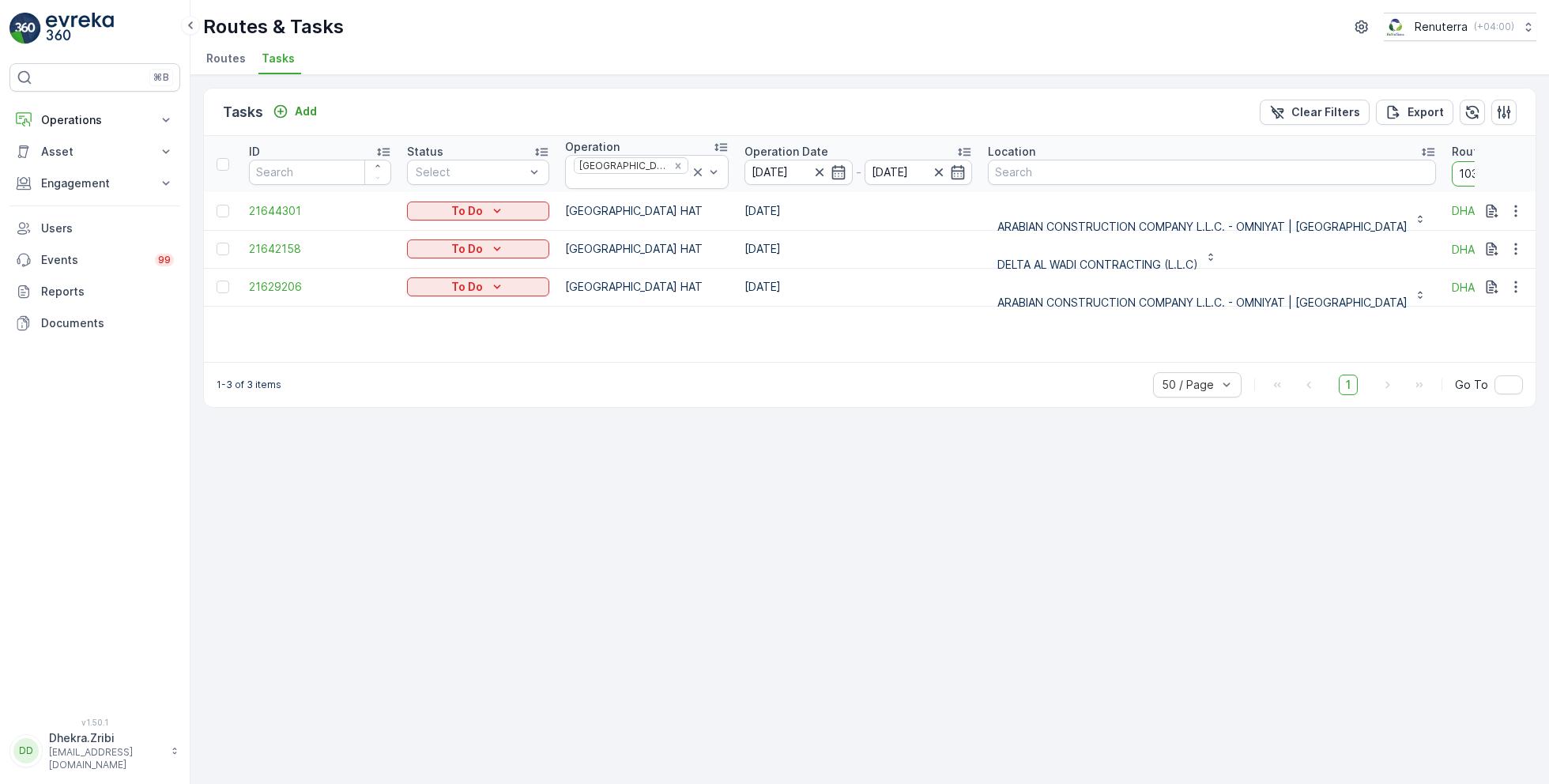
click at [1452, 169] on input "103" at bounding box center [1523, 174] width 142 height 26
type input "104"
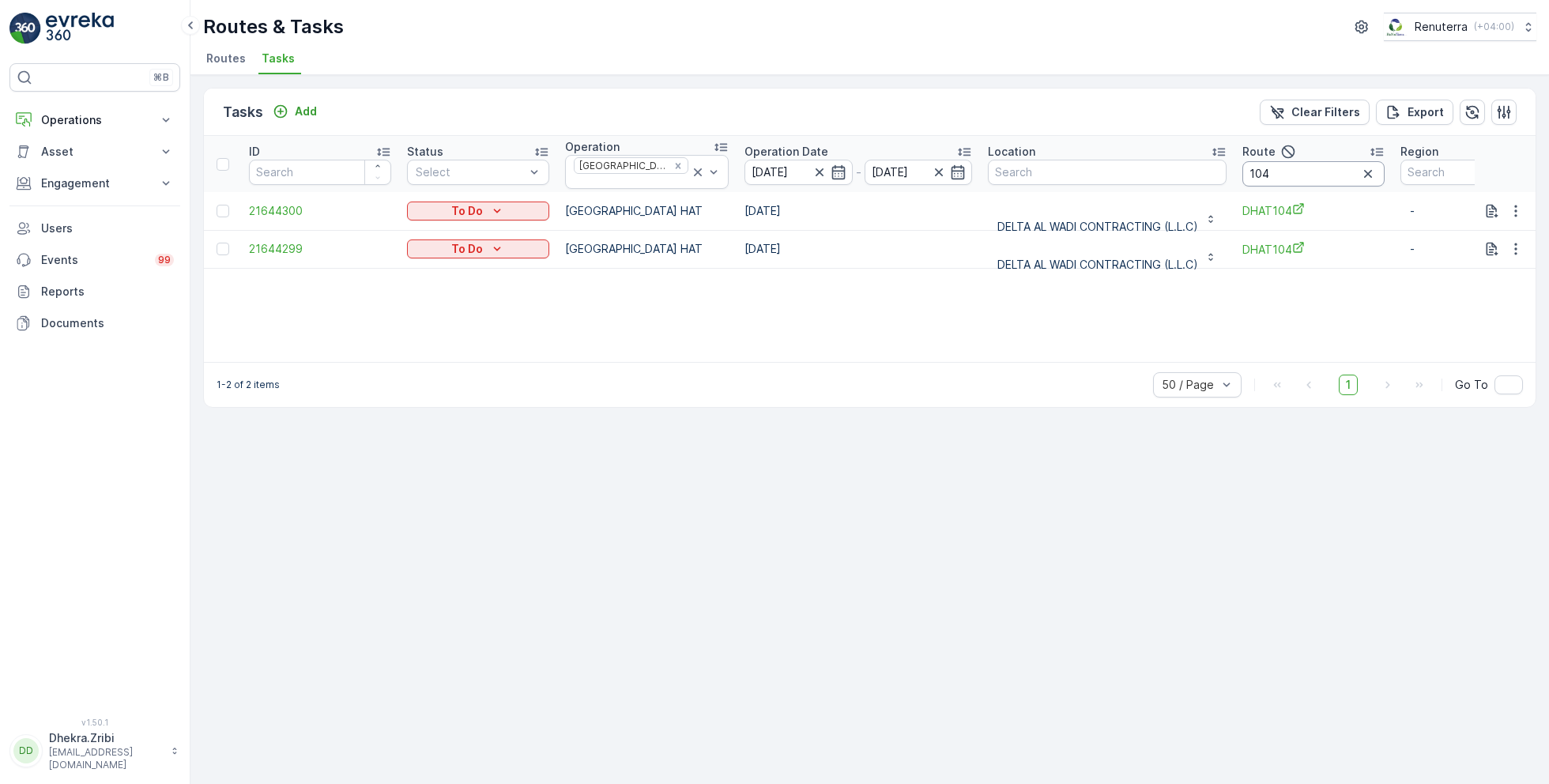
click at [1300, 177] on input "104" at bounding box center [1313, 174] width 142 height 26
type input "101"
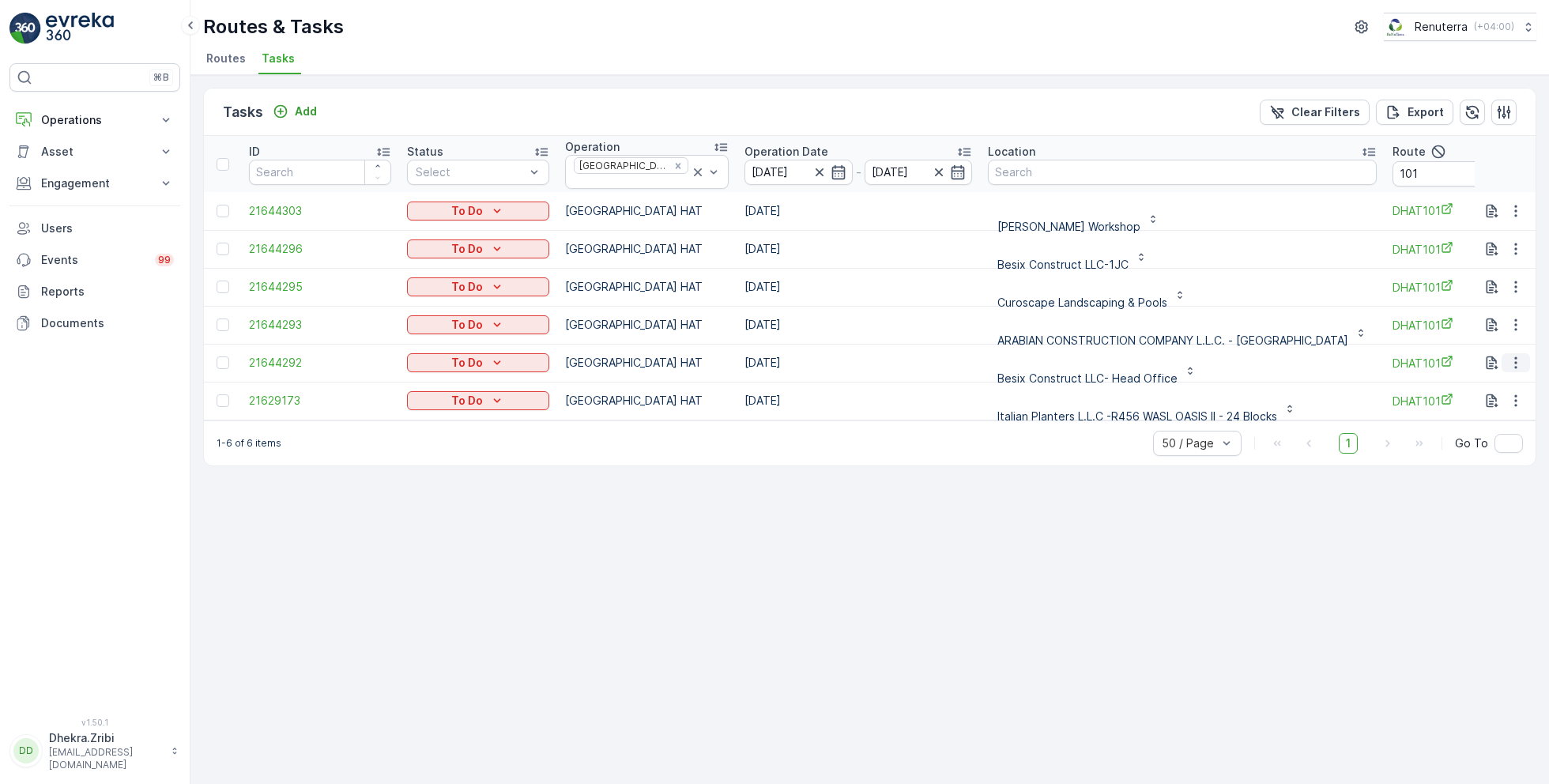
click at [1515, 355] on icon "button" at bounding box center [1516, 363] width 16 height 16
click at [1474, 428] on span "Change Route" at bounding box center [1475, 424] width 77 height 16
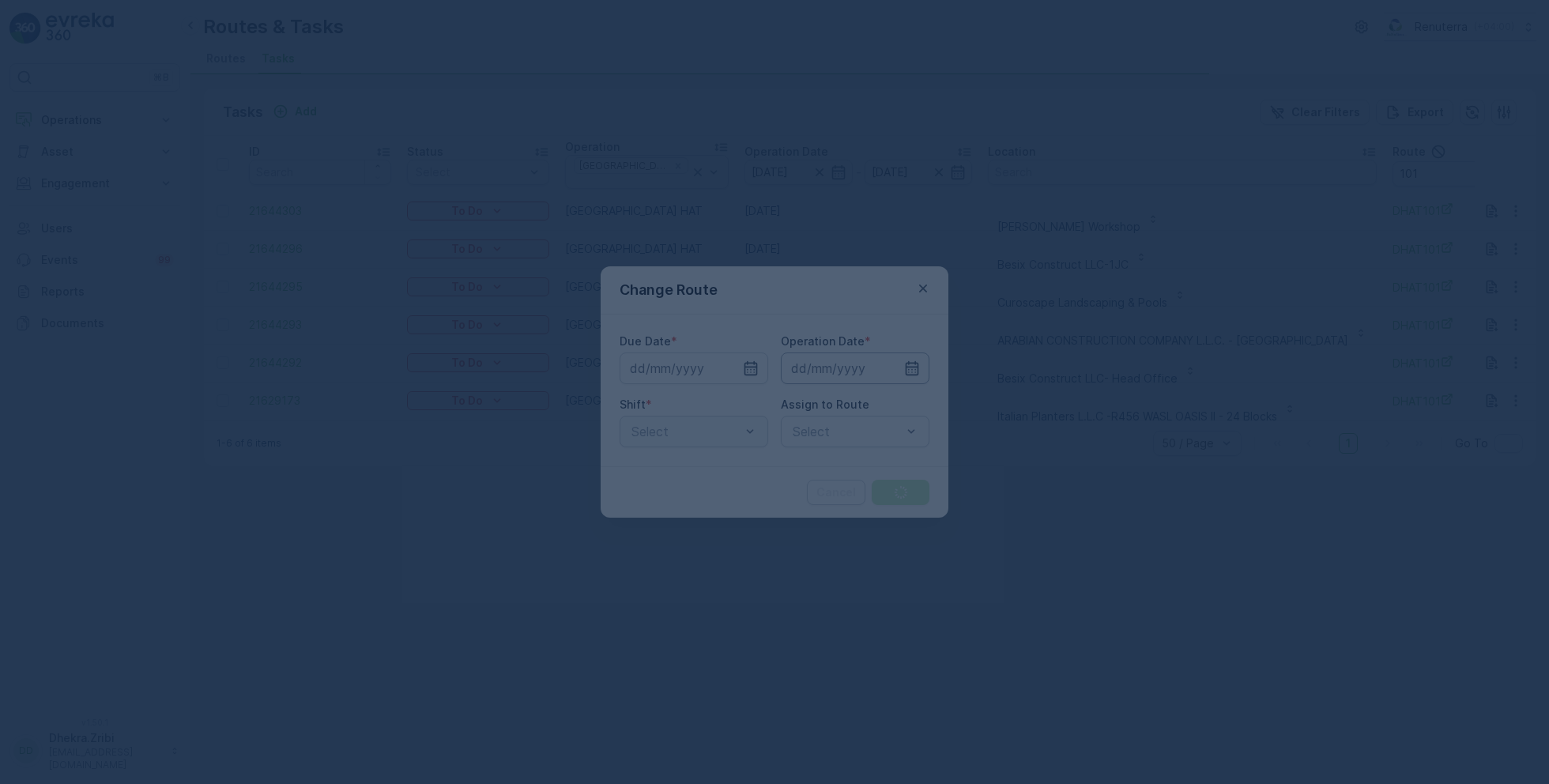
type input "[DATE]"
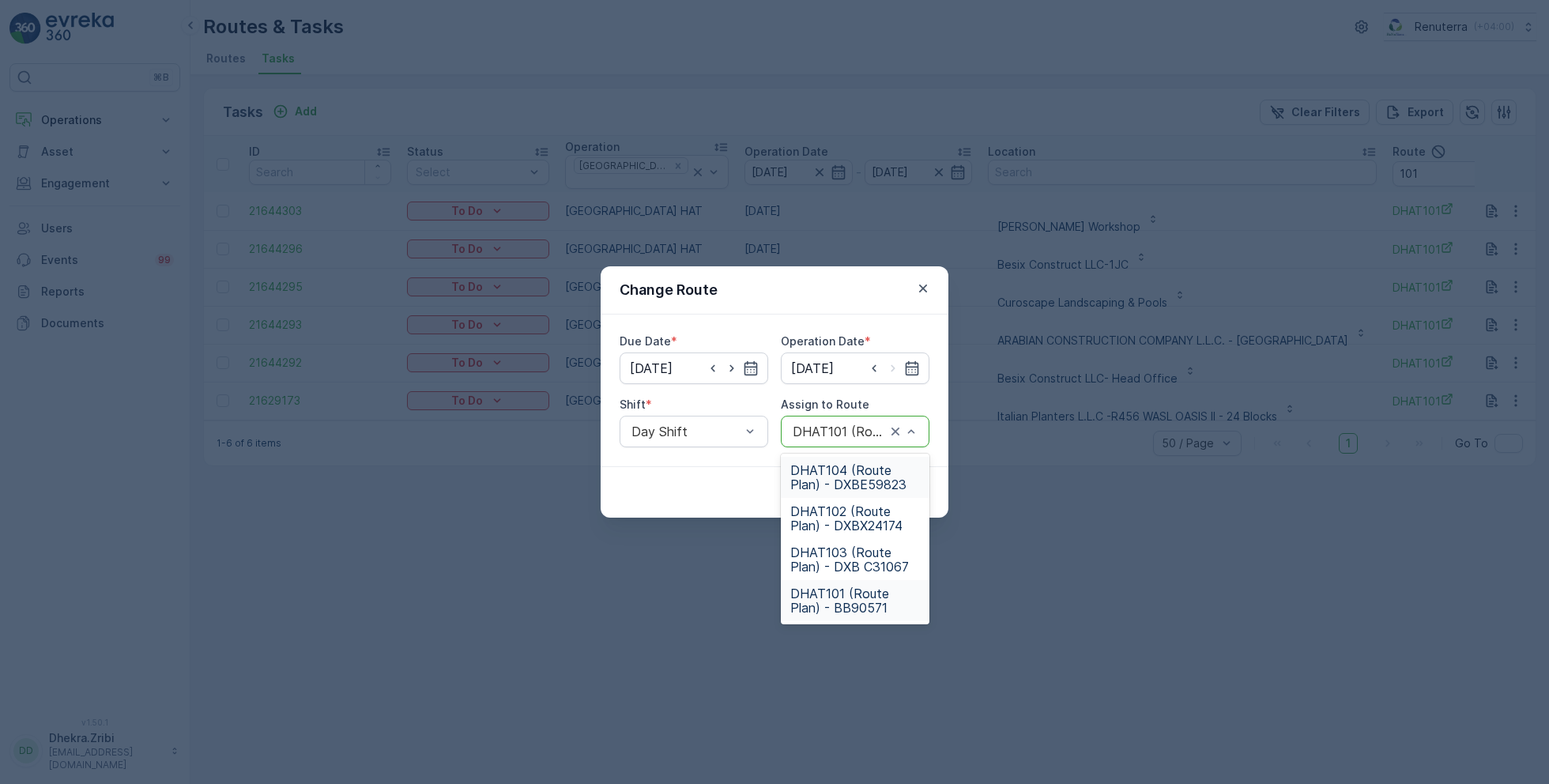
click at [855, 472] on span "DHAT104 (Route Plan) - DXBE59823" at bounding box center [855, 477] width 129 height 29
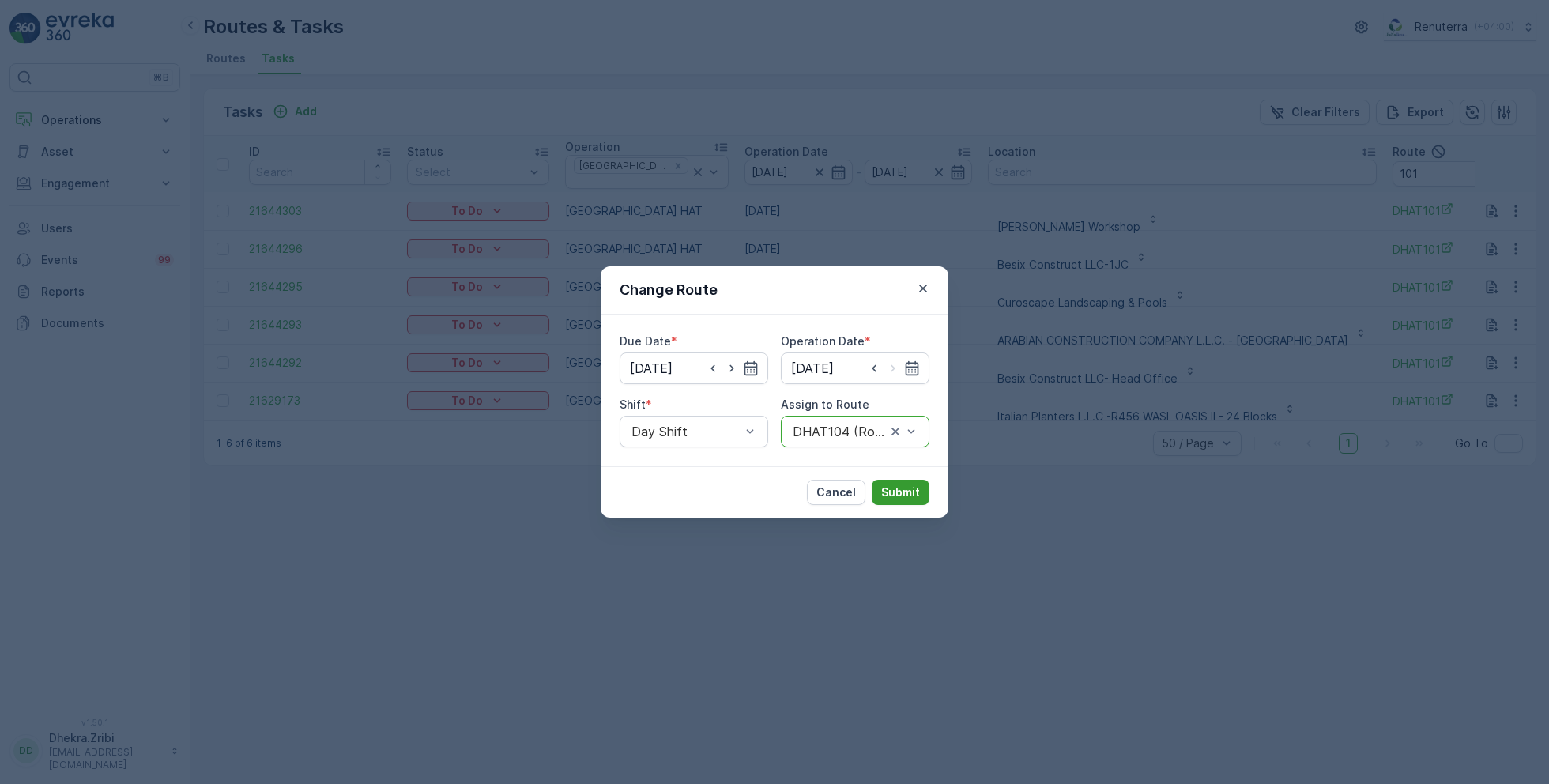
click at [893, 484] on p "Submit" at bounding box center [901, 492] width 38 height 16
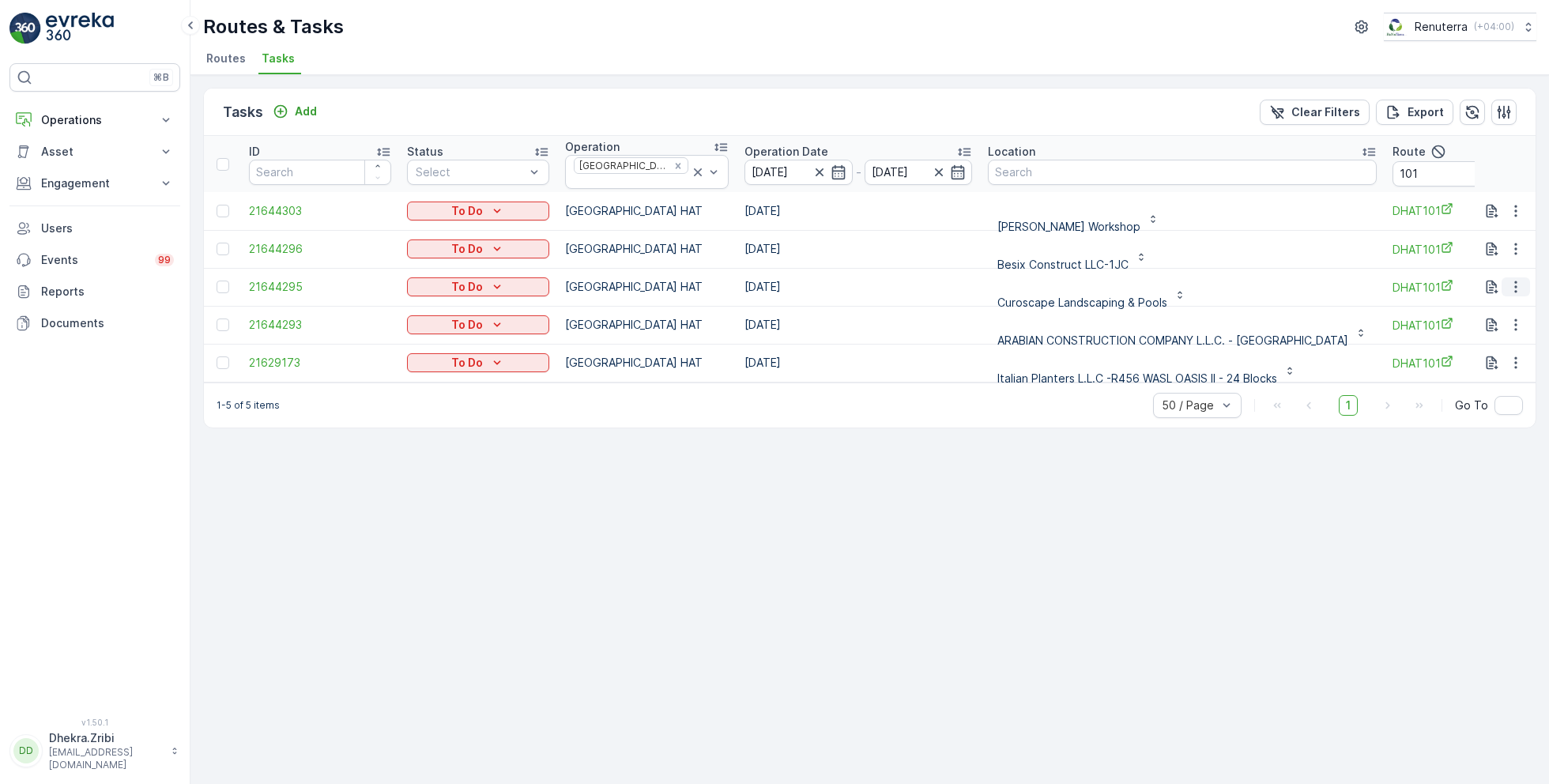
click at [1510, 279] on icon "button" at bounding box center [1516, 287] width 16 height 16
click at [1471, 350] on span "Change Route" at bounding box center [1475, 348] width 77 height 16
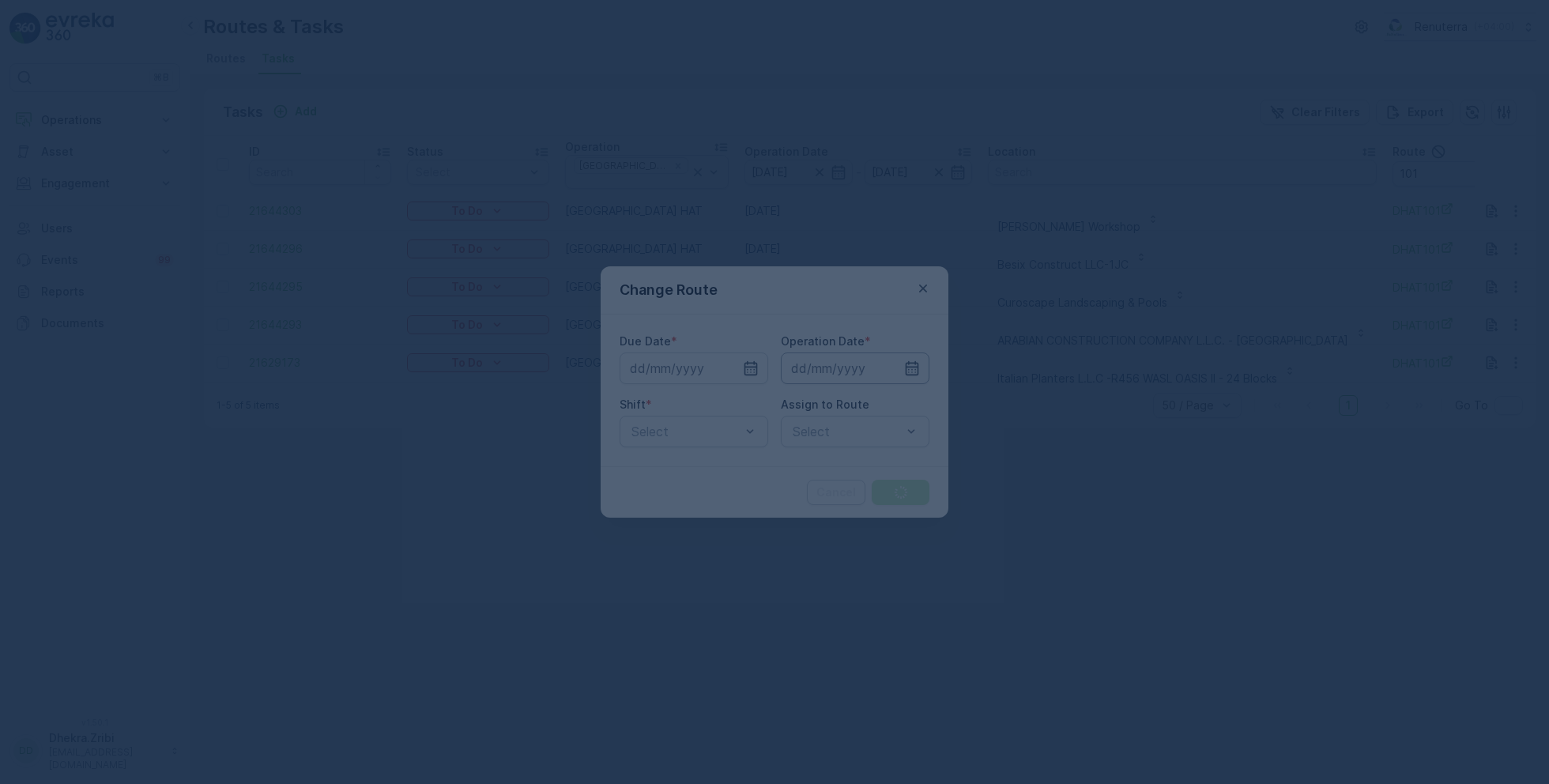
type input "[DATE]"
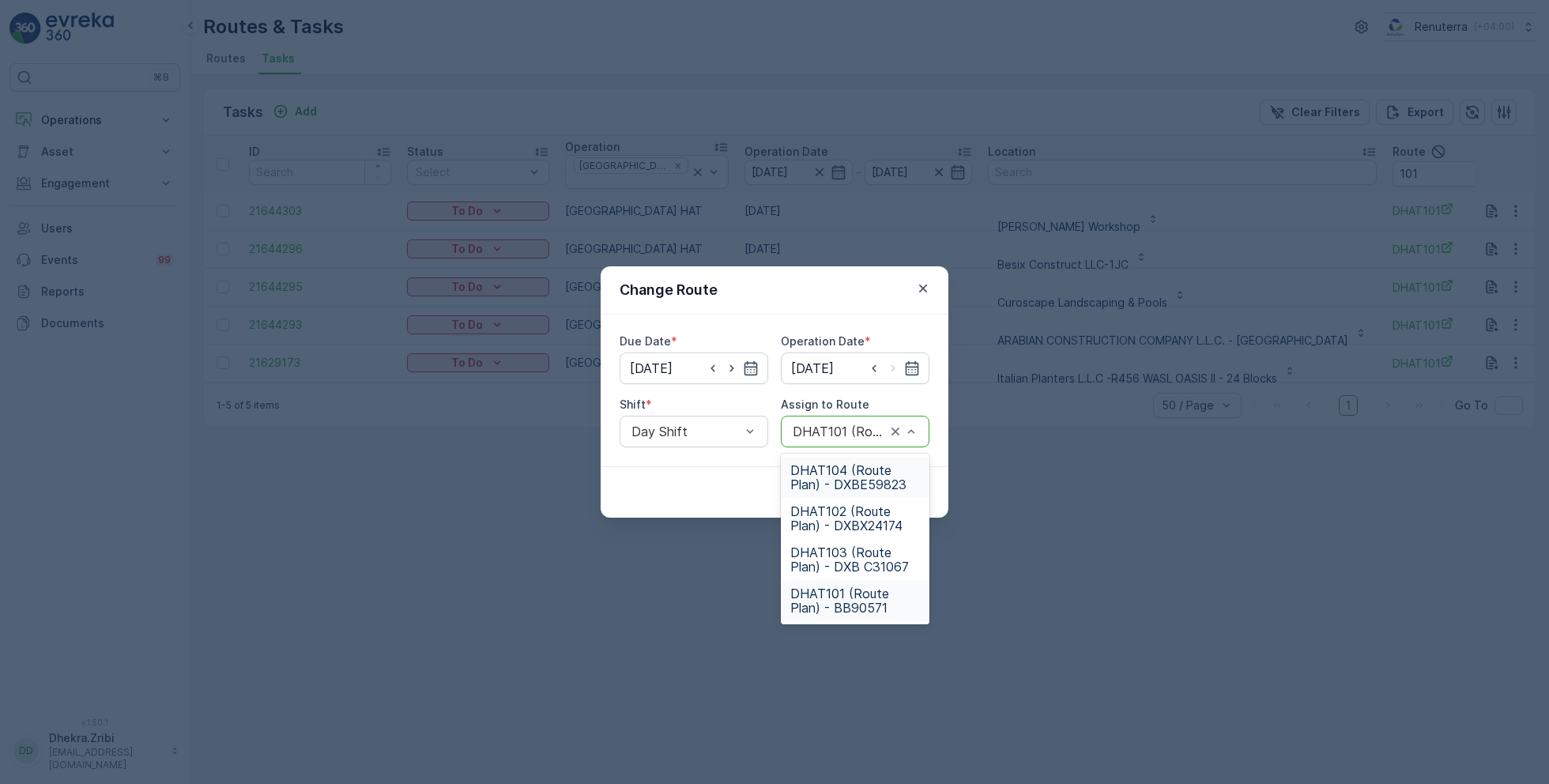
click at [832, 469] on span "DHAT104 (Route Plan) - DXBE59823" at bounding box center [855, 477] width 129 height 29
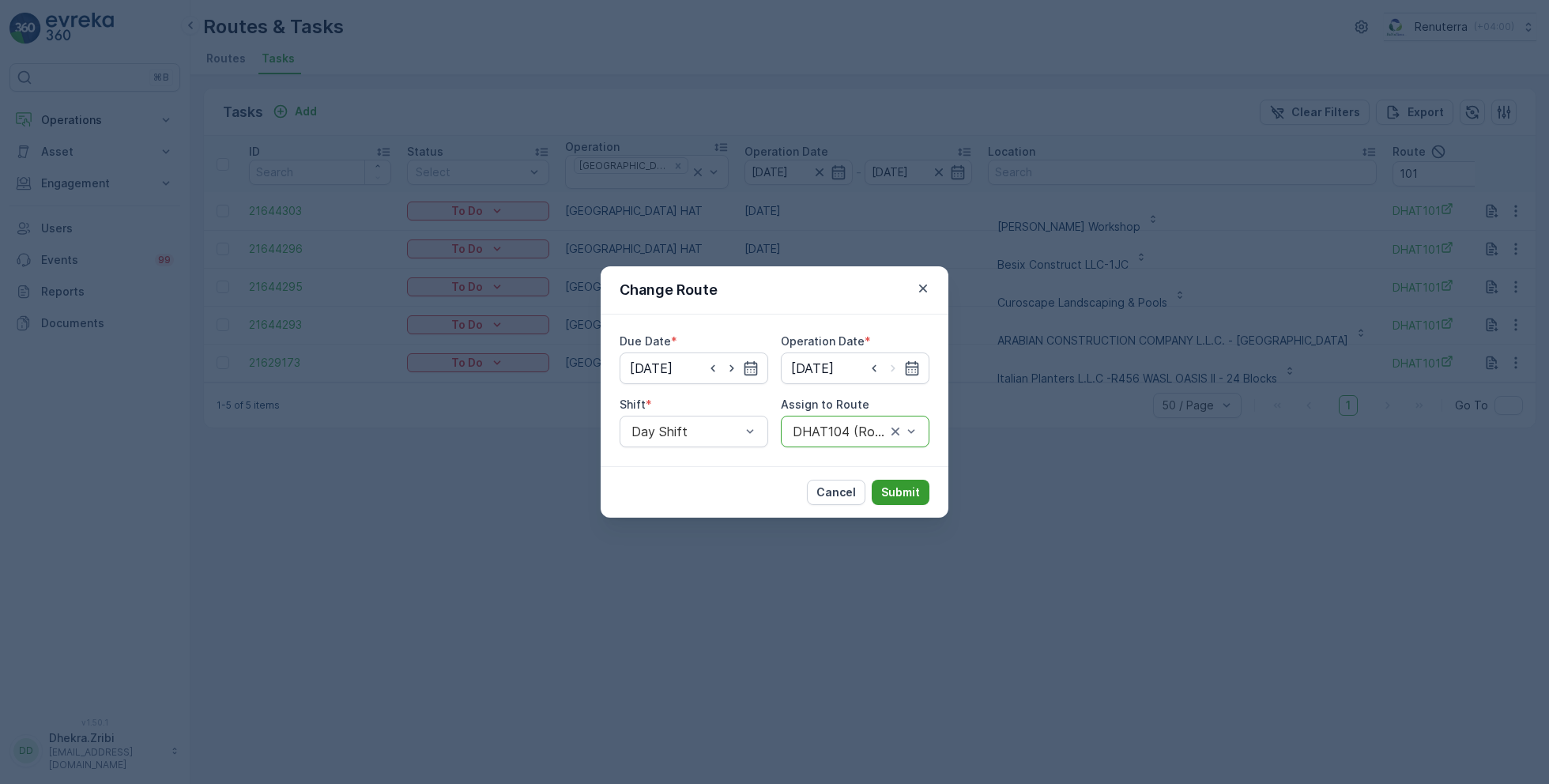
click at [890, 486] on p "Submit" at bounding box center [901, 492] width 38 height 16
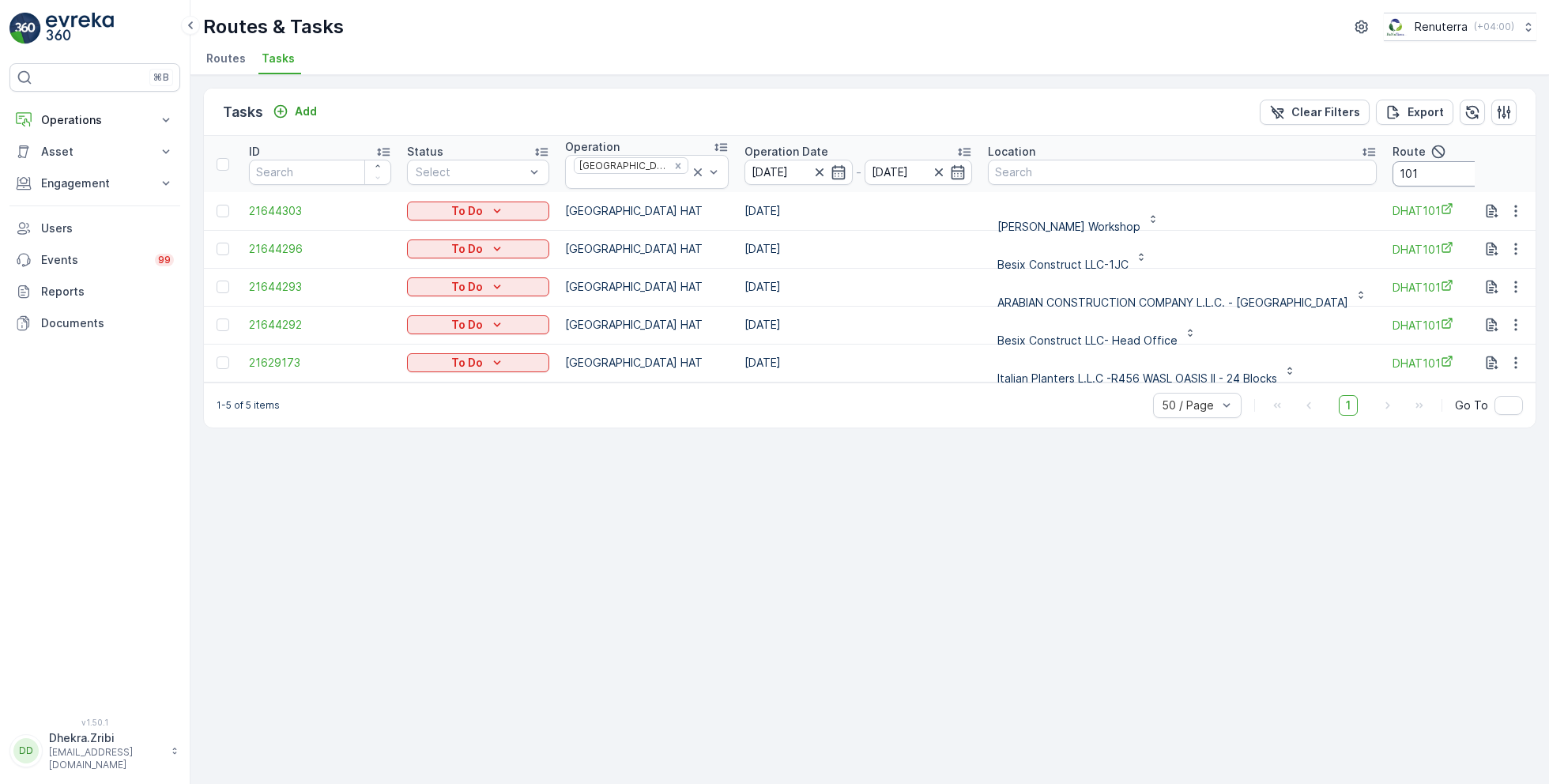
click at [1459, 170] on input "101" at bounding box center [1463, 174] width 142 height 26
type input "102"
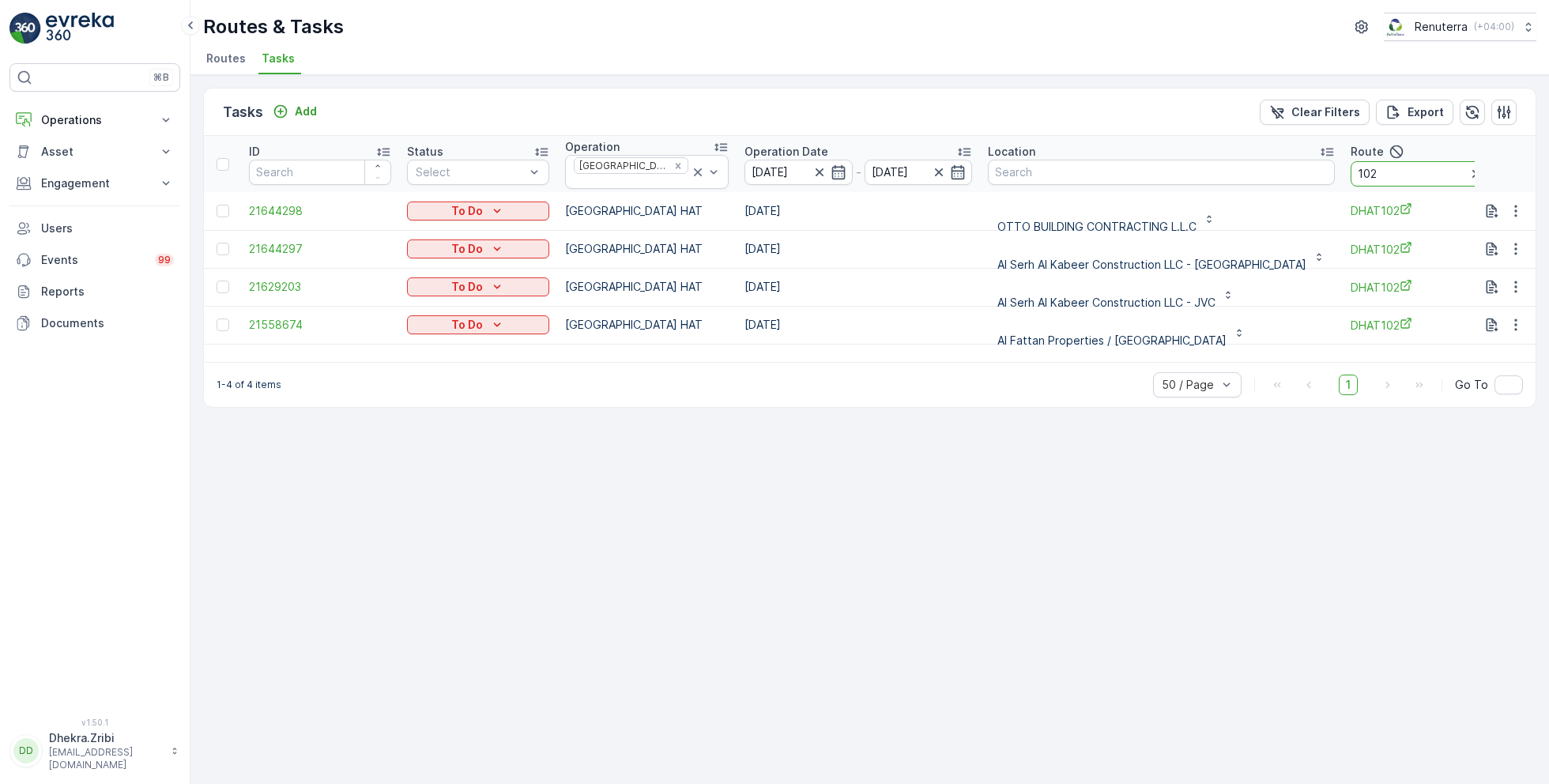
click at [1351, 175] on input "102" at bounding box center [1422, 174] width 142 height 26
type input "103"
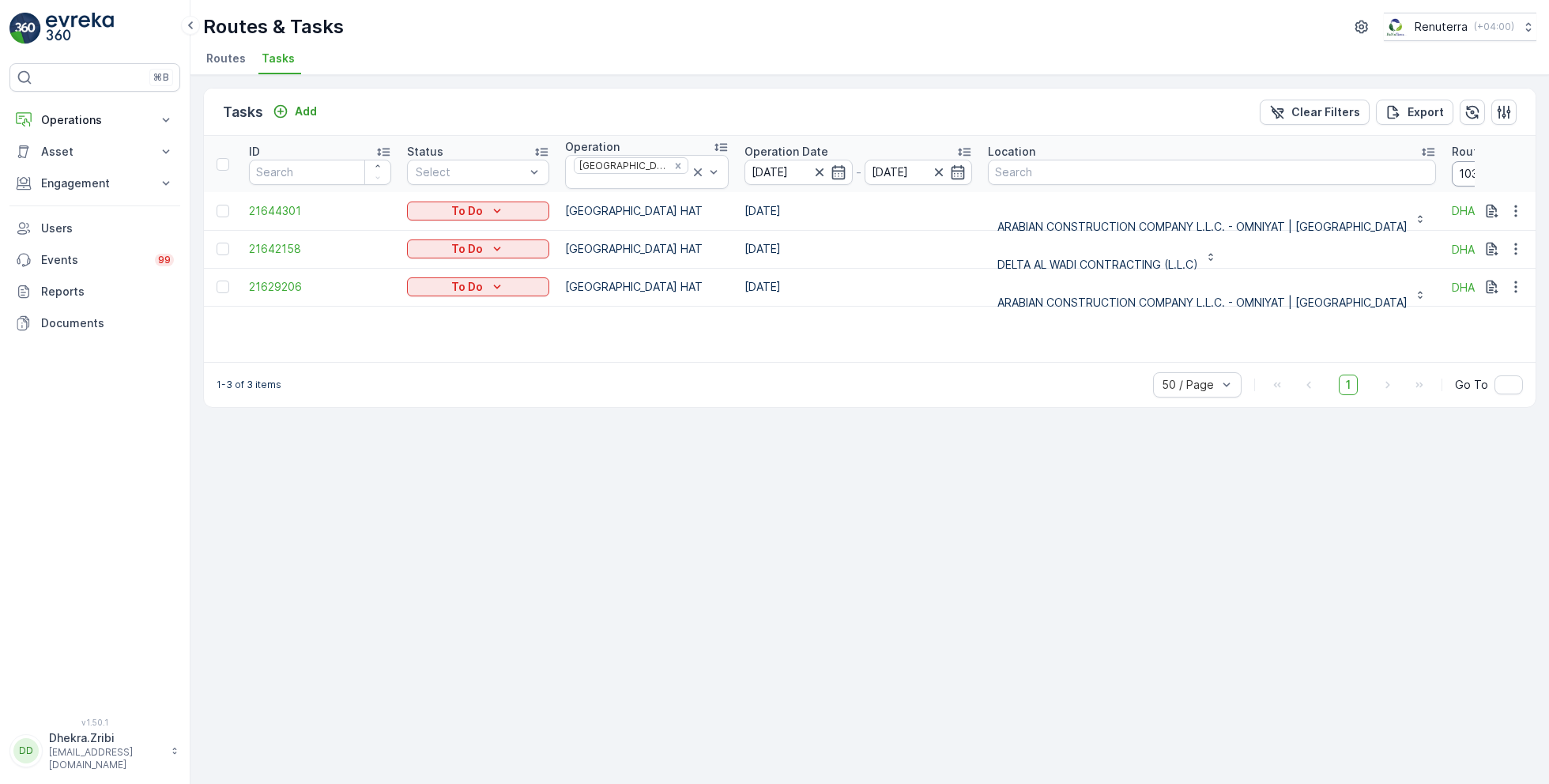
click at [1452, 175] on input "103" at bounding box center [1523, 174] width 142 height 26
type input "104"
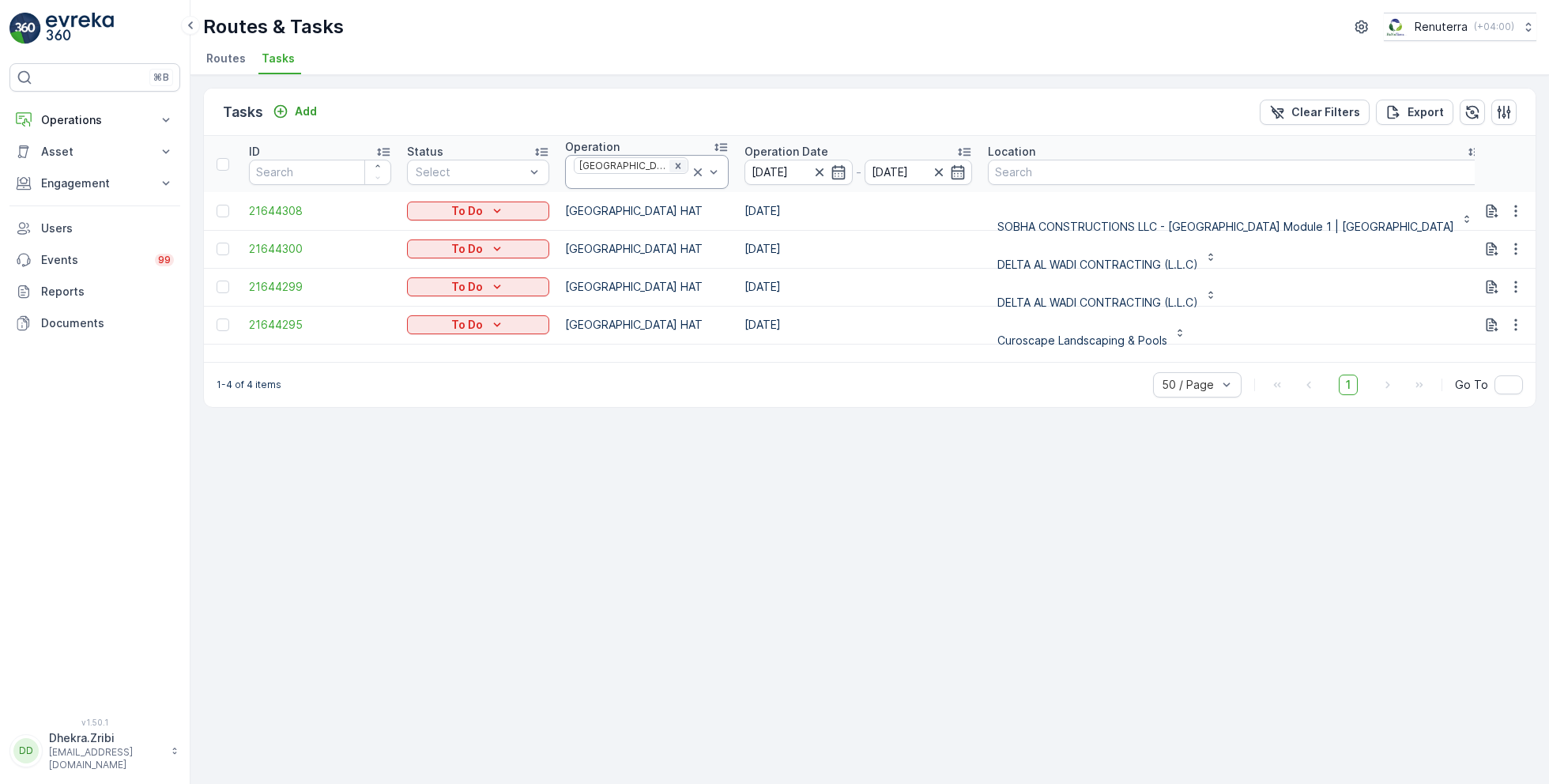
click at [673, 168] on icon "Remove Dubai HAT" at bounding box center [679, 166] width 11 height 11
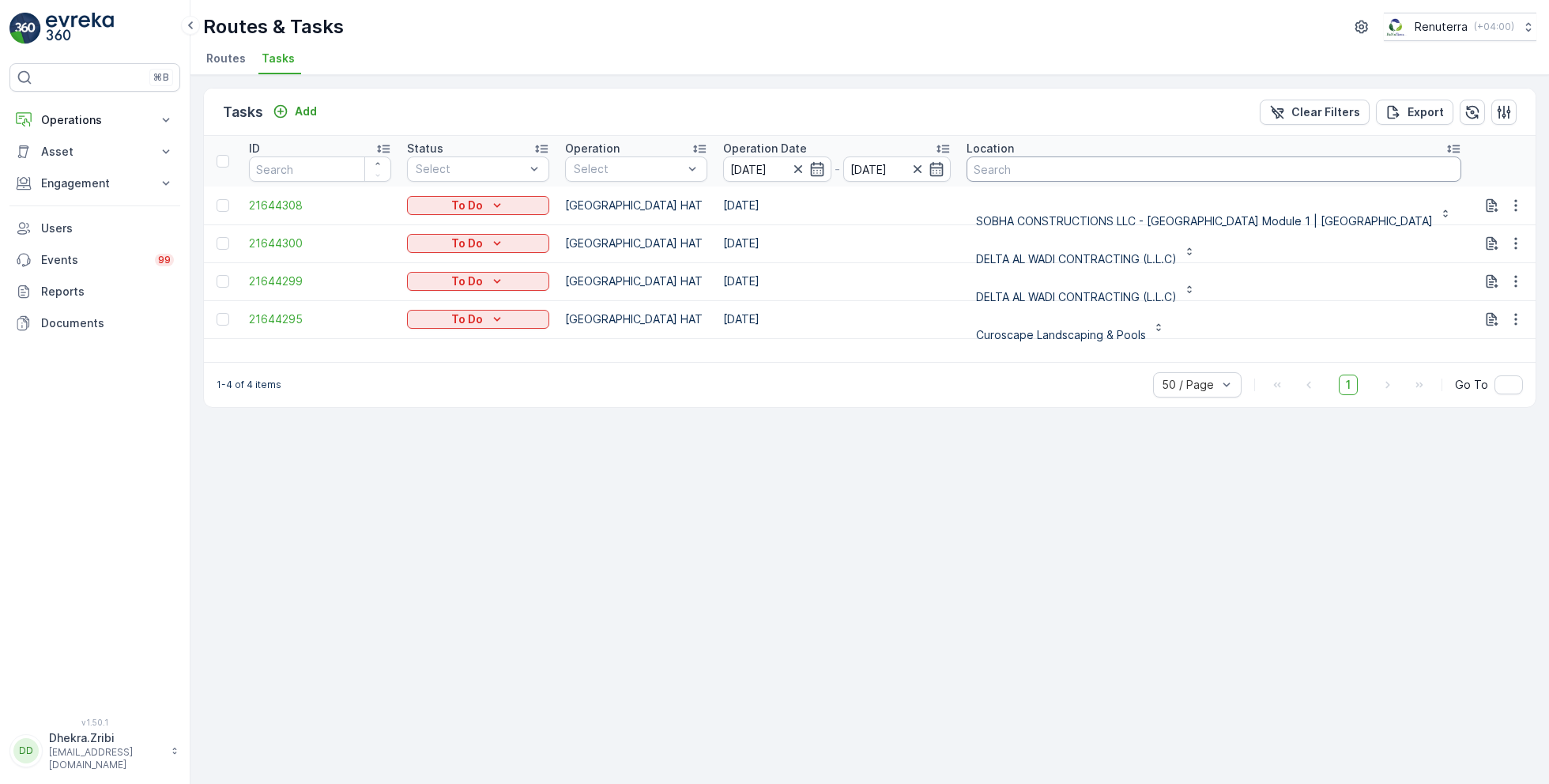
drag, startPoint x: 1467, startPoint y: 167, endPoint x: 1396, endPoint y: 167, distance: 71.0
click at [1396, 167] on tr "ID Status Select Operation Select Operation Date [DATE] - [DATE] Location Route…" at bounding box center [1025, 161] width 1643 height 50
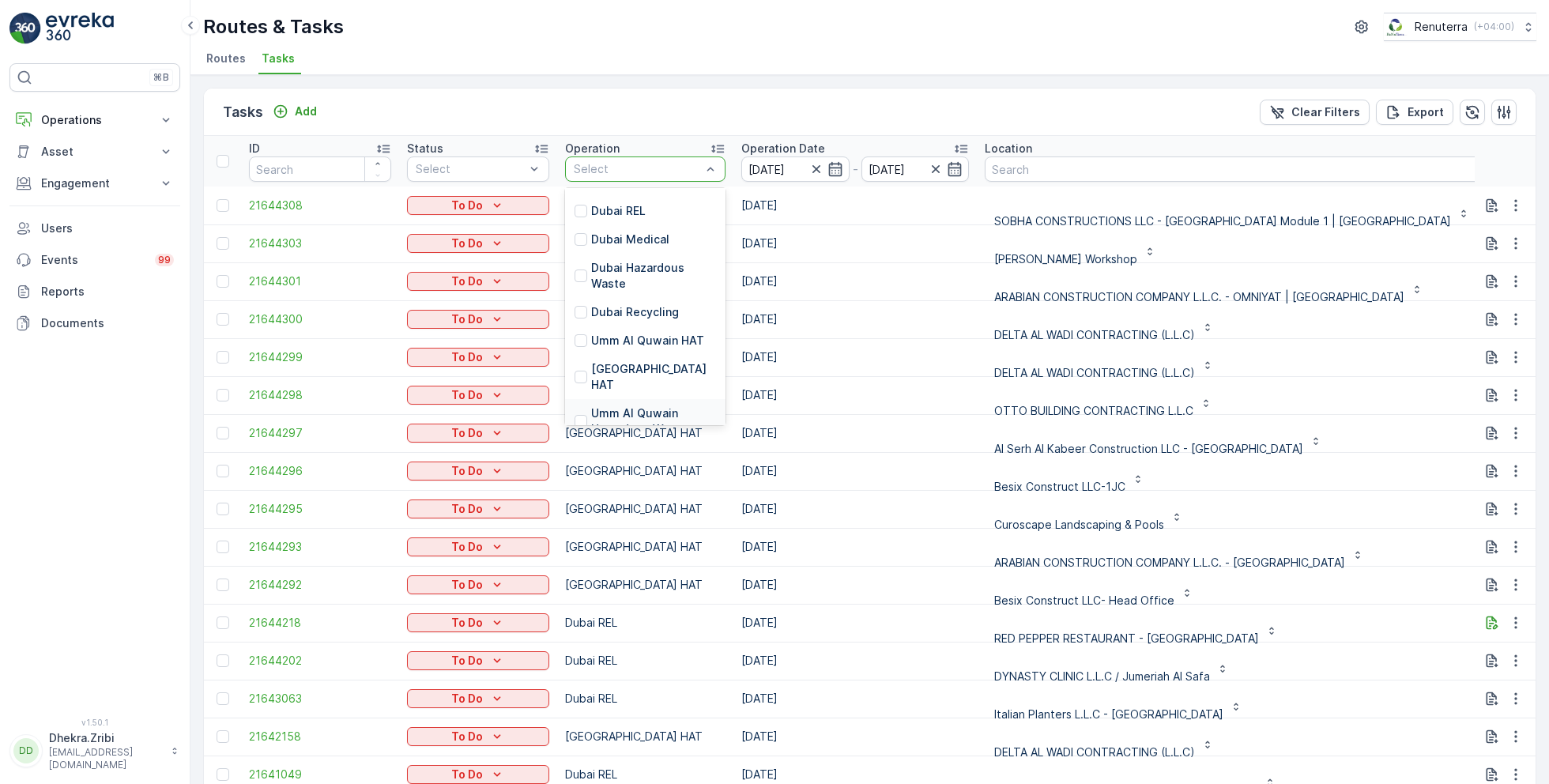
scroll to position [222, 0]
click at [618, 368] on p "Dubai Roro" at bounding box center [621, 376] width 60 height 16
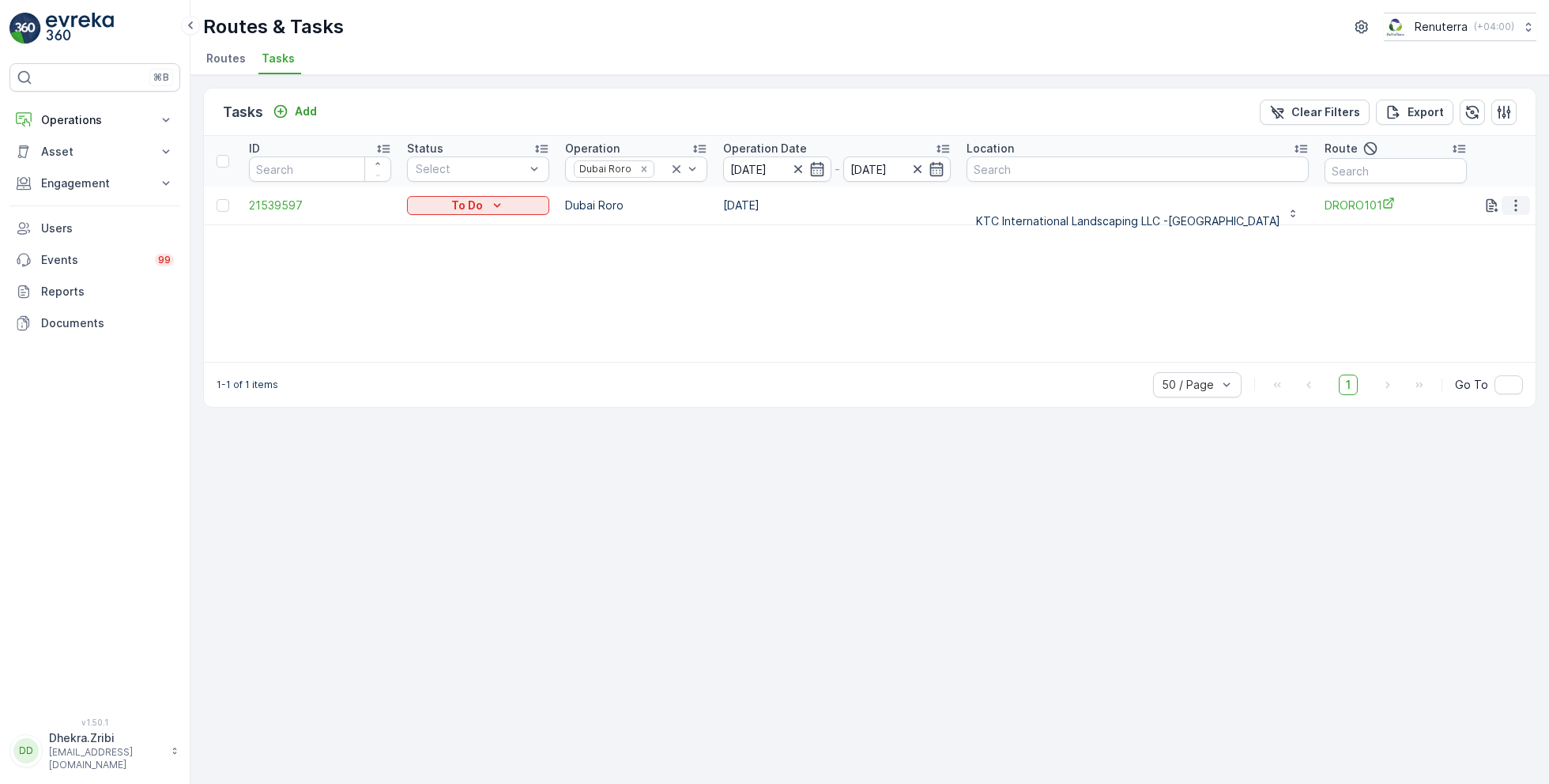
click at [1517, 201] on icon "button" at bounding box center [1516, 205] width 16 height 16
click at [1476, 292] on span "Remove from Route" at bounding box center [1490, 295] width 106 height 16
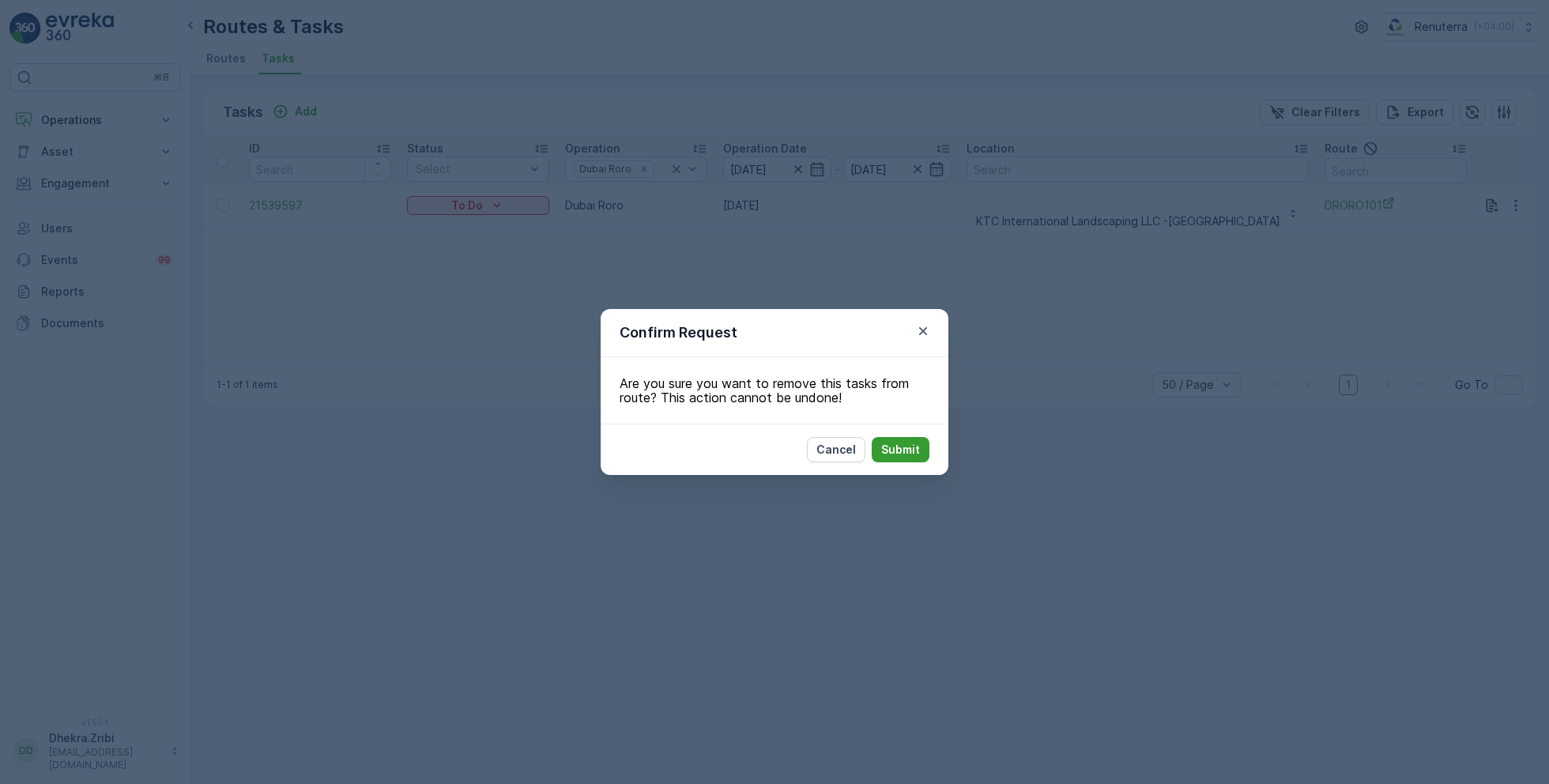
click at [902, 444] on p "Submit" at bounding box center [901, 450] width 38 height 16
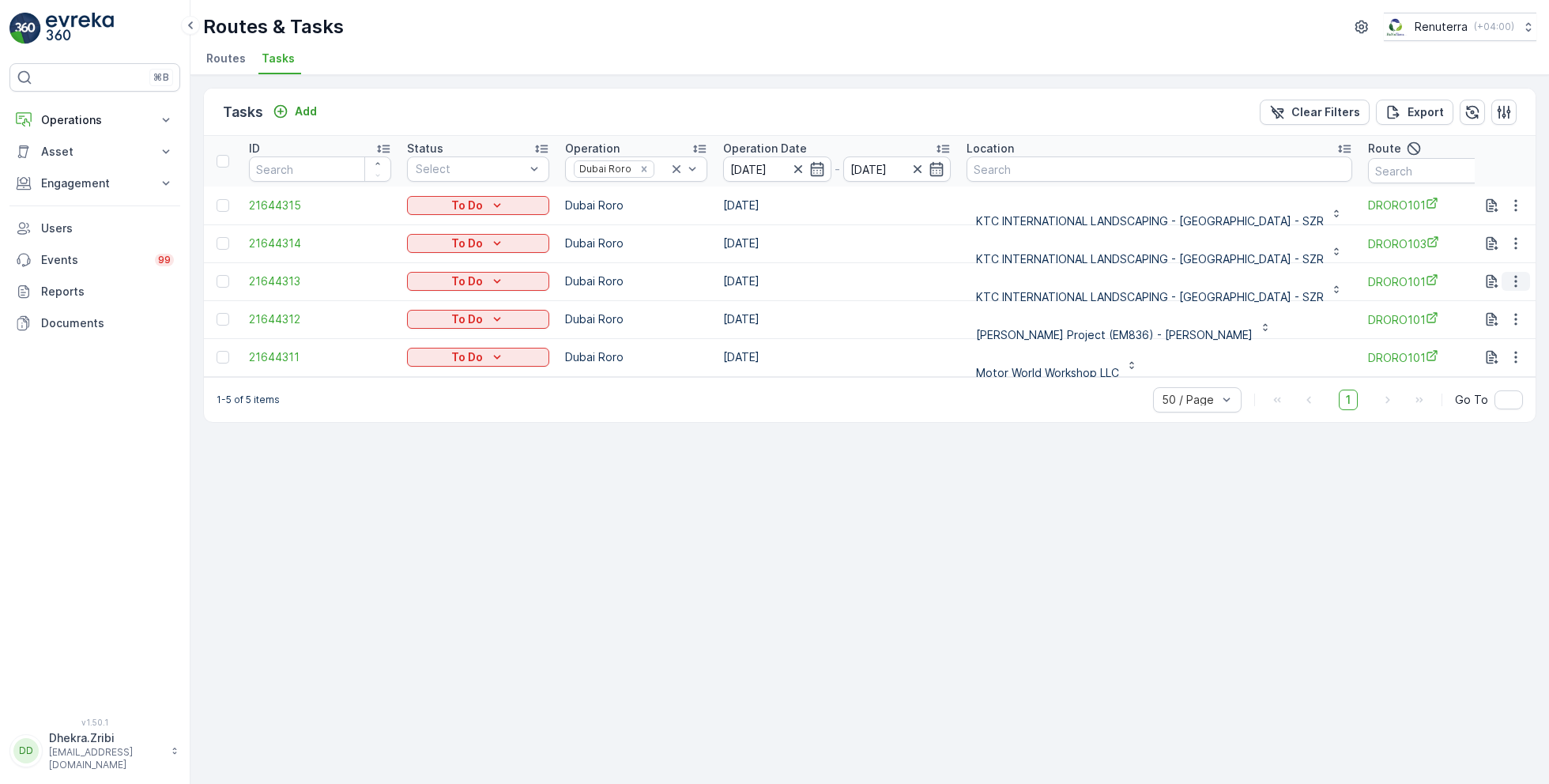
click at [1508, 273] on icon "button" at bounding box center [1516, 281] width 16 height 16
click at [1473, 344] on span "Change Route" at bounding box center [1475, 348] width 77 height 16
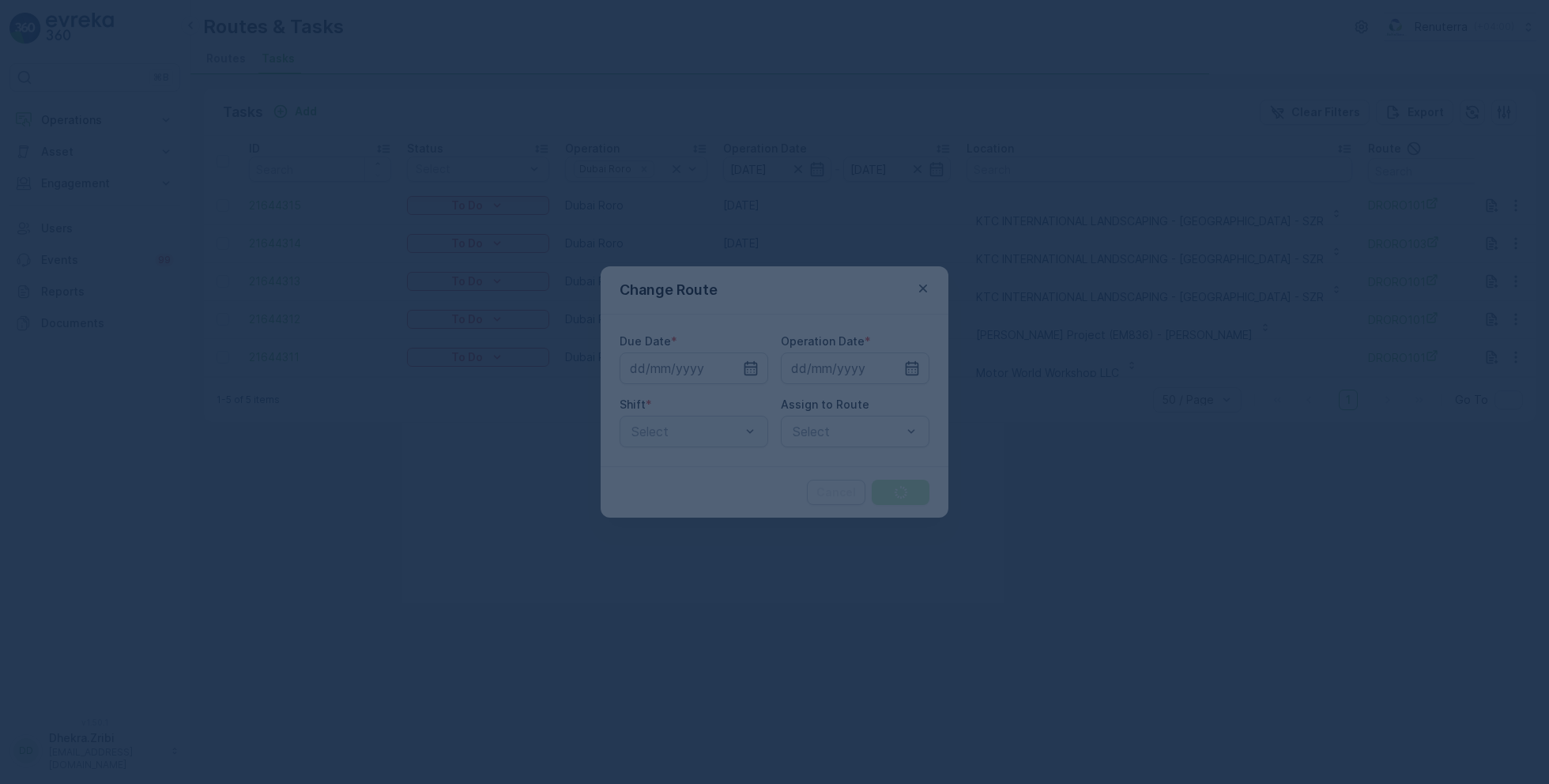
type input "[DATE]"
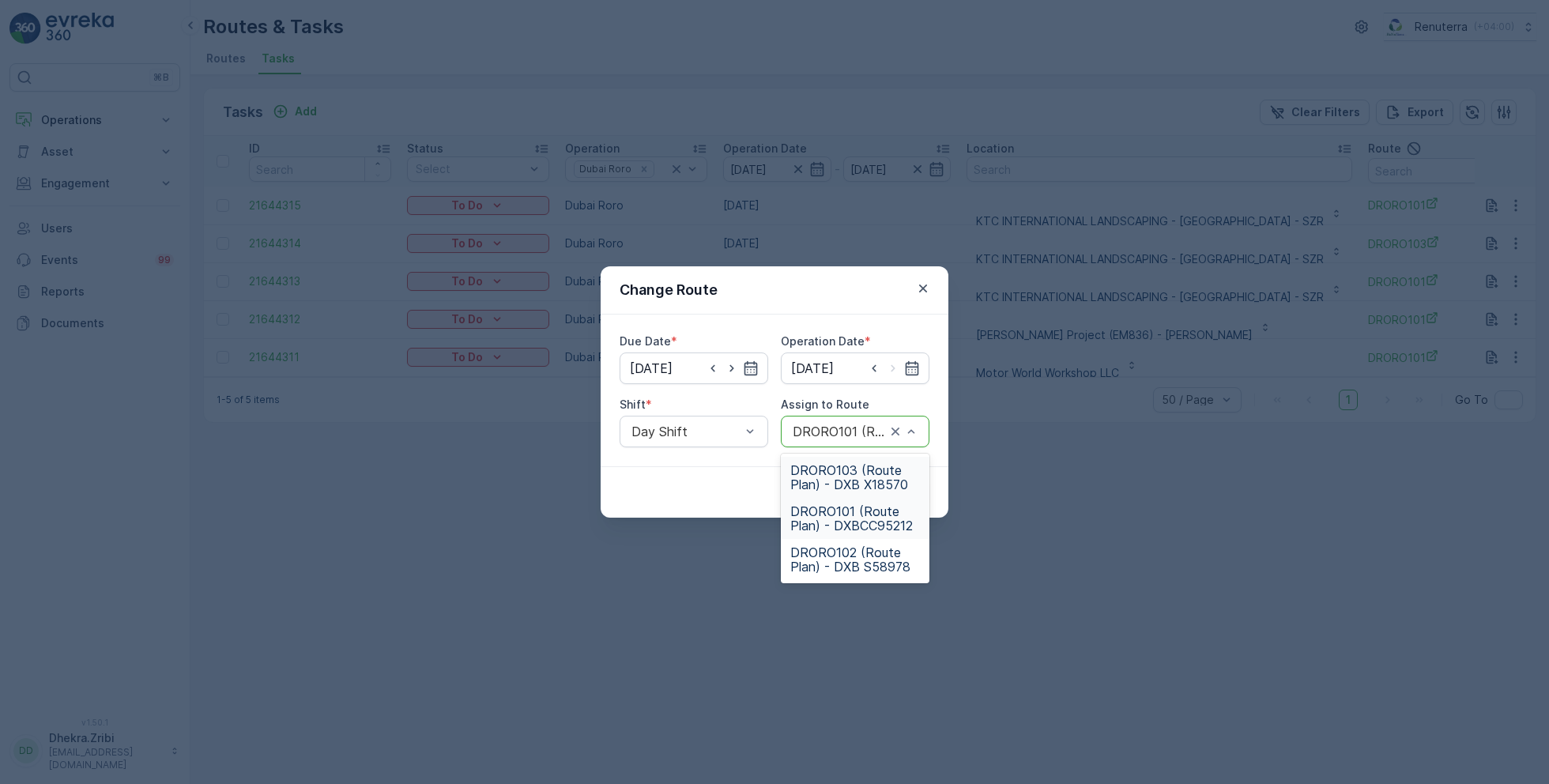
click at [860, 471] on span "DRORO103 (Route Plan) - DXB X18570" at bounding box center [855, 477] width 129 height 29
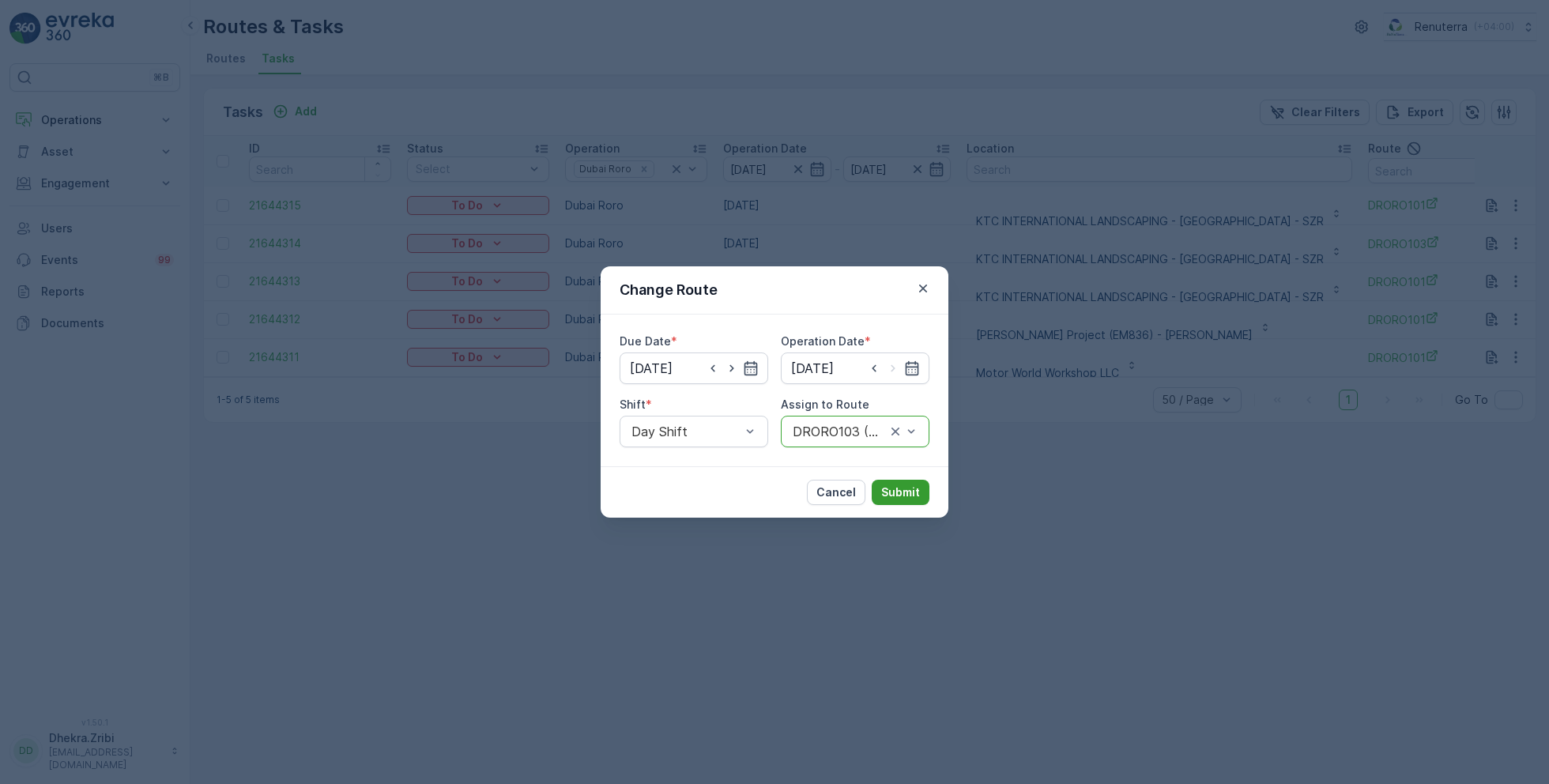
click at [895, 491] on p "Submit" at bounding box center [901, 492] width 38 height 16
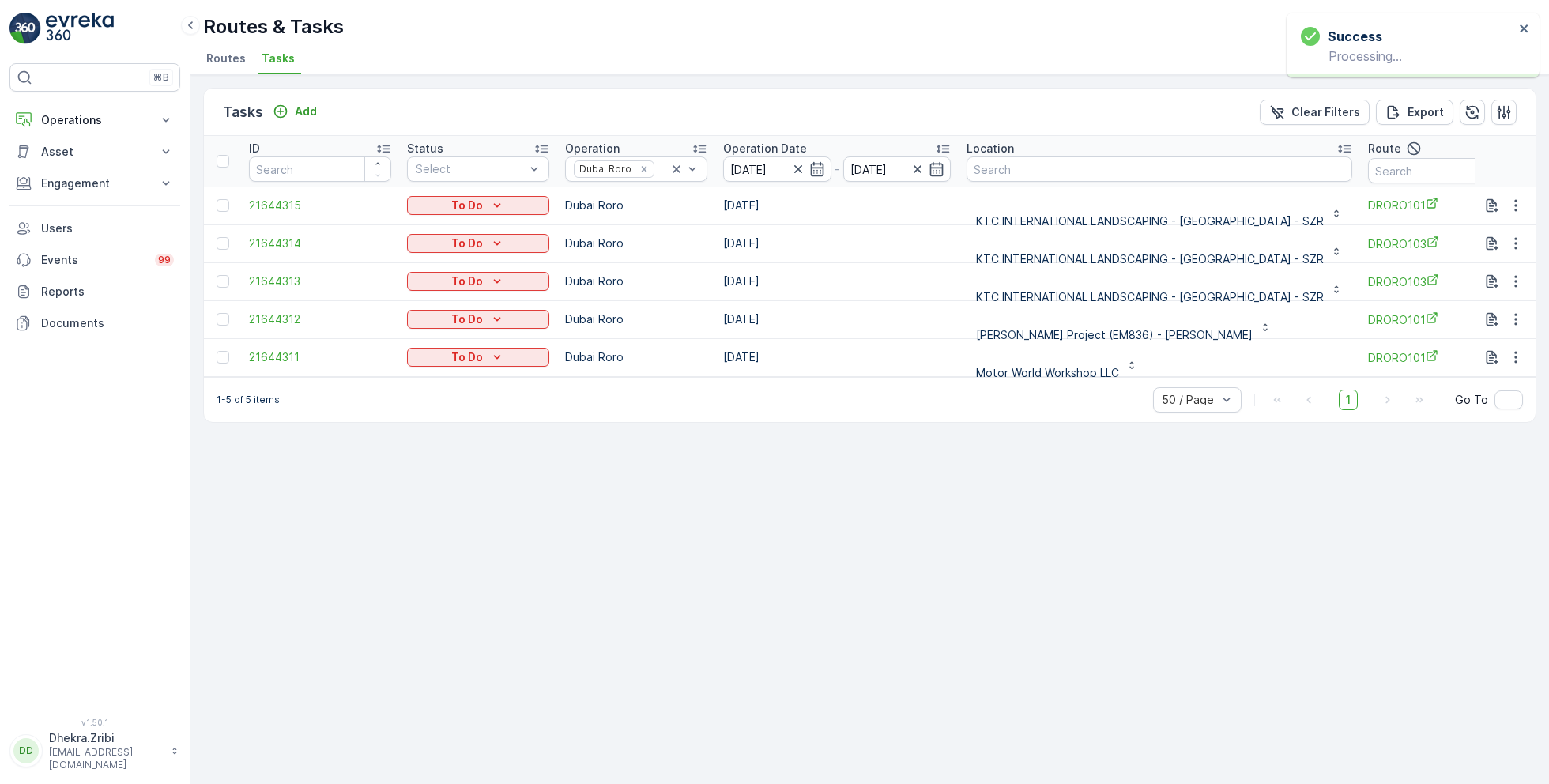
scroll to position [4, 0]
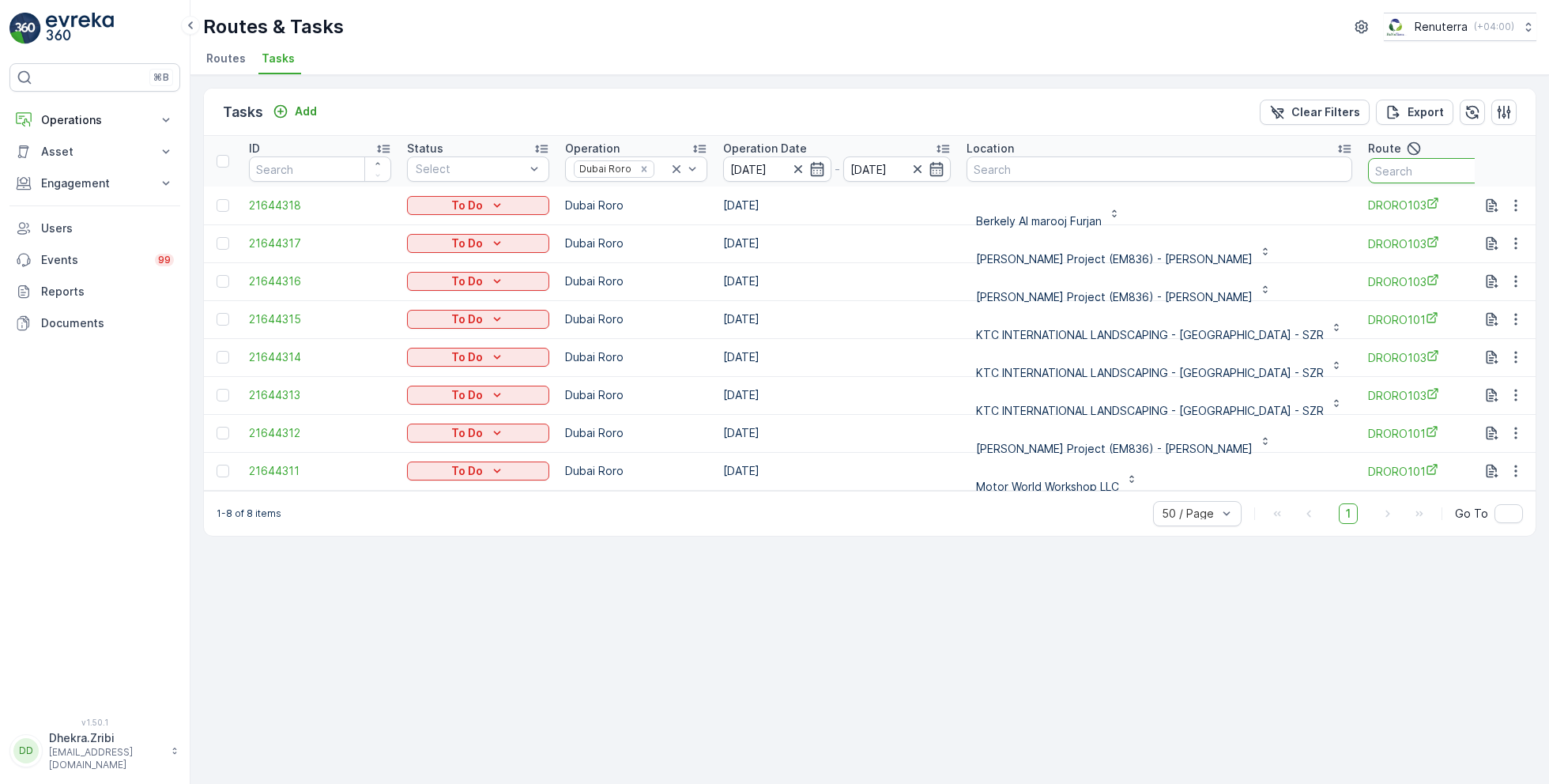
click at [1380, 171] on input "text" at bounding box center [1439, 171] width 142 height 26
type input "101"
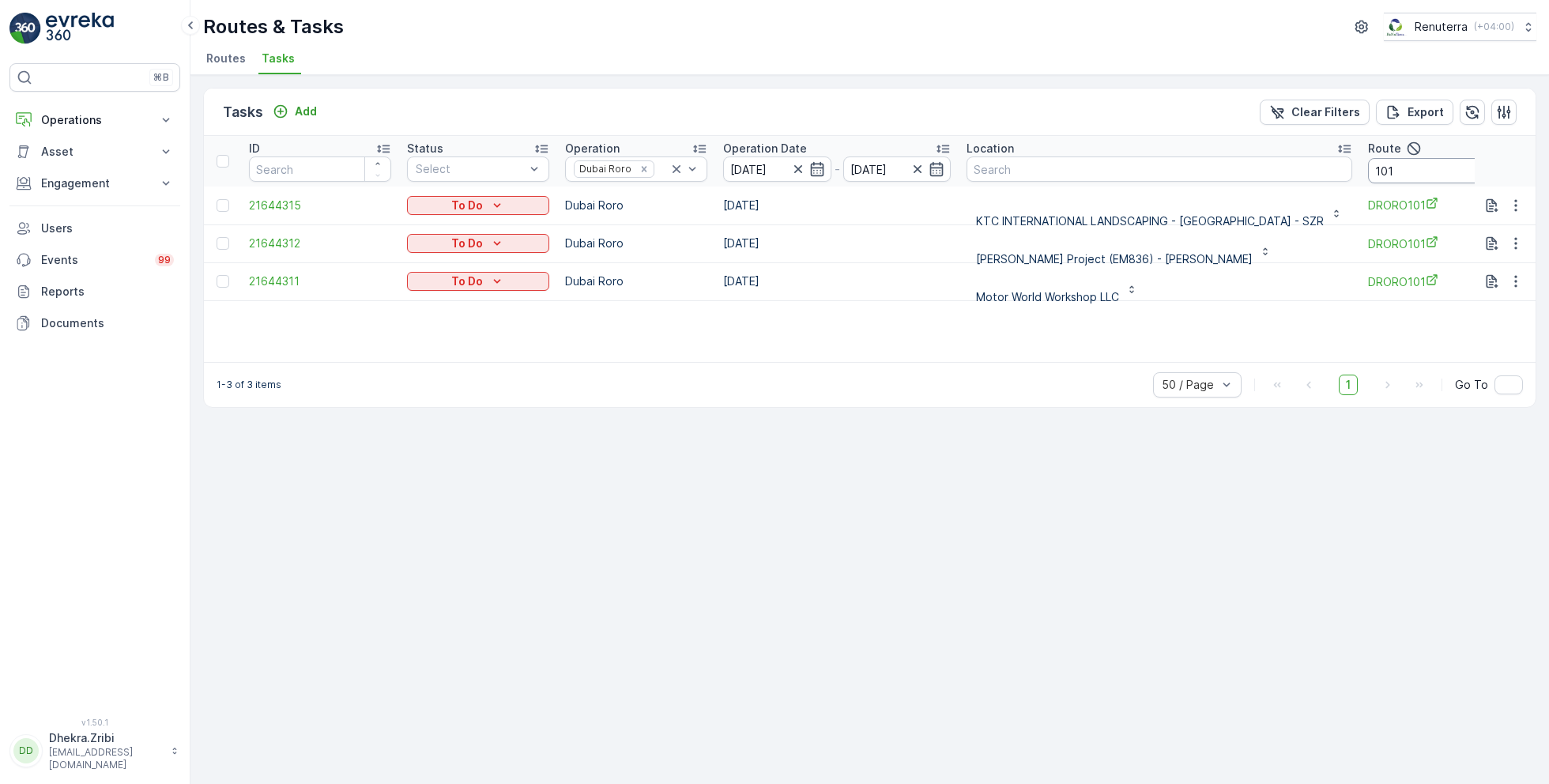
click at [1397, 170] on input "101" at bounding box center [1439, 171] width 142 height 26
type input "103"
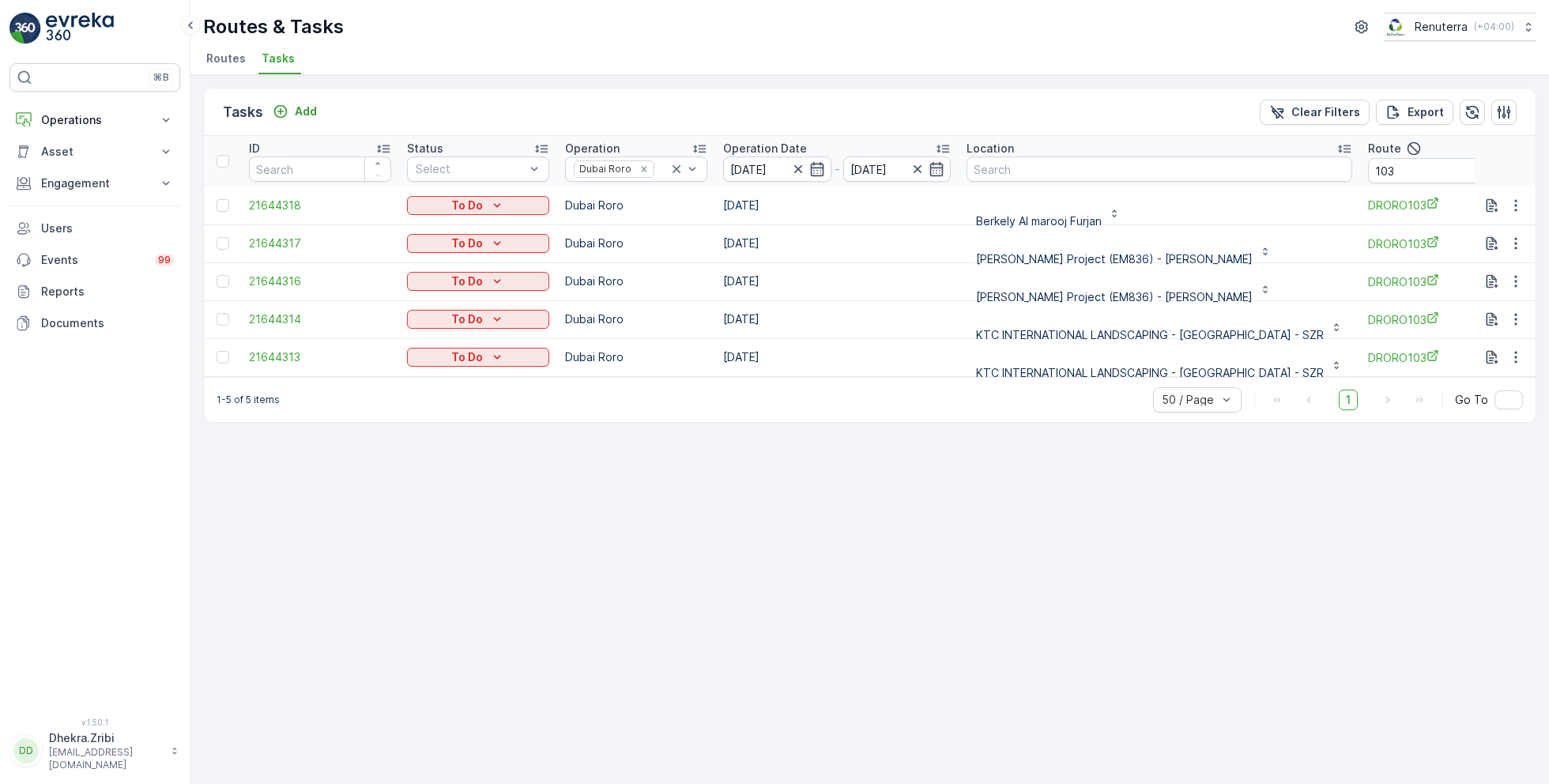
scroll to position [4, 0]
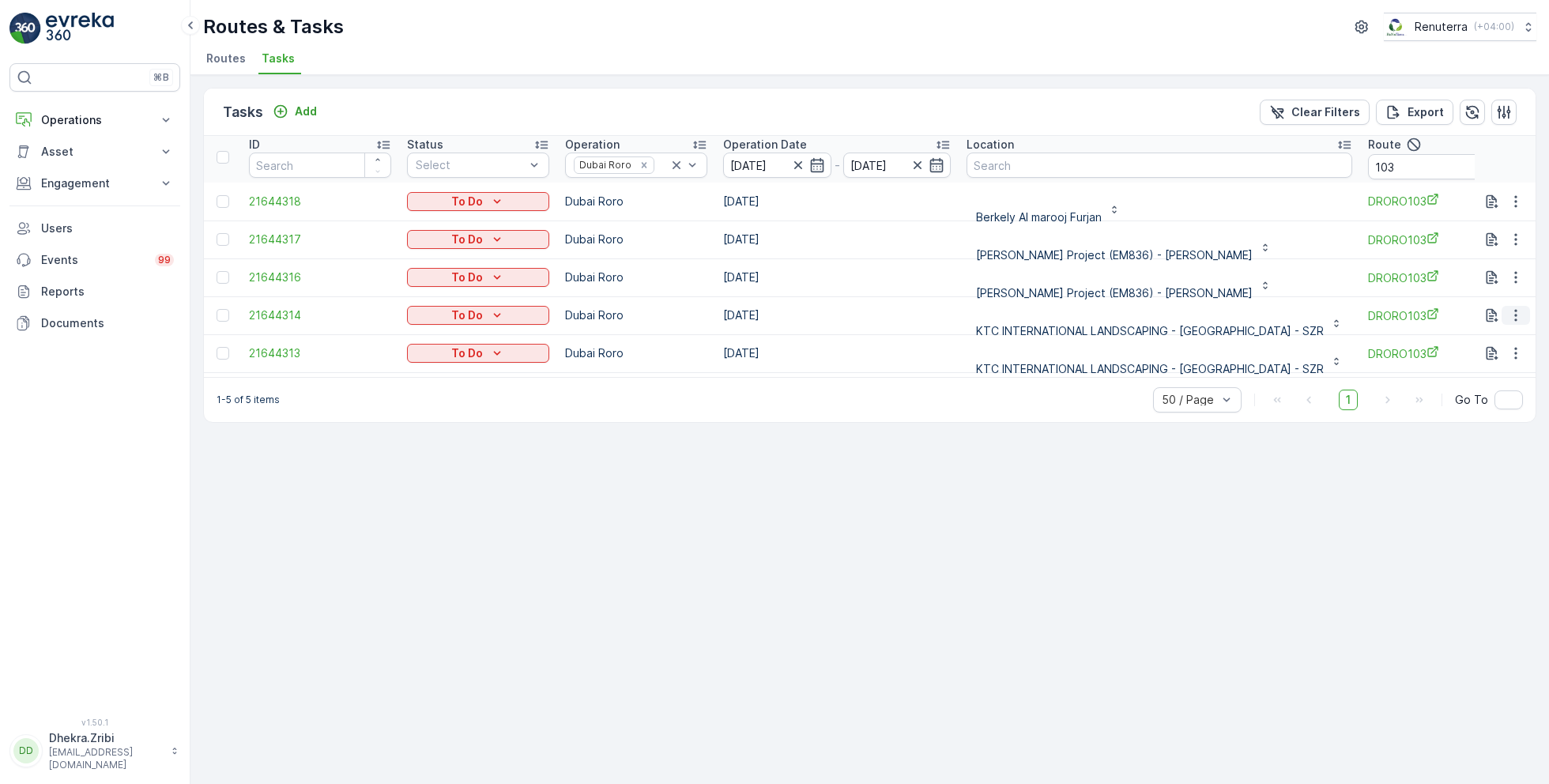
click at [1519, 316] on icon "button" at bounding box center [1516, 316] width 16 height 16
click at [1476, 380] on span "Change Route" at bounding box center [1475, 382] width 77 height 16
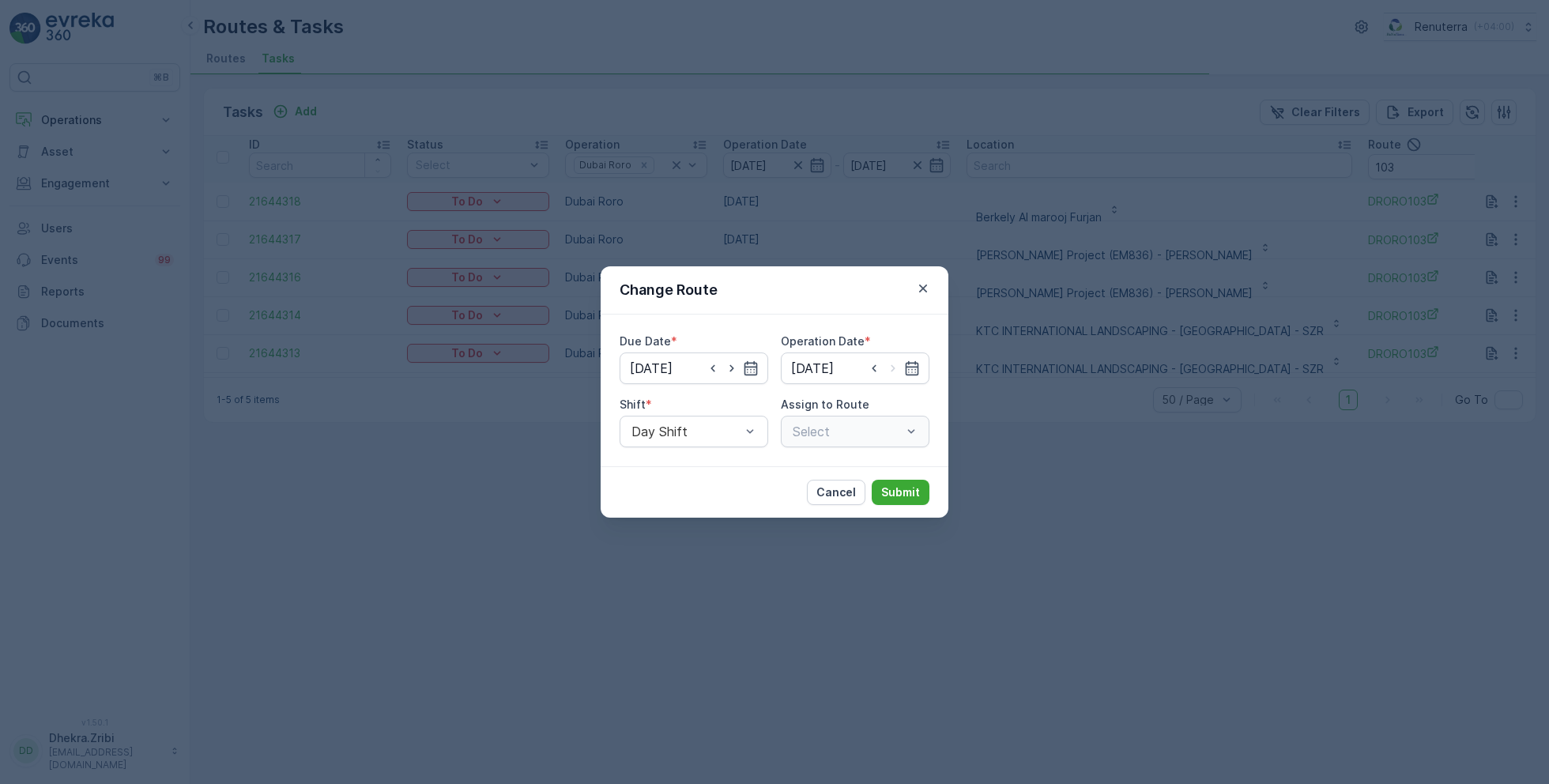
type input "[DATE]"
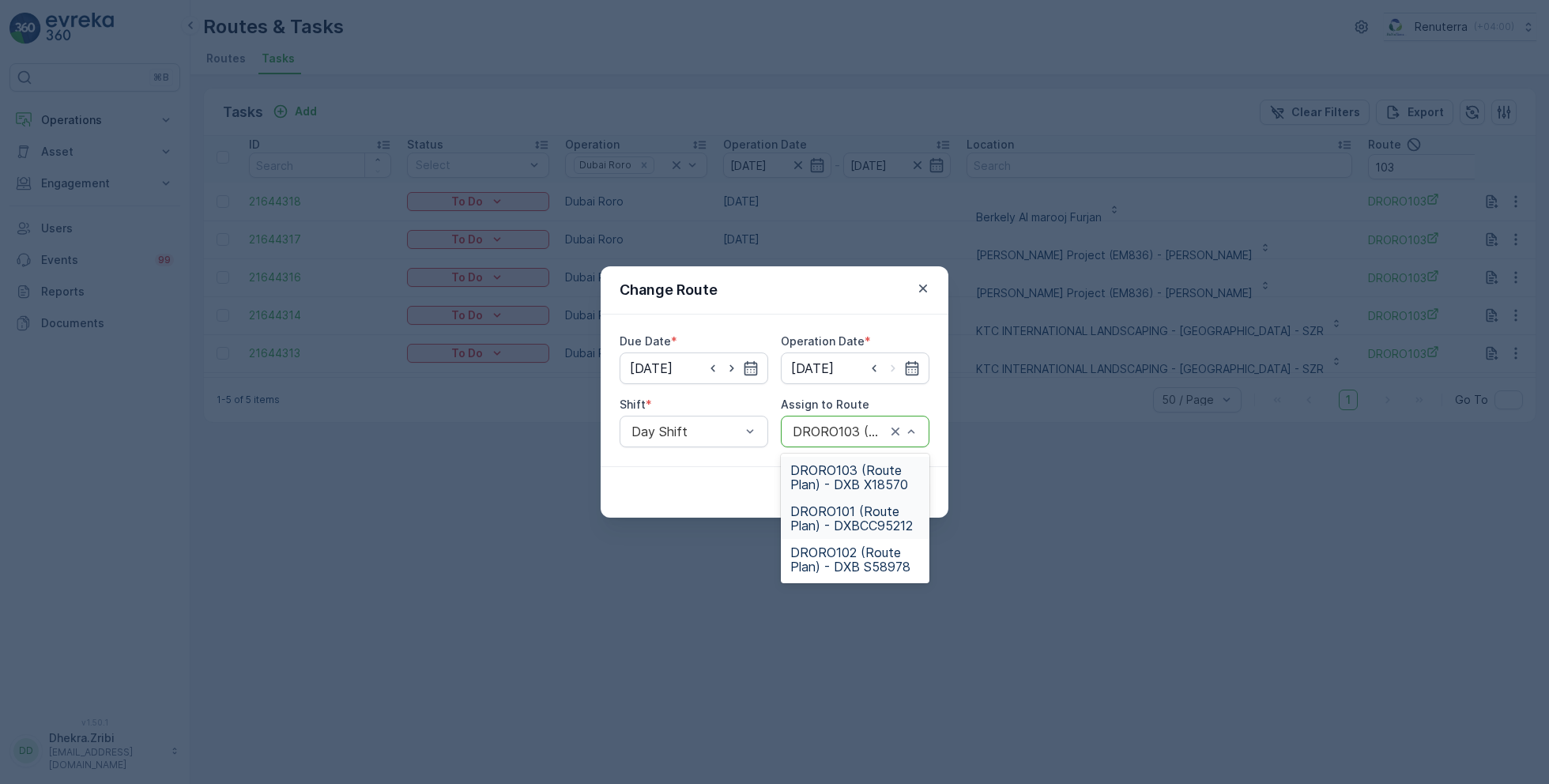
click at [835, 520] on span "DRORO101 (Route Plan) - DXBCC95212" at bounding box center [855, 519] width 129 height 29
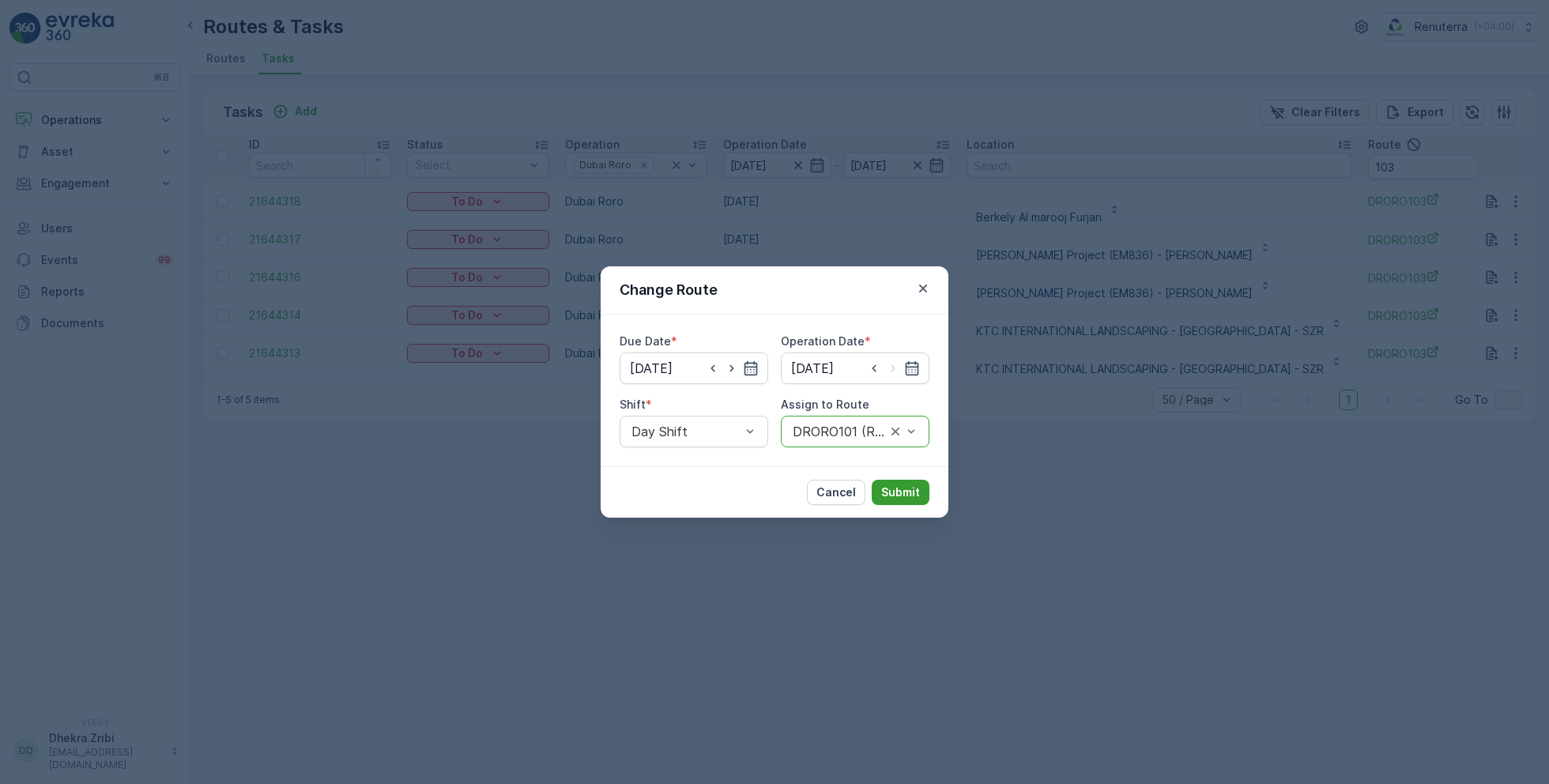
click at [902, 480] on button "Submit" at bounding box center [901, 492] width 58 height 26
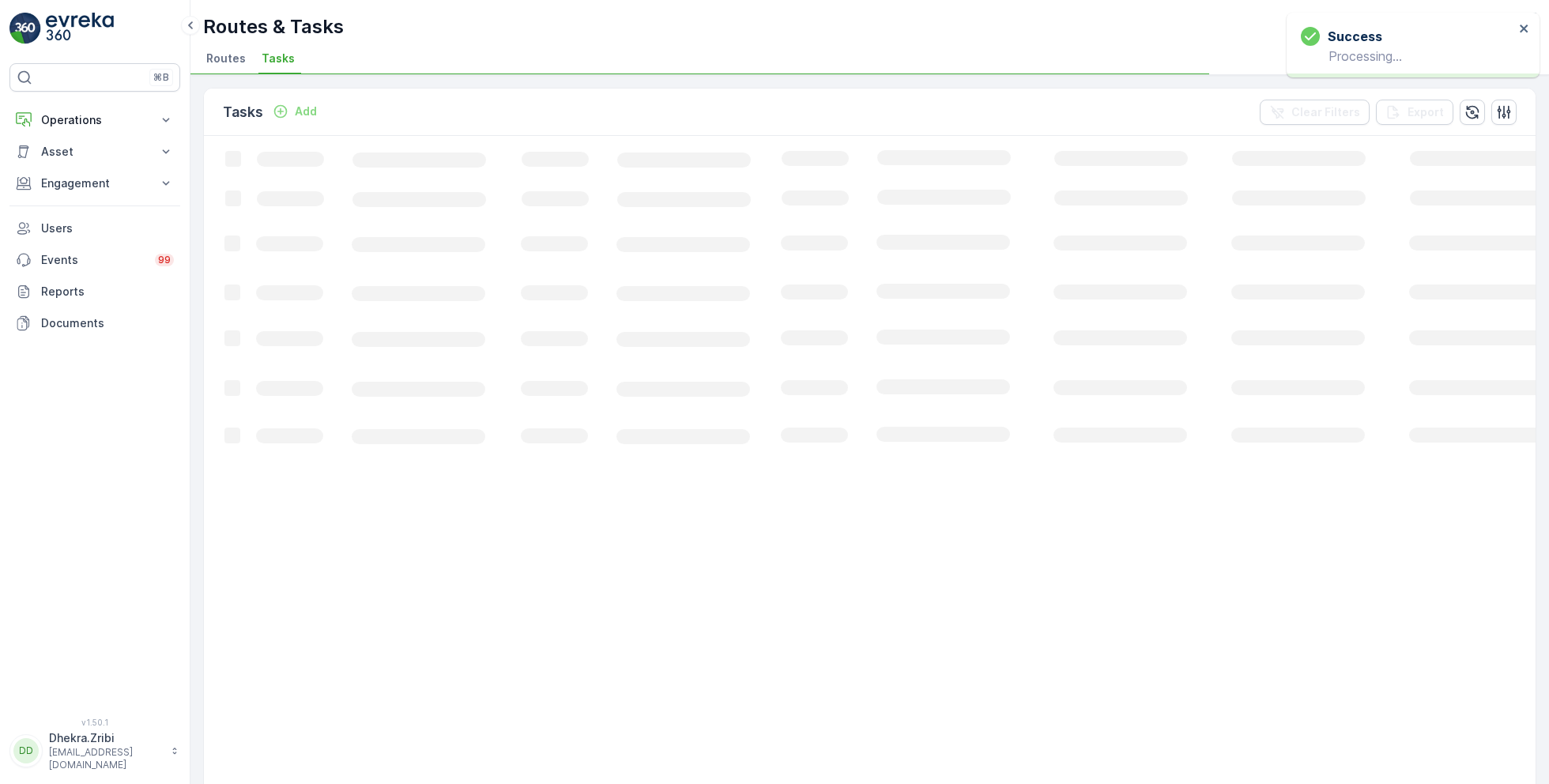
scroll to position [0, 0]
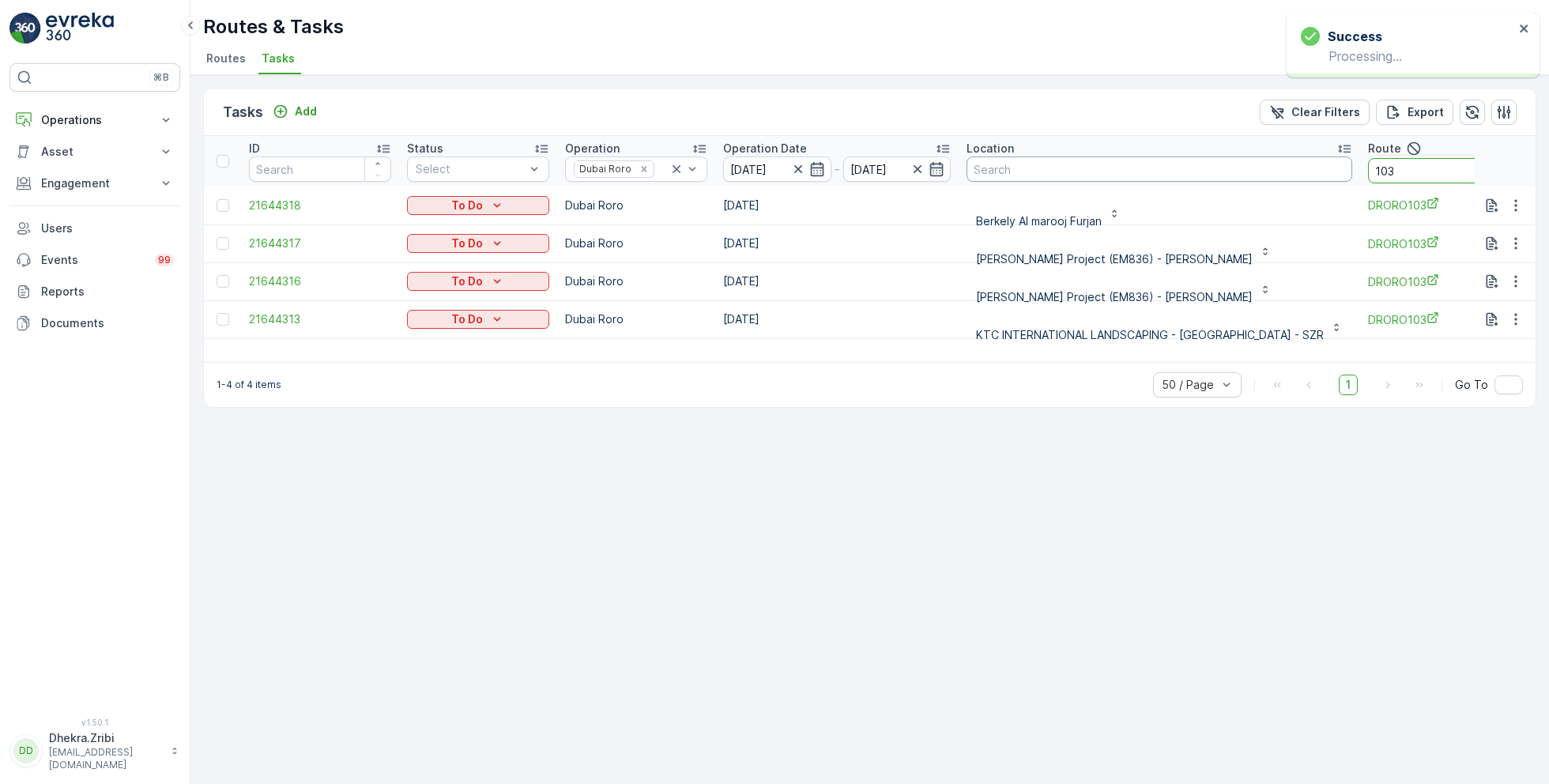
drag, startPoint x: 1384, startPoint y: 167, endPoint x: 1303, endPoint y: 167, distance: 81.0
click at [1303, 167] on tr "ID Status Select Operation Dubai Roro Operation Date [DATE] - [DATE] Location R…" at bounding box center [970, 161] width 1534 height 50
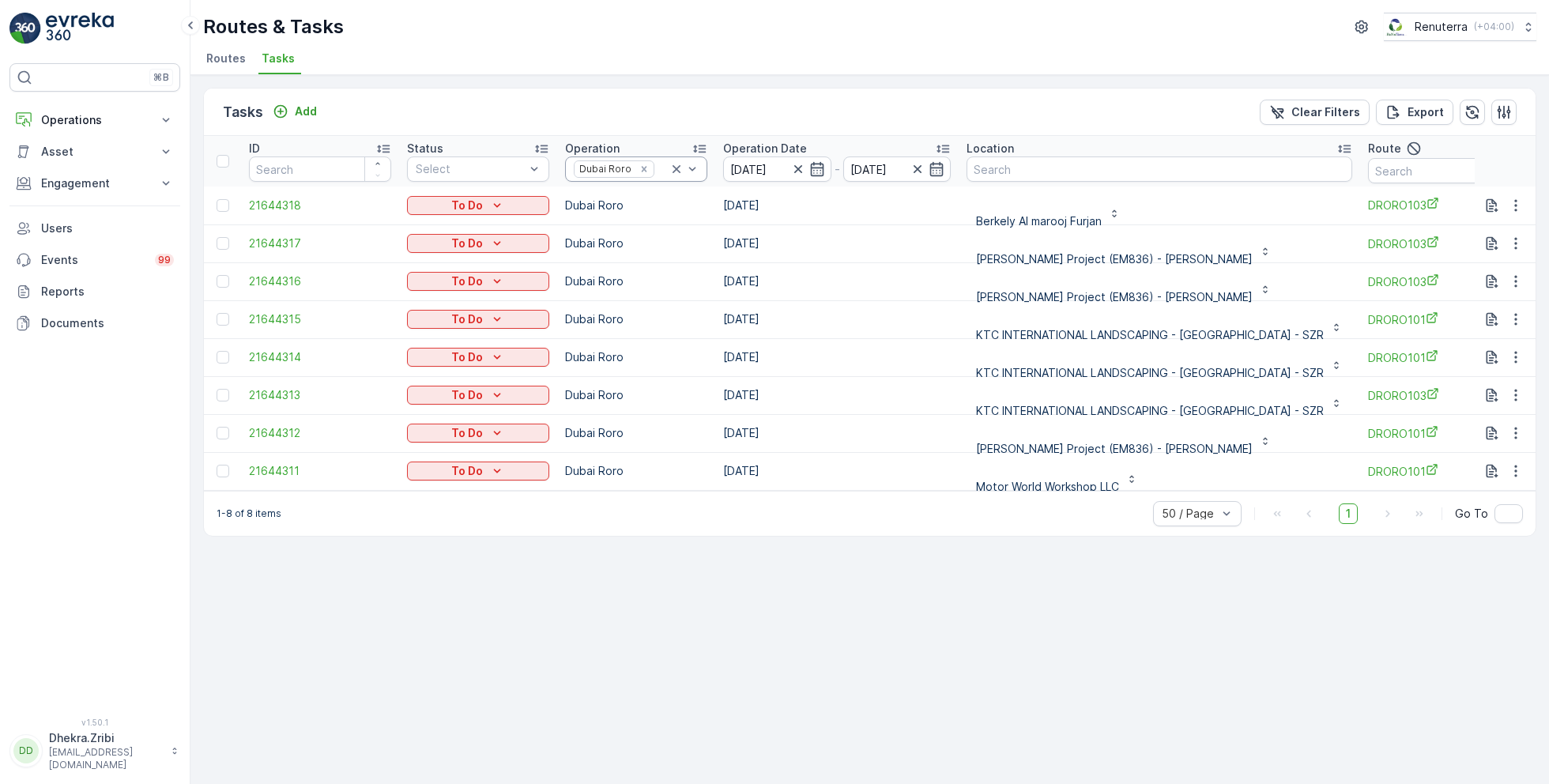
click at [683, 174] on icon at bounding box center [677, 169] width 16 height 16
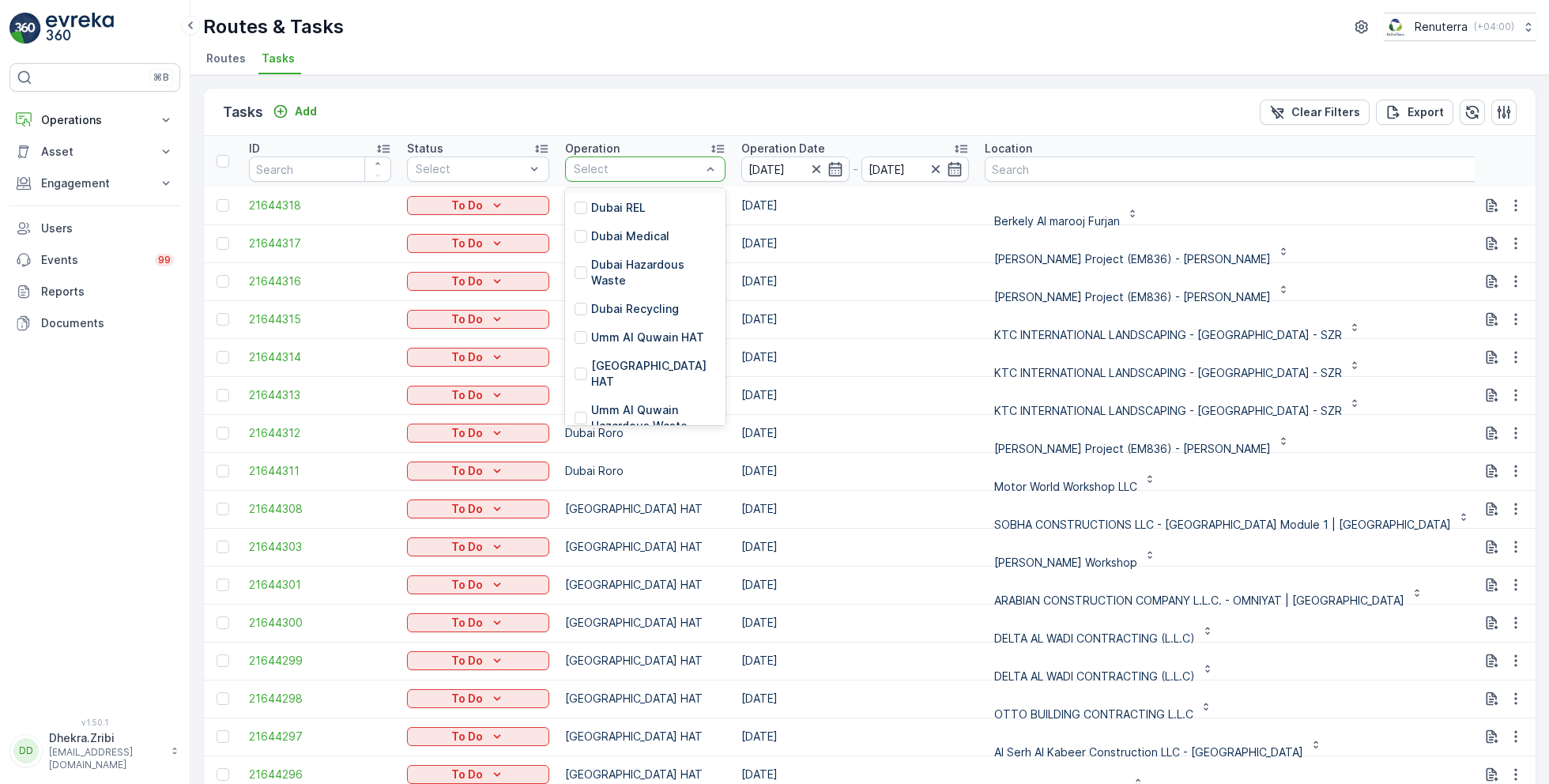
scroll to position [155, 0]
click at [631, 346] on p "[GEOGRAPHIC_DATA] HAT" at bounding box center [654, 362] width 125 height 32
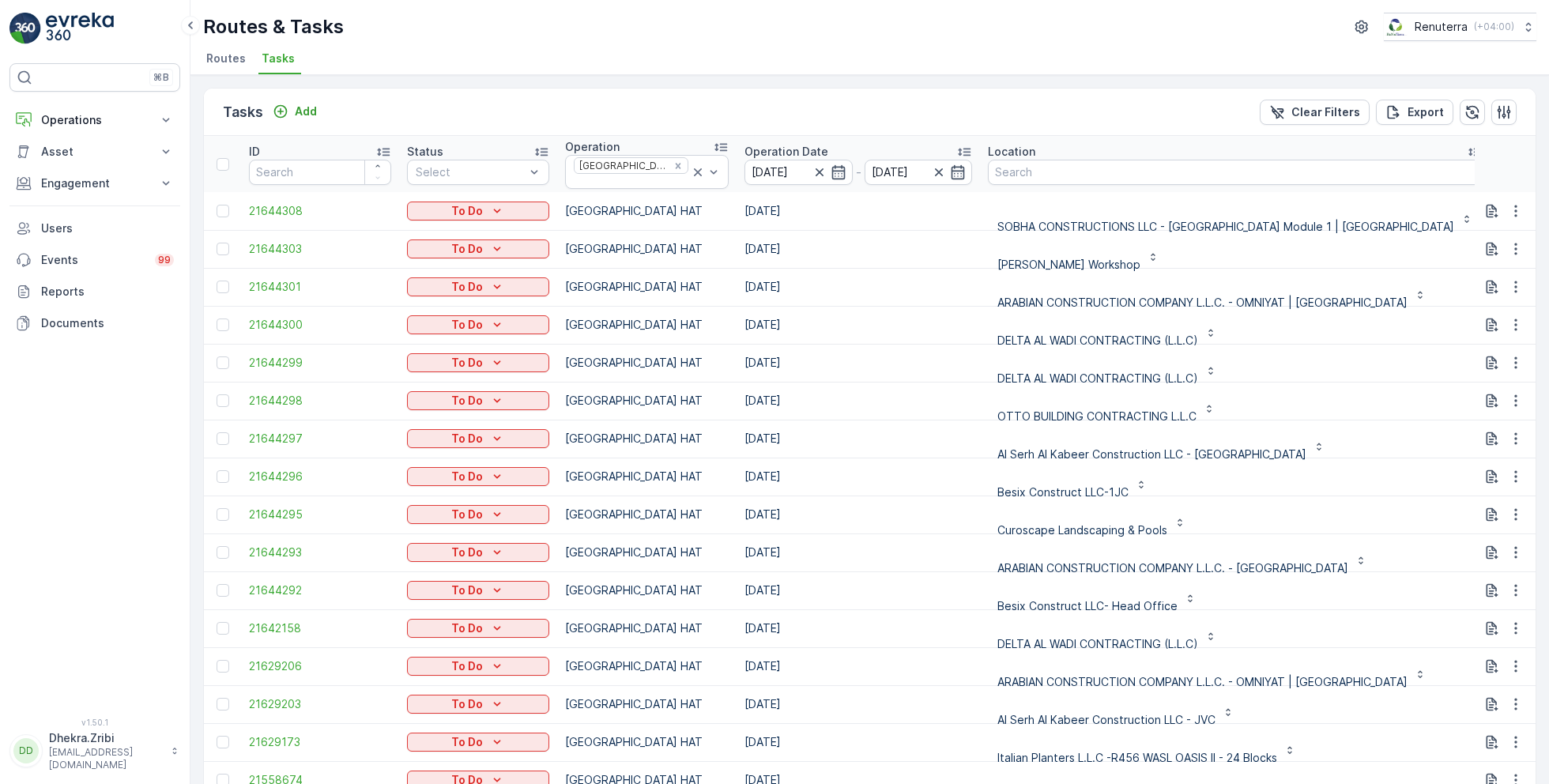
click at [1499, 169] on input "text" at bounding box center [1570, 174] width 142 height 26
type input "101"
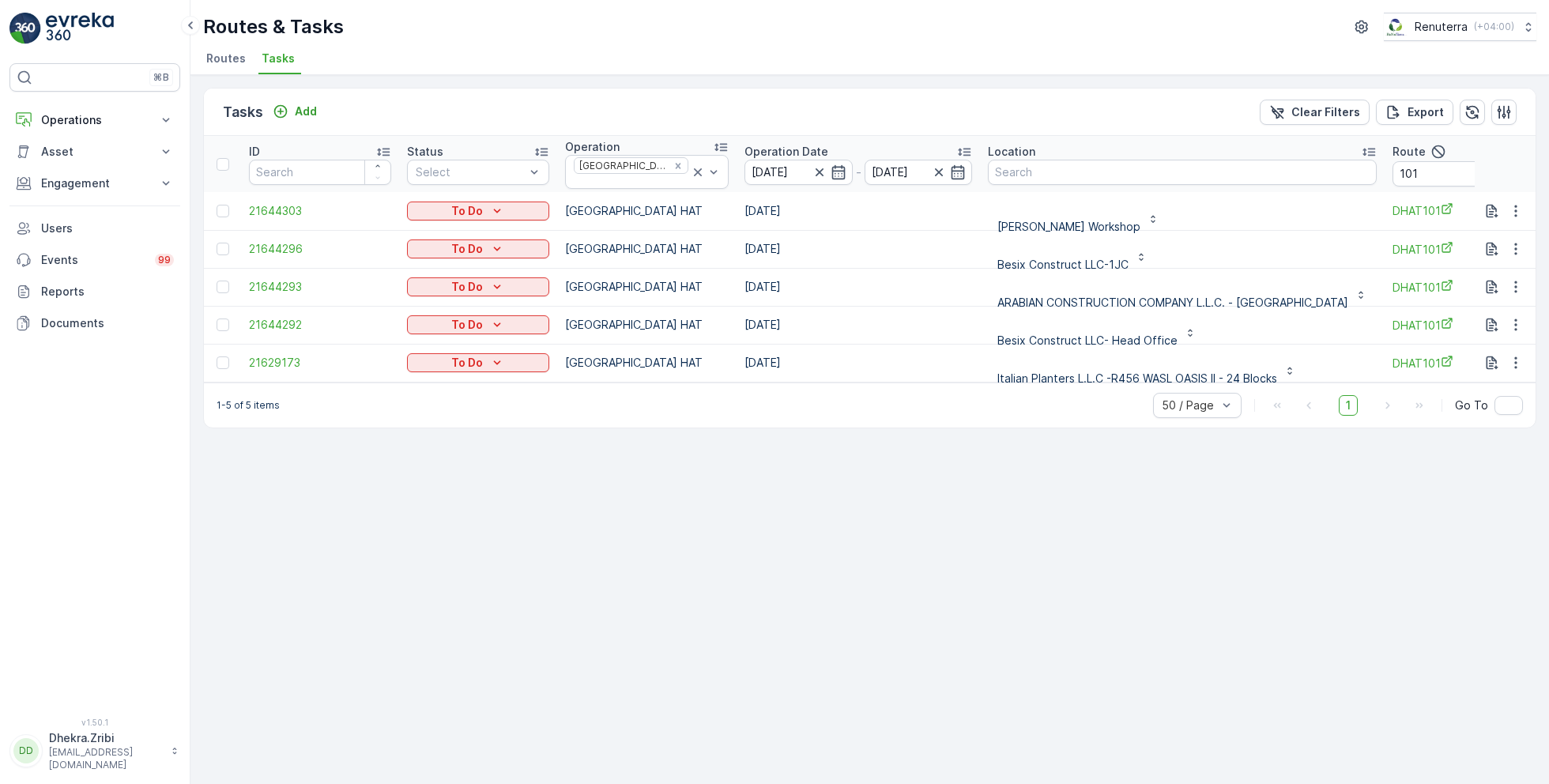
scroll to position [4, 0]
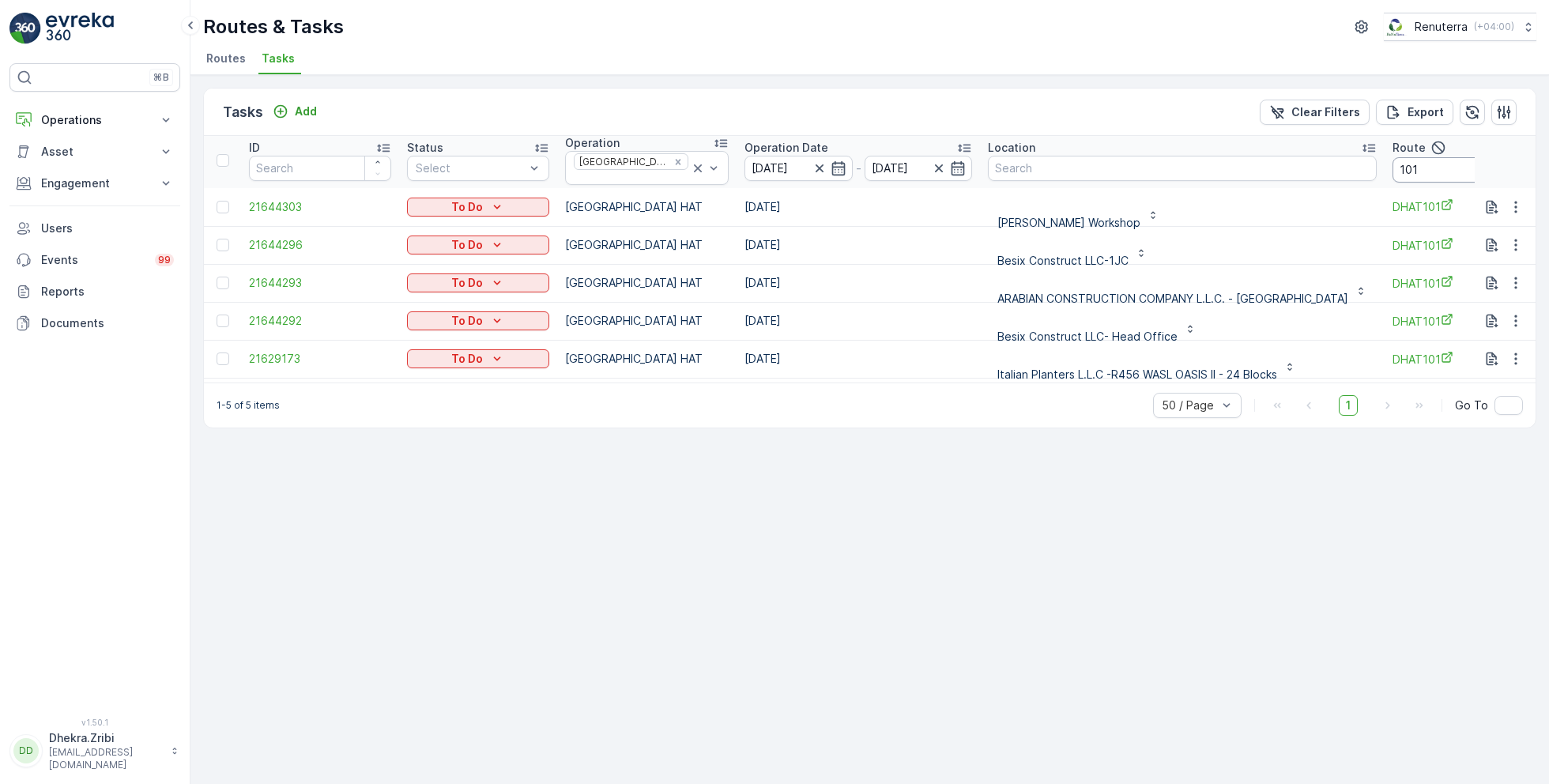
click at [1447, 161] on input "101" at bounding box center [1463, 170] width 142 height 26
type input "102"
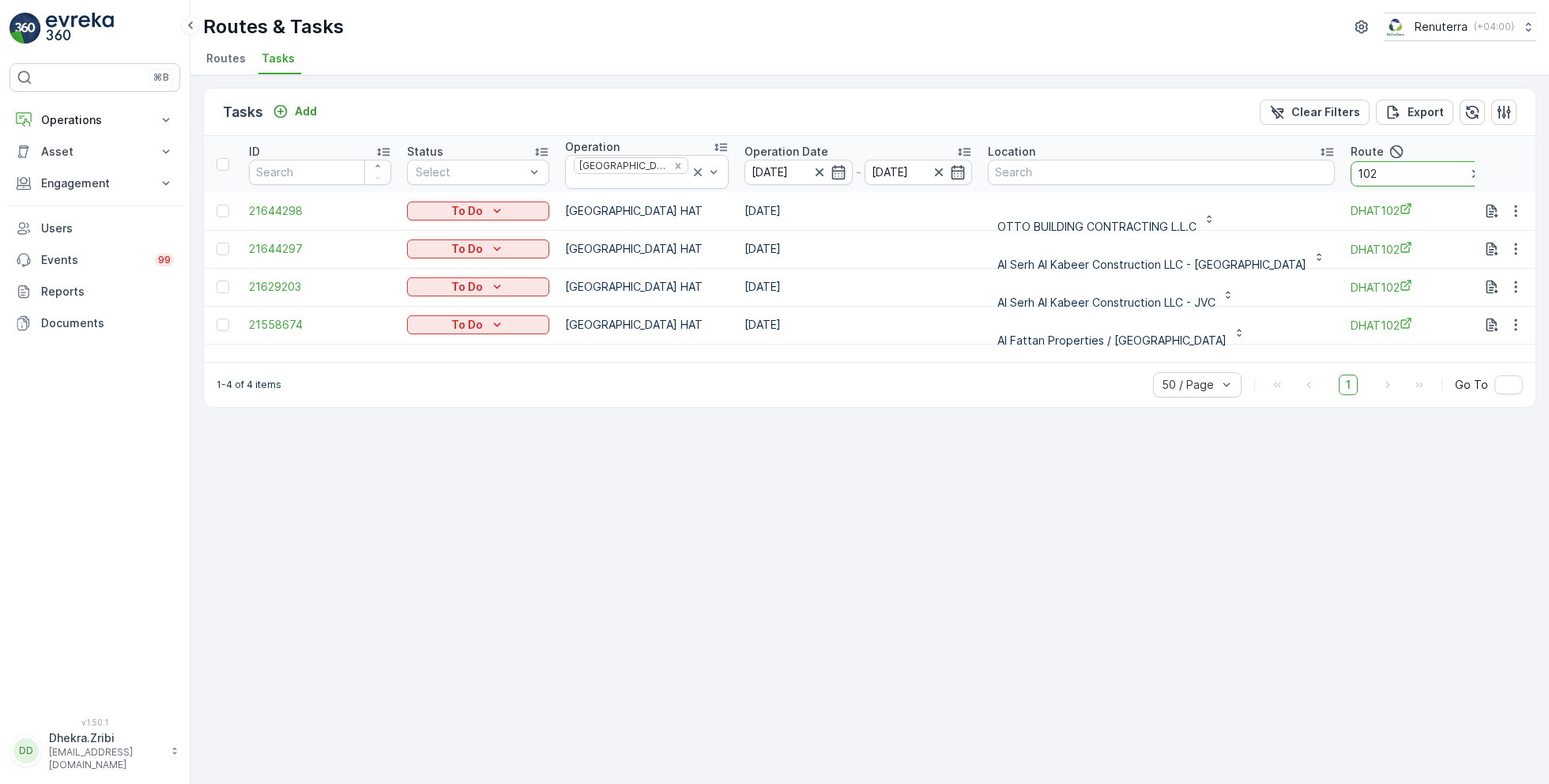
click at [1351, 177] on input "102" at bounding box center [1422, 174] width 142 height 26
type input "103"
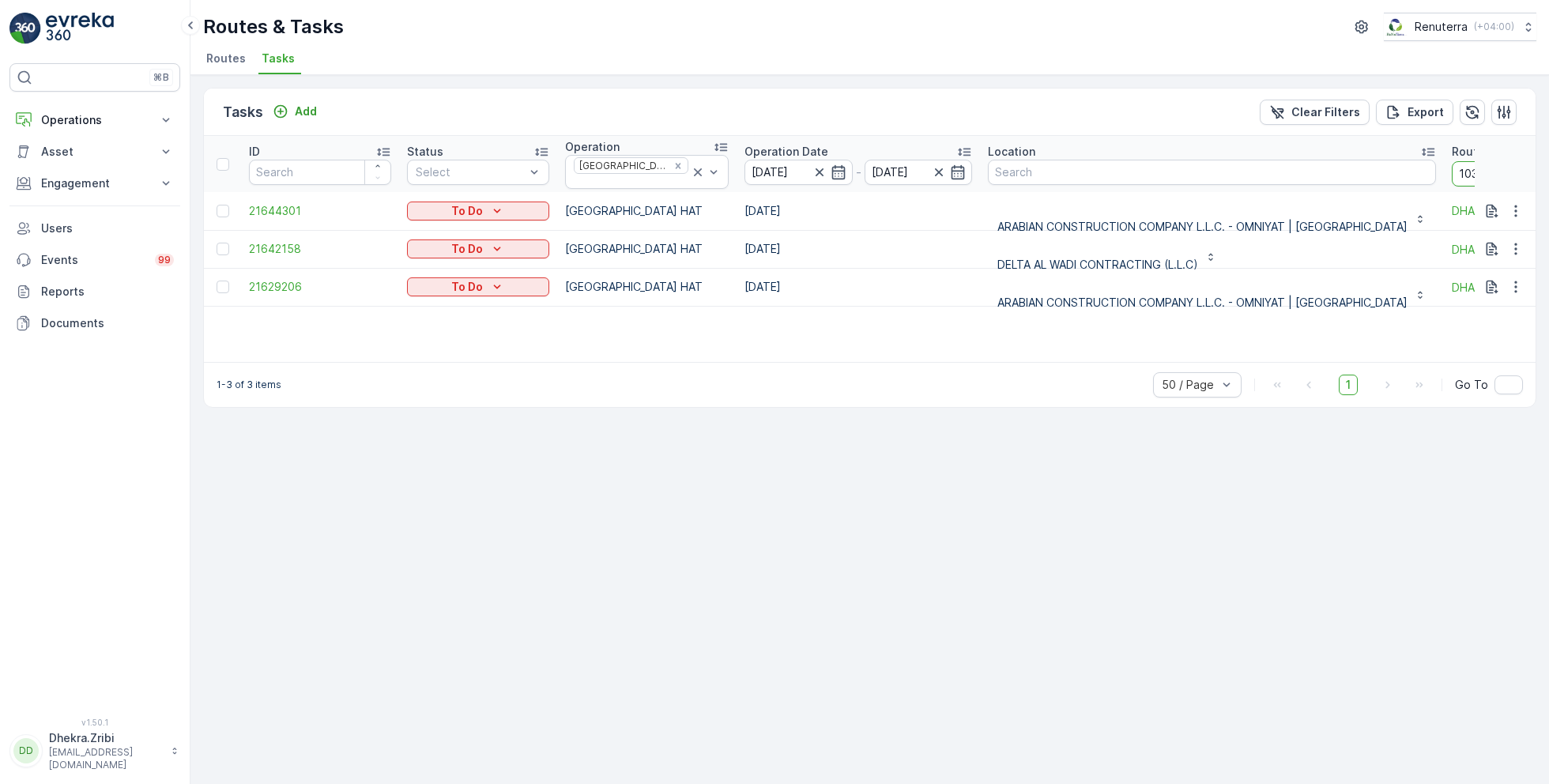
click at [1452, 171] on input "103" at bounding box center [1523, 174] width 142 height 26
type input "104"
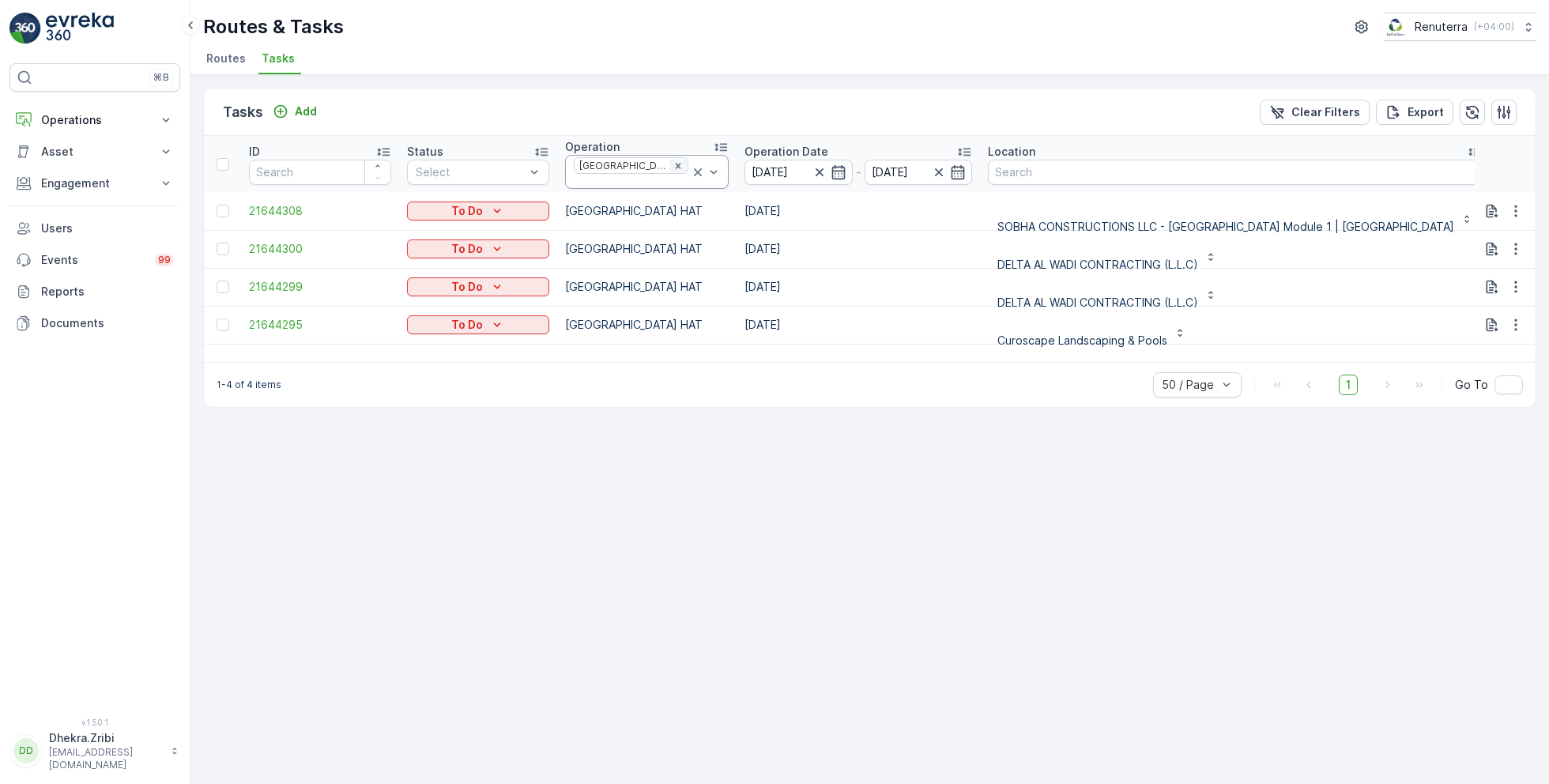
click at [670, 167] on div "Remove Dubai HAT" at bounding box center [679, 166] width 18 height 13
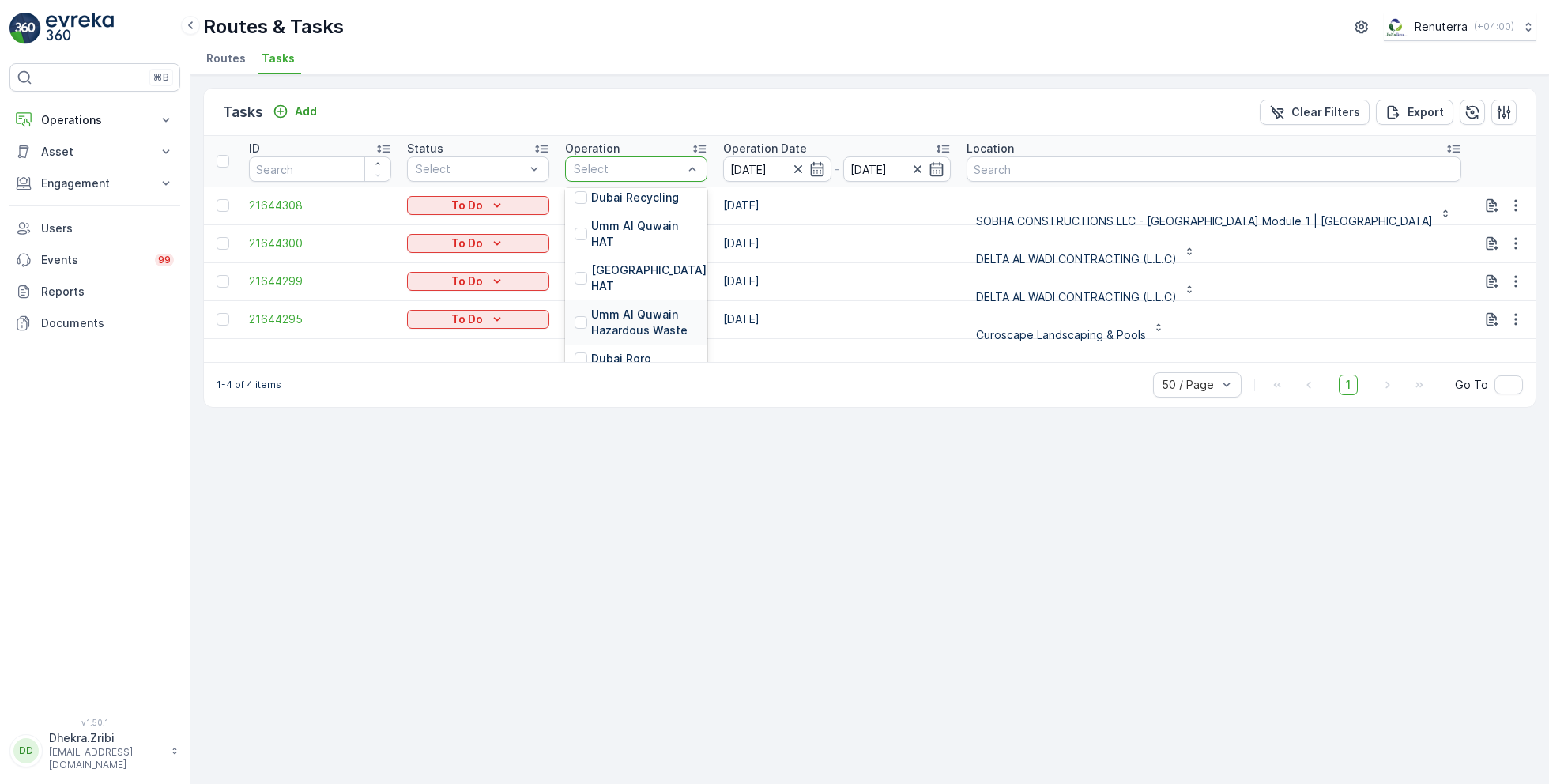
scroll to position [330, 0]
click at [620, 291] on p "Dubai Roro" at bounding box center [621, 299] width 60 height 16
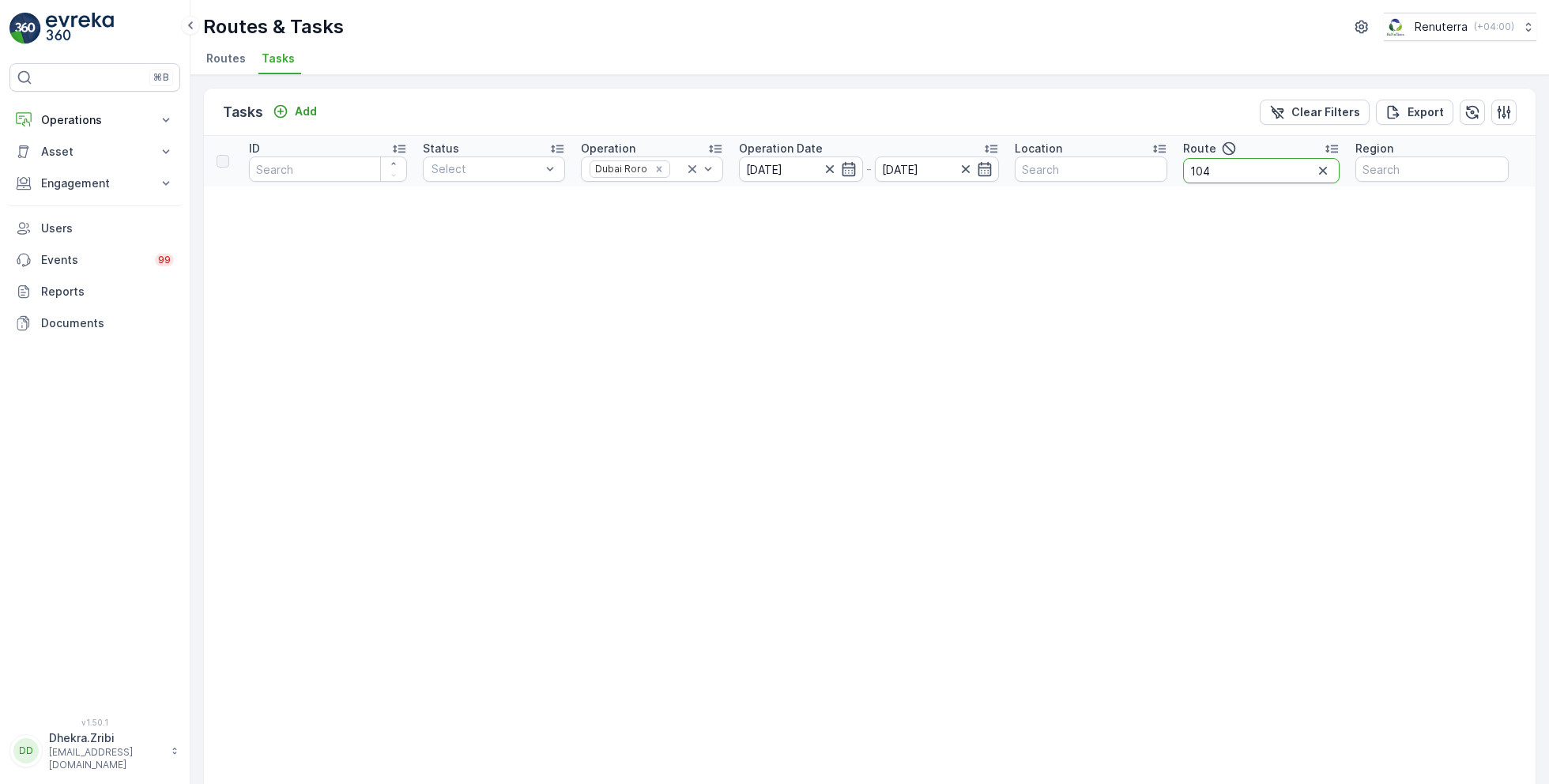
drag, startPoint x: 1236, startPoint y: 178, endPoint x: 1191, endPoint y: 175, distance: 45.1
click at [1189, 175] on input "104" at bounding box center [1261, 171] width 157 height 26
type input "101"
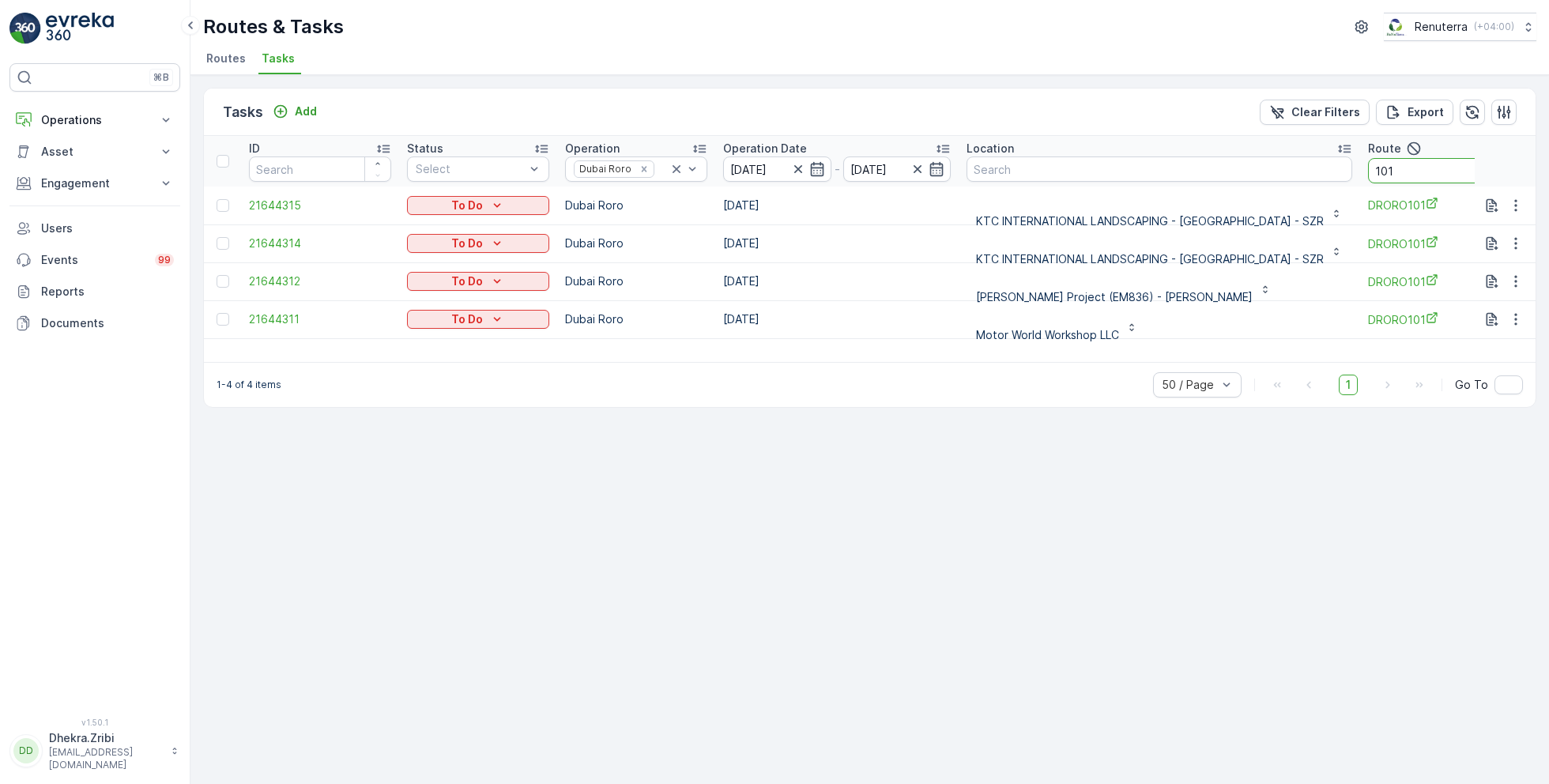
click at [1406, 169] on input "101" at bounding box center [1439, 171] width 142 height 26
type input "103"
